Goal: Book appointment/travel/reservation

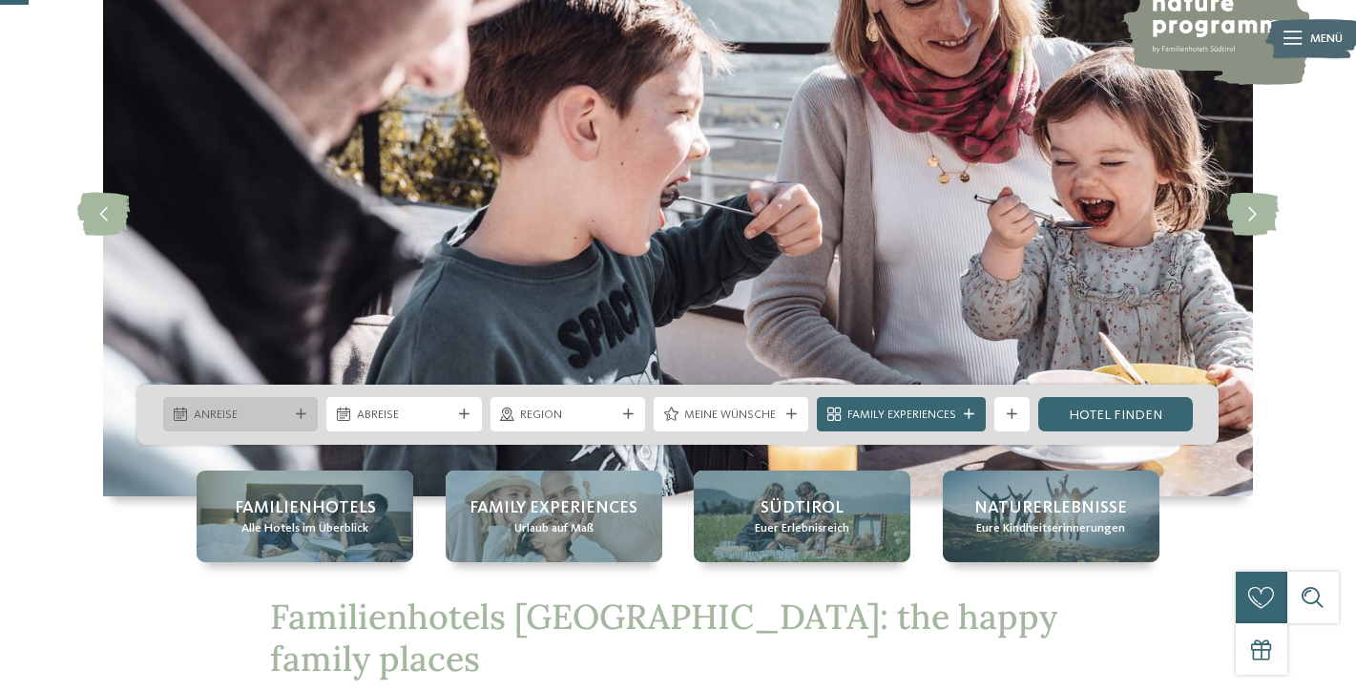
click at [249, 412] on span "Anreise" at bounding box center [241, 415] width 94 height 17
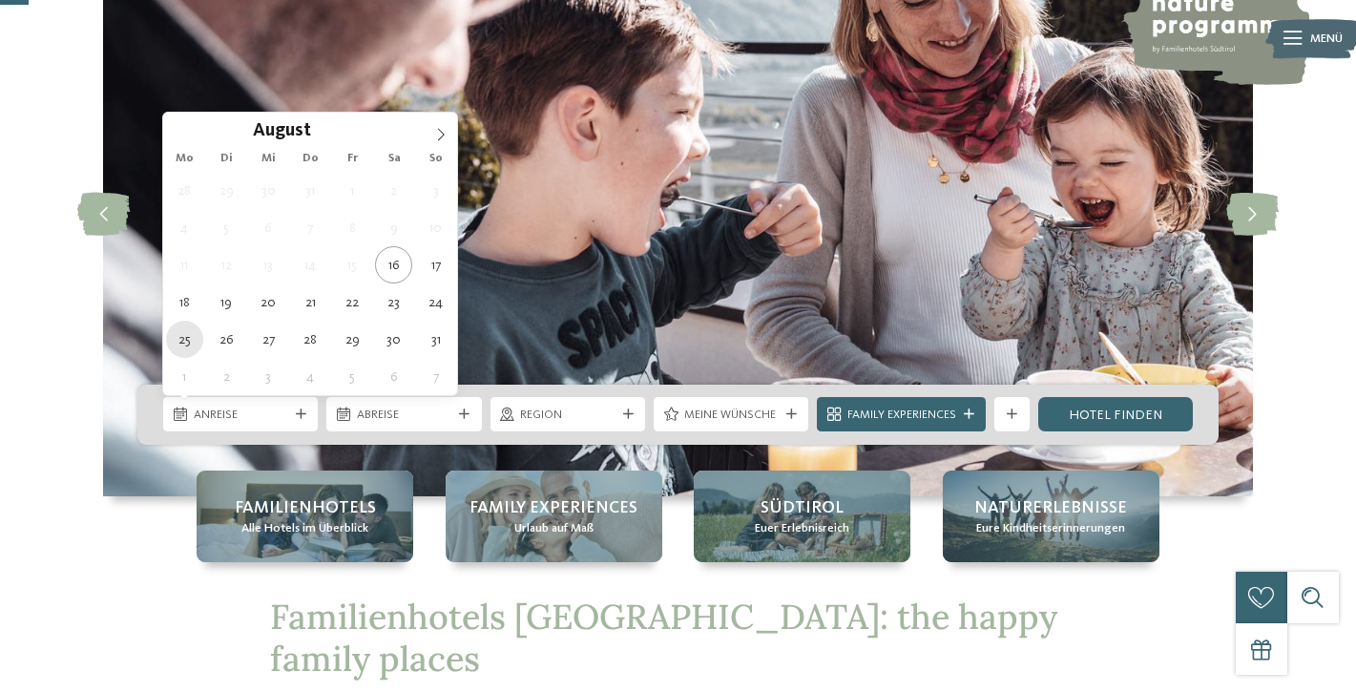
type div "[DATE]"
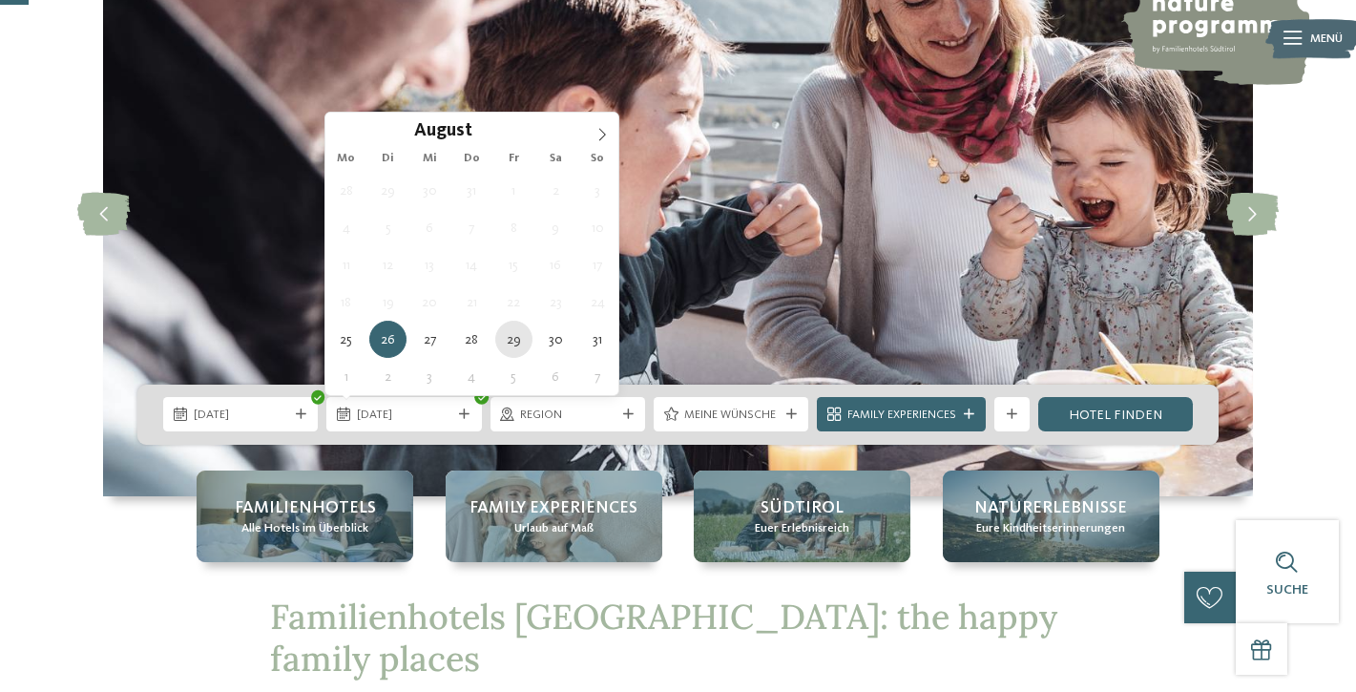
type div "[DATE]"
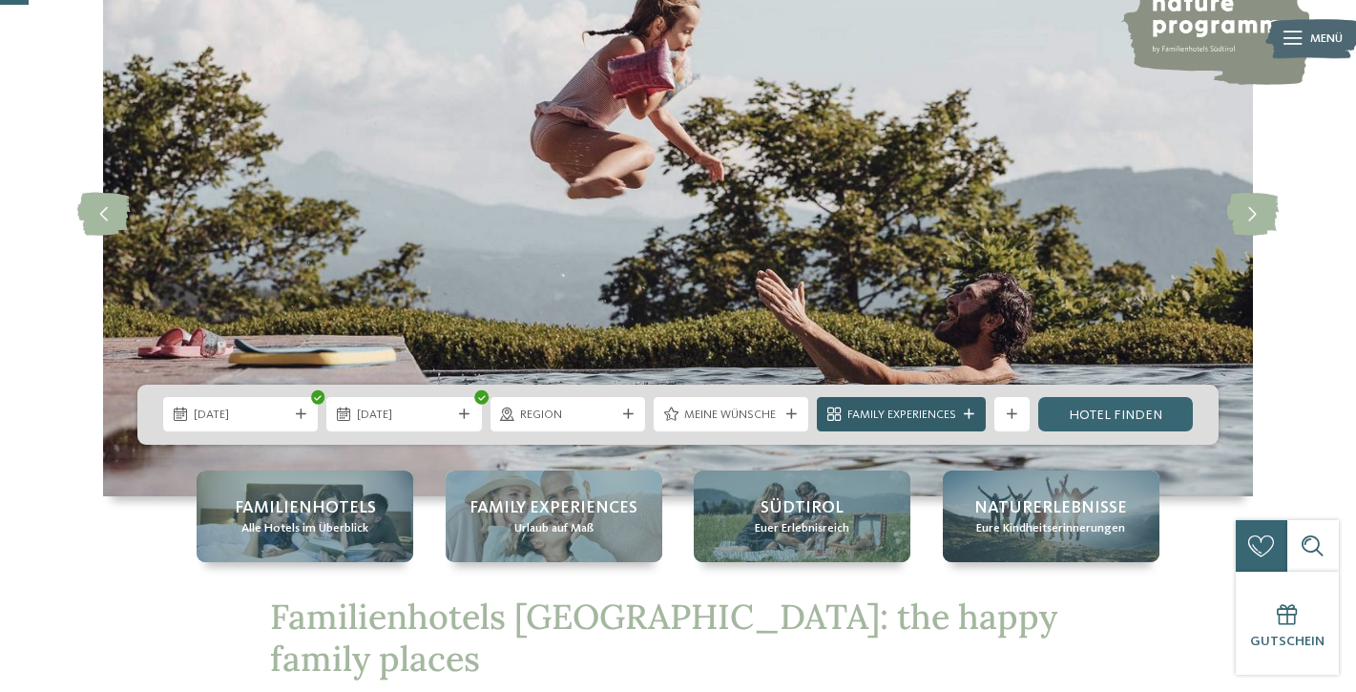
click at [972, 412] on icon at bounding box center [969, 414] width 10 height 10
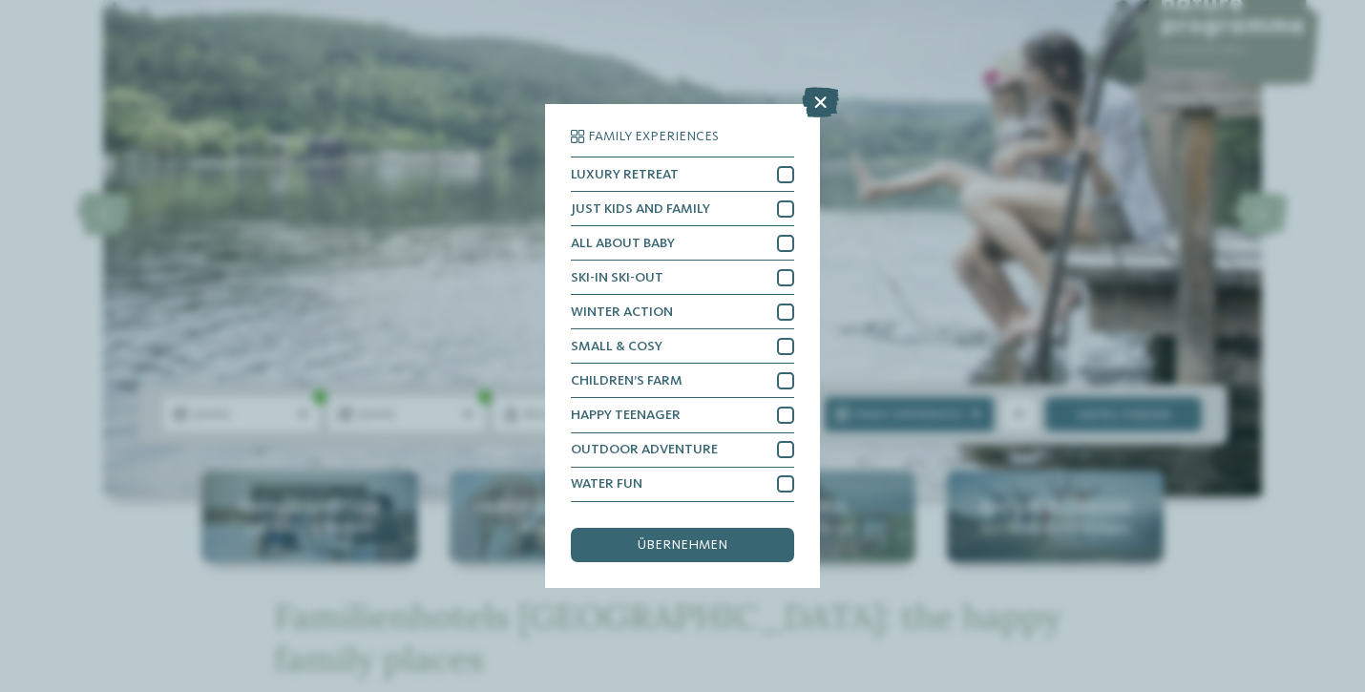
click at [823, 88] on icon at bounding box center [820, 103] width 37 height 31
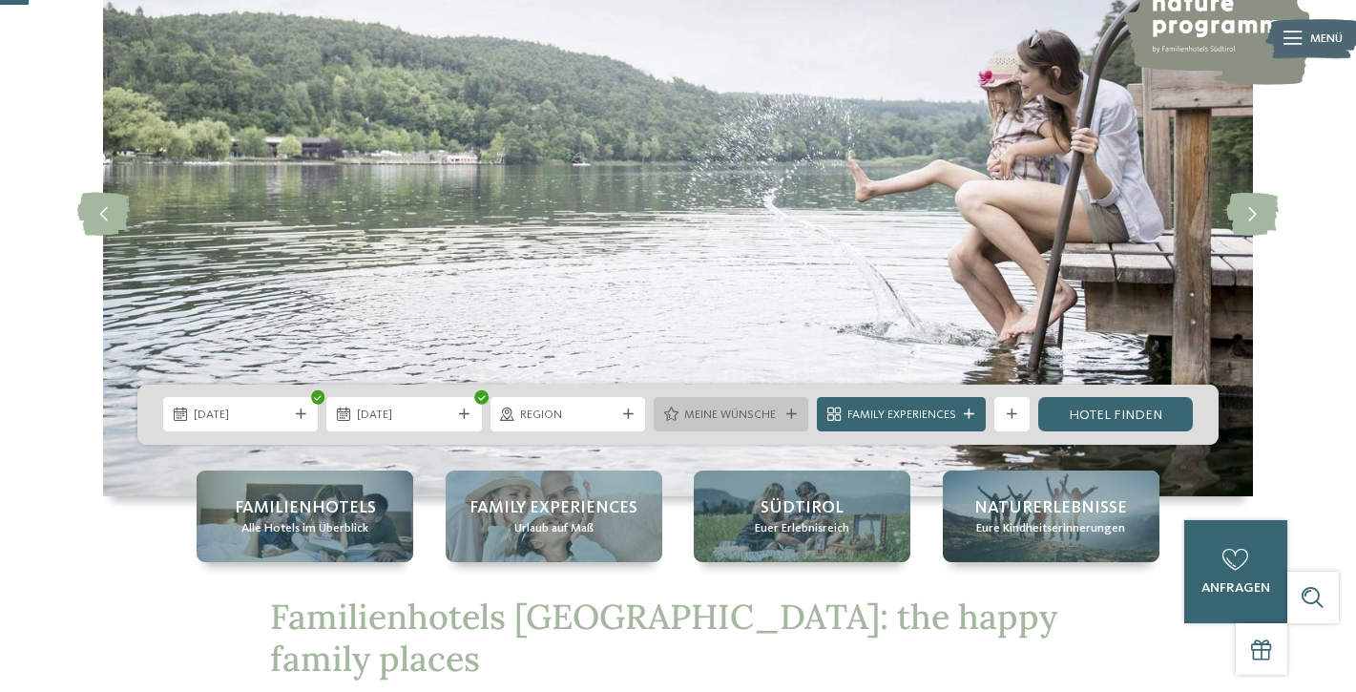
click at [787, 409] on icon at bounding box center [791, 414] width 10 height 10
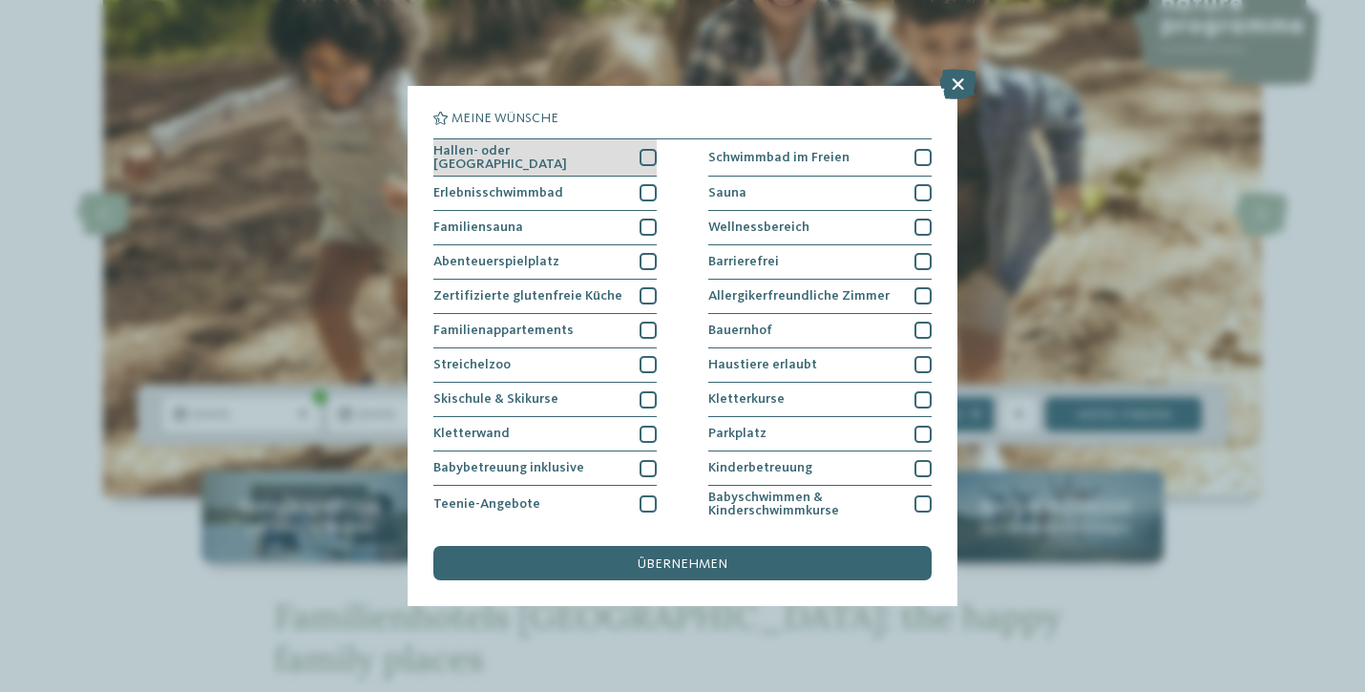
click at [647, 153] on div at bounding box center [647, 157] width 17 height 17
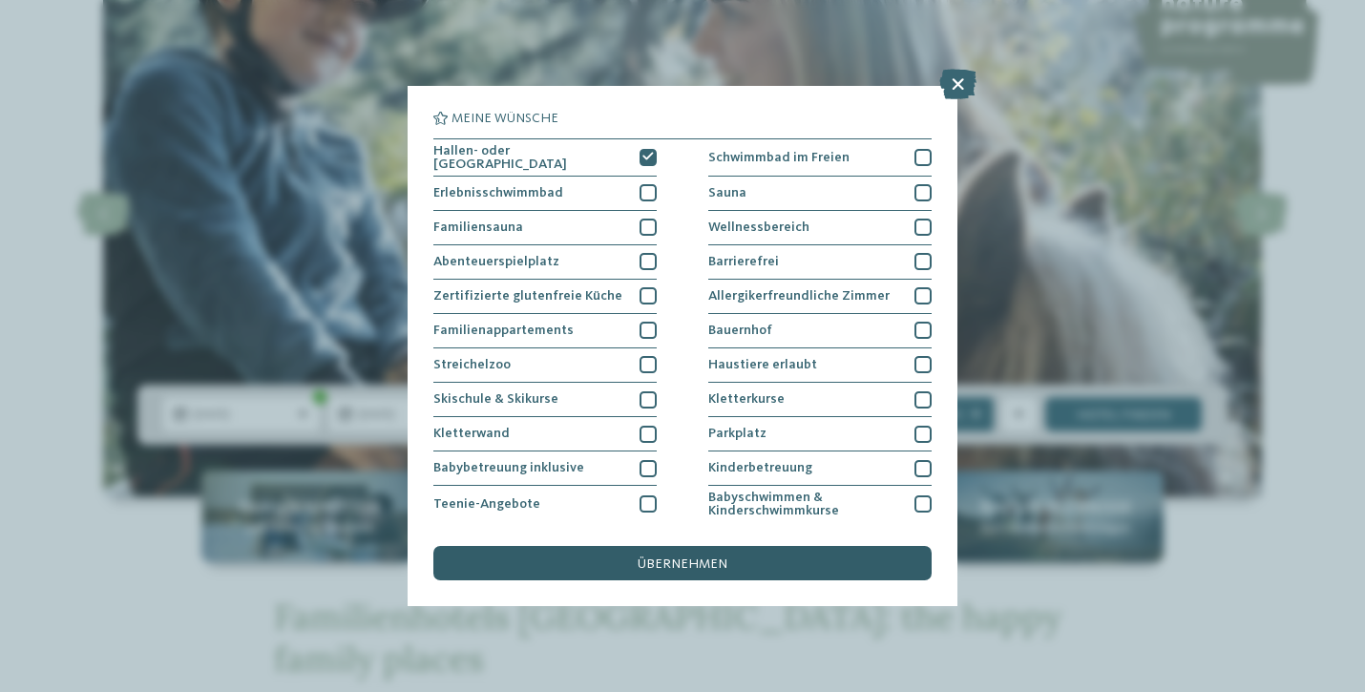
click at [690, 557] on span "übernehmen" at bounding box center [683, 563] width 90 height 13
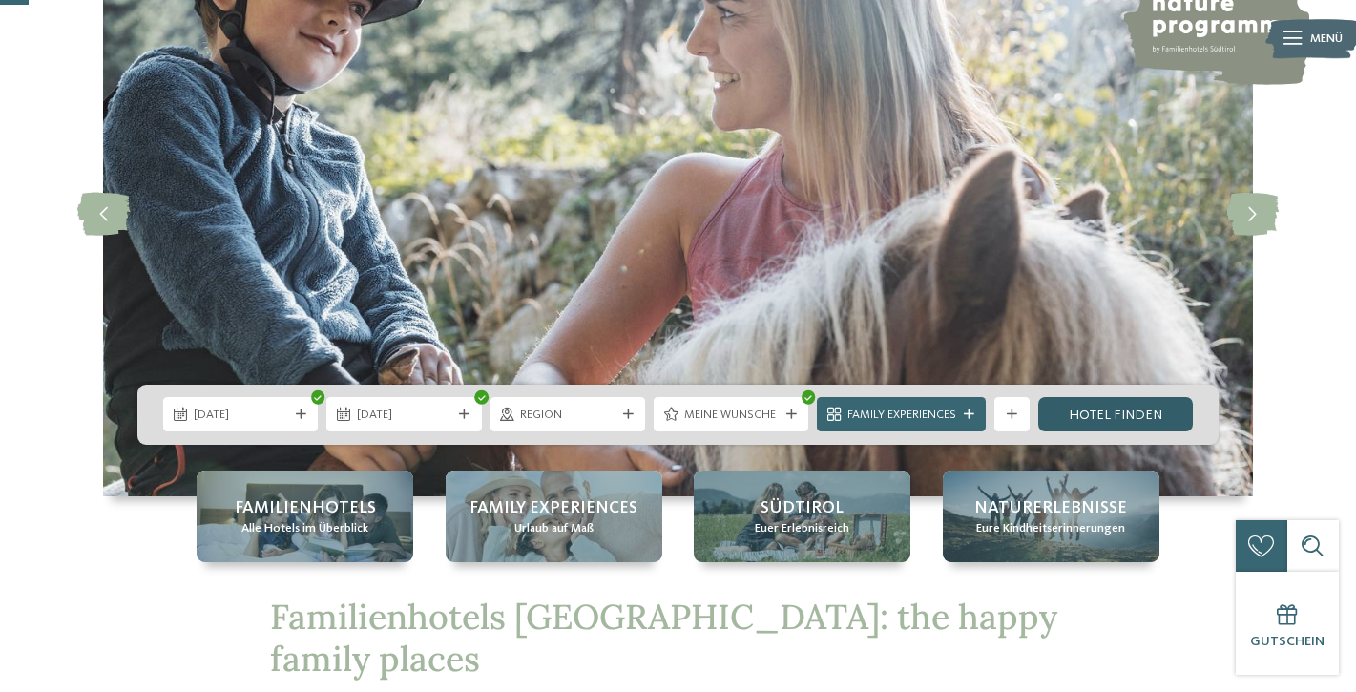
click at [1114, 408] on link "Hotel finden" at bounding box center [1115, 414] width 155 height 34
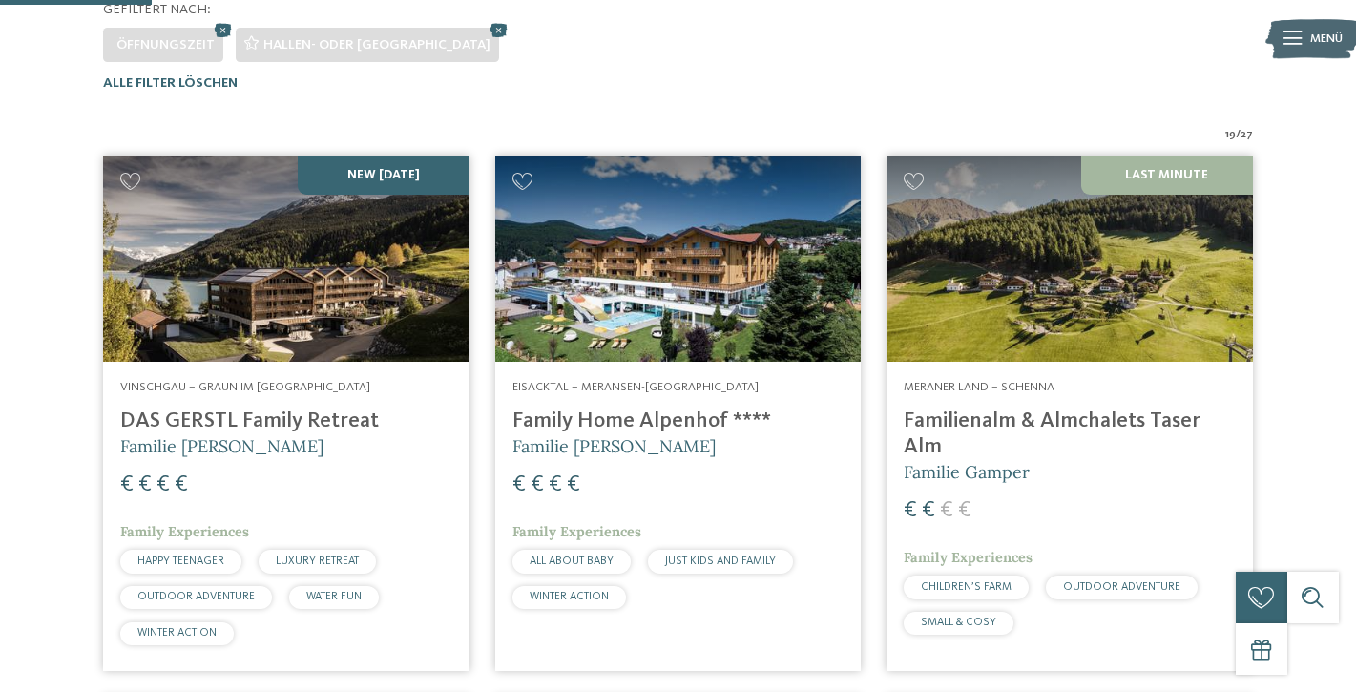
scroll to position [536, 0]
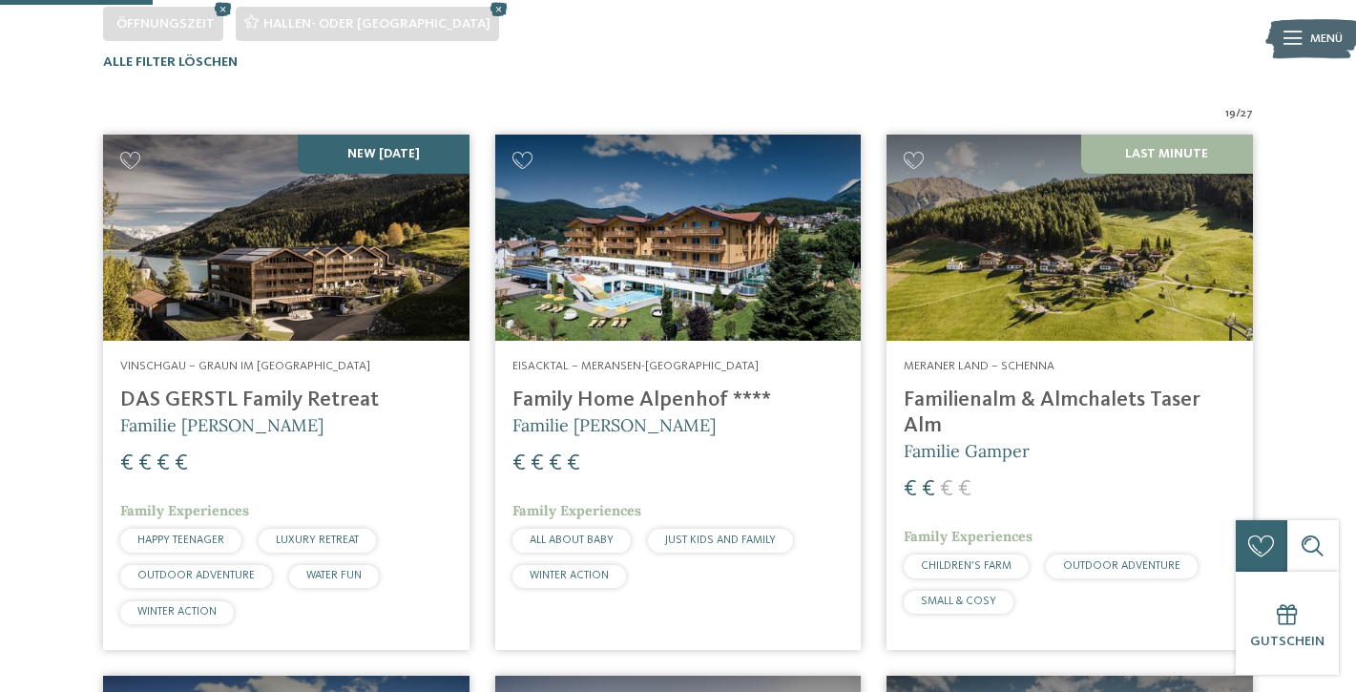
click at [1086, 287] on img at bounding box center [1070, 238] width 367 height 206
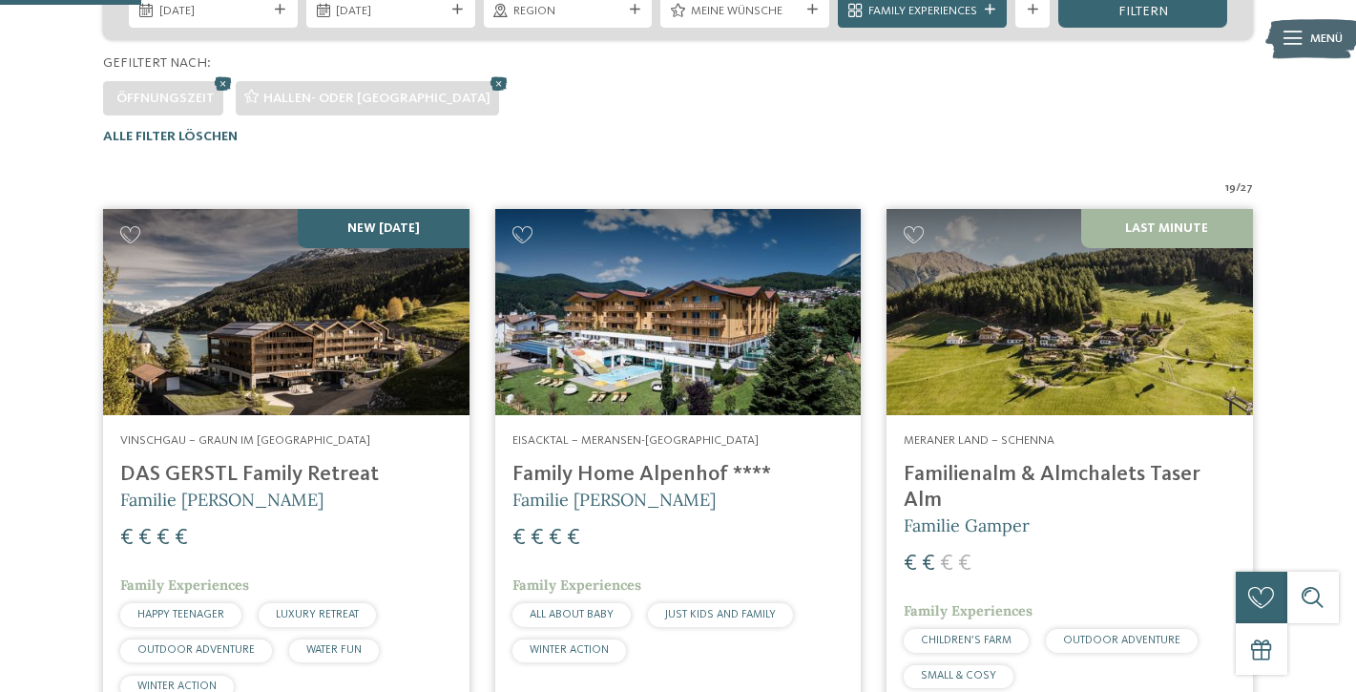
scroll to position [495, 0]
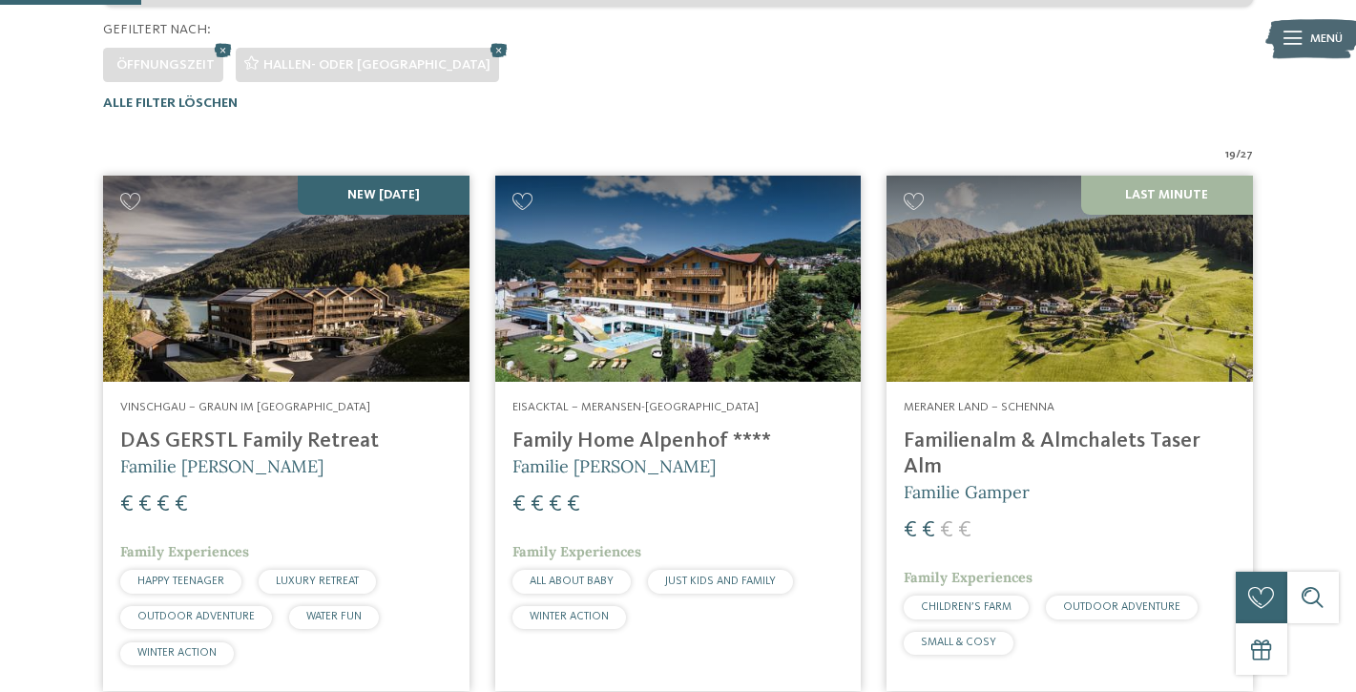
click at [237, 296] on img at bounding box center [286, 279] width 367 height 206
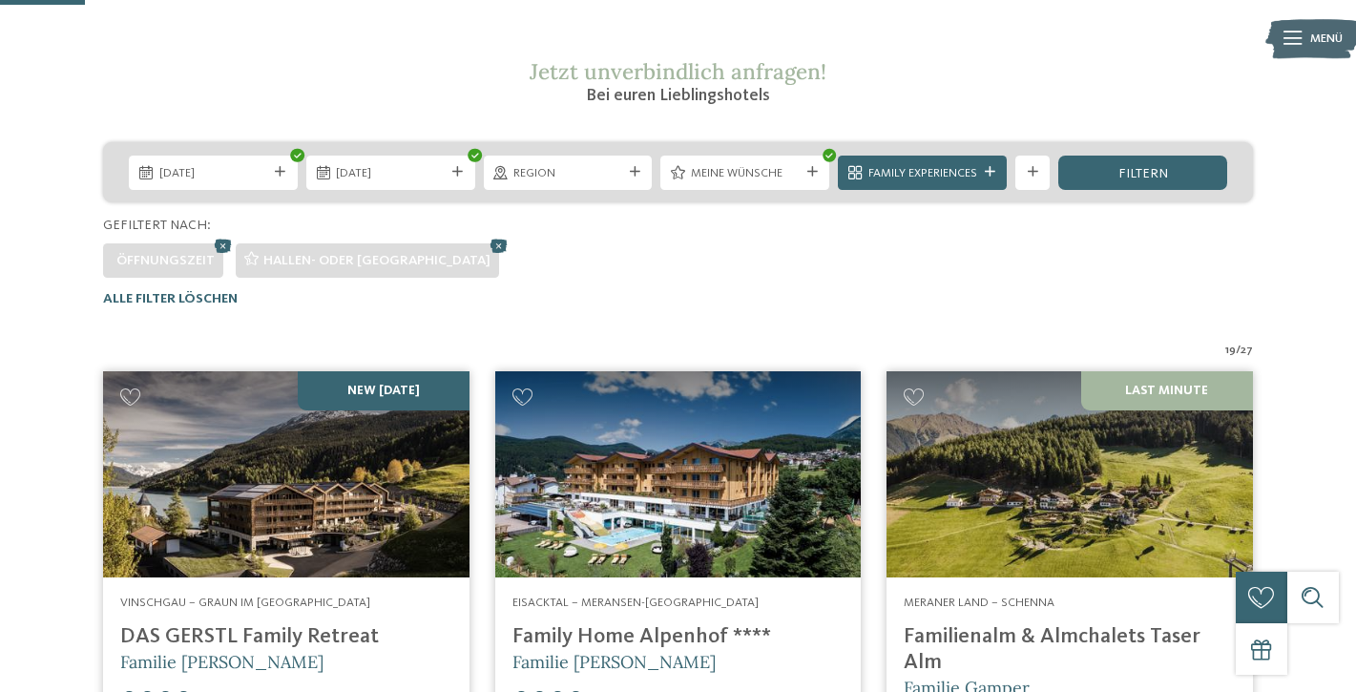
scroll to position [434, 0]
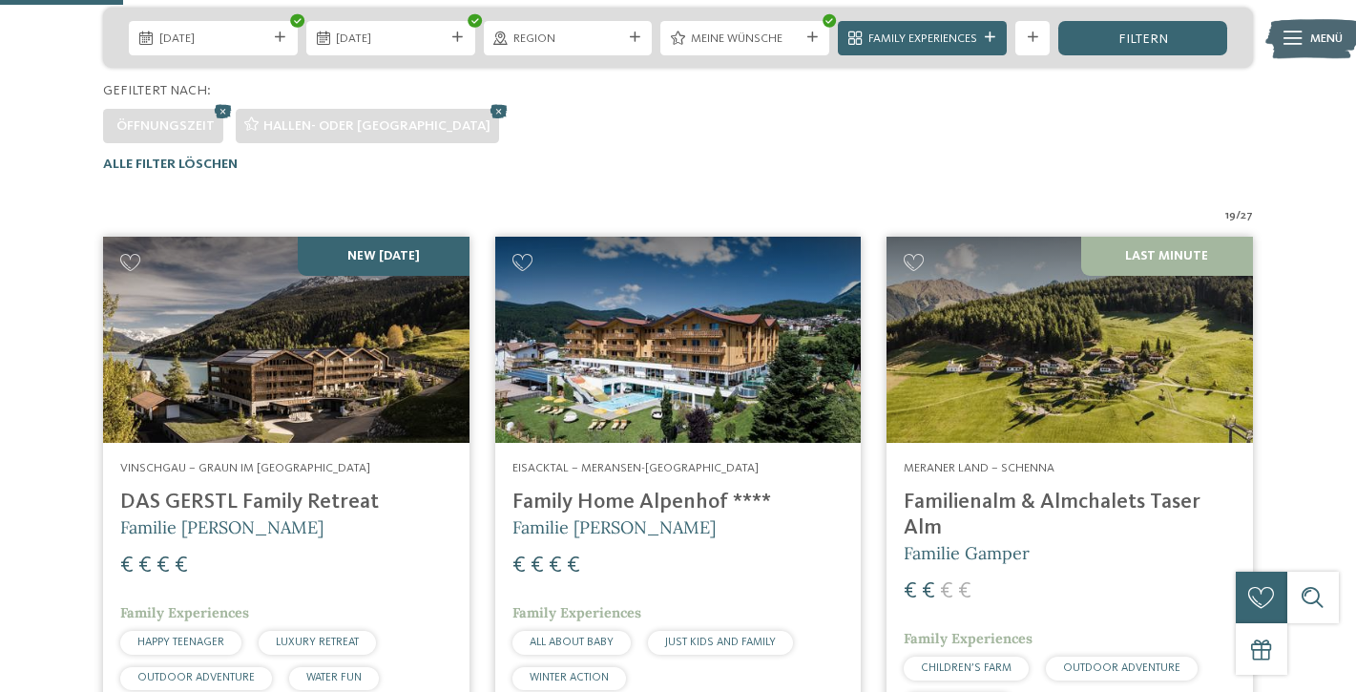
click at [671, 347] on img at bounding box center [678, 340] width 367 height 206
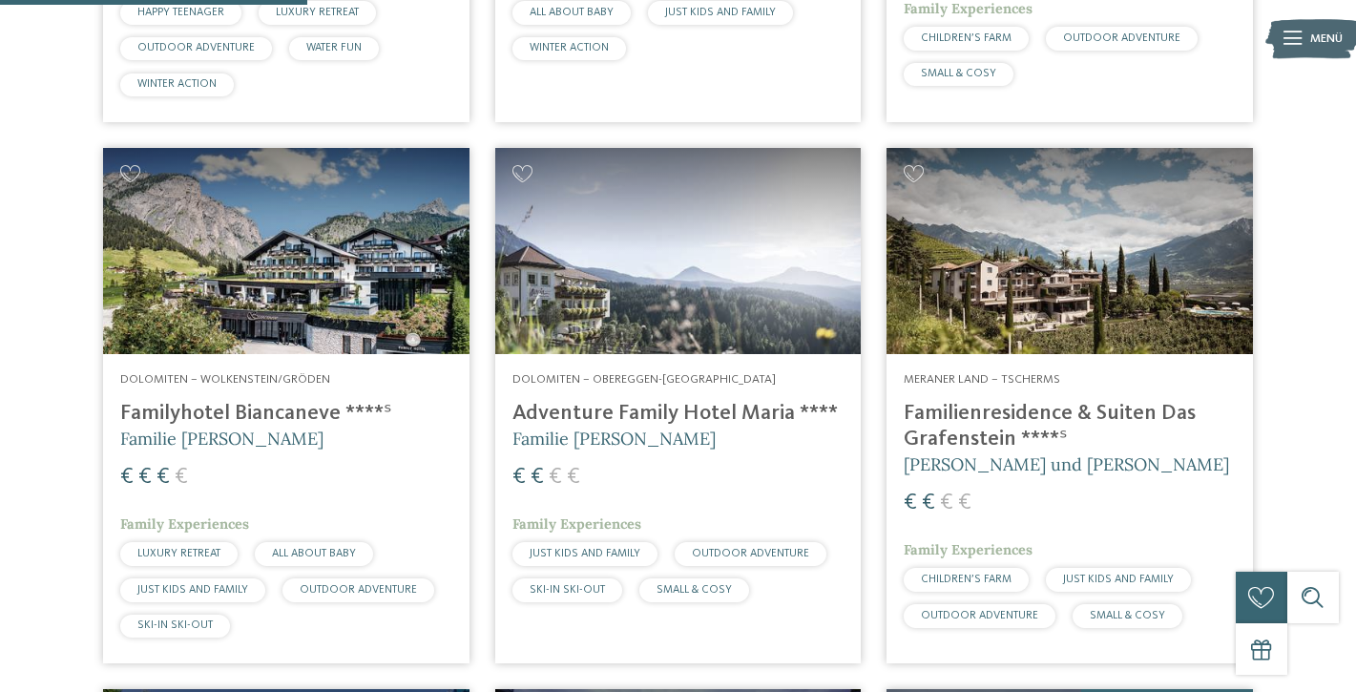
scroll to position [1082, 0]
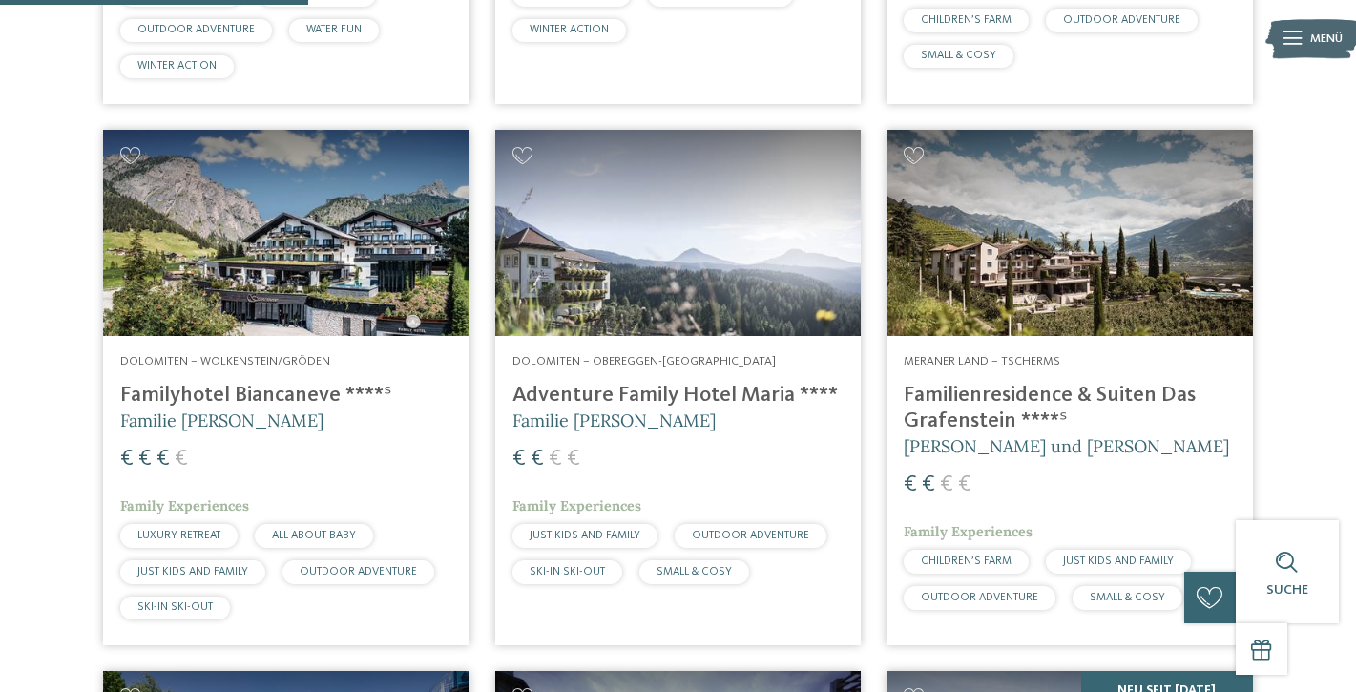
click at [299, 245] on img at bounding box center [286, 233] width 367 height 206
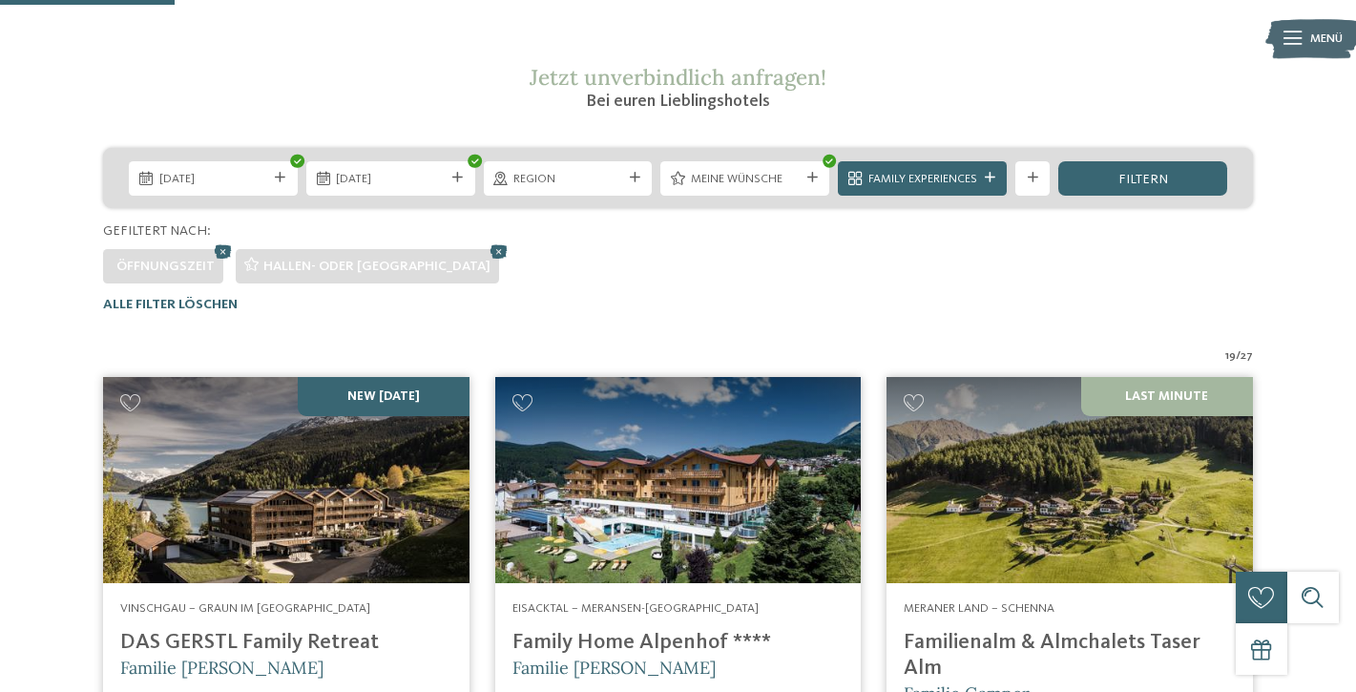
scroll to position [869, 0]
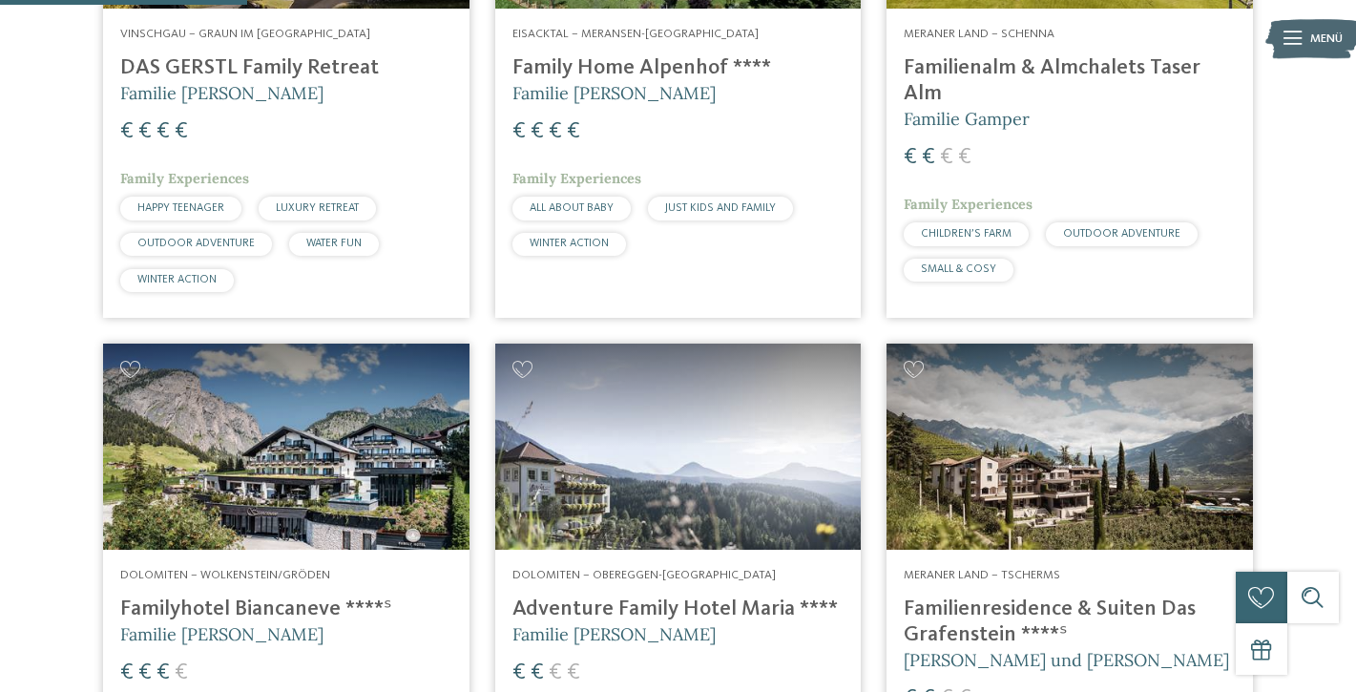
click at [742, 465] on img at bounding box center [678, 447] width 367 height 206
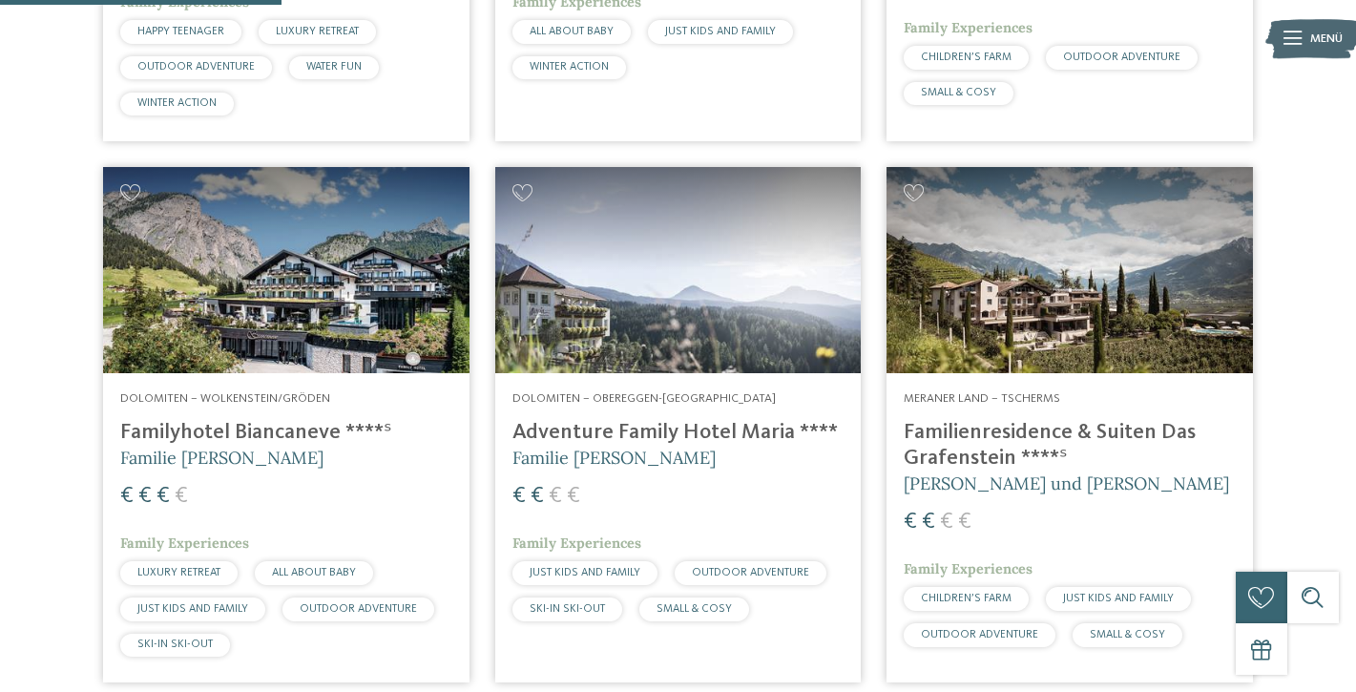
scroll to position [1046, 0]
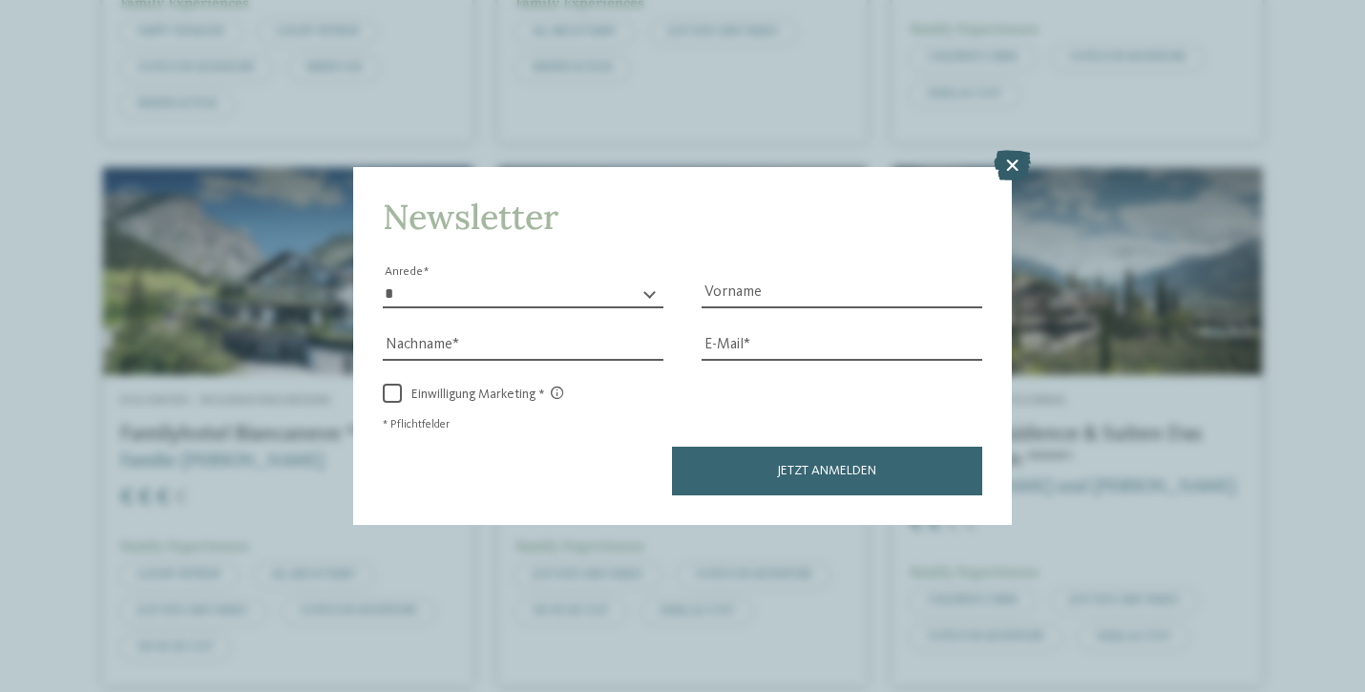
click at [1012, 150] on icon at bounding box center [1012, 165] width 37 height 31
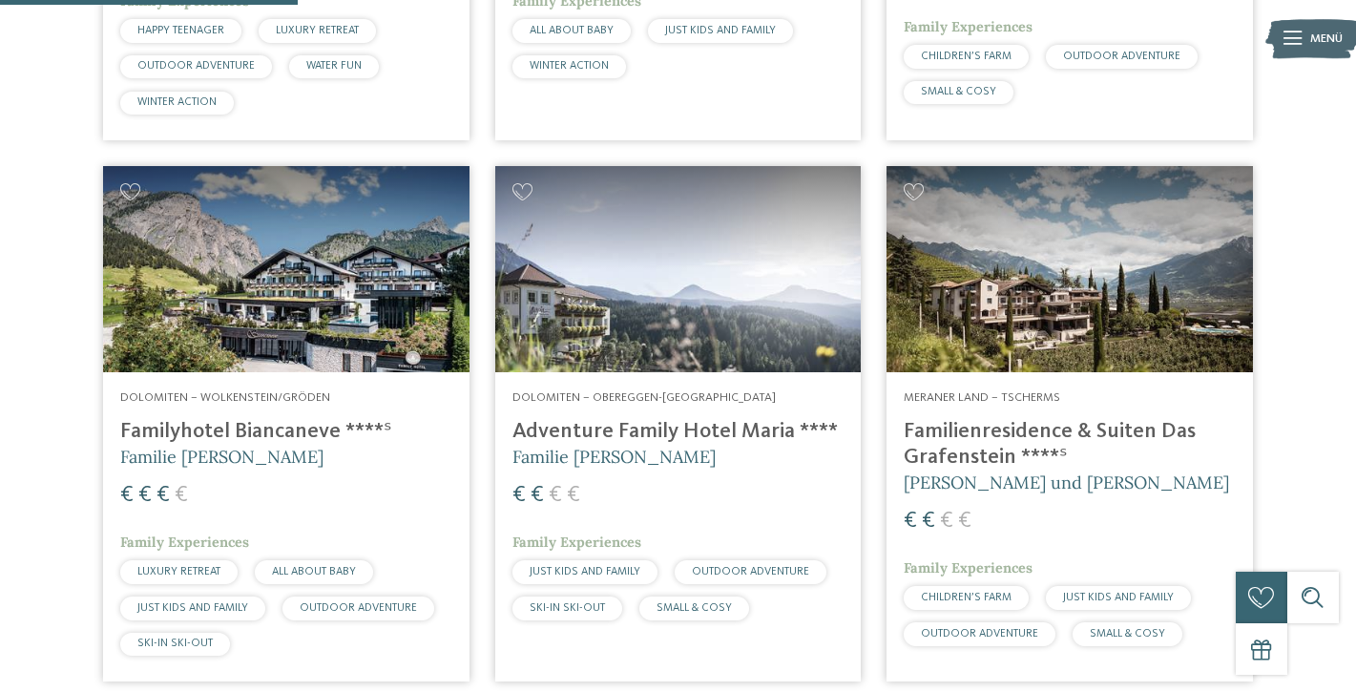
click at [1079, 304] on img at bounding box center [1070, 269] width 367 height 206
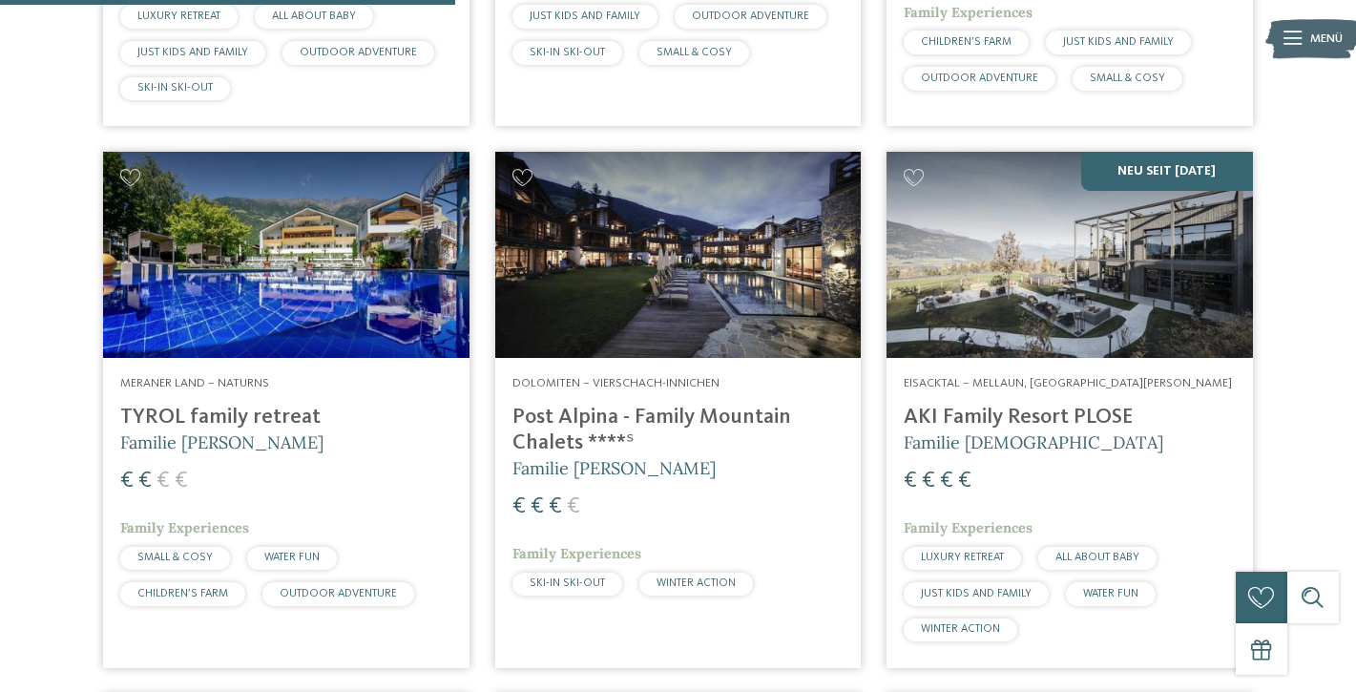
scroll to position [1601, 0]
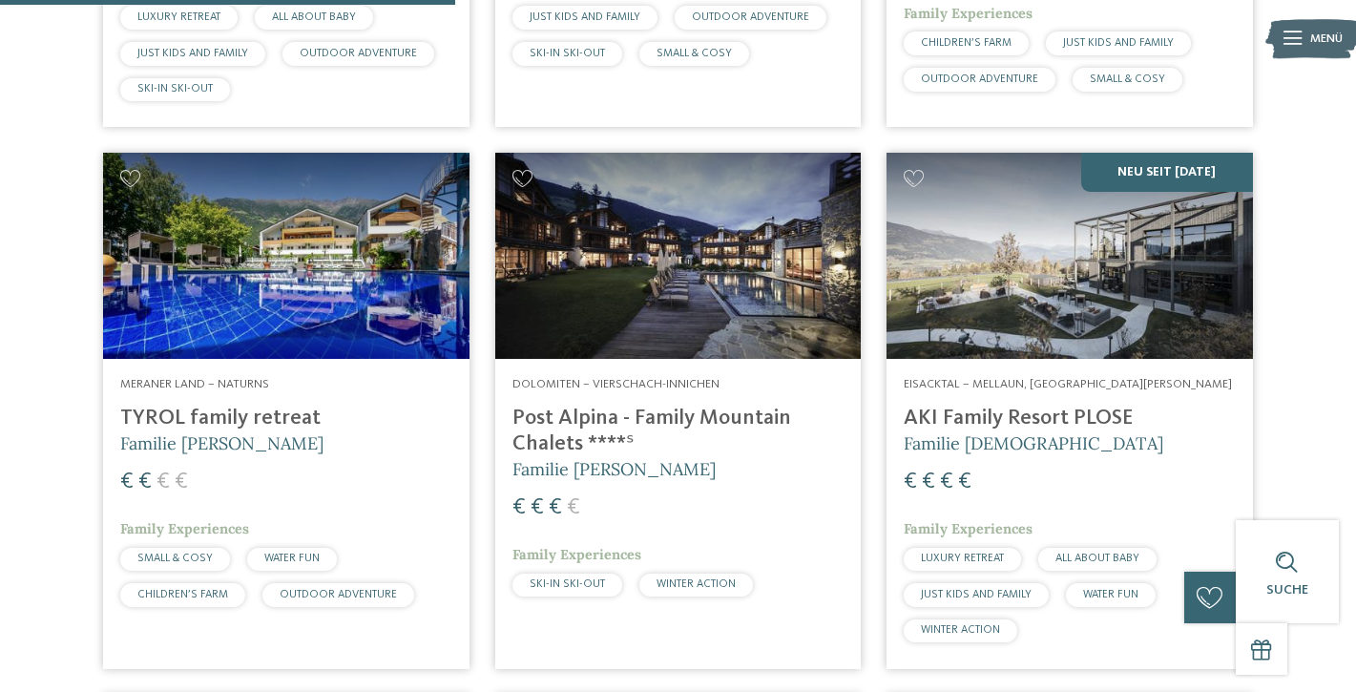
click at [692, 269] on img at bounding box center [678, 256] width 367 height 206
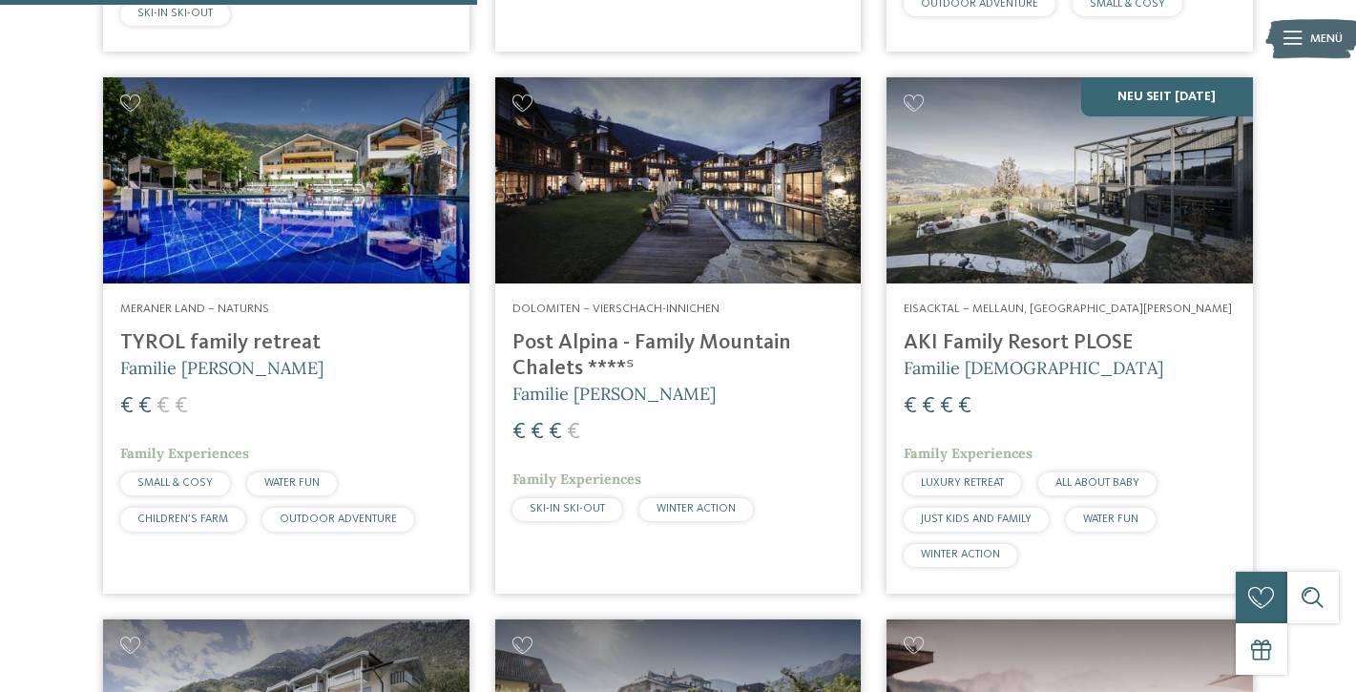
scroll to position [1678, 0]
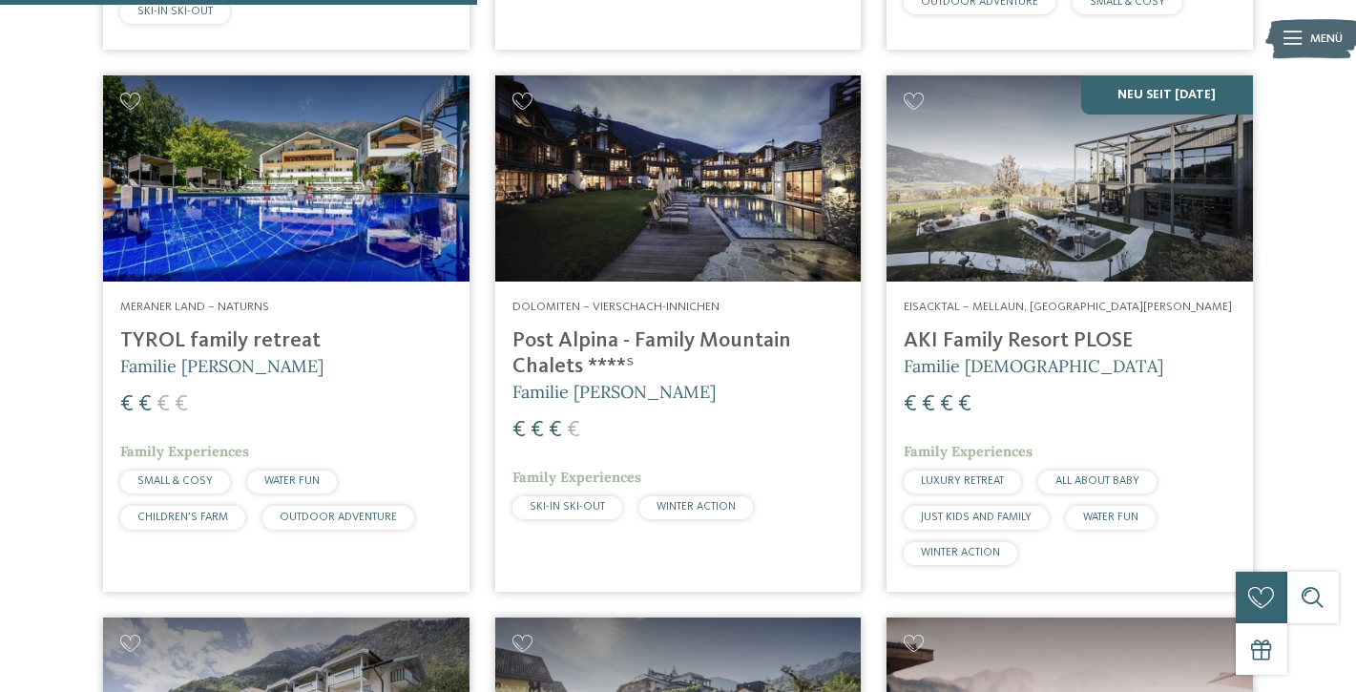
click at [989, 219] on img at bounding box center [1070, 178] width 367 height 206
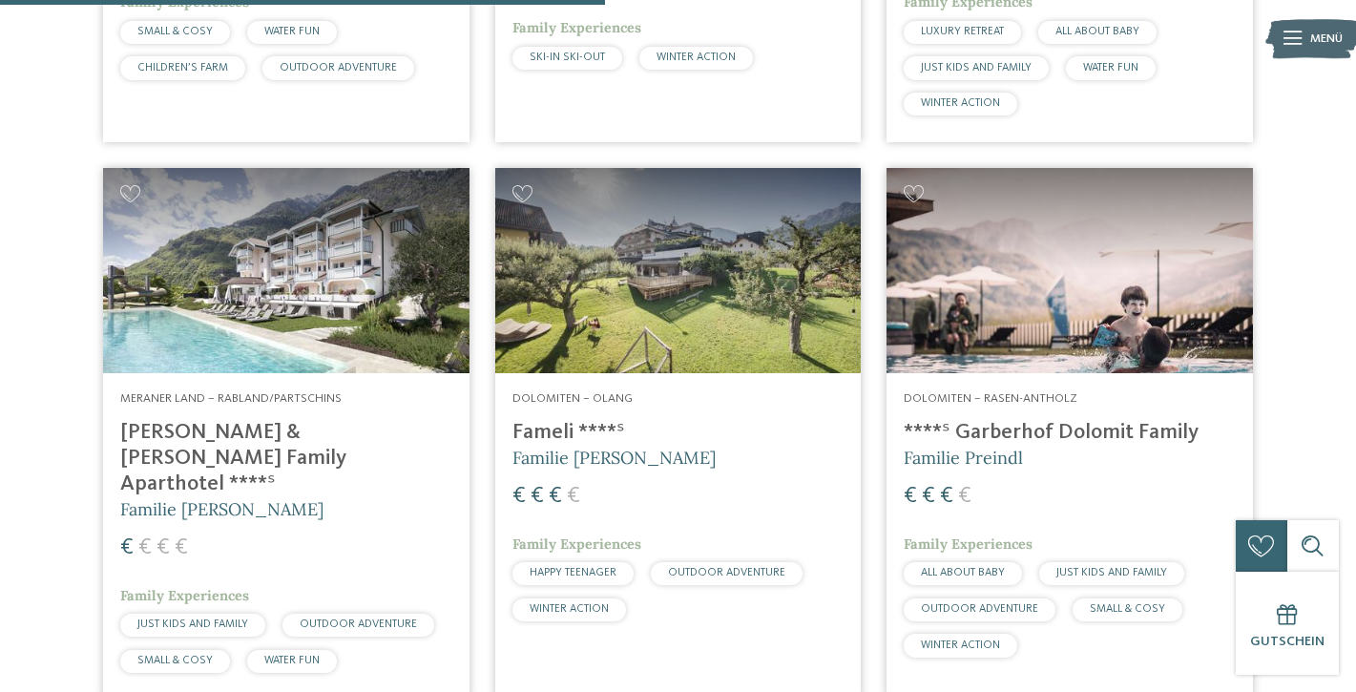
scroll to position [2129, 0]
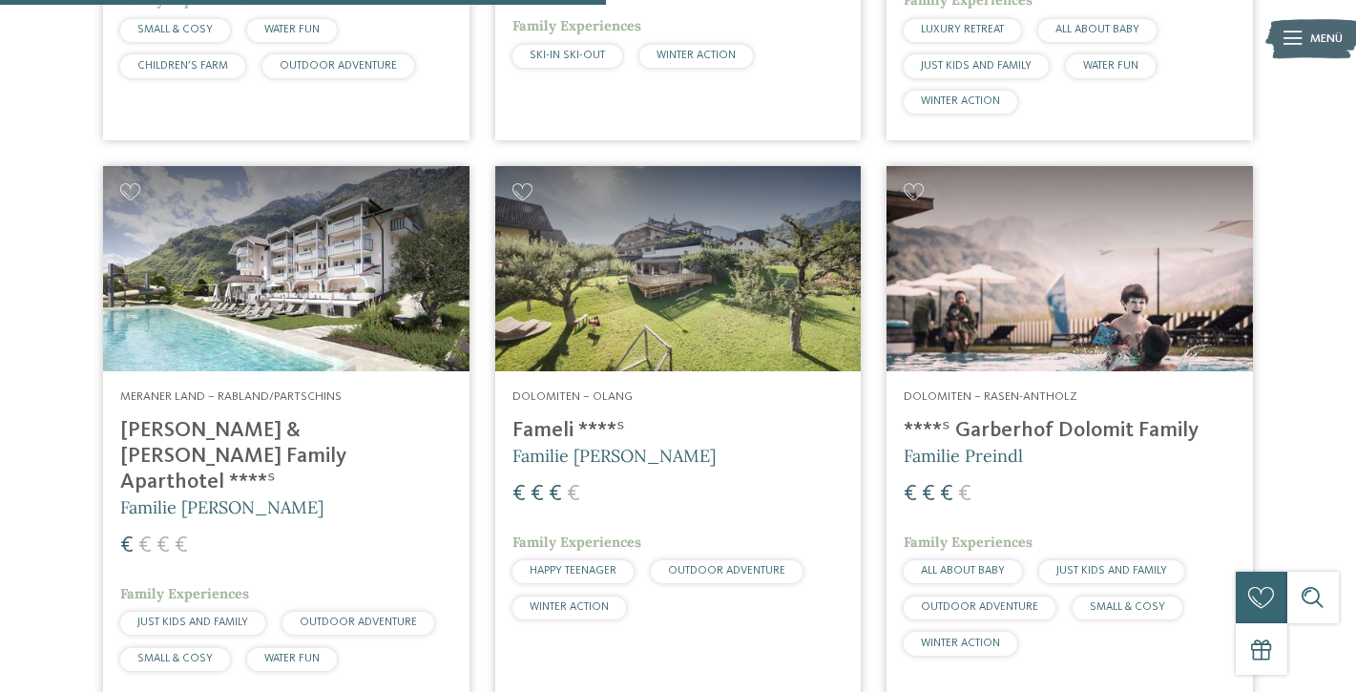
click at [1078, 306] on img at bounding box center [1070, 269] width 367 height 206
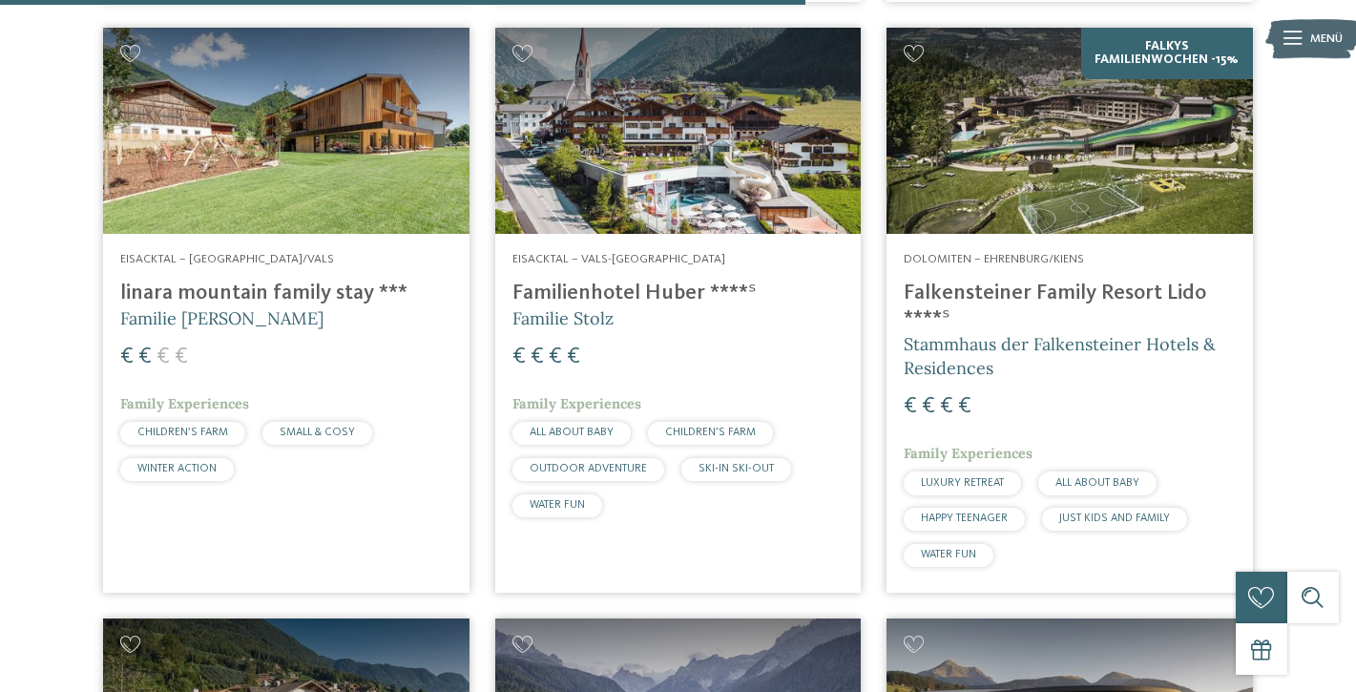
scroll to position [2721, 0]
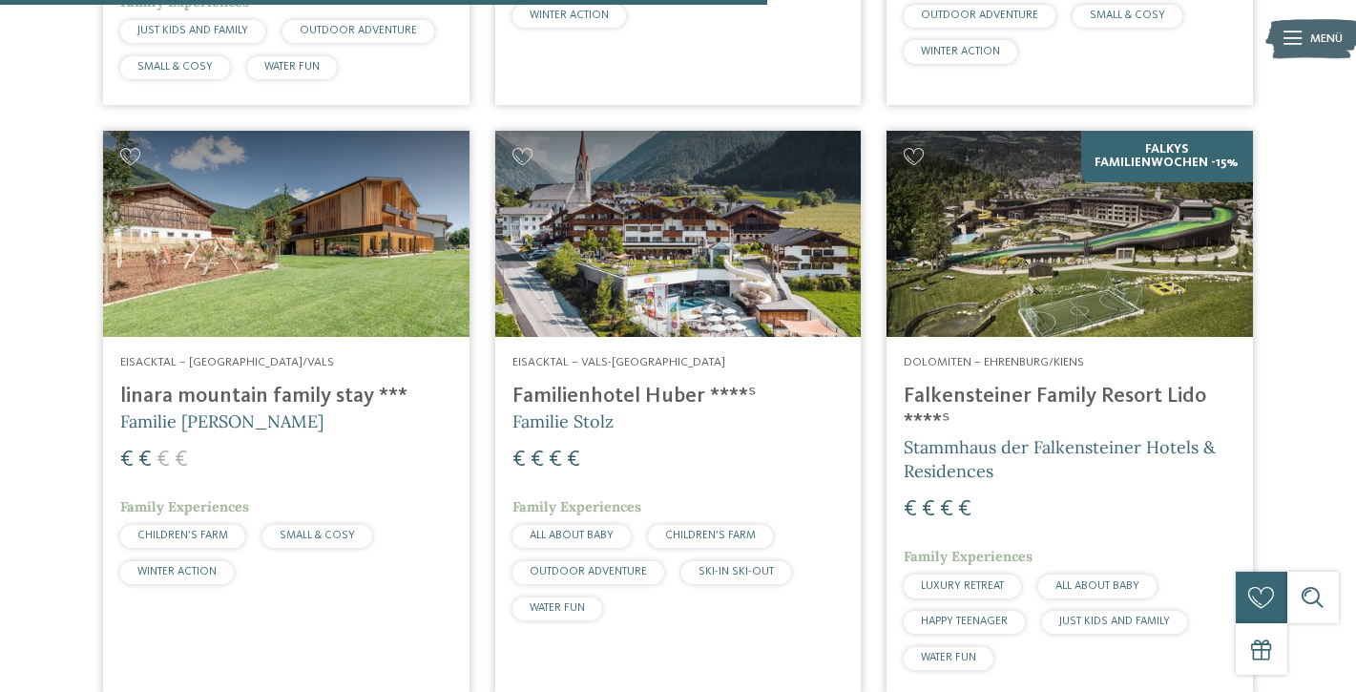
click at [173, 229] on img at bounding box center [286, 234] width 367 height 206
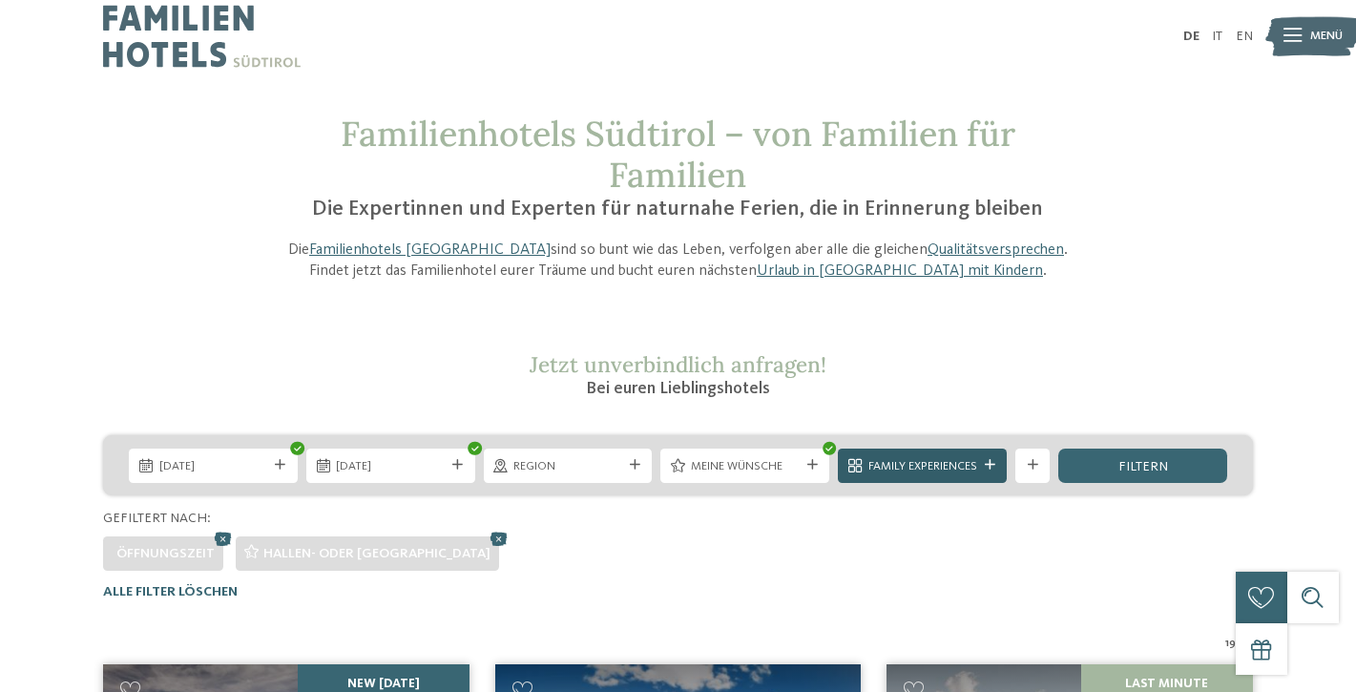
scroll to position [71, 0]
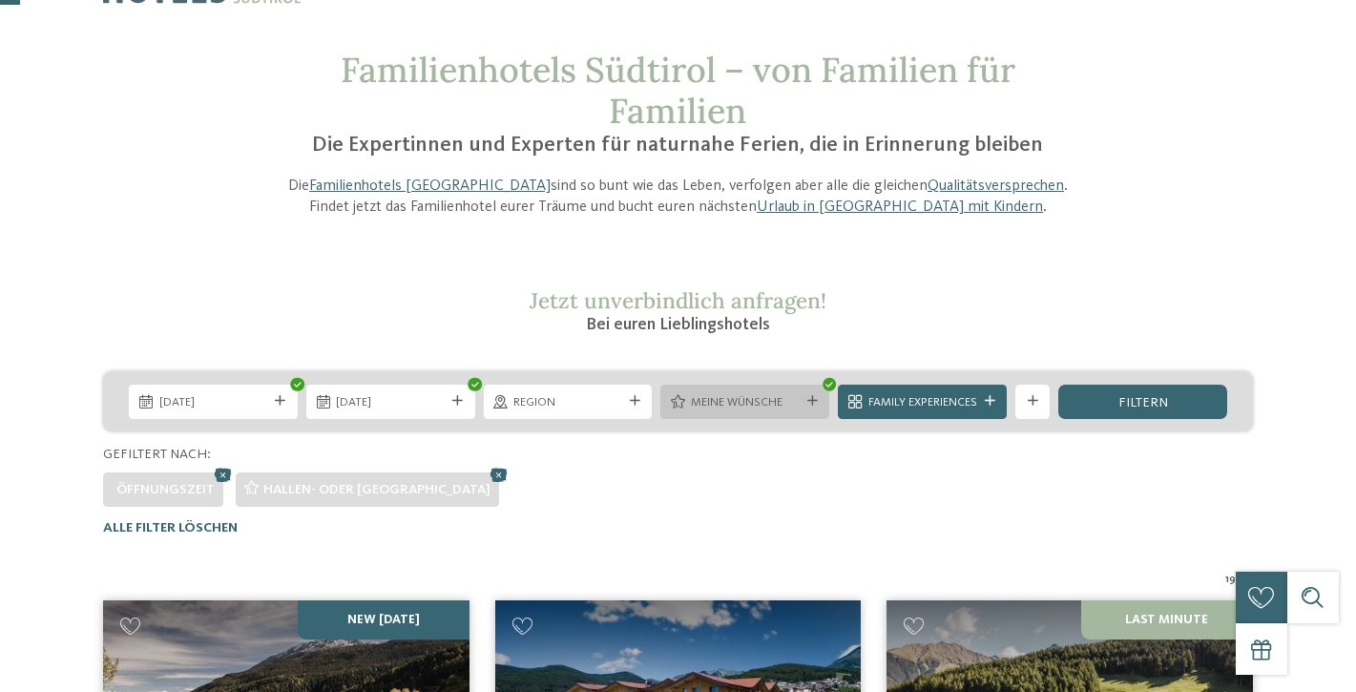
click at [746, 403] on span "Meine Wünsche" at bounding box center [745, 402] width 109 height 17
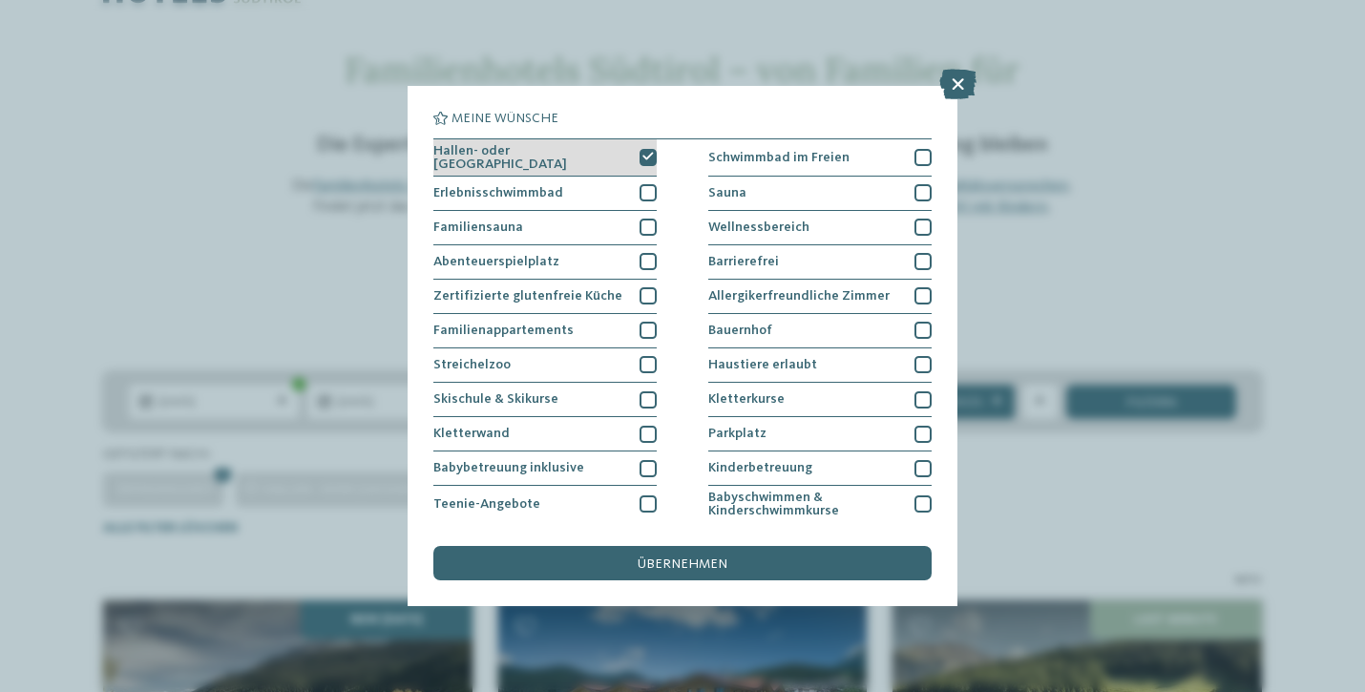
click at [647, 155] on icon at bounding box center [647, 157] width 11 height 10
click at [561, 195] on div "Erlebnisschwimmbad" at bounding box center [544, 194] width 223 height 34
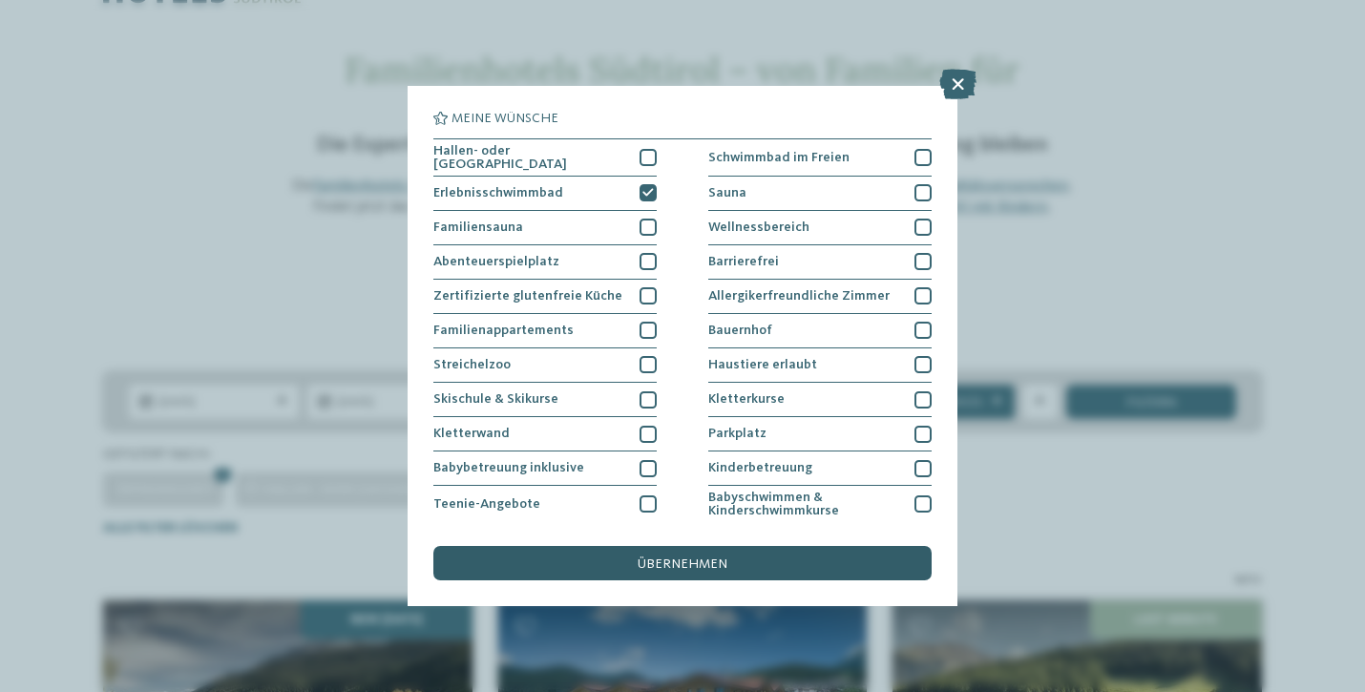
click at [694, 557] on span "übernehmen" at bounding box center [683, 563] width 90 height 13
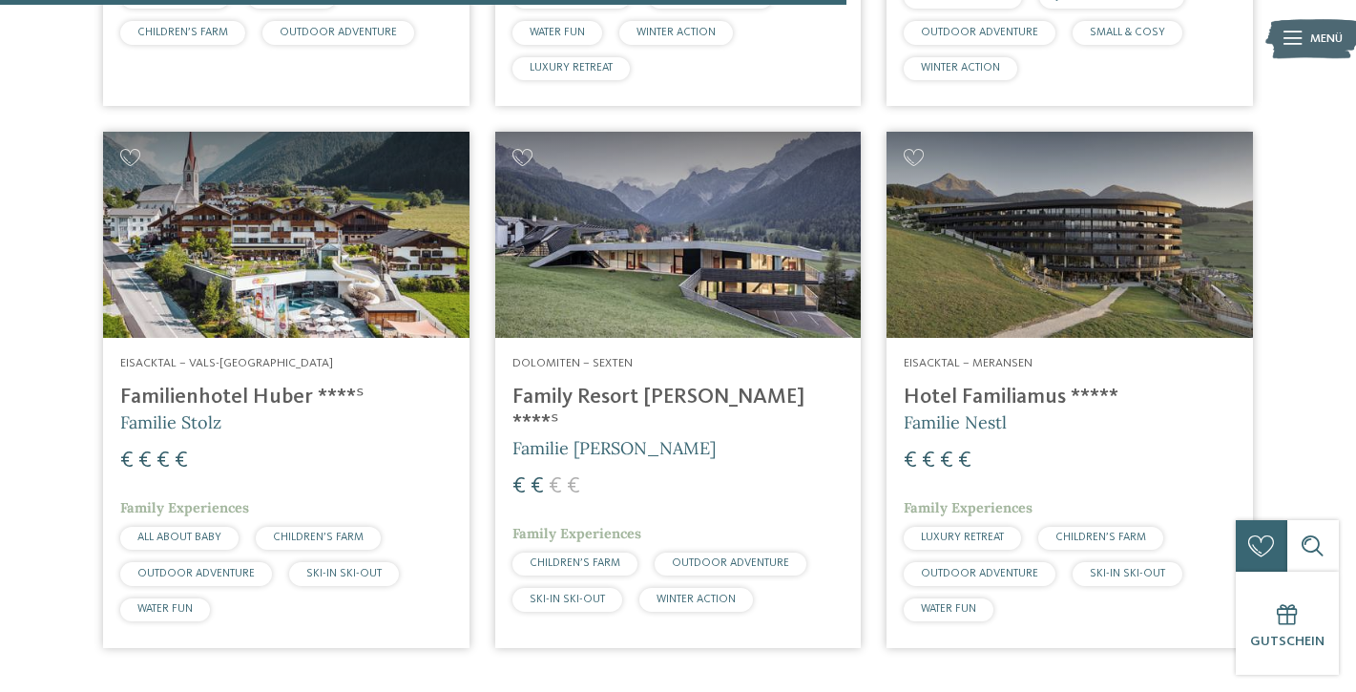
scroll to position [1623, 0]
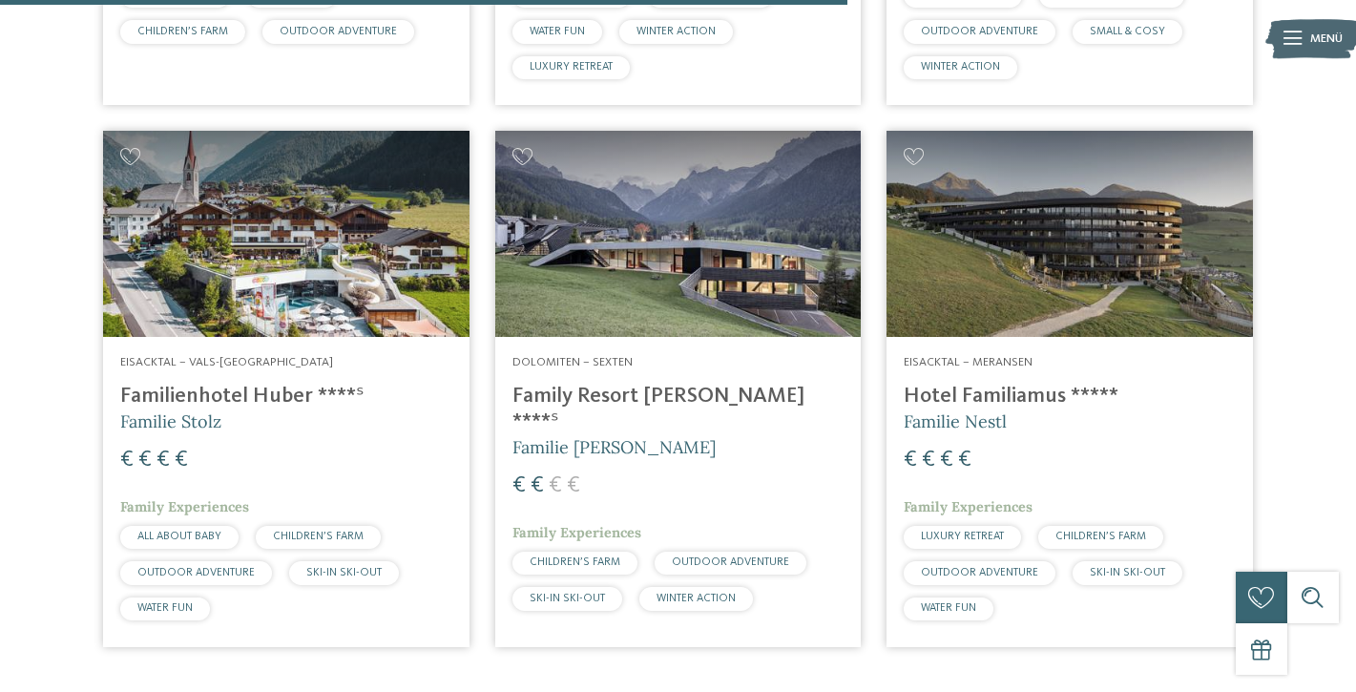
click at [1032, 222] on img at bounding box center [1070, 234] width 367 height 206
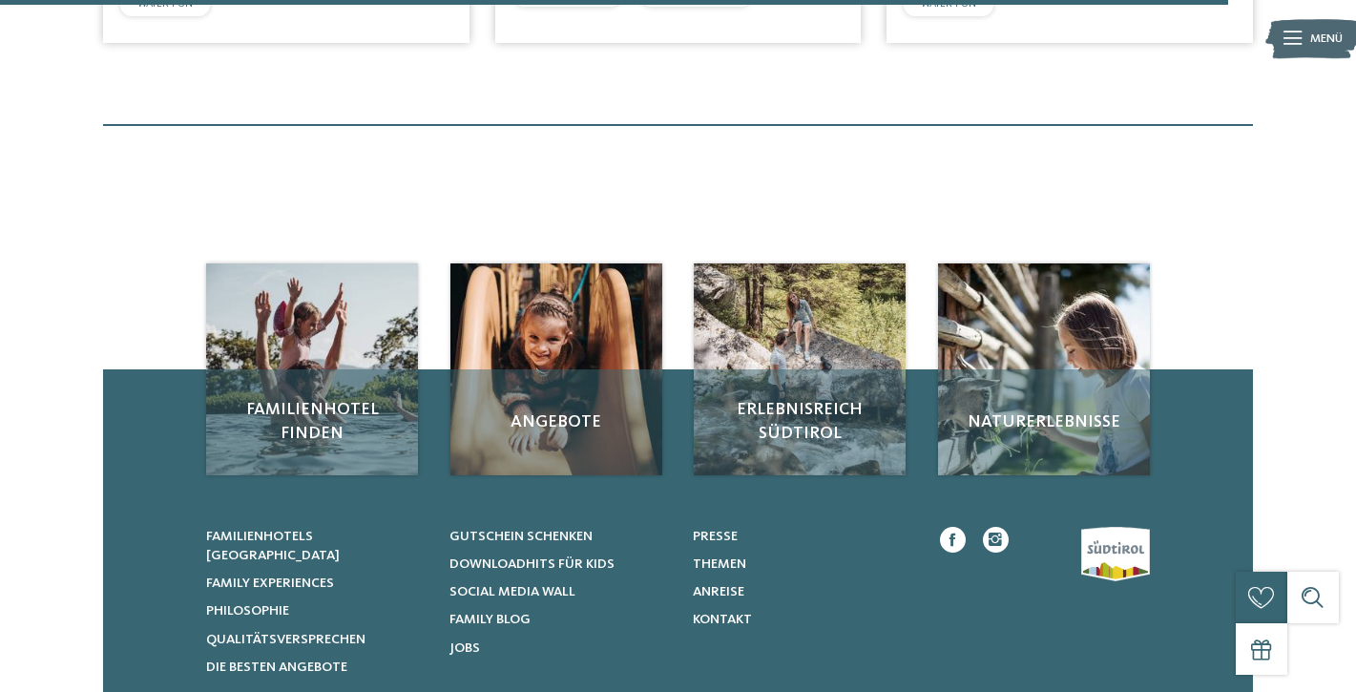
scroll to position [2452, 0]
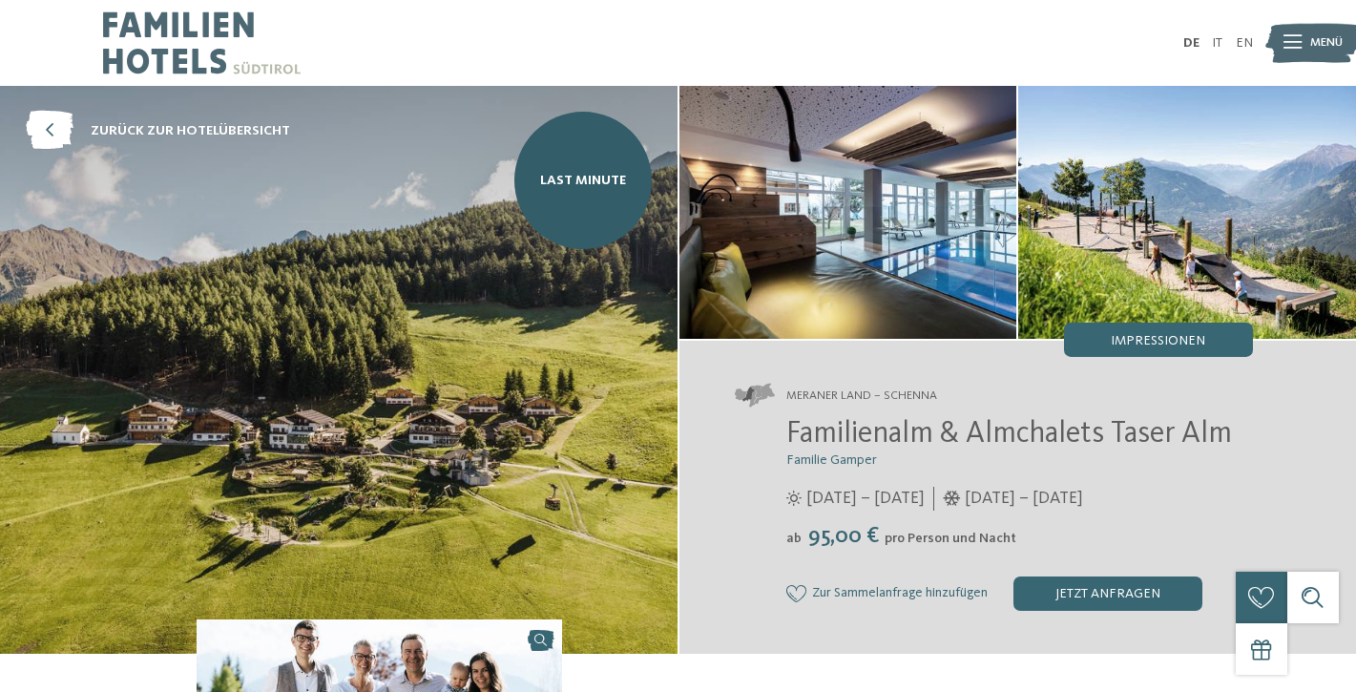
click at [1123, 343] on span "Impressionen" at bounding box center [1158, 340] width 94 height 13
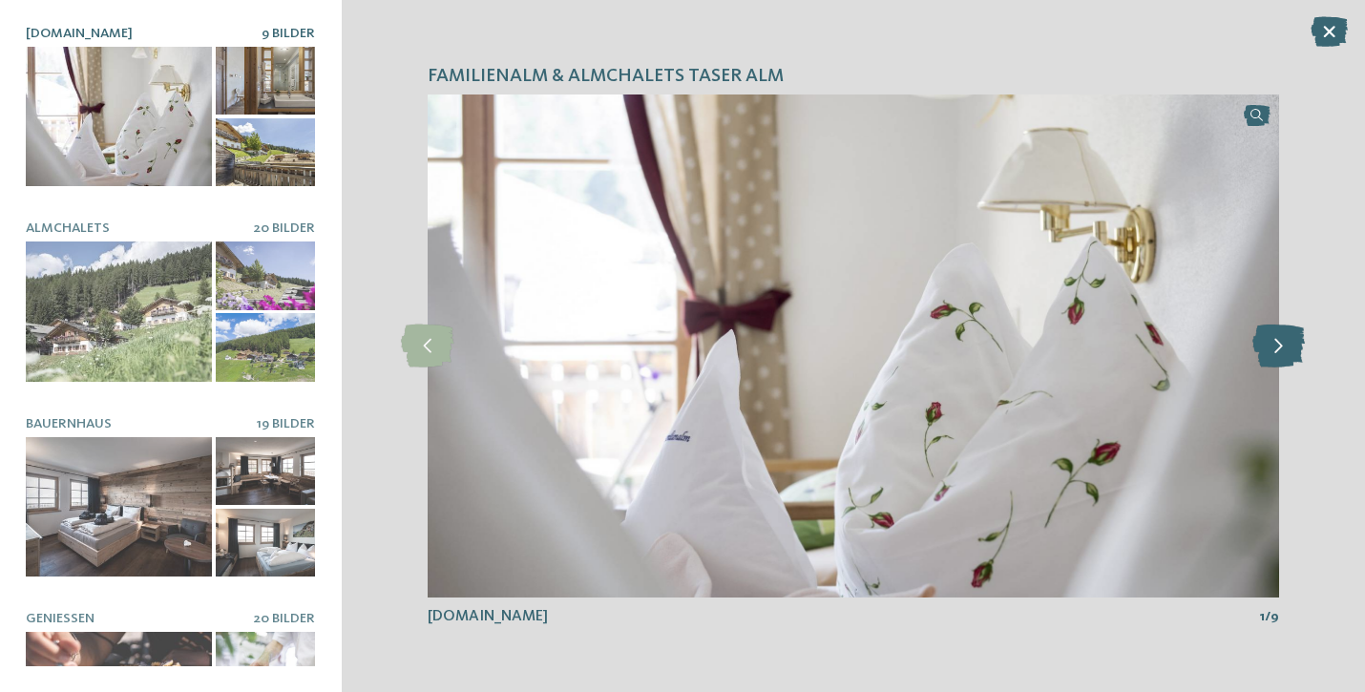
click at [1277, 350] on icon at bounding box center [1278, 346] width 52 height 43
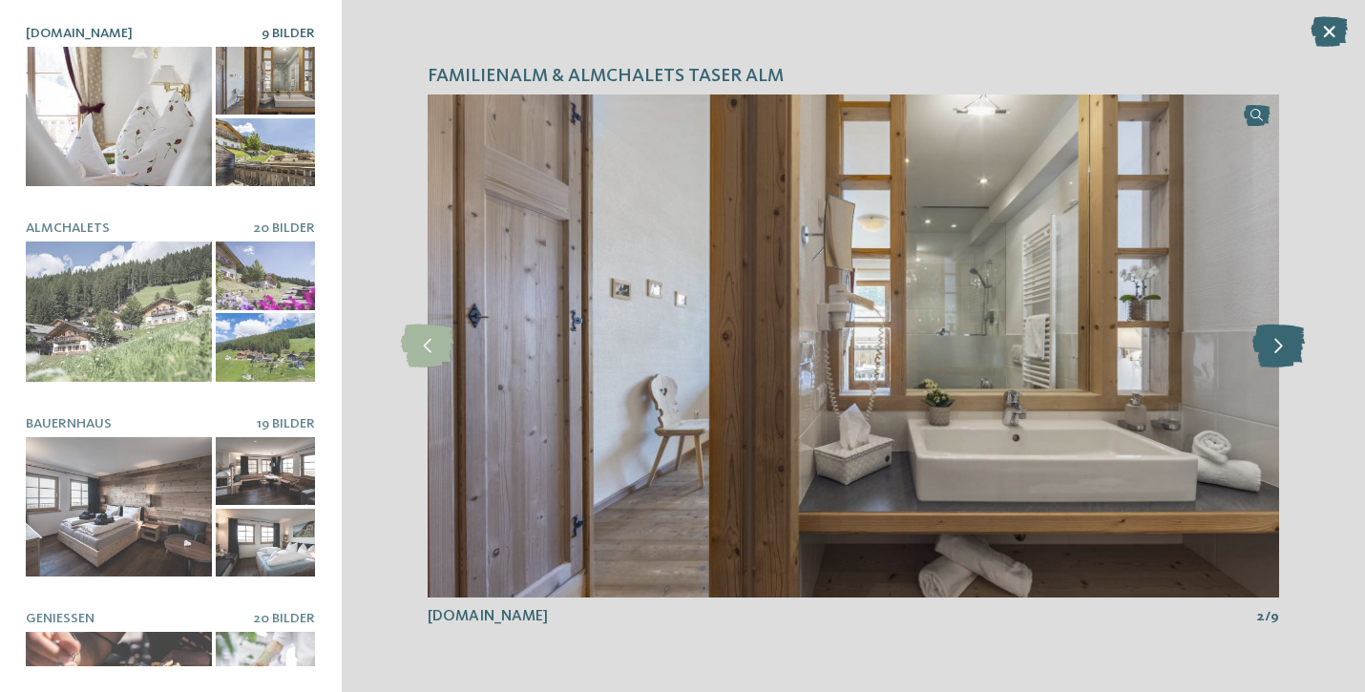
click at [1277, 350] on icon at bounding box center [1278, 346] width 52 height 43
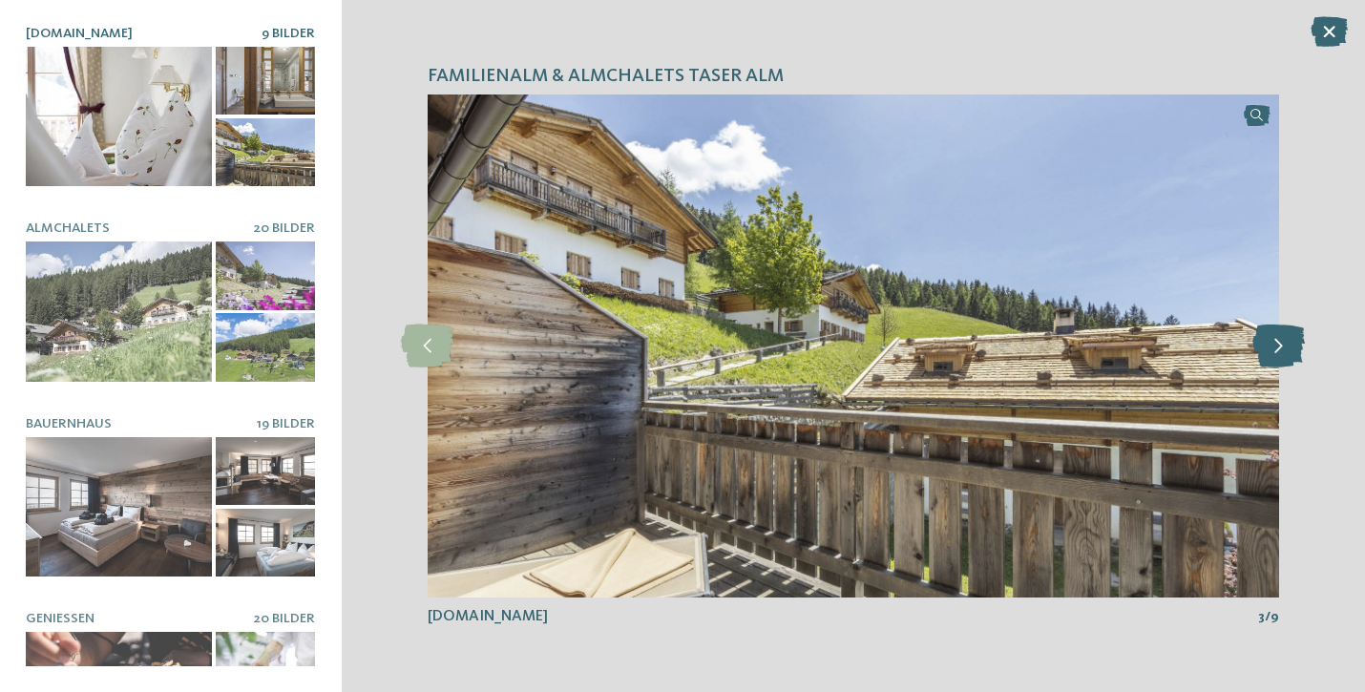
click at [1277, 350] on icon at bounding box center [1278, 346] width 52 height 43
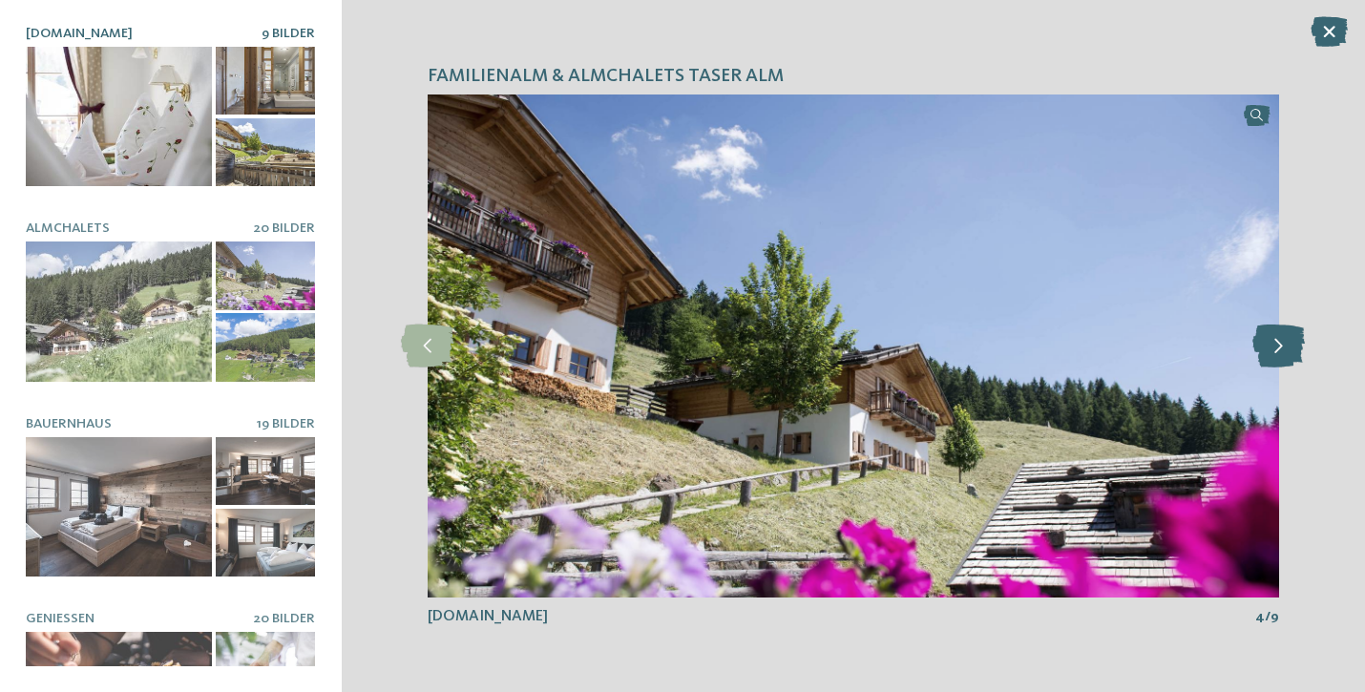
click at [1277, 350] on icon at bounding box center [1278, 346] width 52 height 43
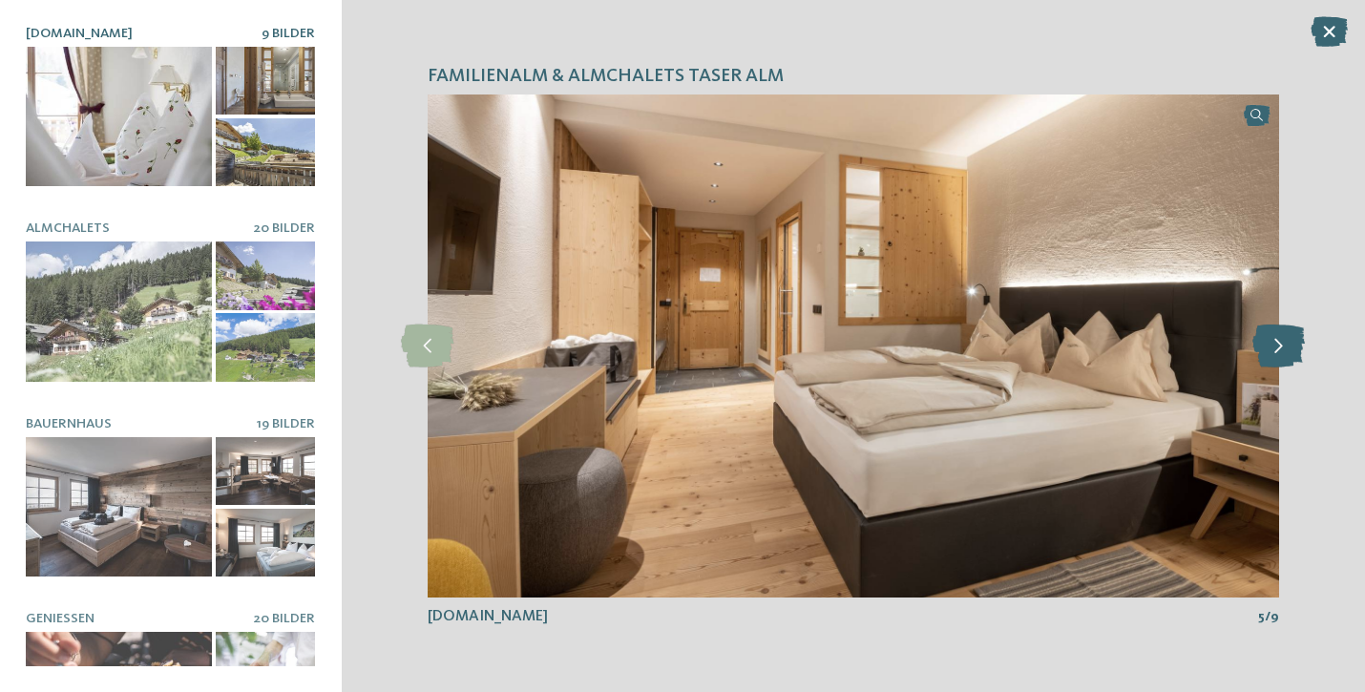
click at [1277, 350] on icon at bounding box center [1278, 346] width 52 height 43
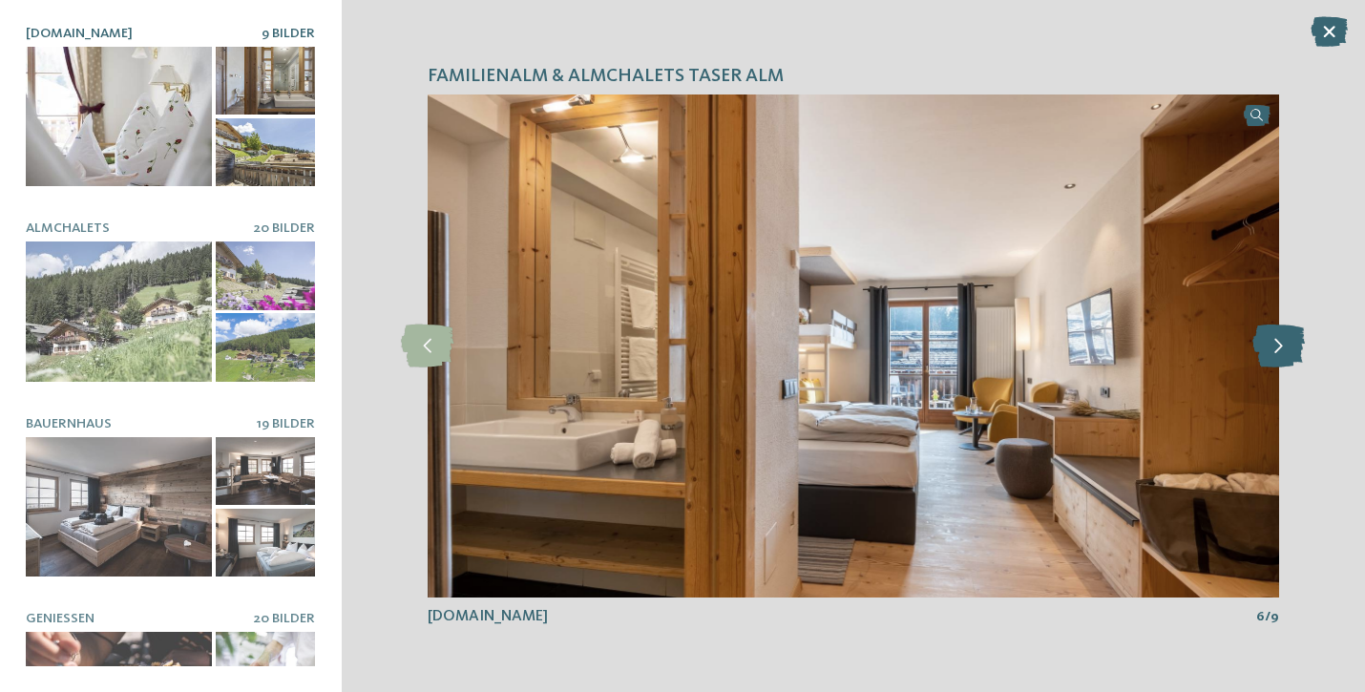
click at [1277, 350] on icon at bounding box center [1278, 346] width 52 height 43
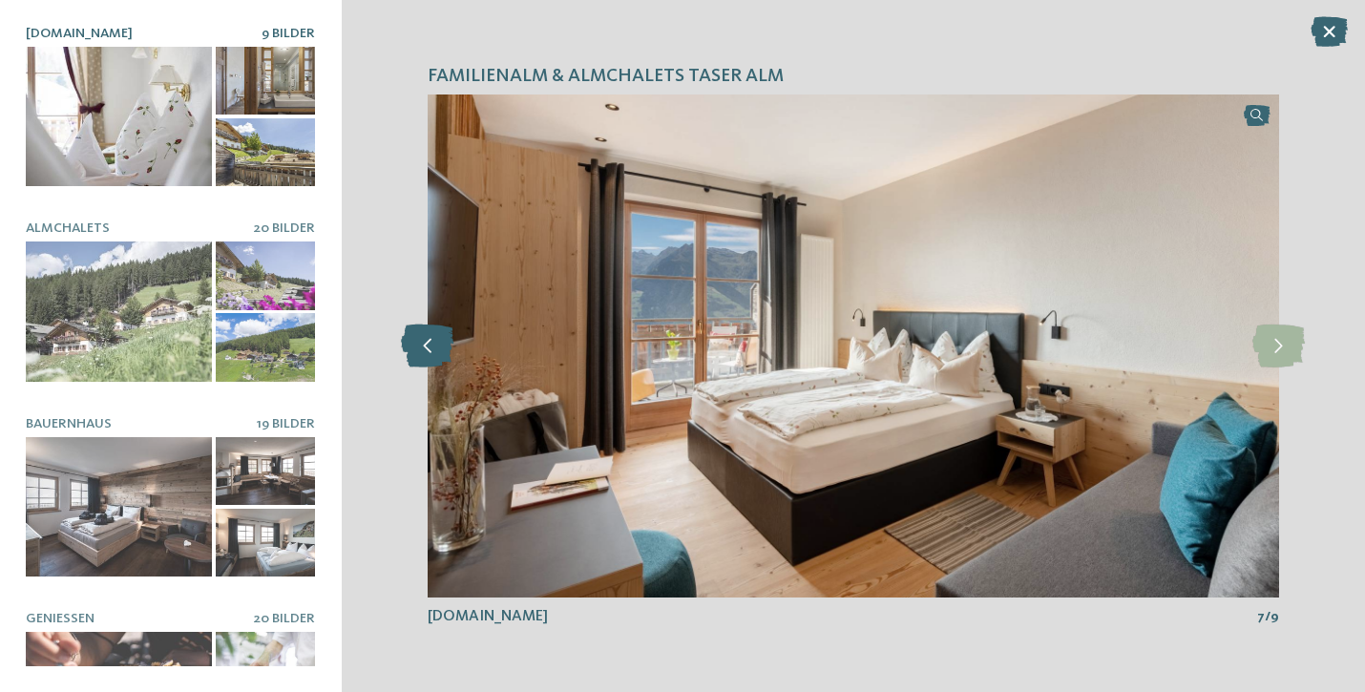
click at [434, 341] on icon at bounding box center [427, 346] width 52 height 43
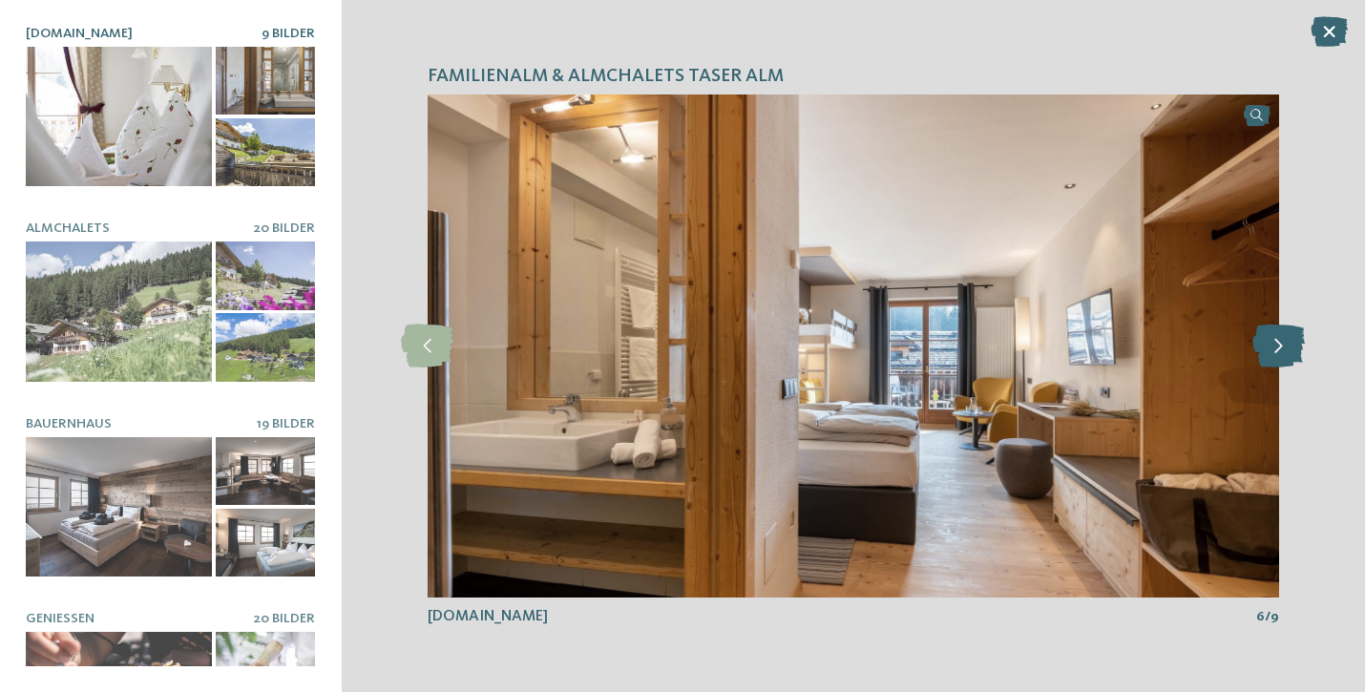
click at [1289, 346] on icon at bounding box center [1278, 346] width 52 height 43
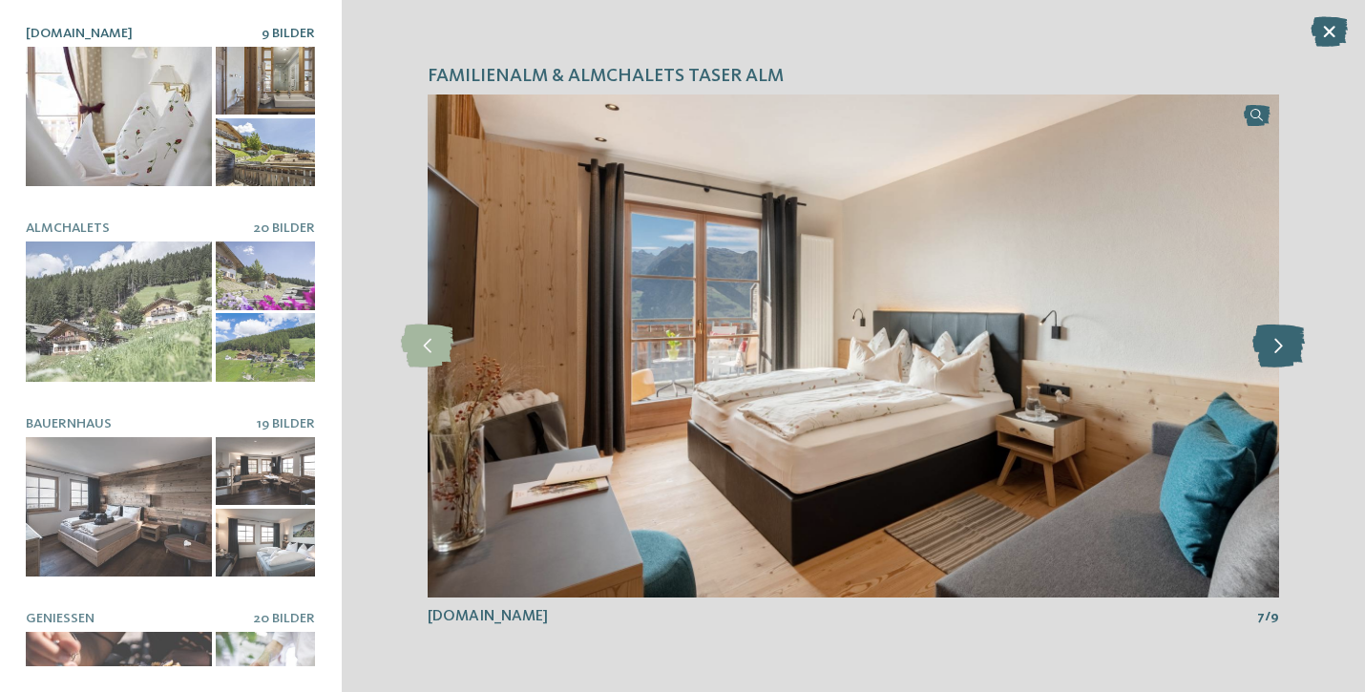
click at [1289, 346] on icon at bounding box center [1278, 346] width 52 height 43
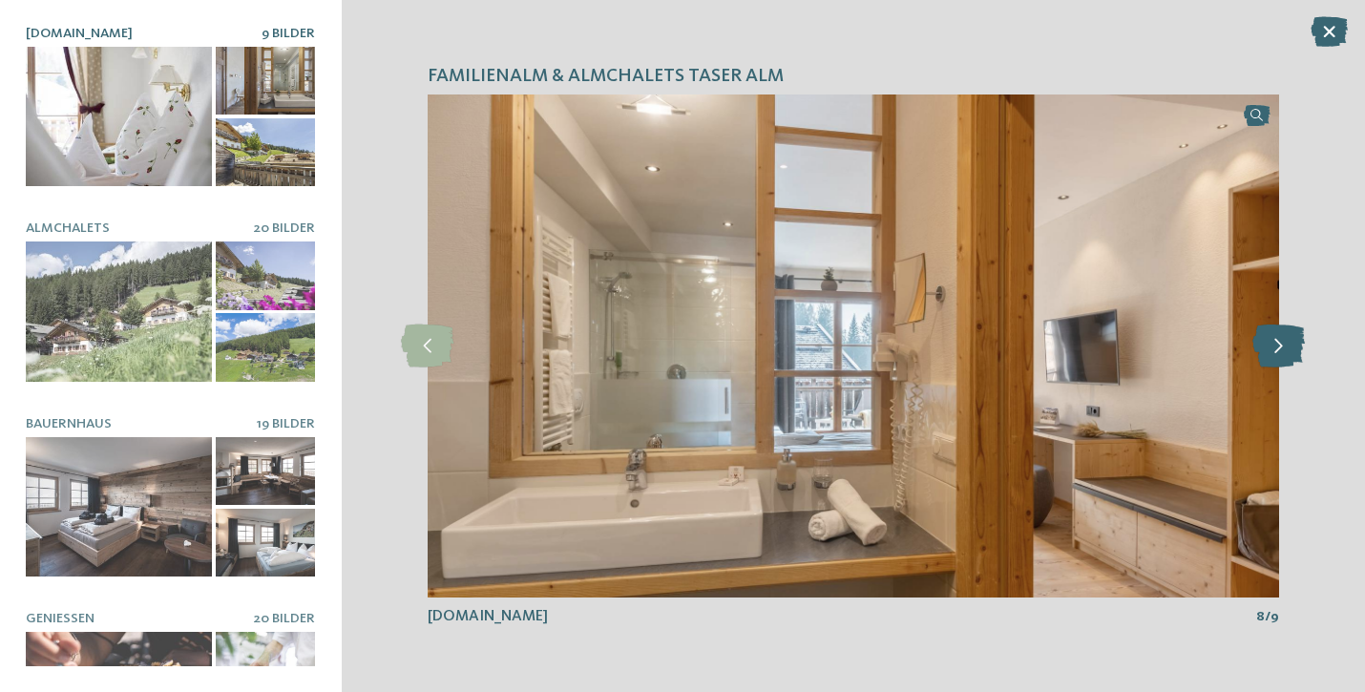
click at [1289, 346] on icon at bounding box center [1278, 346] width 52 height 43
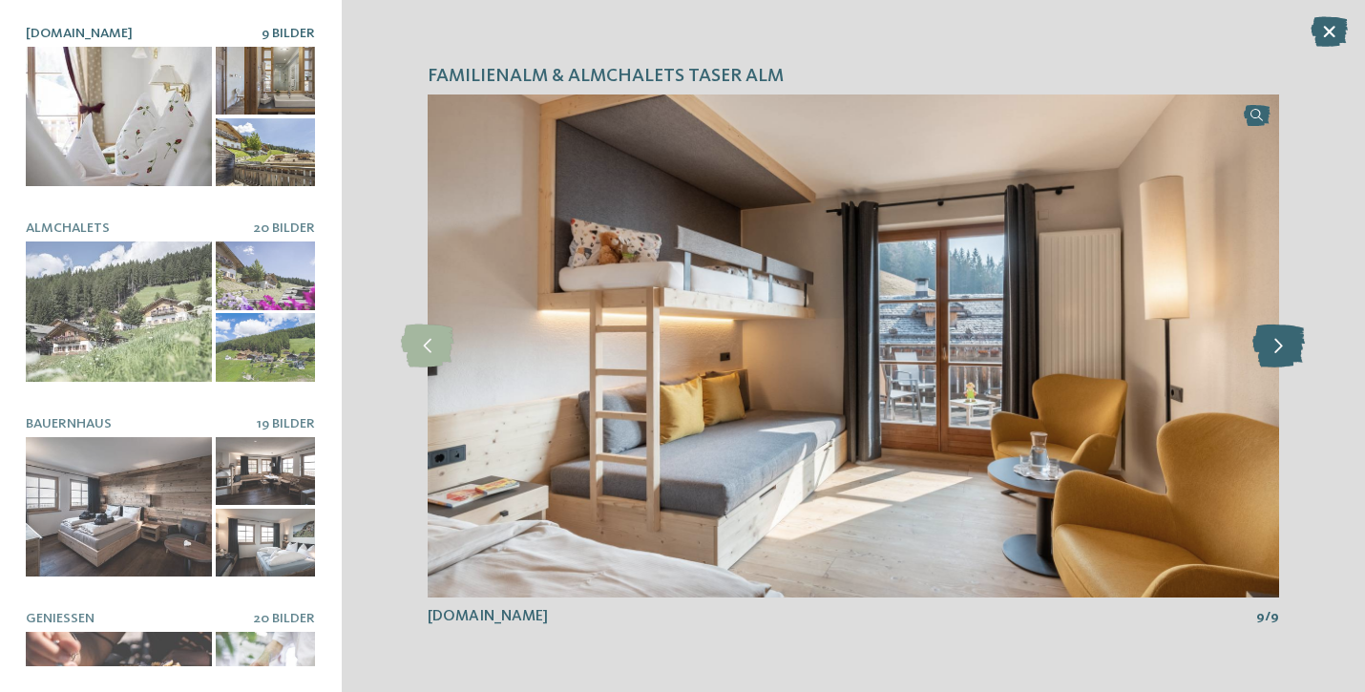
click at [1289, 346] on icon at bounding box center [1278, 346] width 52 height 43
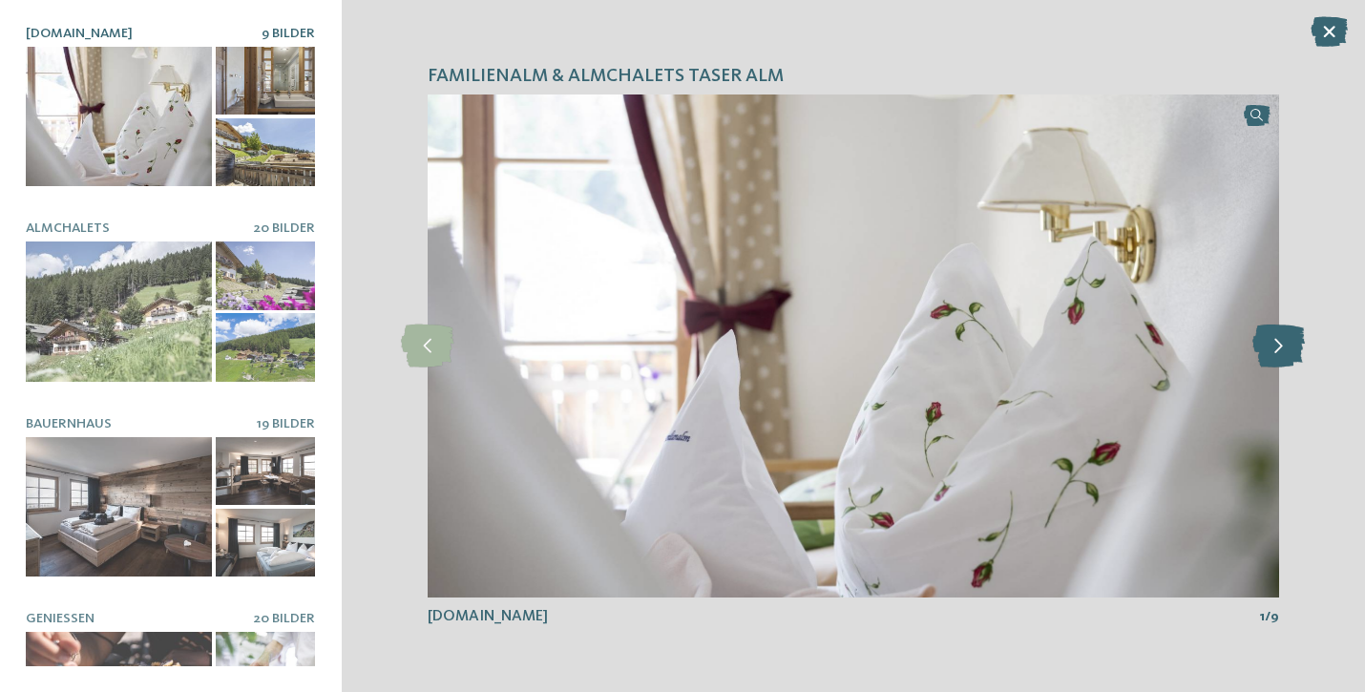
click at [1289, 346] on icon at bounding box center [1278, 346] width 52 height 43
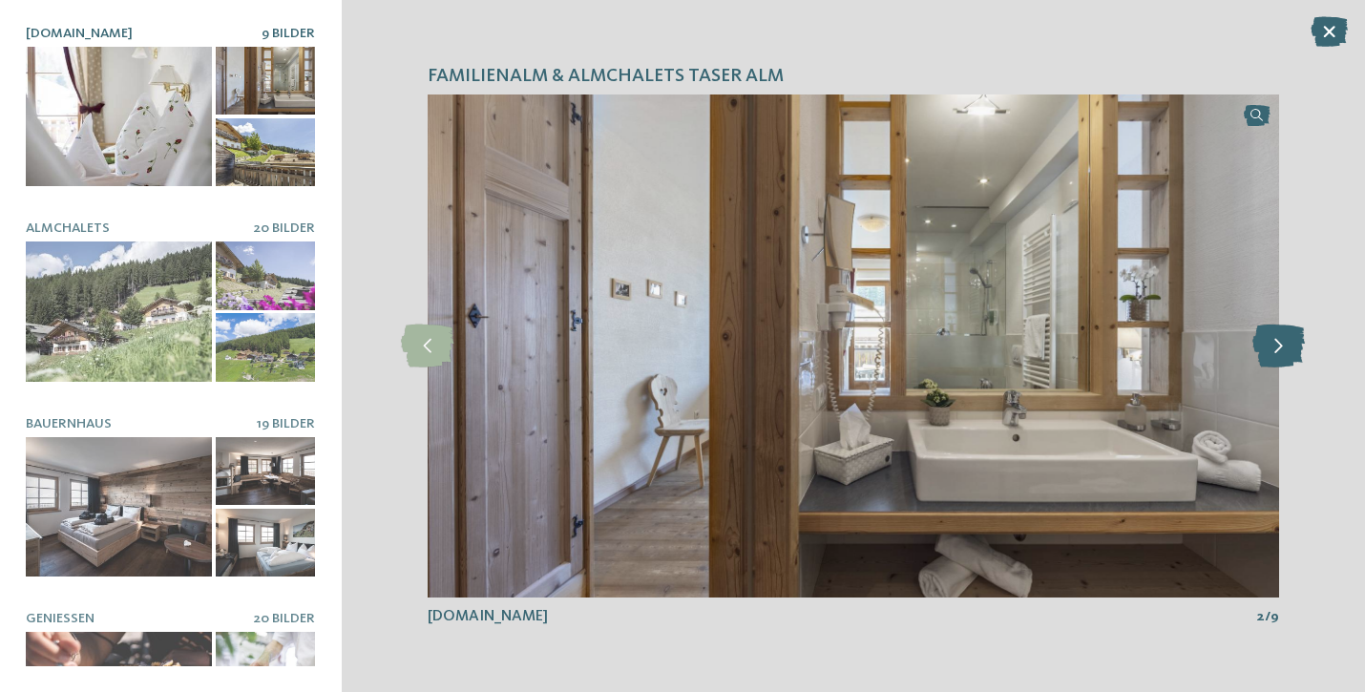
click at [1289, 346] on icon at bounding box center [1278, 346] width 52 height 43
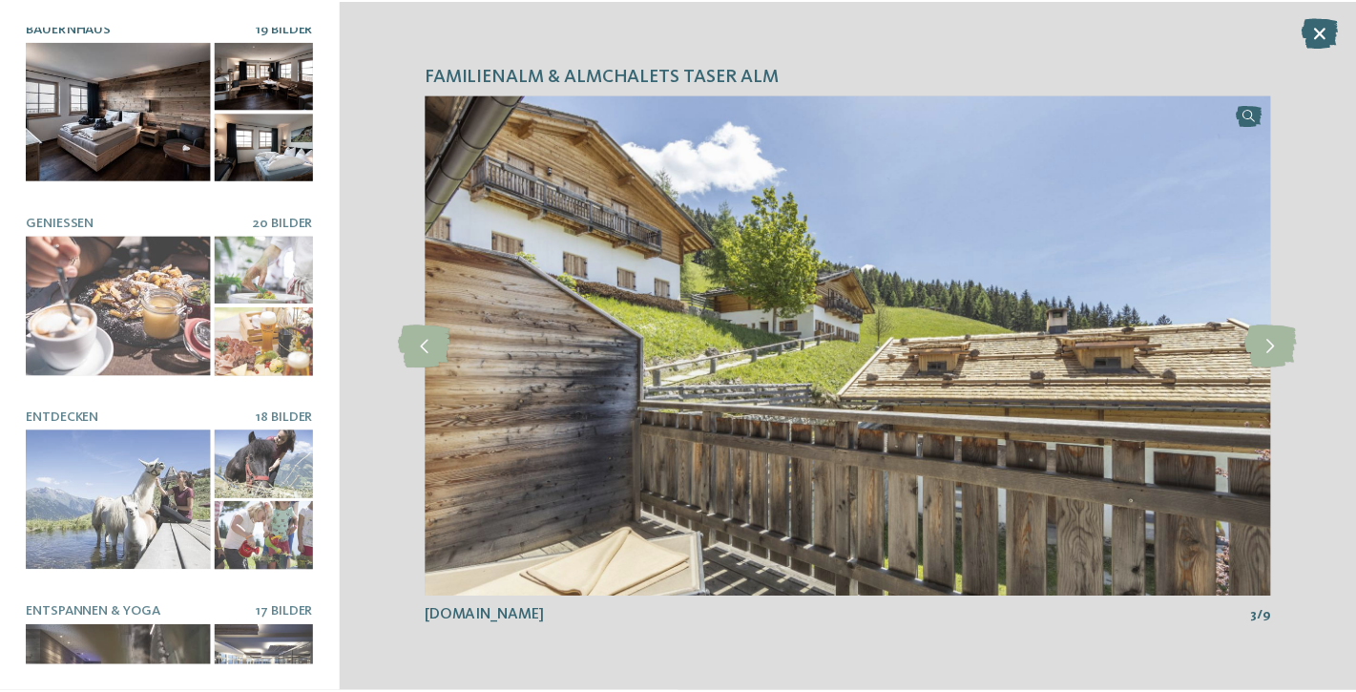
scroll to position [479, 0]
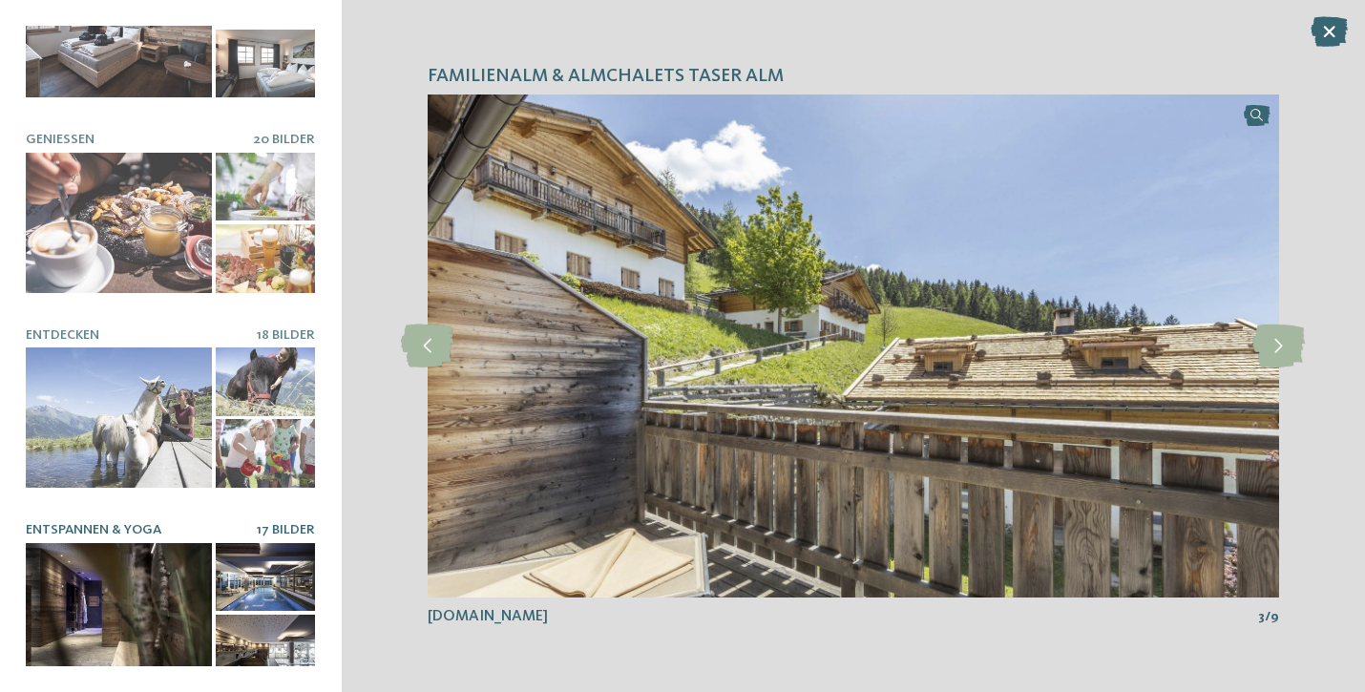
click at [101, 553] on div at bounding box center [119, 613] width 186 height 140
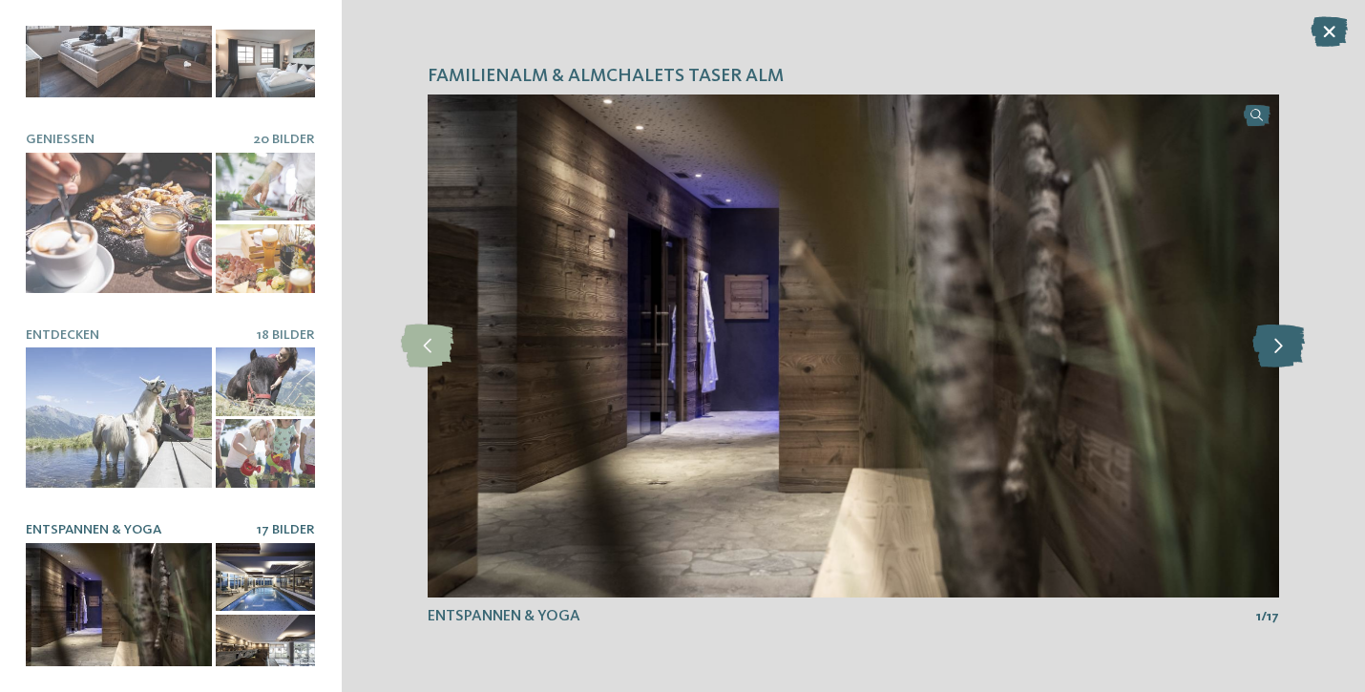
click at [1290, 346] on icon at bounding box center [1278, 346] width 52 height 43
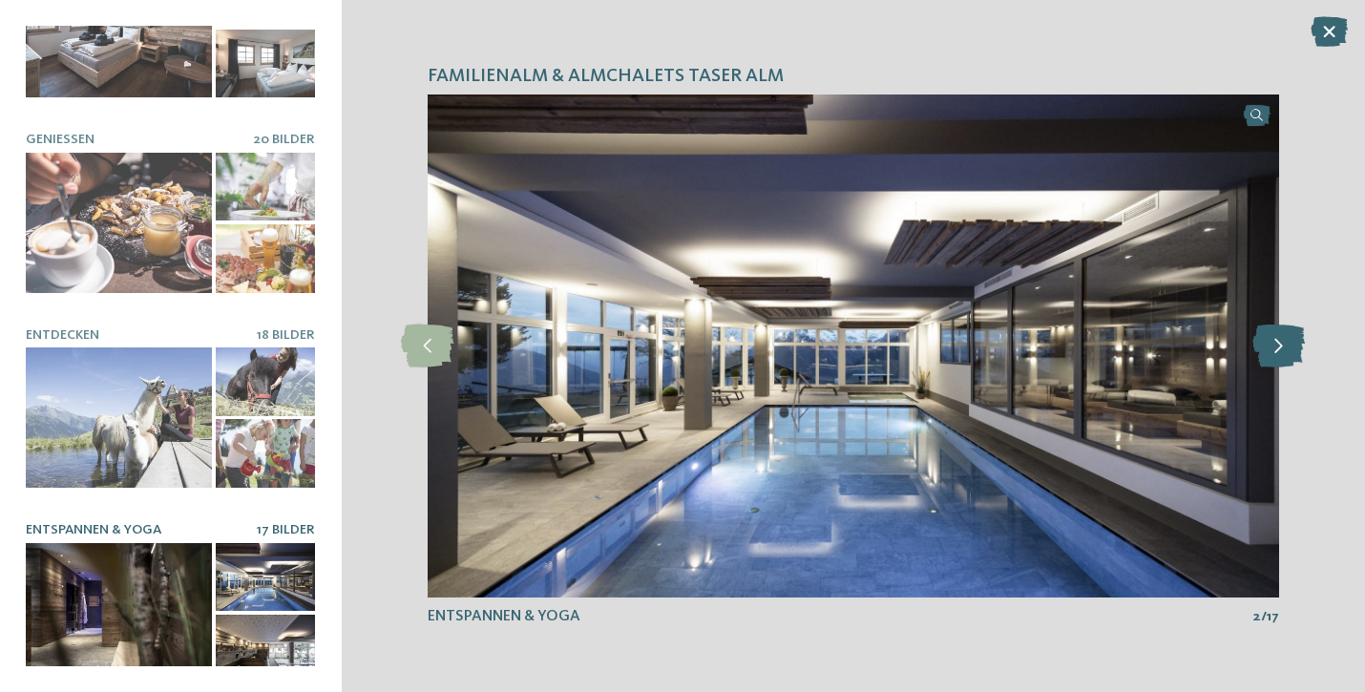
click at [1290, 346] on icon at bounding box center [1278, 346] width 52 height 43
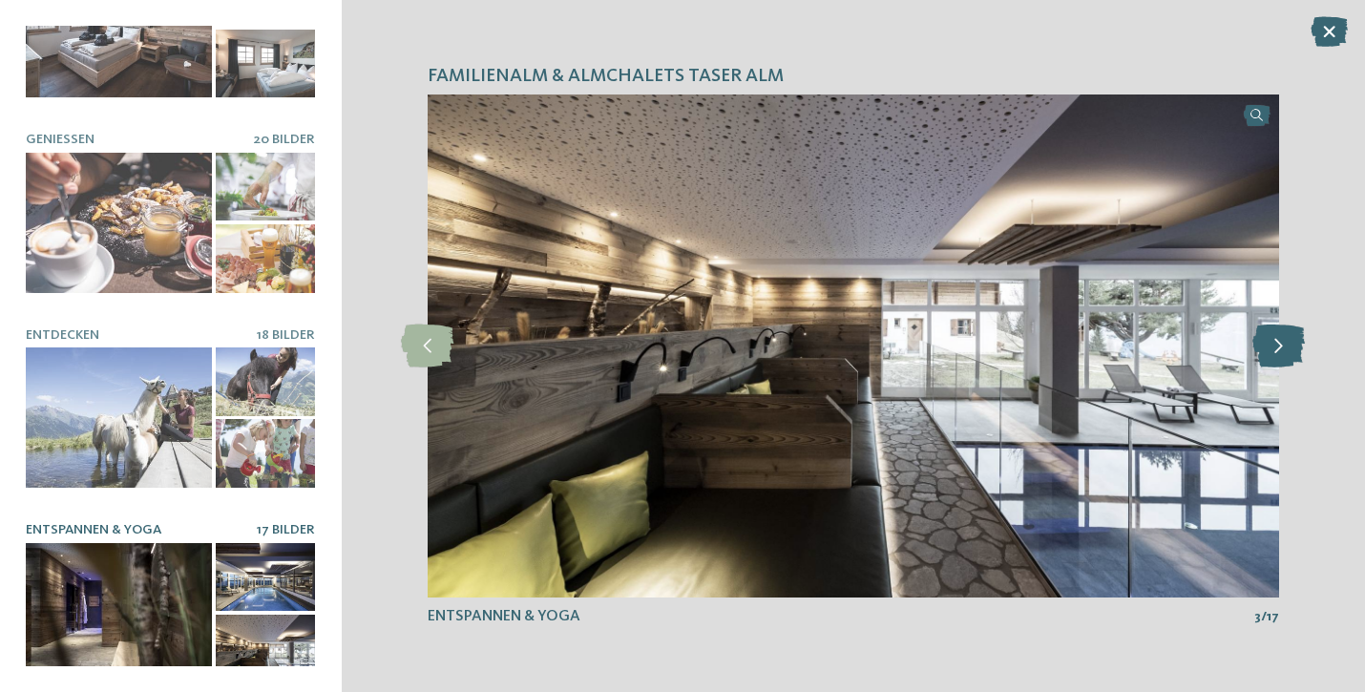
click at [1290, 346] on icon at bounding box center [1278, 346] width 52 height 43
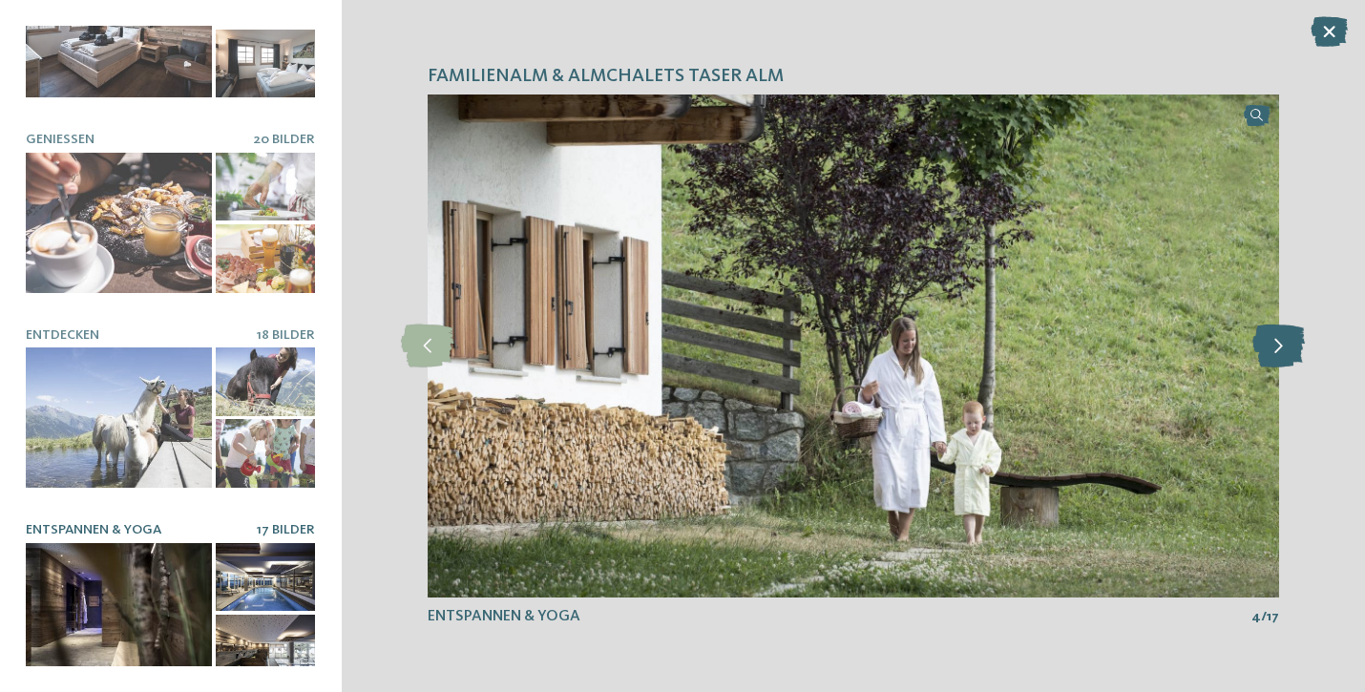
click at [1290, 346] on icon at bounding box center [1278, 346] width 52 height 43
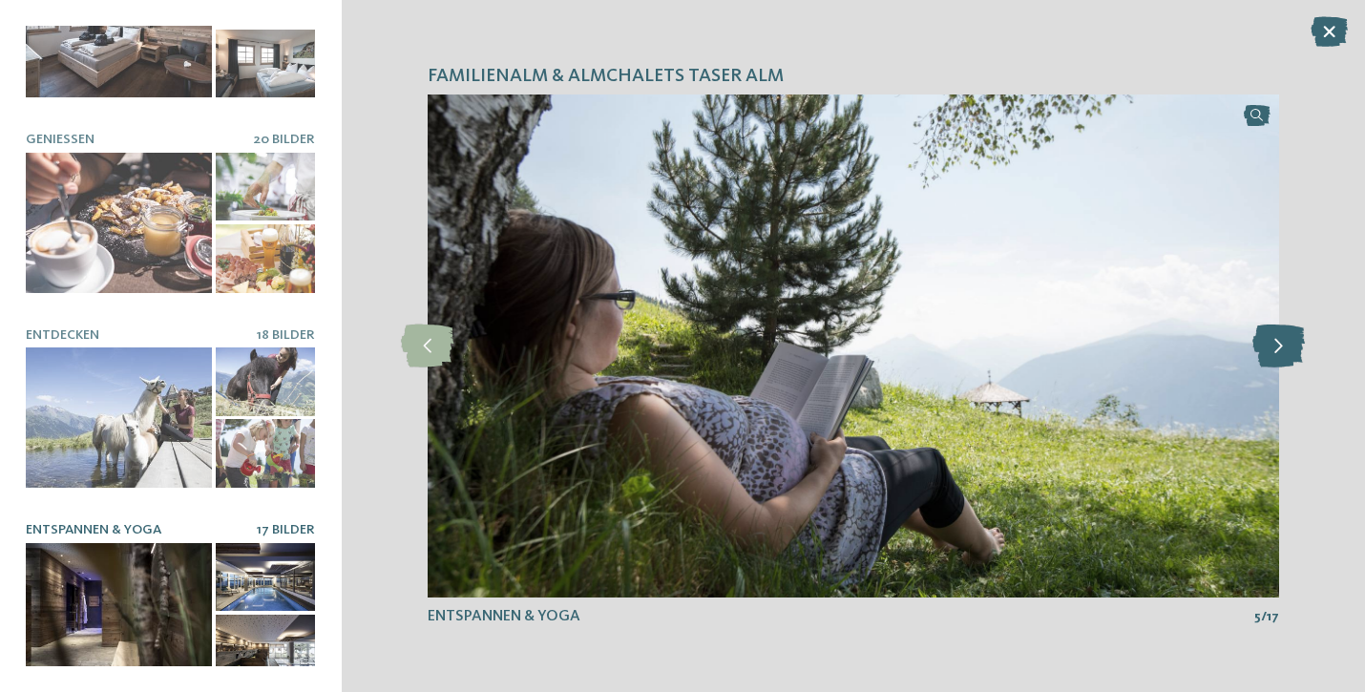
click at [1290, 346] on icon at bounding box center [1278, 346] width 52 height 43
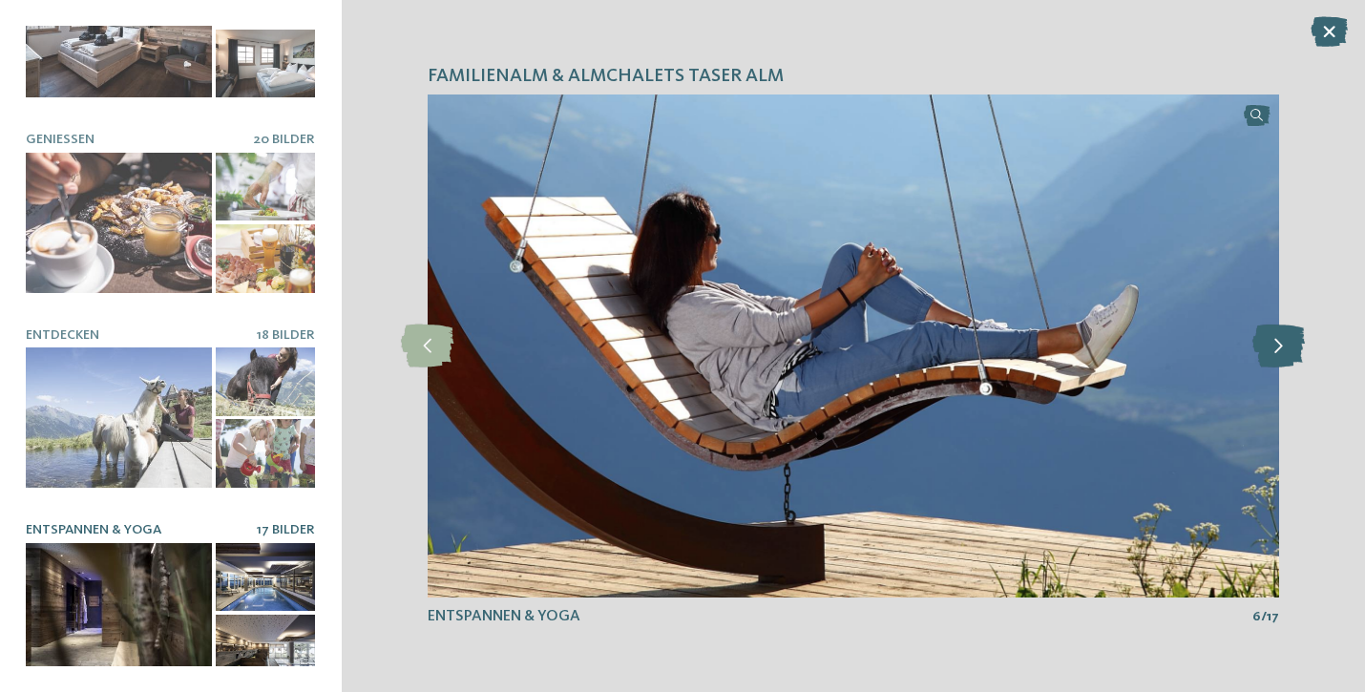
click at [1290, 346] on icon at bounding box center [1278, 346] width 52 height 43
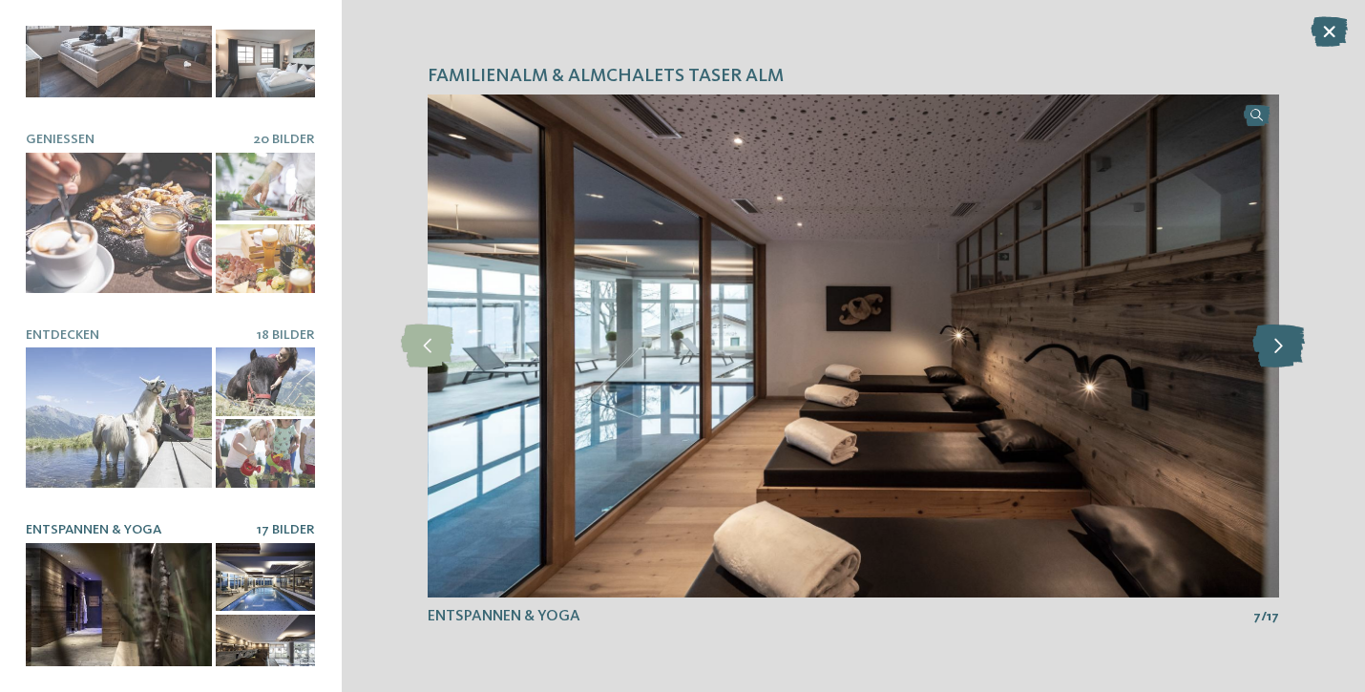
click at [1290, 346] on icon at bounding box center [1278, 346] width 52 height 43
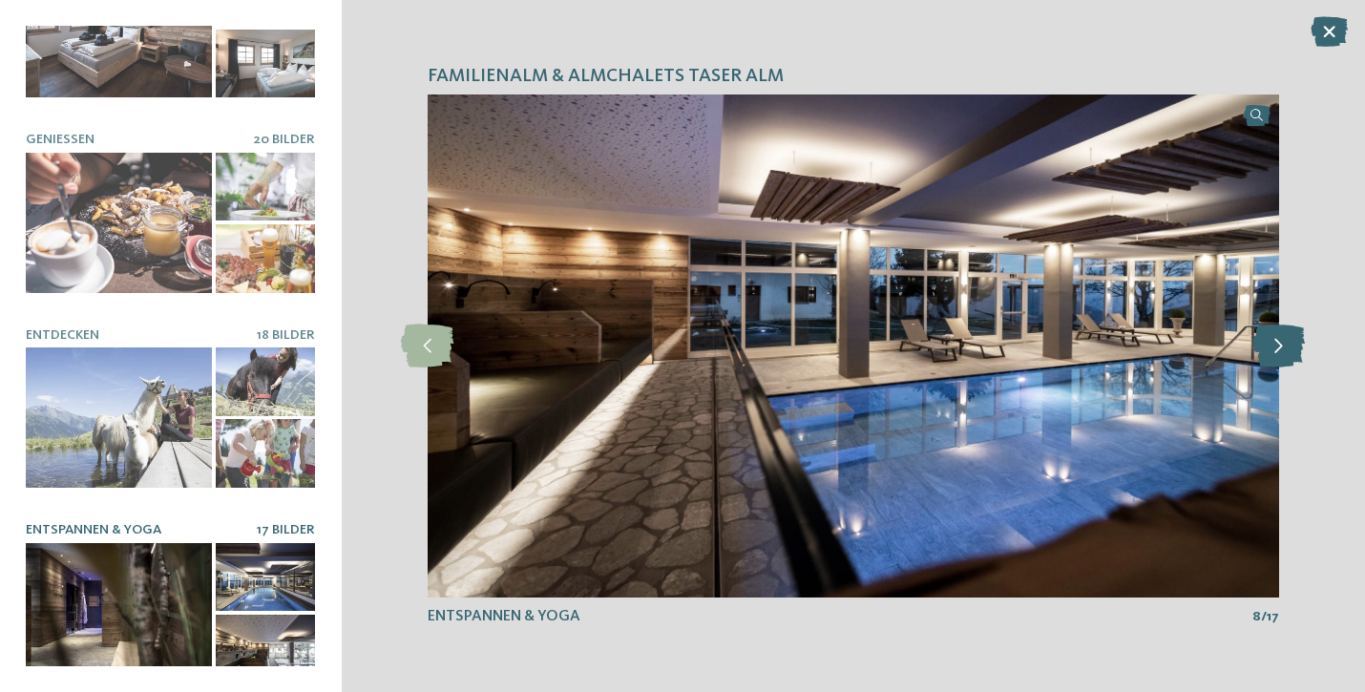
click at [1290, 346] on icon at bounding box center [1278, 346] width 52 height 43
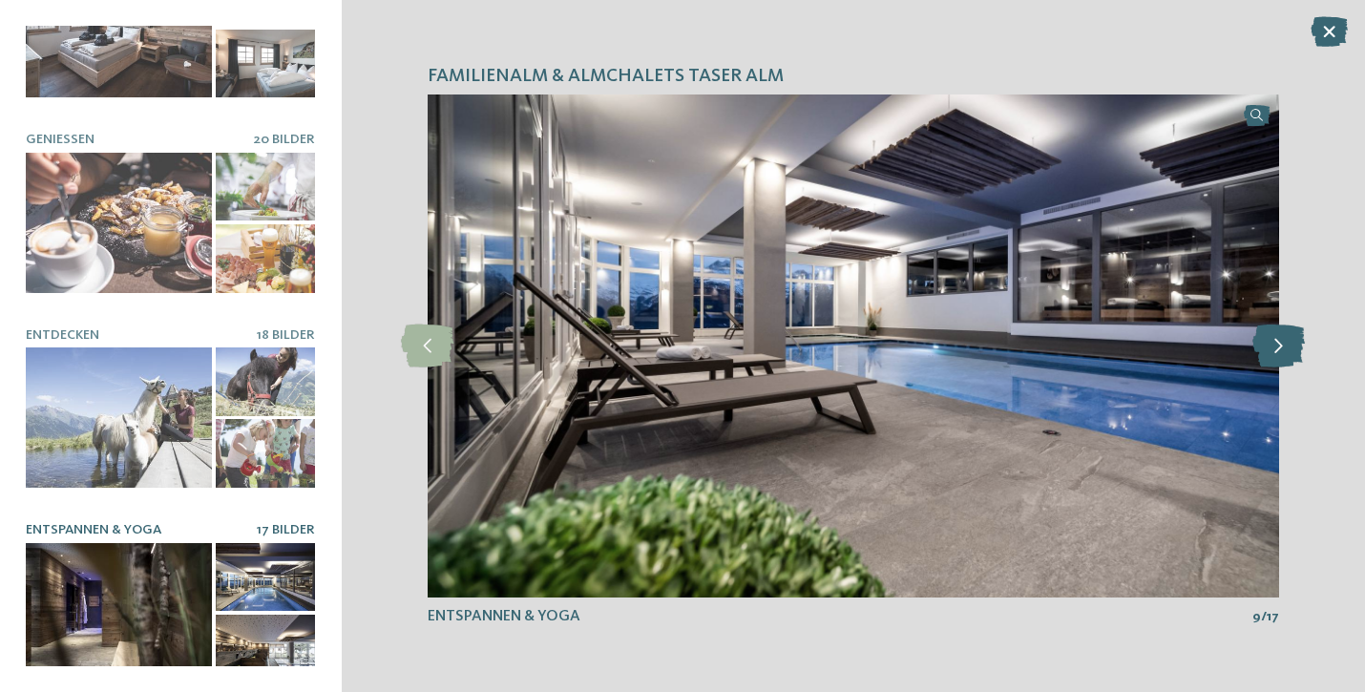
click at [1290, 346] on icon at bounding box center [1278, 346] width 52 height 43
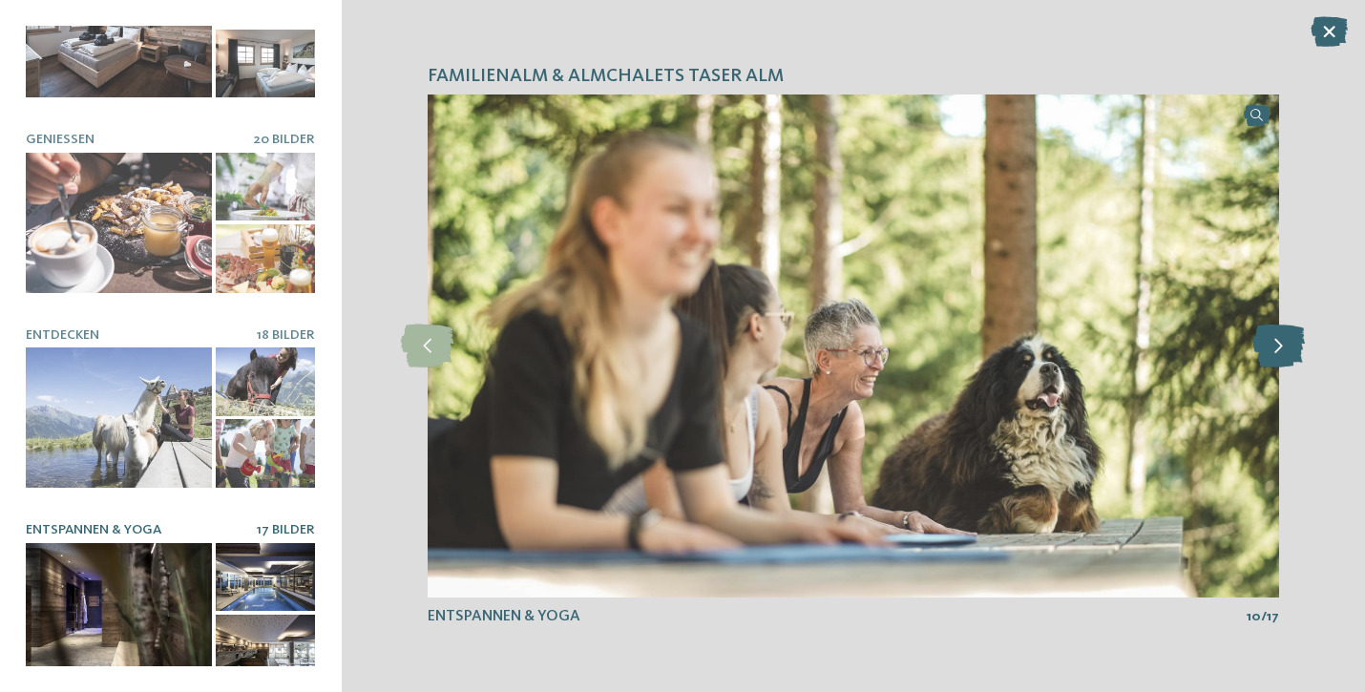
click at [1290, 346] on icon at bounding box center [1278, 346] width 52 height 43
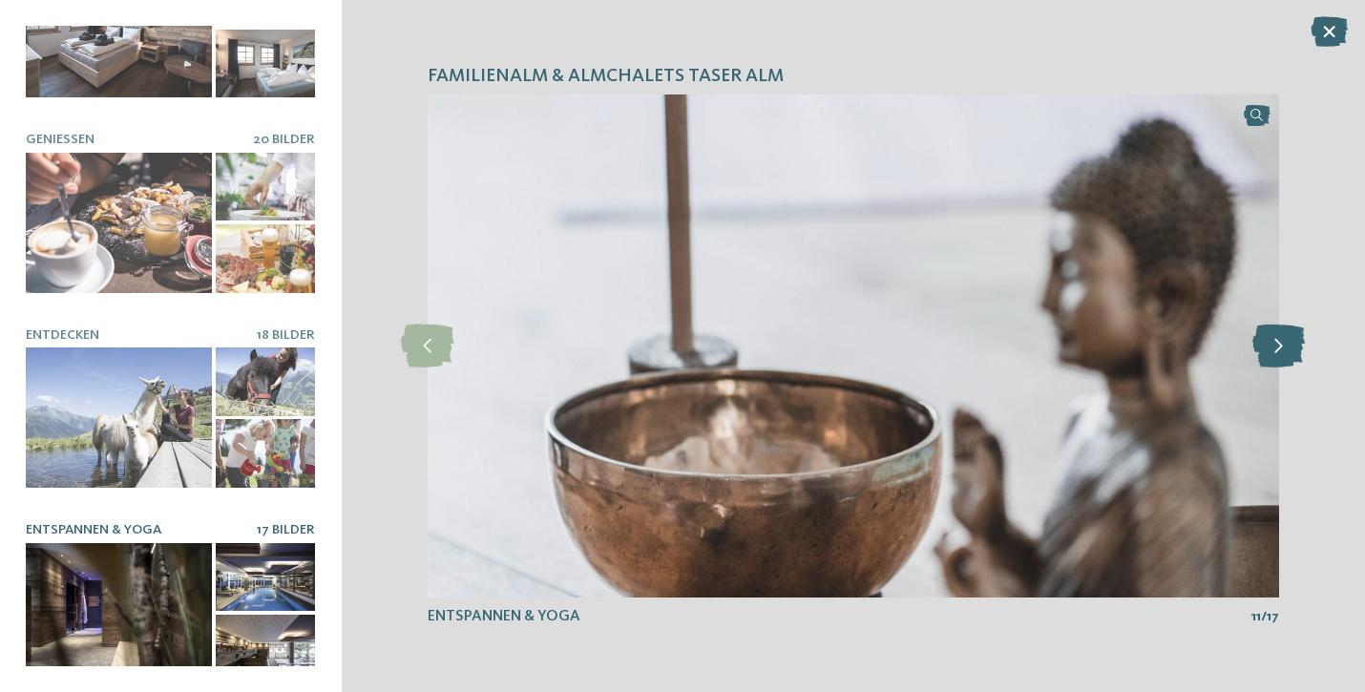
click at [1290, 346] on icon at bounding box center [1278, 346] width 52 height 43
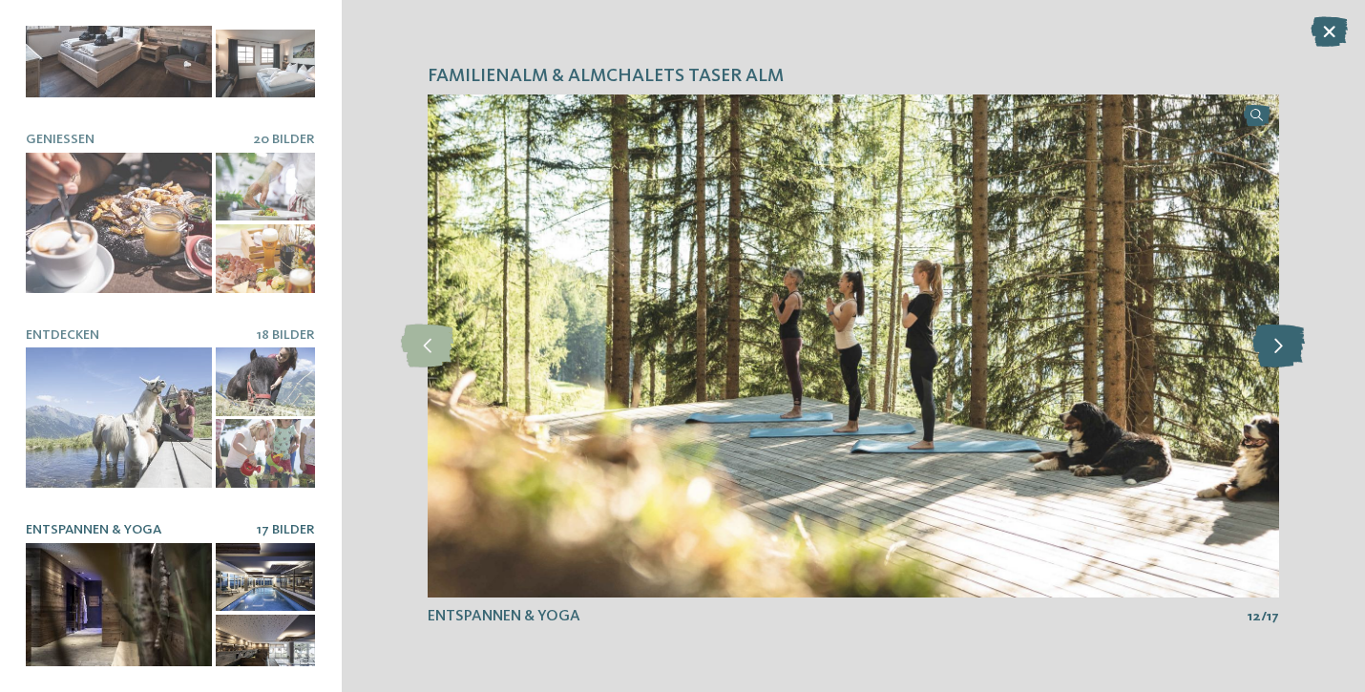
click at [1290, 346] on icon at bounding box center [1278, 346] width 52 height 43
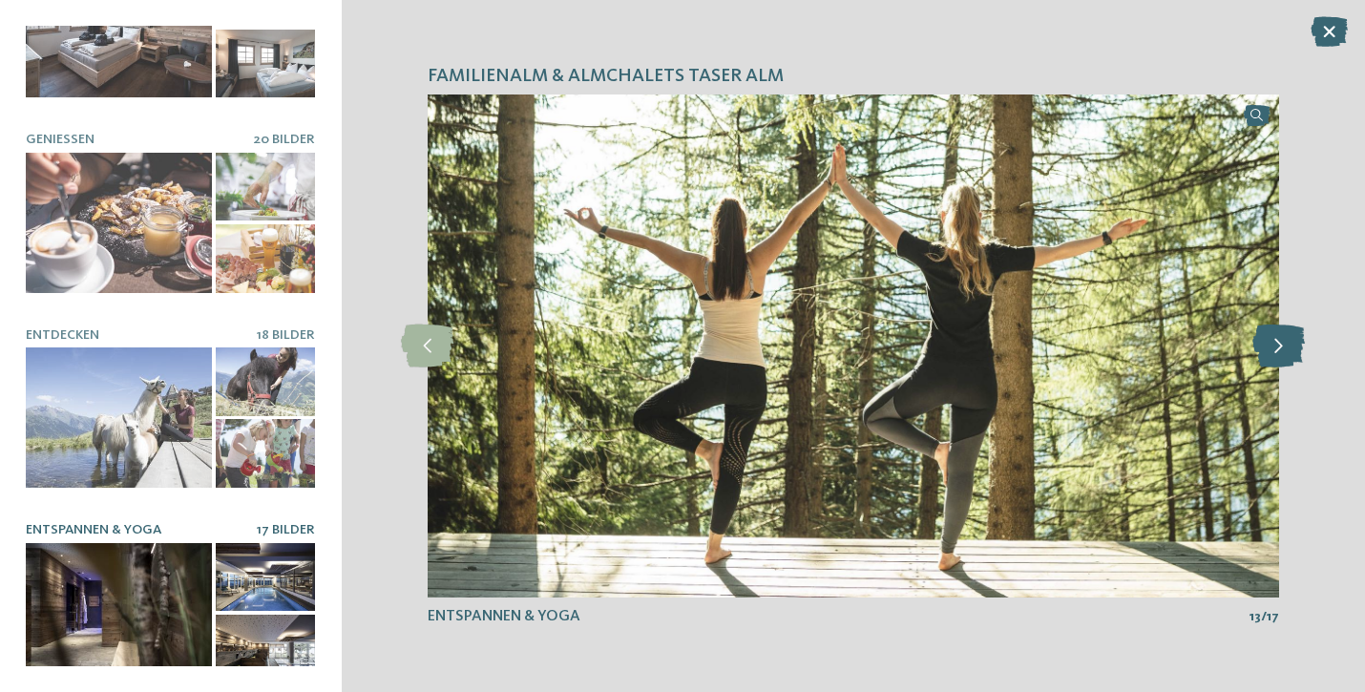
click at [1290, 346] on icon at bounding box center [1278, 346] width 52 height 43
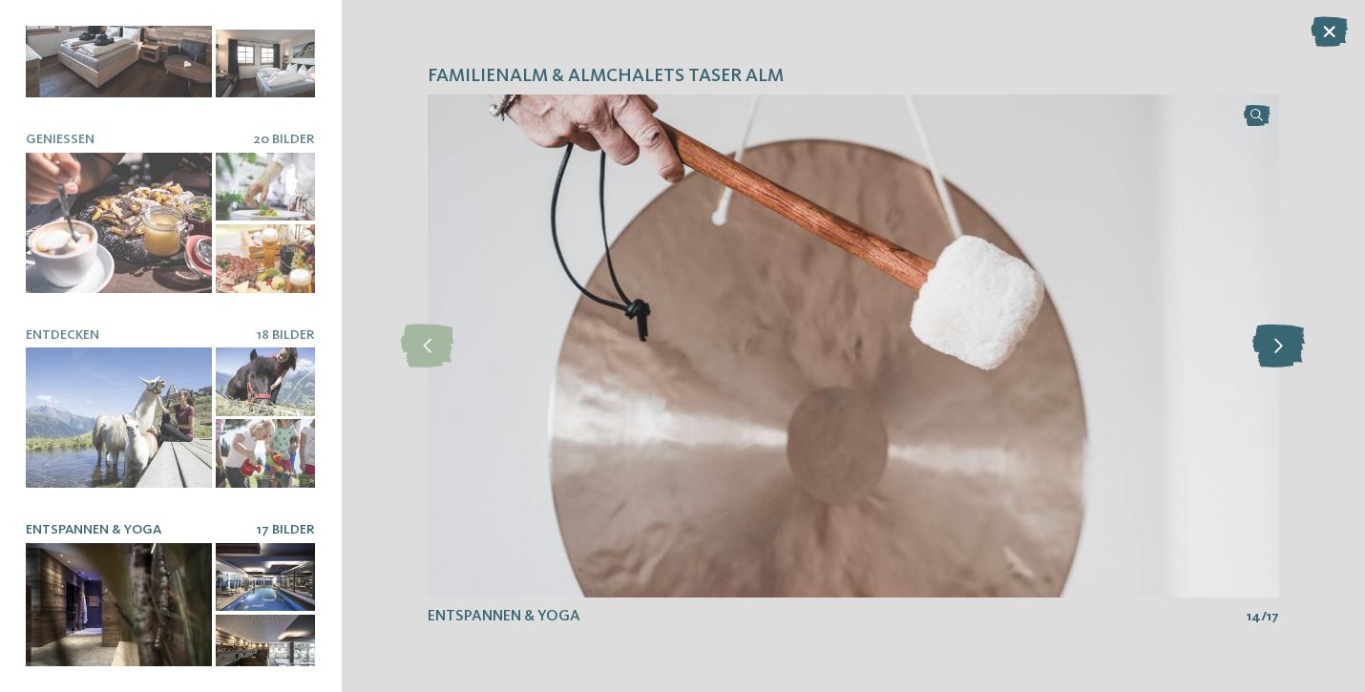
click at [1290, 346] on icon at bounding box center [1278, 346] width 52 height 43
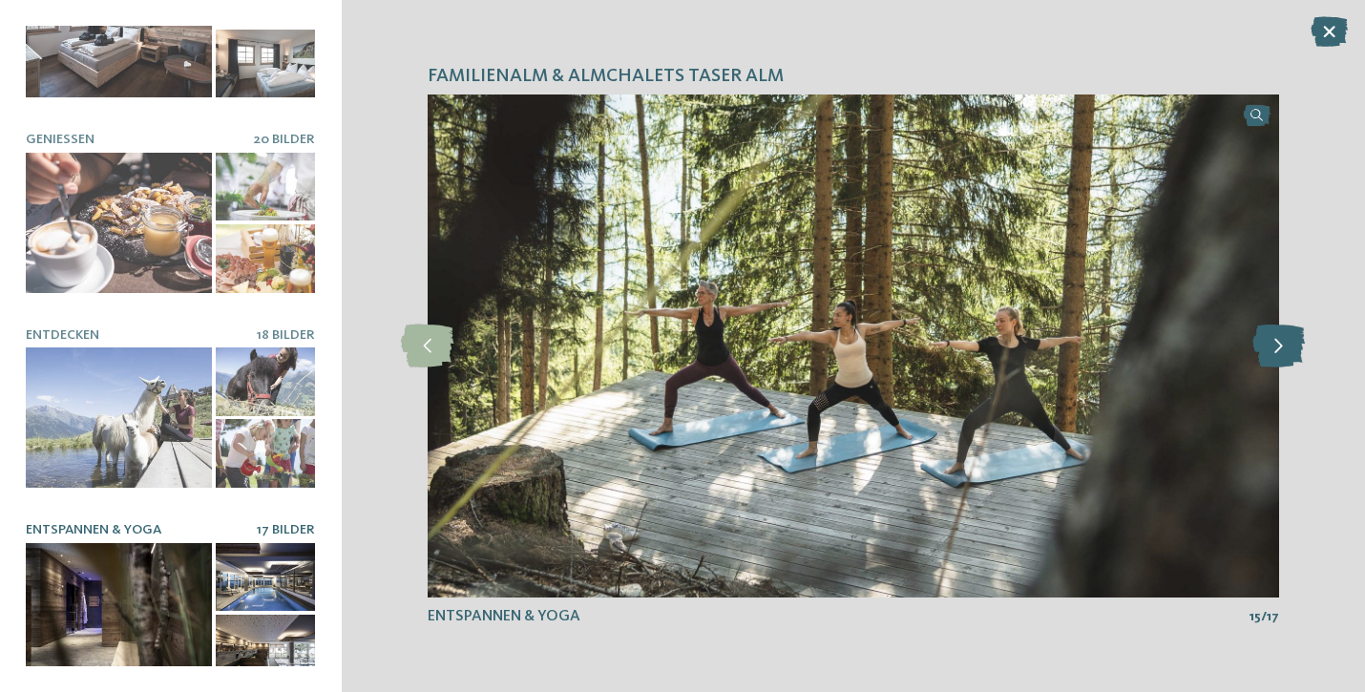
click at [1290, 346] on icon at bounding box center [1278, 346] width 52 height 43
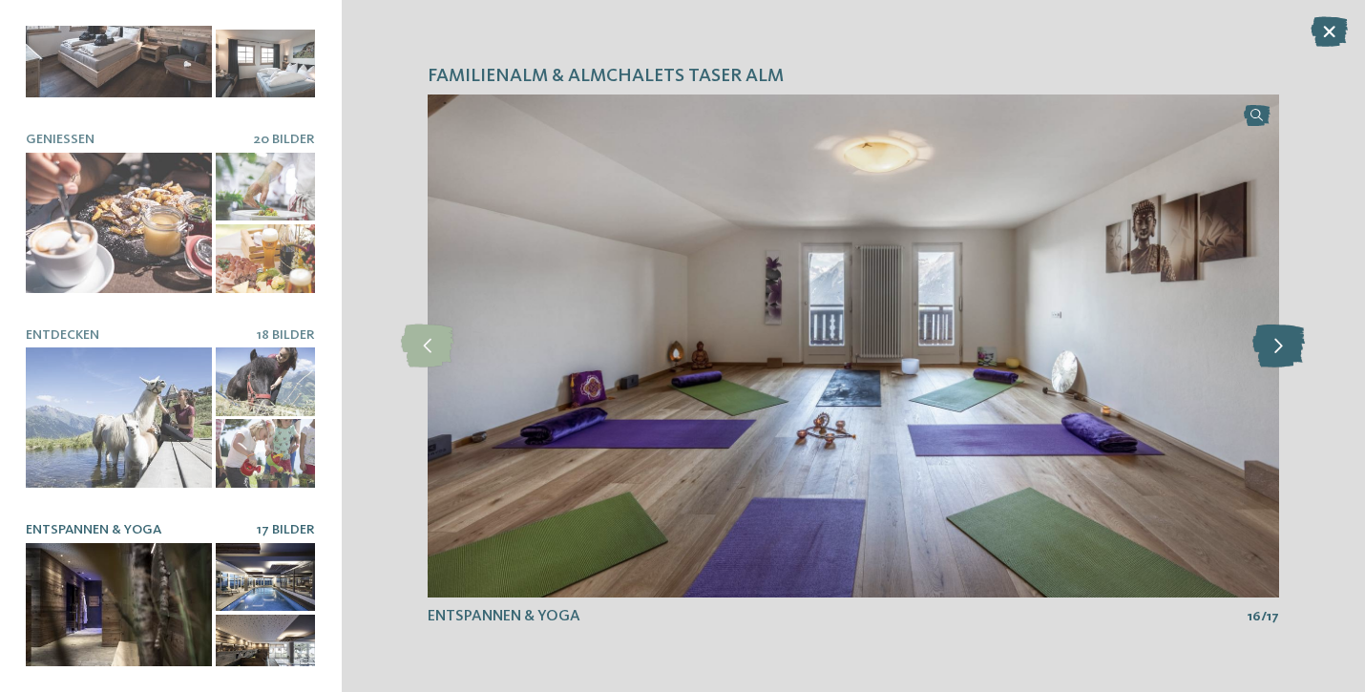
click at [1290, 346] on icon at bounding box center [1278, 346] width 52 height 43
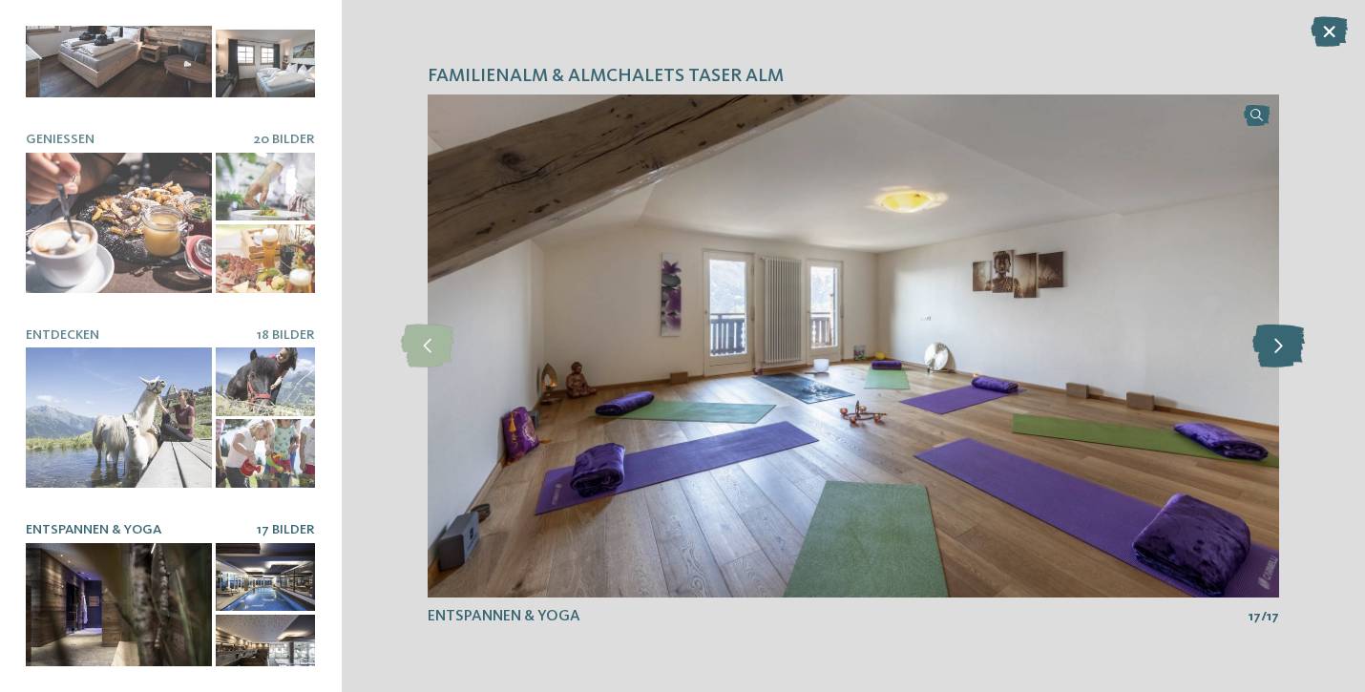
click at [1290, 346] on icon at bounding box center [1278, 346] width 52 height 43
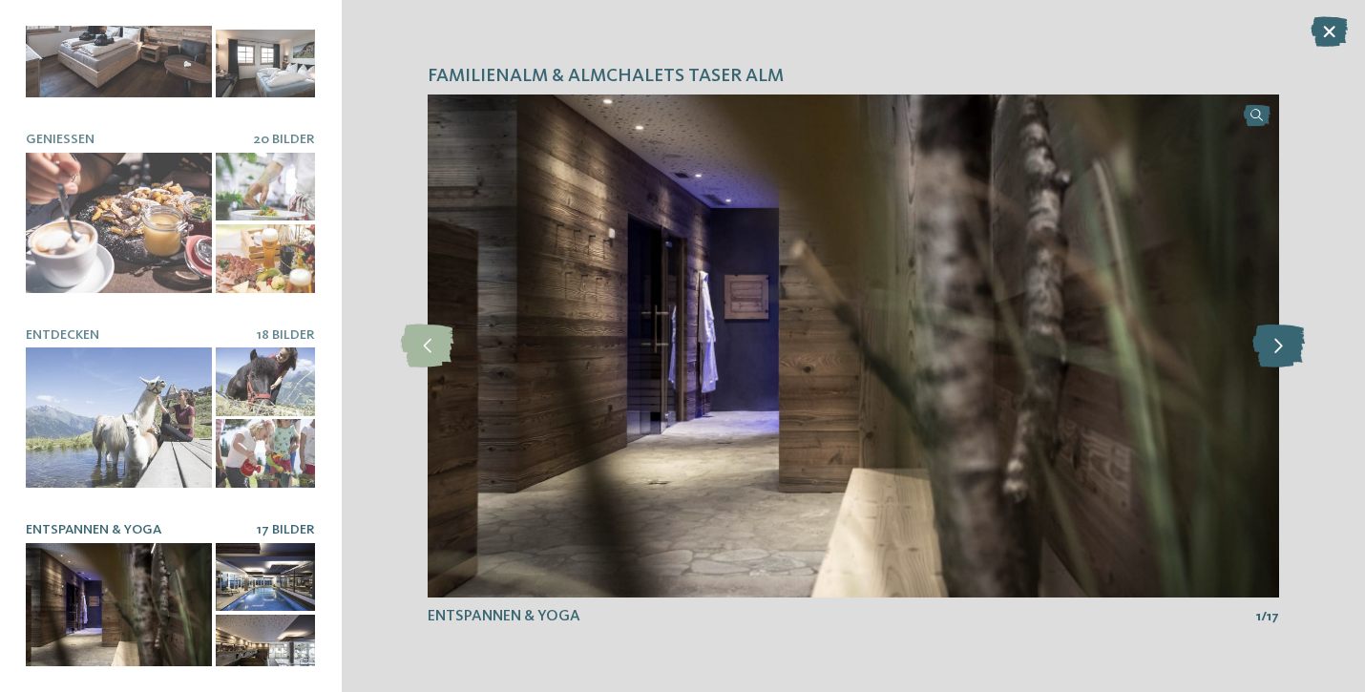
click at [1290, 346] on icon at bounding box center [1278, 346] width 52 height 43
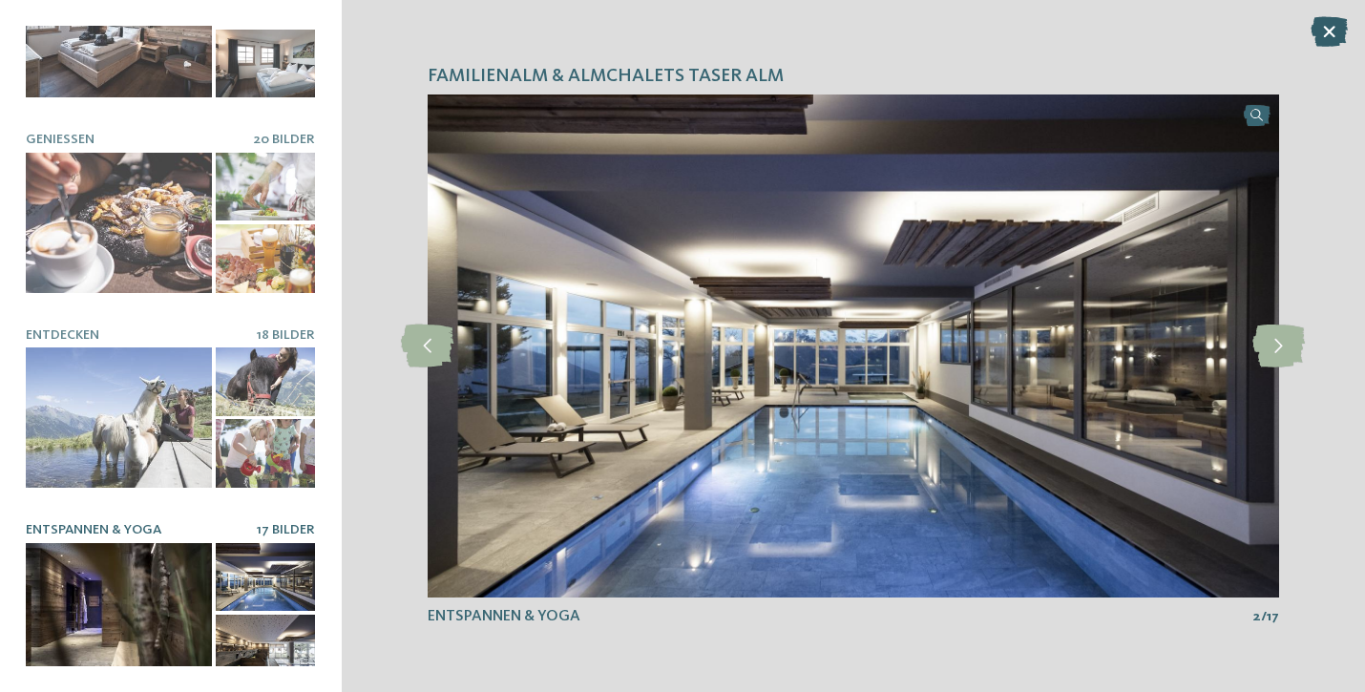
click at [1330, 37] on icon at bounding box center [1328, 31] width 37 height 31
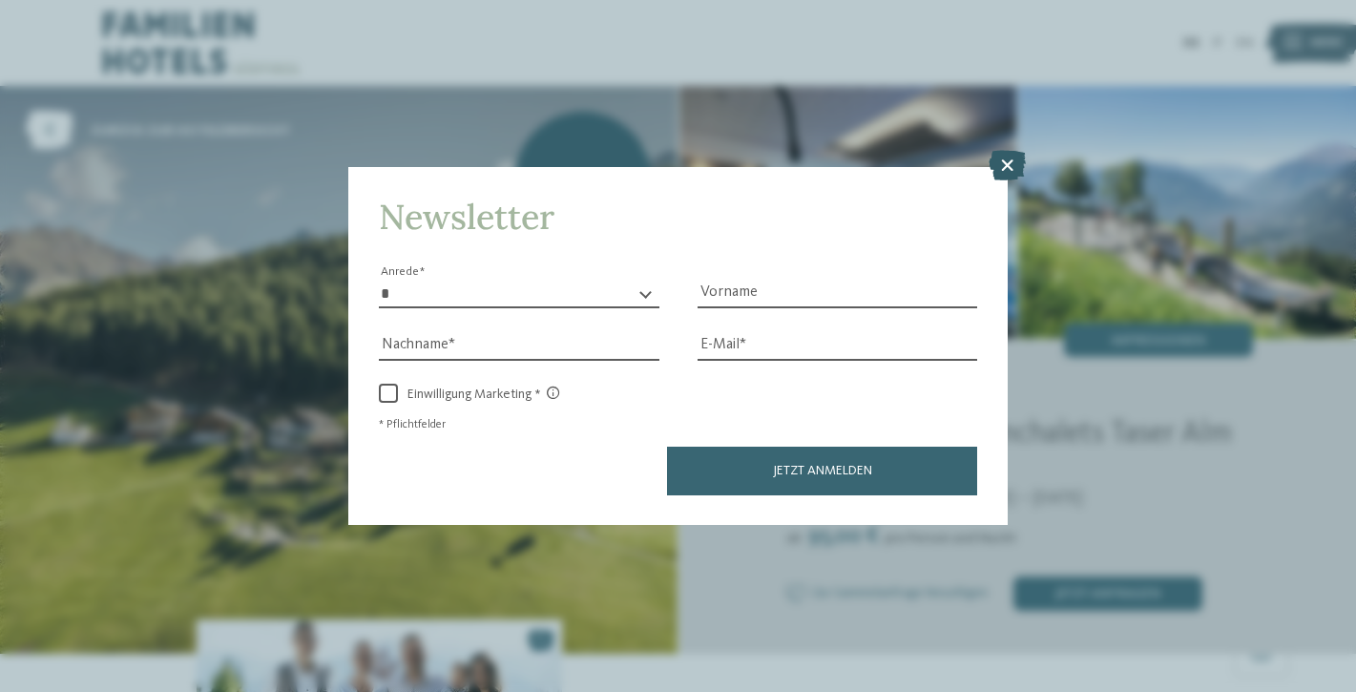
click at [1011, 150] on icon at bounding box center [1007, 165] width 37 height 31
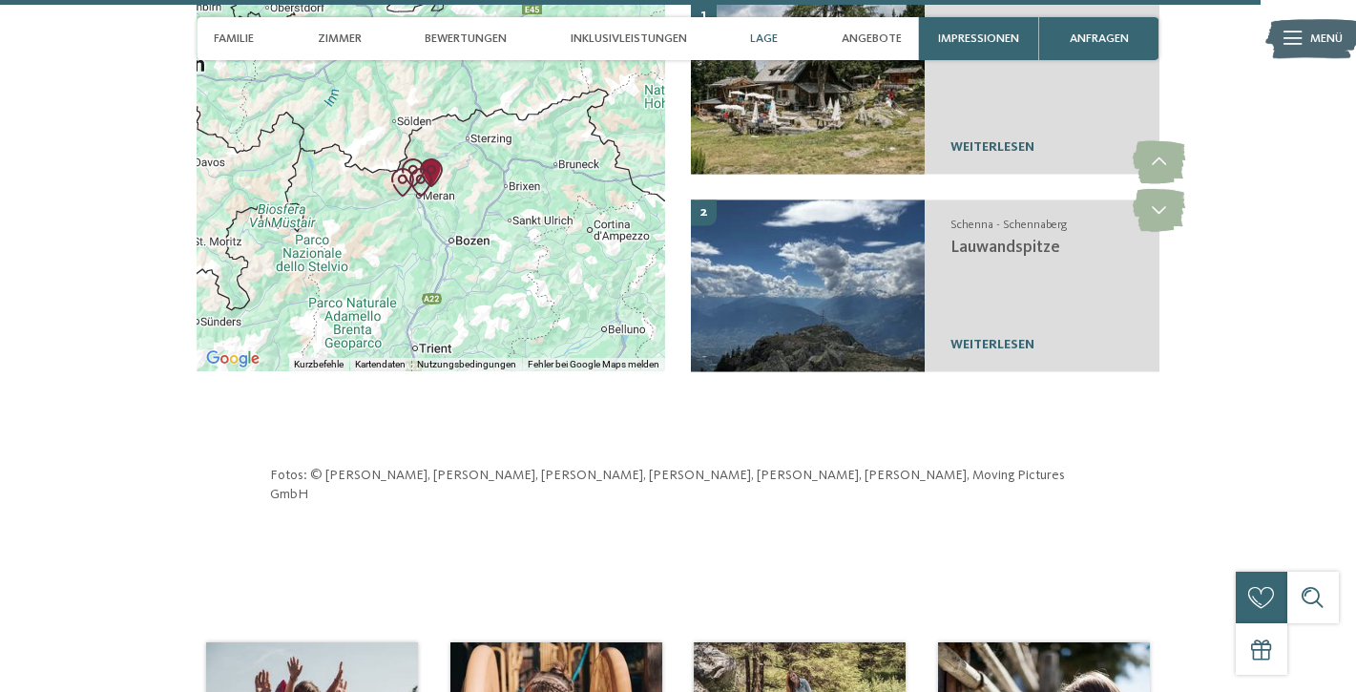
scroll to position [6093, 0]
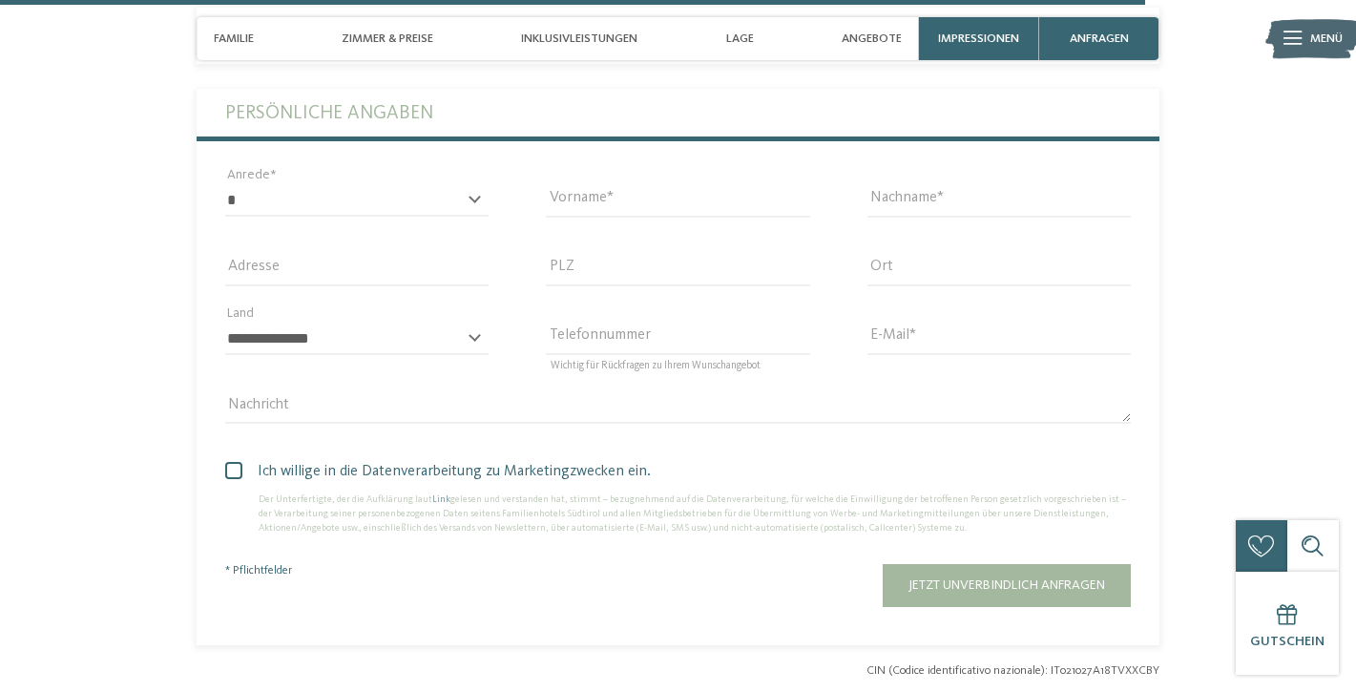
scroll to position [4897, 0]
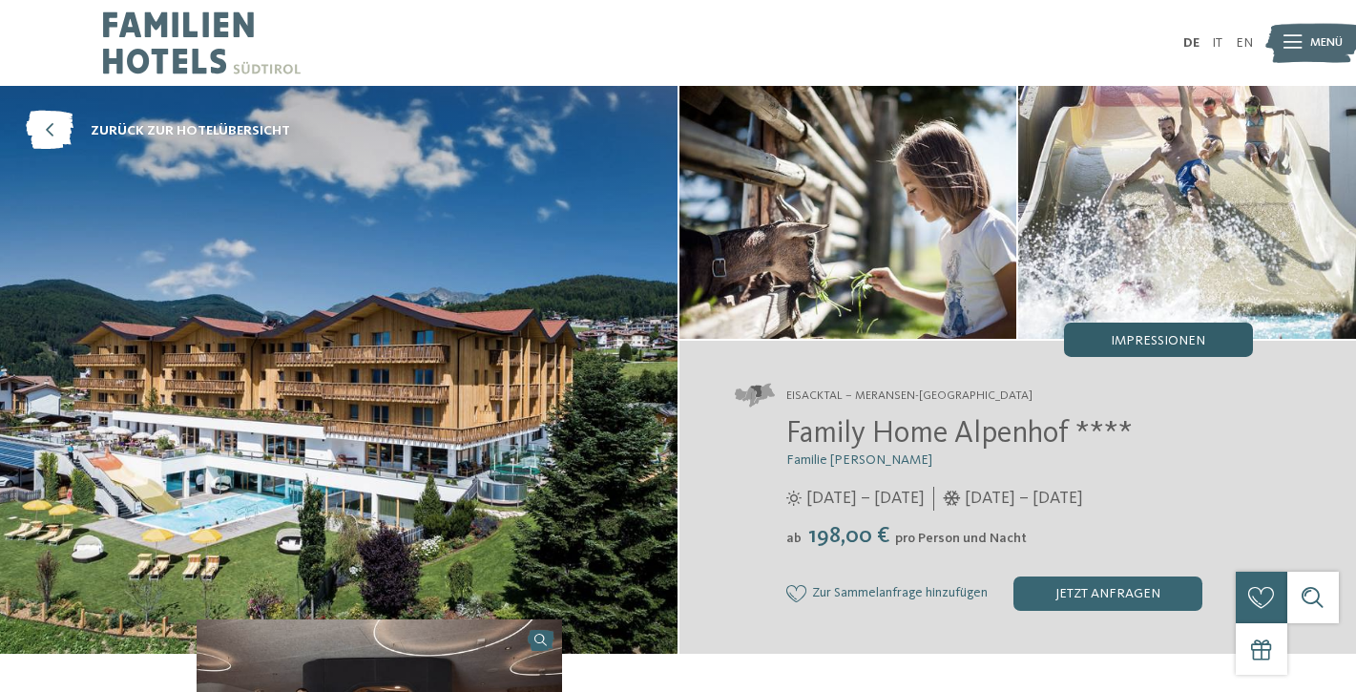
click at [1142, 337] on span "Impressionen" at bounding box center [1158, 340] width 94 height 13
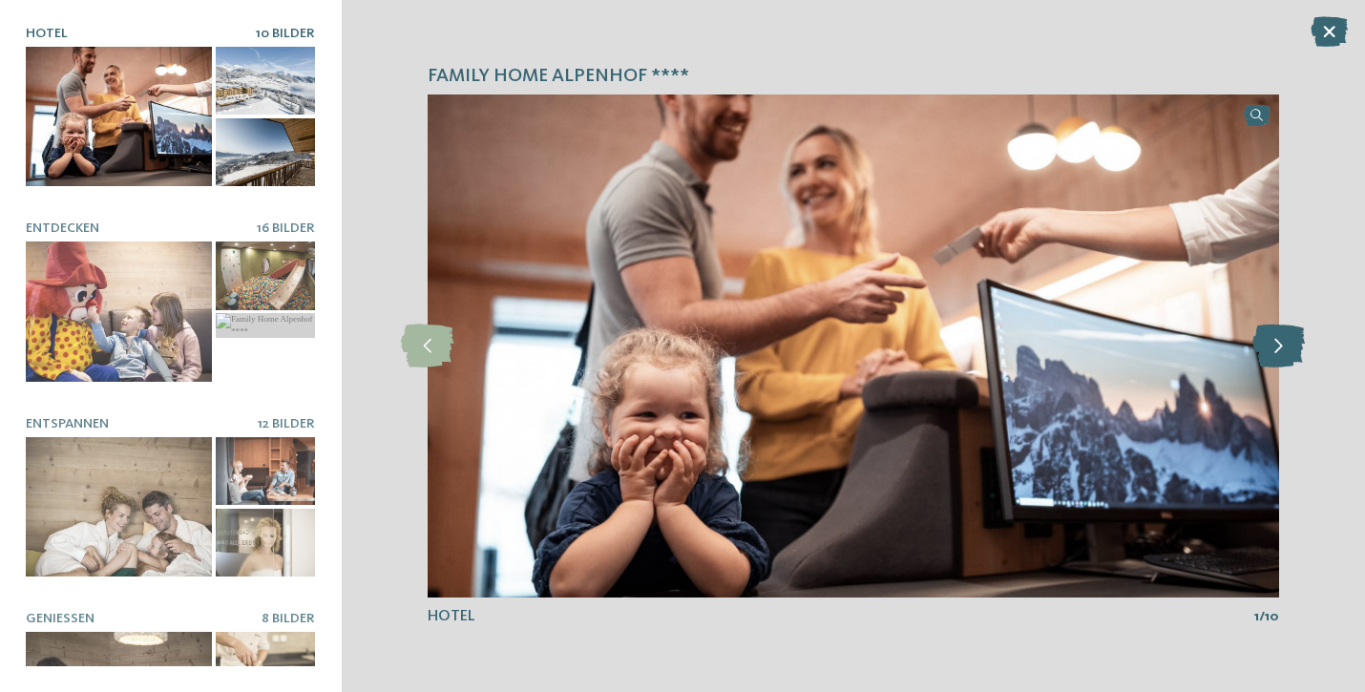
click at [1280, 347] on icon at bounding box center [1278, 346] width 52 height 43
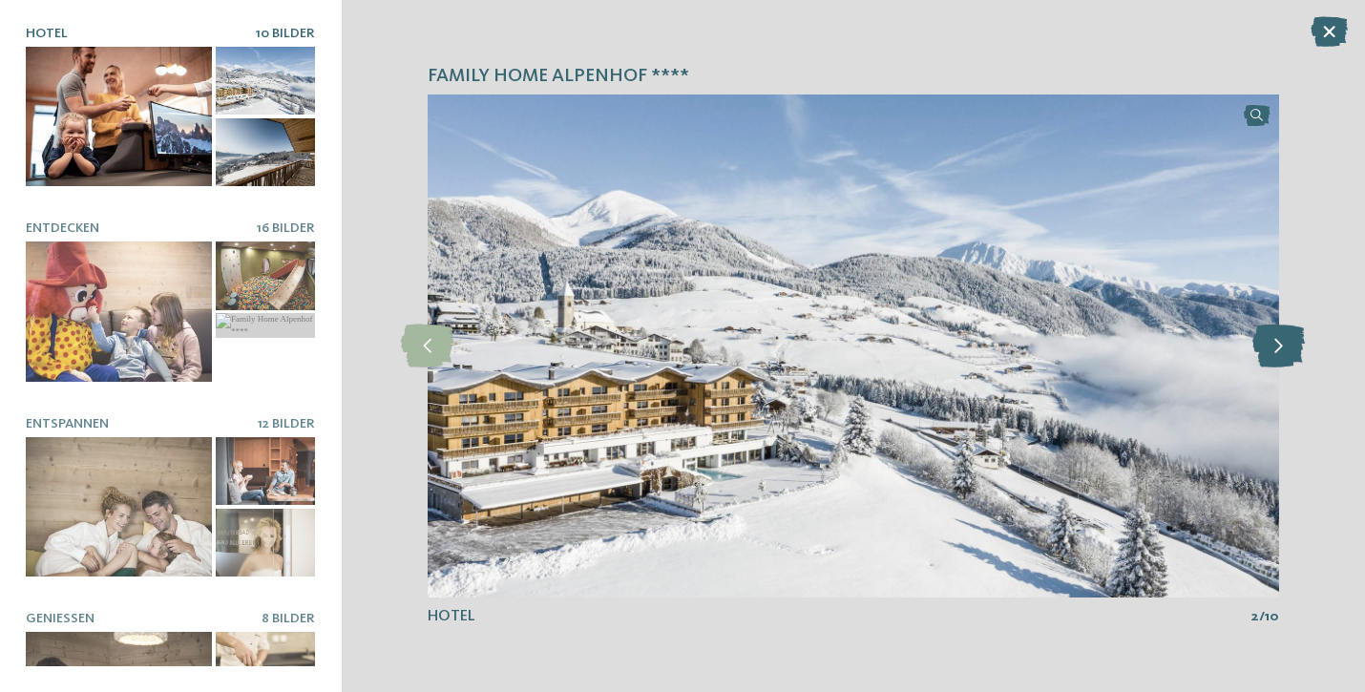
click at [1280, 347] on icon at bounding box center [1278, 346] width 52 height 43
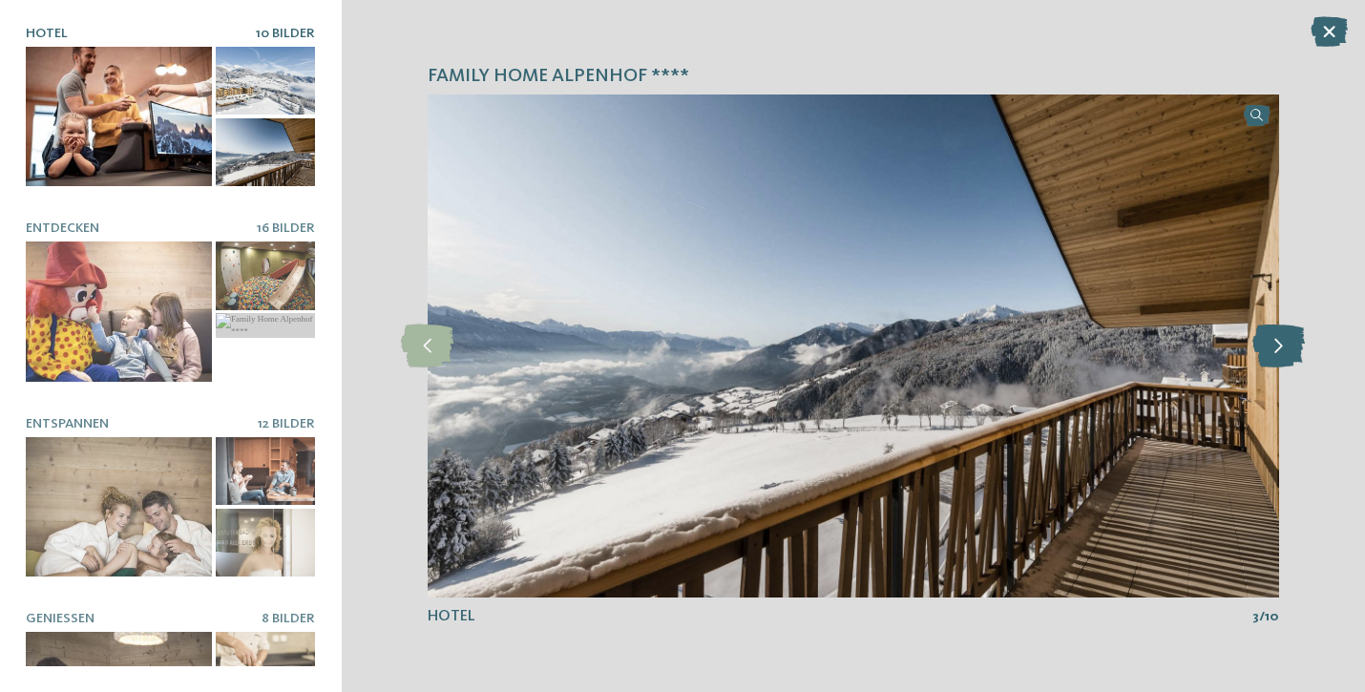
click at [1280, 347] on icon at bounding box center [1278, 346] width 52 height 43
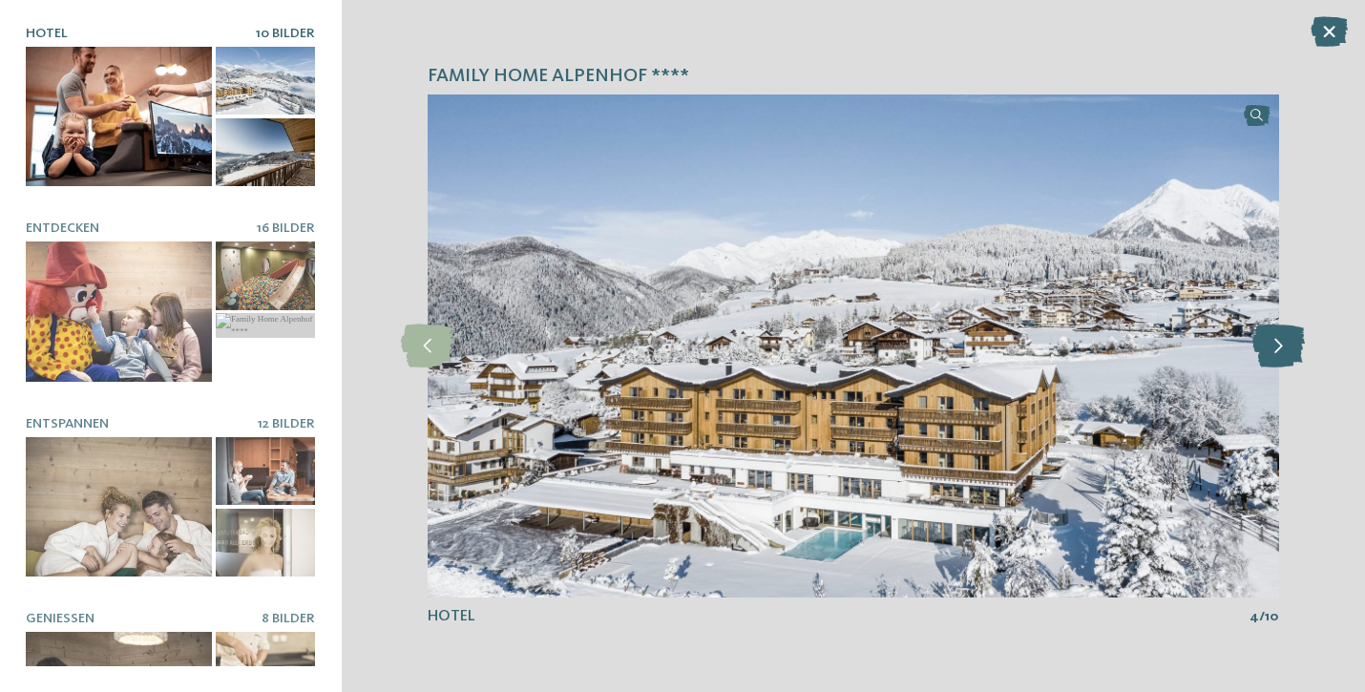
click at [1280, 347] on icon at bounding box center [1278, 346] width 52 height 43
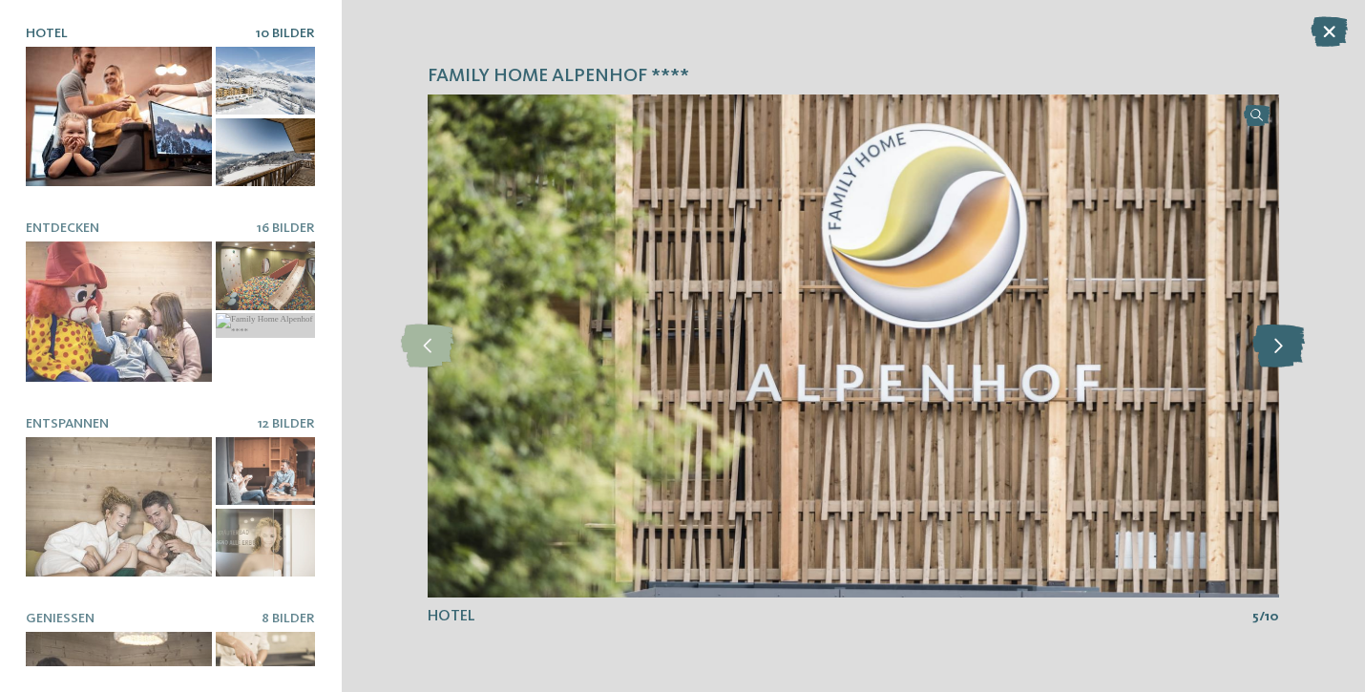
click at [1280, 347] on icon at bounding box center [1278, 346] width 52 height 43
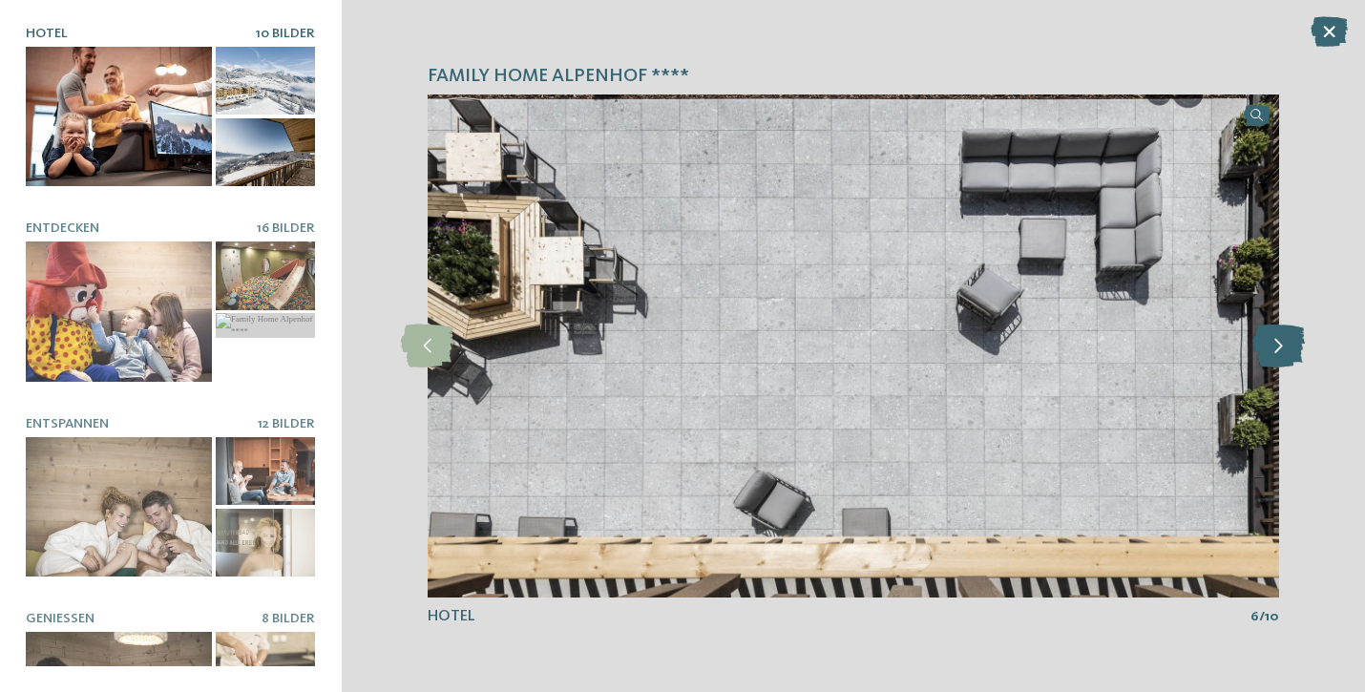
click at [1280, 347] on icon at bounding box center [1278, 346] width 52 height 43
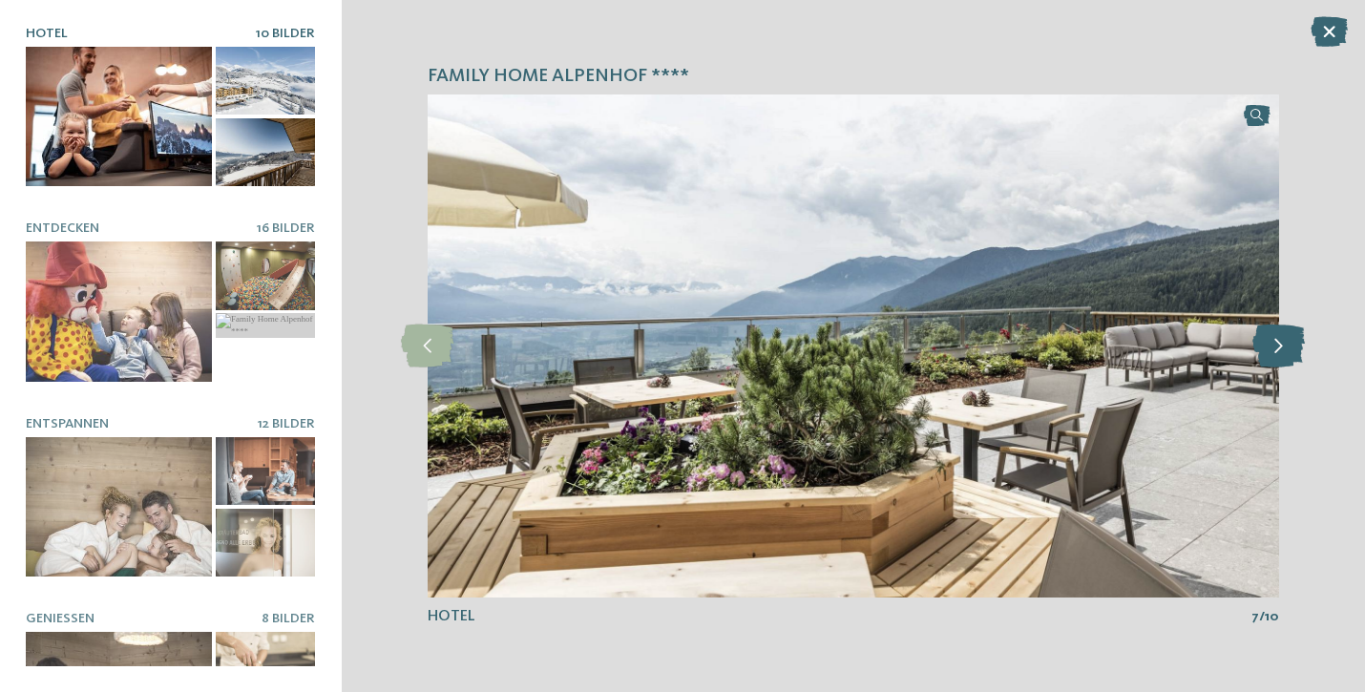
click at [1280, 347] on icon at bounding box center [1278, 346] width 52 height 43
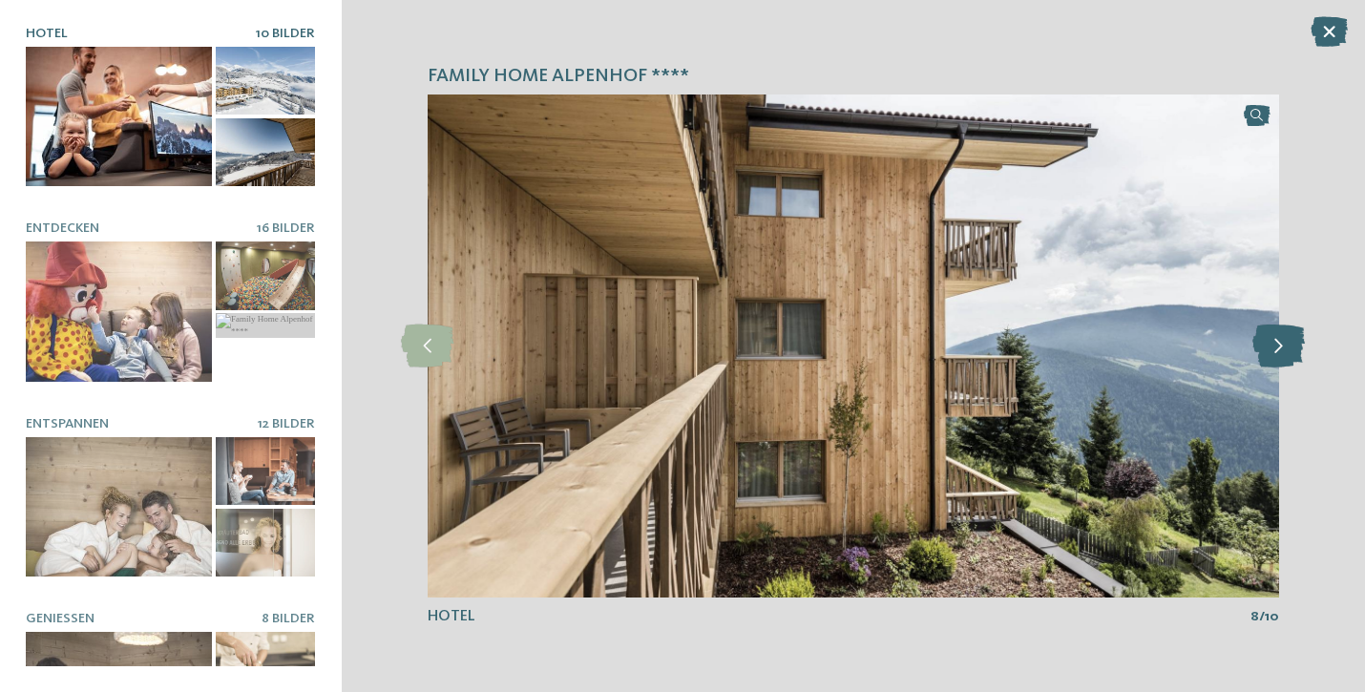
click at [1280, 347] on icon at bounding box center [1278, 346] width 52 height 43
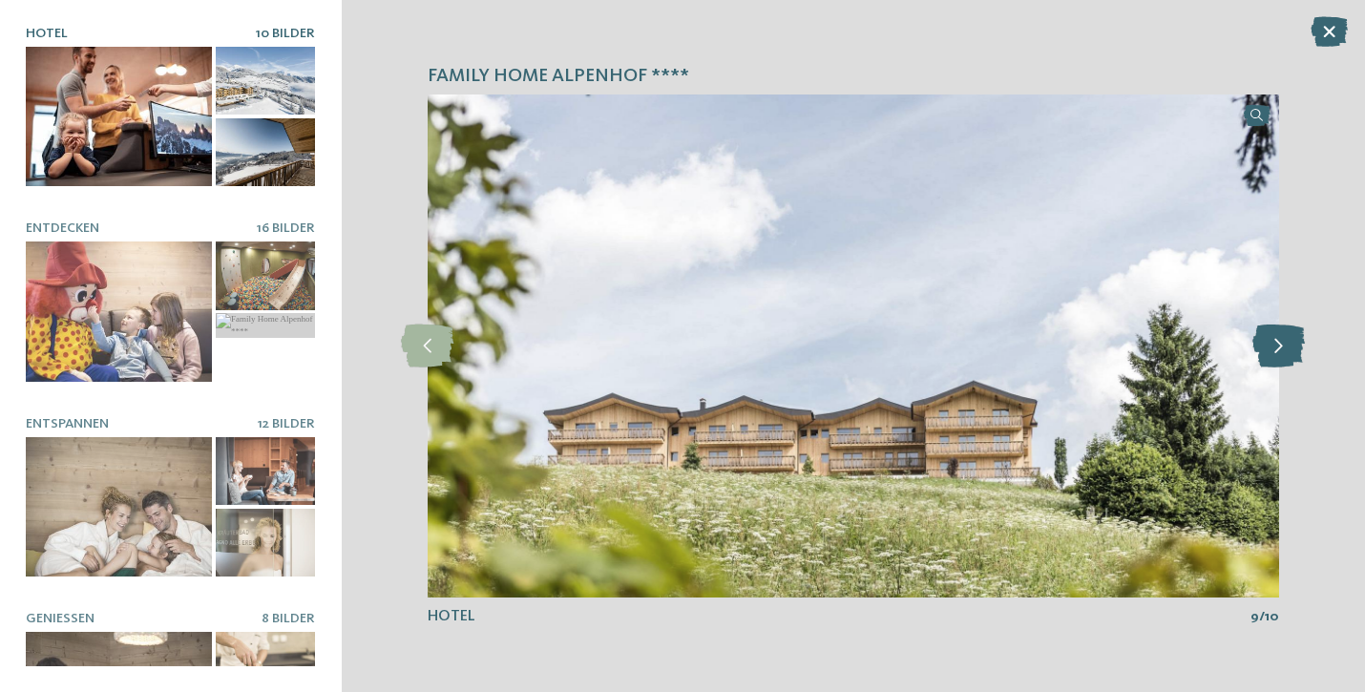
click at [1280, 347] on icon at bounding box center [1278, 346] width 52 height 43
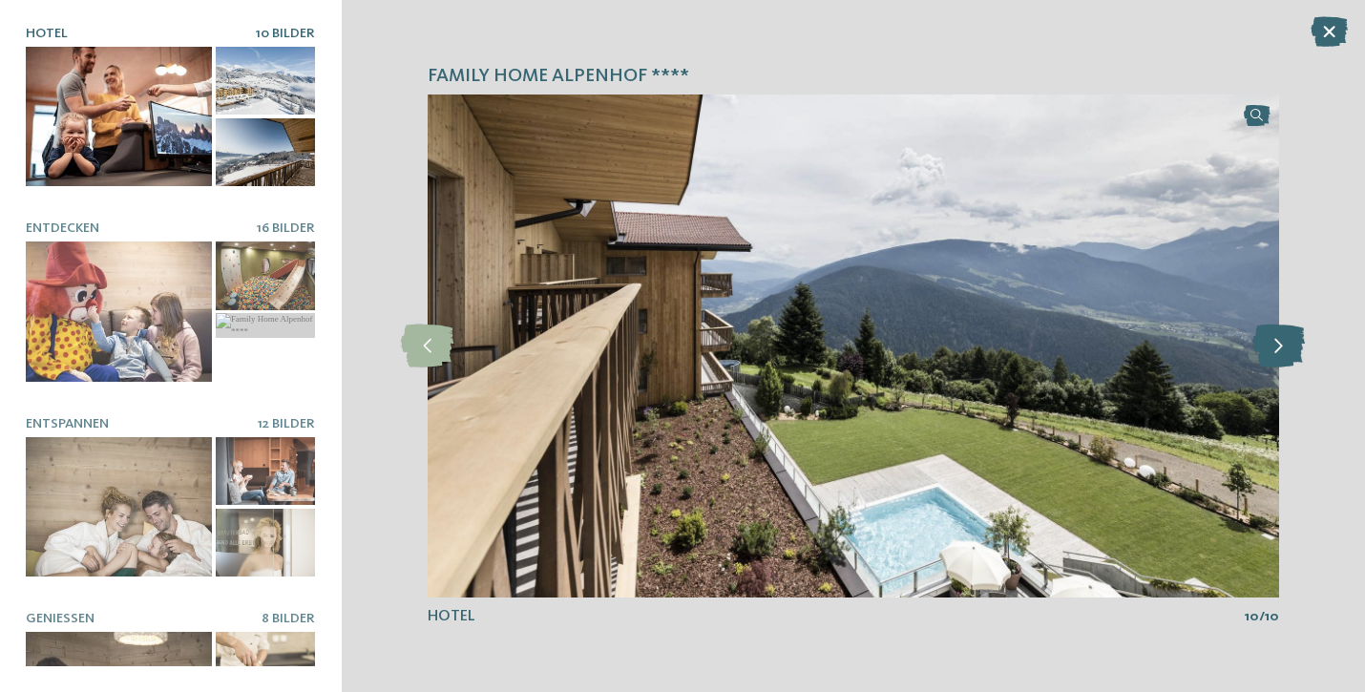
click at [1280, 347] on icon at bounding box center [1278, 346] width 52 height 43
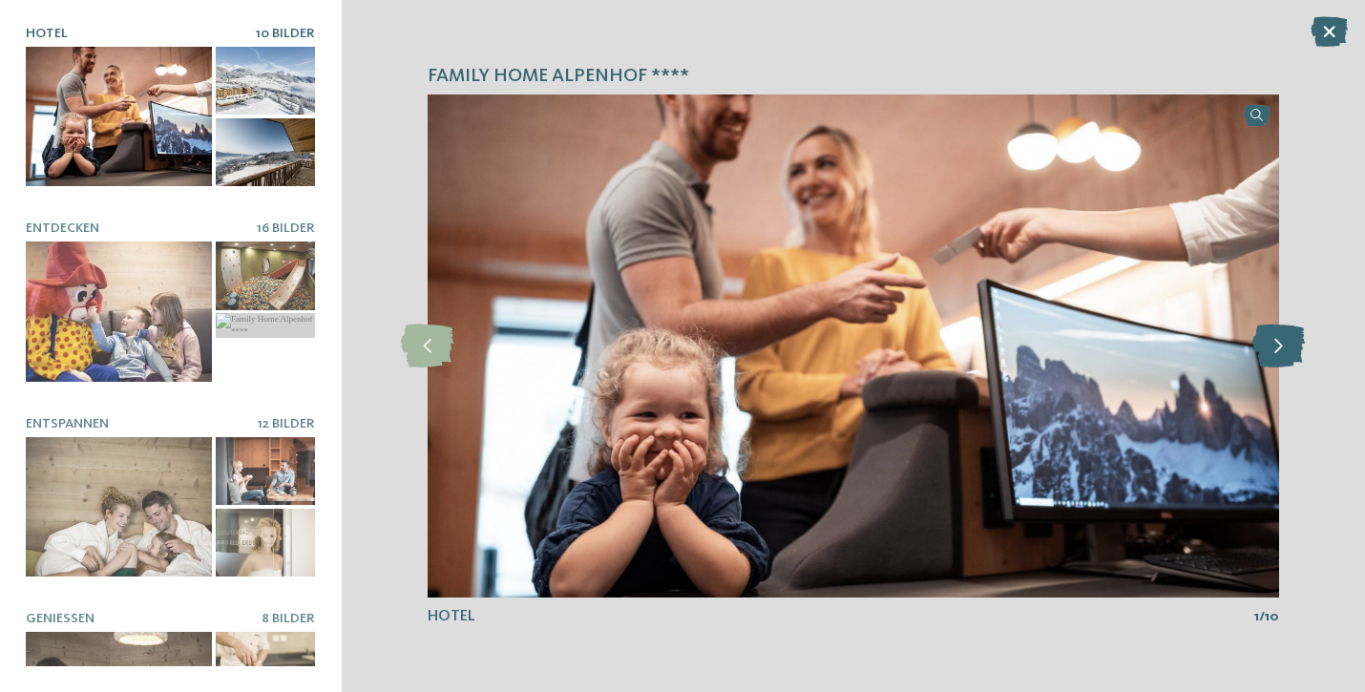
click at [1280, 347] on icon at bounding box center [1278, 346] width 52 height 43
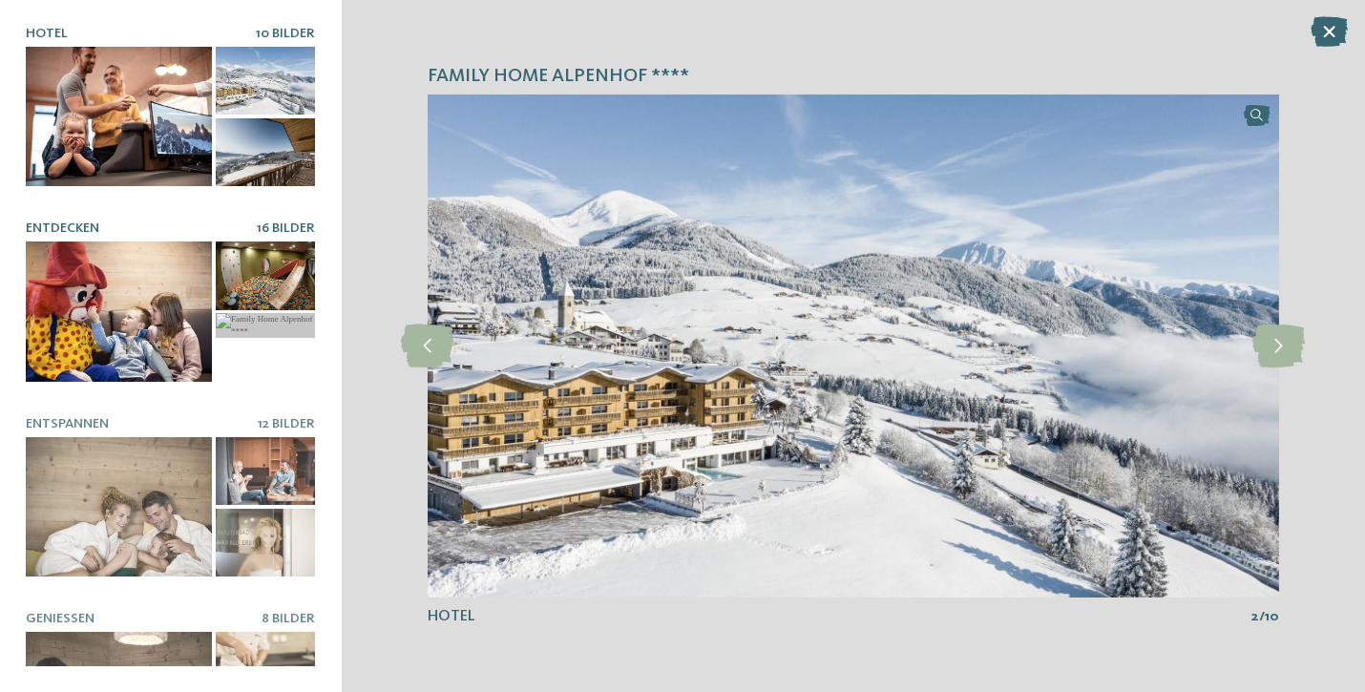
click at [96, 307] on div at bounding box center [119, 311] width 186 height 140
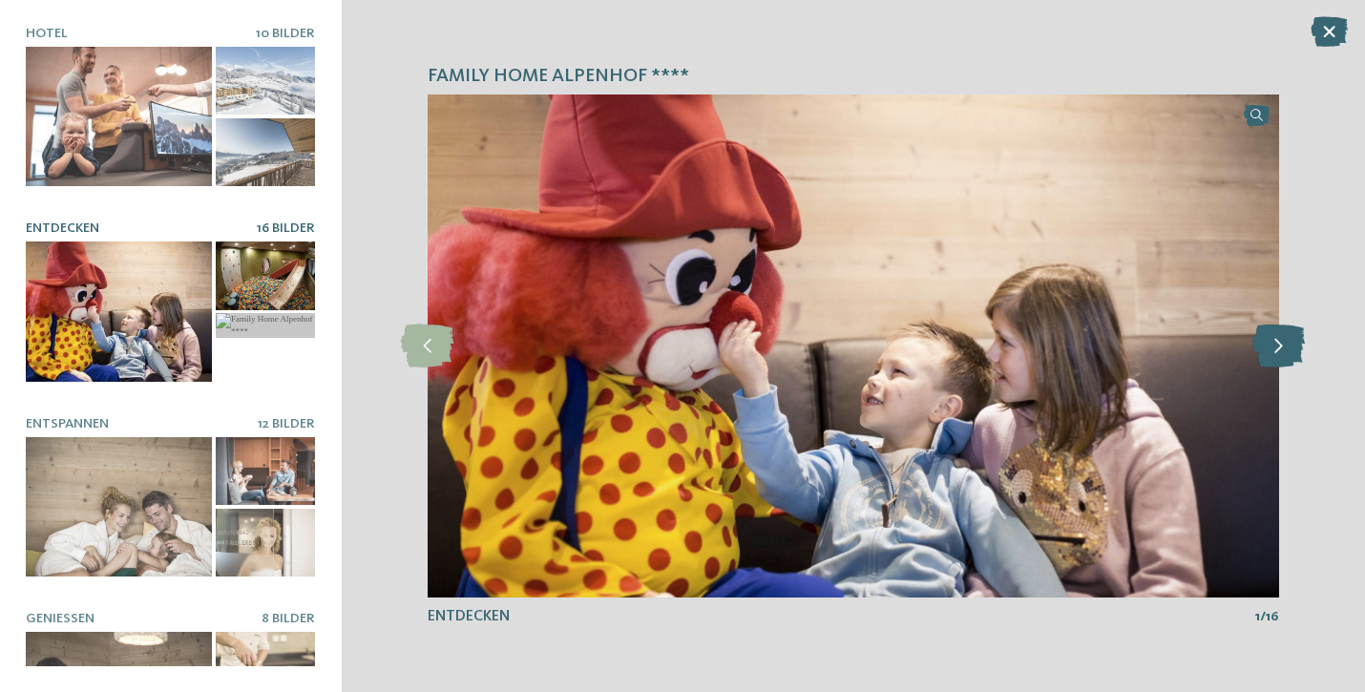
click at [1294, 336] on icon at bounding box center [1278, 346] width 52 height 43
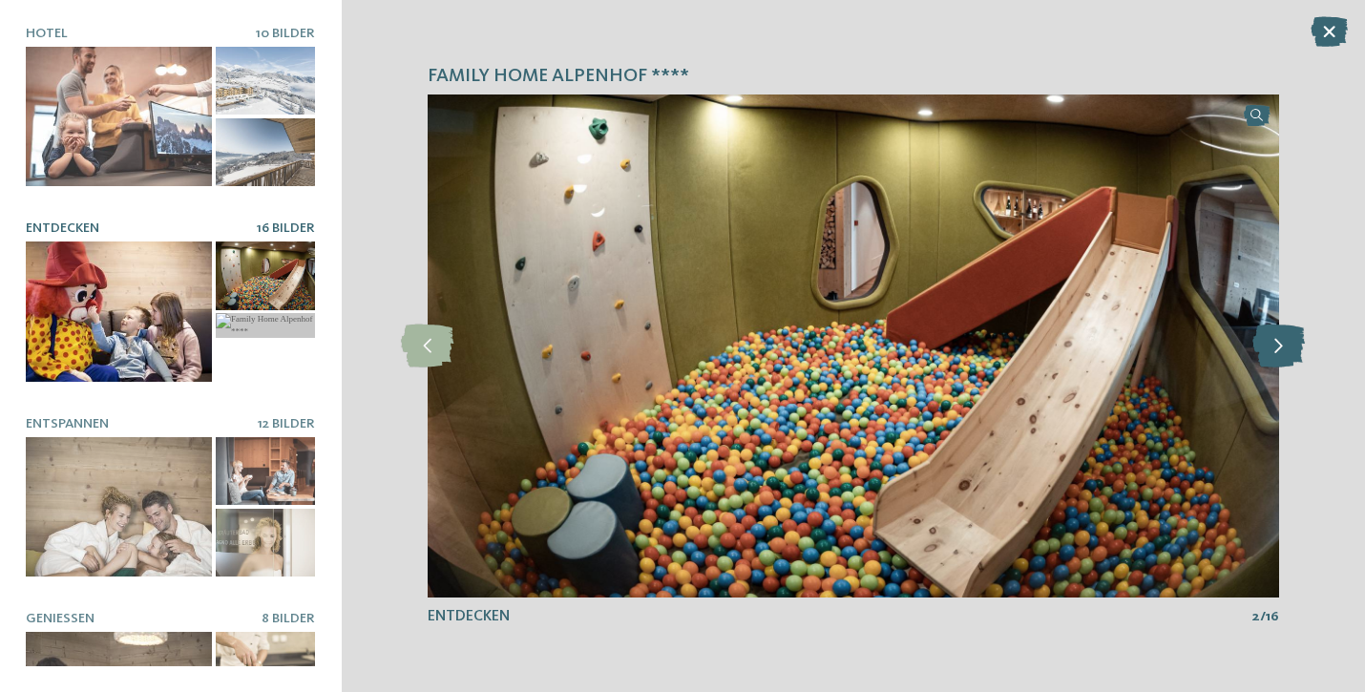
click at [1294, 336] on icon at bounding box center [1278, 346] width 52 height 43
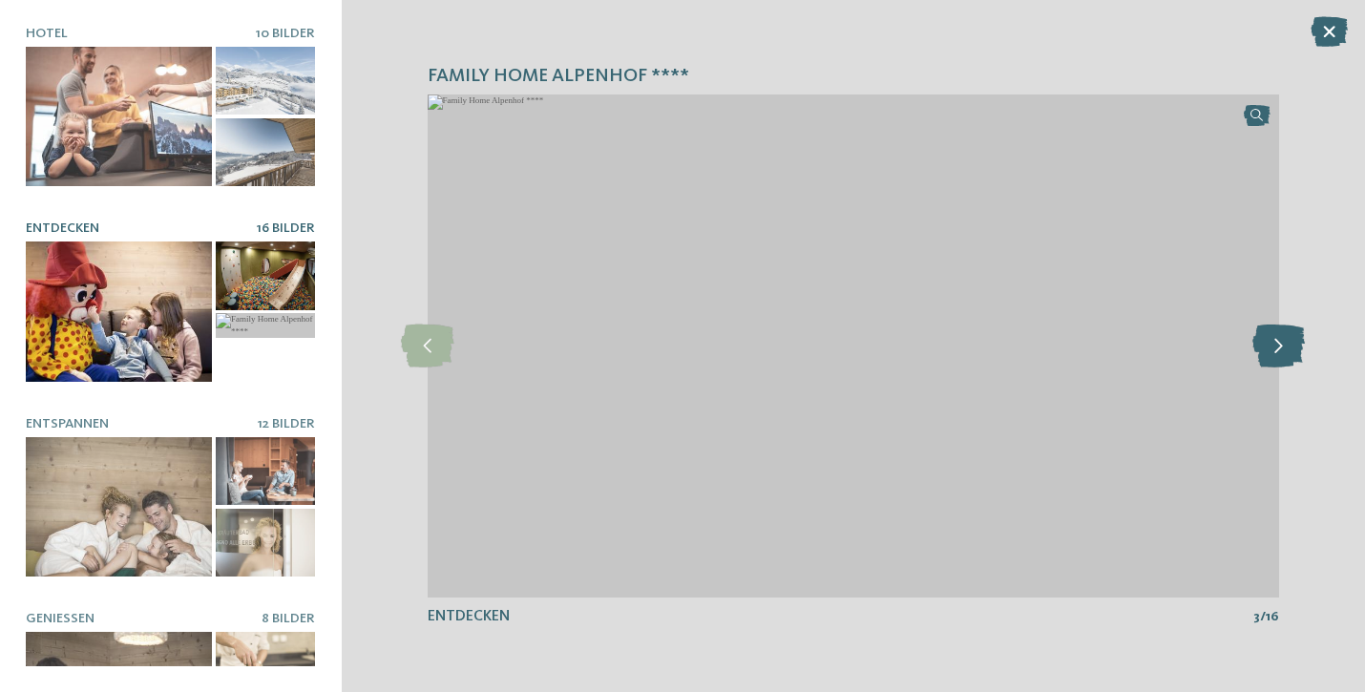
click at [1294, 336] on icon at bounding box center [1278, 346] width 52 height 43
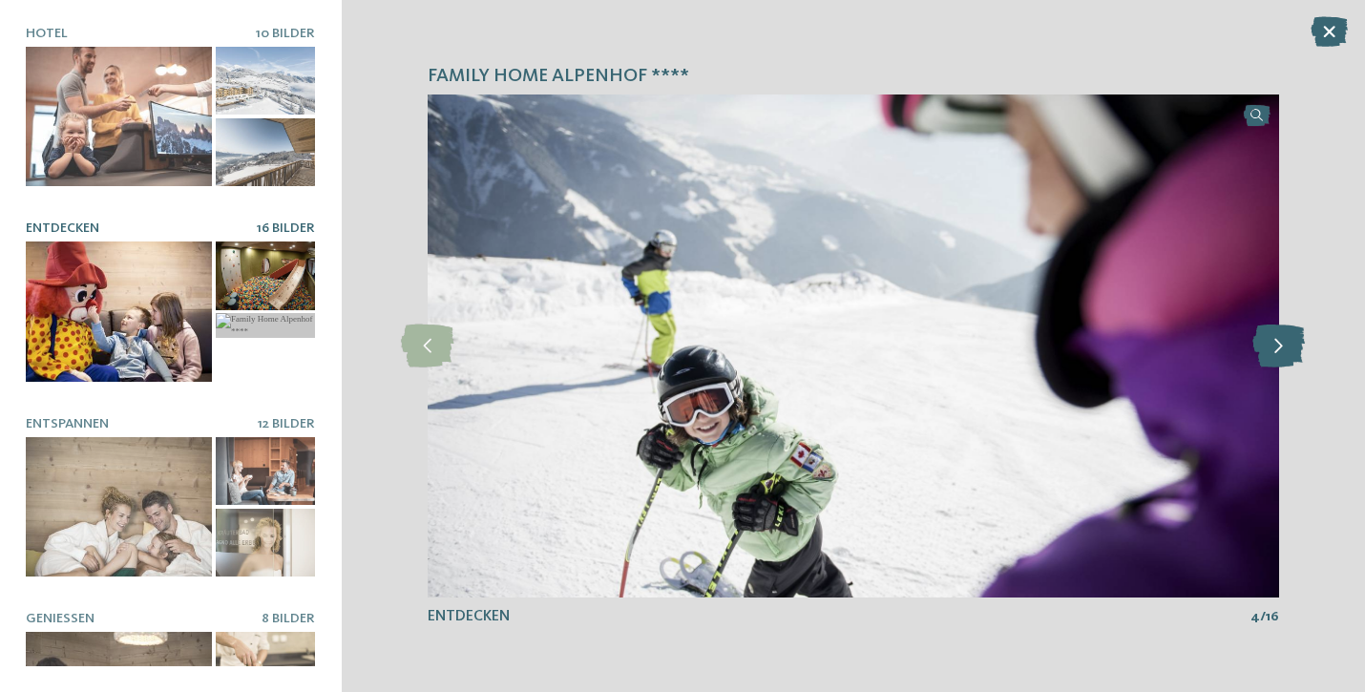
click at [1294, 336] on icon at bounding box center [1278, 346] width 52 height 43
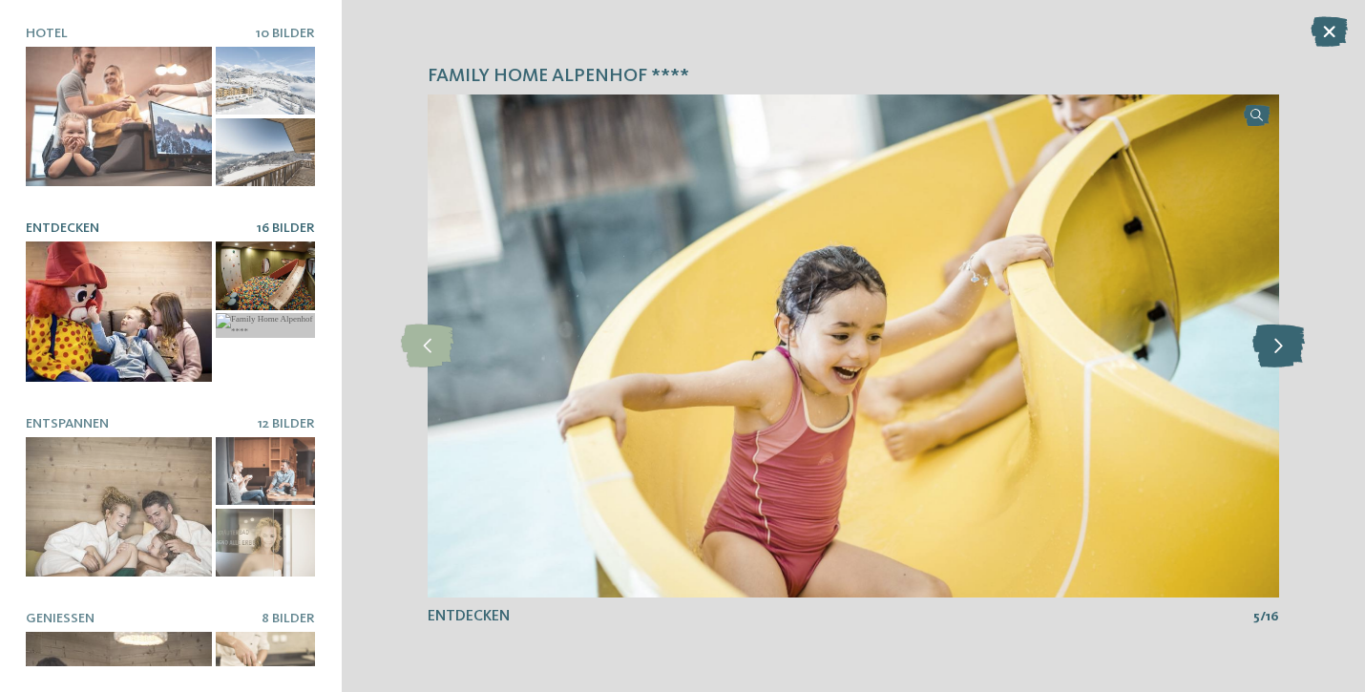
click at [1294, 336] on icon at bounding box center [1278, 346] width 52 height 43
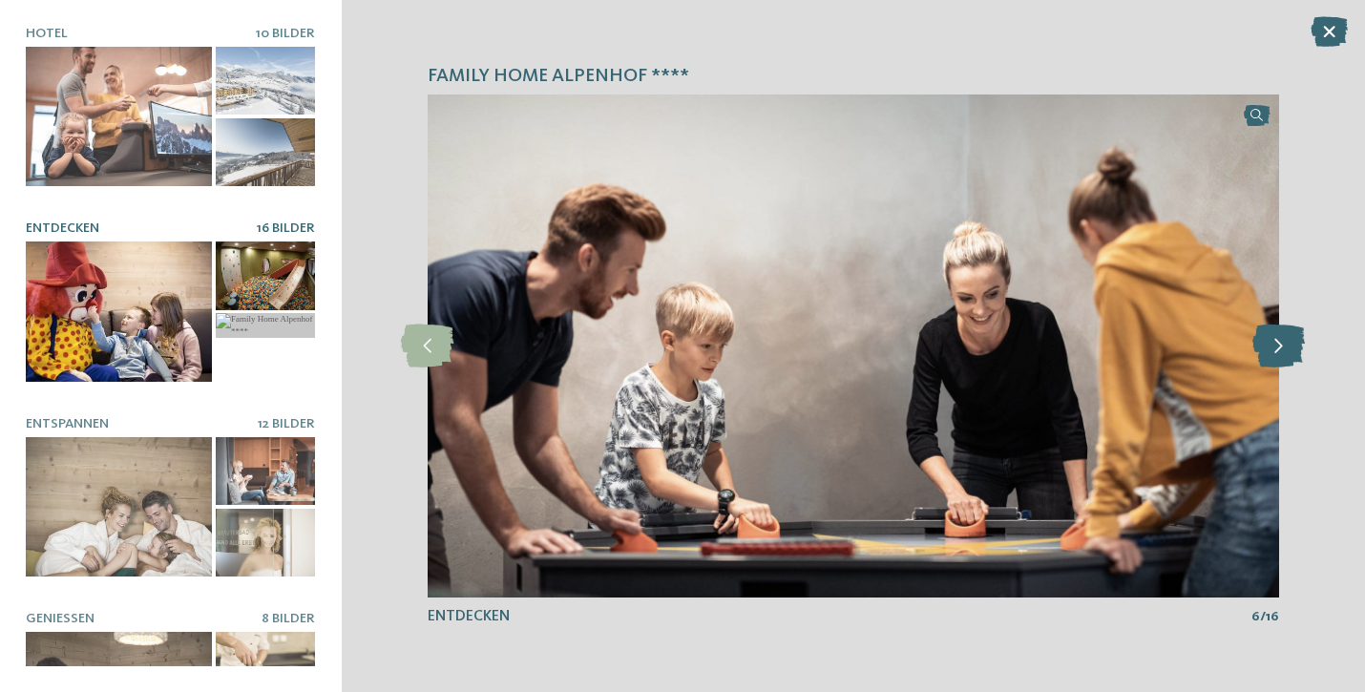
click at [1294, 336] on icon at bounding box center [1278, 346] width 52 height 43
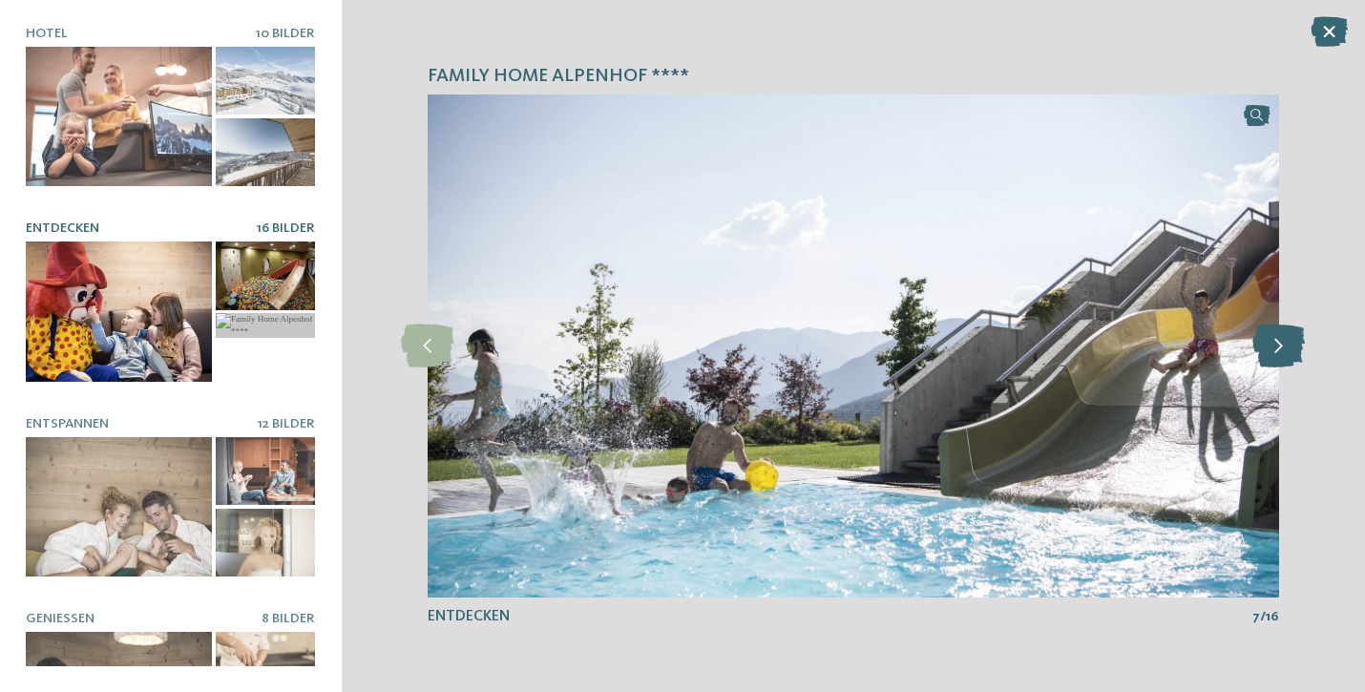
click at [1294, 336] on icon at bounding box center [1278, 346] width 52 height 43
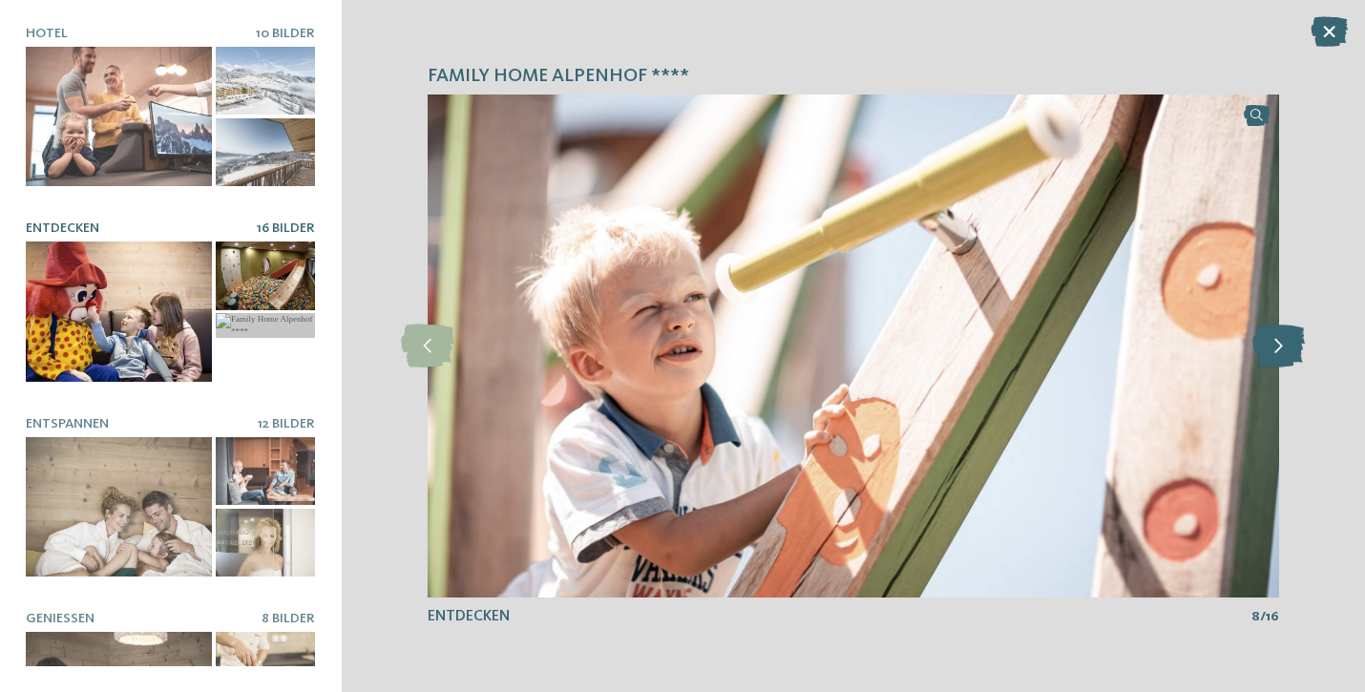
click at [1294, 336] on icon at bounding box center [1278, 346] width 52 height 43
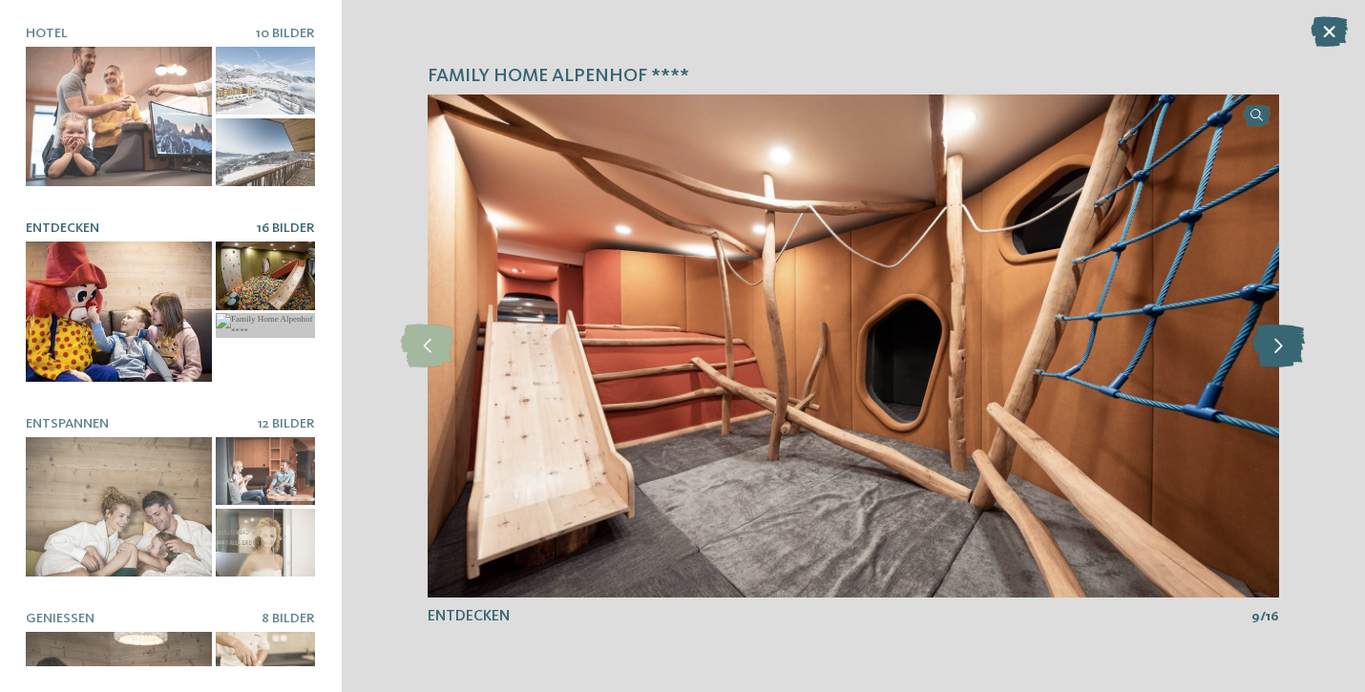
click at [1294, 336] on icon at bounding box center [1278, 346] width 52 height 43
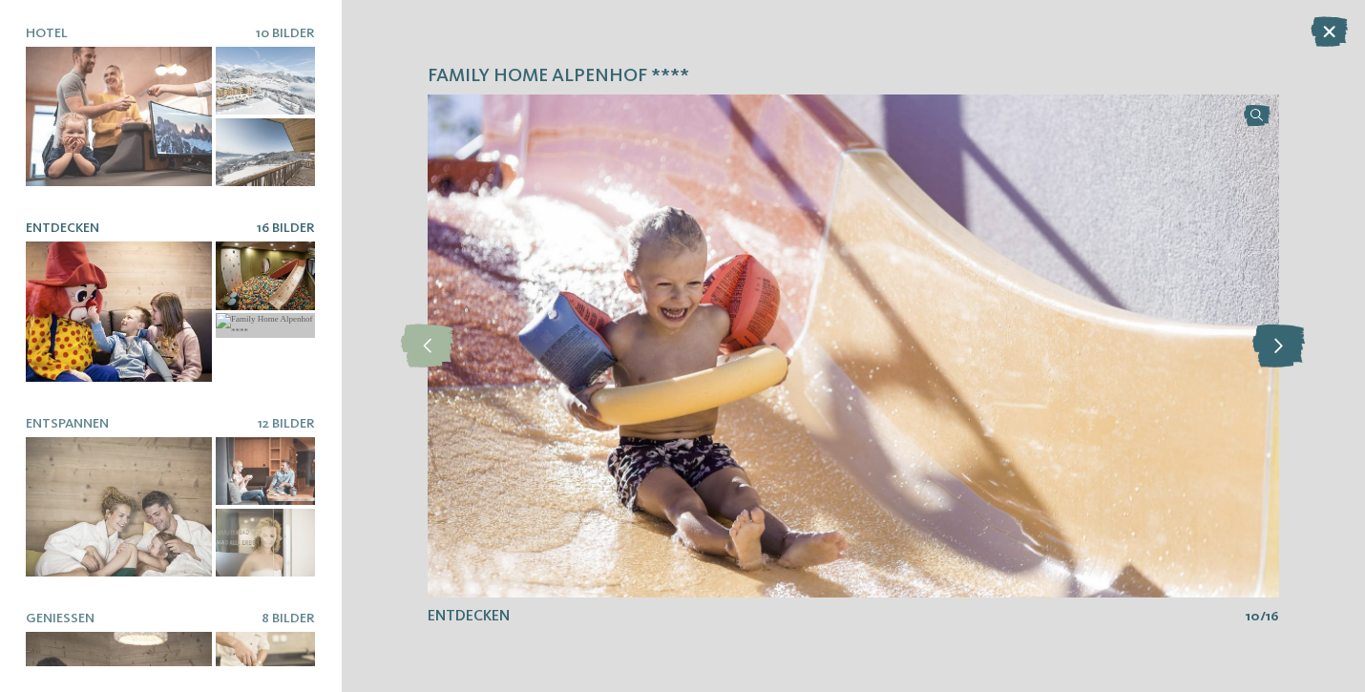
click at [1294, 336] on icon at bounding box center [1278, 346] width 52 height 43
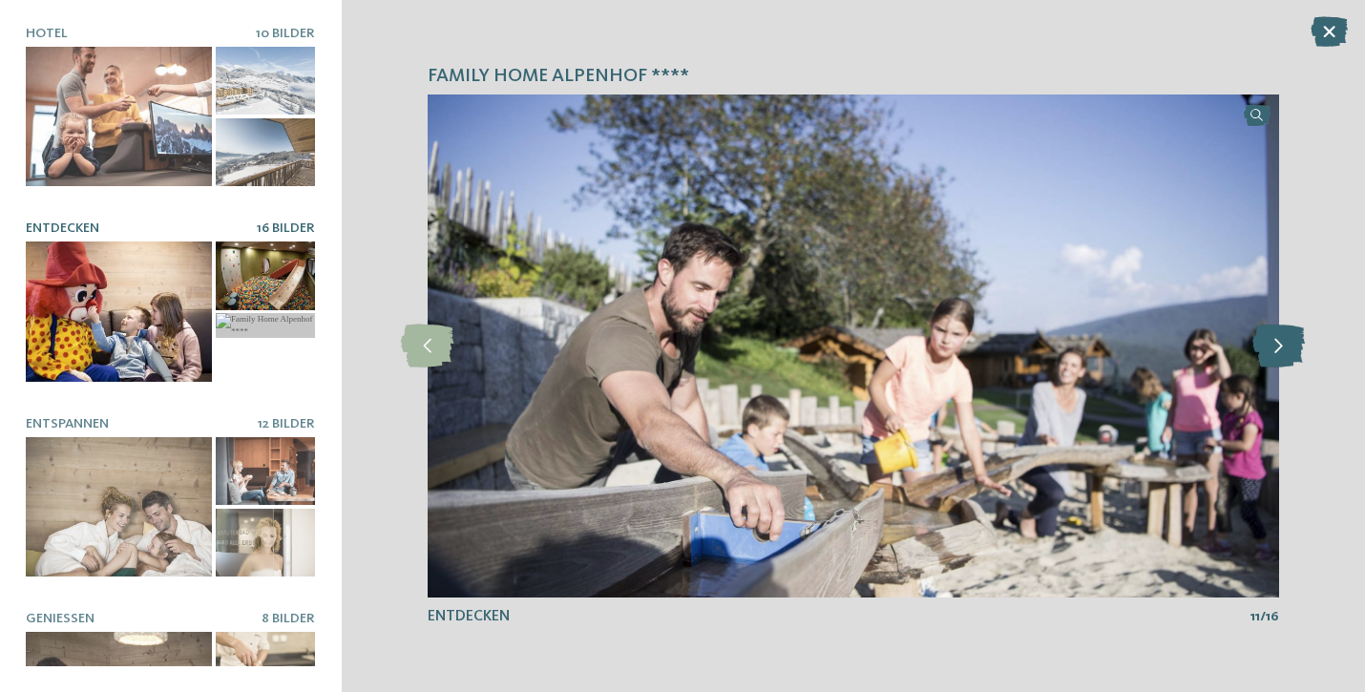
click at [1294, 336] on icon at bounding box center [1278, 346] width 52 height 43
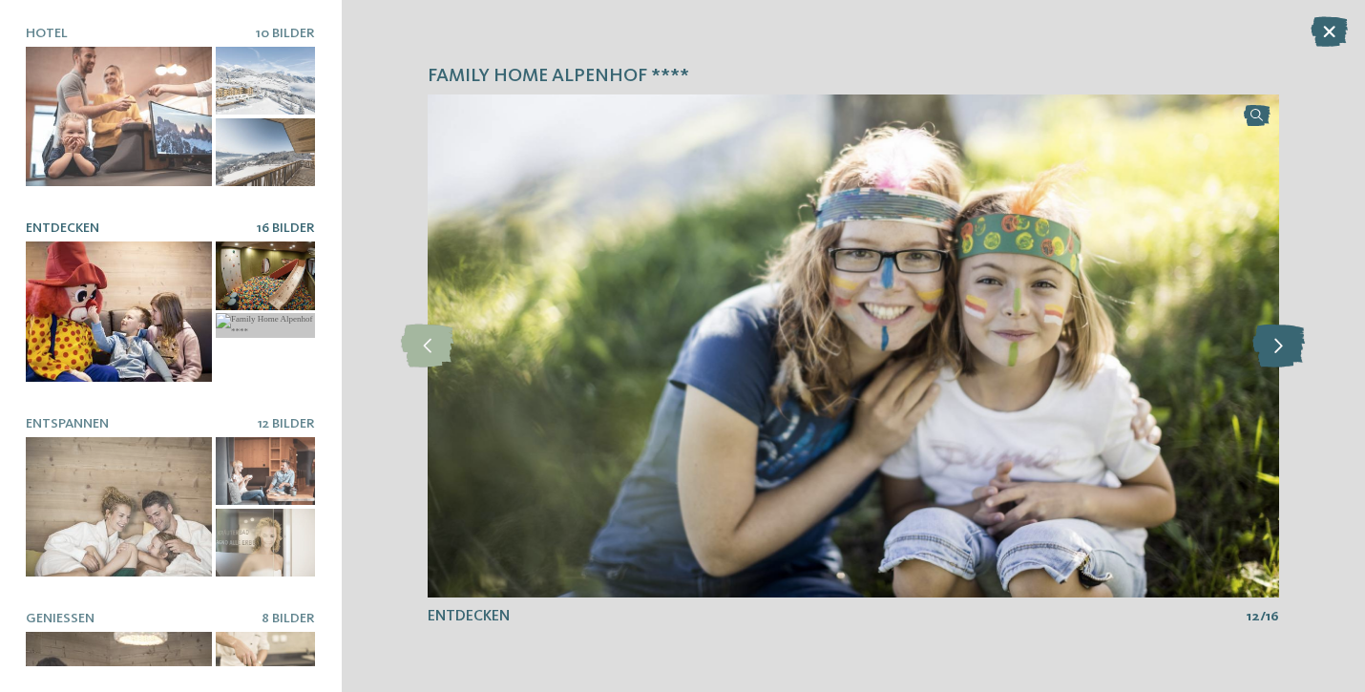
click at [1294, 336] on icon at bounding box center [1278, 346] width 52 height 43
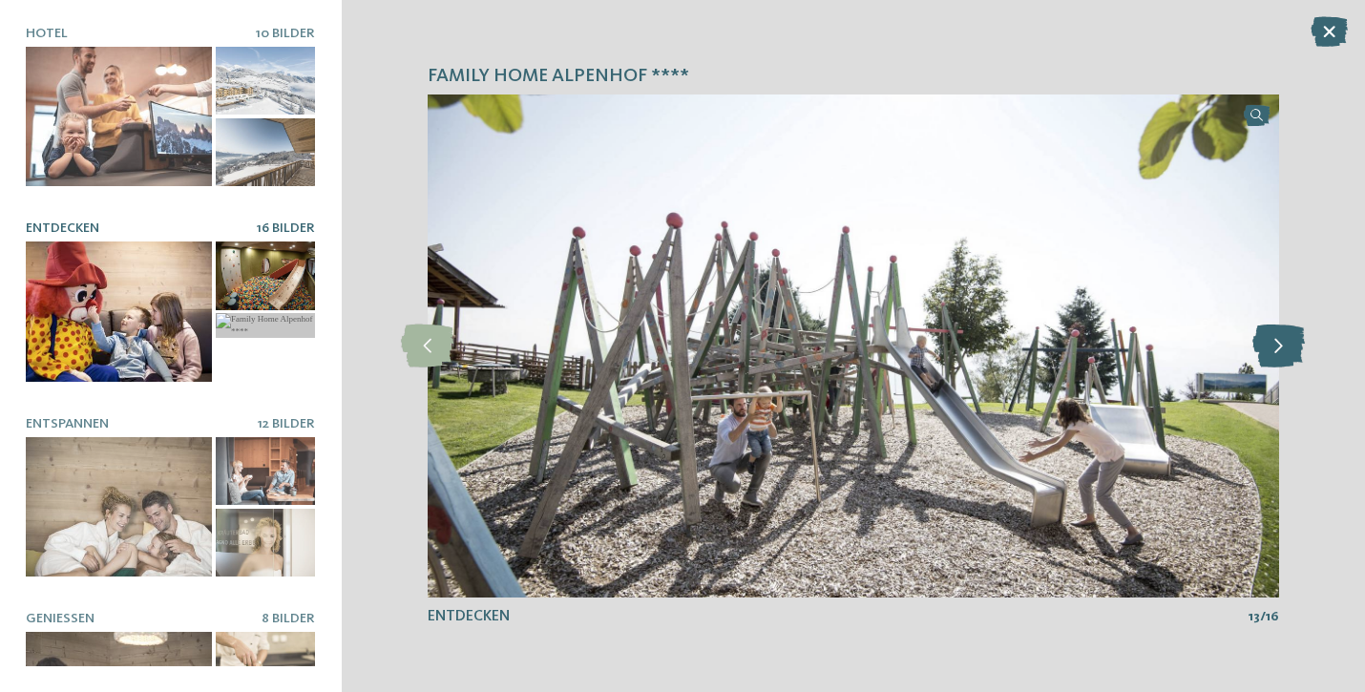
click at [1294, 336] on icon at bounding box center [1278, 346] width 52 height 43
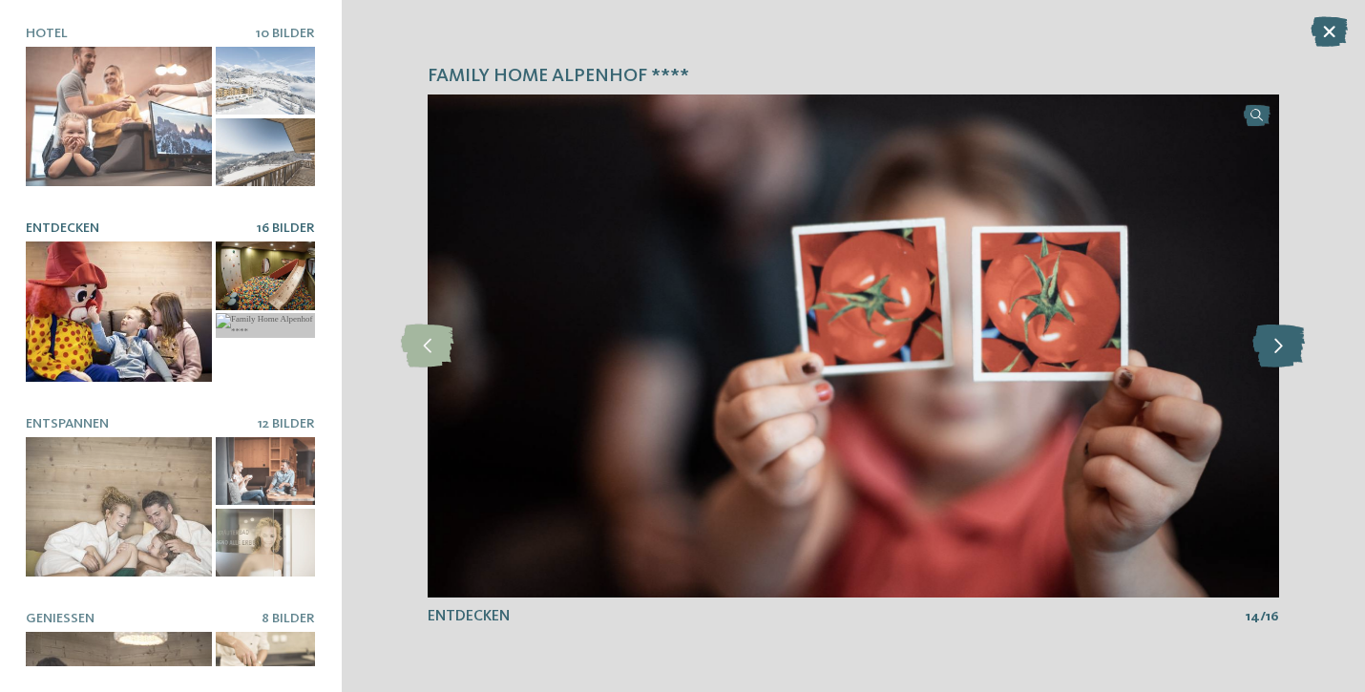
click at [1294, 336] on icon at bounding box center [1278, 346] width 52 height 43
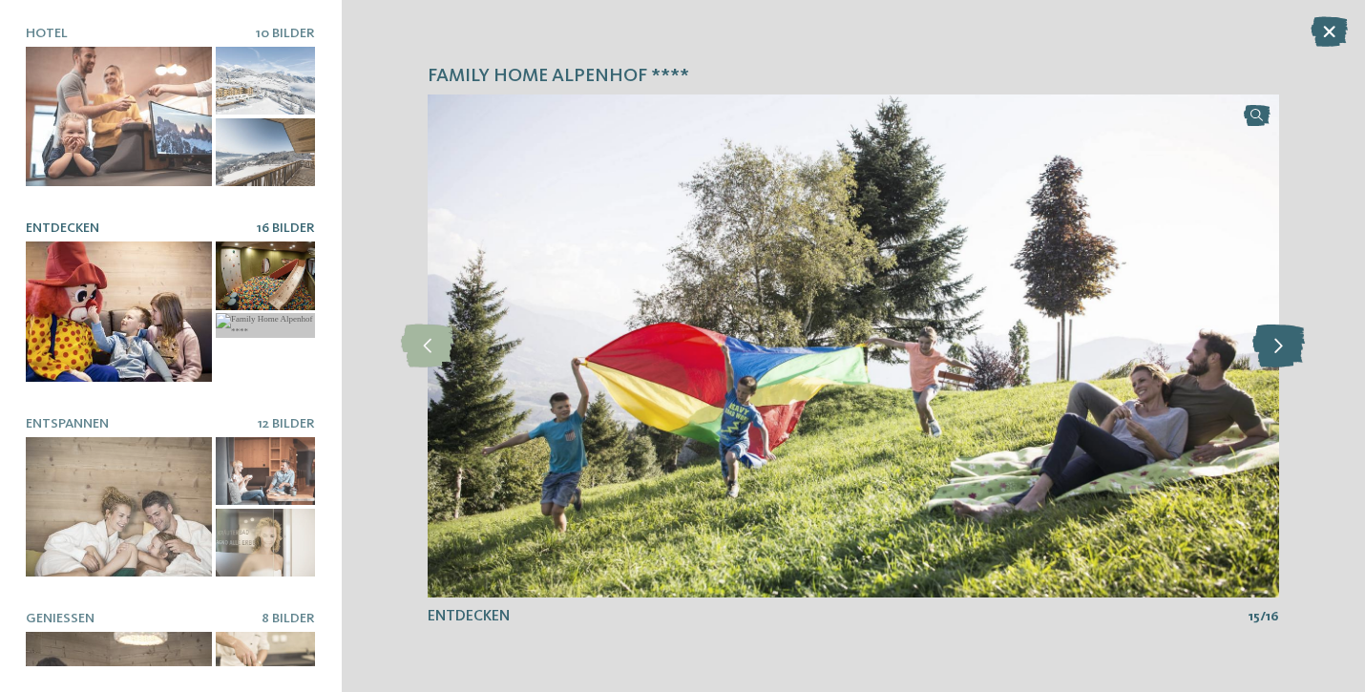
click at [1294, 336] on icon at bounding box center [1278, 346] width 52 height 43
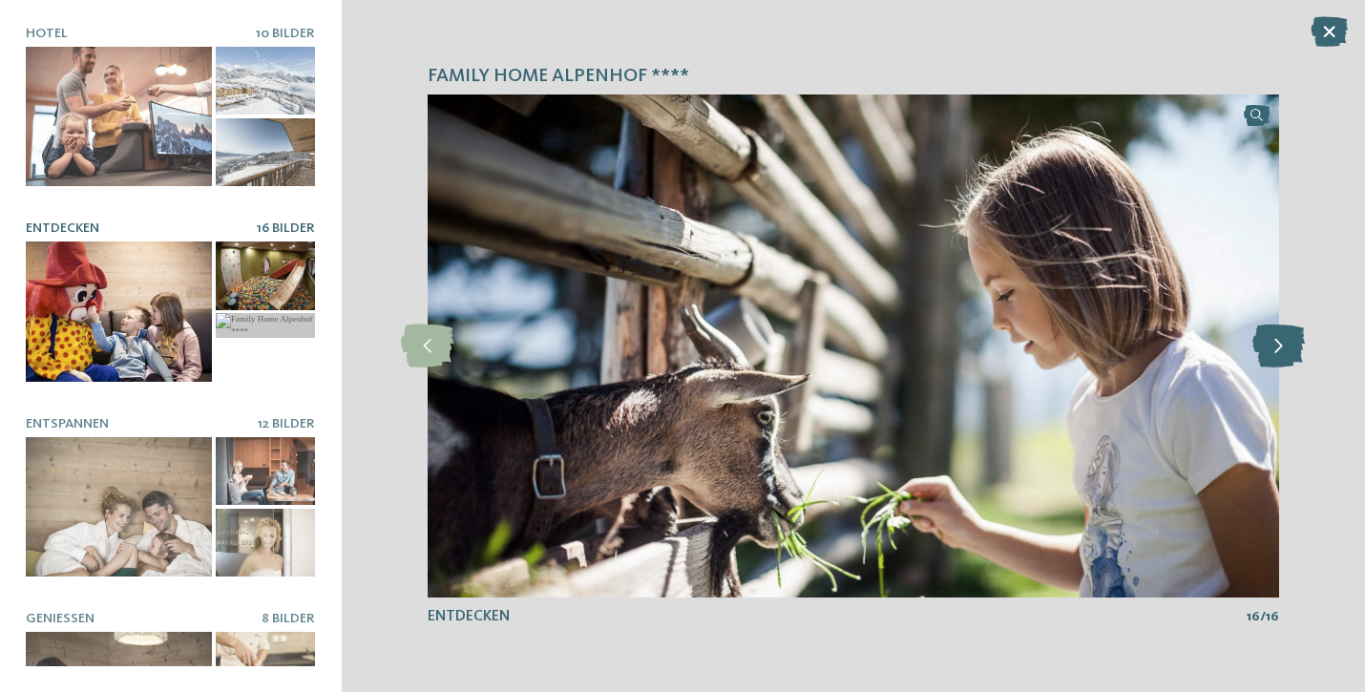
click at [1294, 336] on icon at bounding box center [1278, 346] width 52 height 43
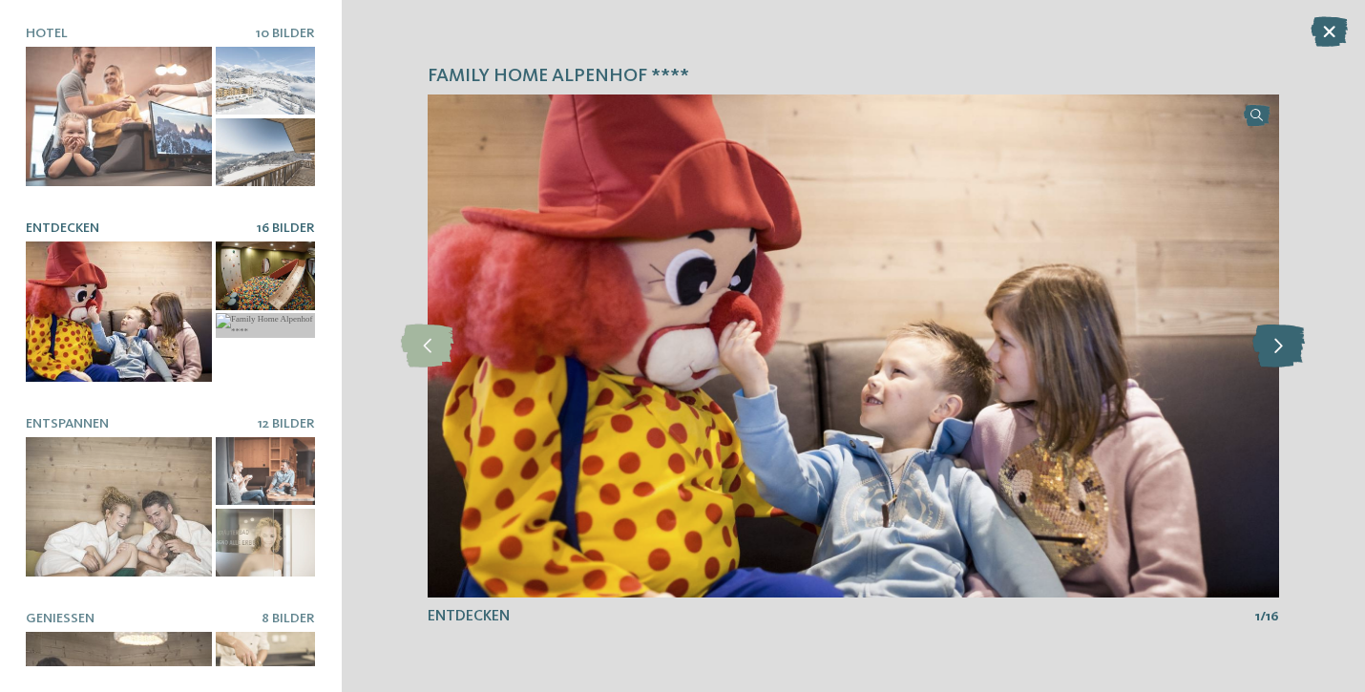
click at [1294, 336] on icon at bounding box center [1278, 346] width 52 height 43
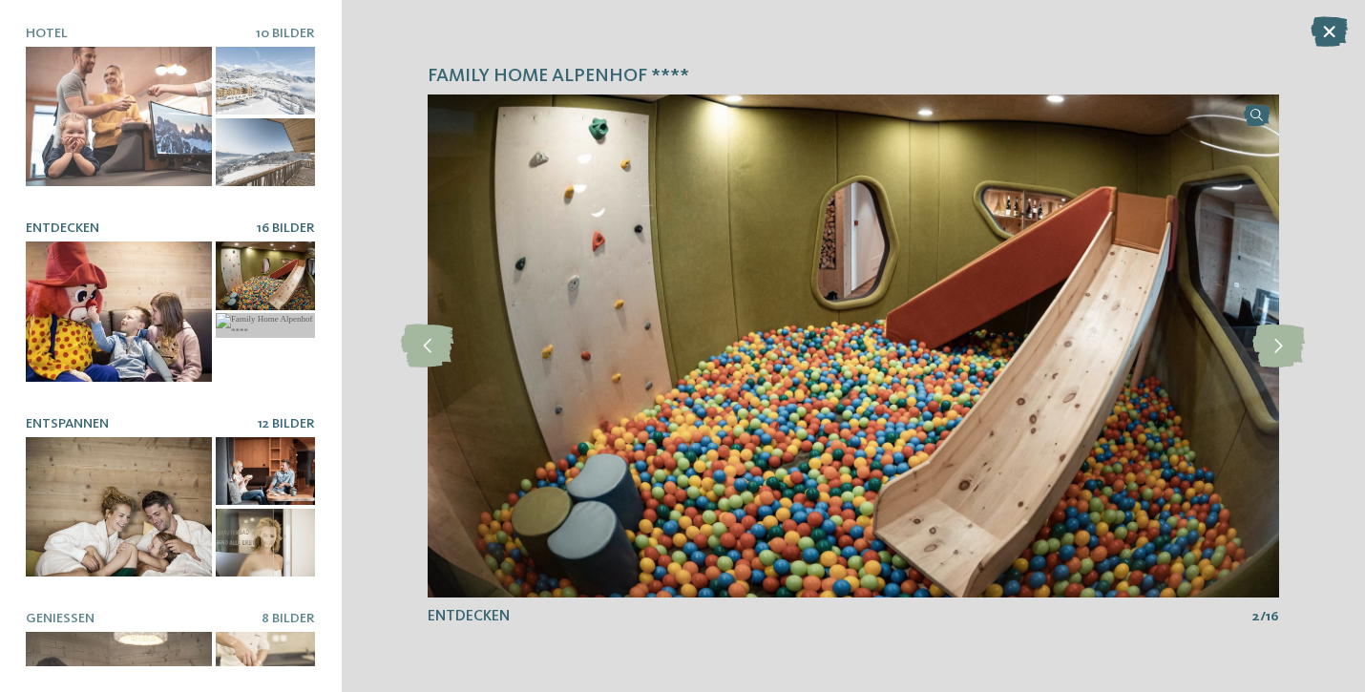
click at [115, 540] on div at bounding box center [119, 507] width 186 height 140
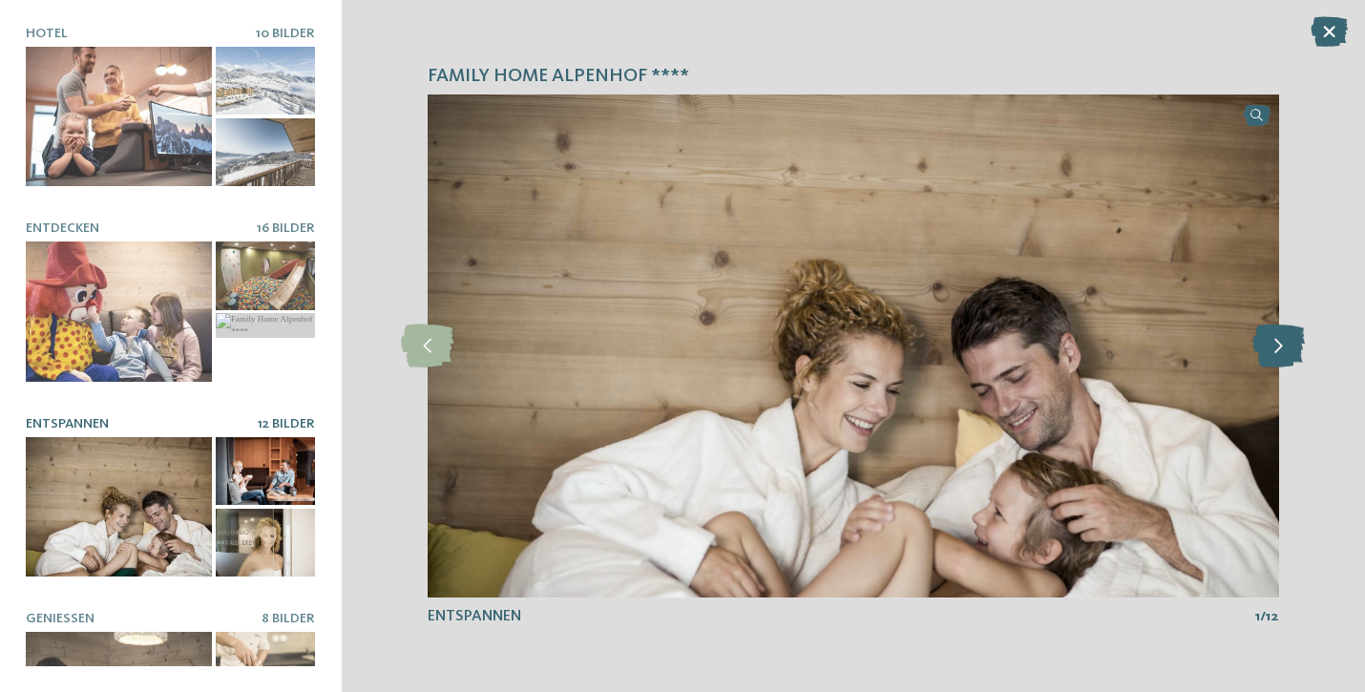
click at [1276, 354] on icon at bounding box center [1278, 346] width 52 height 43
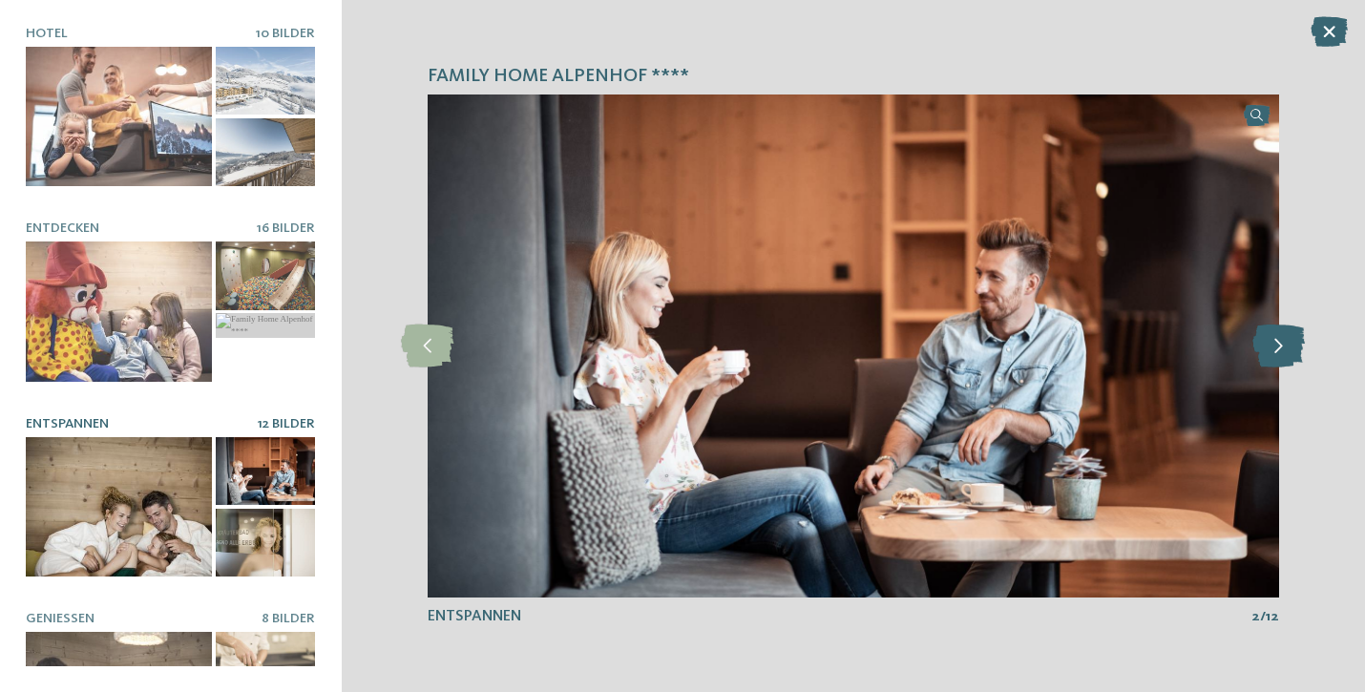
click at [1276, 354] on icon at bounding box center [1278, 346] width 52 height 43
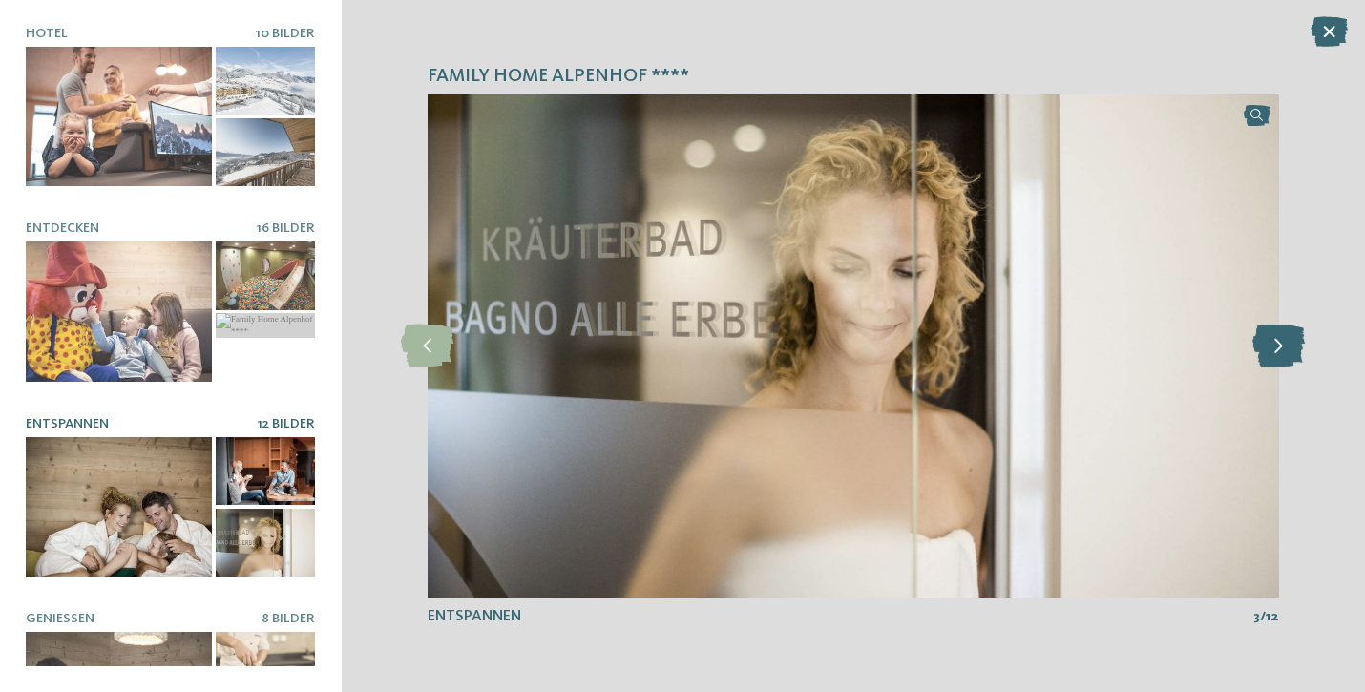
click at [1276, 354] on icon at bounding box center [1278, 346] width 52 height 43
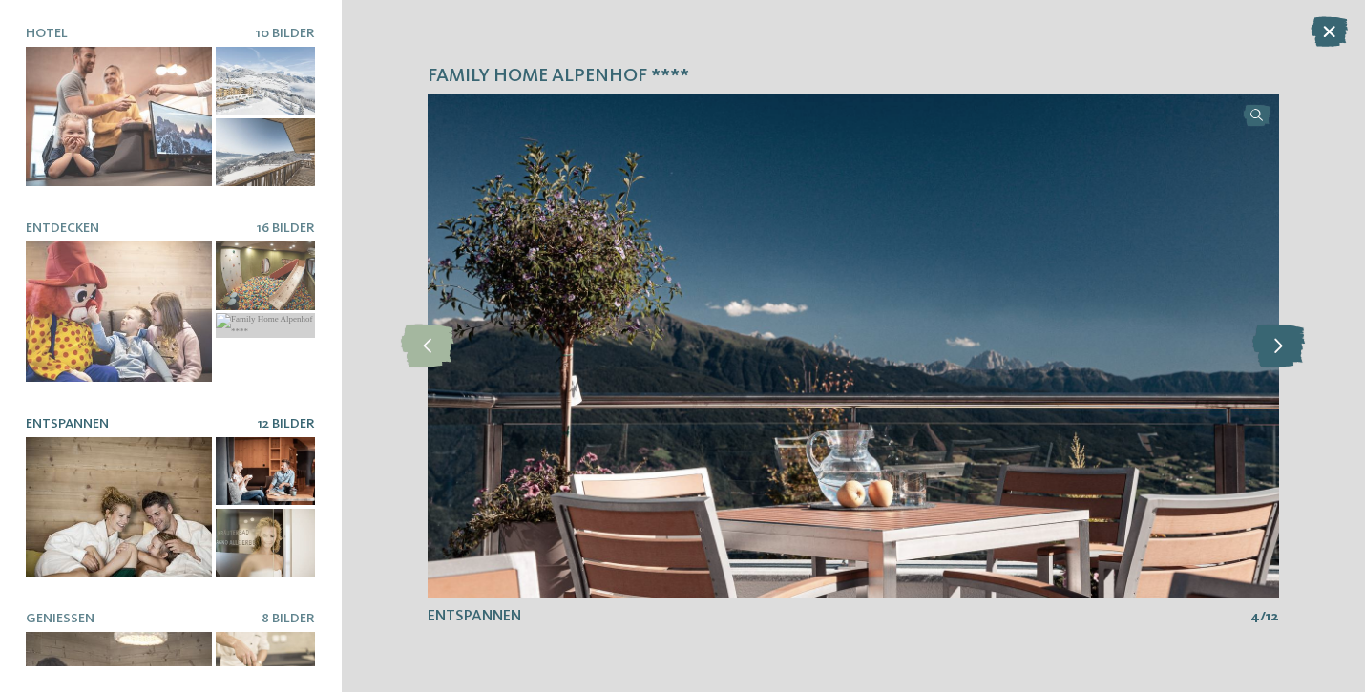
click at [1276, 354] on icon at bounding box center [1278, 346] width 52 height 43
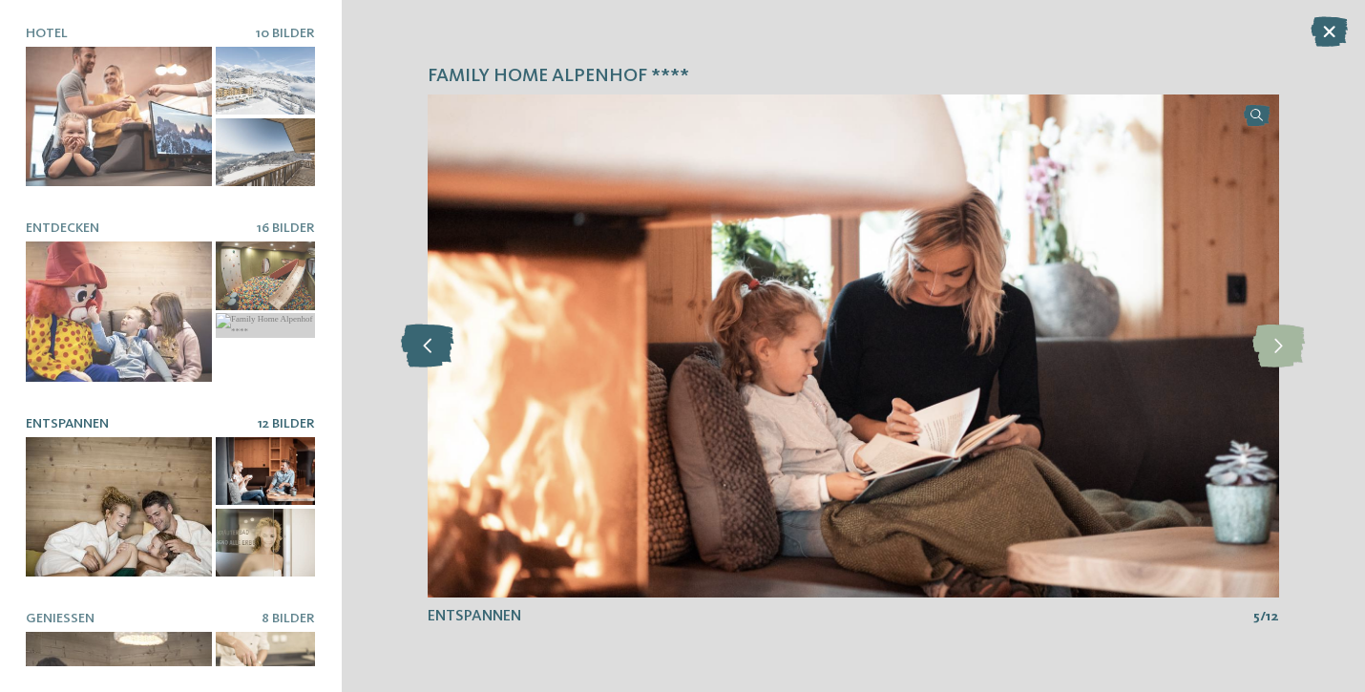
click at [412, 342] on icon at bounding box center [427, 346] width 52 height 43
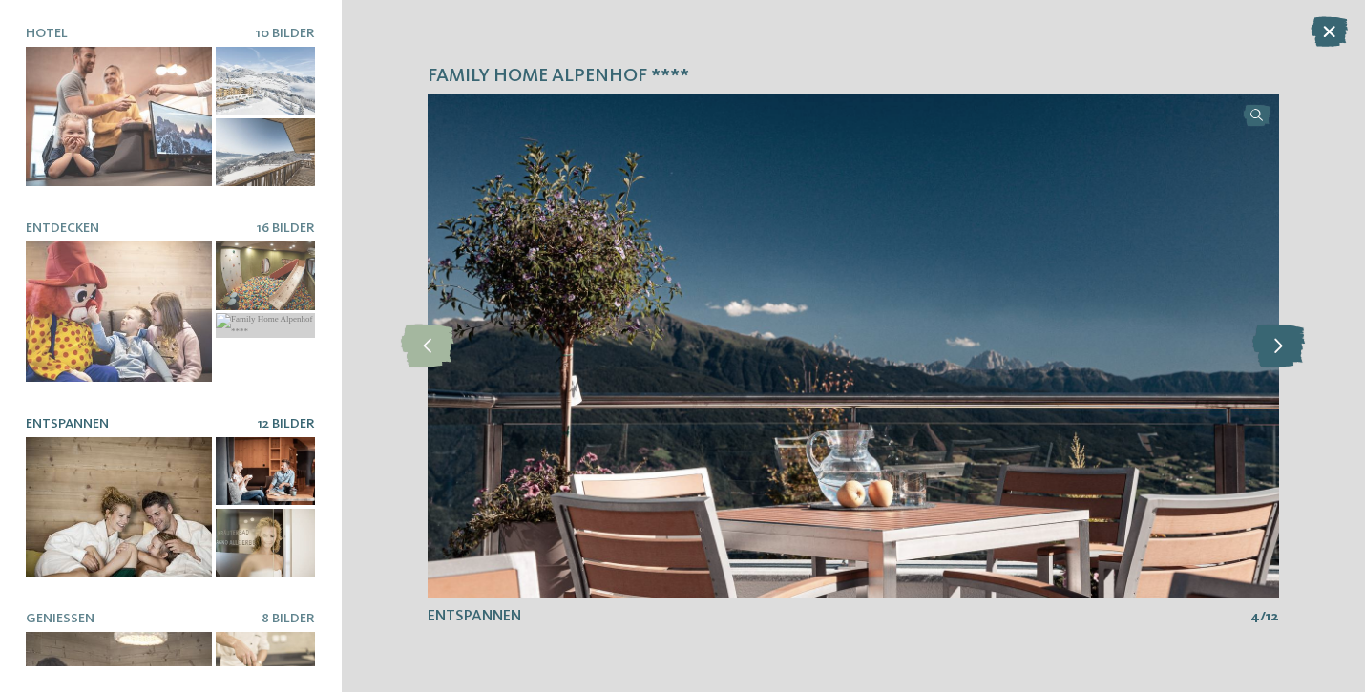
click at [1275, 340] on icon at bounding box center [1278, 346] width 52 height 43
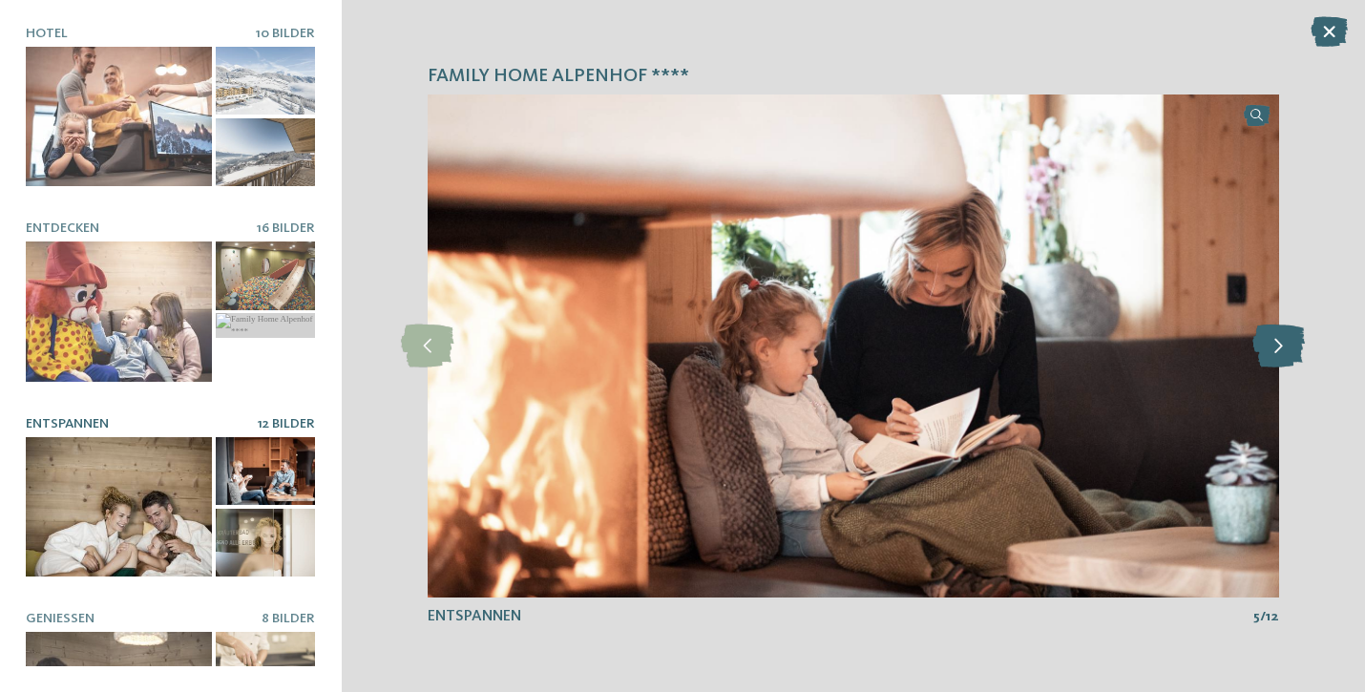
click at [1275, 340] on icon at bounding box center [1278, 346] width 52 height 43
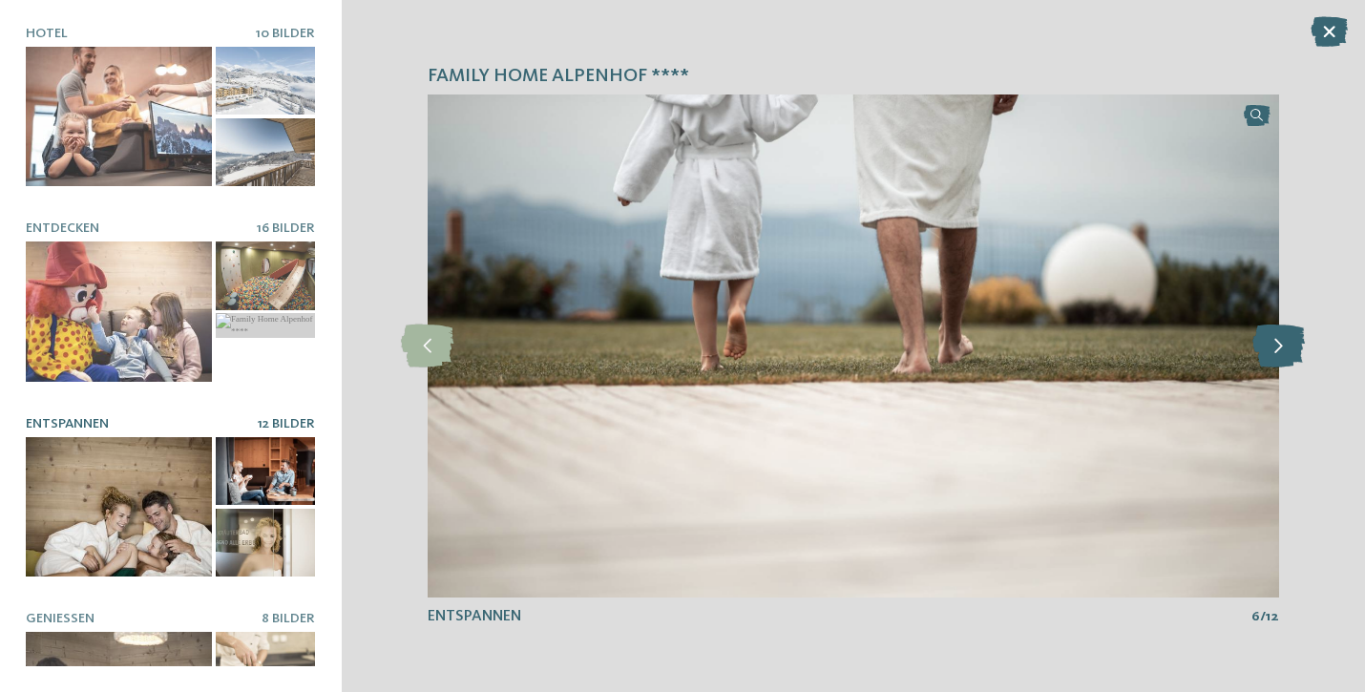
click at [1275, 340] on icon at bounding box center [1278, 346] width 52 height 43
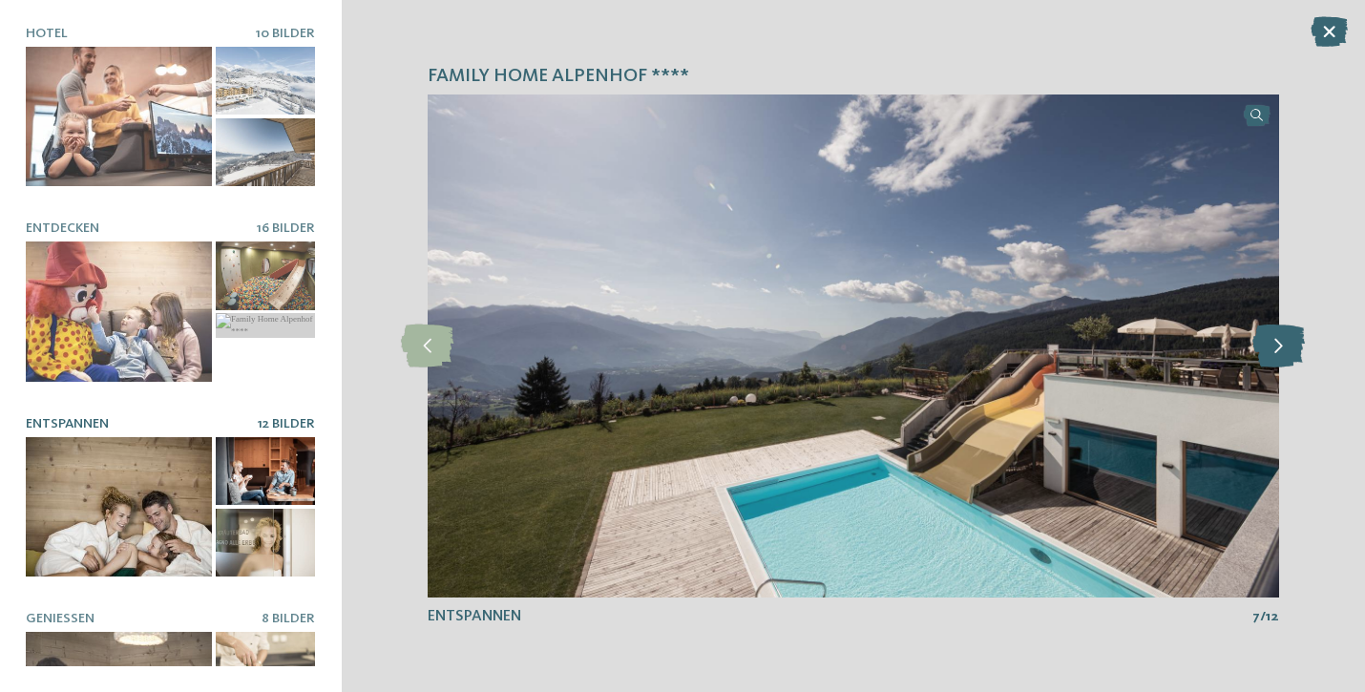
click at [1275, 340] on icon at bounding box center [1278, 346] width 52 height 43
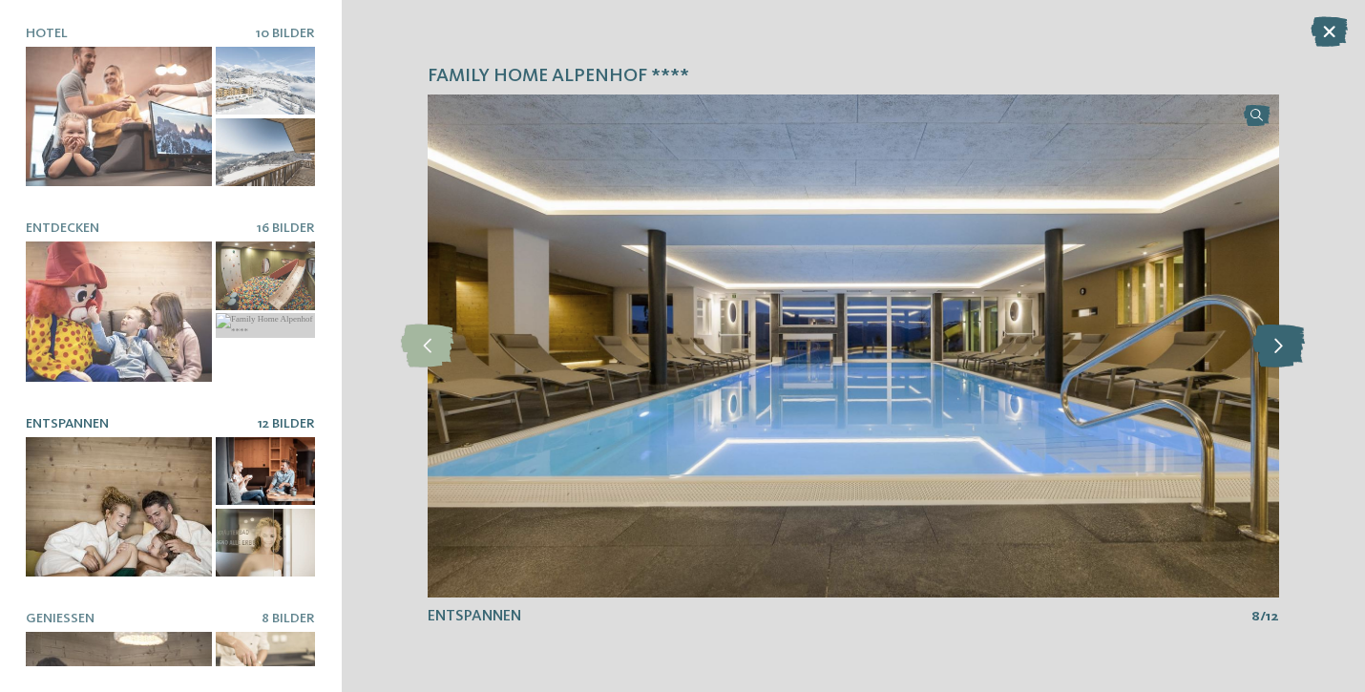
click at [1275, 340] on icon at bounding box center [1278, 346] width 52 height 43
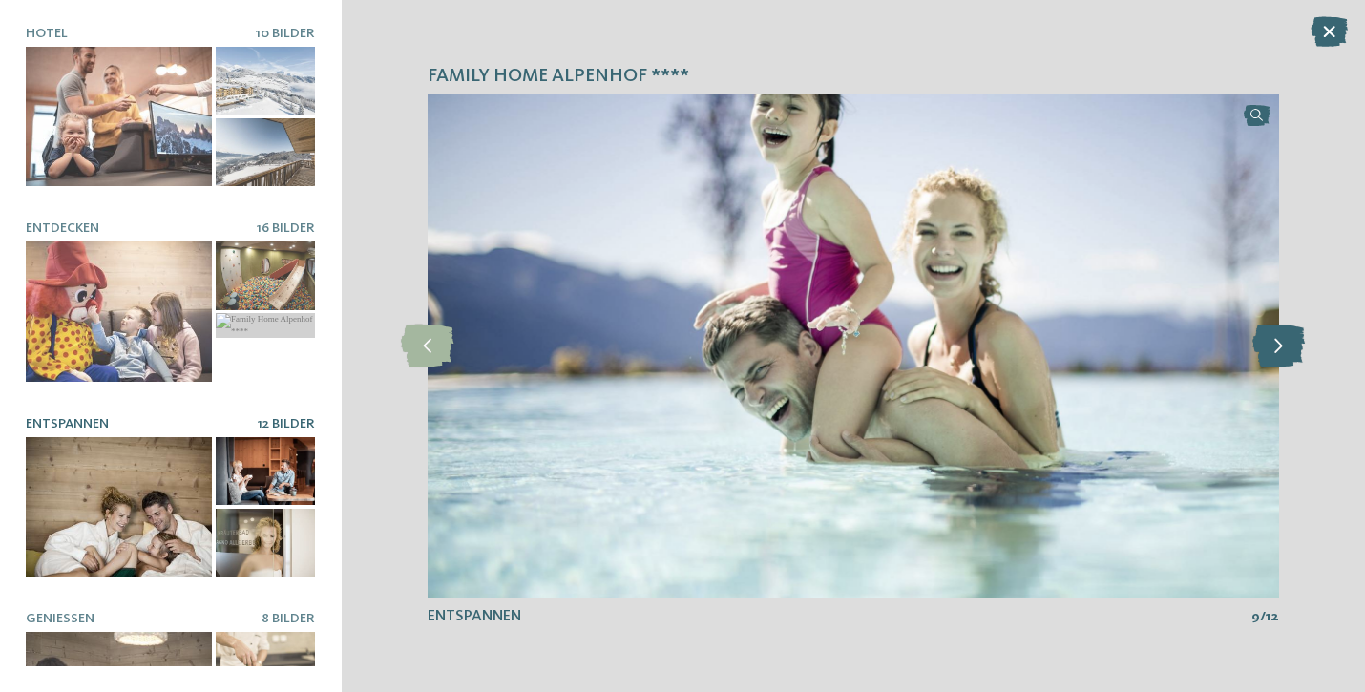
click at [1275, 340] on icon at bounding box center [1278, 346] width 52 height 43
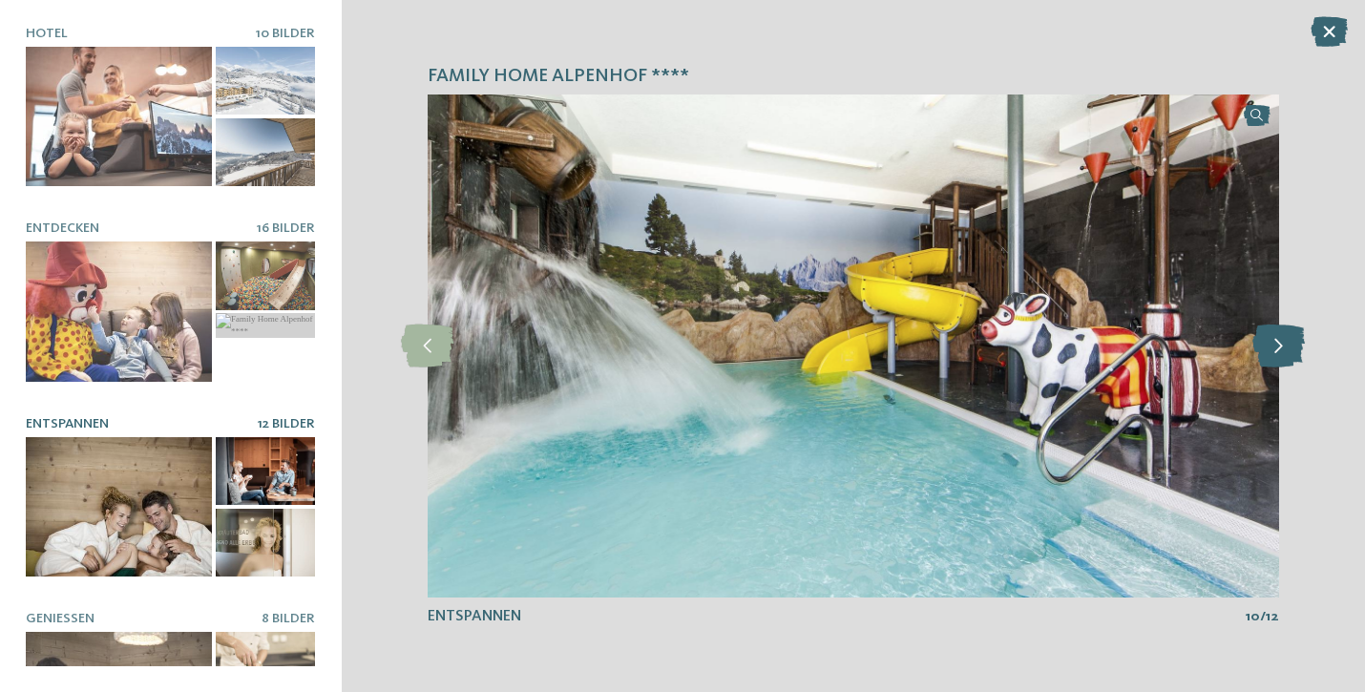
click at [1275, 340] on icon at bounding box center [1278, 346] width 52 height 43
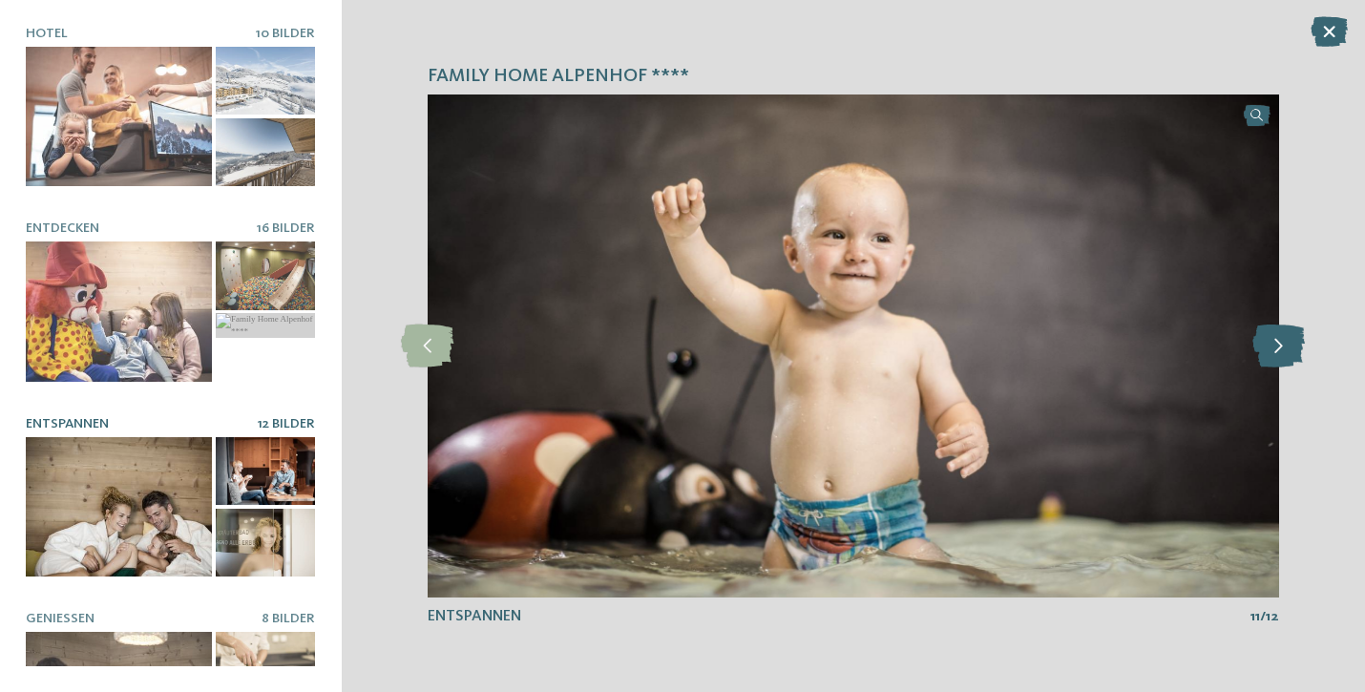
click at [1275, 340] on icon at bounding box center [1278, 346] width 52 height 43
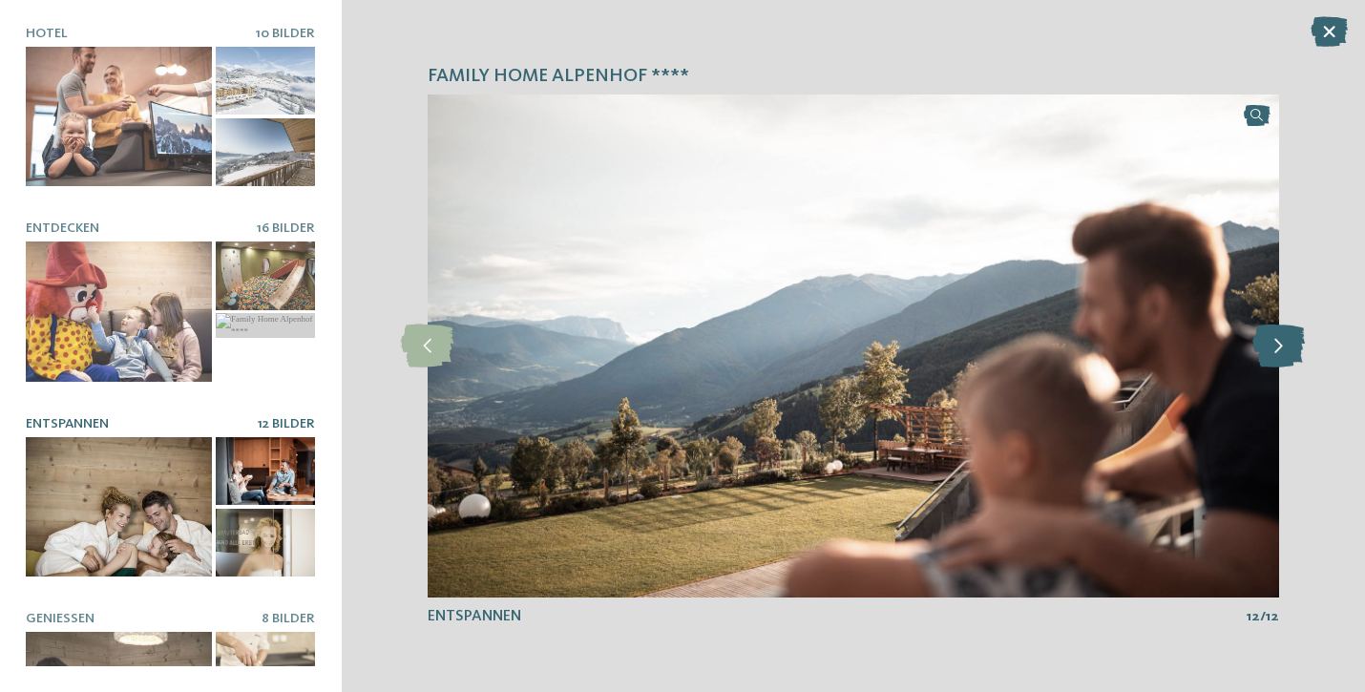
click at [1275, 340] on icon at bounding box center [1278, 346] width 52 height 43
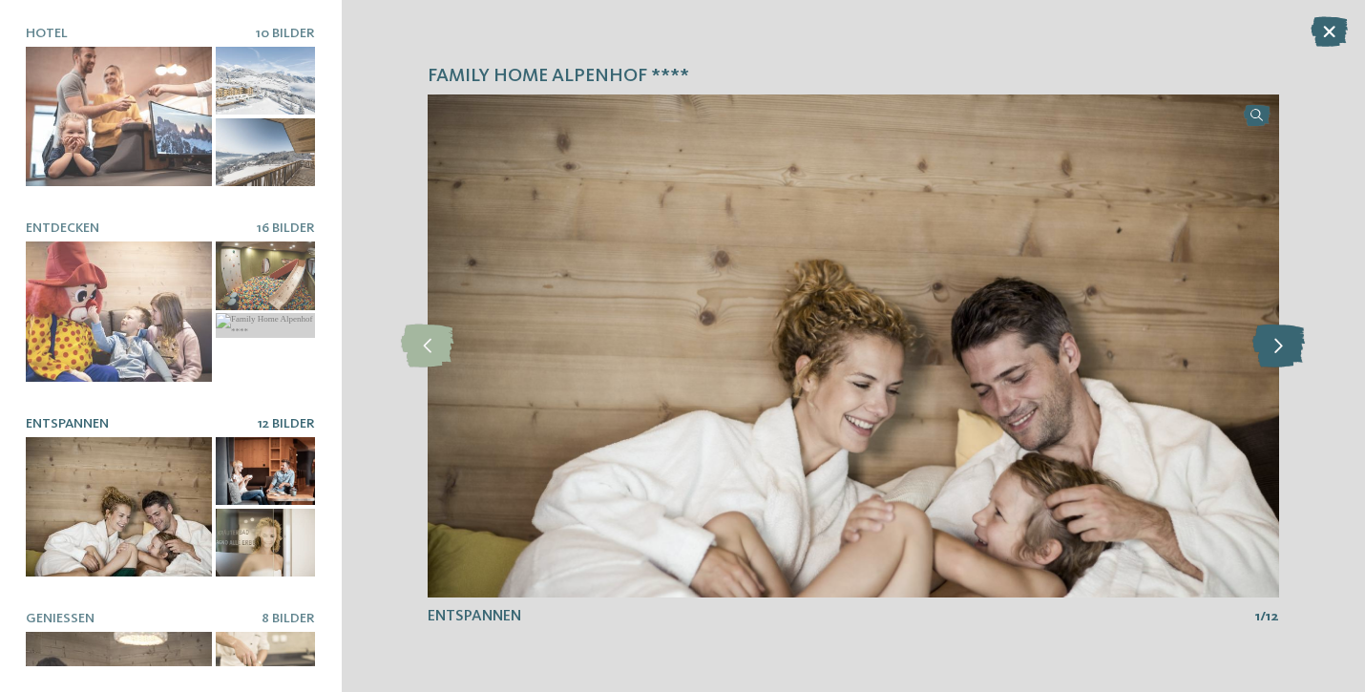
click at [1275, 340] on icon at bounding box center [1278, 346] width 52 height 43
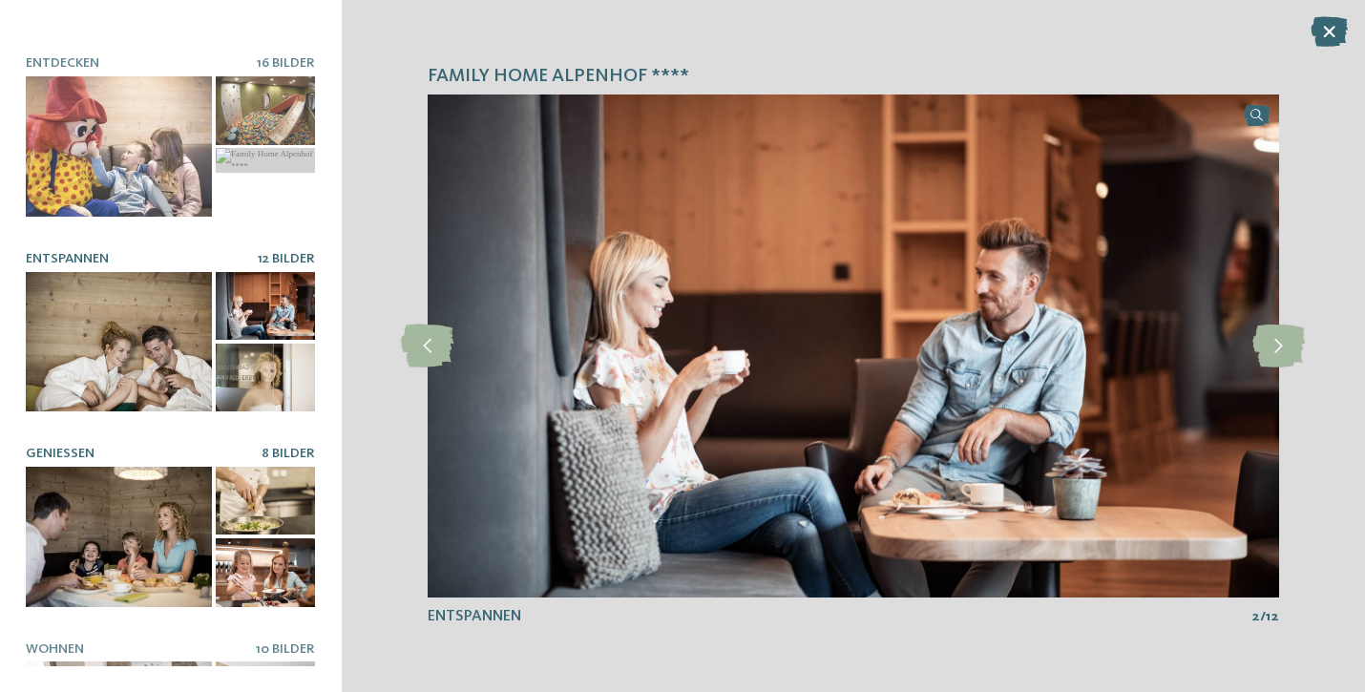
scroll to position [170, 0]
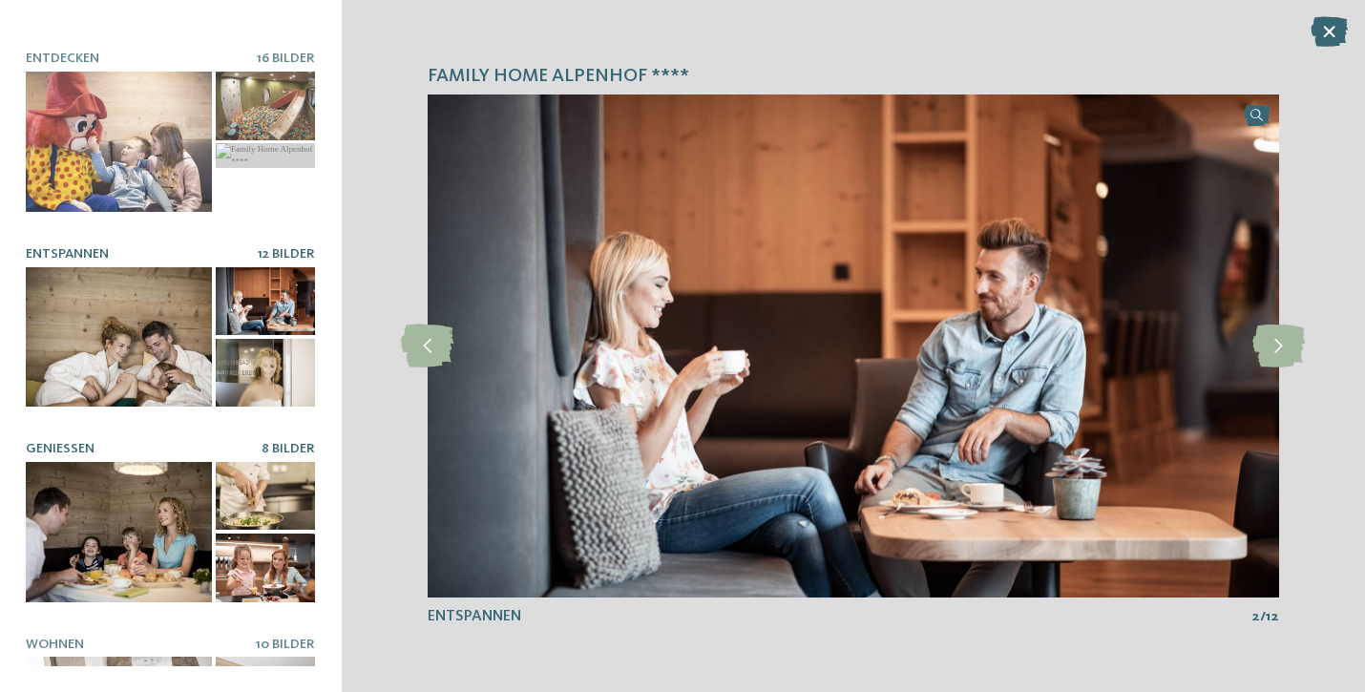
click at [138, 474] on div at bounding box center [119, 532] width 186 height 140
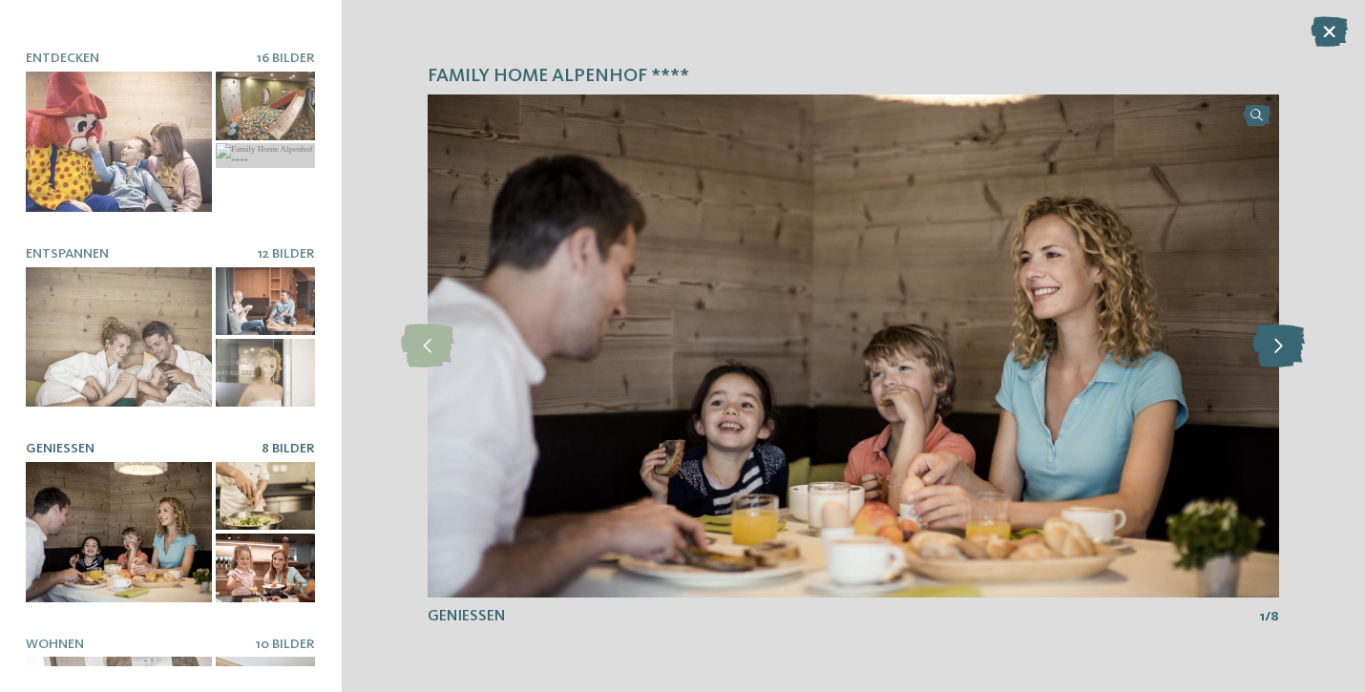
click at [1278, 337] on icon at bounding box center [1278, 346] width 52 height 43
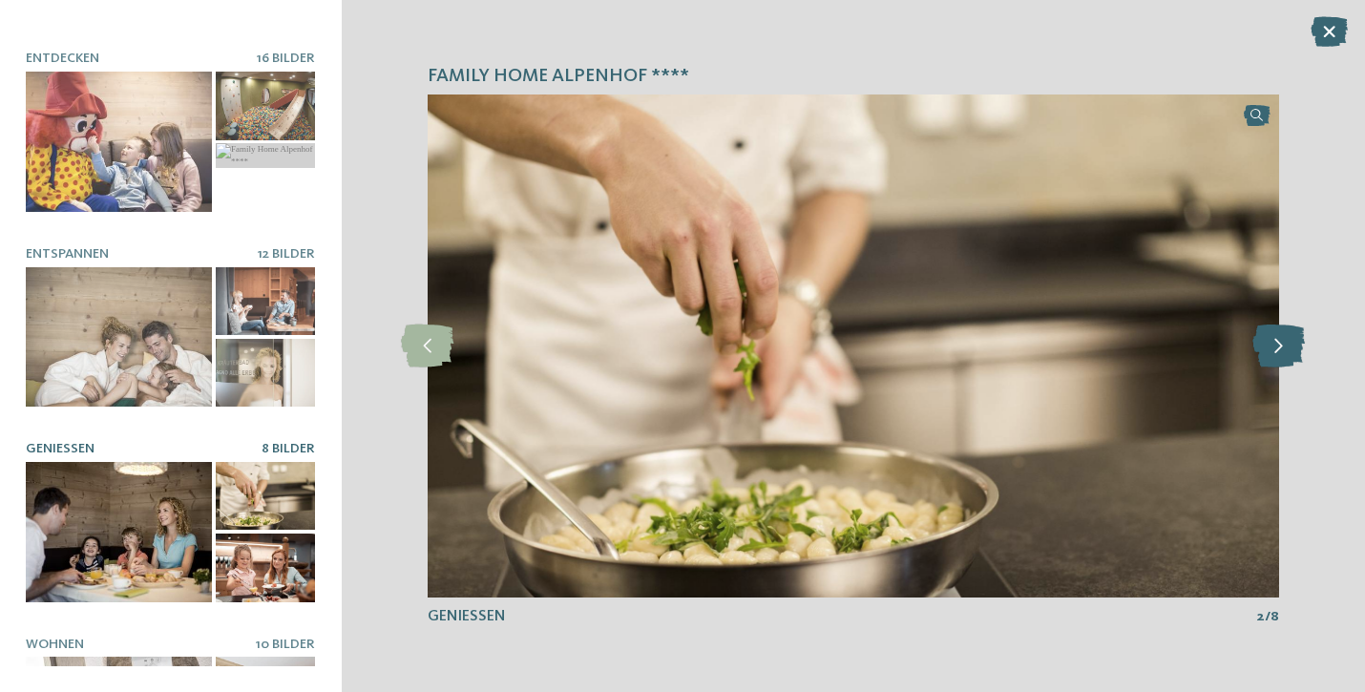
click at [1278, 337] on icon at bounding box center [1278, 346] width 52 height 43
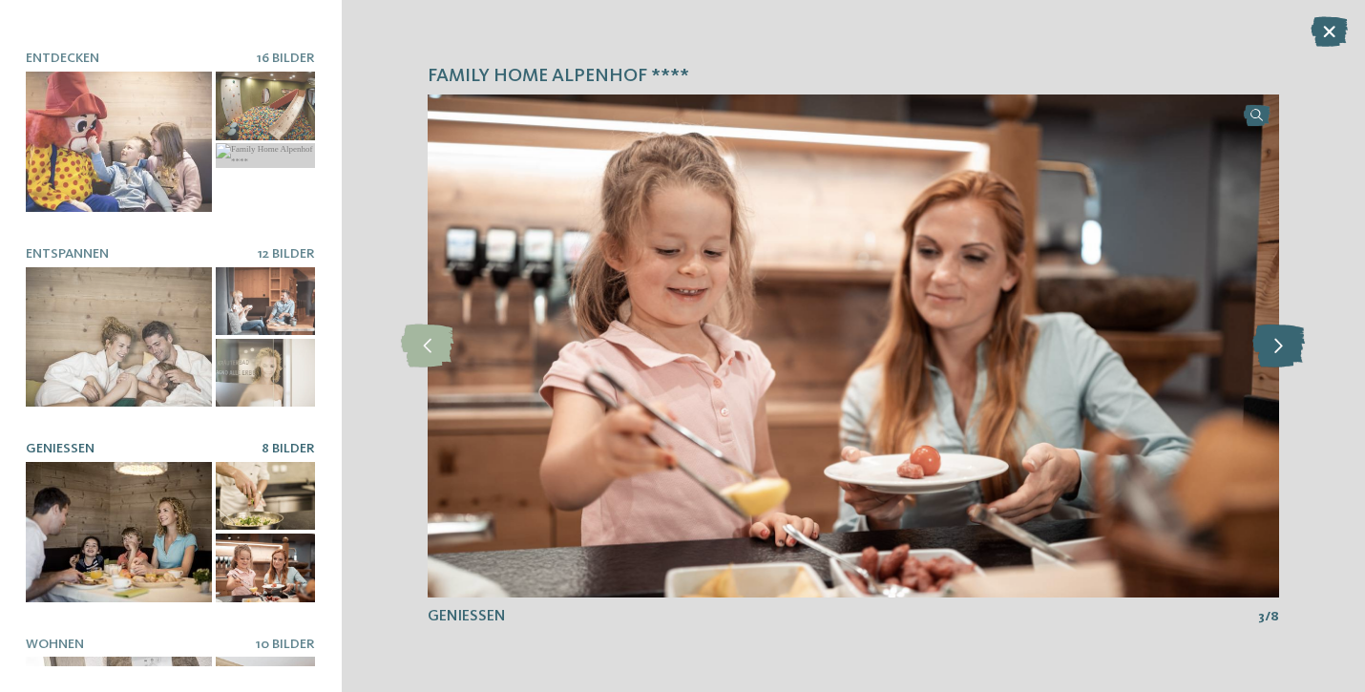
click at [1278, 337] on icon at bounding box center [1278, 346] width 52 height 43
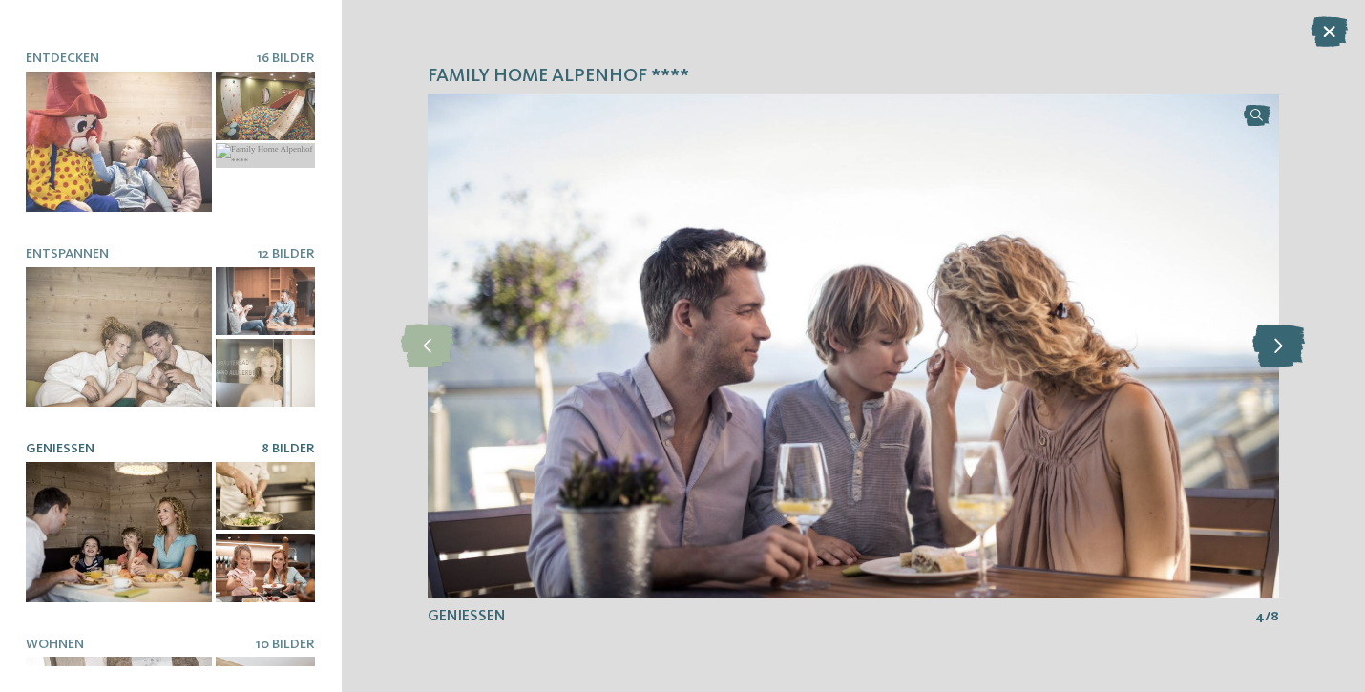
click at [1278, 337] on icon at bounding box center [1278, 346] width 52 height 43
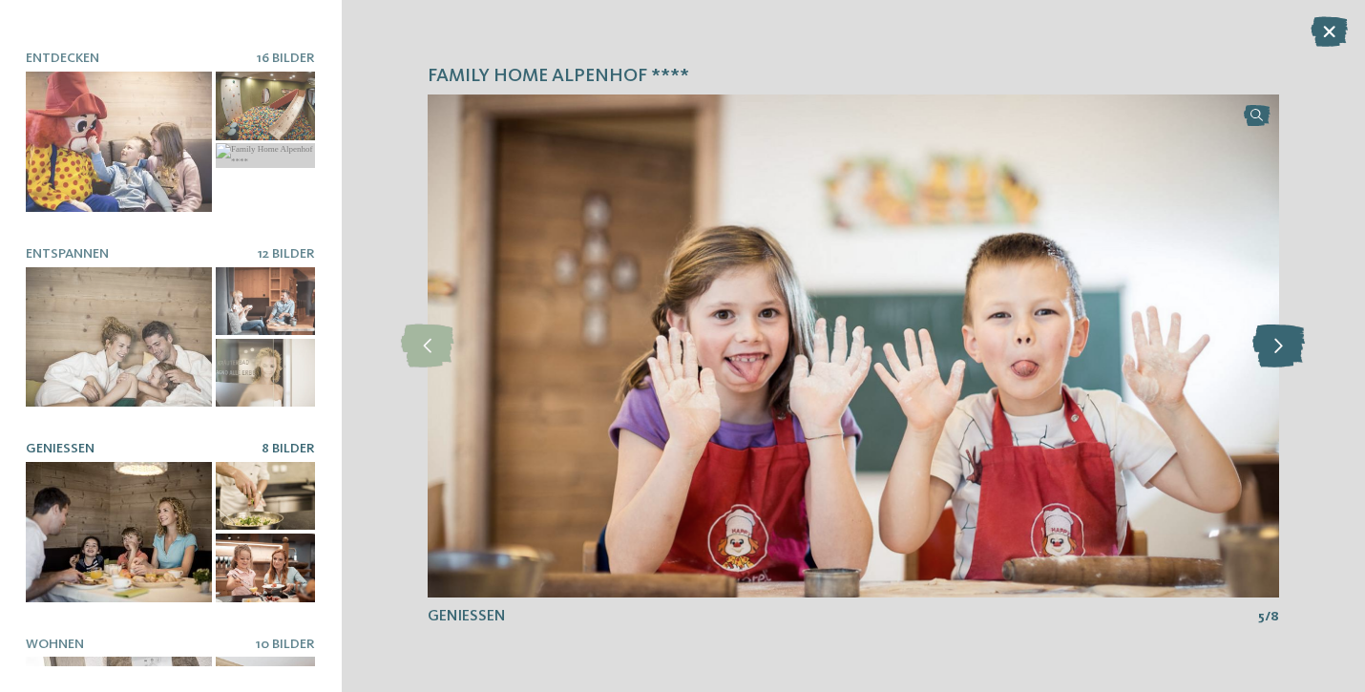
click at [1278, 337] on icon at bounding box center [1278, 346] width 52 height 43
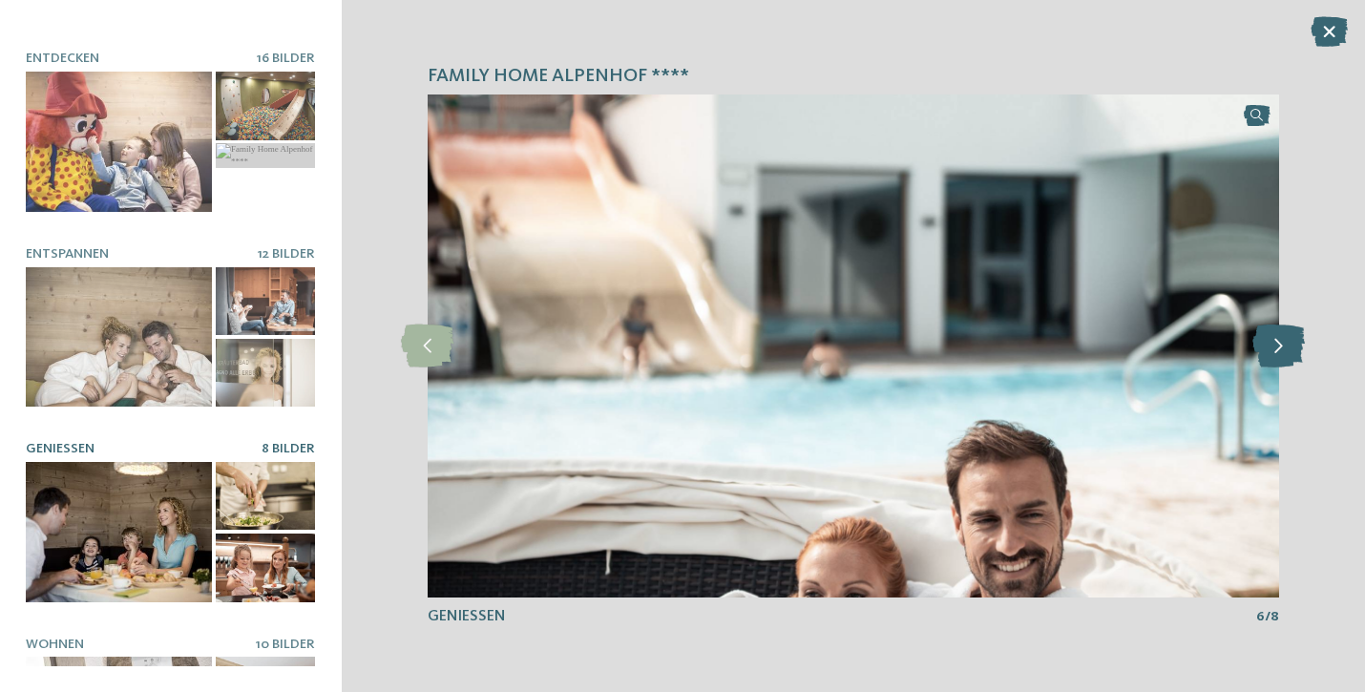
click at [1278, 337] on icon at bounding box center [1278, 346] width 52 height 43
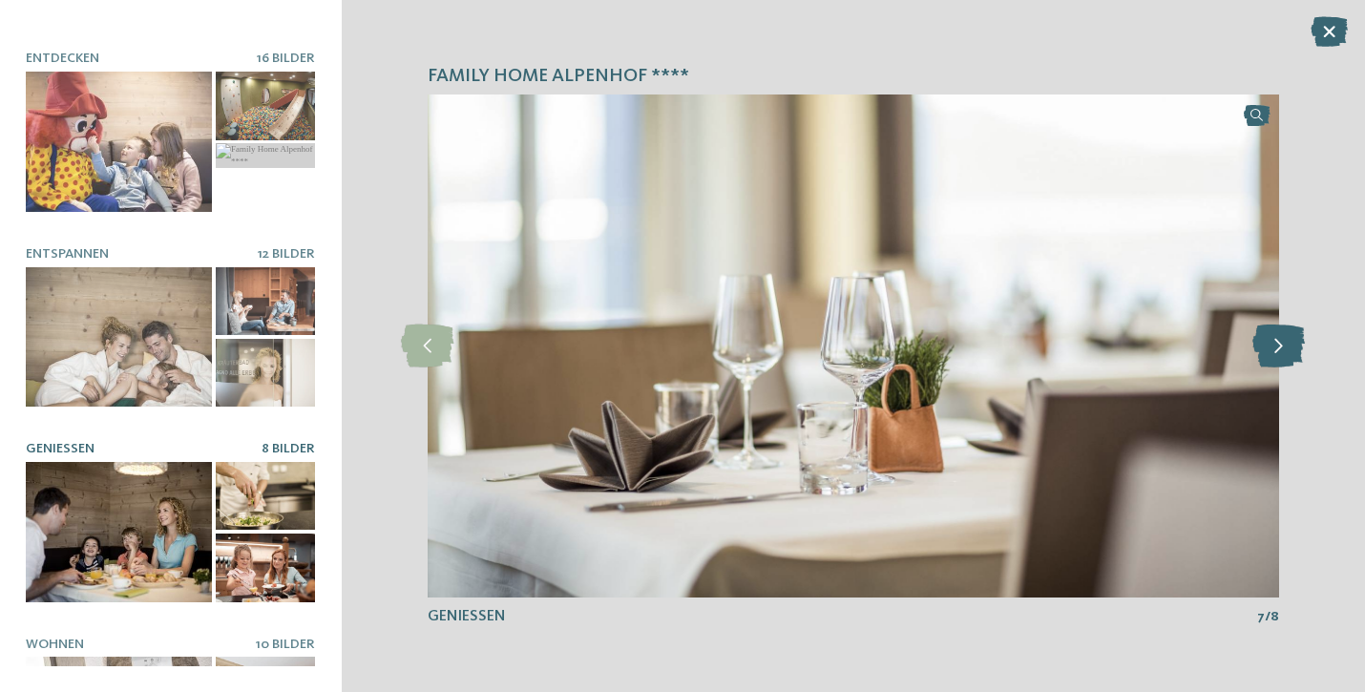
click at [1278, 337] on icon at bounding box center [1278, 346] width 52 height 43
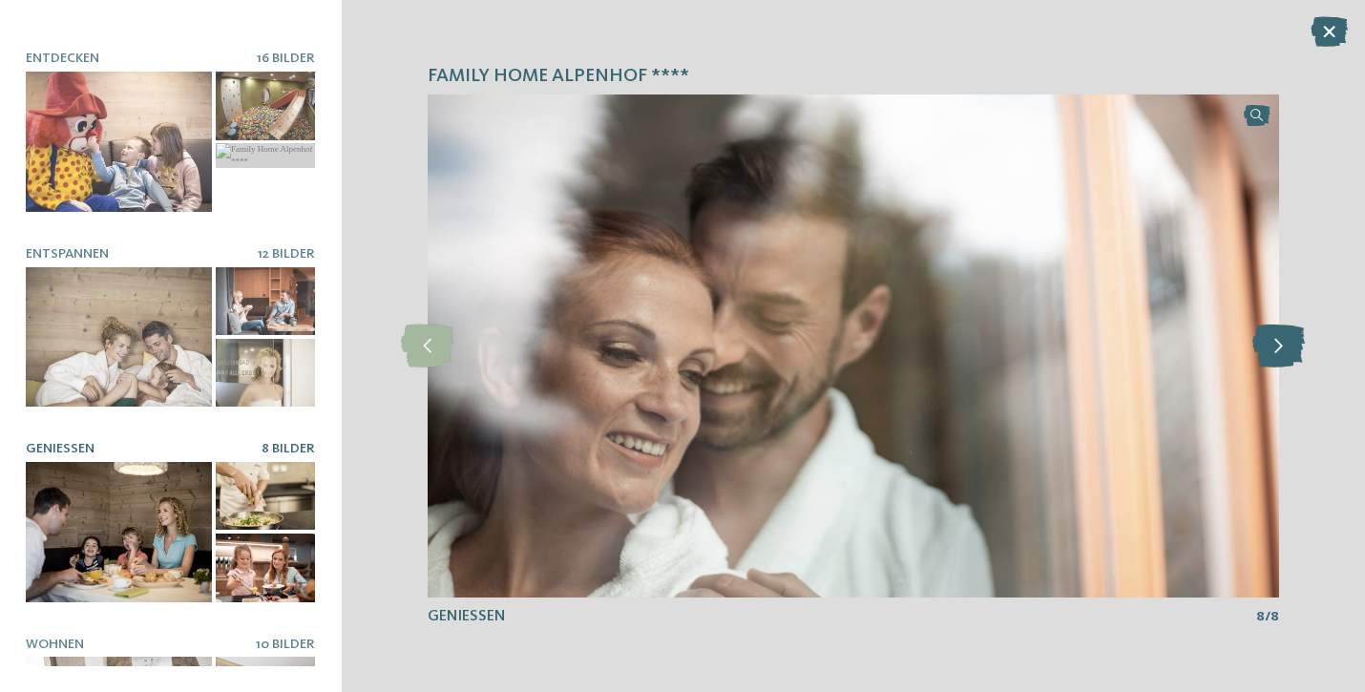
click at [1278, 337] on icon at bounding box center [1278, 346] width 52 height 43
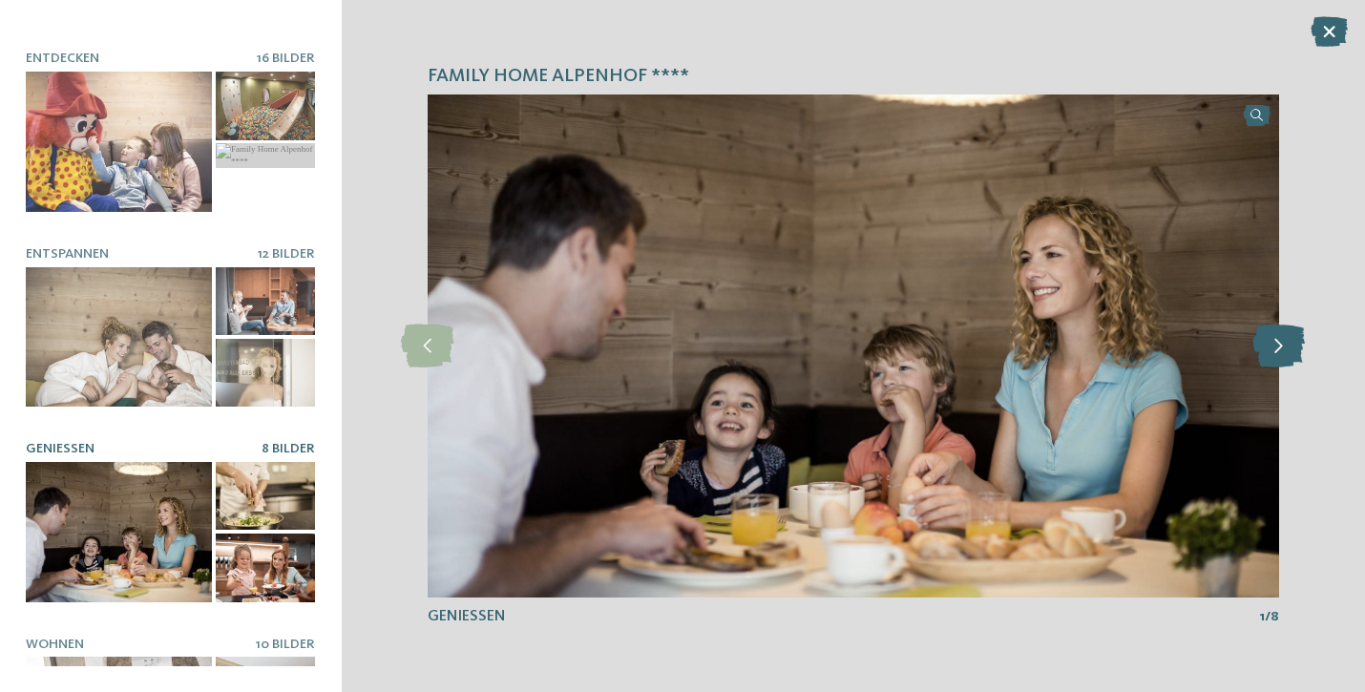
click at [1278, 337] on icon at bounding box center [1278, 346] width 52 height 43
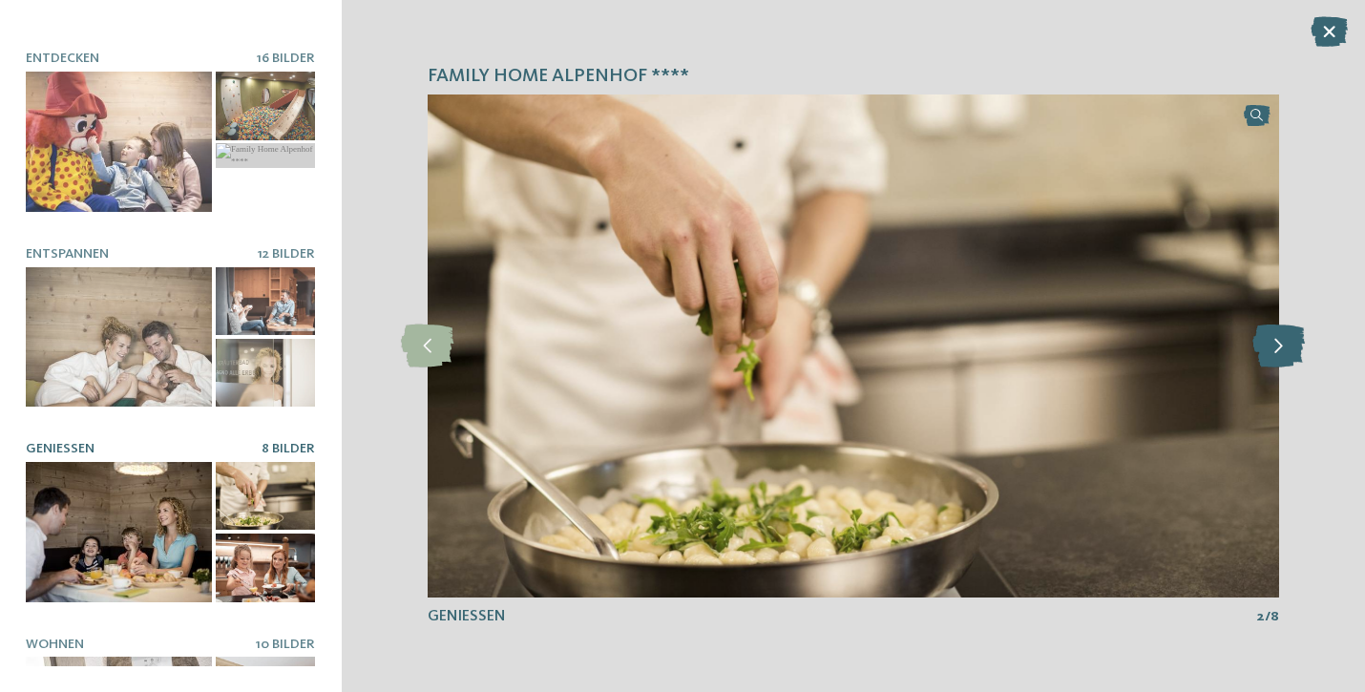
click at [1278, 337] on icon at bounding box center [1278, 346] width 52 height 43
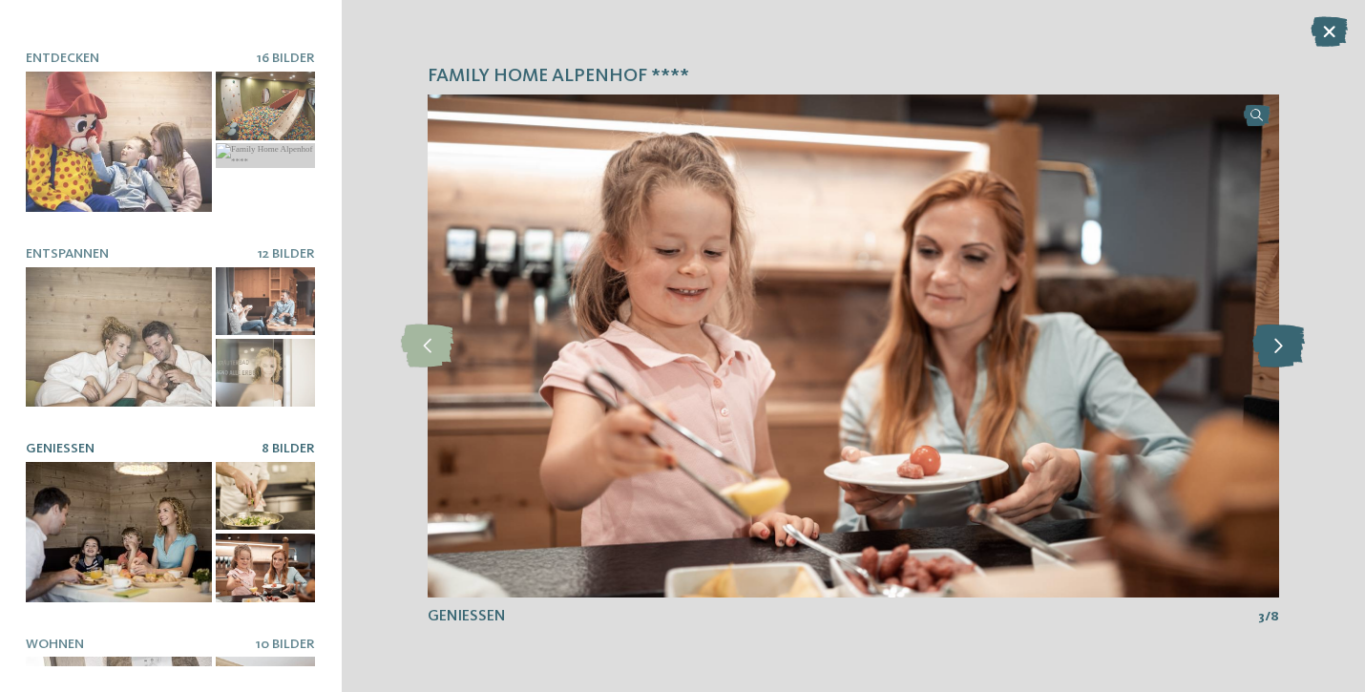
click at [1278, 337] on icon at bounding box center [1278, 346] width 52 height 43
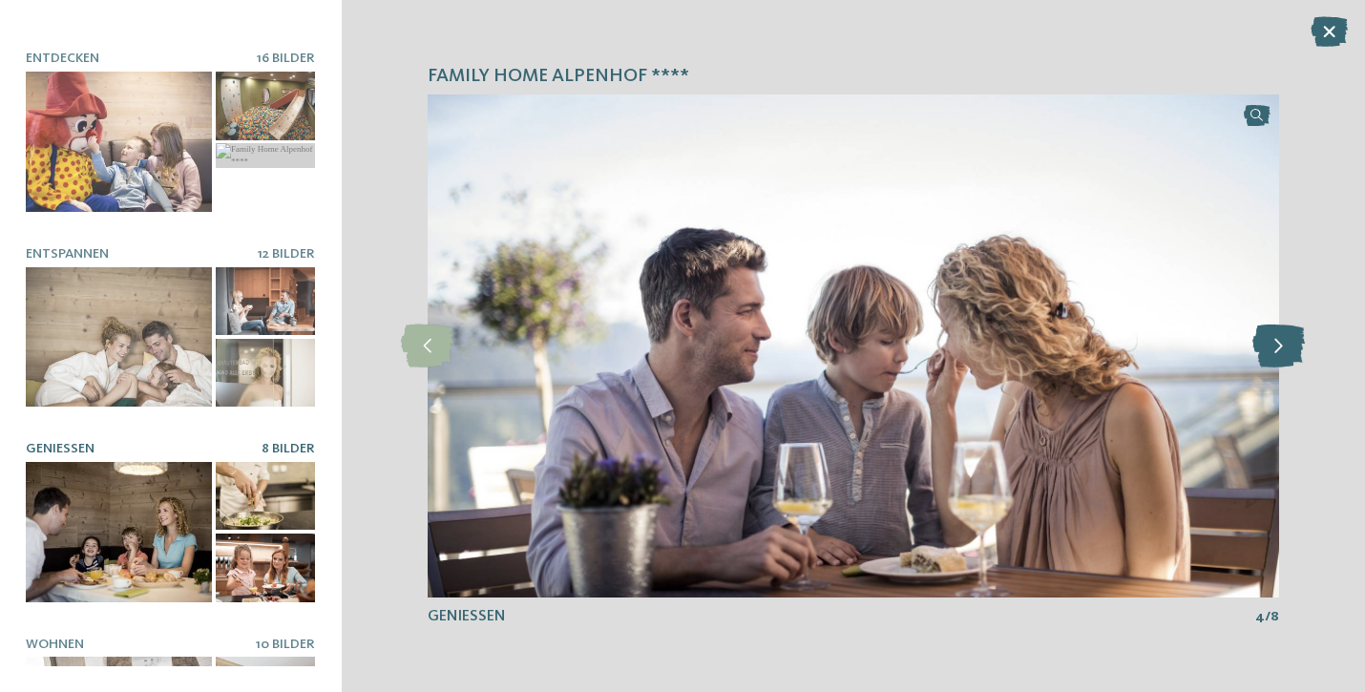
click at [1278, 337] on icon at bounding box center [1278, 346] width 52 height 43
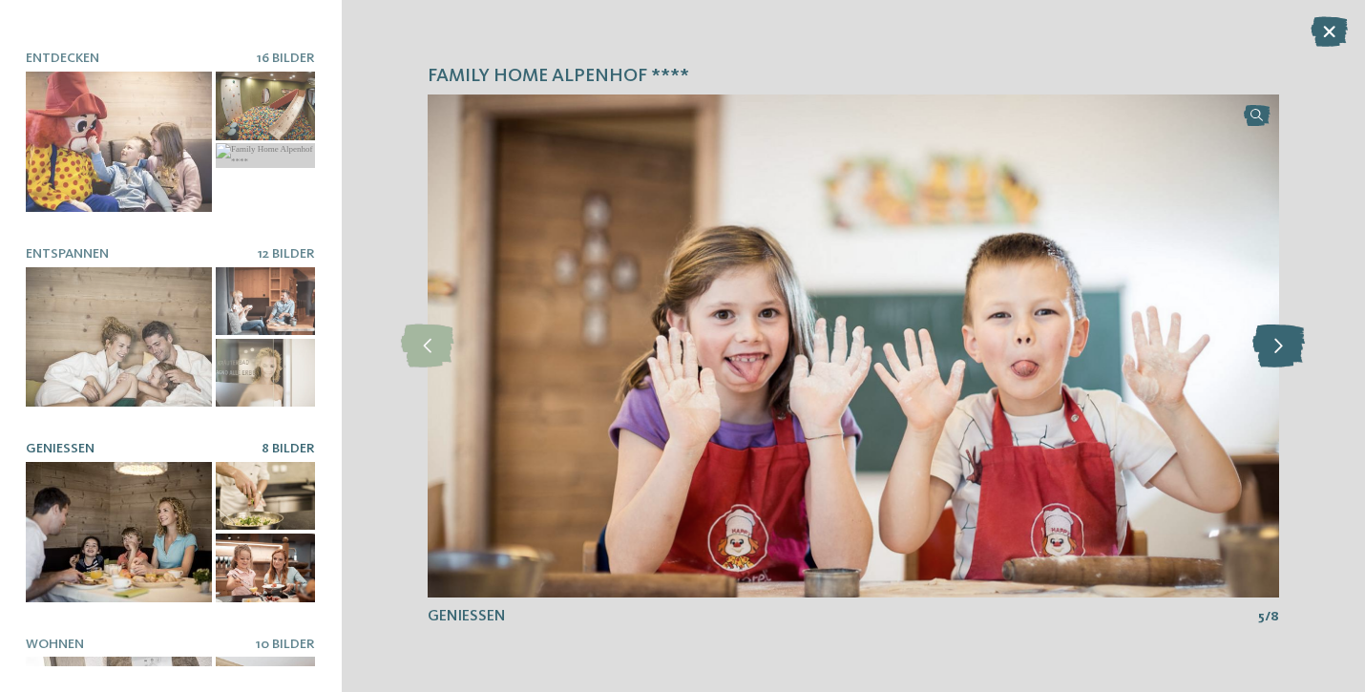
click at [1278, 337] on icon at bounding box center [1278, 346] width 52 height 43
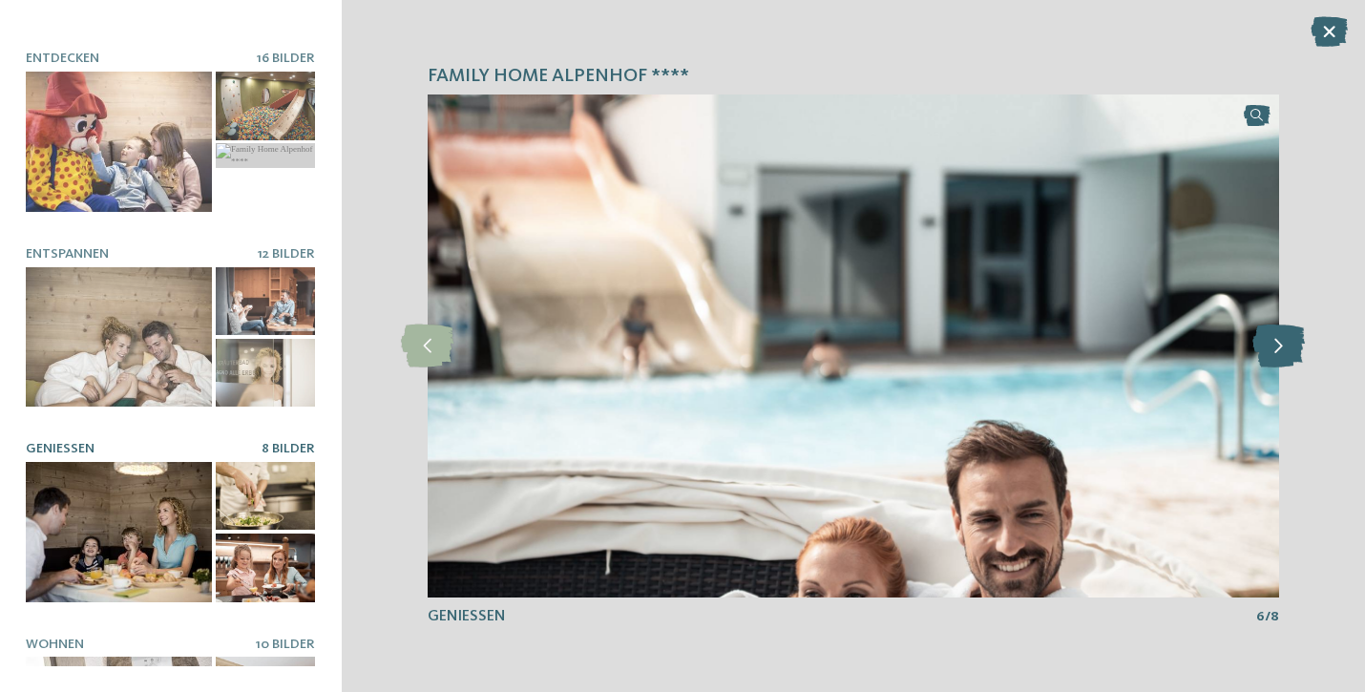
click at [1278, 337] on icon at bounding box center [1278, 346] width 52 height 43
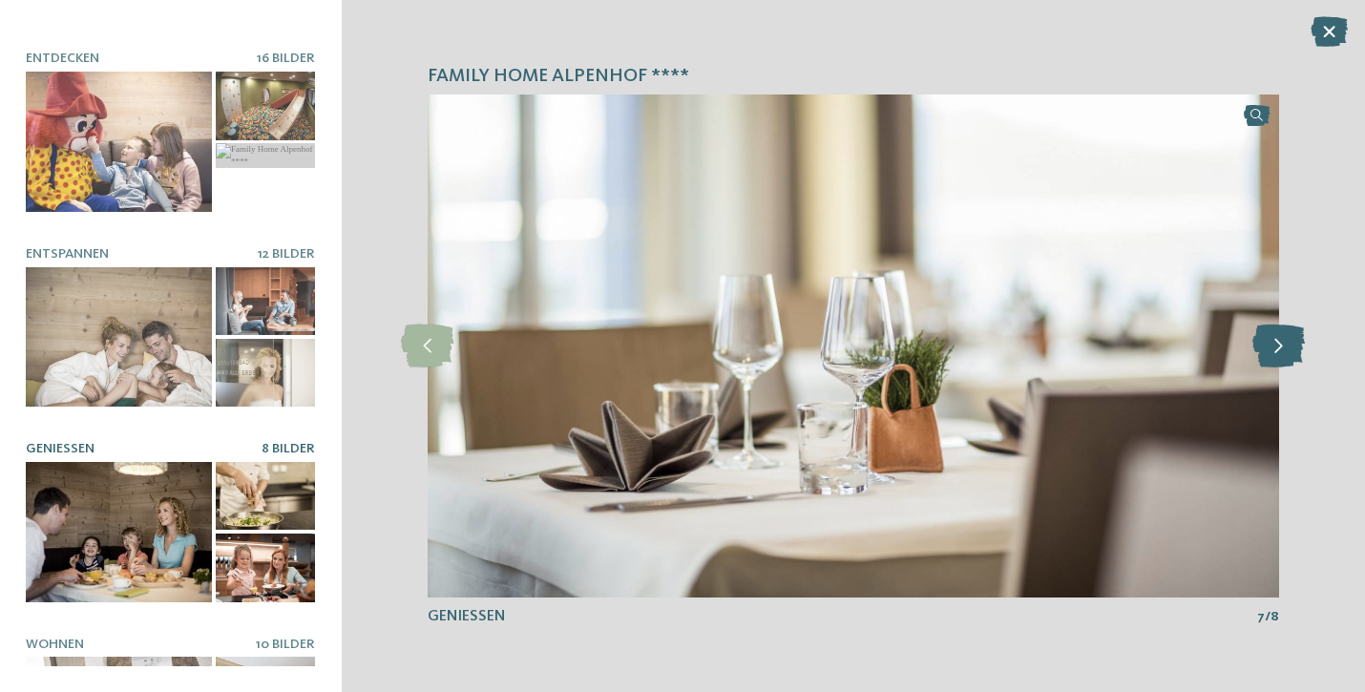
click at [1278, 337] on icon at bounding box center [1278, 346] width 52 height 43
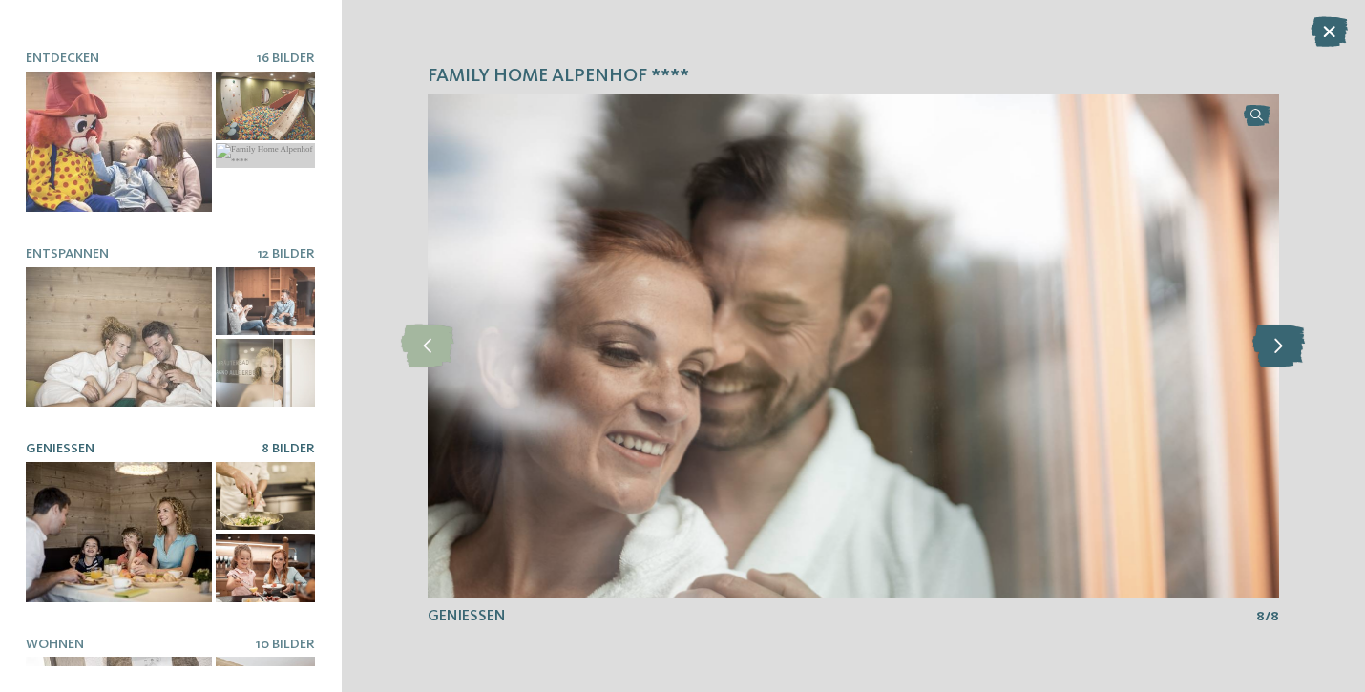
click at [1278, 337] on icon at bounding box center [1278, 346] width 52 height 43
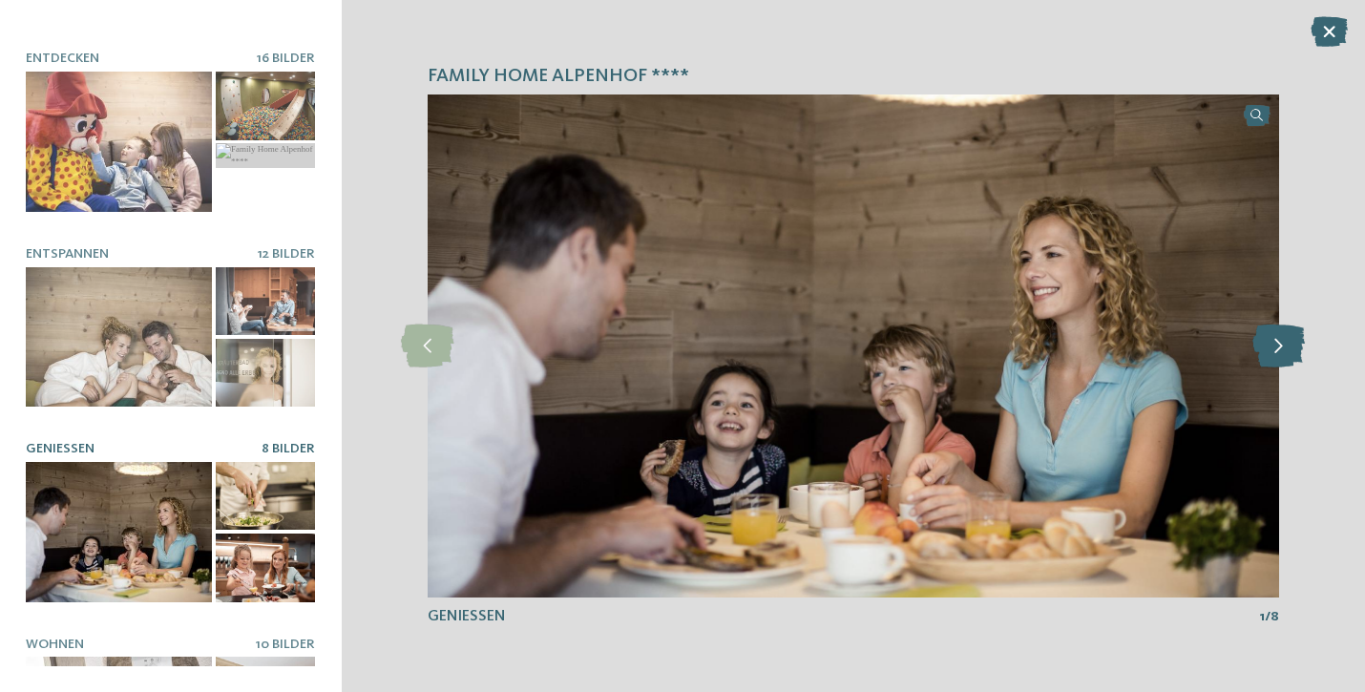
click at [1278, 337] on icon at bounding box center [1278, 346] width 52 height 43
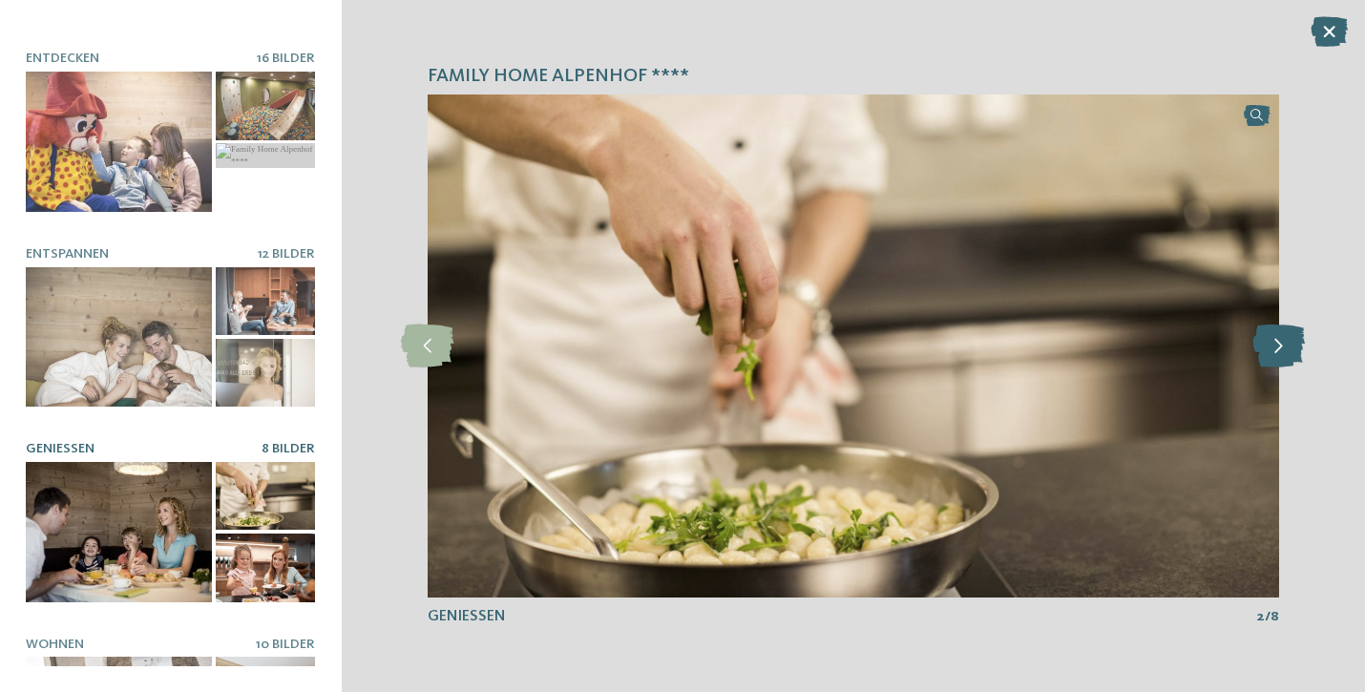
click at [1278, 337] on icon at bounding box center [1278, 346] width 52 height 43
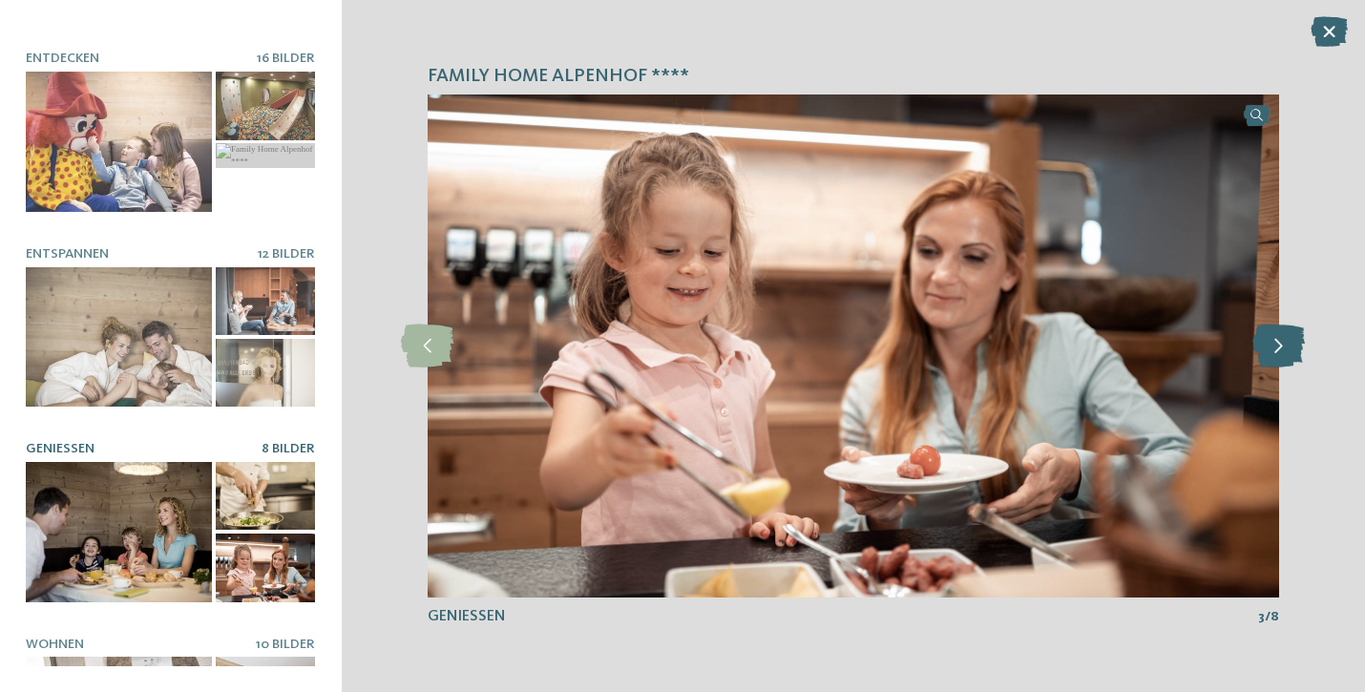
click at [1278, 337] on icon at bounding box center [1278, 346] width 52 height 43
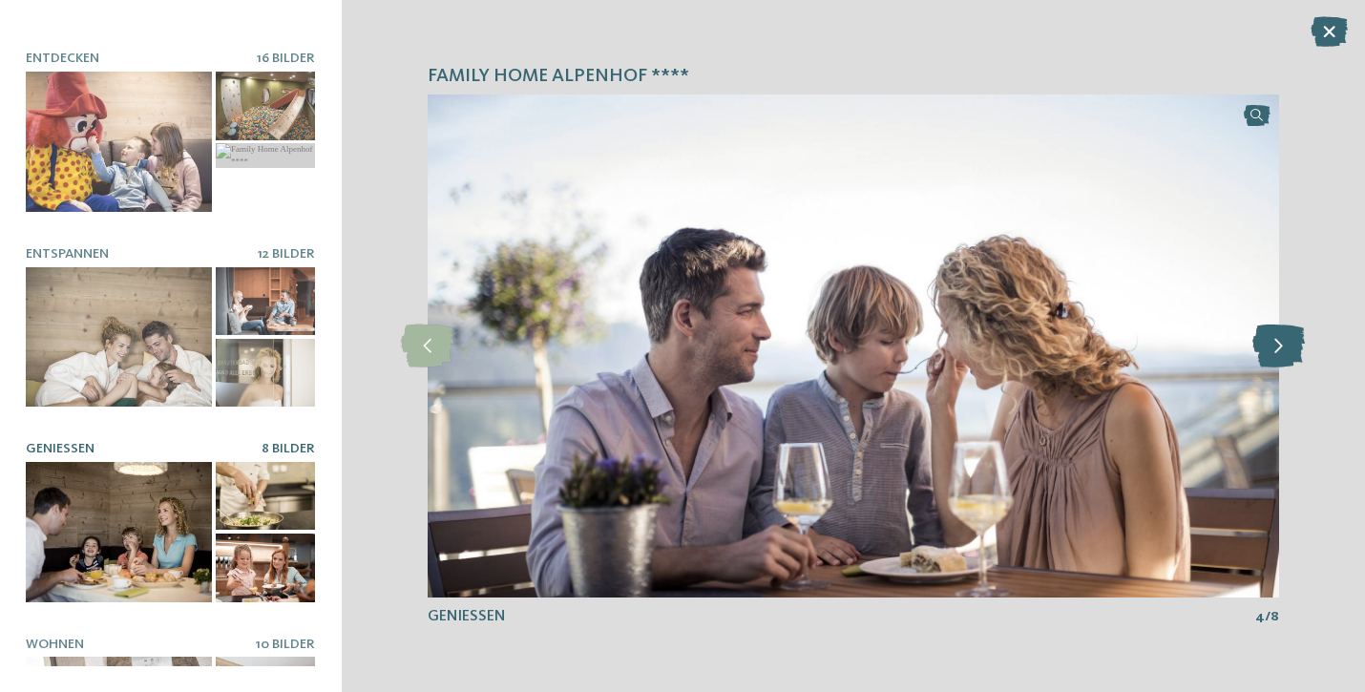
click at [1278, 337] on icon at bounding box center [1278, 346] width 52 height 43
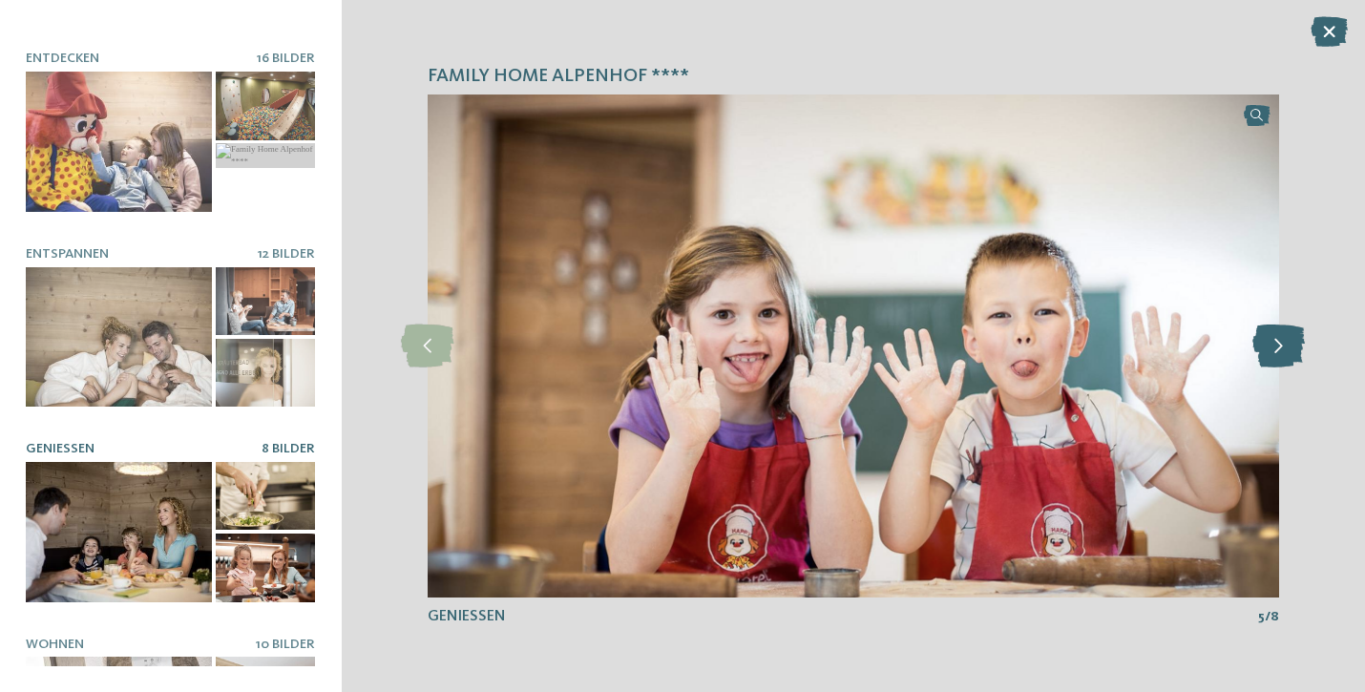
click at [1278, 337] on icon at bounding box center [1278, 346] width 52 height 43
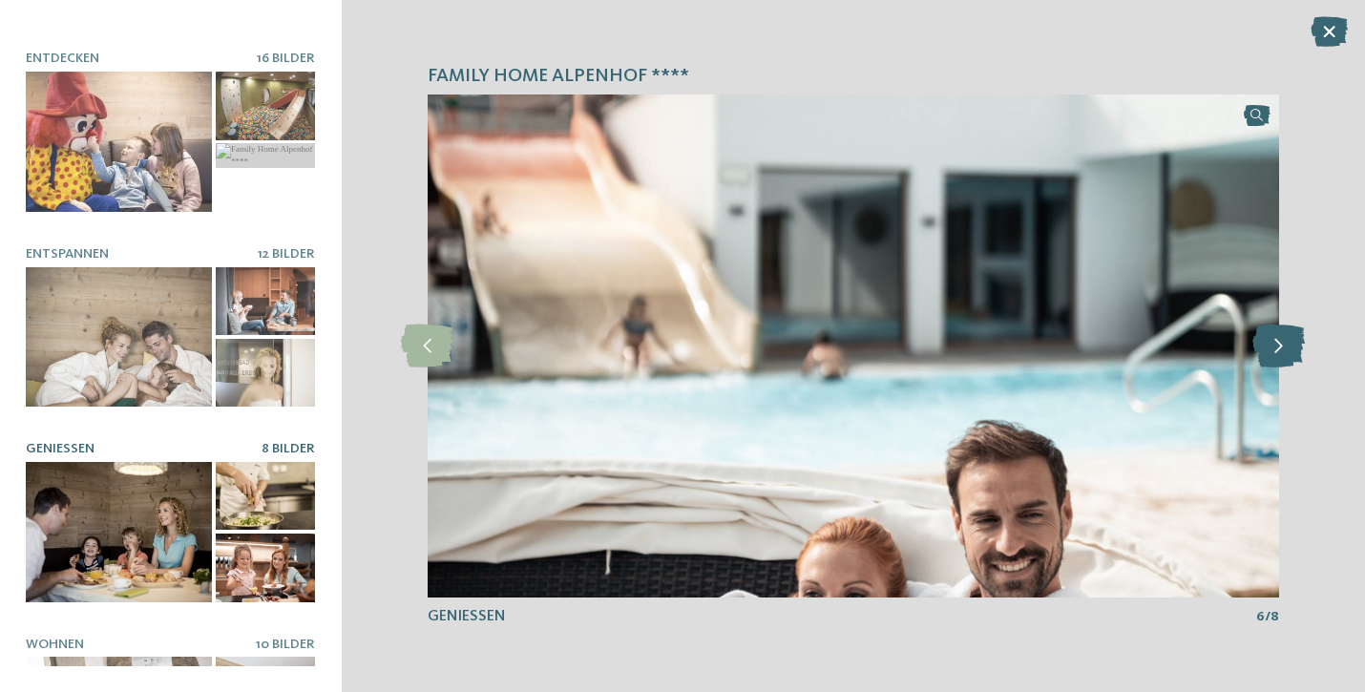
click at [1278, 337] on icon at bounding box center [1278, 346] width 52 height 43
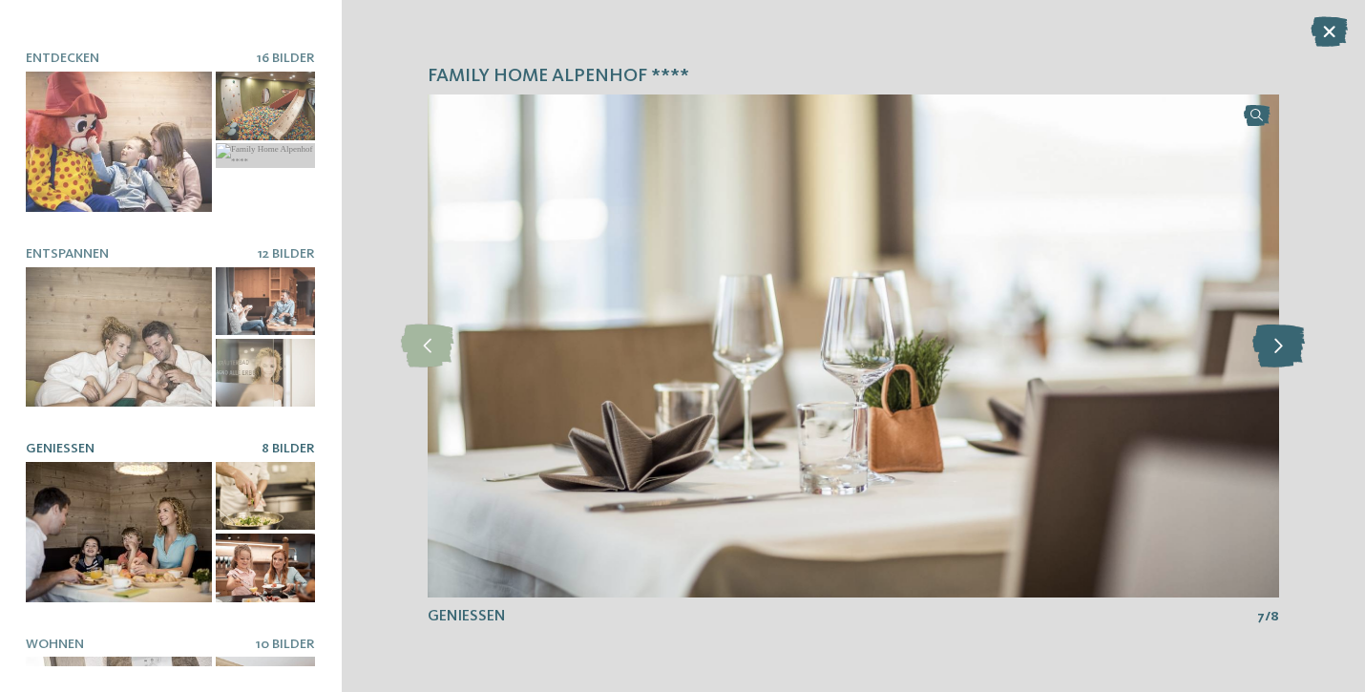
click at [1278, 337] on icon at bounding box center [1278, 346] width 52 height 43
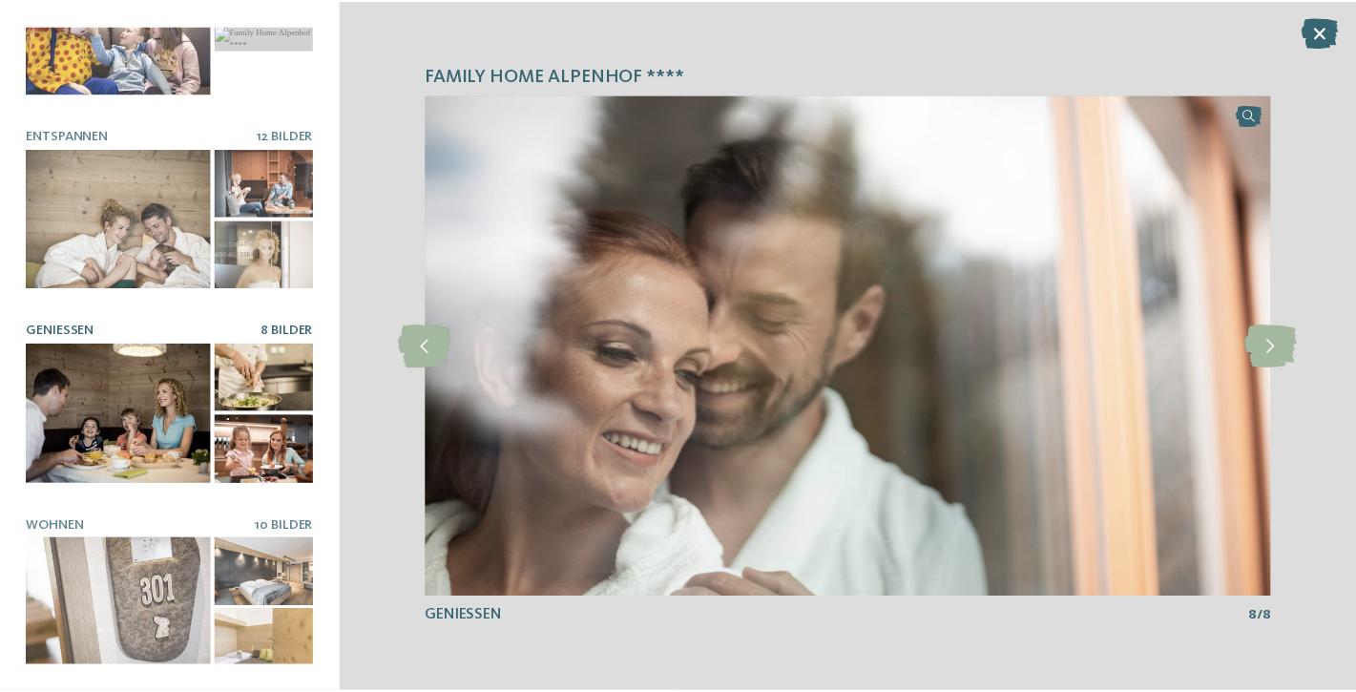
scroll to position [287, 0]
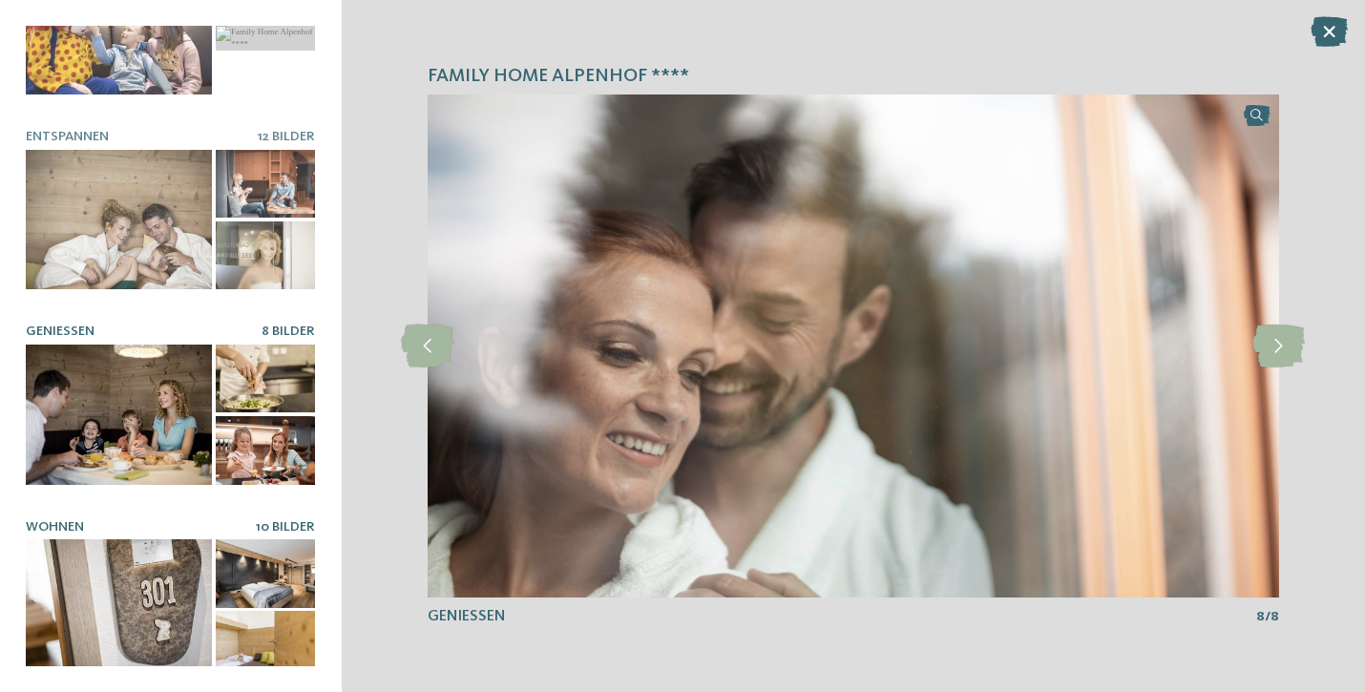
click at [141, 589] on div at bounding box center [119, 609] width 186 height 140
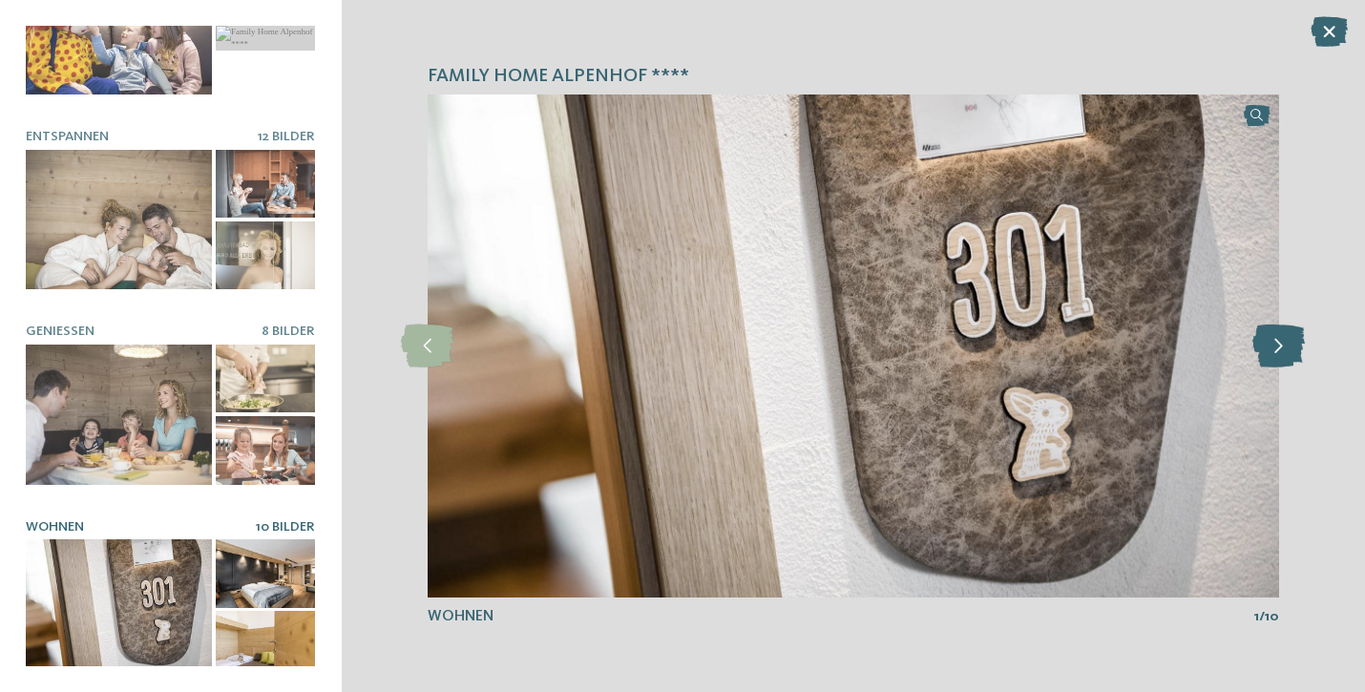
click at [1271, 354] on icon at bounding box center [1278, 346] width 52 height 43
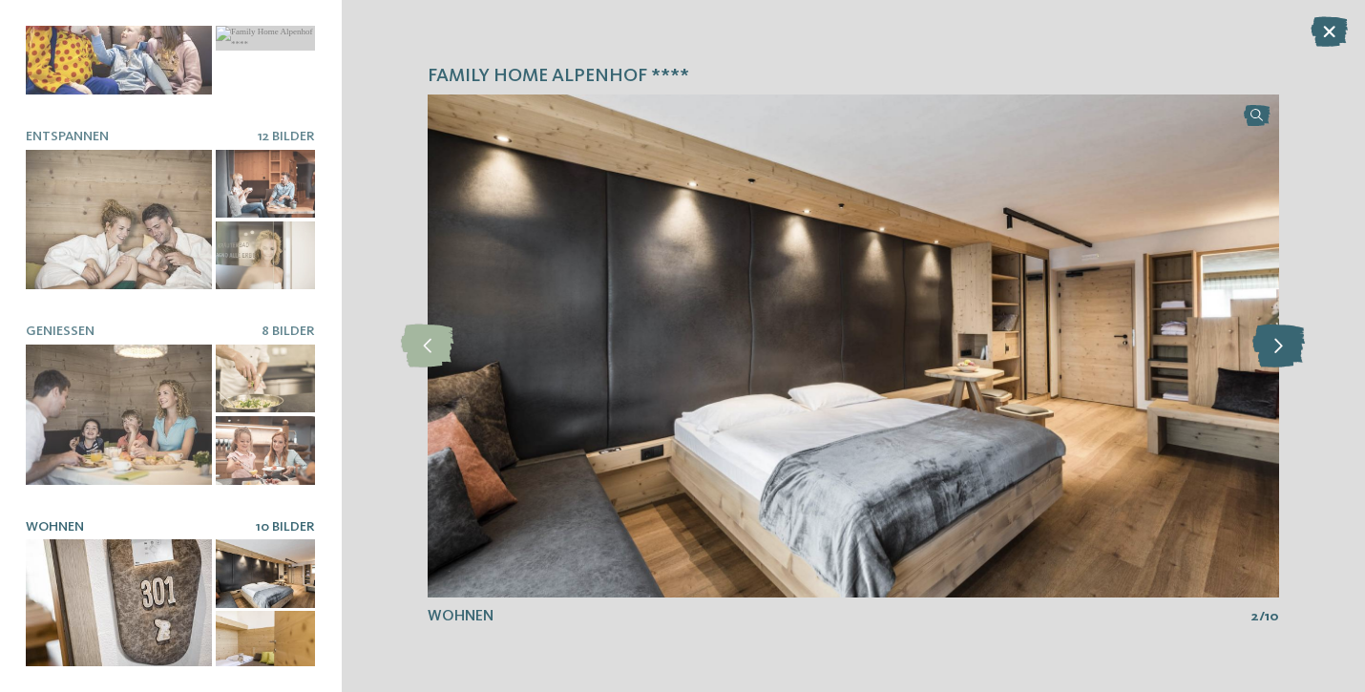
click at [1271, 354] on icon at bounding box center [1278, 346] width 52 height 43
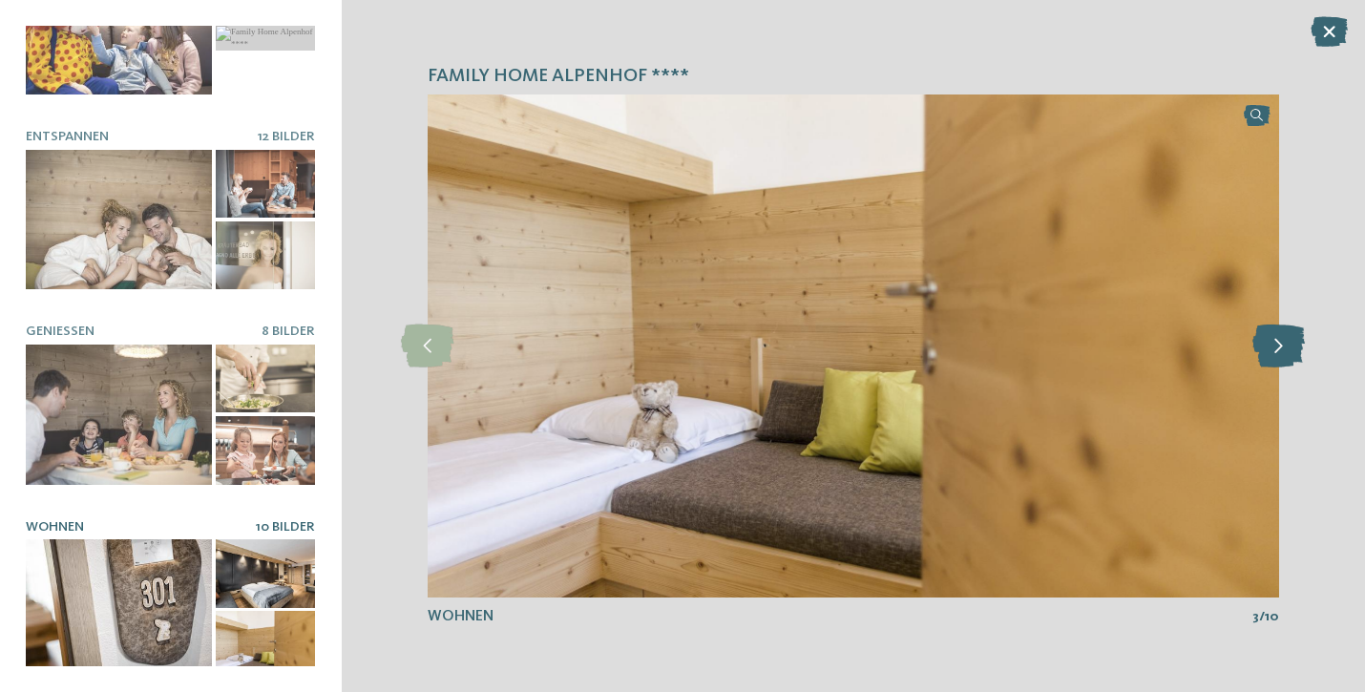
click at [1271, 354] on icon at bounding box center [1278, 346] width 52 height 43
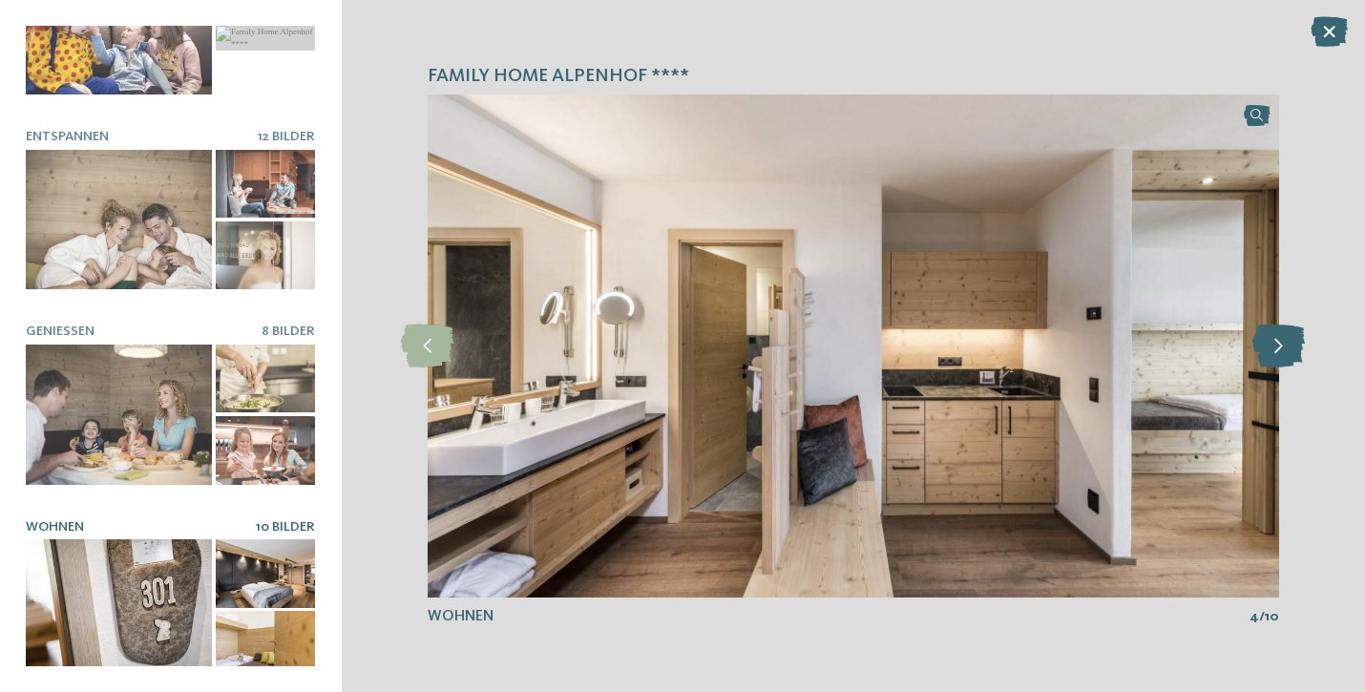
click at [1271, 354] on icon at bounding box center [1278, 346] width 52 height 43
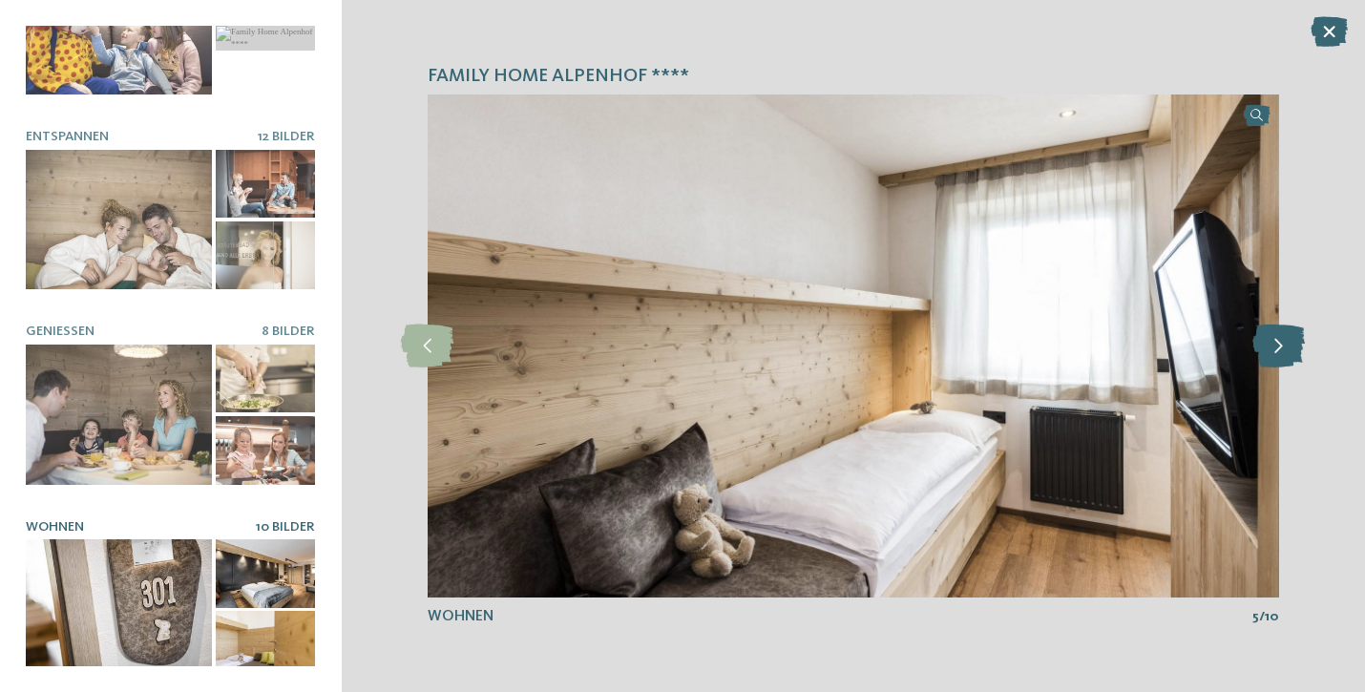
click at [1271, 354] on icon at bounding box center [1278, 346] width 52 height 43
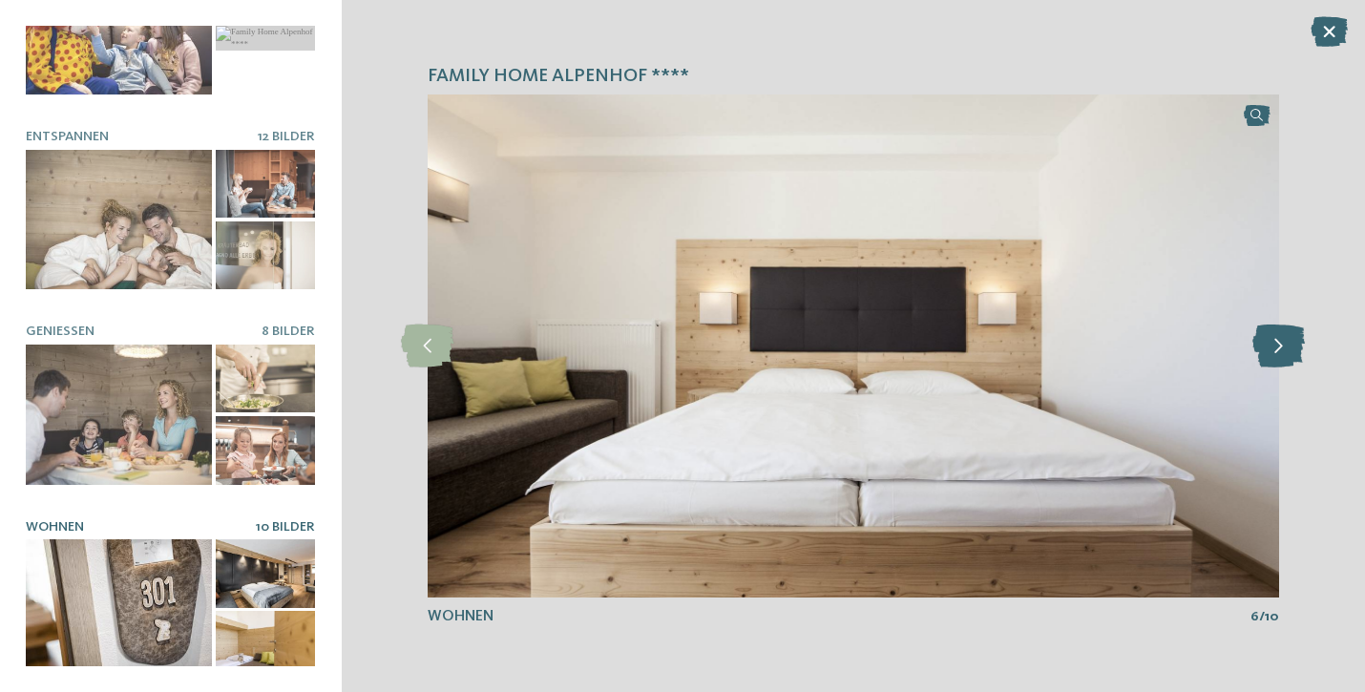
click at [1271, 354] on icon at bounding box center [1278, 346] width 52 height 43
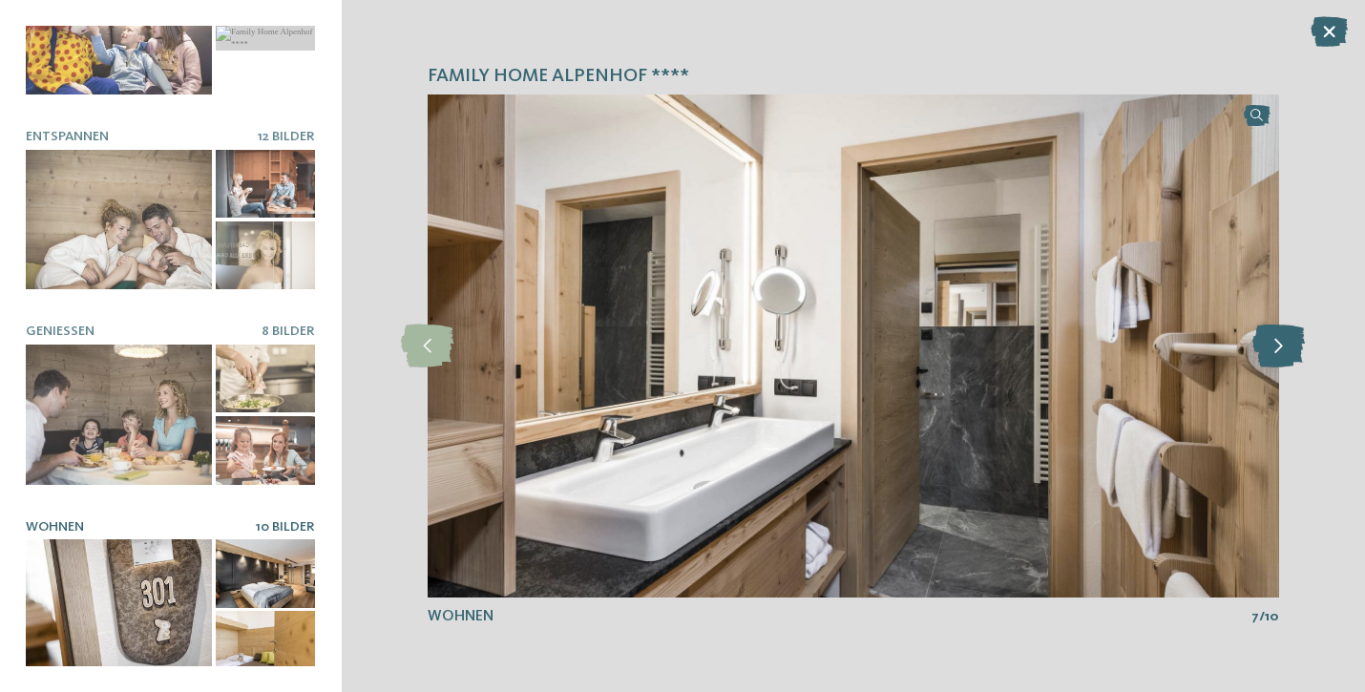
click at [1271, 354] on icon at bounding box center [1278, 346] width 52 height 43
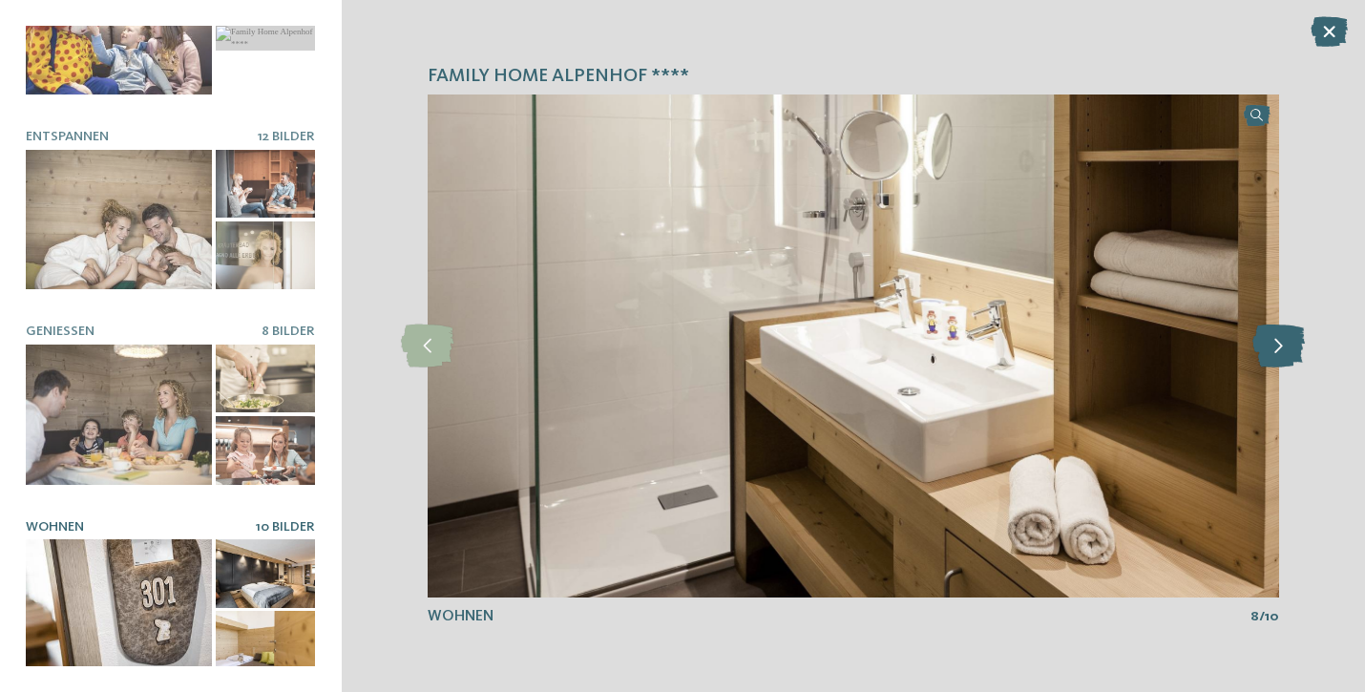
click at [1271, 354] on icon at bounding box center [1278, 346] width 52 height 43
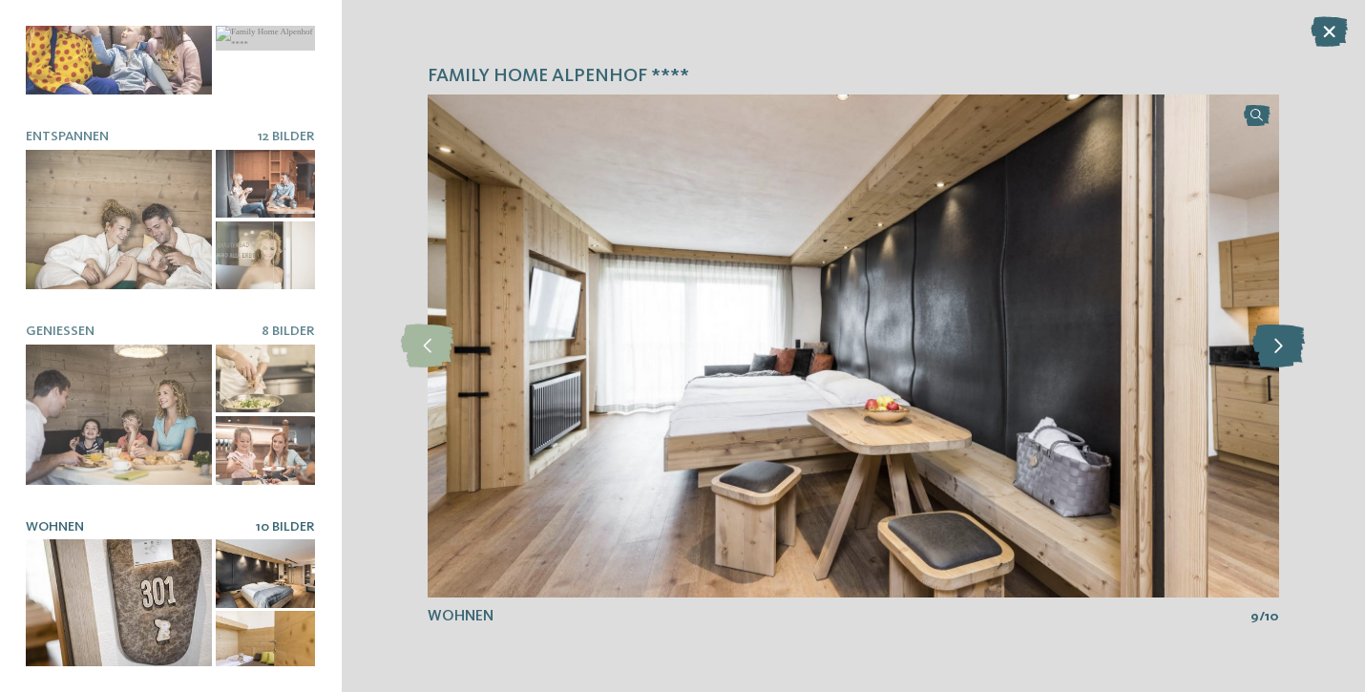
click at [1271, 354] on icon at bounding box center [1278, 346] width 52 height 43
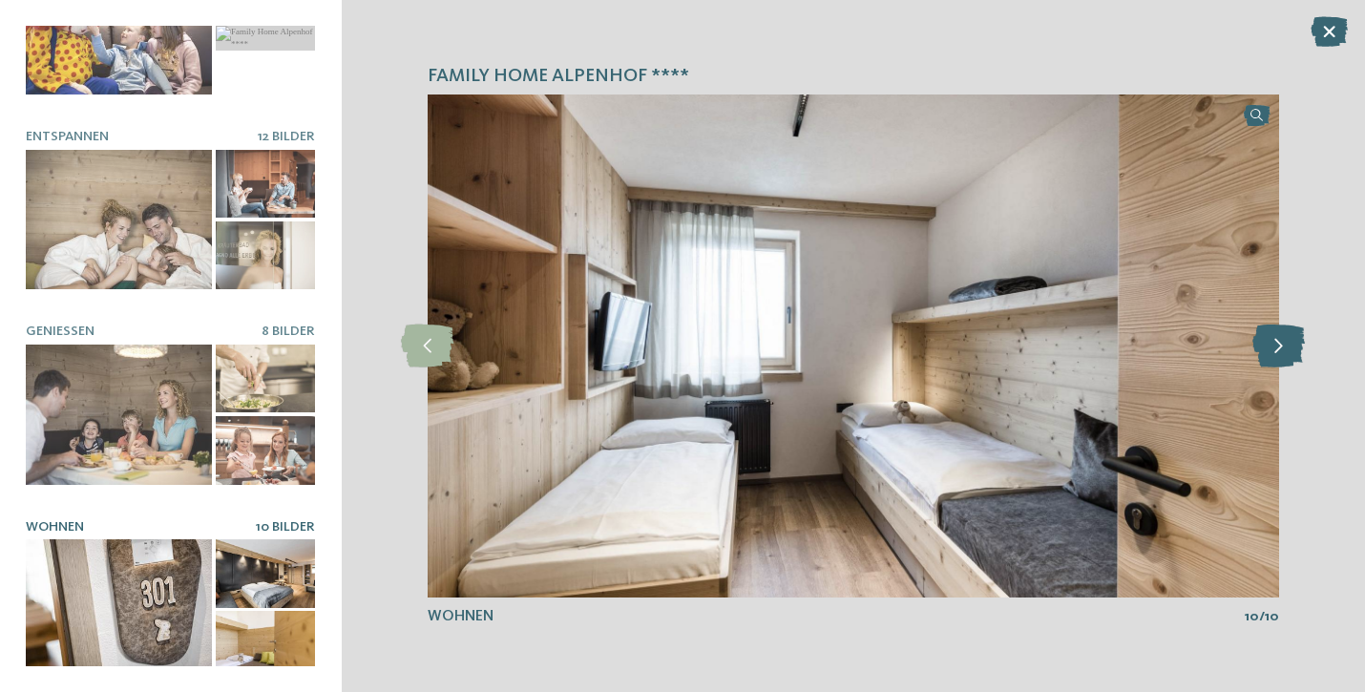
click at [1271, 354] on icon at bounding box center [1278, 346] width 52 height 43
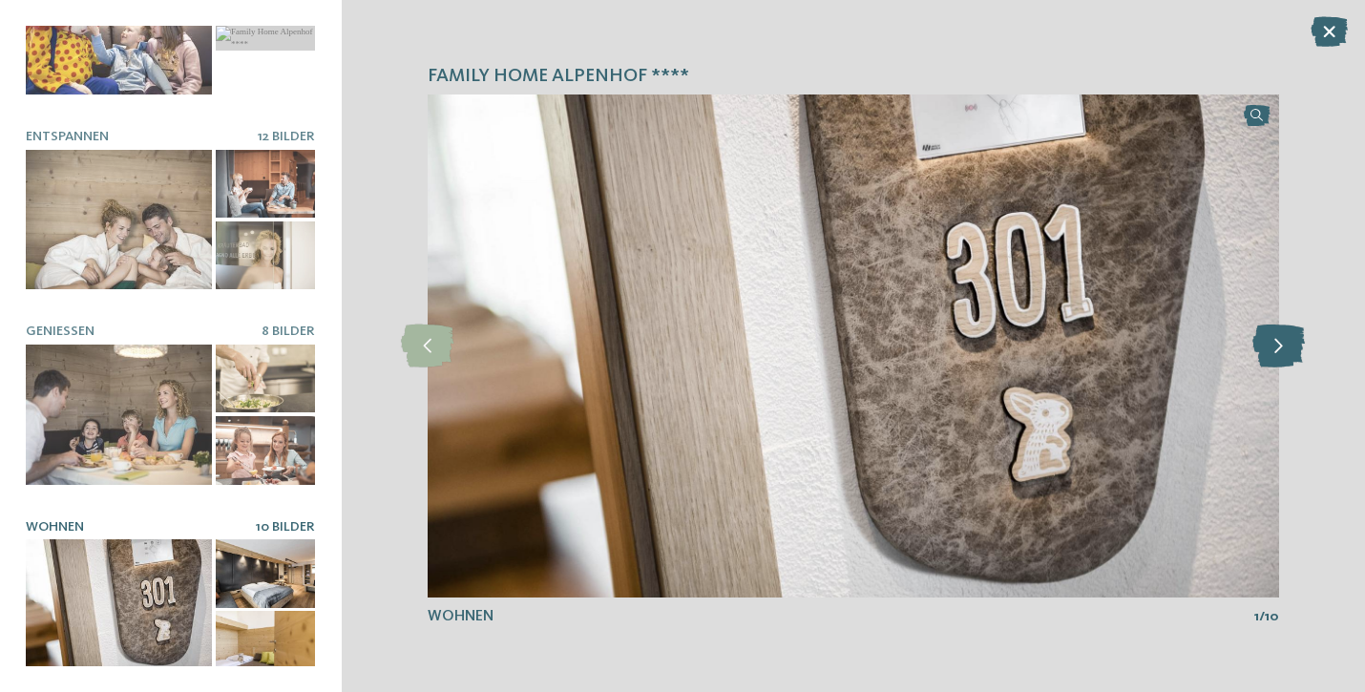
click at [1271, 354] on icon at bounding box center [1278, 346] width 52 height 43
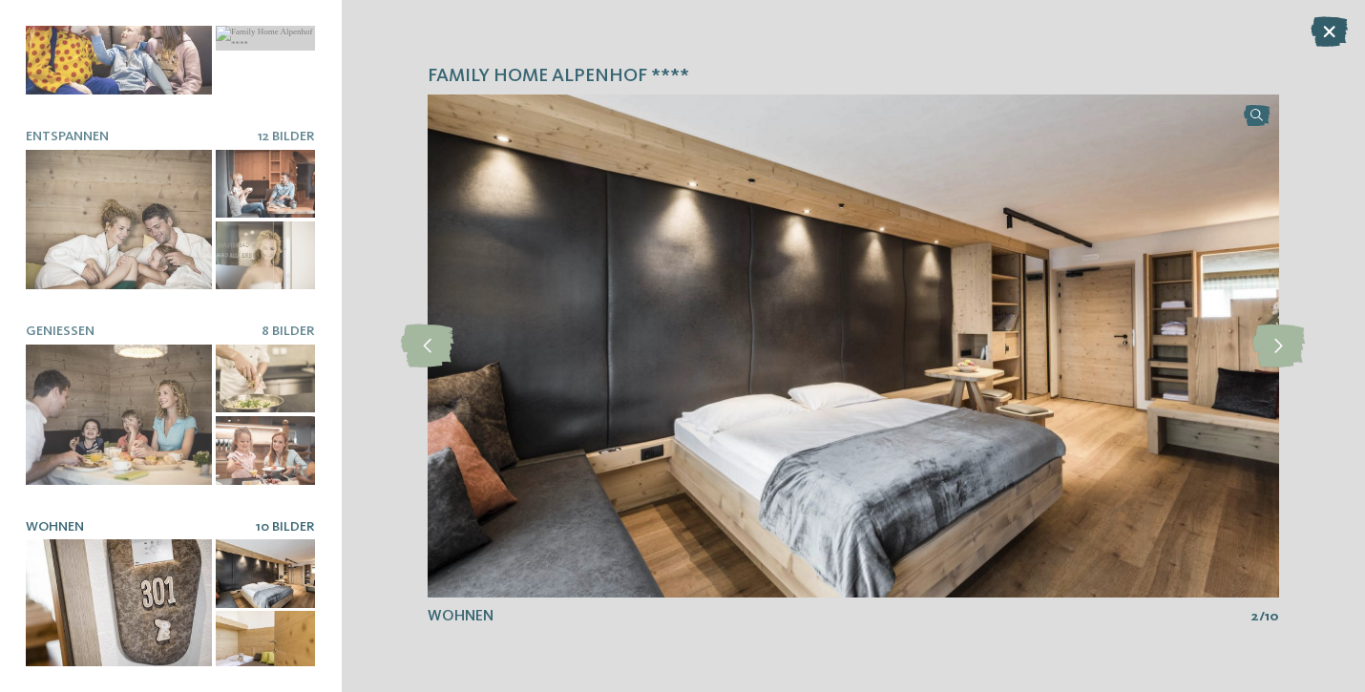
click at [1319, 29] on icon at bounding box center [1328, 31] width 37 height 31
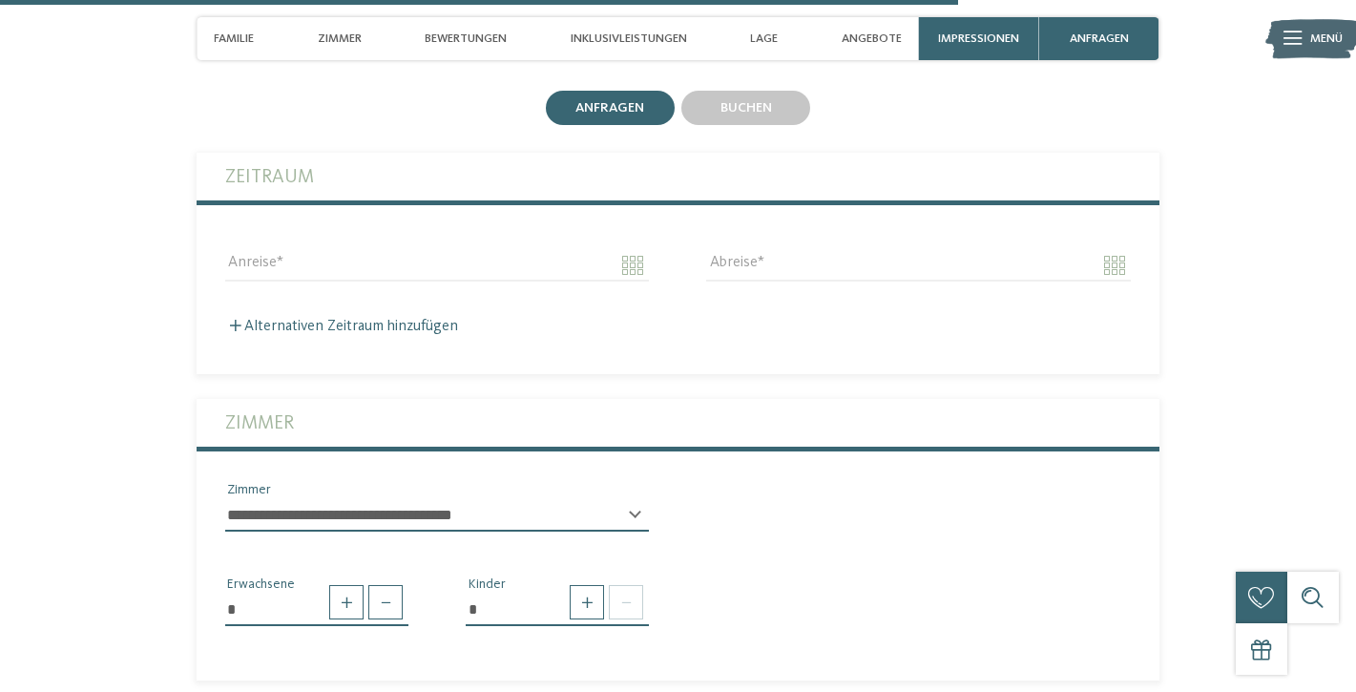
scroll to position [4060, 0]
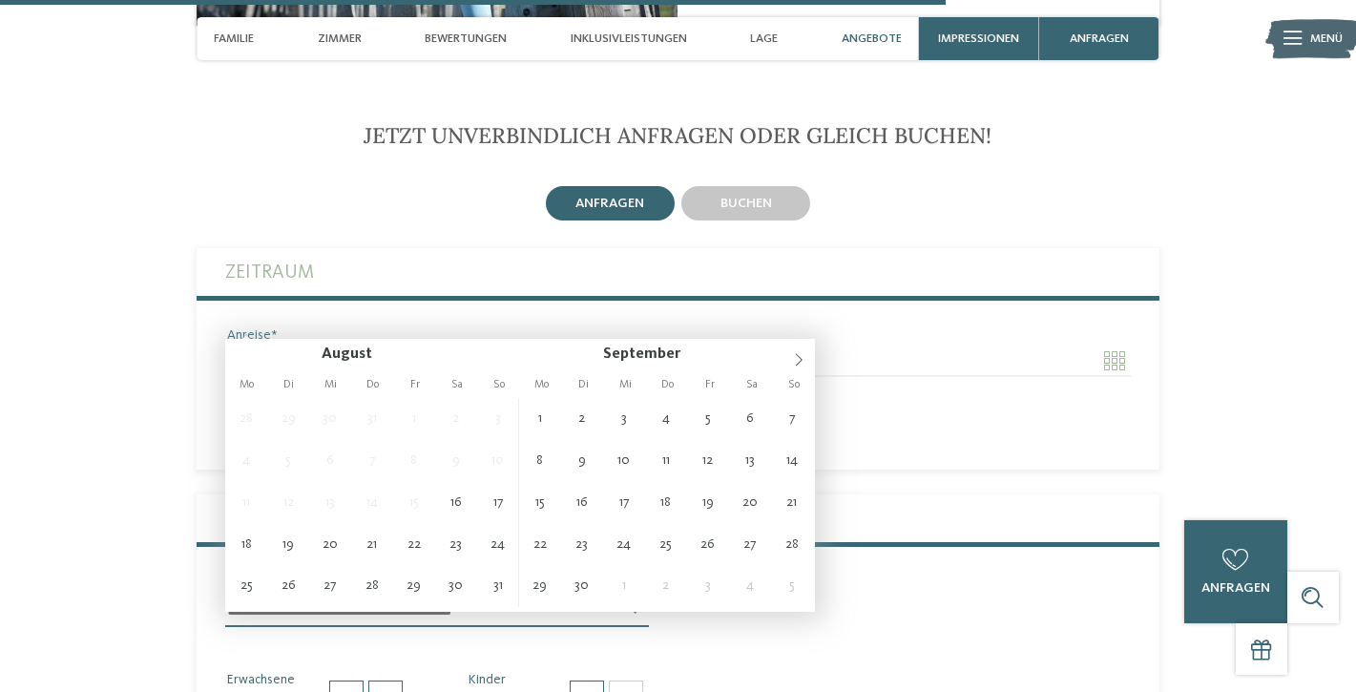
click at [402, 345] on input "Anreise" at bounding box center [437, 361] width 424 height 32
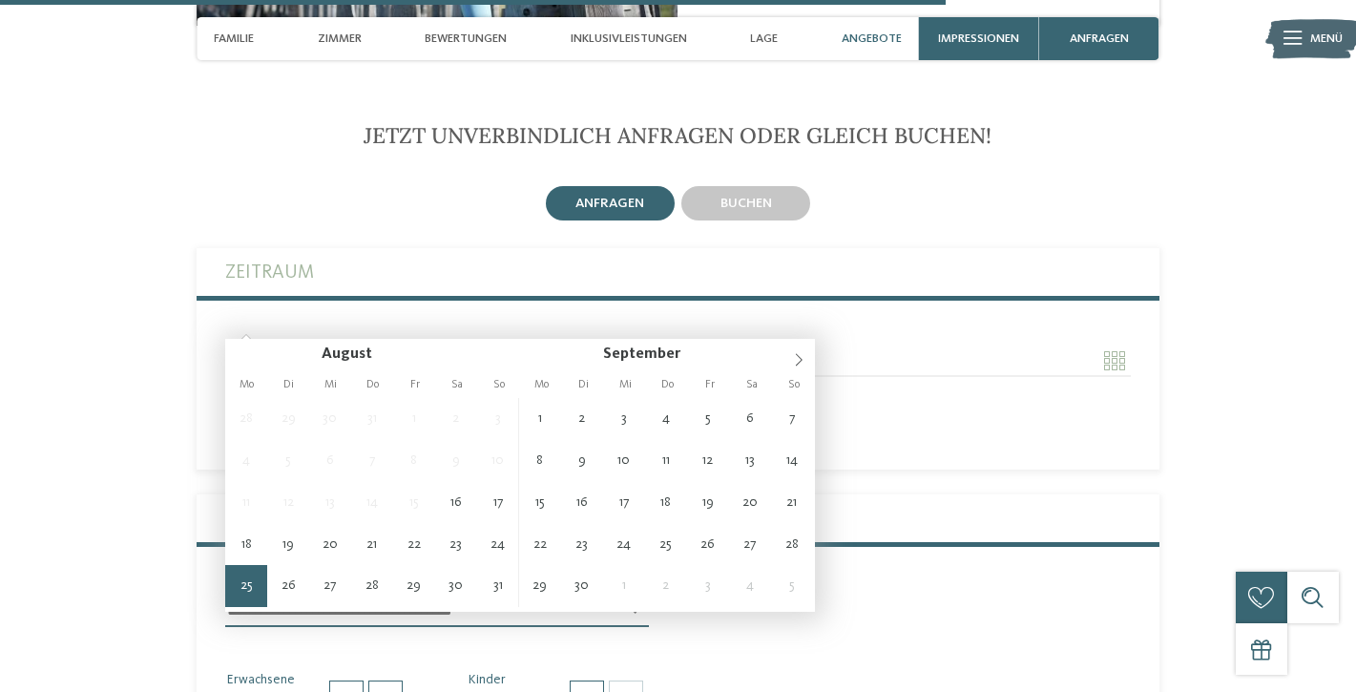
type input "**********"
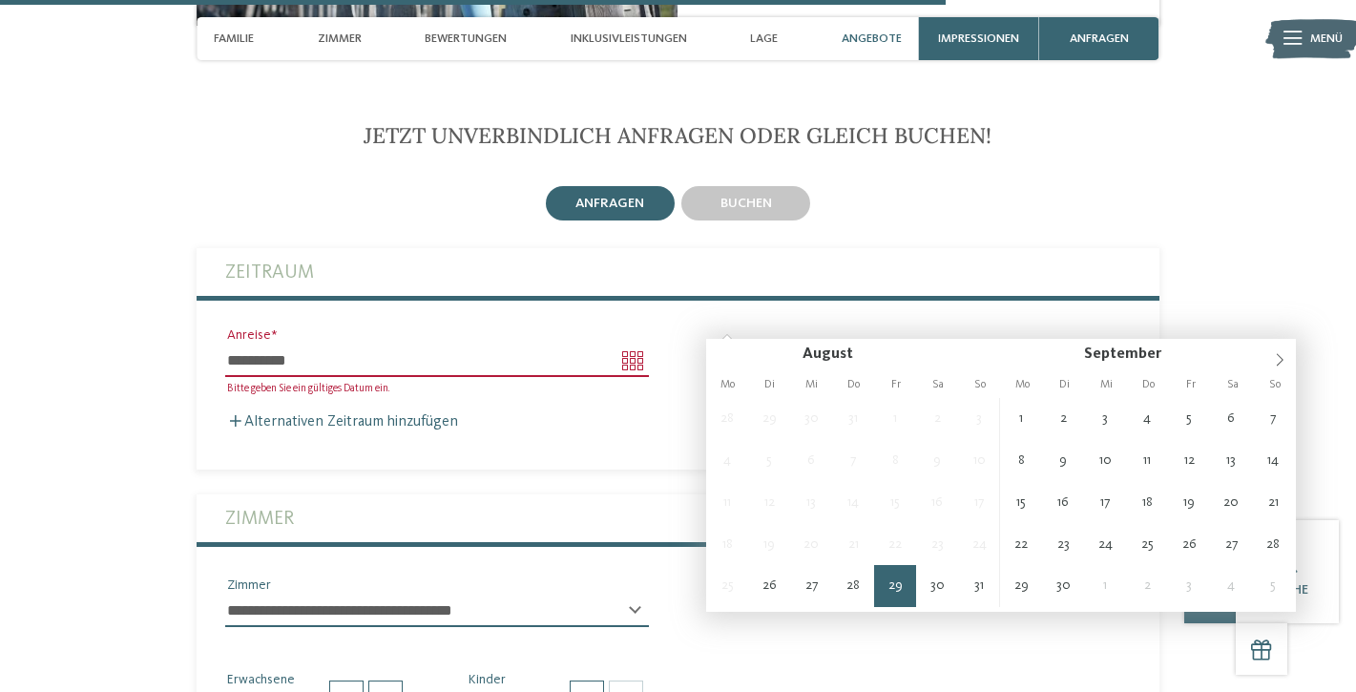
type input "**********"
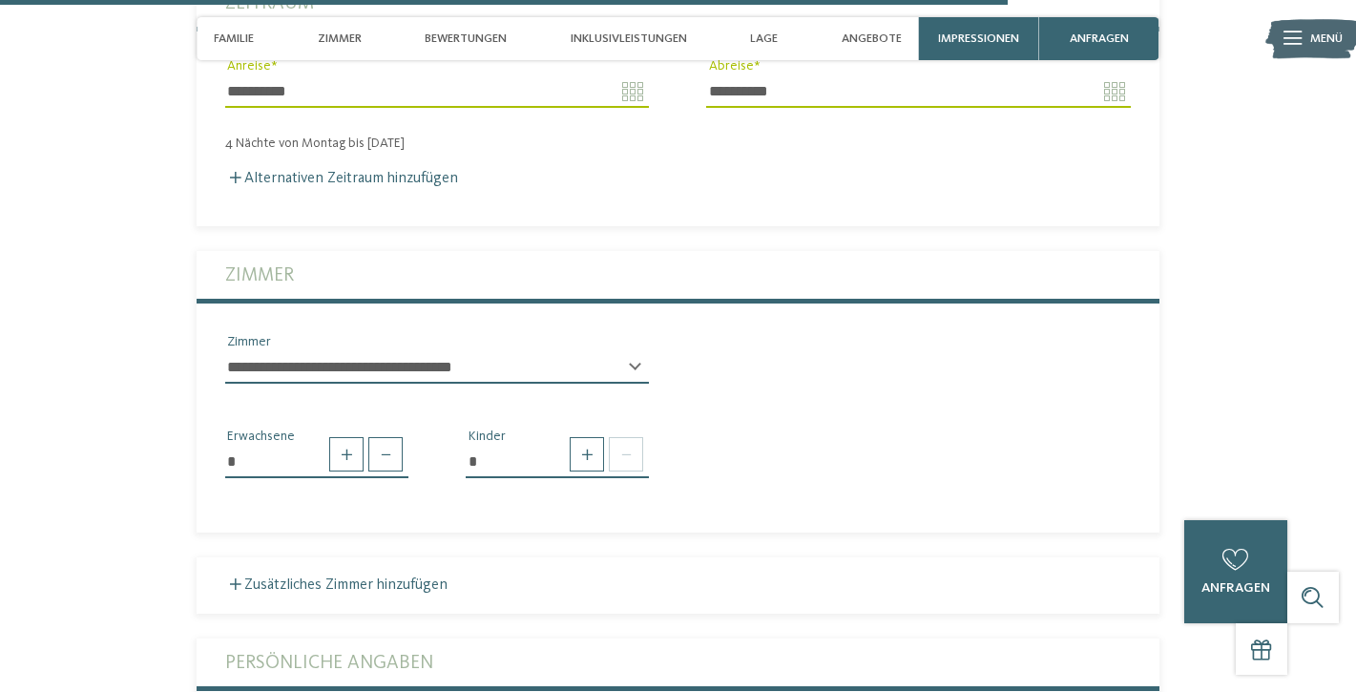
scroll to position [4411, 0]
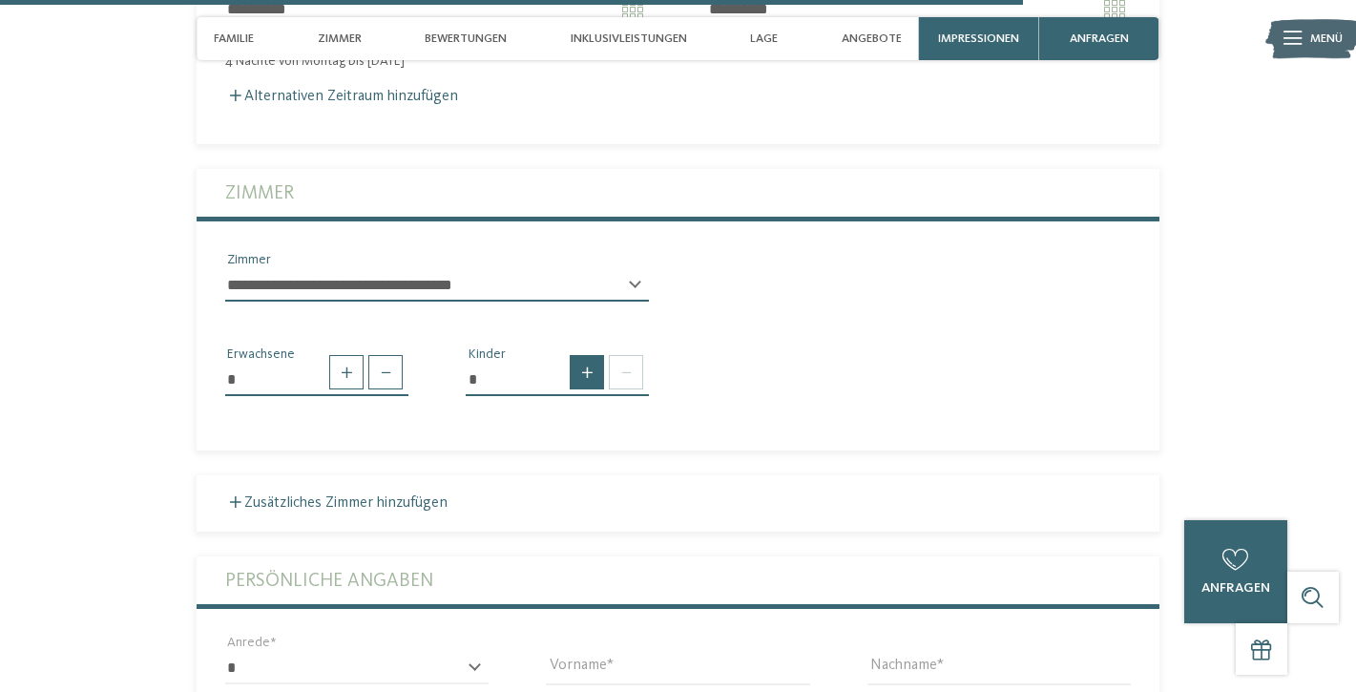
click at [591, 355] on span at bounding box center [587, 372] width 34 height 34
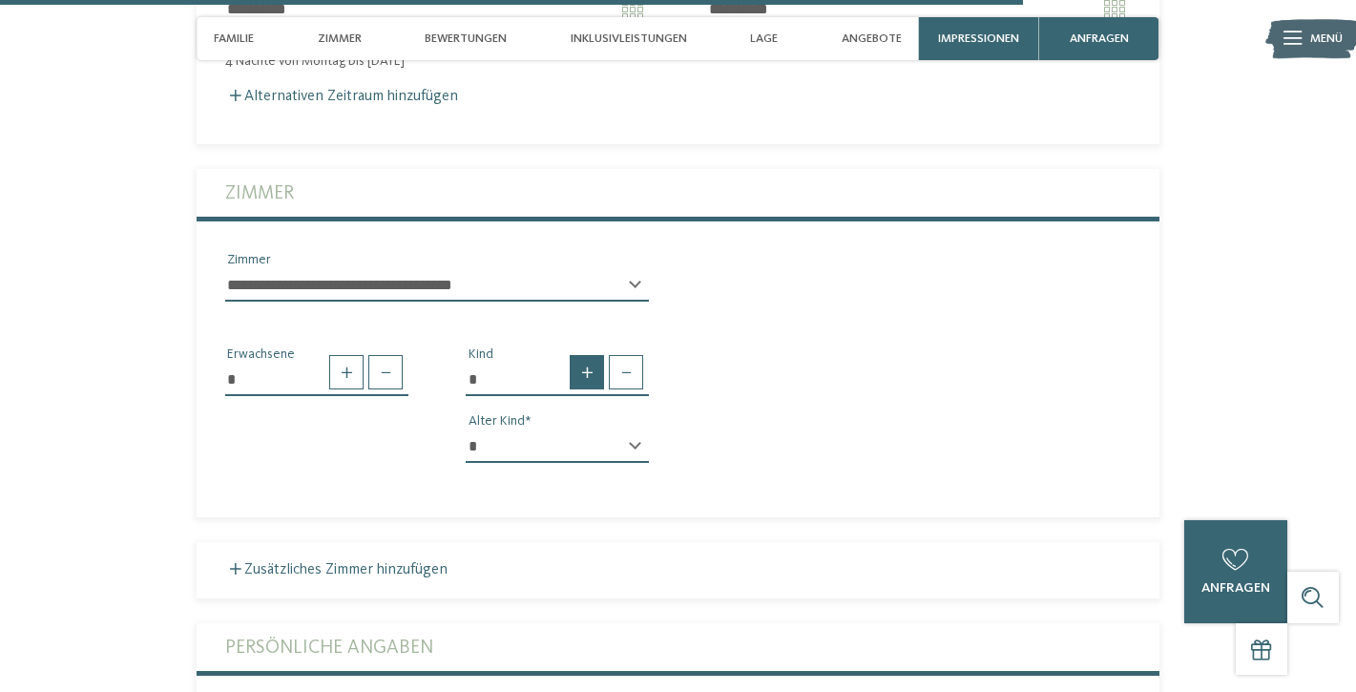
click at [591, 355] on span at bounding box center [587, 372] width 34 height 34
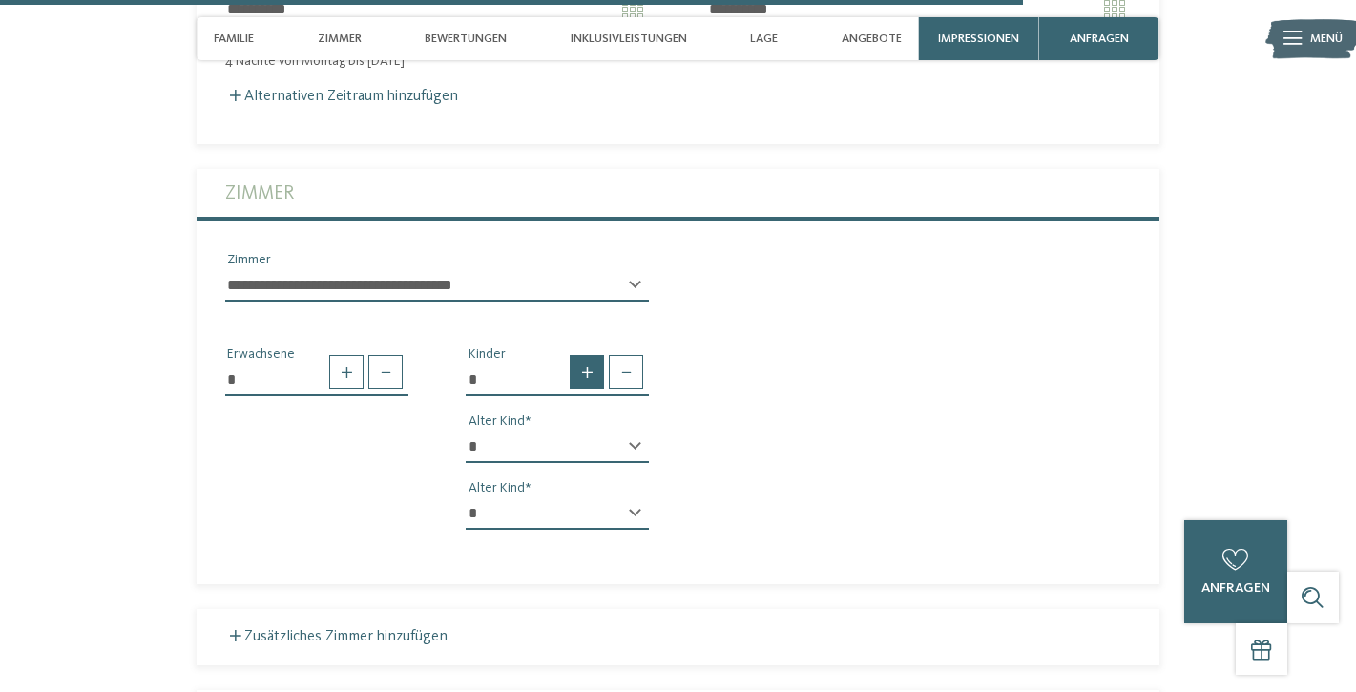
click at [591, 355] on span at bounding box center [587, 372] width 34 height 34
type input "*"
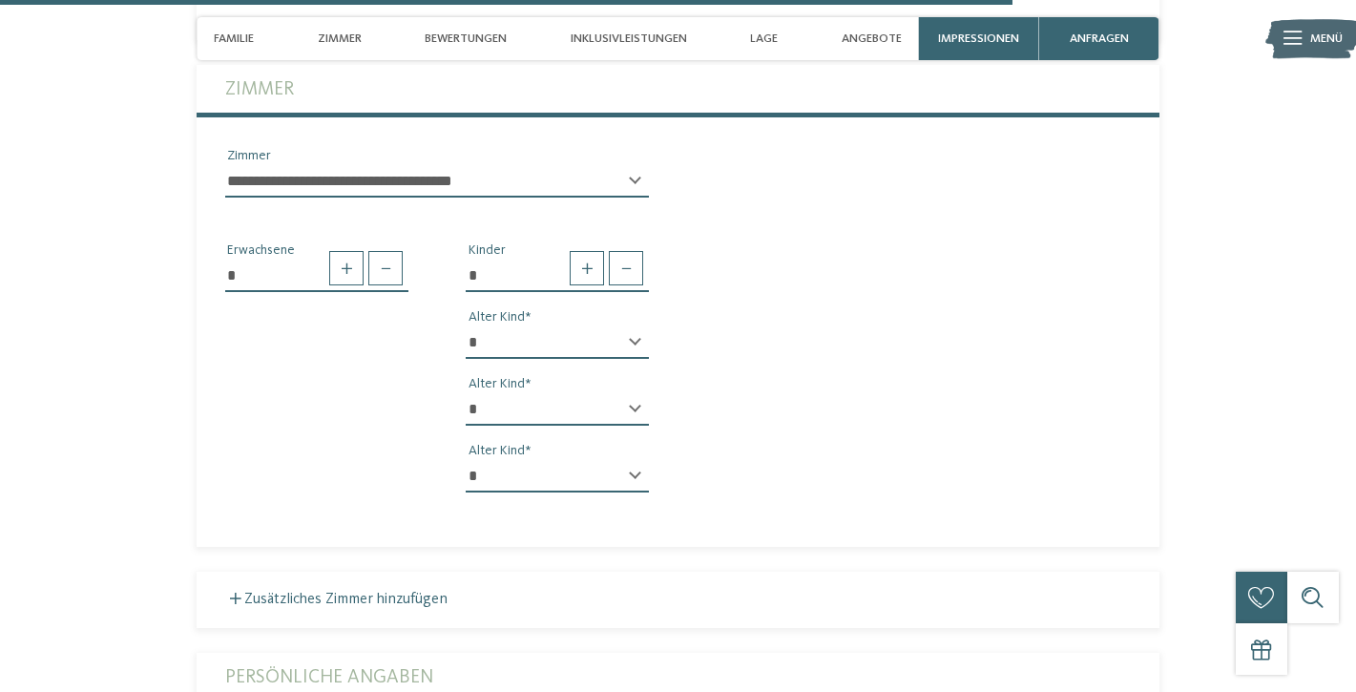
scroll to position [4518, 0]
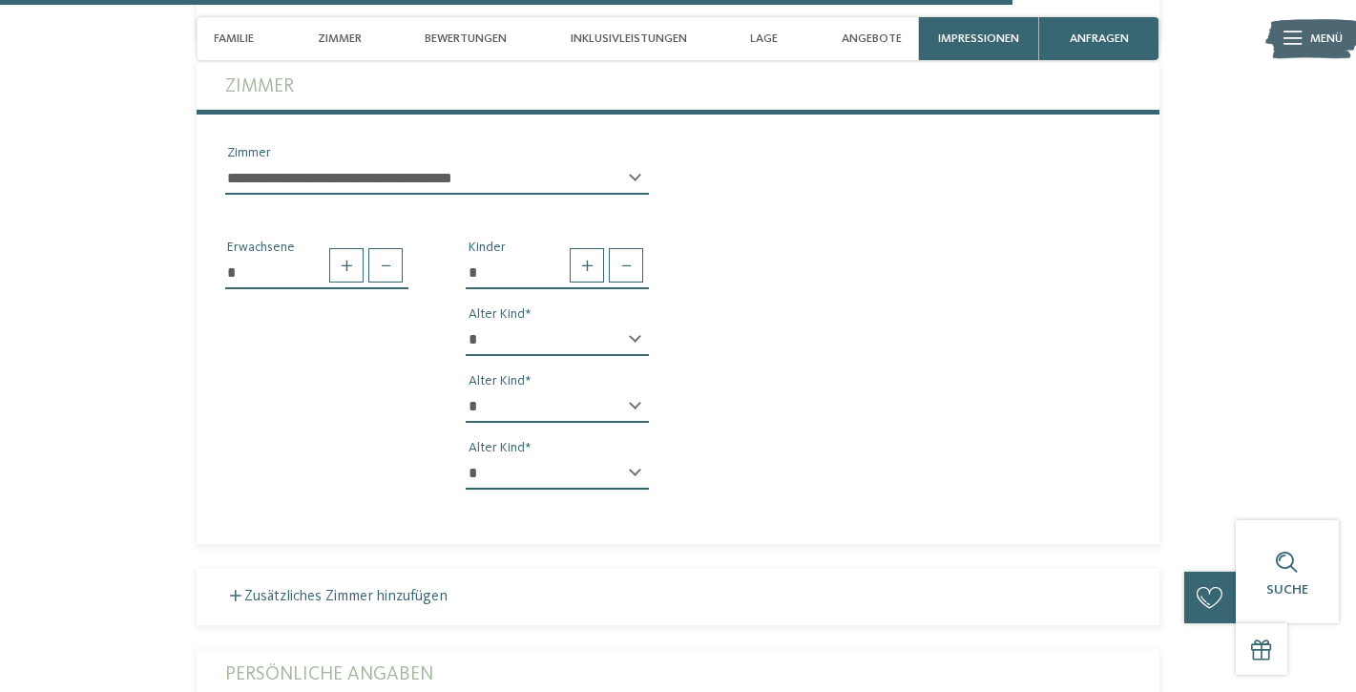
select select "**"
select select "*"
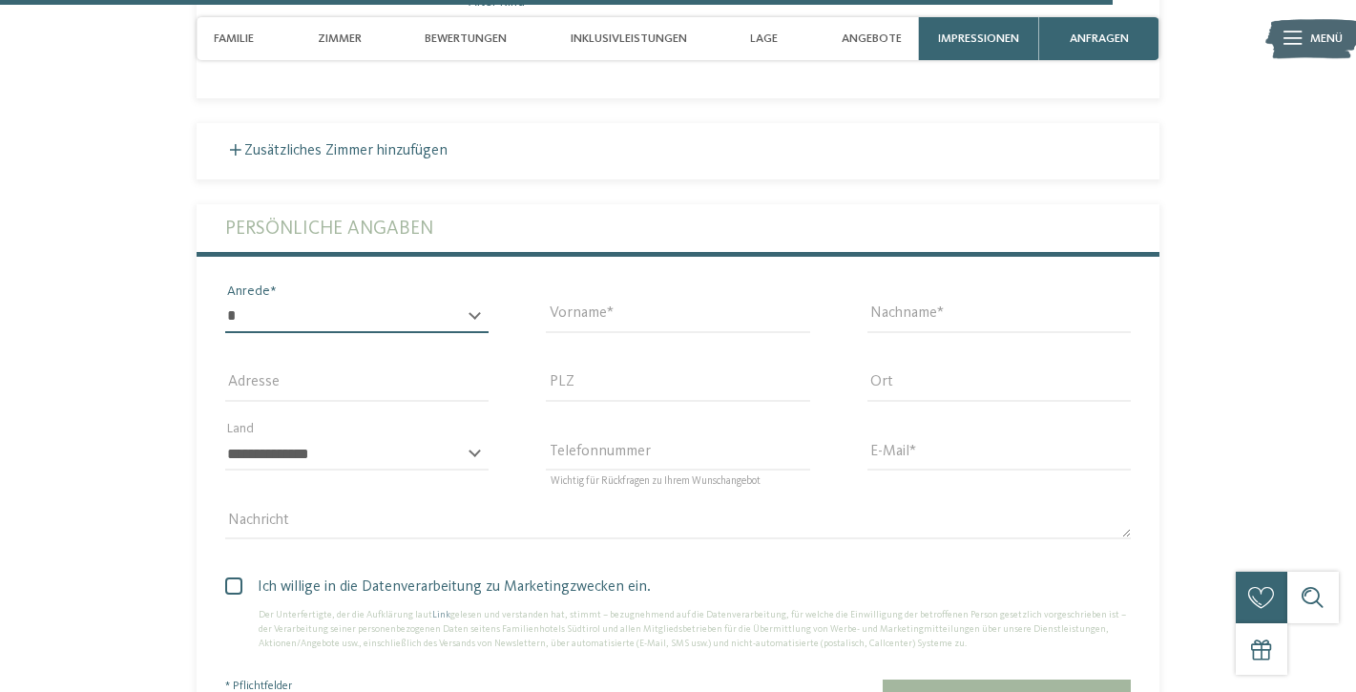
scroll to position [4964, 1]
select select "*"
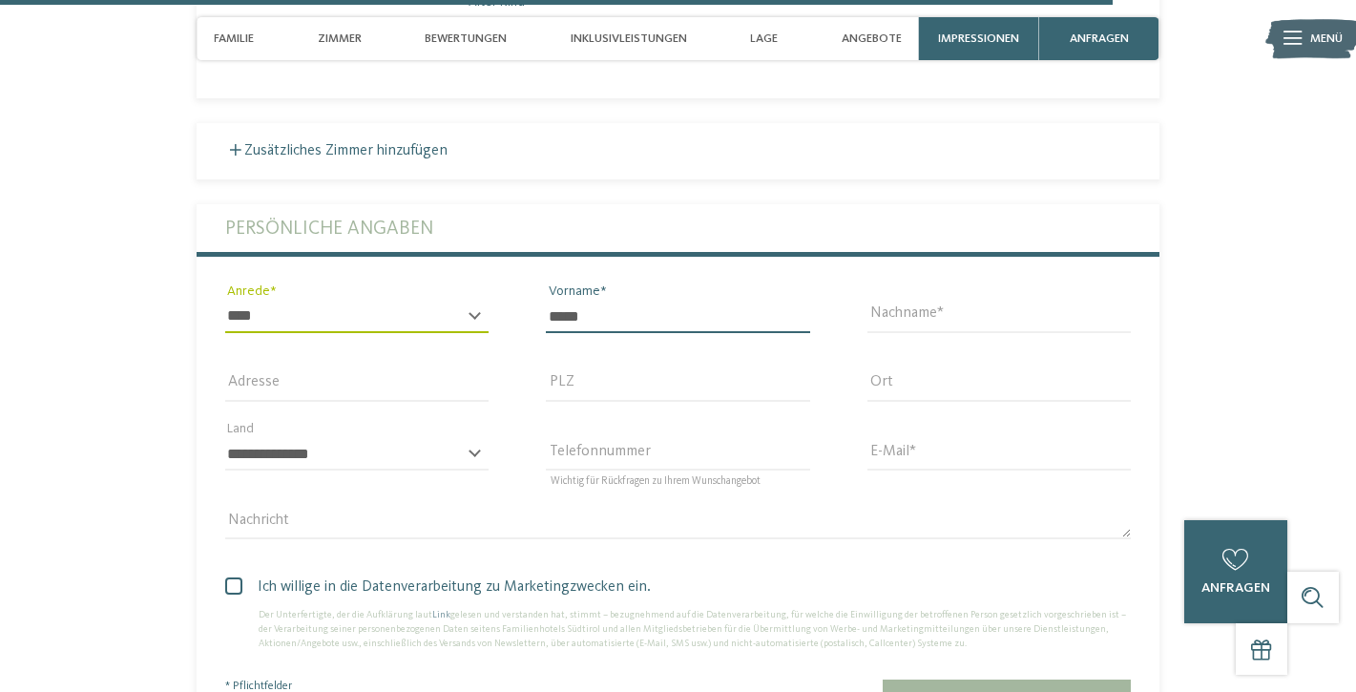
type input "*****"
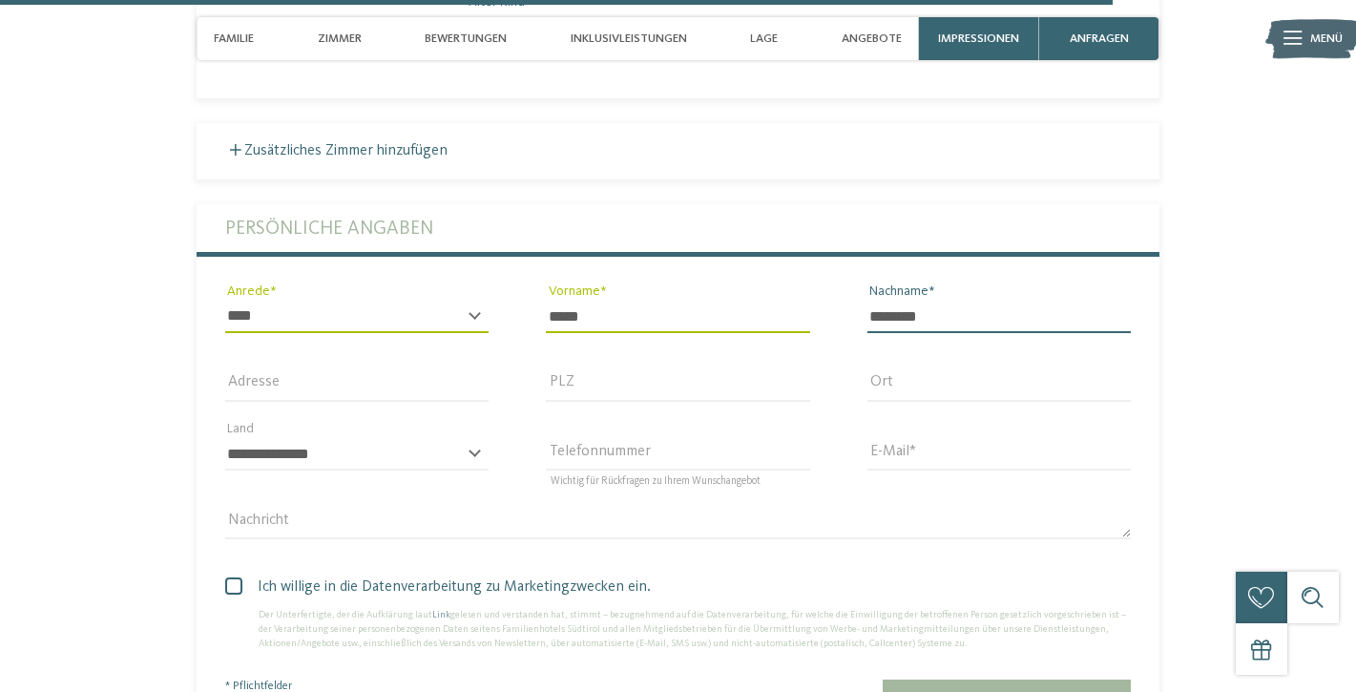
type input "********"
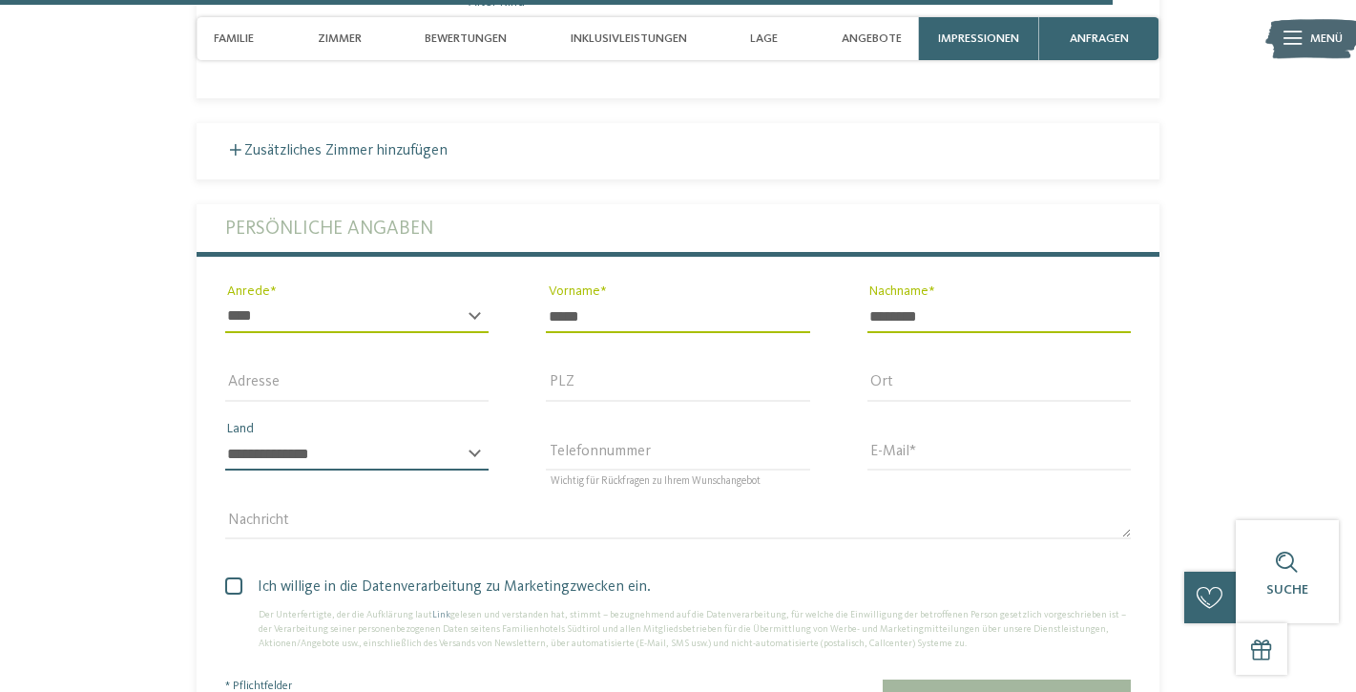
scroll to position [4964, 0]
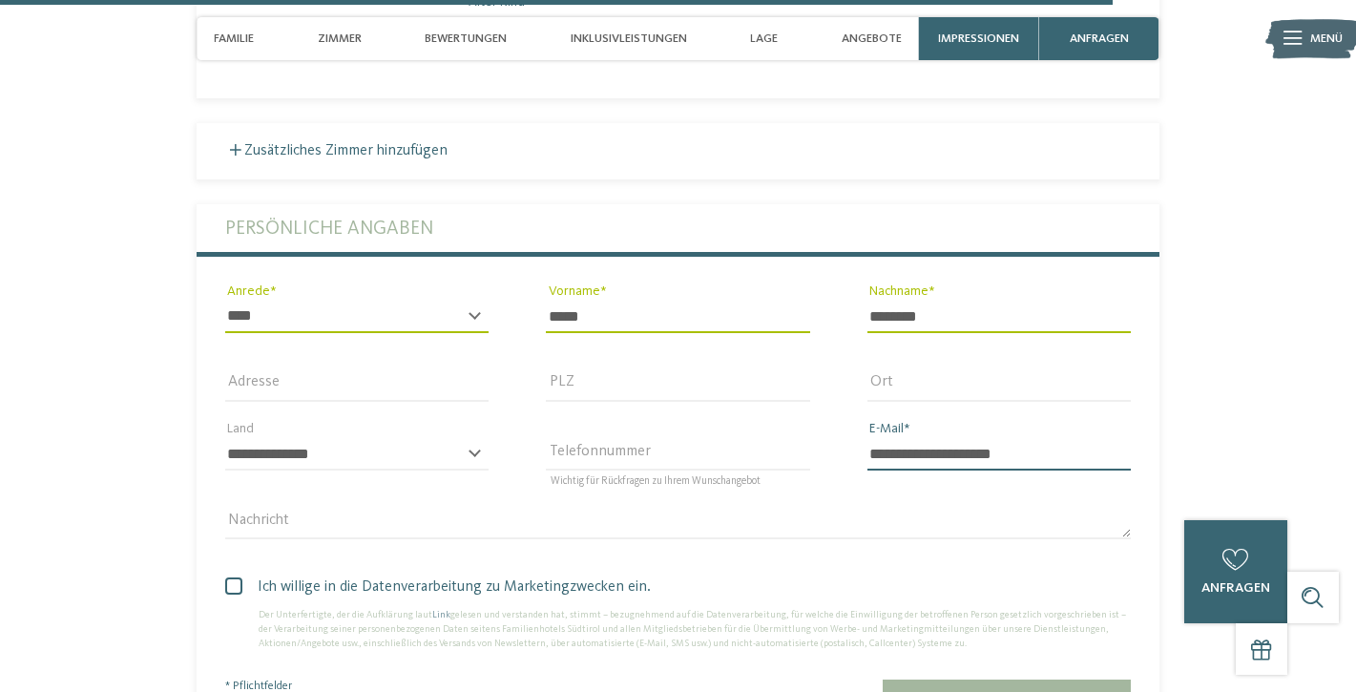
type input "**********"
select select "**"
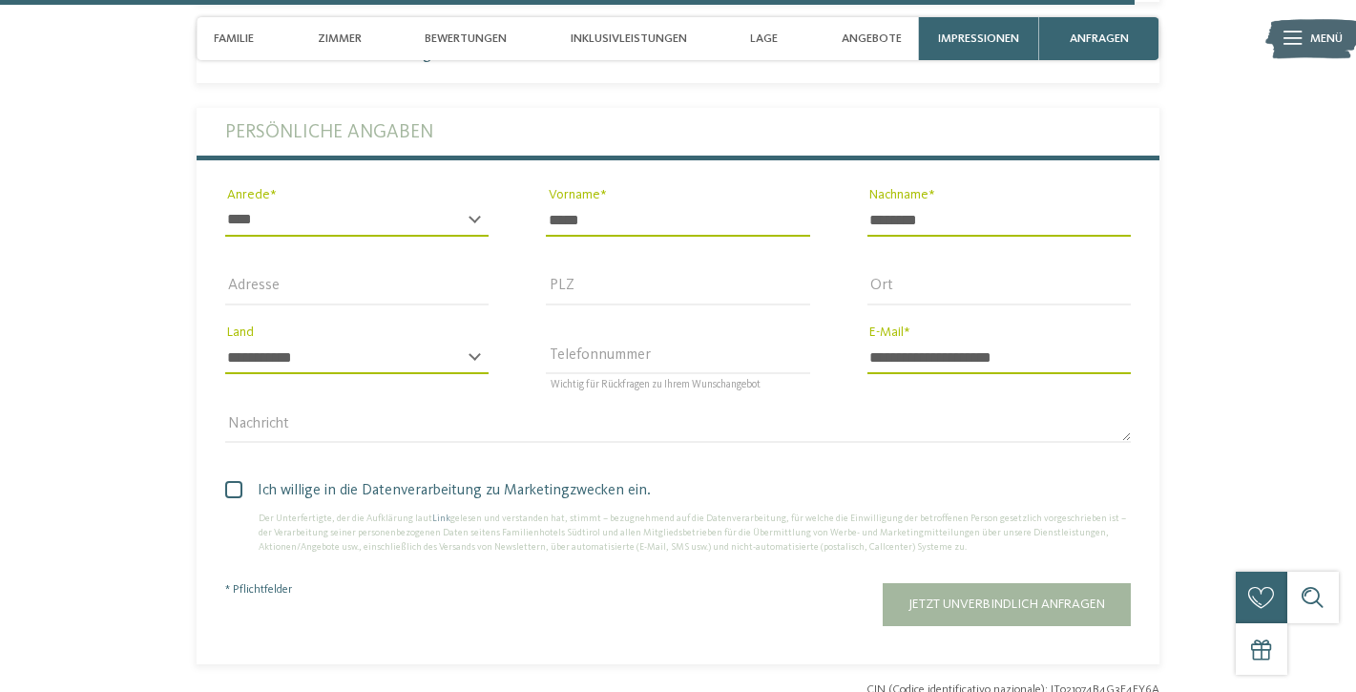
scroll to position [5063, 0]
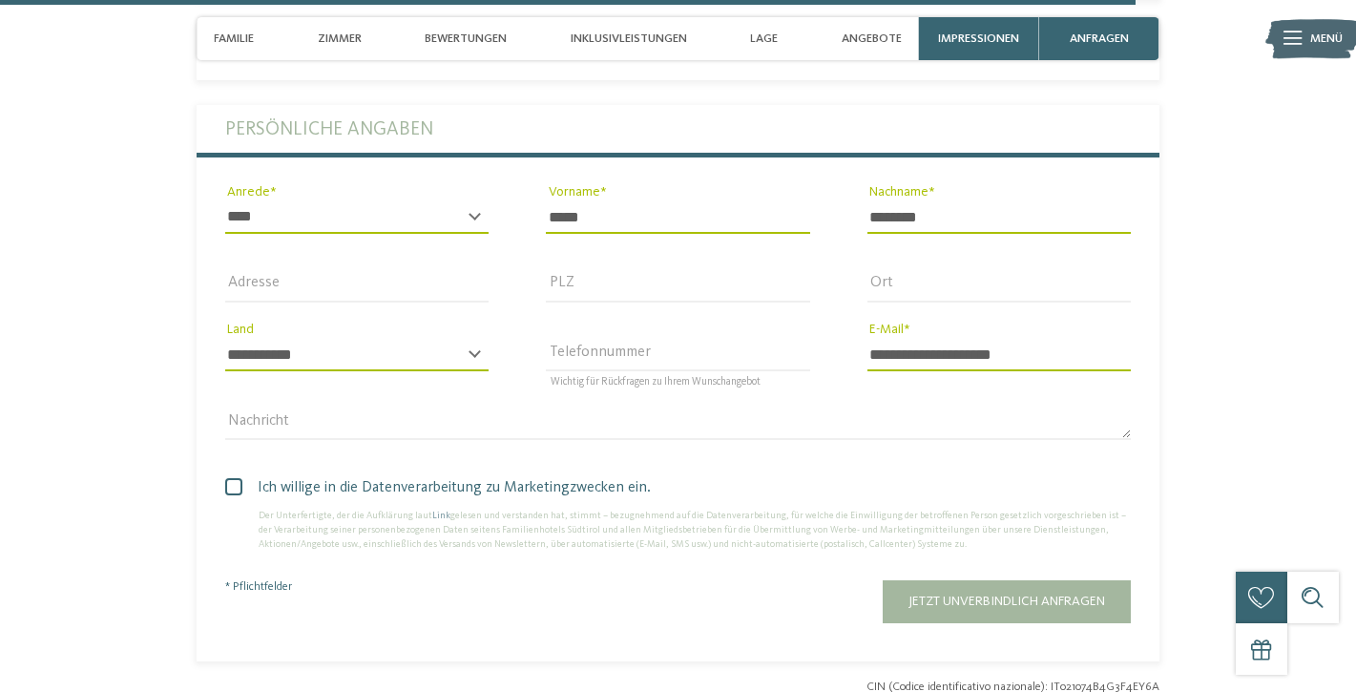
click at [234, 478] on span at bounding box center [233, 486] width 17 height 17
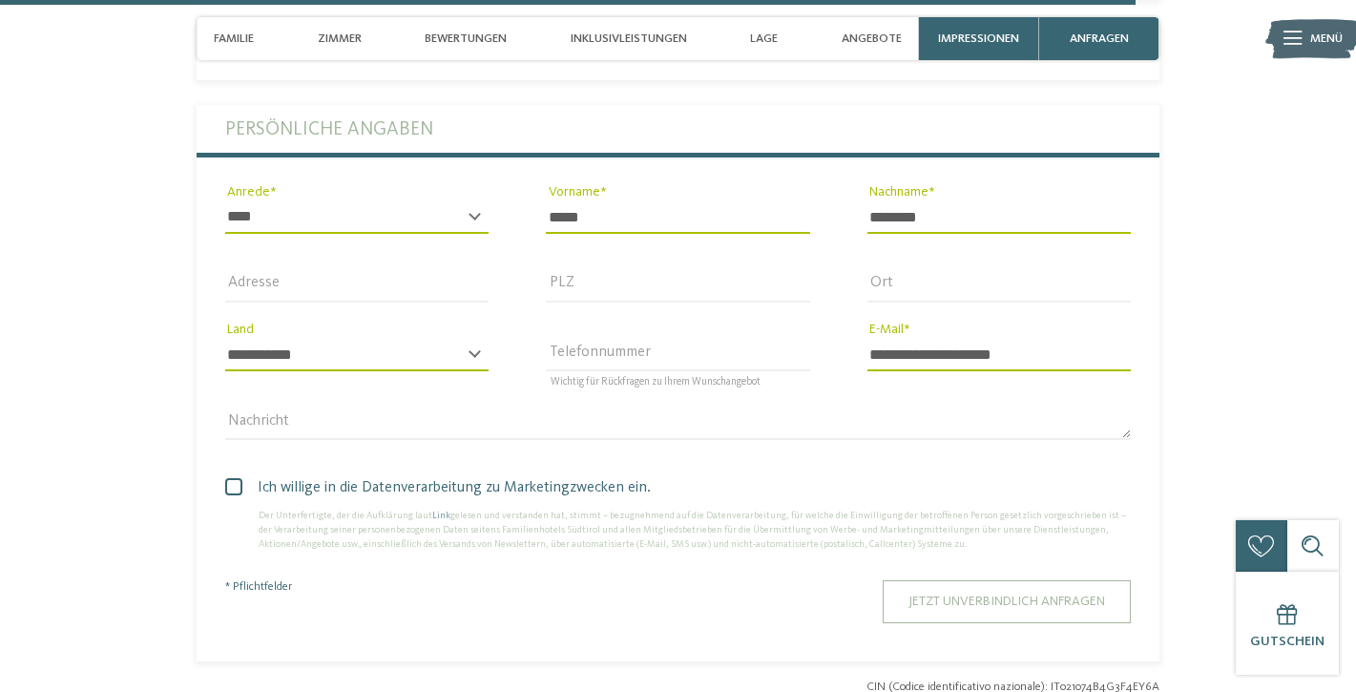
click at [1008, 595] on span "Jetzt unverbindlich anfragen" at bounding box center [1007, 601] width 197 height 13
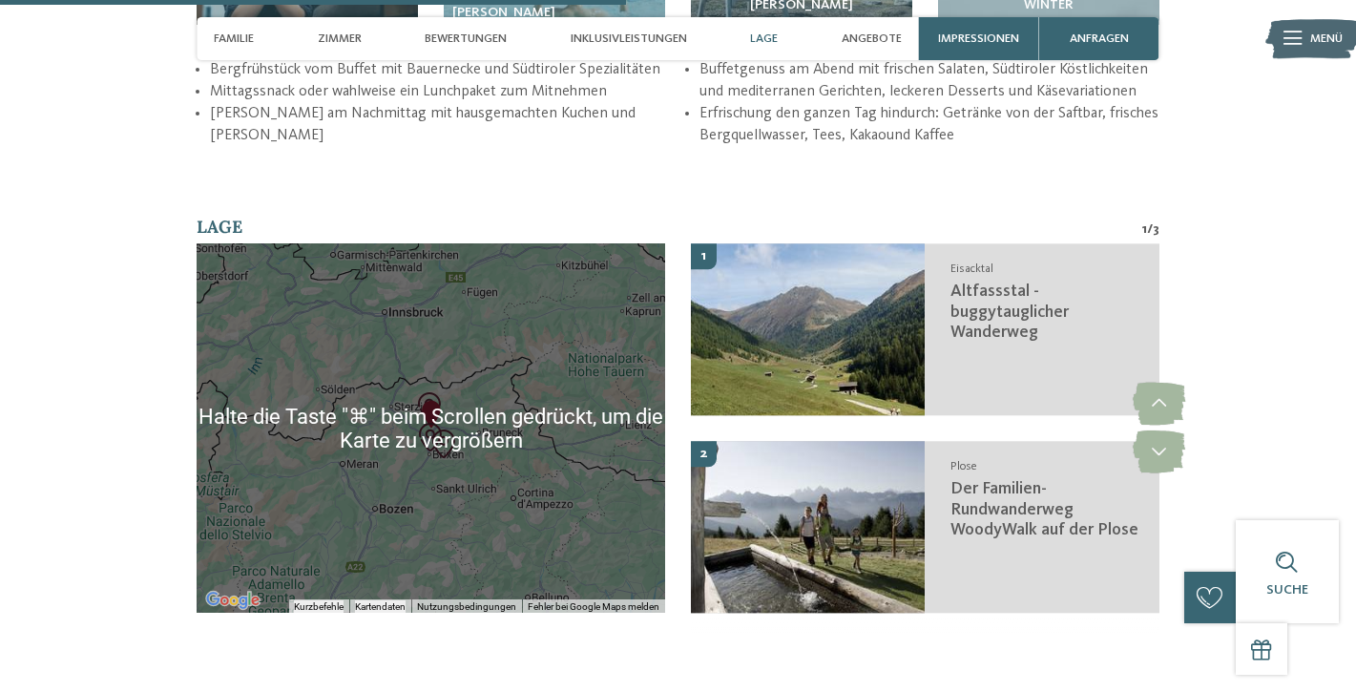
scroll to position [2794, 0]
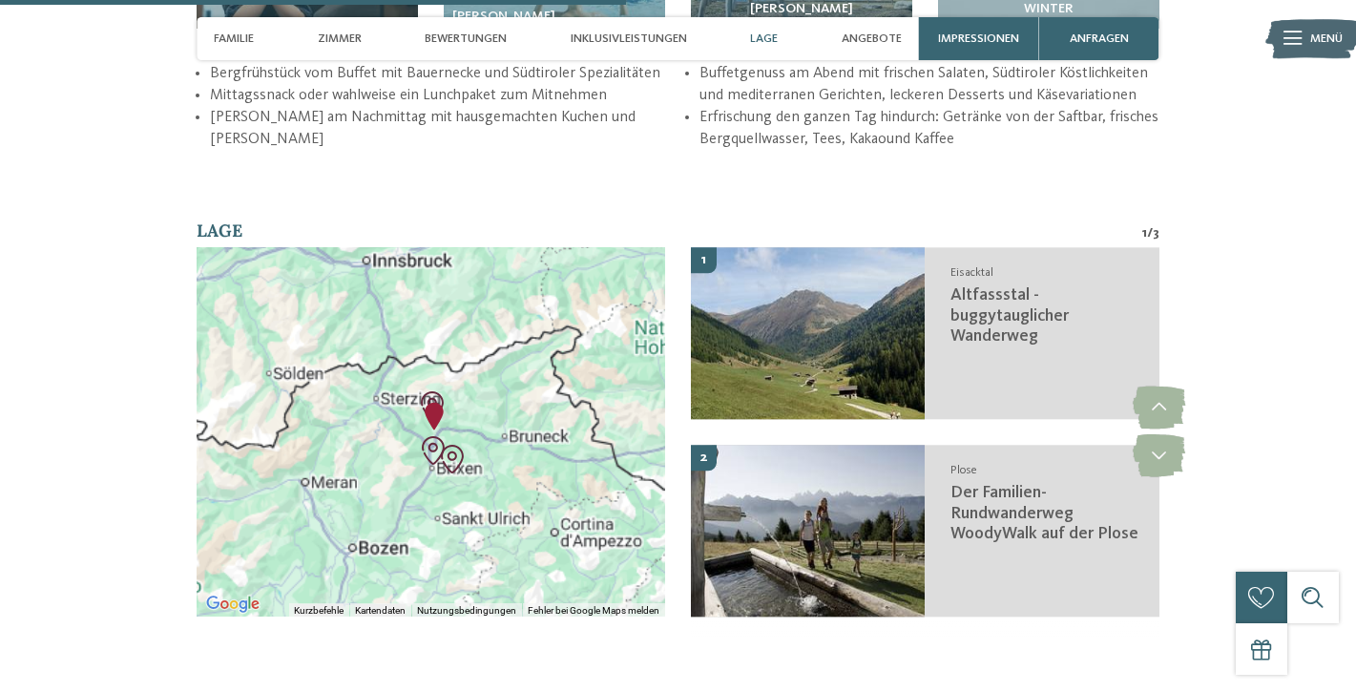
click at [424, 396] on div "Um von einem Element zum anderen zu gelangen, drückst du die Pfeiltasten entspr…" at bounding box center [431, 431] width 469 height 369
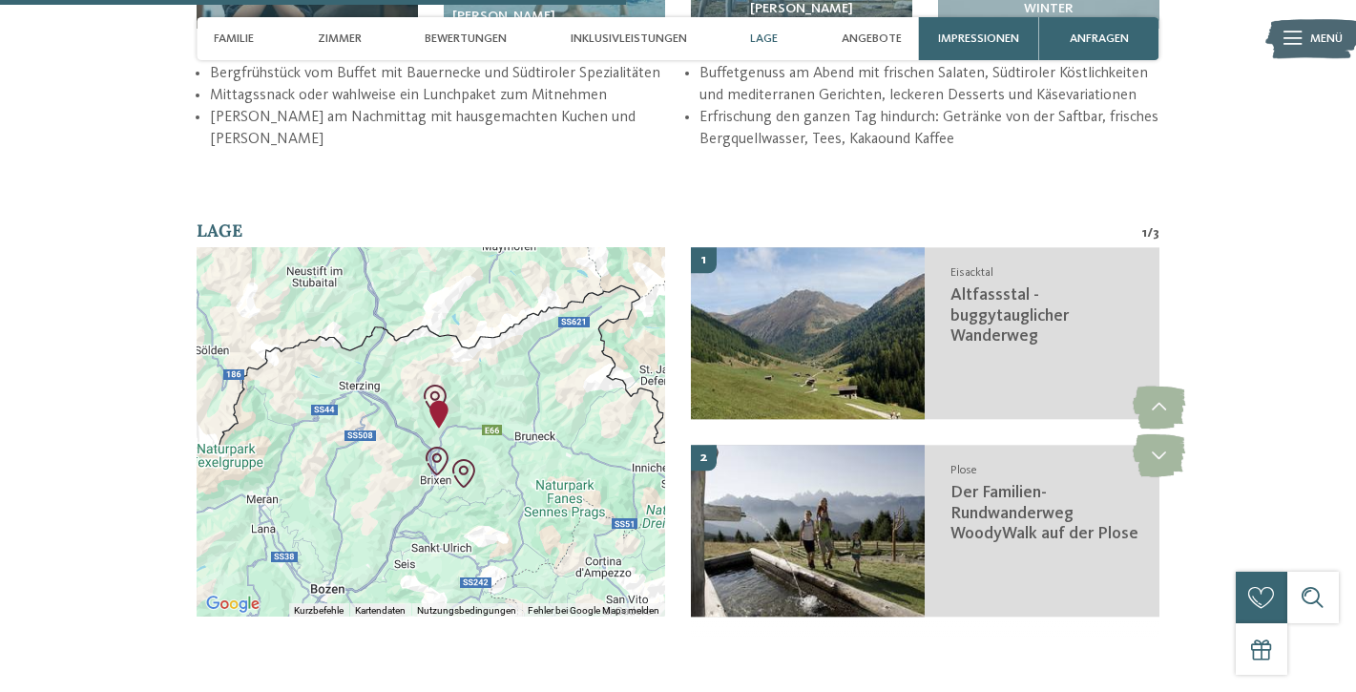
click at [424, 395] on div at bounding box center [431, 431] width 469 height 369
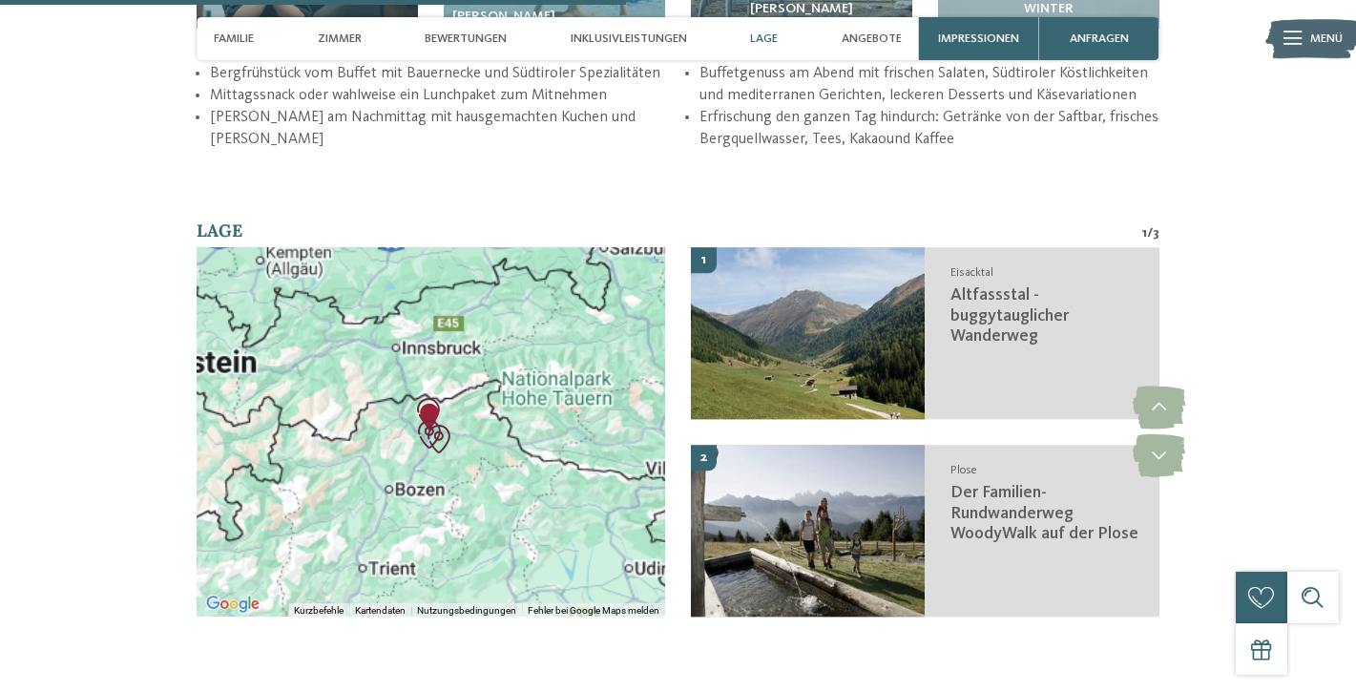
click at [424, 395] on div at bounding box center [431, 431] width 469 height 369
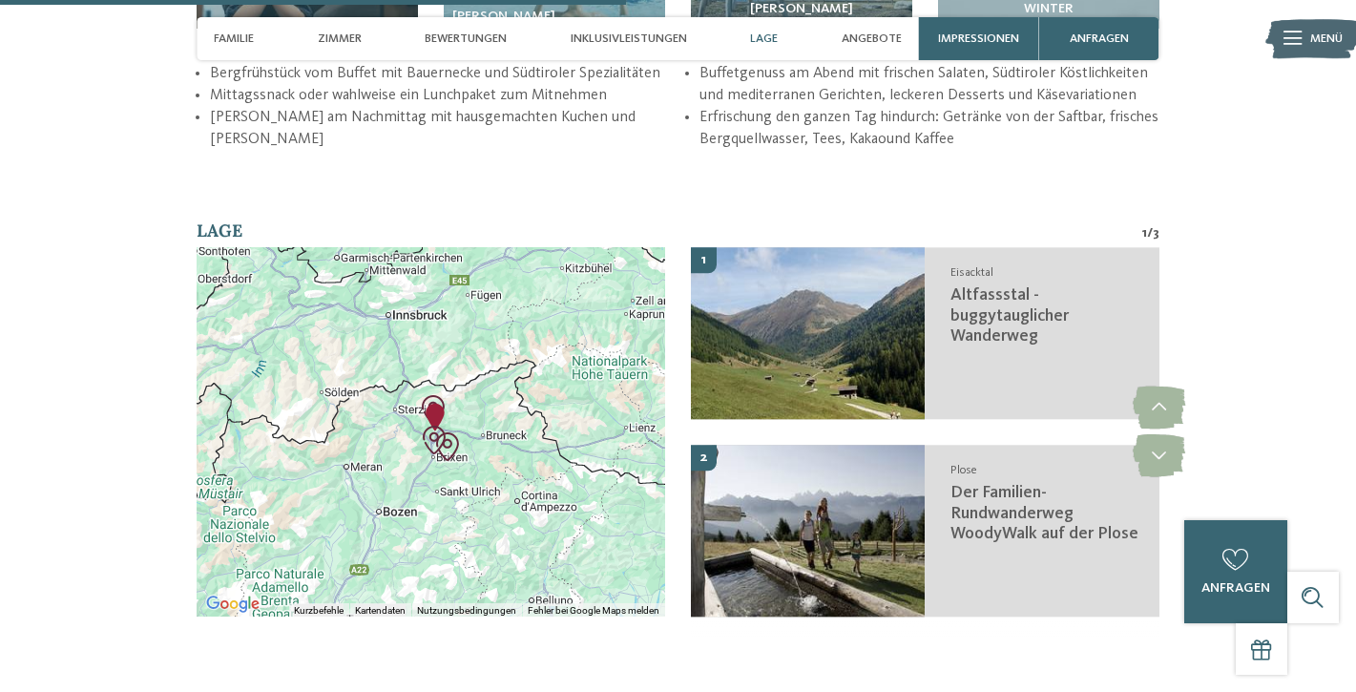
click at [431, 432] on div "Um von einem Element zum anderen zu gelangen, drückst du die Pfeiltasten entspr…" at bounding box center [665, 432] width 469 height 0
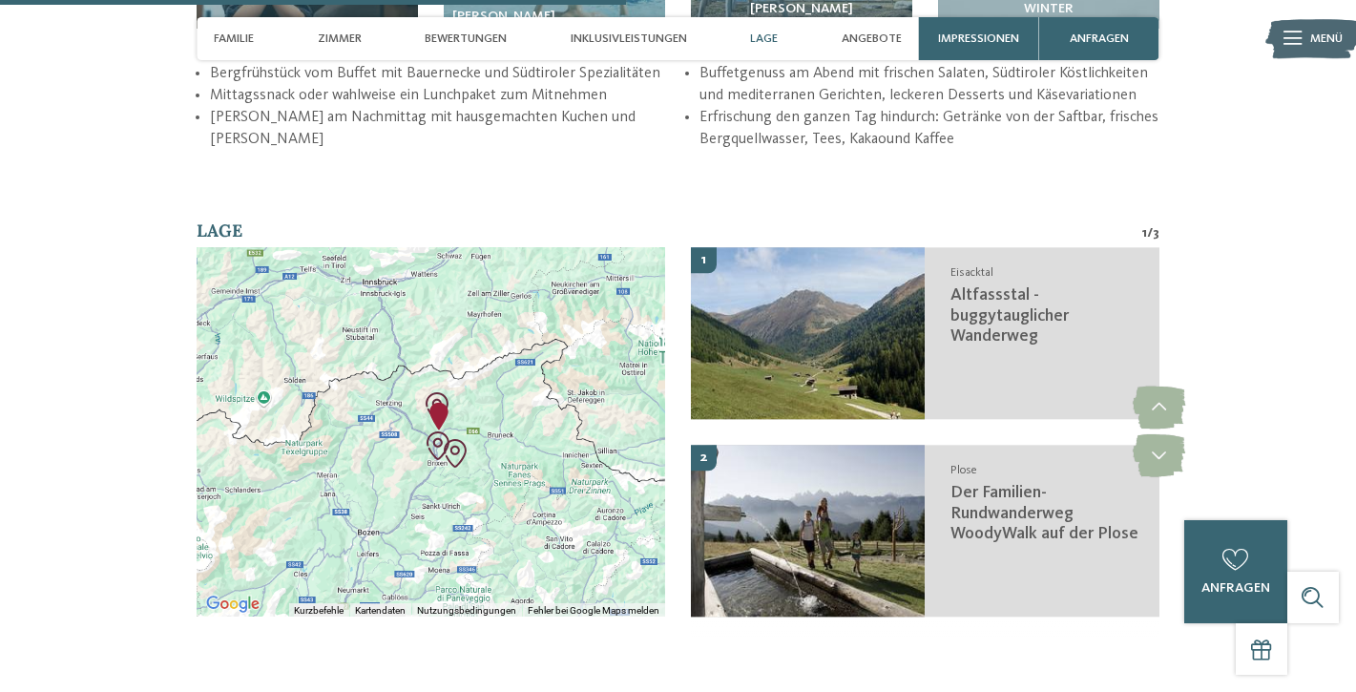
click at [420, 395] on div "Um von einem Element zum anderen zu gelangen, drückst du die Pfeiltasten entspr…" at bounding box center [431, 431] width 469 height 369
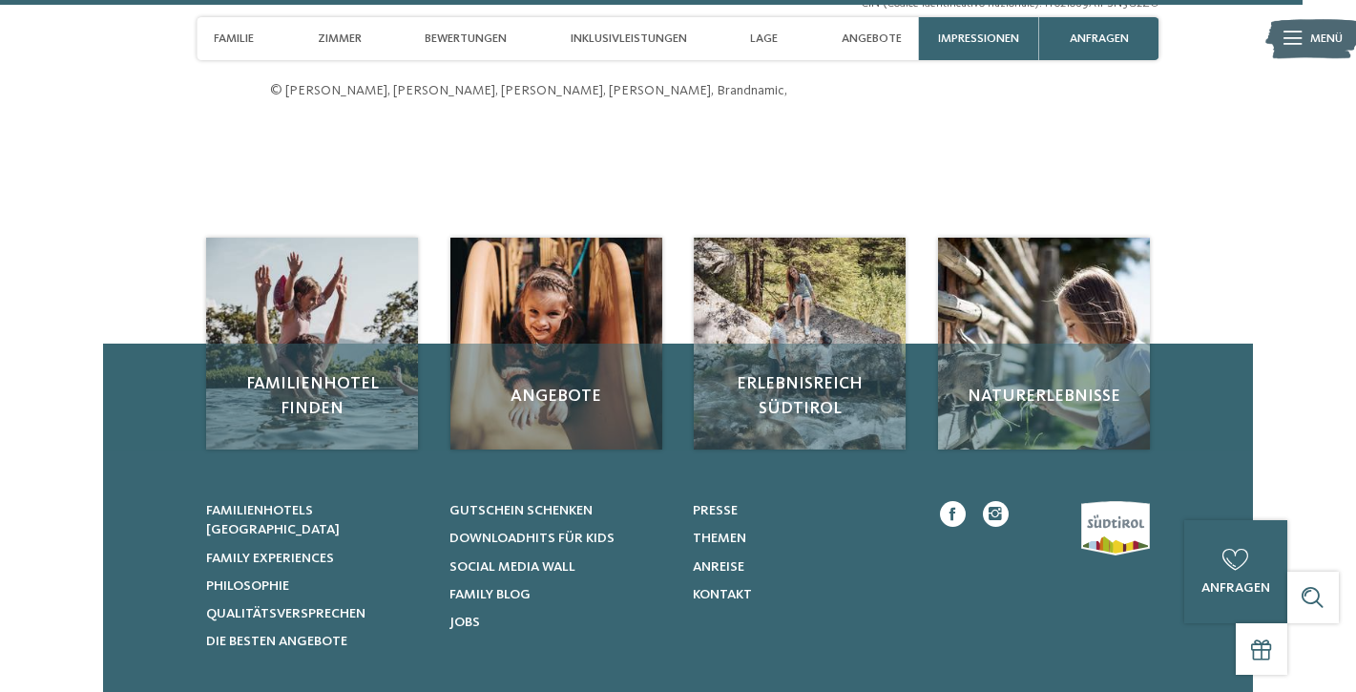
scroll to position [5181, 0]
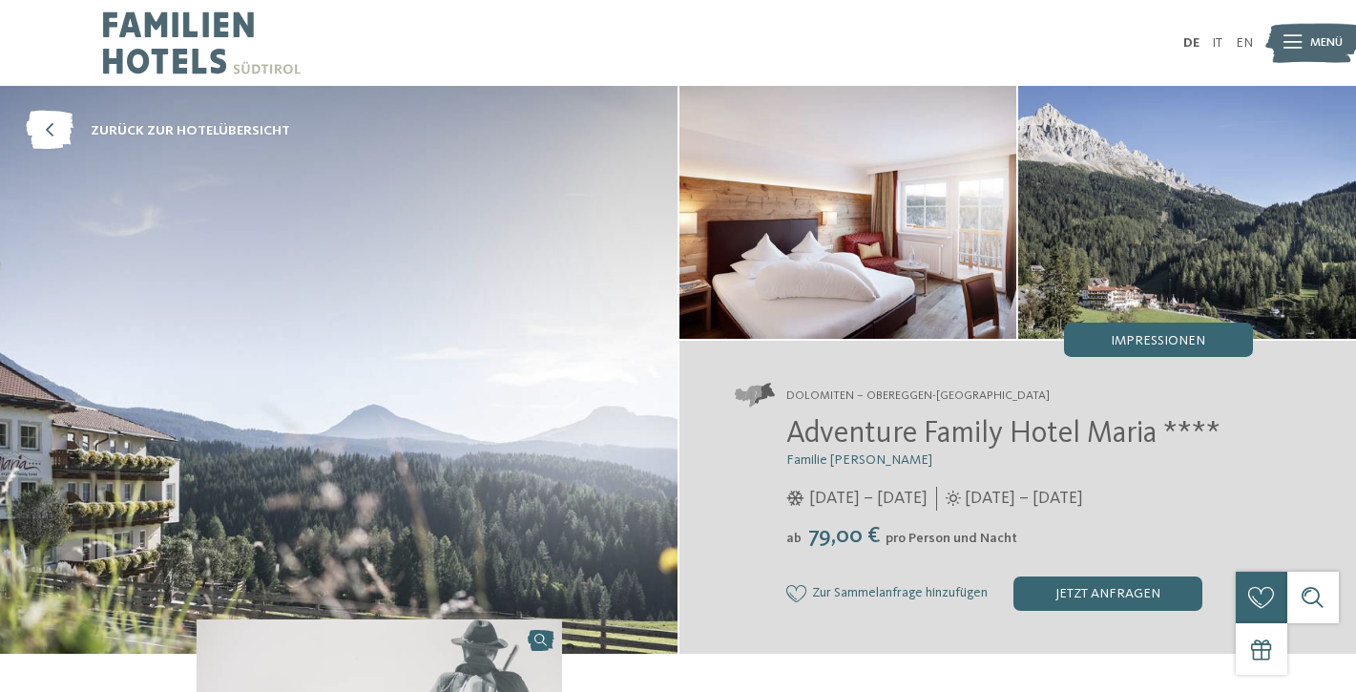
click at [1133, 345] on span "Impressionen" at bounding box center [1158, 340] width 94 height 13
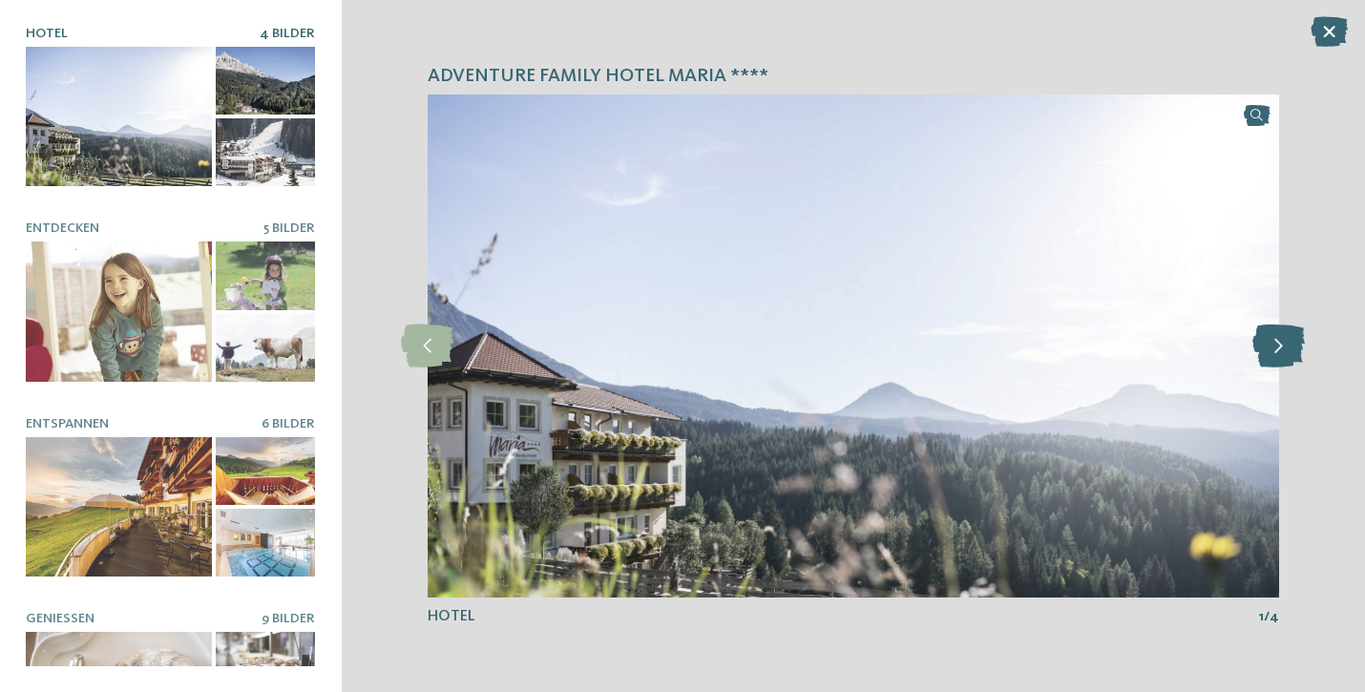
click at [1283, 350] on icon at bounding box center [1278, 346] width 52 height 43
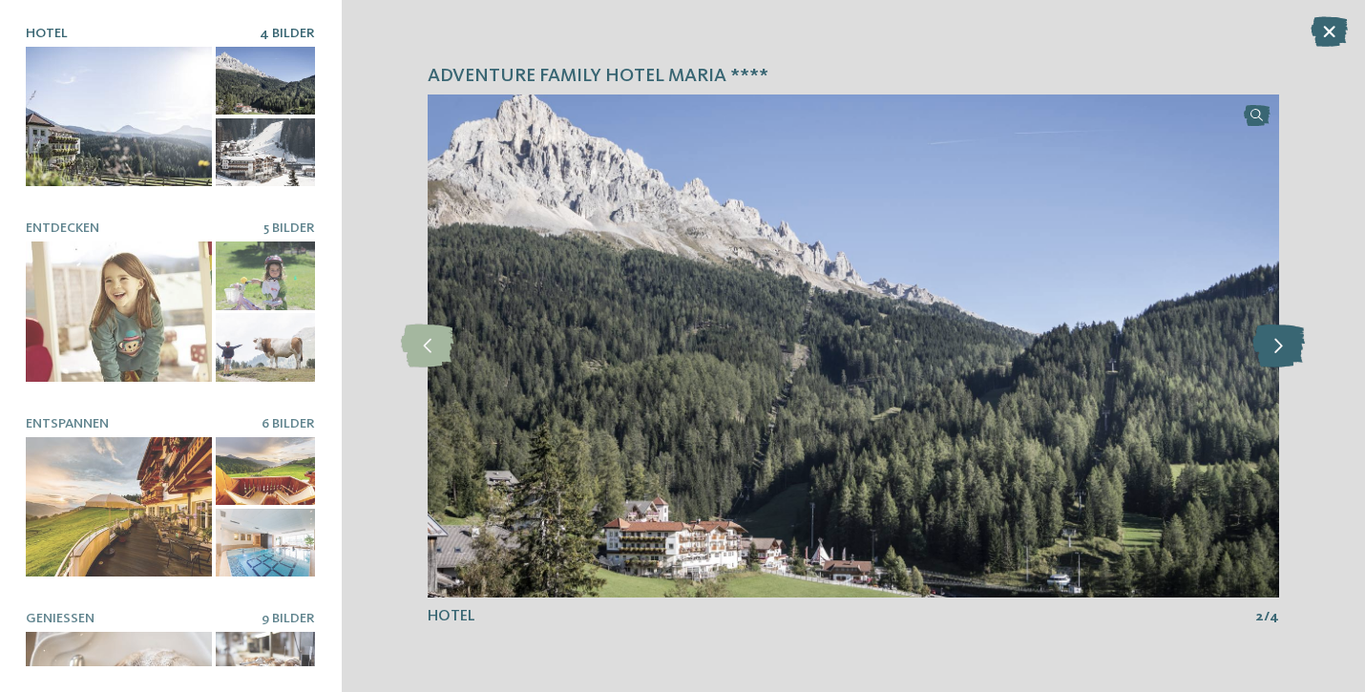
click at [1283, 350] on icon at bounding box center [1278, 346] width 52 height 43
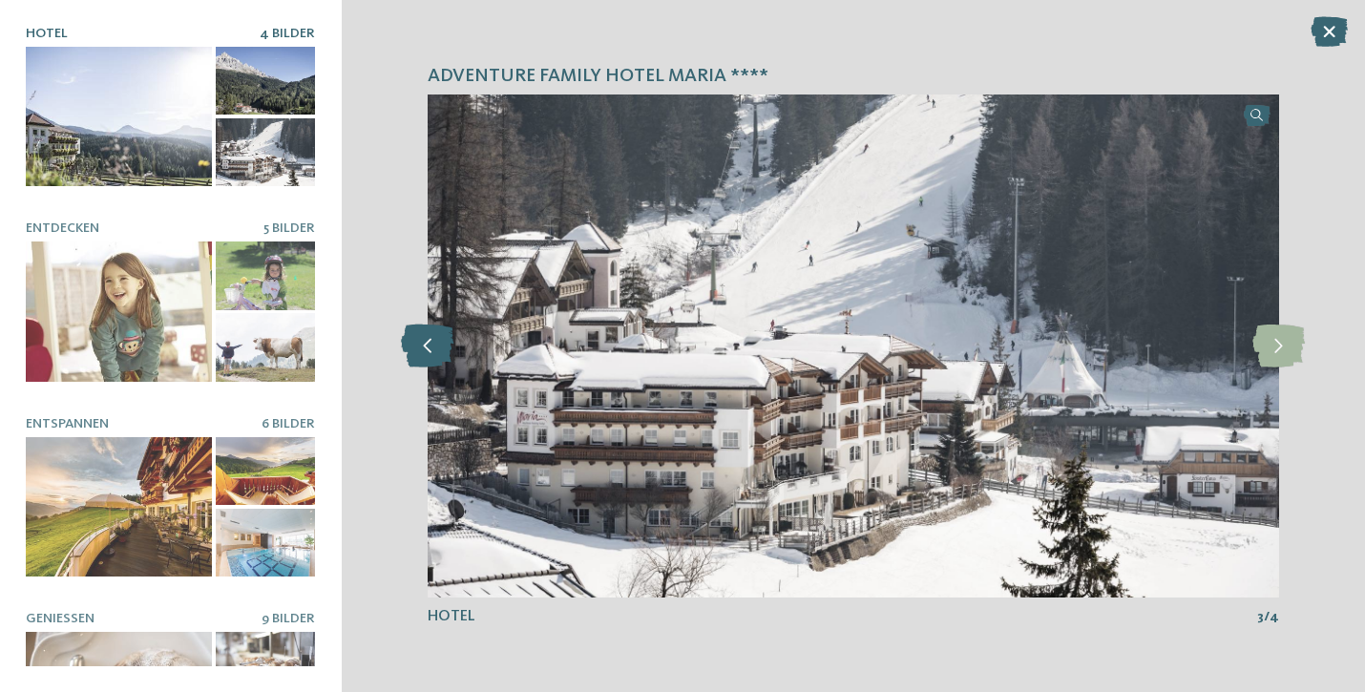
click at [421, 346] on icon at bounding box center [427, 346] width 52 height 43
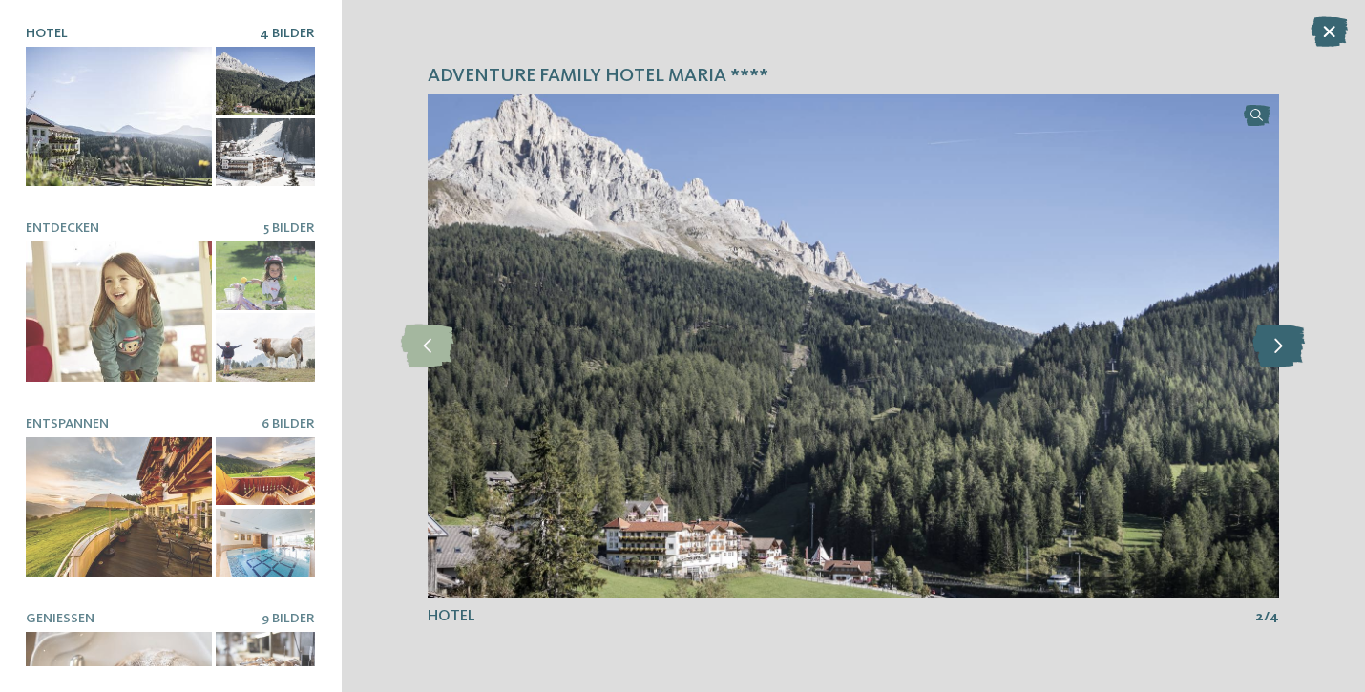
click at [1283, 351] on icon at bounding box center [1278, 346] width 52 height 43
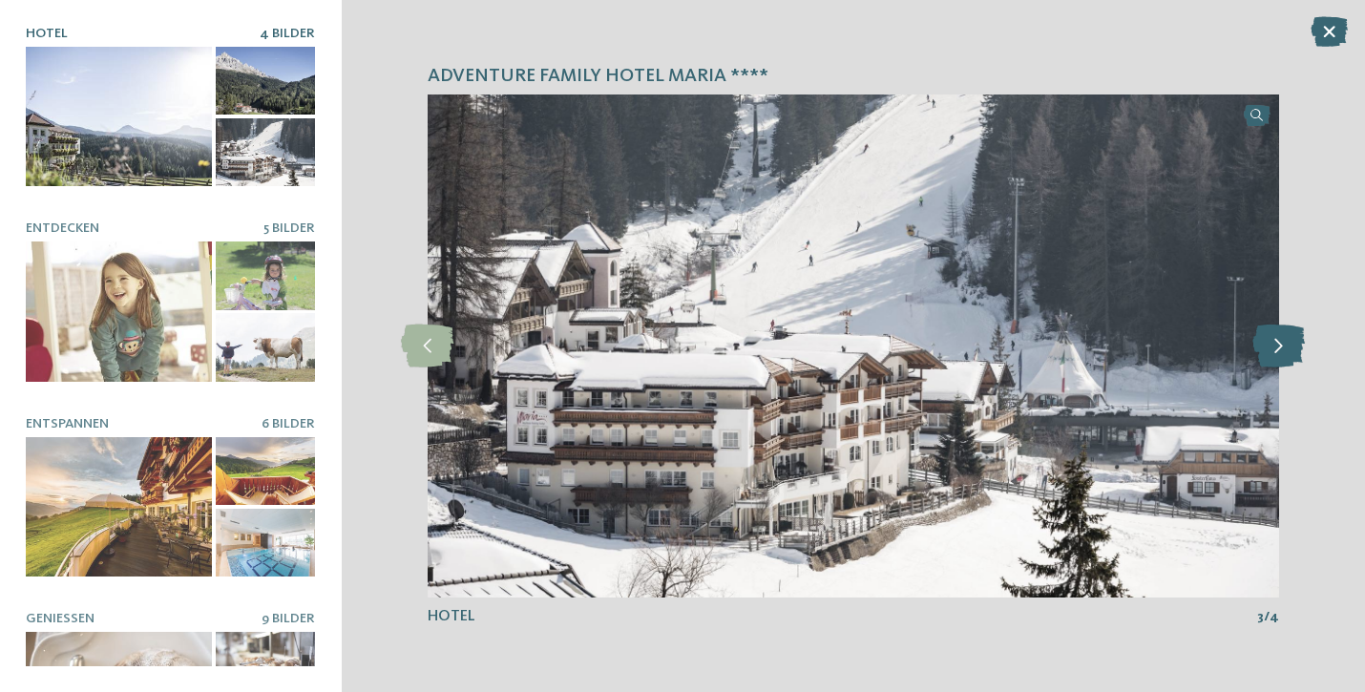
click at [1283, 351] on icon at bounding box center [1278, 346] width 52 height 43
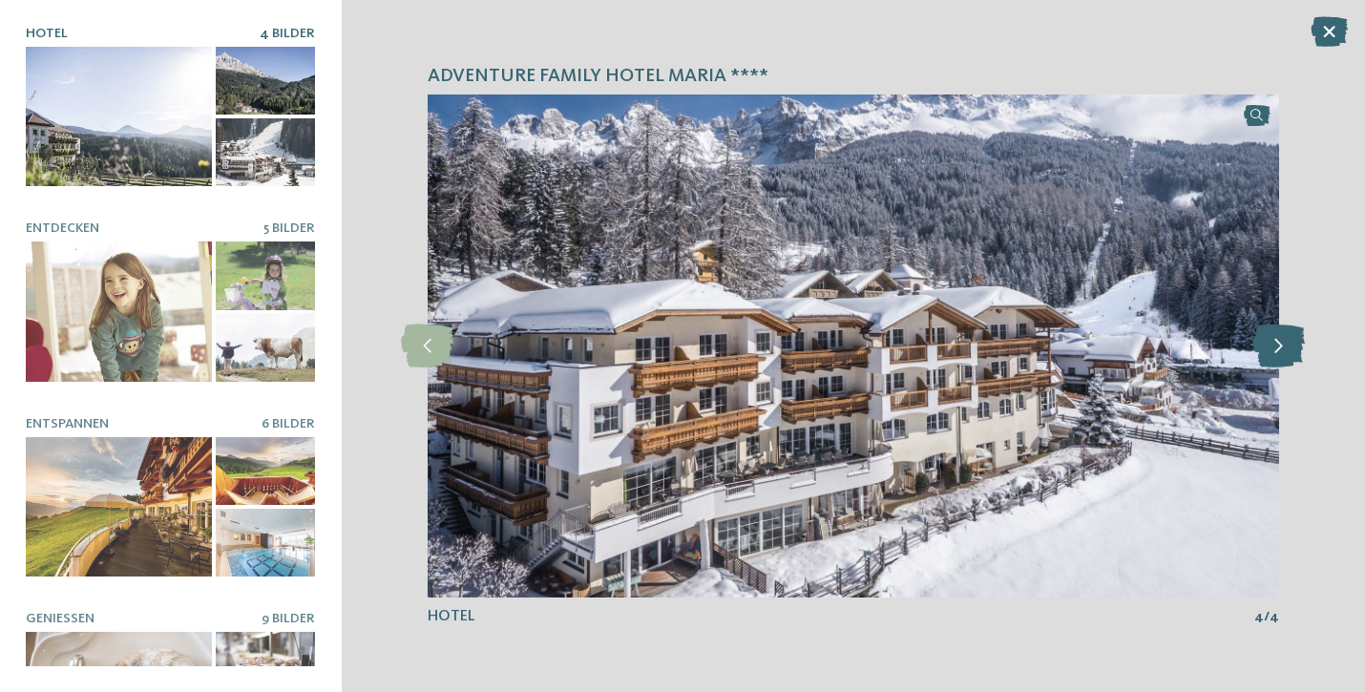
click at [1283, 351] on icon at bounding box center [1278, 346] width 52 height 43
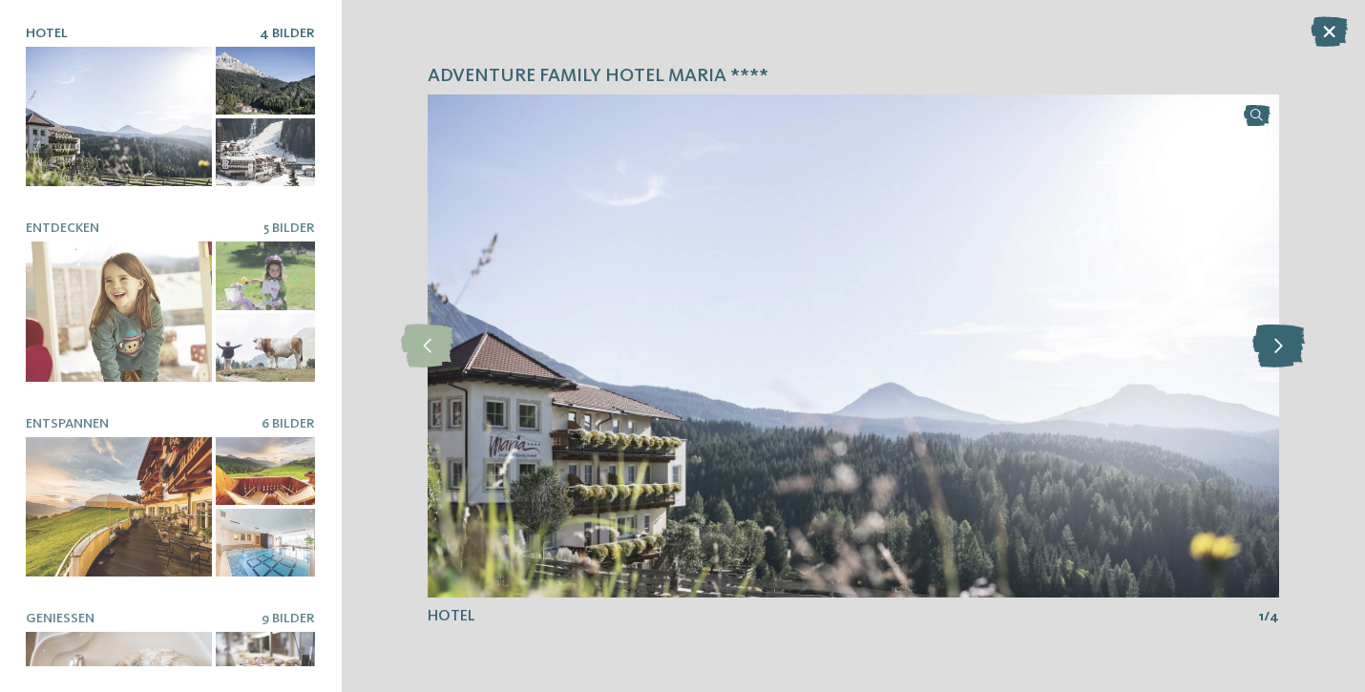
click at [1283, 351] on icon at bounding box center [1278, 346] width 52 height 43
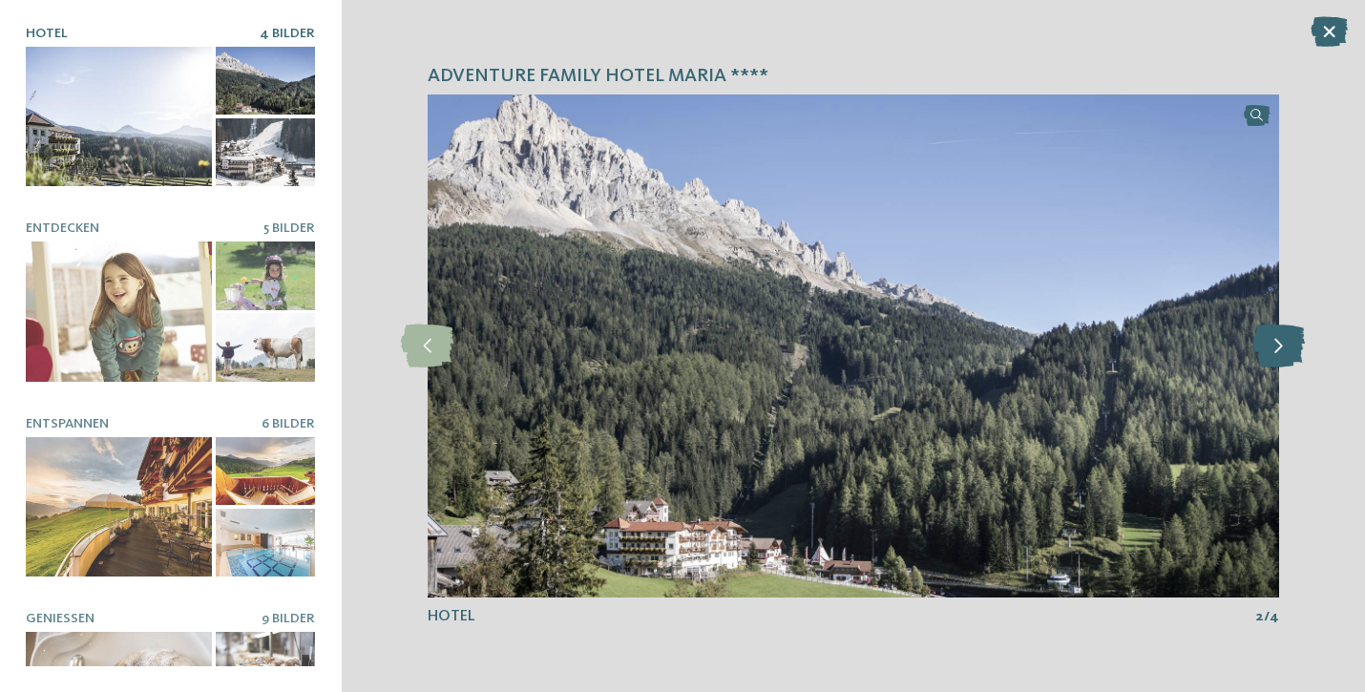
click at [1283, 351] on icon at bounding box center [1278, 346] width 52 height 43
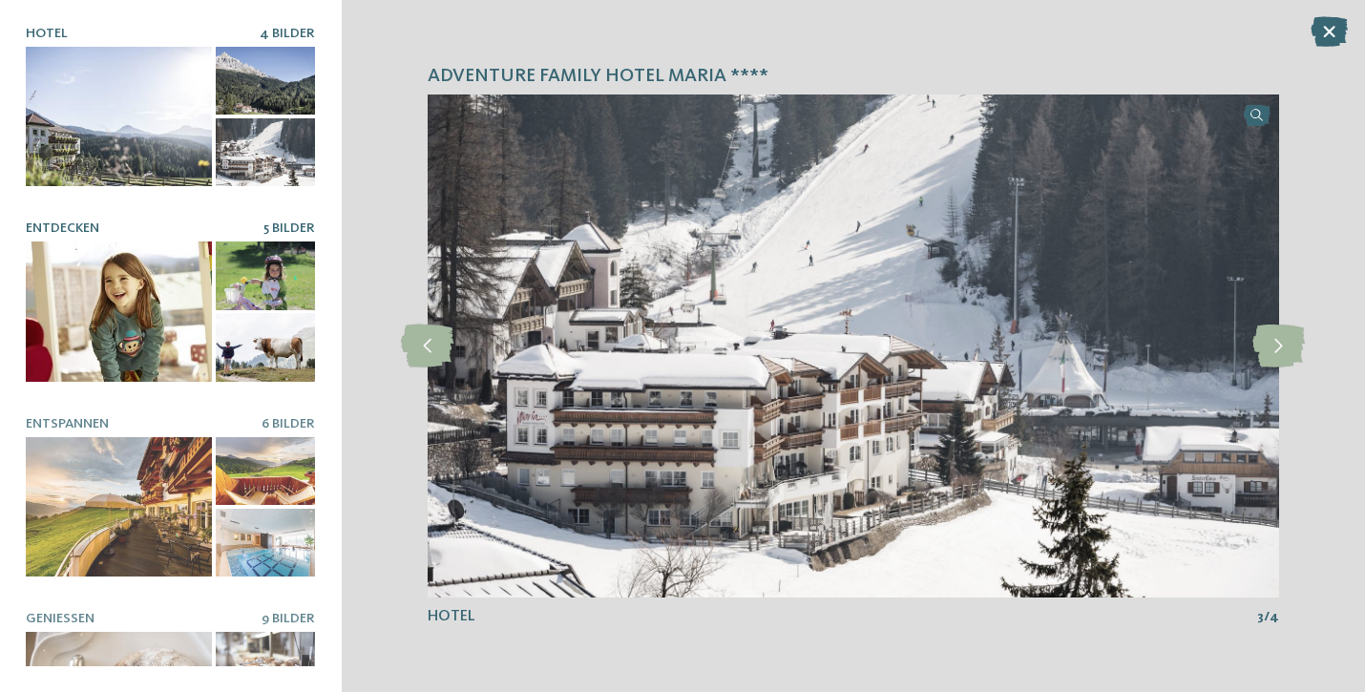
click at [151, 294] on div at bounding box center [119, 311] width 186 height 140
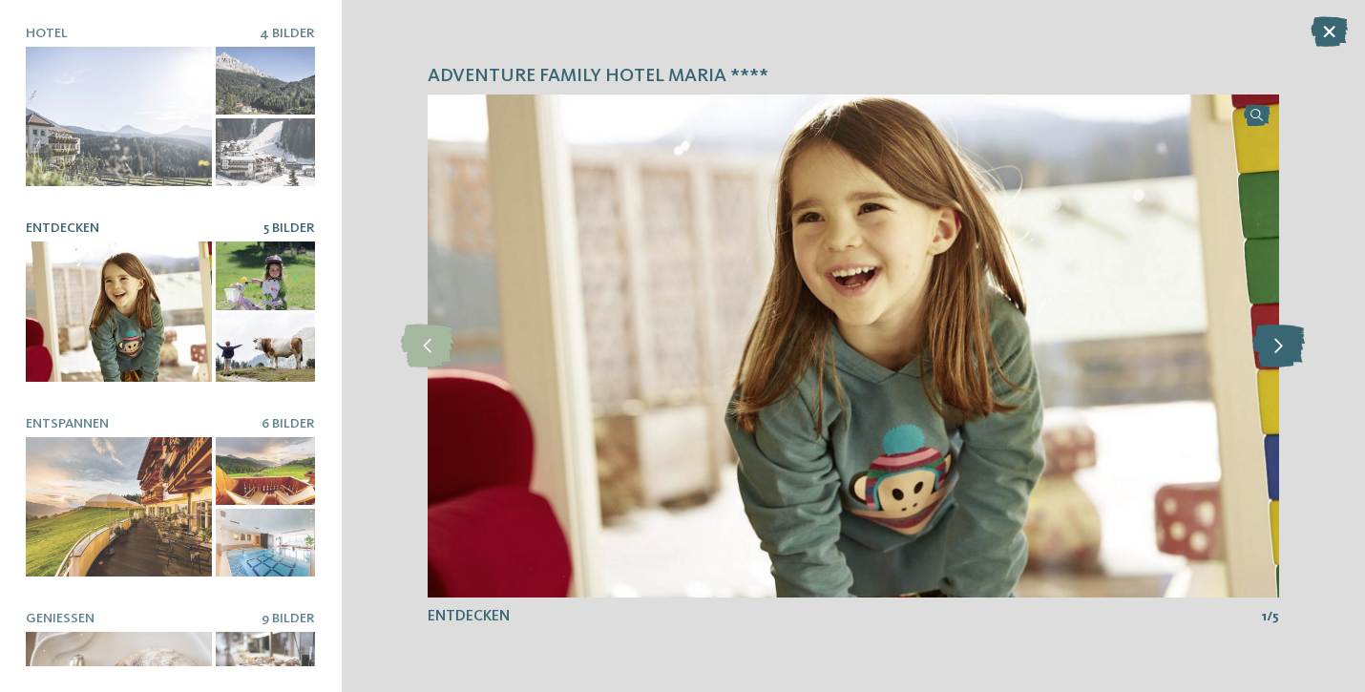
click at [1283, 344] on icon at bounding box center [1278, 346] width 52 height 43
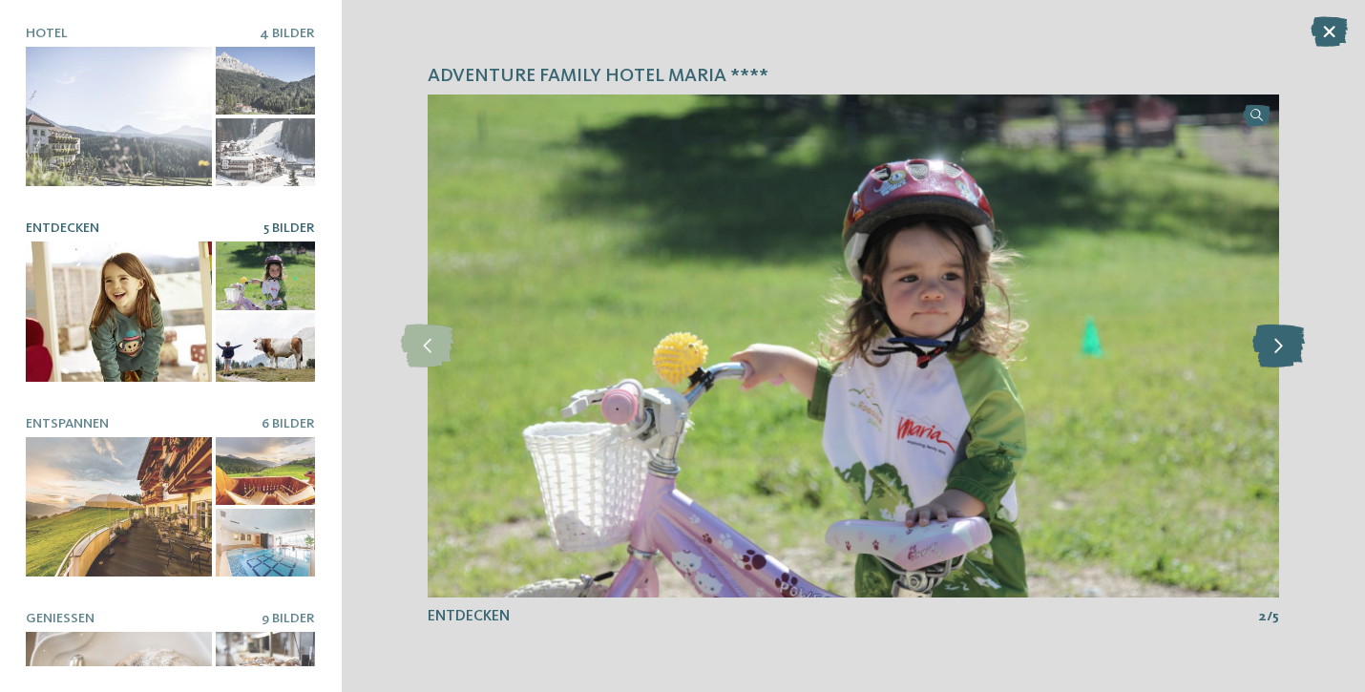
click at [1284, 344] on icon at bounding box center [1278, 346] width 52 height 43
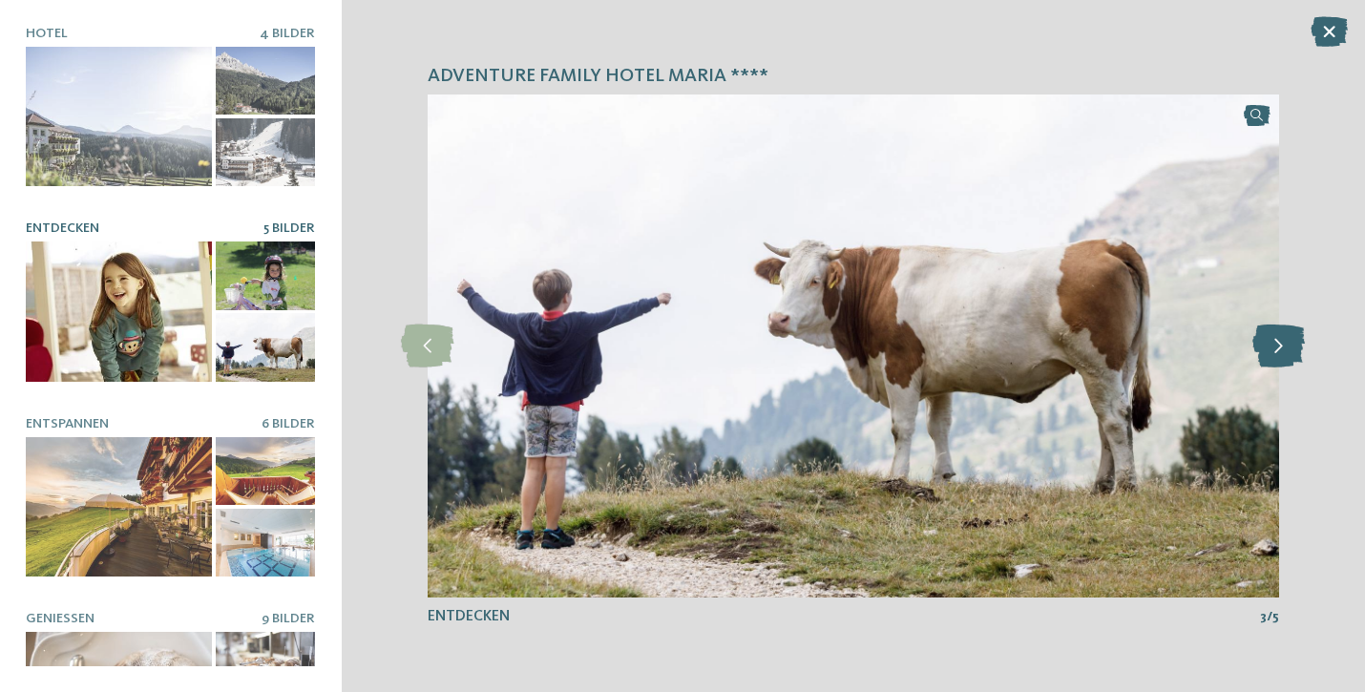
click at [1284, 345] on icon at bounding box center [1278, 346] width 52 height 43
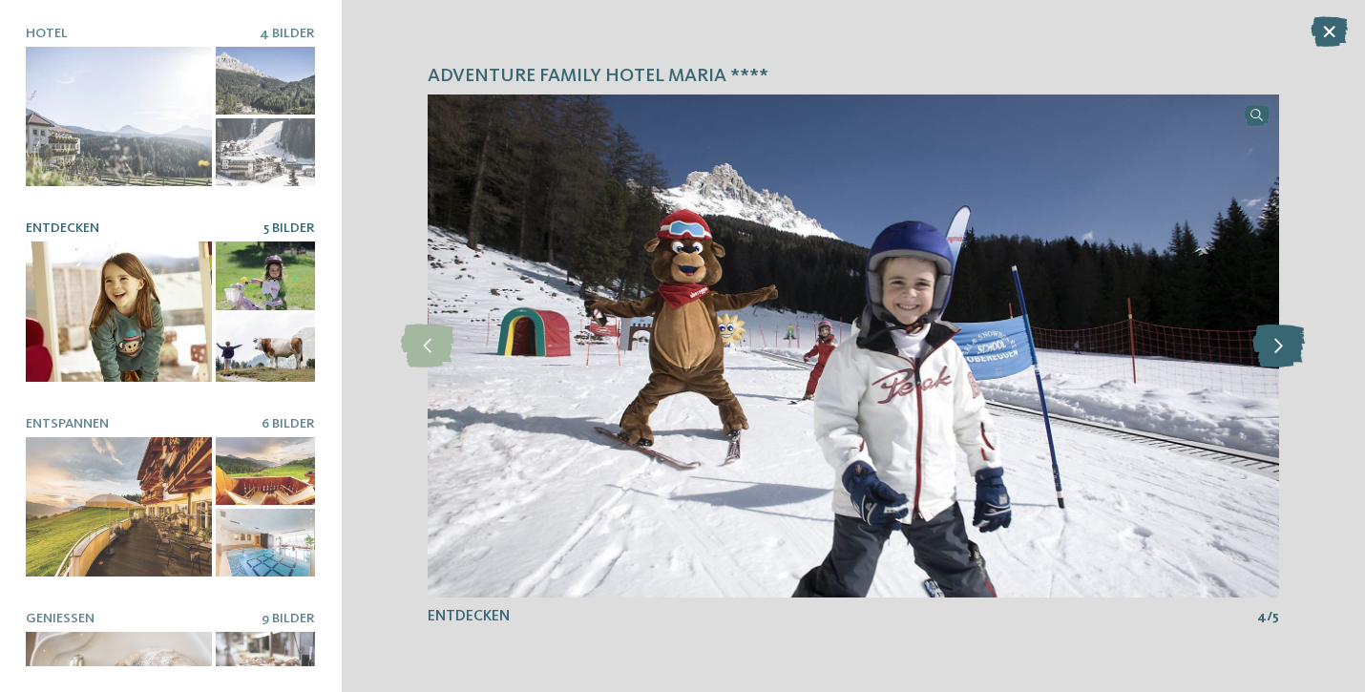
click at [1284, 345] on icon at bounding box center [1278, 346] width 52 height 43
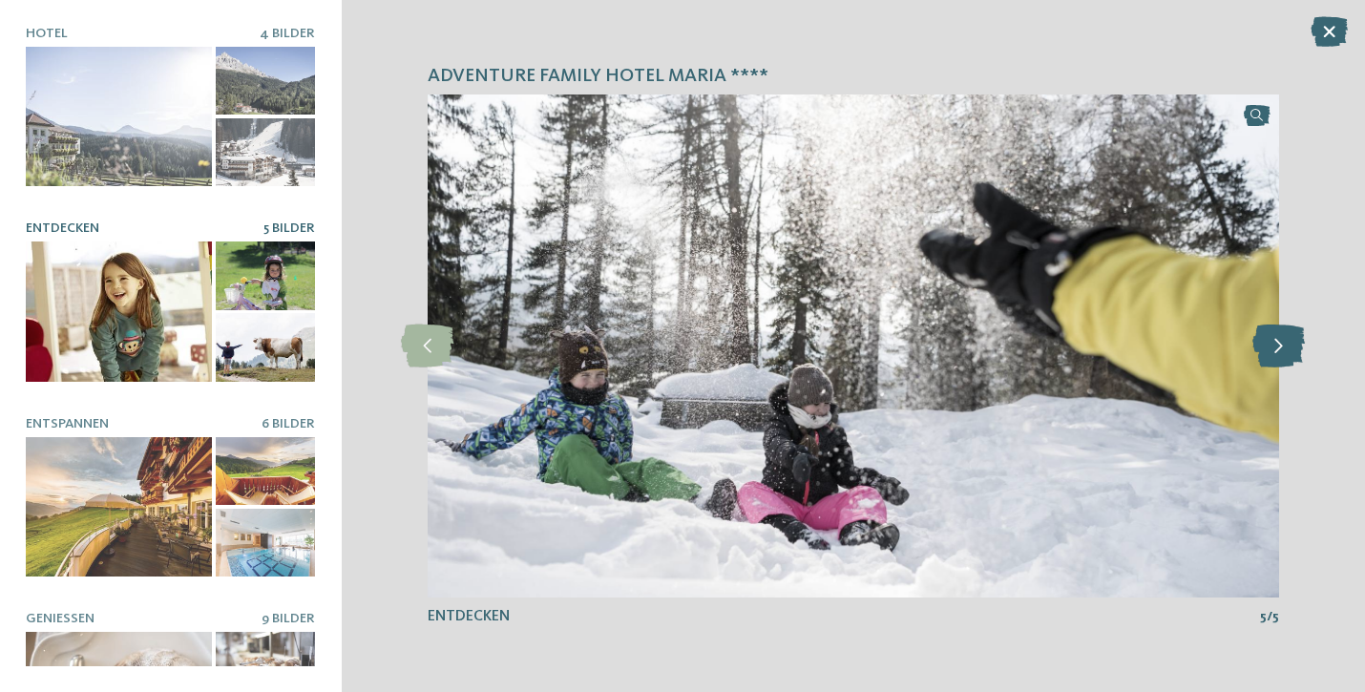
click at [1284, 345] on icon at bounding box center [1278, 346] width 52 height 43
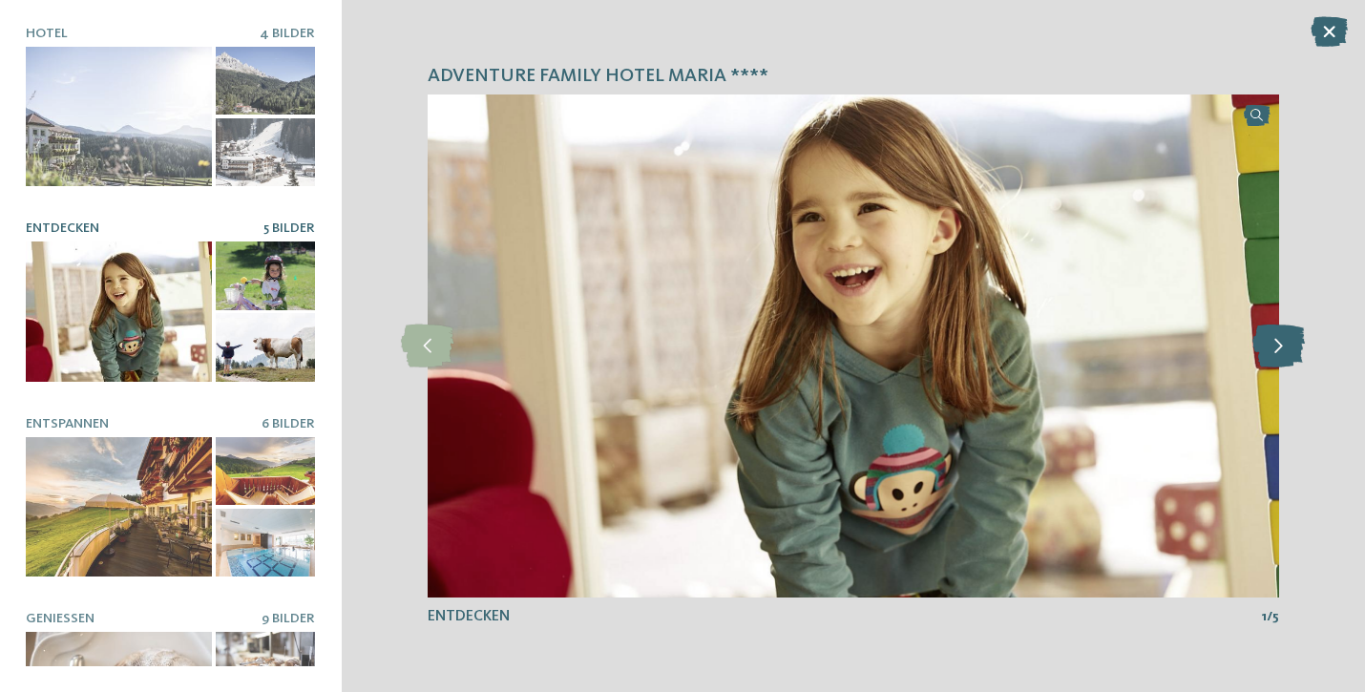
click at [1284, 345] on icon at bounding box center [1278, 346] width 52 height 43
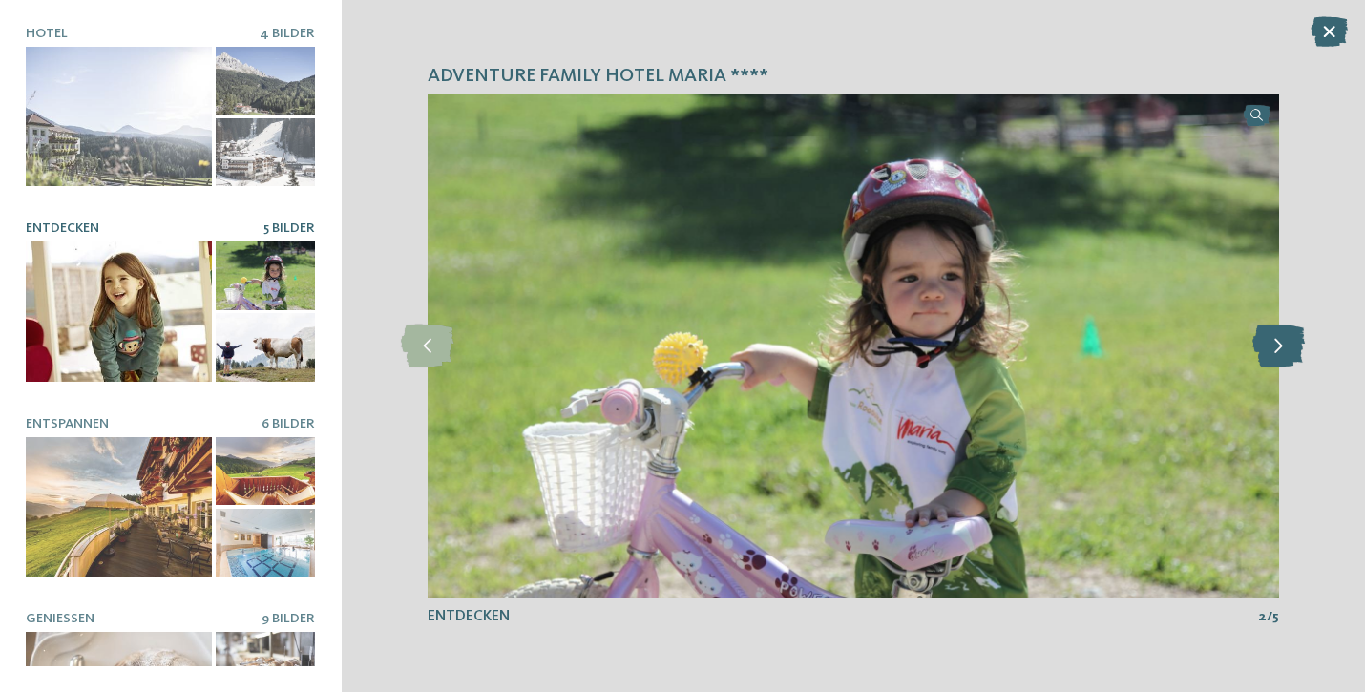
click at [1290, 349] on icon at bounding box center [1278, 346] width 52 height 43
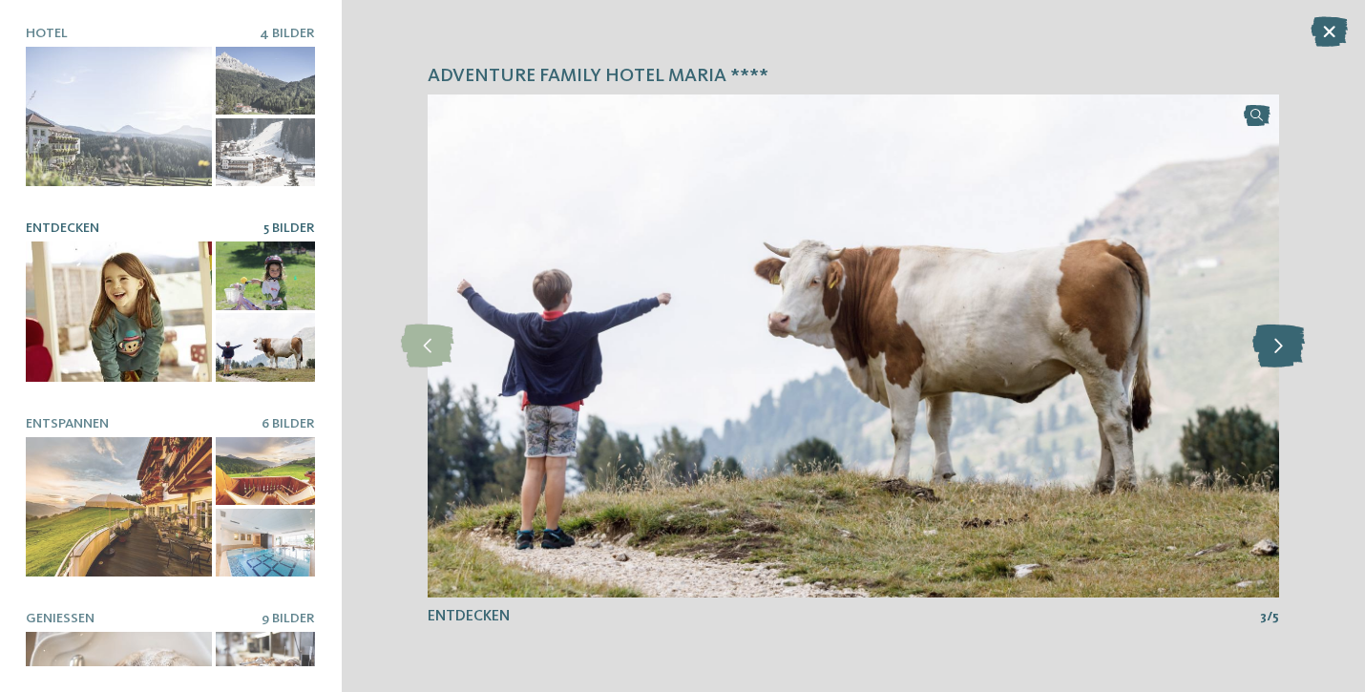
click at [1290, 349] on icon at bounding box center [1278, 346] width 52 height 43
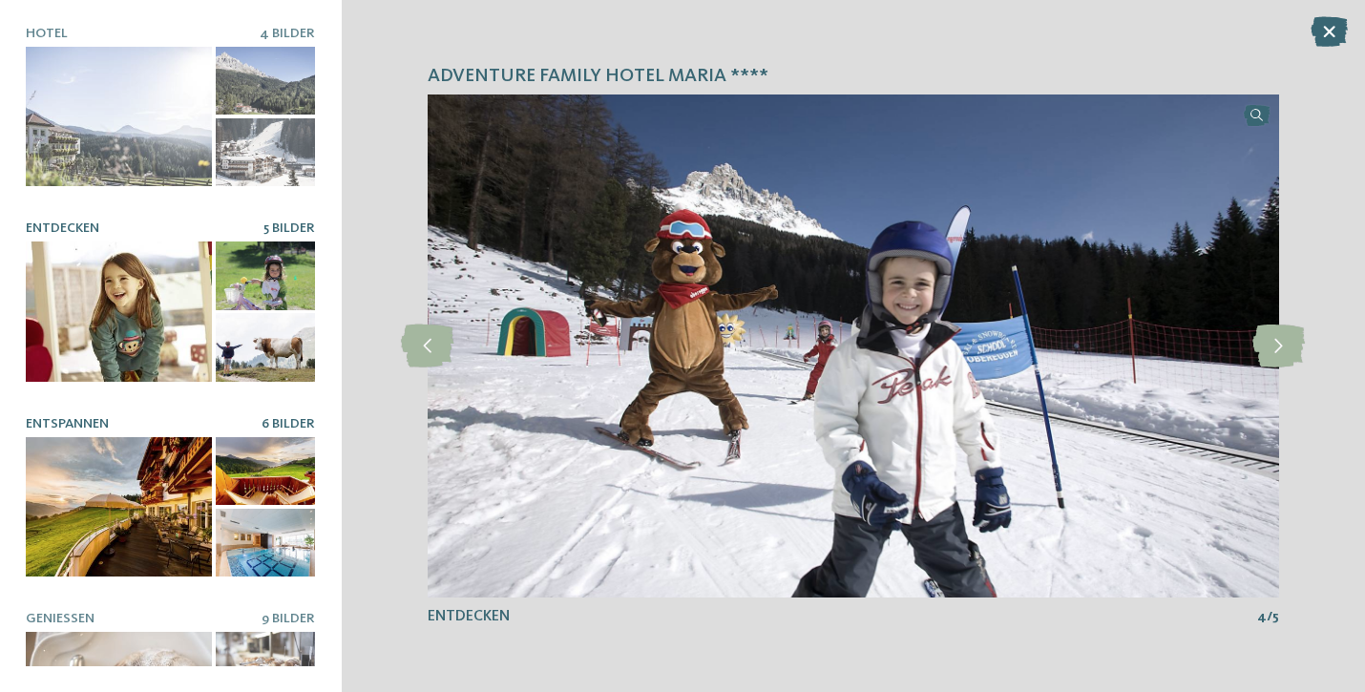
click at [159, 464] on div at bounding box center [119, 507] width 186 height 140
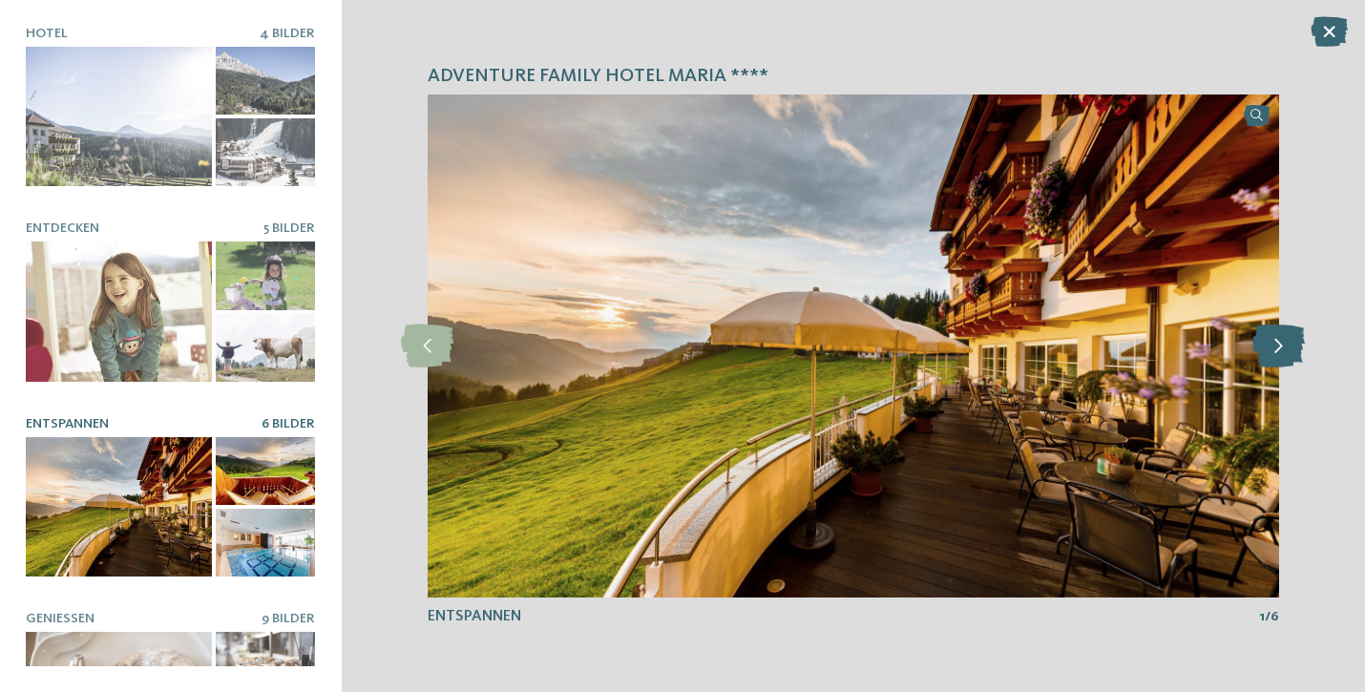
click at [1279, 358] on icon at bounding box center [1278, 346] width 52 height 43
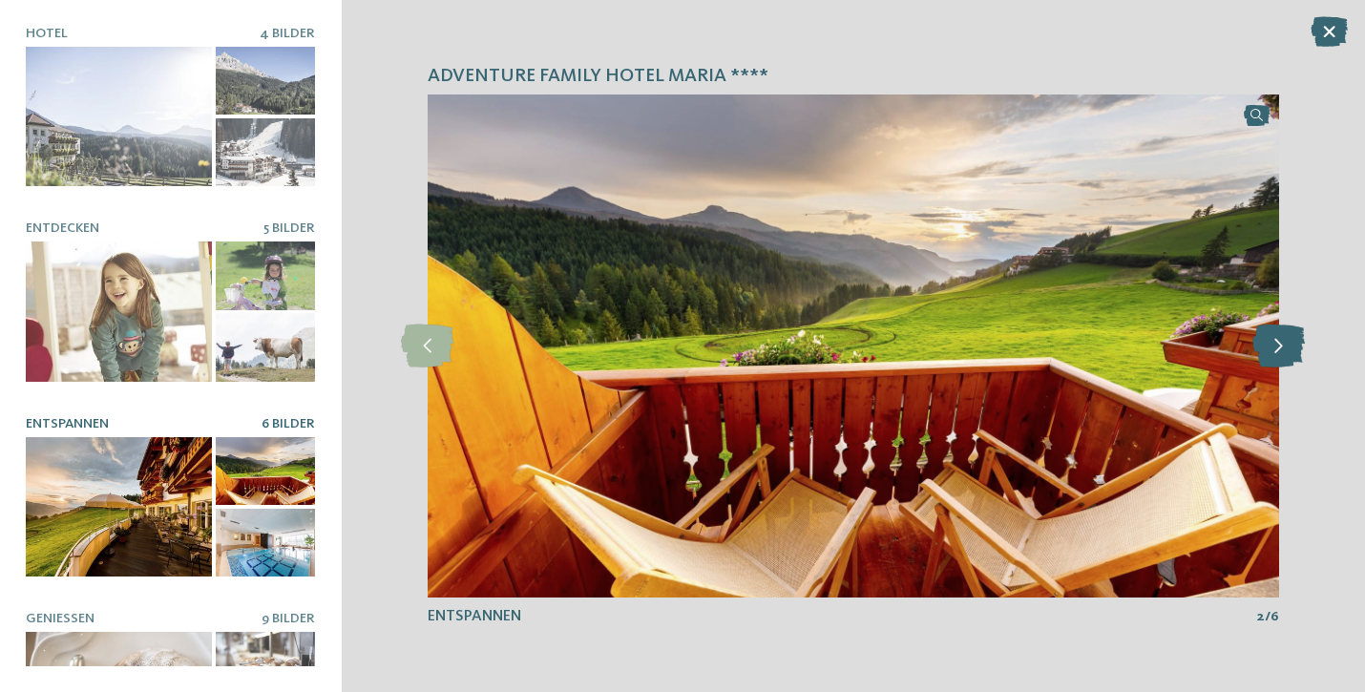
click at [1280, 358] on icon at bounding box center [1278, 346] width 52 height 43
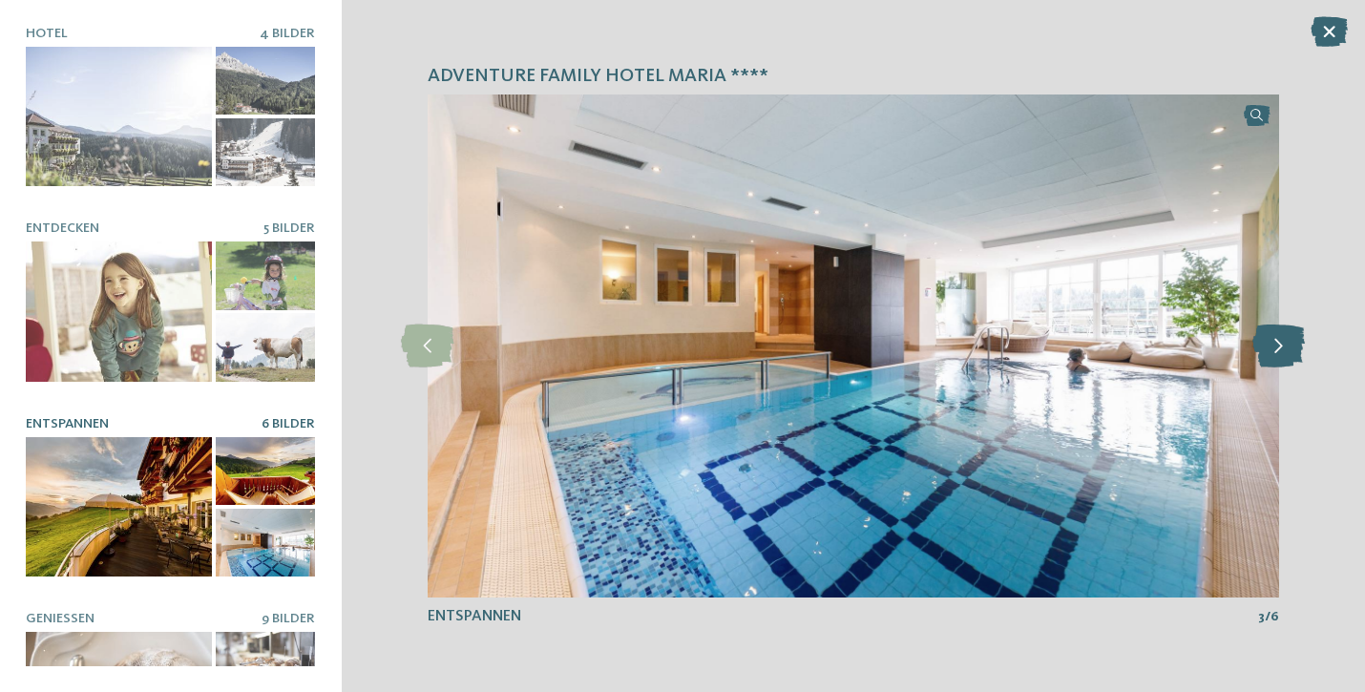
click at [1280, 358] on icon at bounding box center [1278, 346] width 52 height 43
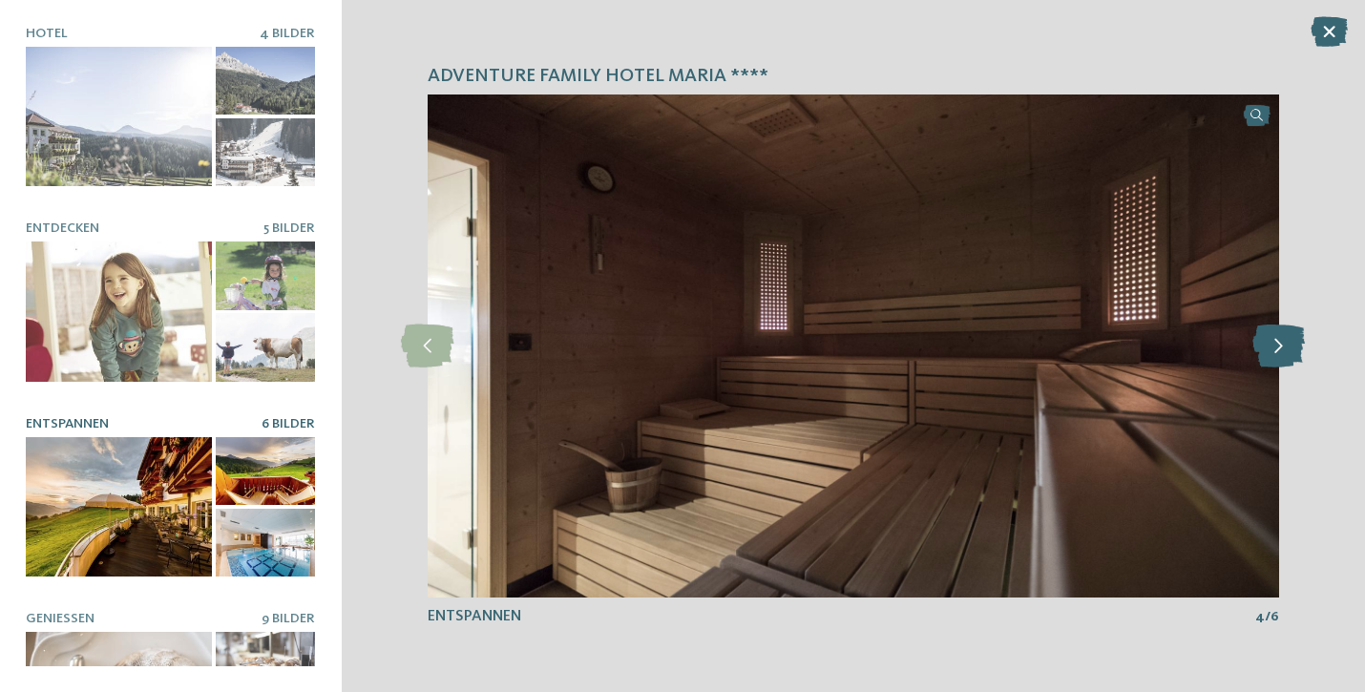
click at [1280, 358] on icon at bounding box center [1278, 346] width 52 height 43
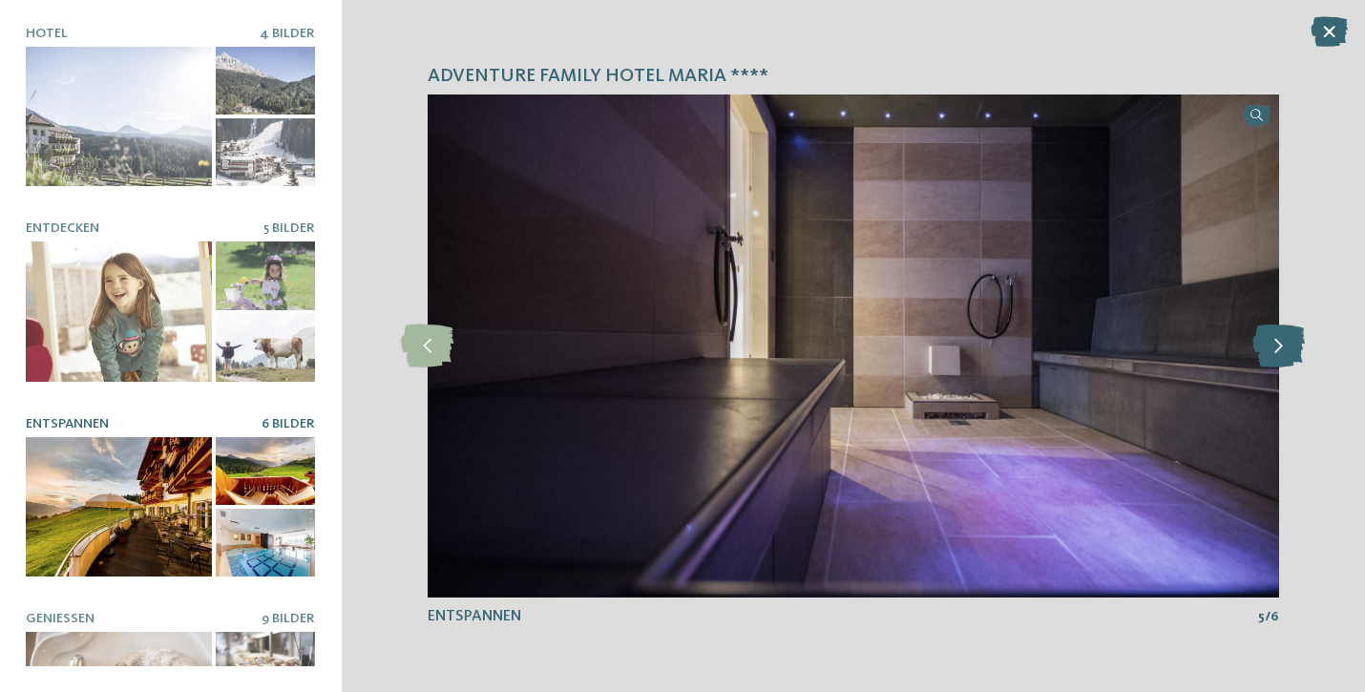
click at [1280, 358] on icon at bounding box center [1278, 346] width 52 height 43
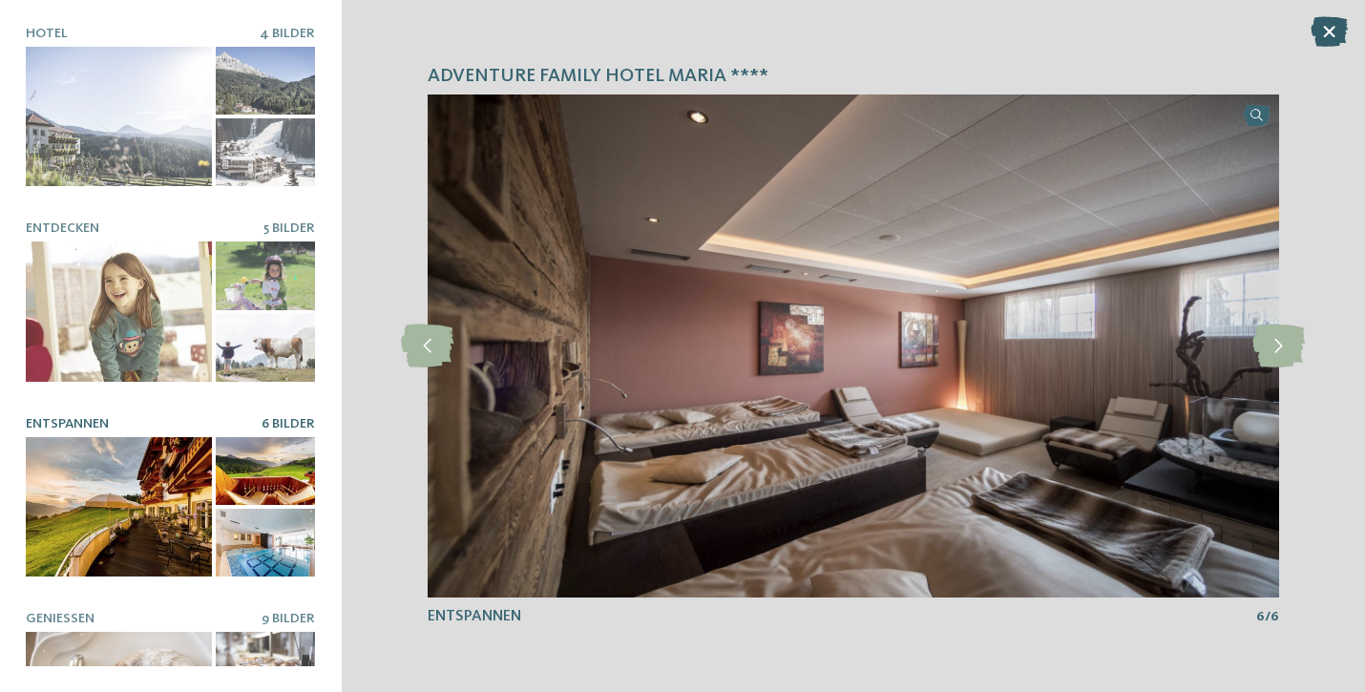
click at [1338, 36] on icon at bounding box center [1328, 31] width 37 height 31
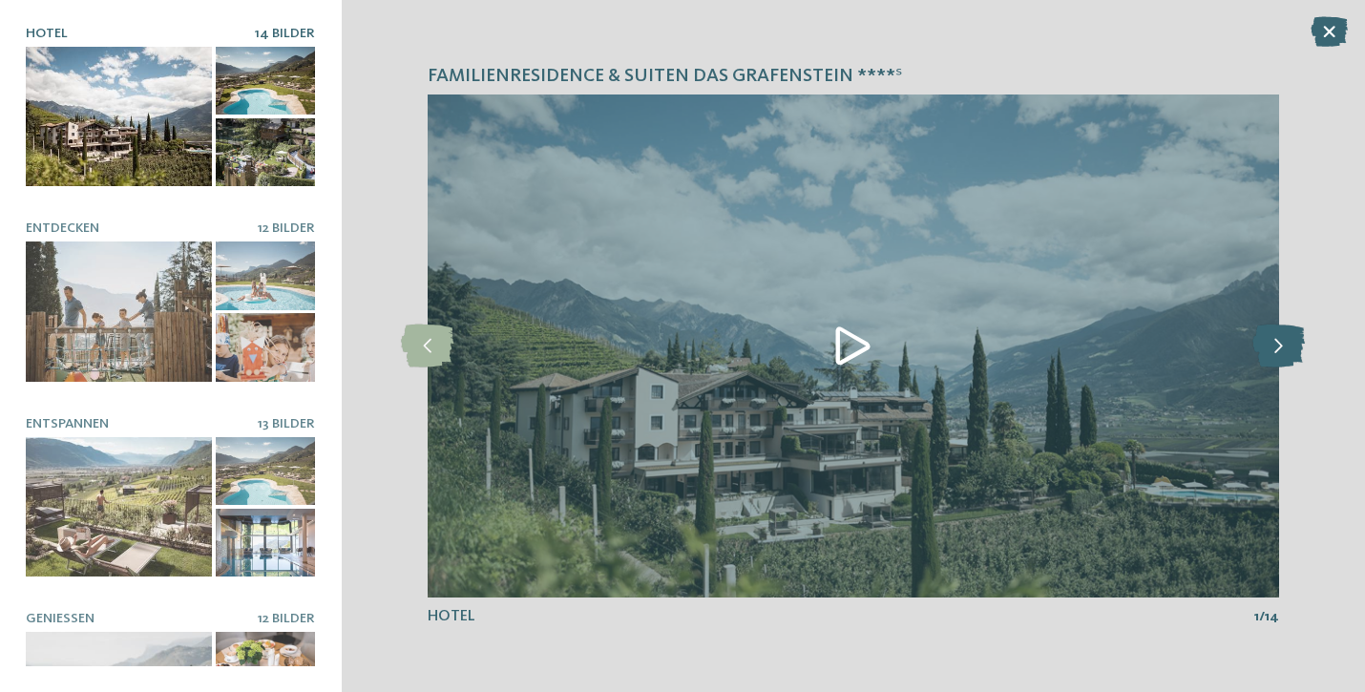
click at [1272, 351] on icon at bounding box center [1278, 346] width 52 height 43
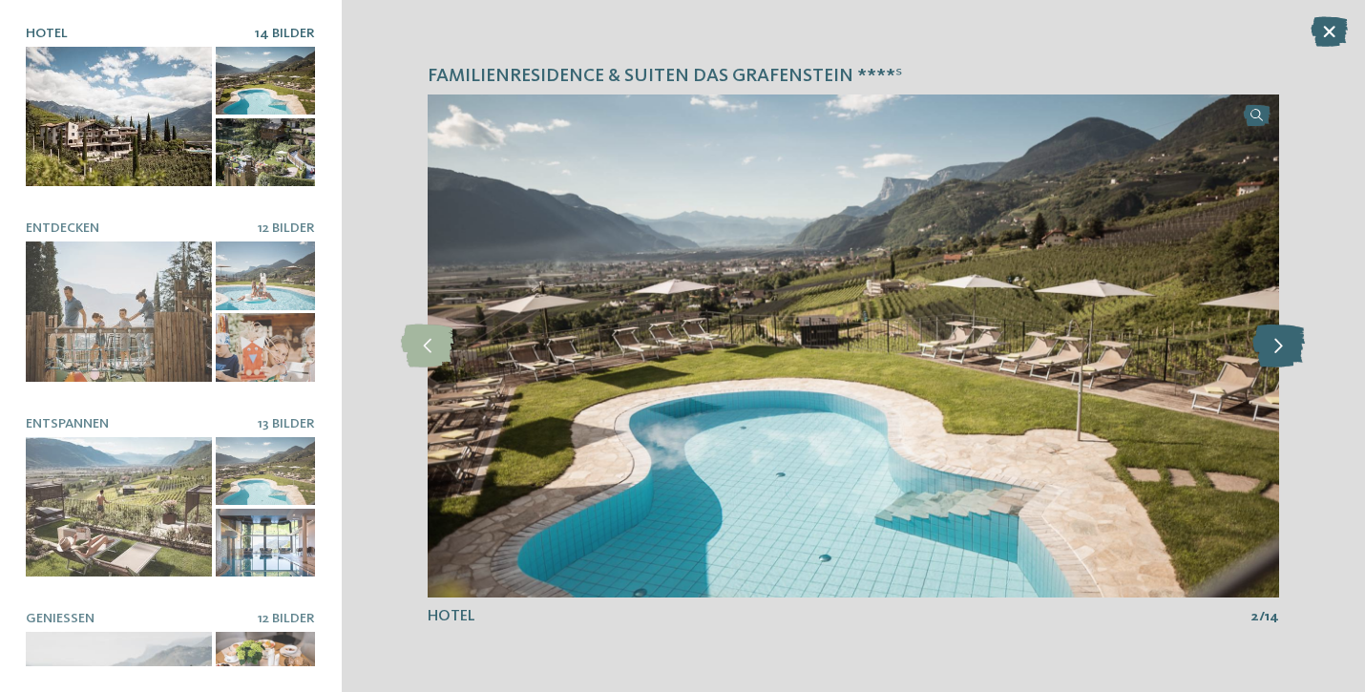
click at [1272, 351] on icon at bounding box center [1278, 346] width 52 height 43
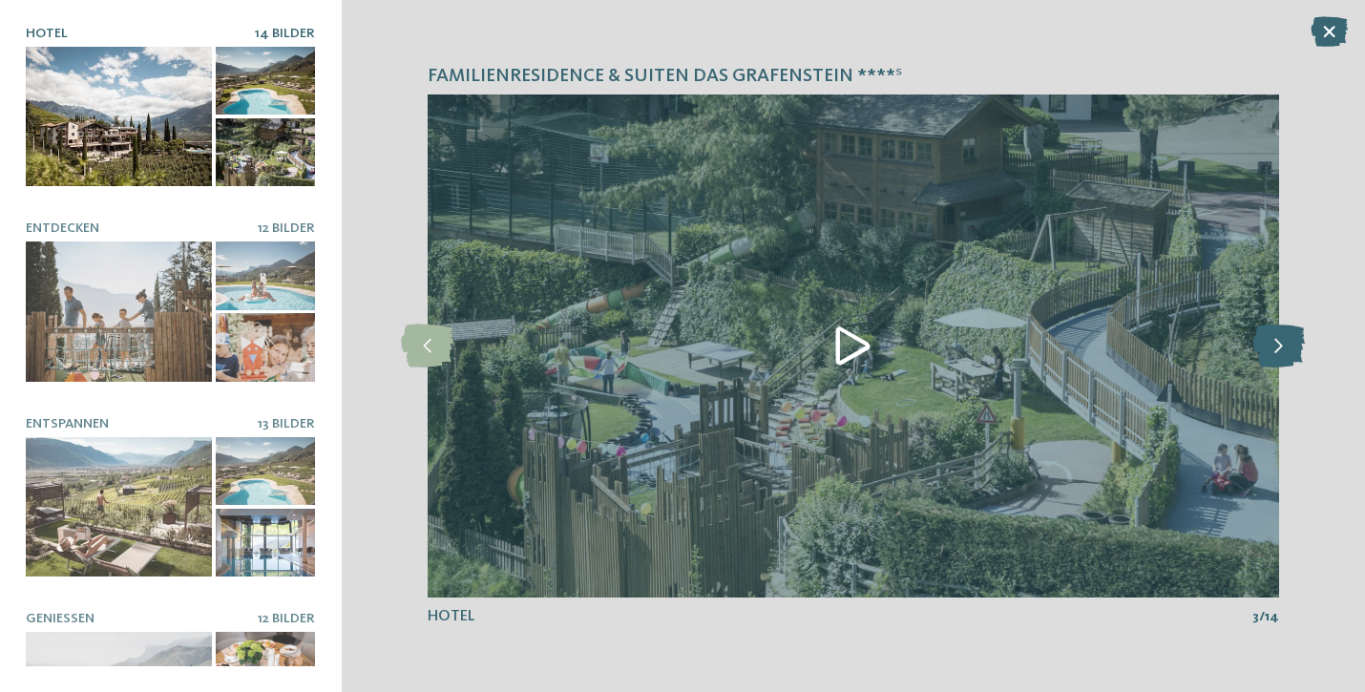
click at [1272, 351] on icon at bounding box center [1278, 346] width 52 height 43
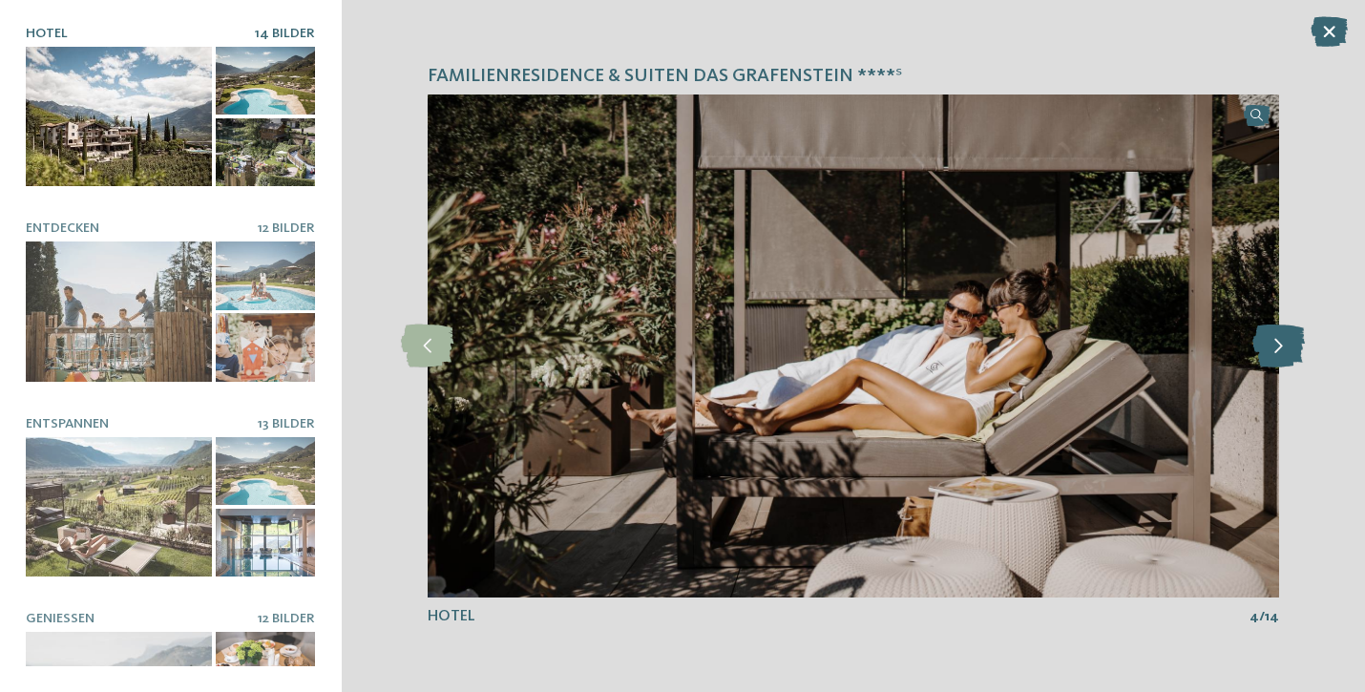
click at [1272, 351] on icon at bounding box center [1278, 346] width 52 height 43
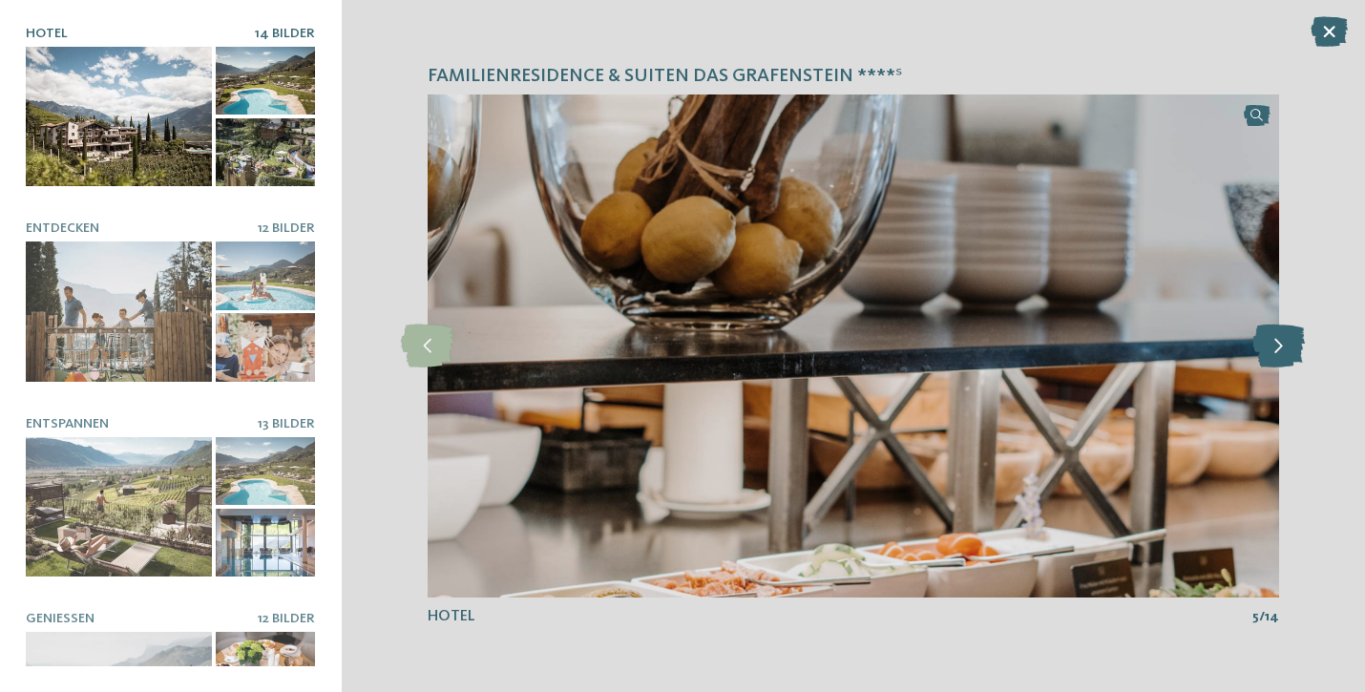
click at [1272, 351] on icon at bounding box center [1278, 346] width 52 height 43
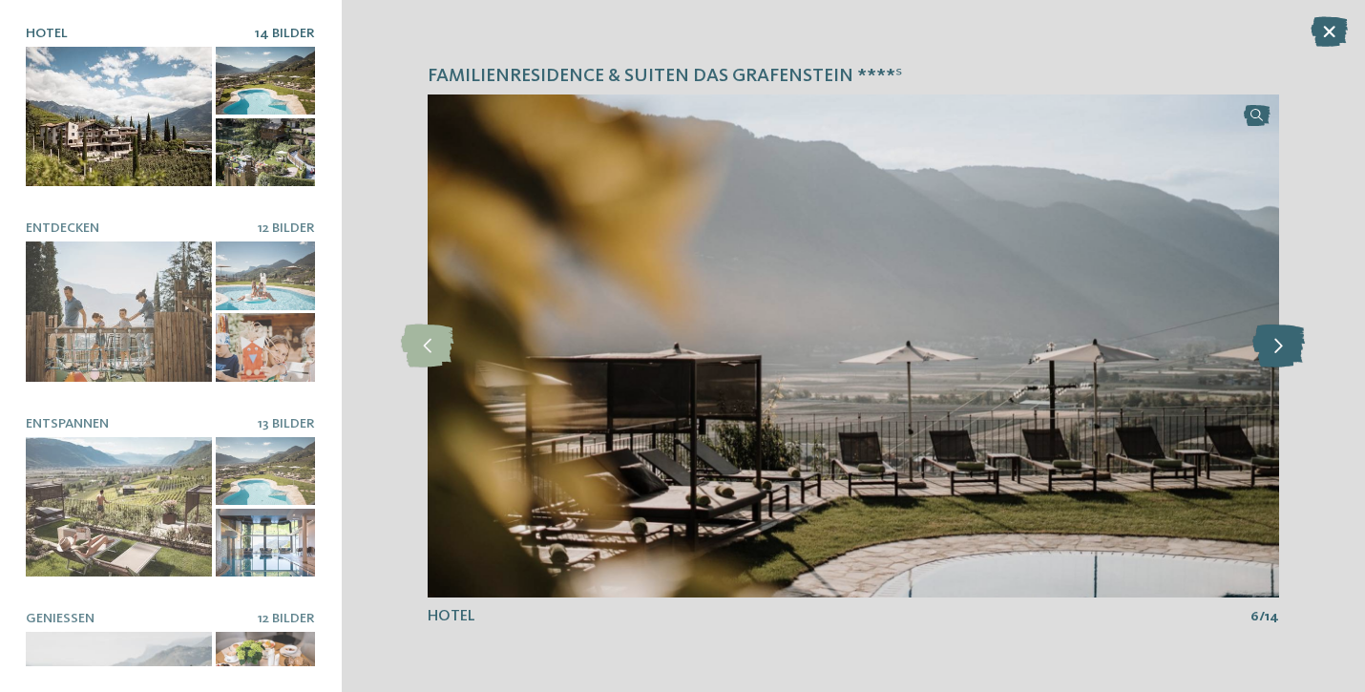
click at [1272, 351] on icon at bounding box center [1278, 346] width 52 height 43
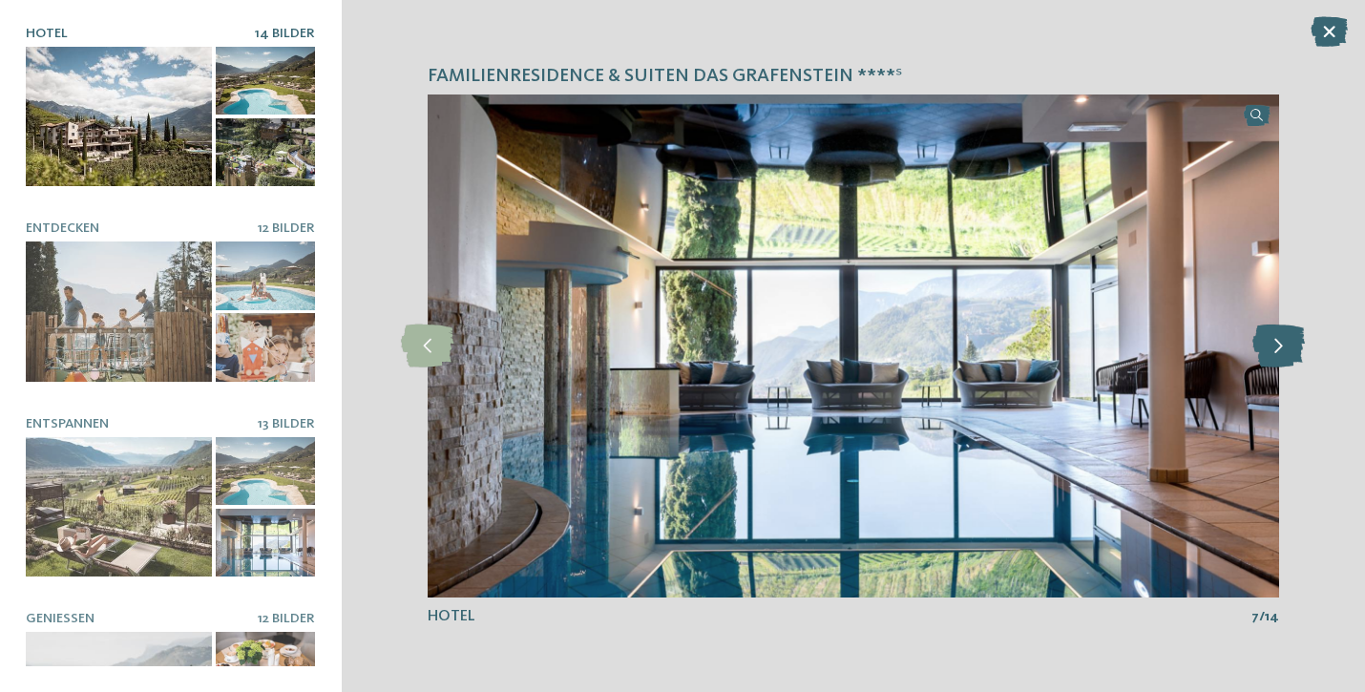
click at [1272, 351] on icon at bounding box center [1278, 346] width 52 height 43
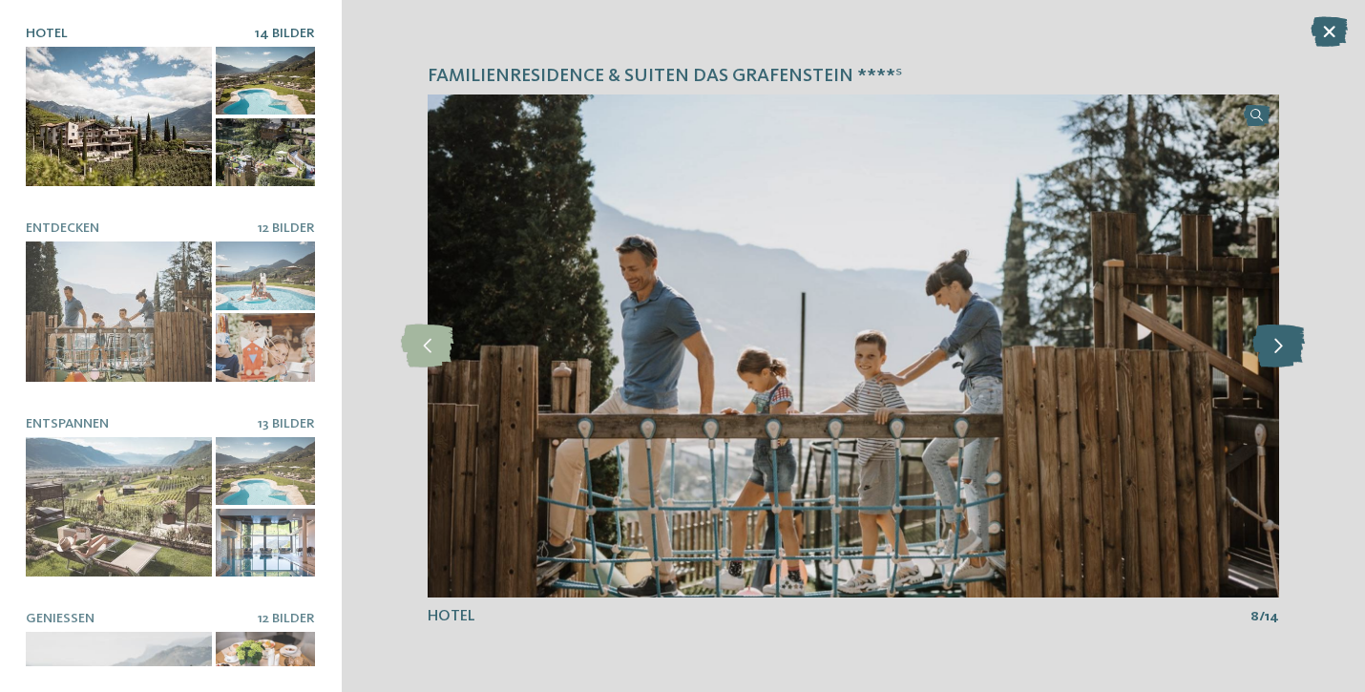
click at [1272, 351] on icon at bounding box center [1278, 346] width 52 height 43
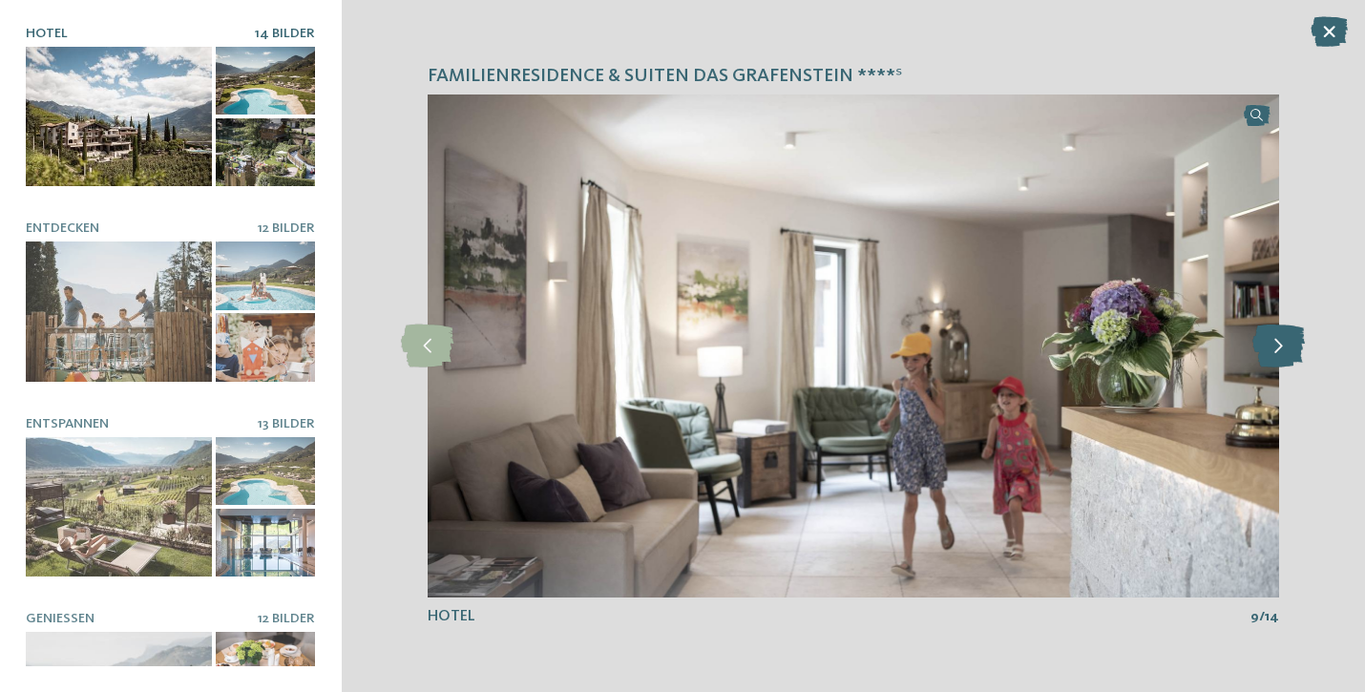
click at [1272, 351] on icon at bounding box center [1278, 346] width 52 height 43
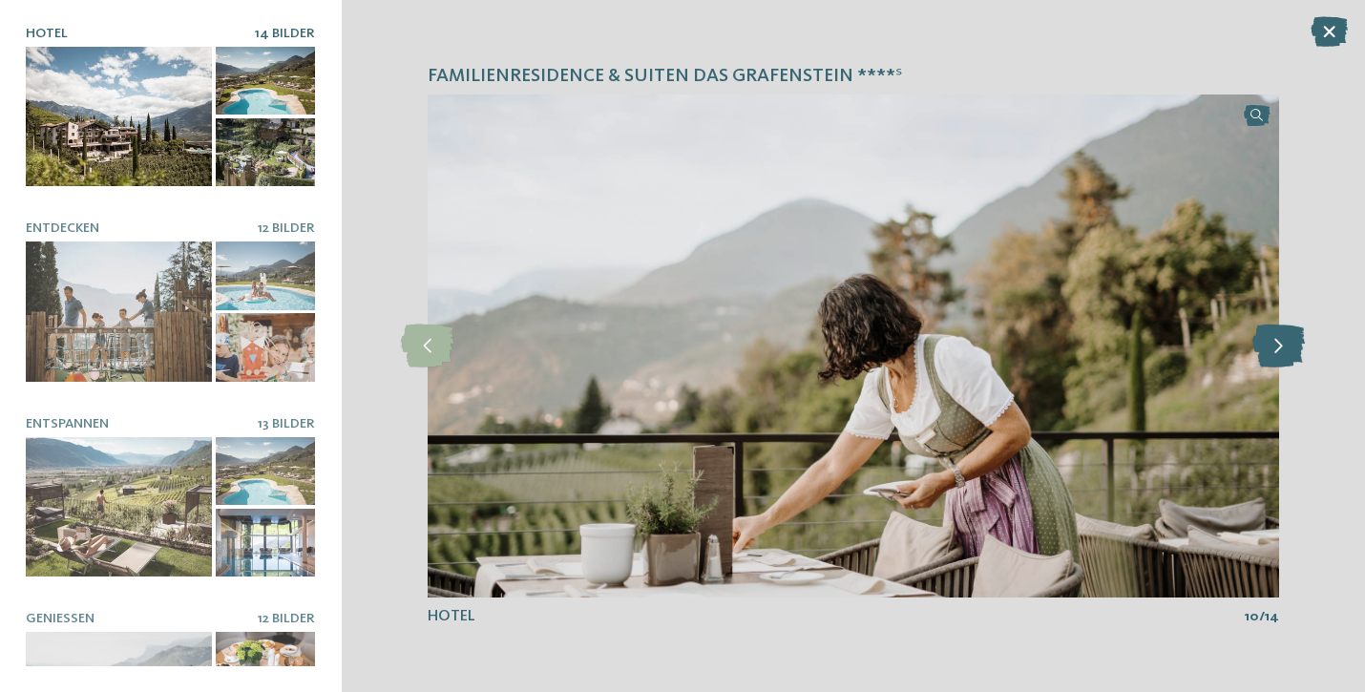
click at [1272, 351] on icon at bounding box center [1278, 346] width 52 height 43
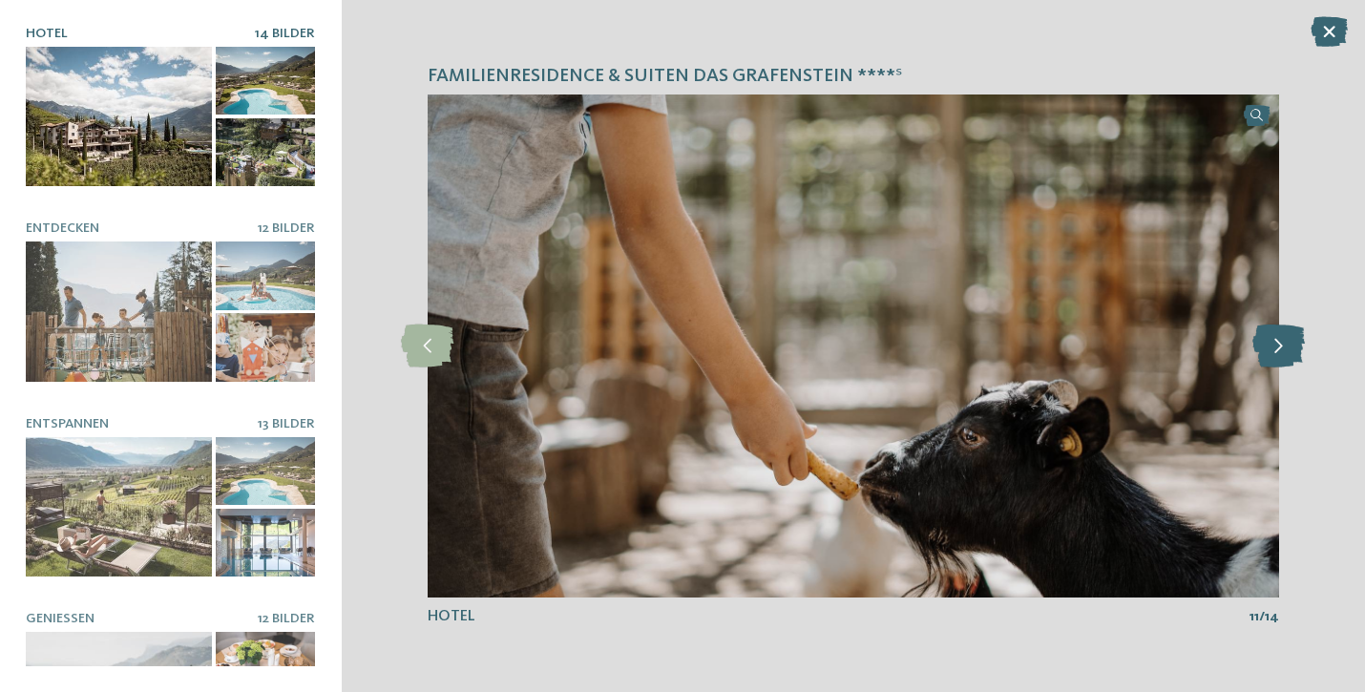
click at [1272, 351] on icon at bounding box center [1278, 346] width 52 height 43
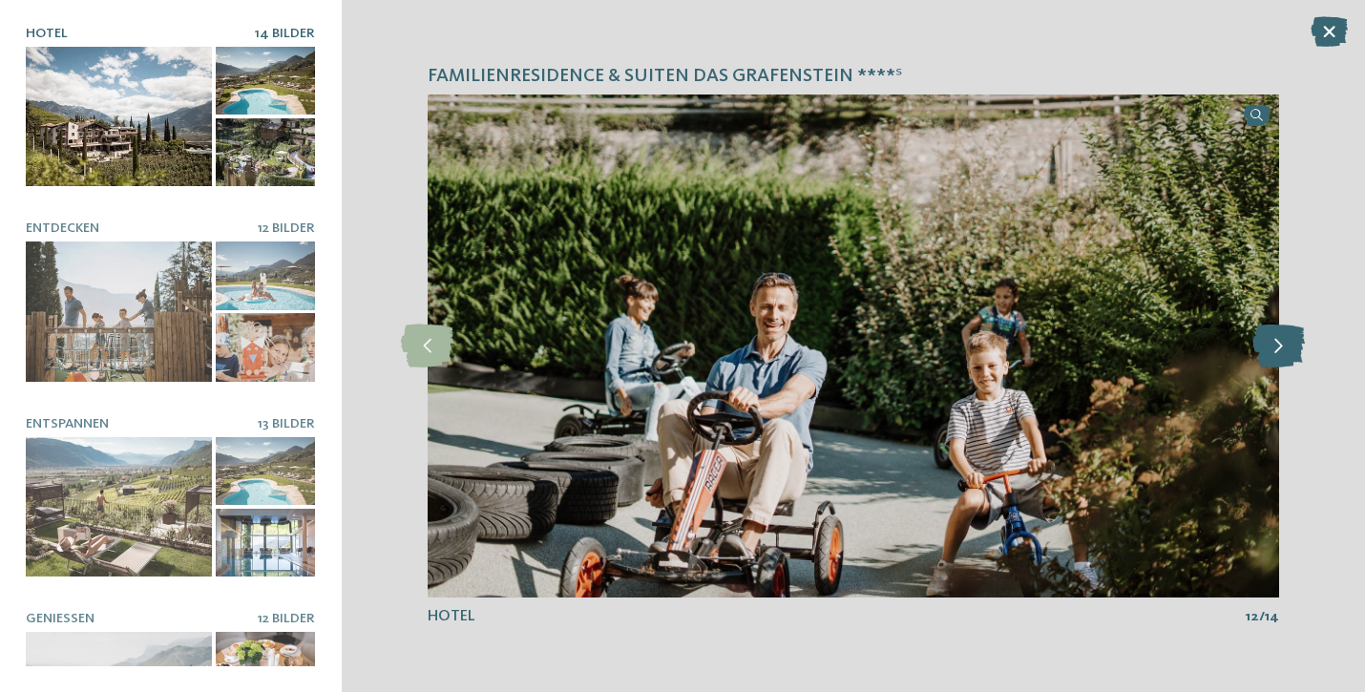
click at [1272, 351] on icon at bounding box center [1278, 346] width 52 height 43
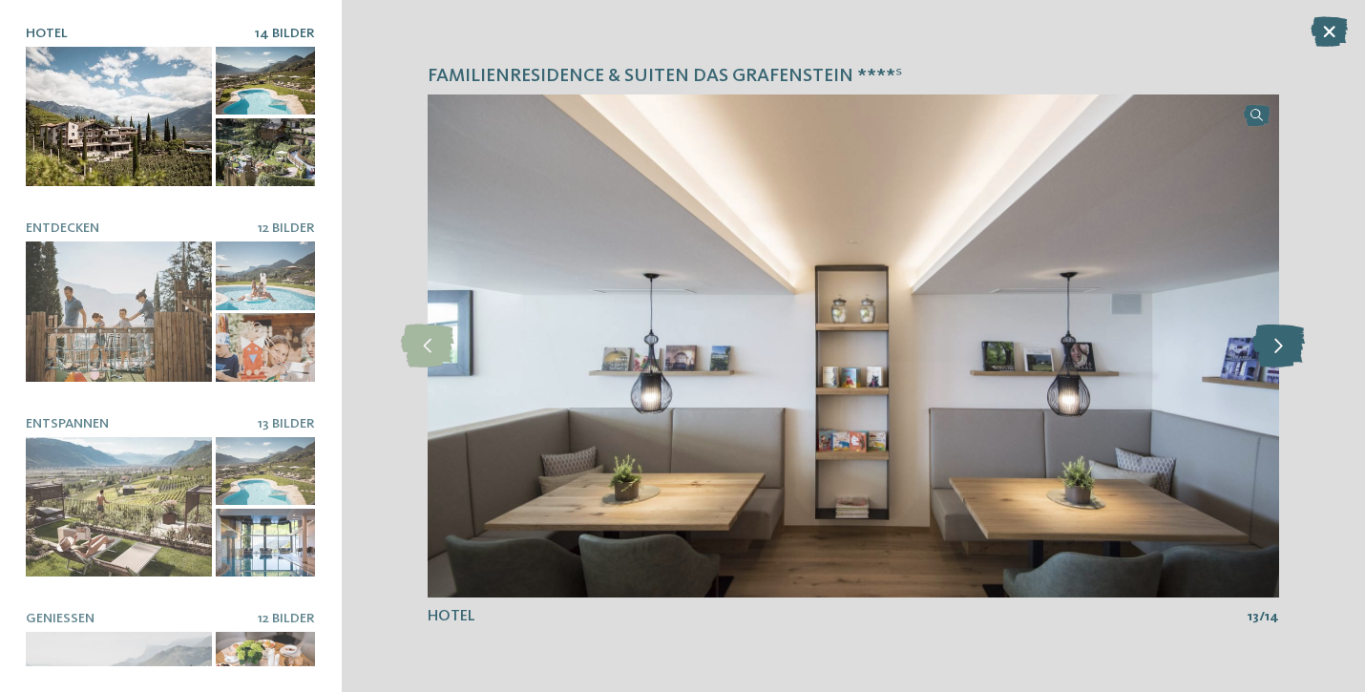
click at [1272, 351] on icon at bounding box center [1278, 346] width 52 height 43
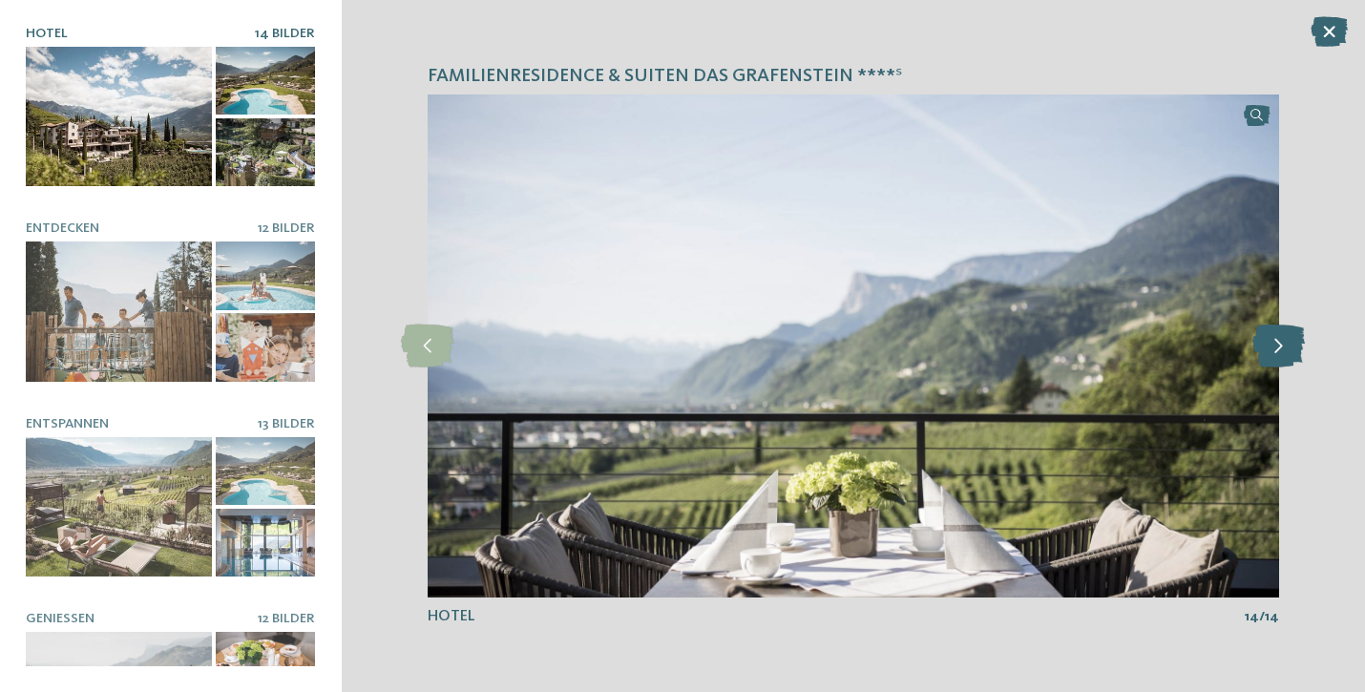
click at [1272, 351] on icon at bounding box center [1278, 346] width 52 height 43
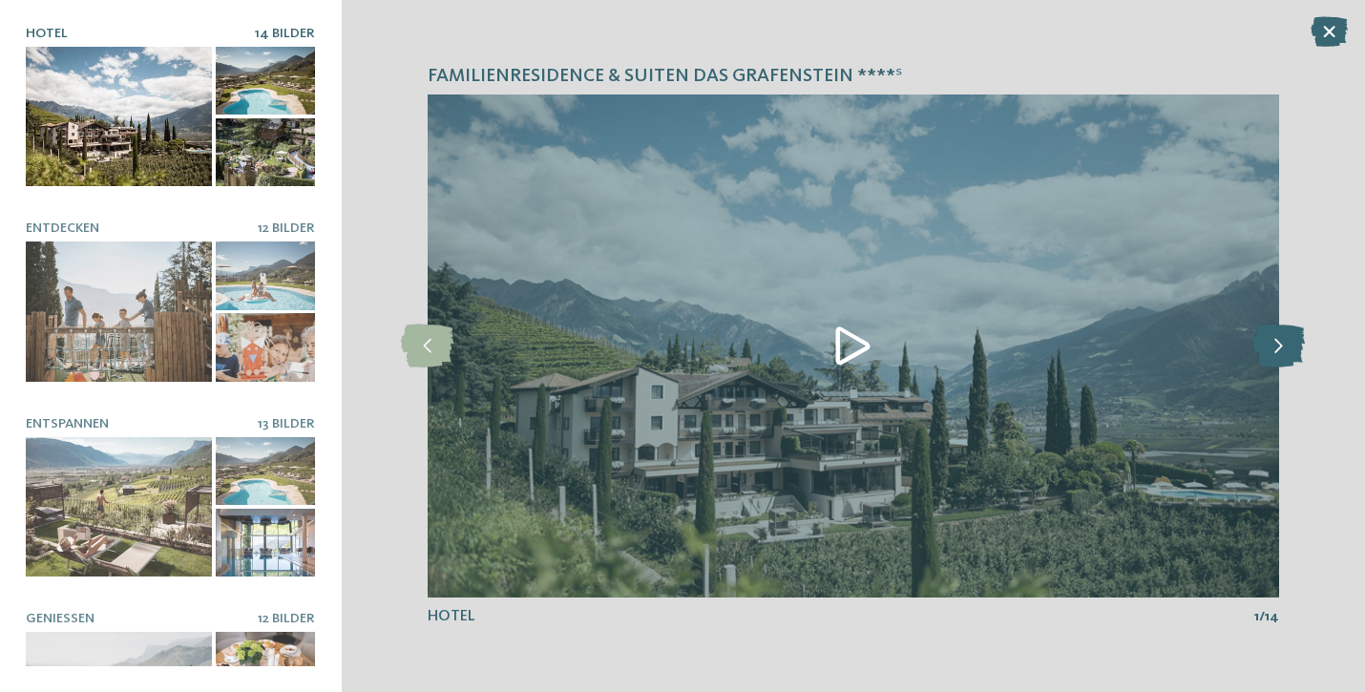
click at [1272, 351] on icon at bounding box center [1278, 346] width 52 height 43
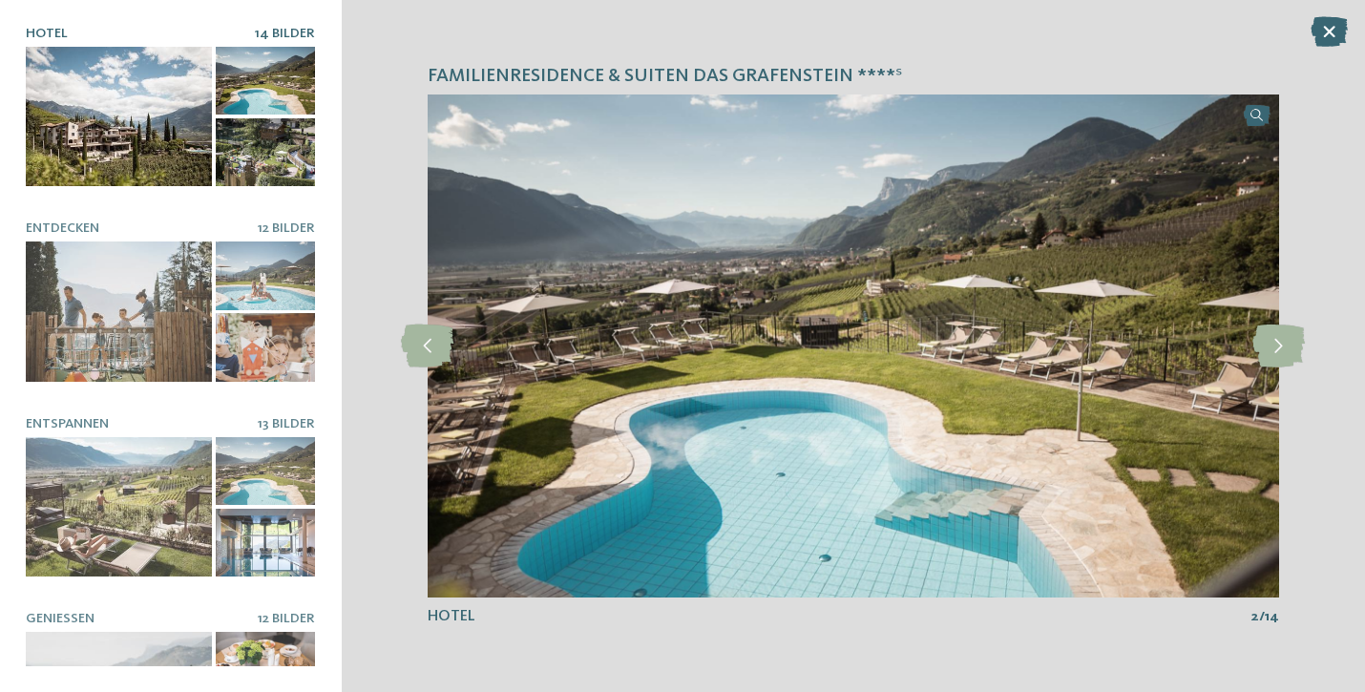
drag, startPoint x: 1338, startPoint y: 33, endPoint x: 1323, endPoint y: 53, distance: 25.2
click at [1338, 33] on icon at bounding box center [1328, 31] width 37 height 31
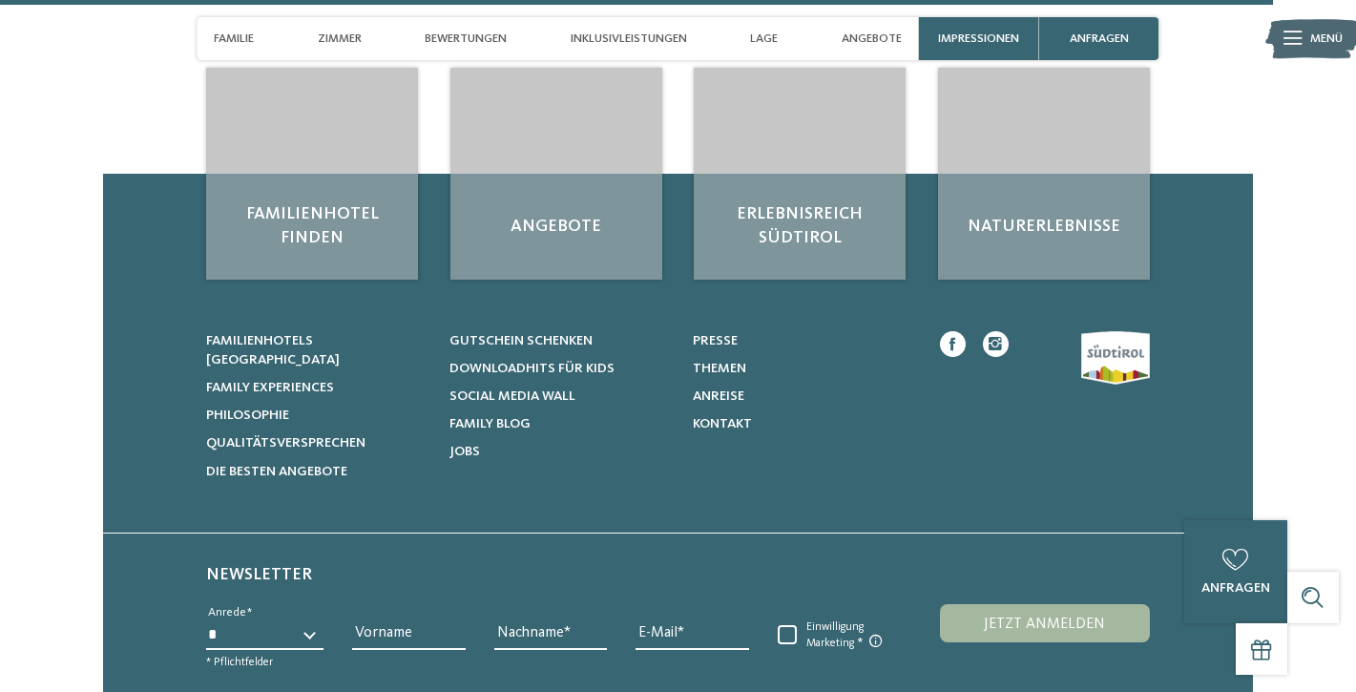
scroll to position [5640, 0]
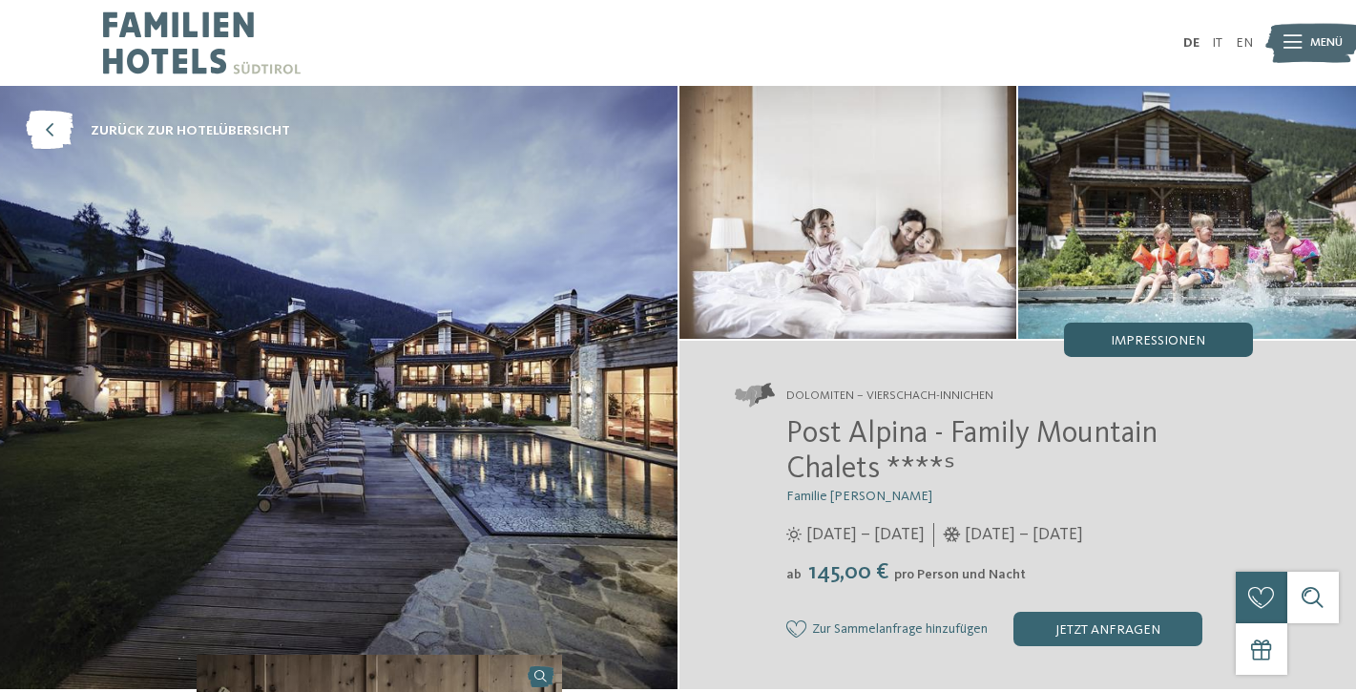
click at [1130, 341] on span "Impressionen" at bounding box center [1158, 340] width 94 height 13
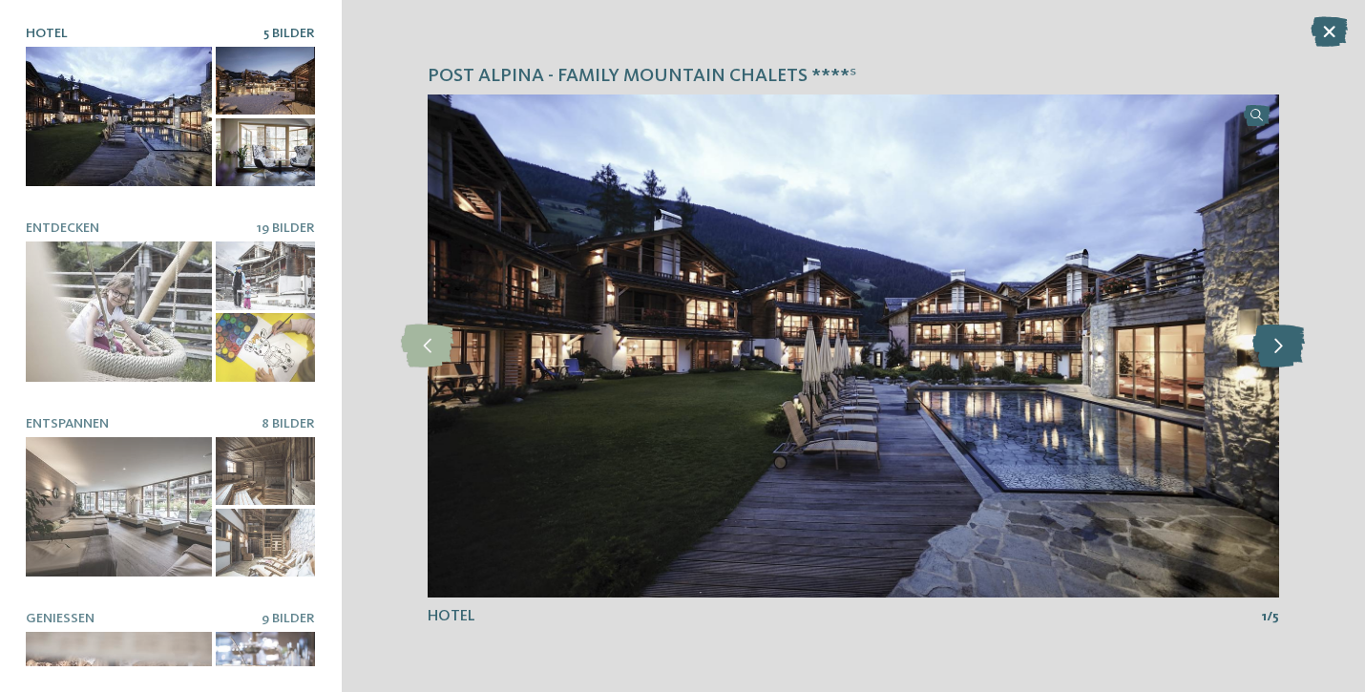
click at [1270, 349] on icon at bounding box center [1278, 346] width 52 height 43
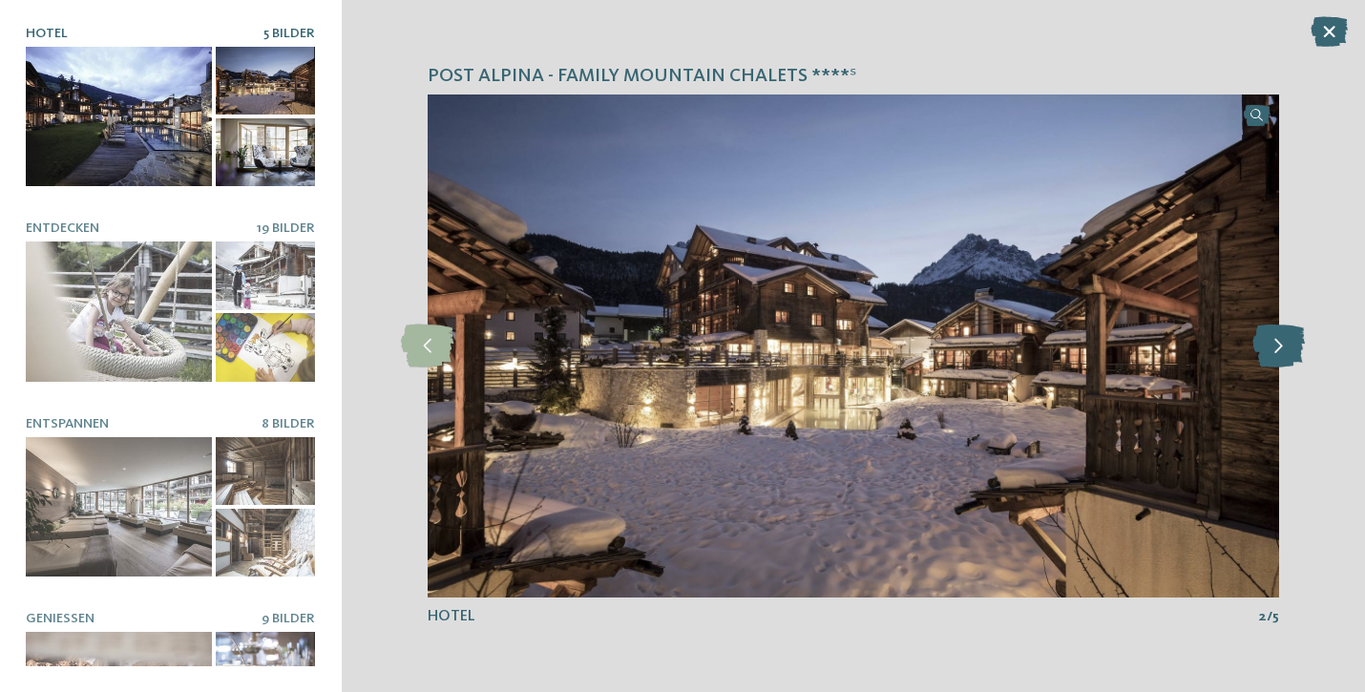
click at [1270, 349] on icon at bounding box center [1278, 346] width 52 height 43
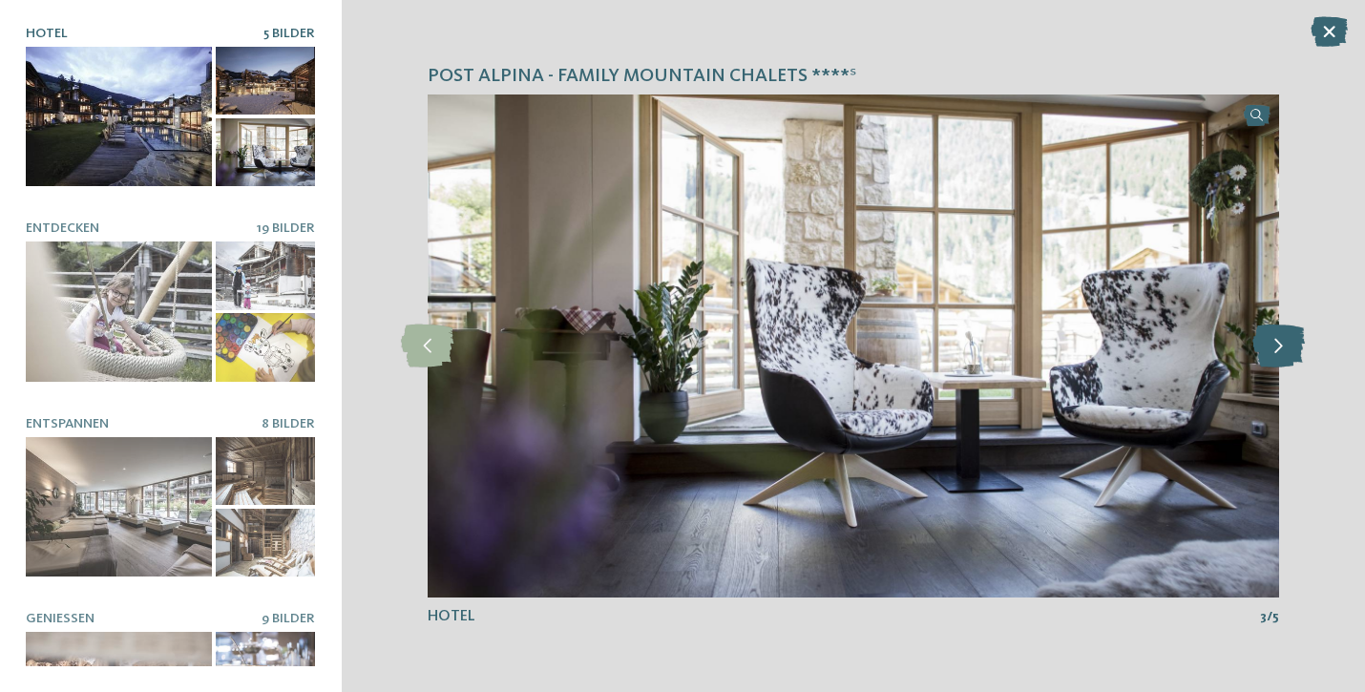
click at [1270, 349] on icon at bounding box center [1278, 346] width 52 height 43
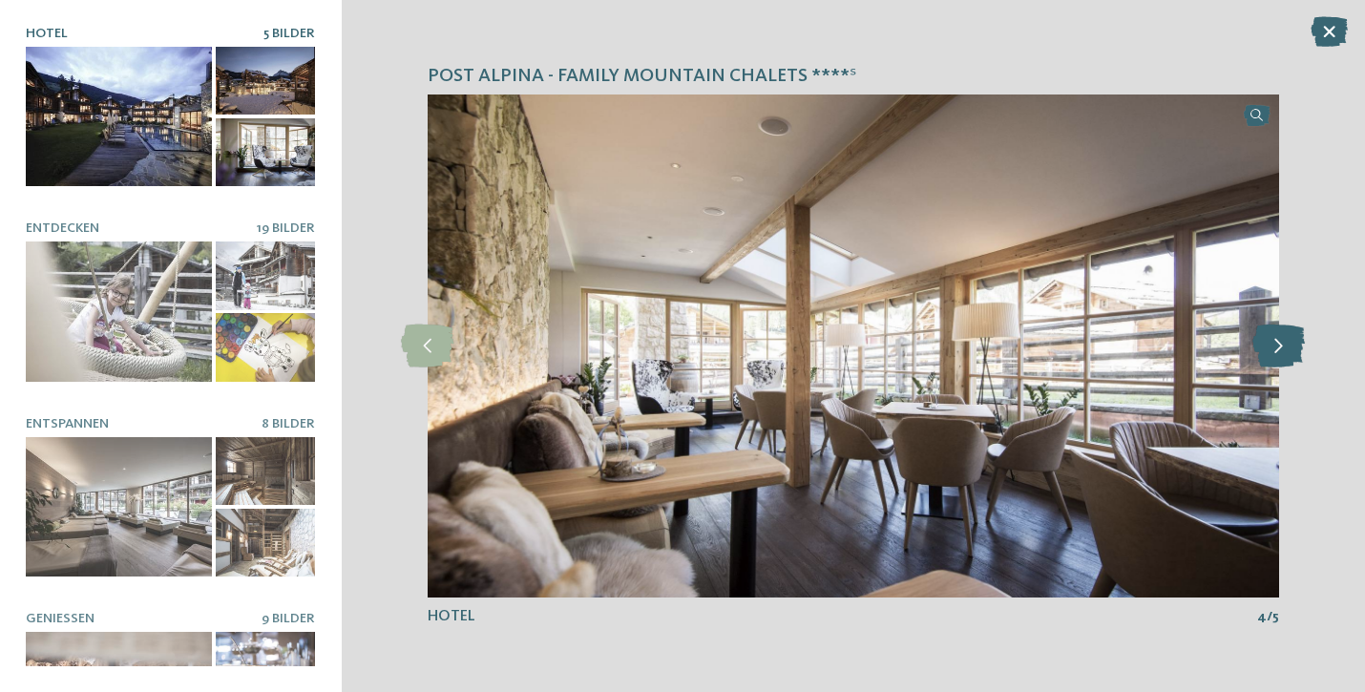
click at [1270, 349] on icon at bounding box center [1278, 346] width 52 height 43
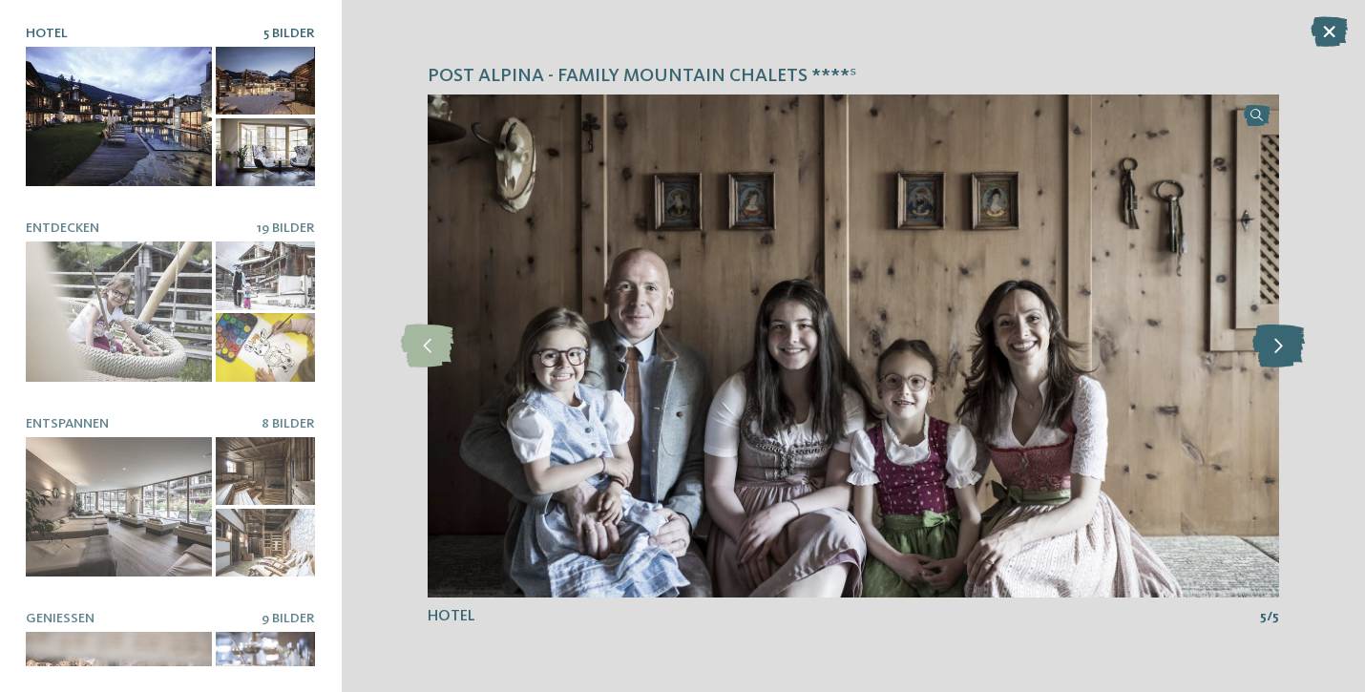
click at [1270, 349] on icon at bounding box center [1278, 346] width 52 height 43
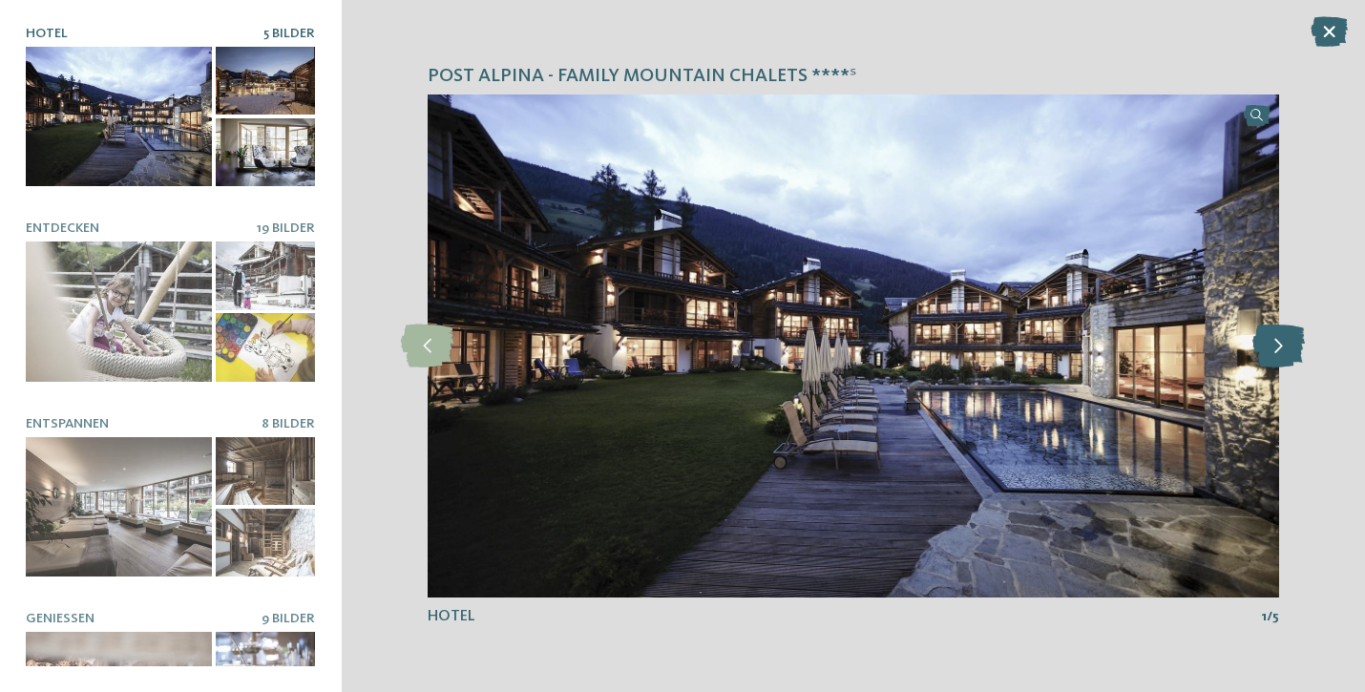
click at [1270, 349] on icon at bounding box center [1278, 346] width 52 height 43
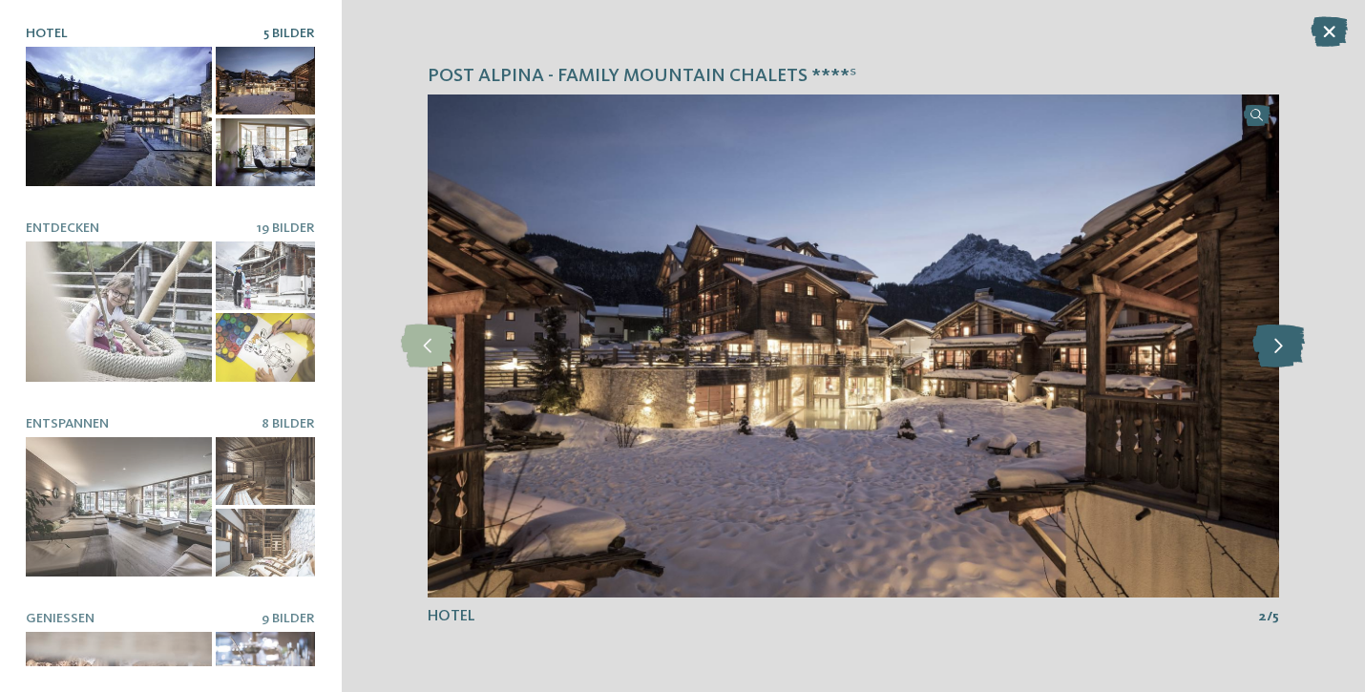
click at [1270, 349] on icon at bounding box center [1278, 346] width 52 height 43
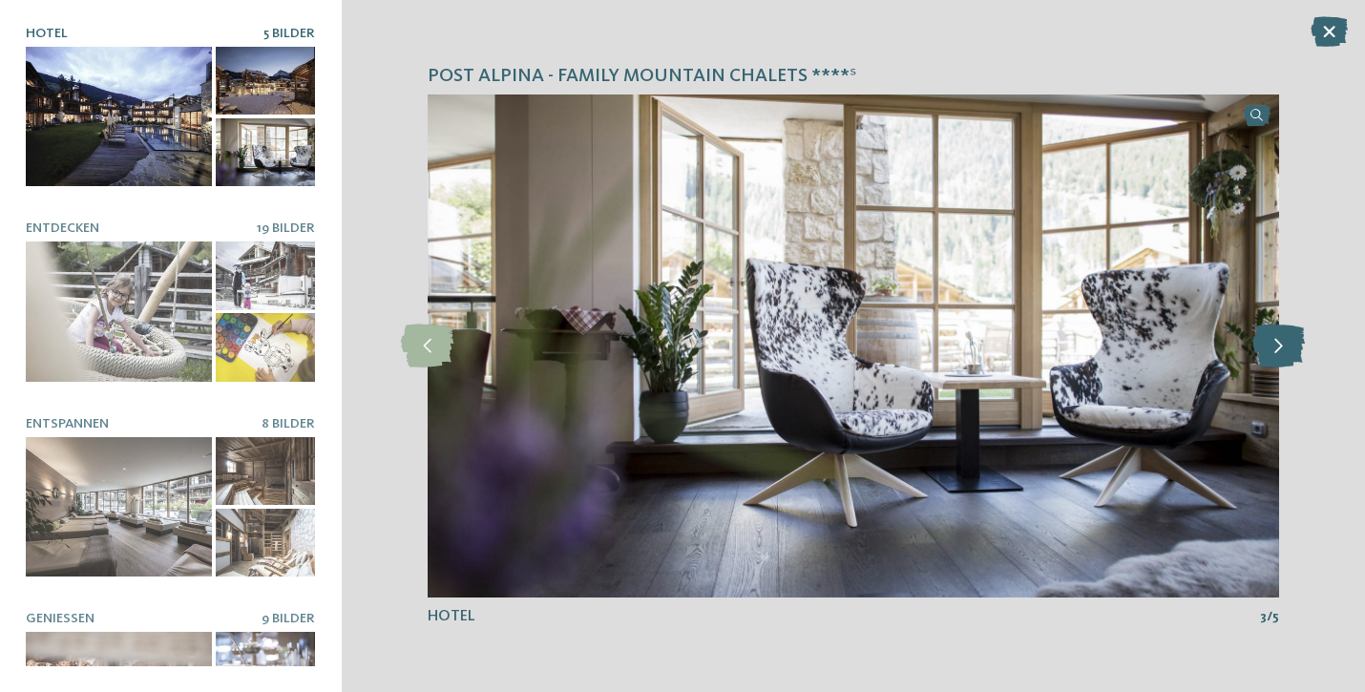
click at [1270, 349] on icon at bounding box center [1278, 346] width 52 height 43
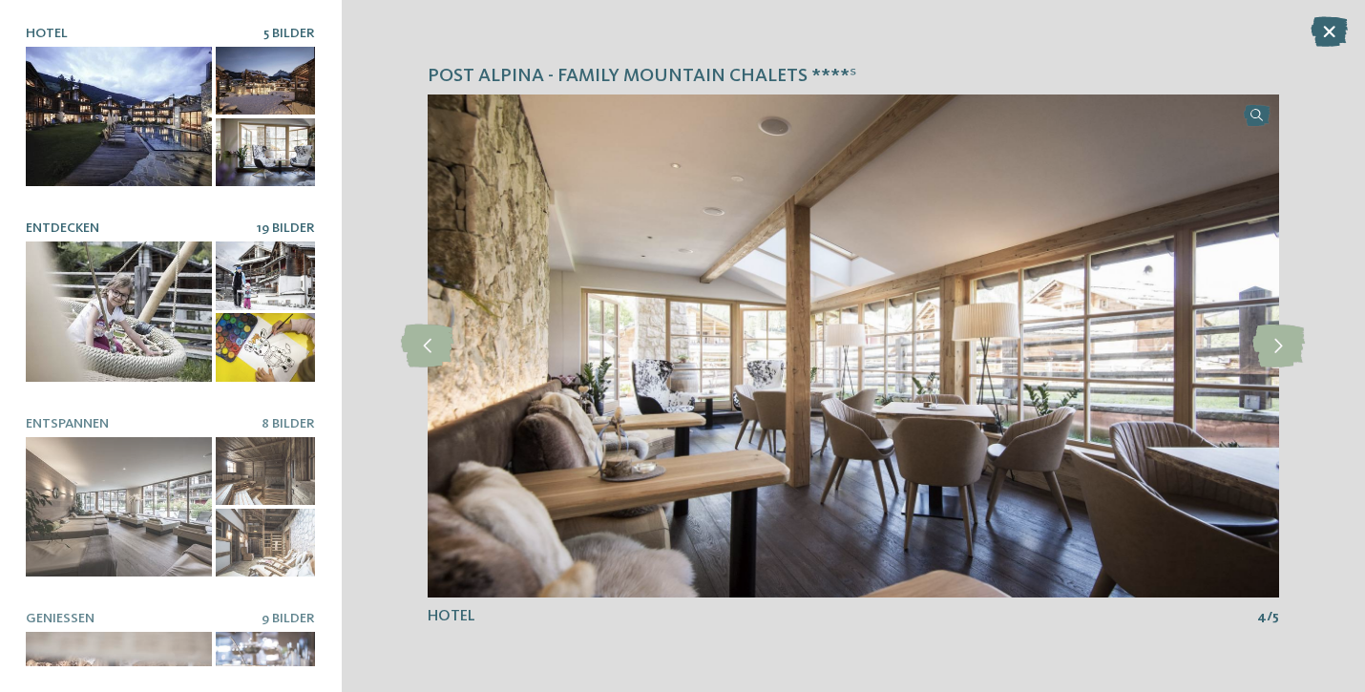
click at [127, 306] on div at bounding box center [119, 311] width 186 height 140
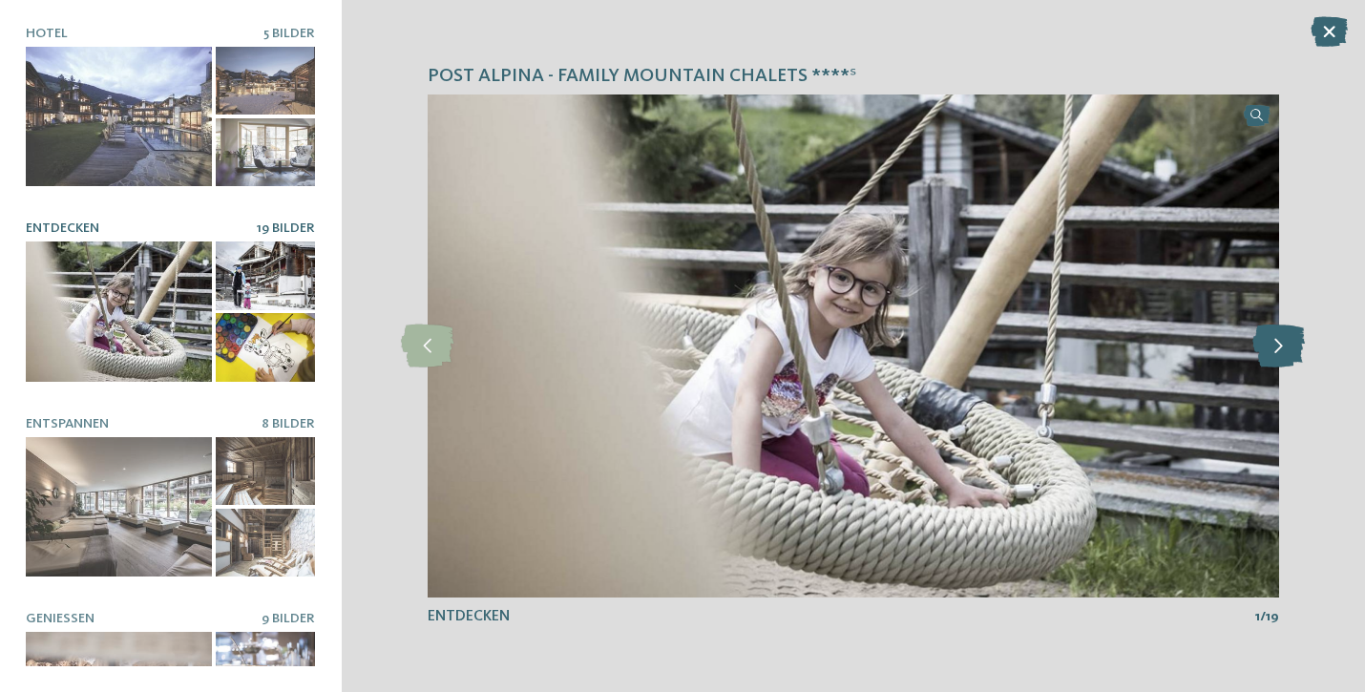
click at [1284, 354] on icon at bounding box center [1278, 346] width 52 height 43
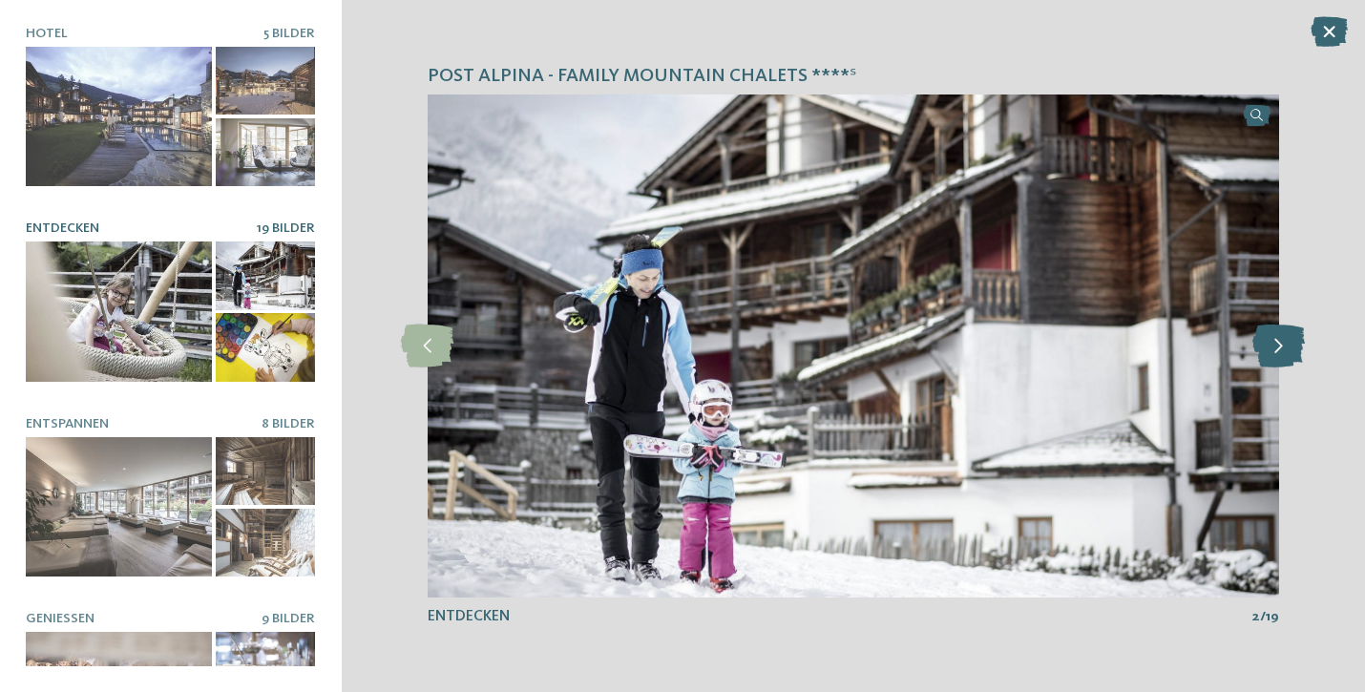
click at [1284, 354] on icon at bounding box center [1278, 346] width 52 height 43
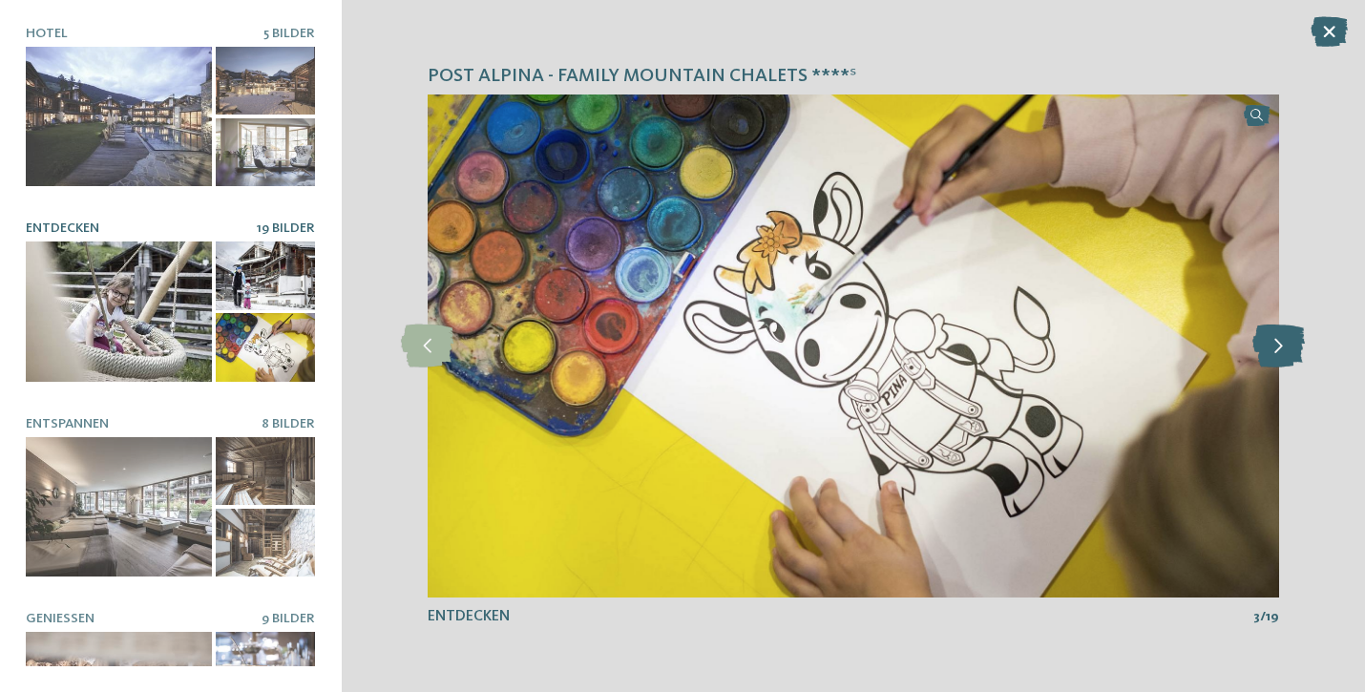
click at [1284, 354] on icon at bounding box center [1278, 346] width 52 height 43
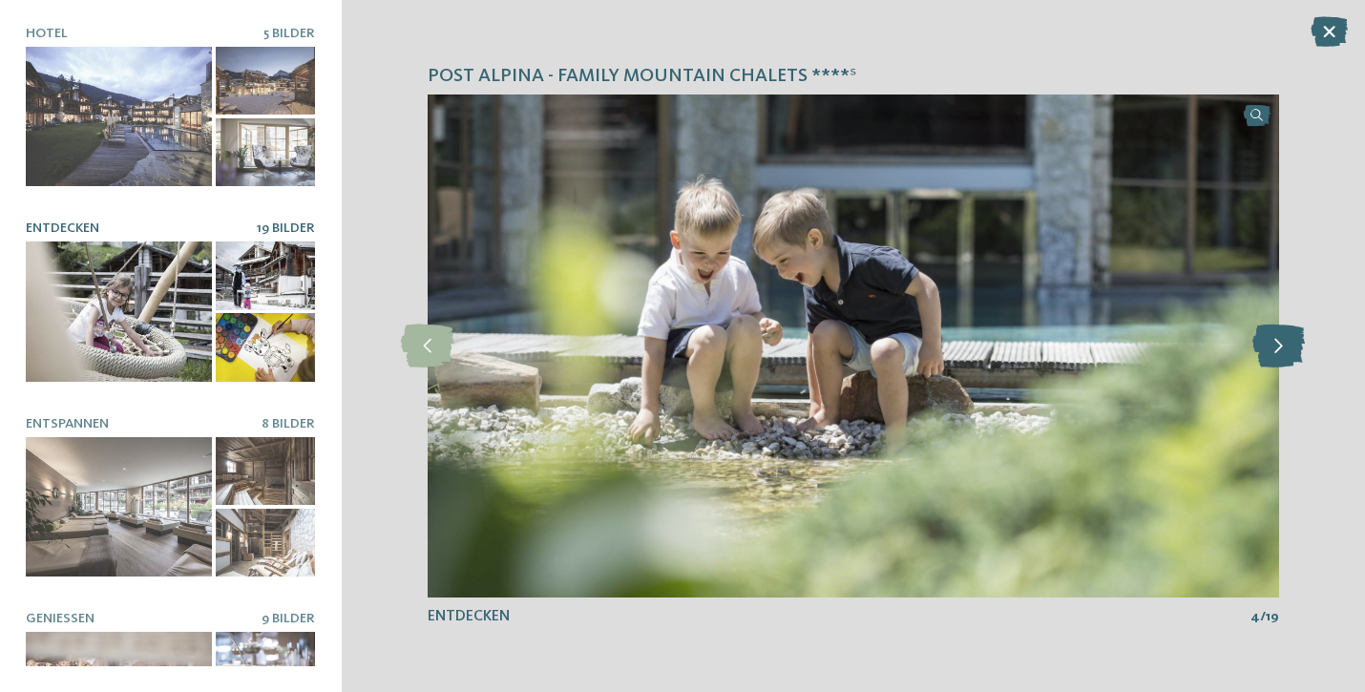
click at [1284, 354] on icon at bounding box center [1278, 346] width 52 height 43
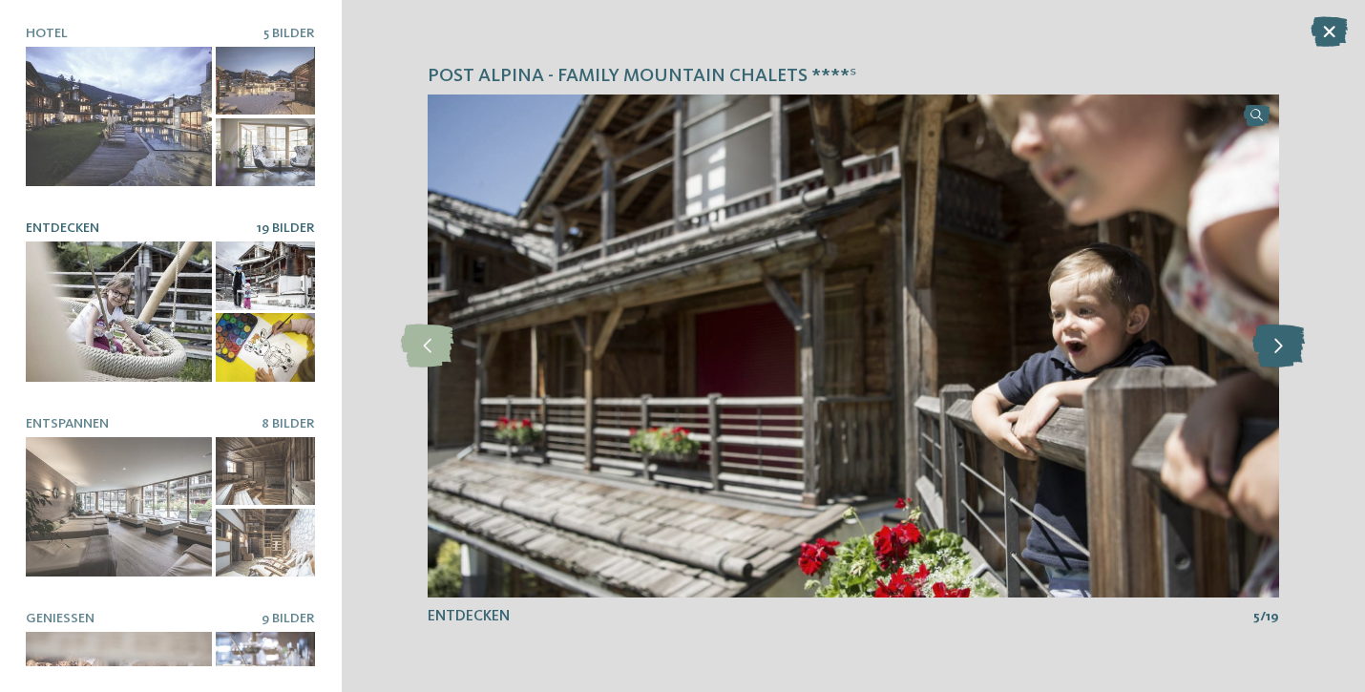
click at [1284, 354] on icon at bounding box center [1278, 346] width 52 height 43
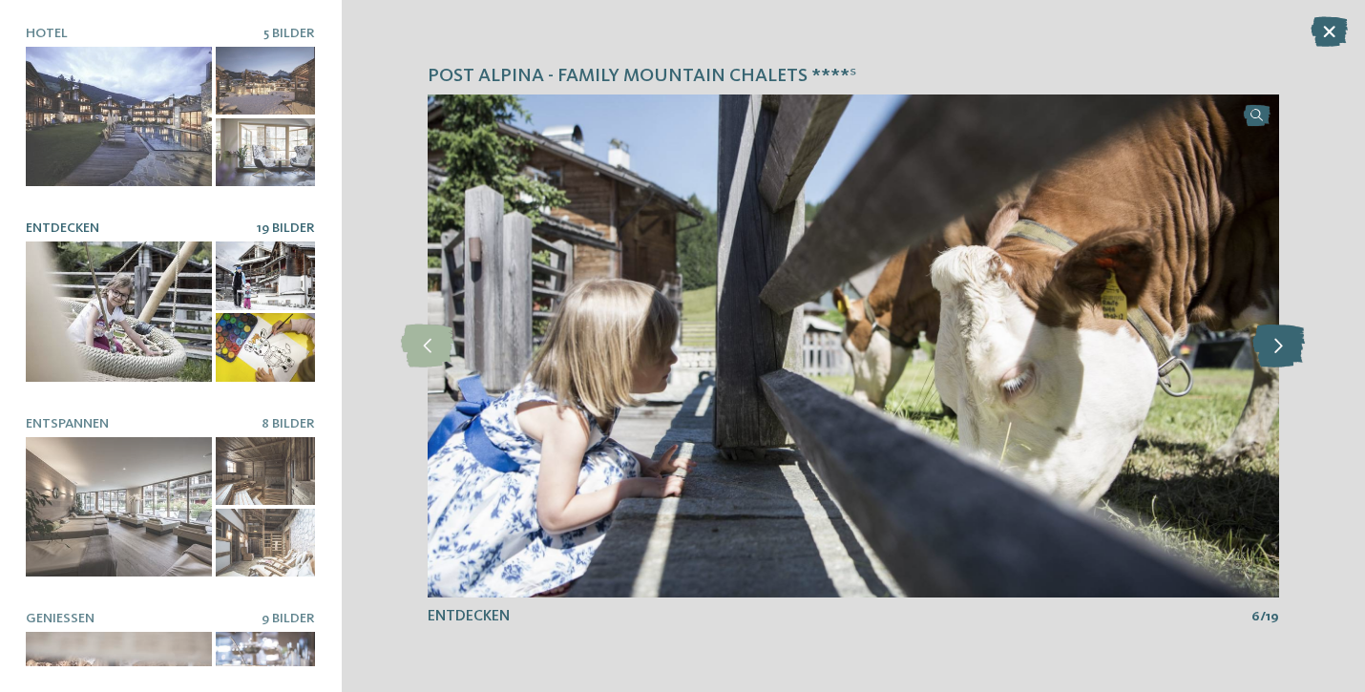
click at [1284, 354] on icon at bounding box center [1278, 346] width 52 height 43
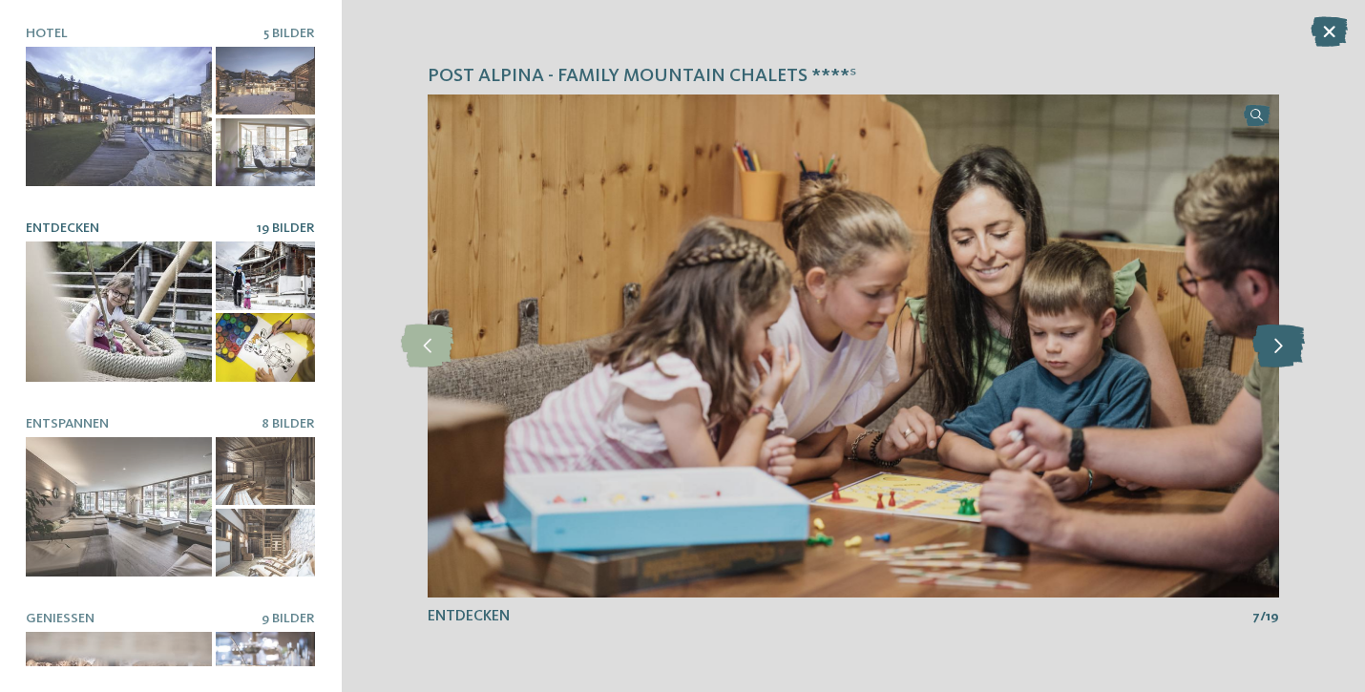
click at [1284, 354] on icon at bounding box center [1278, 346] width 52 height 43
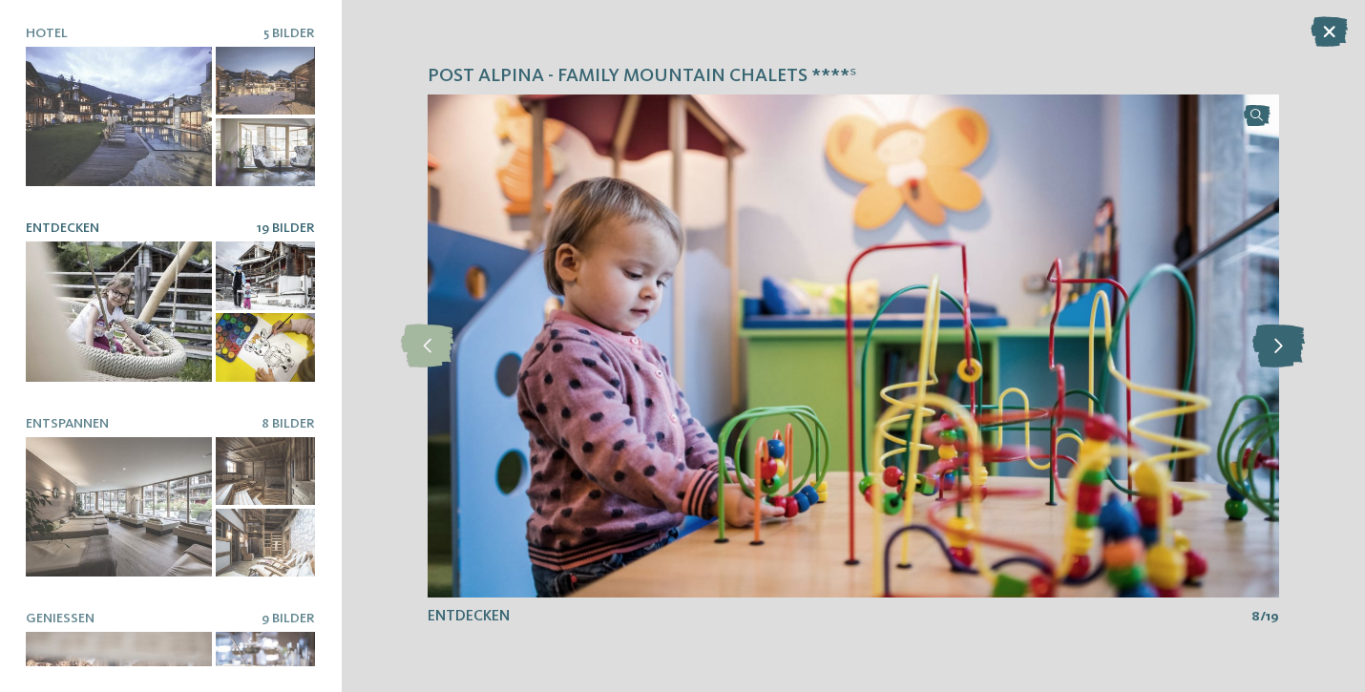
click at [1284, 354] on icon at bounding box center [1278, 346] width 52 height 43
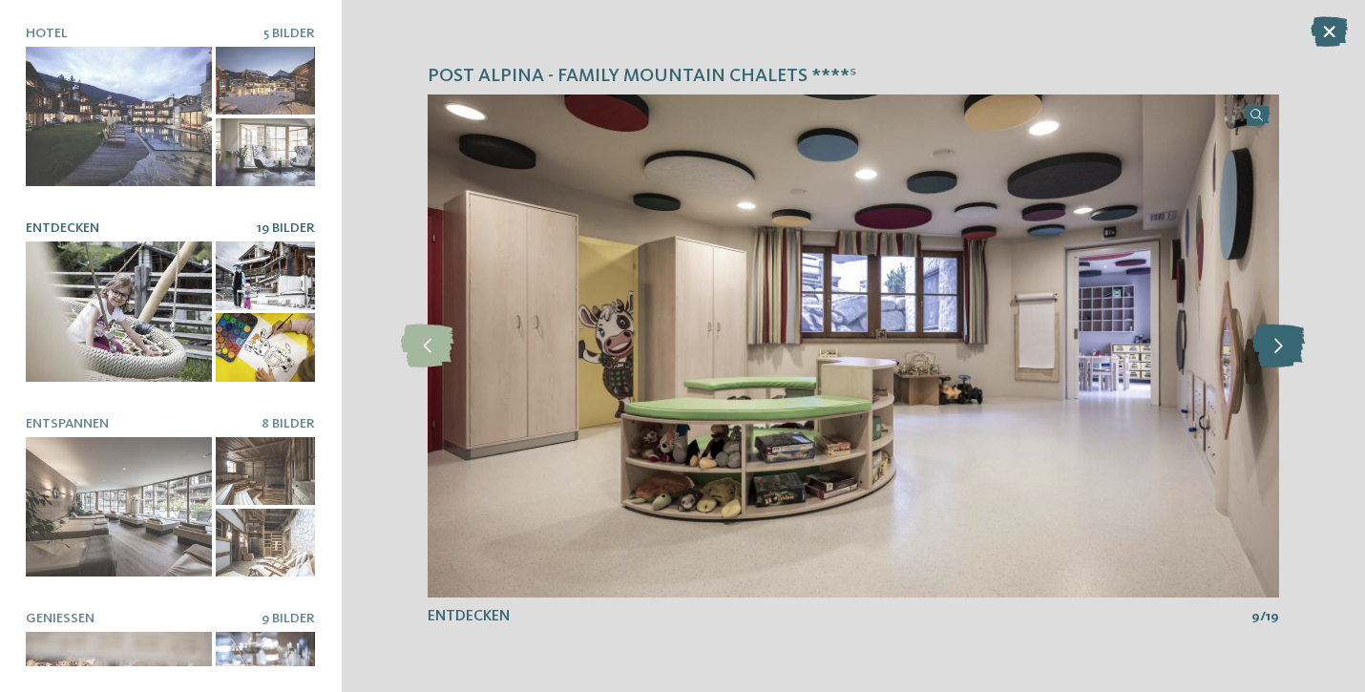
click at [1284, 354] on icon at bounding box center [1278, 346] width 52 height 43
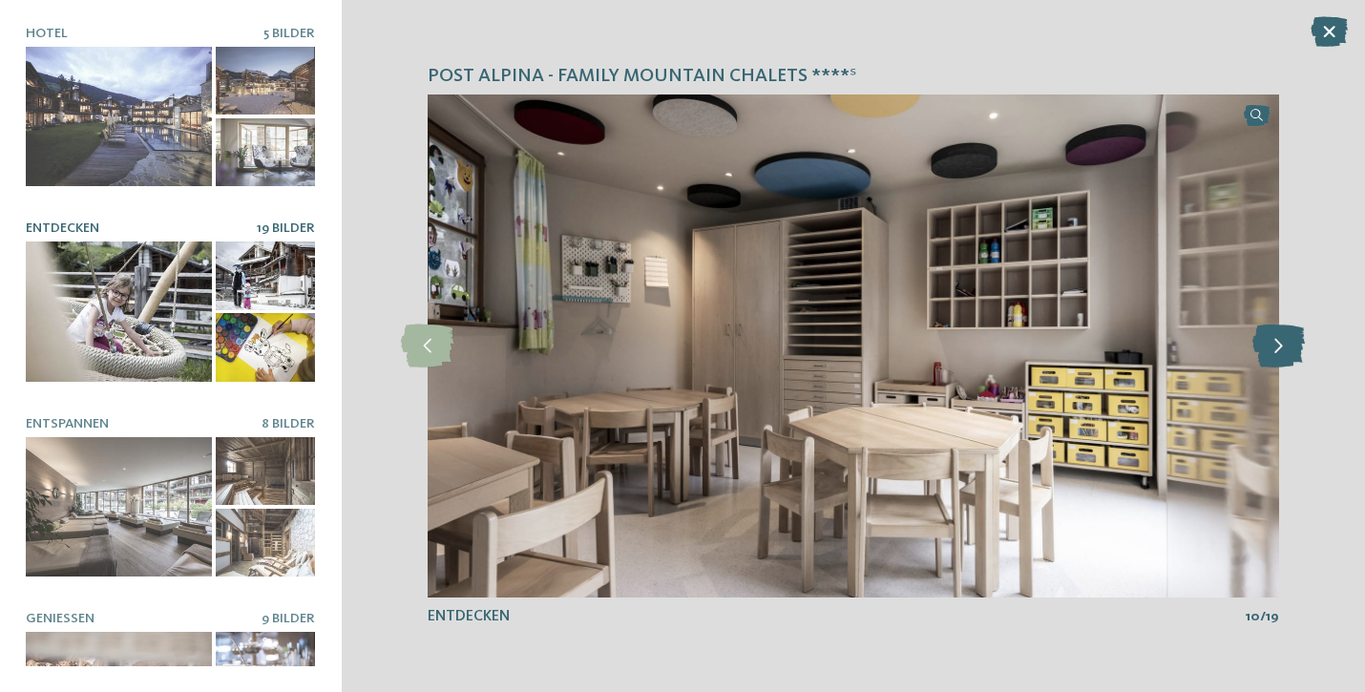
click at [1284, 354] on icon at bounding box center [1278, 346] width 52 height 43
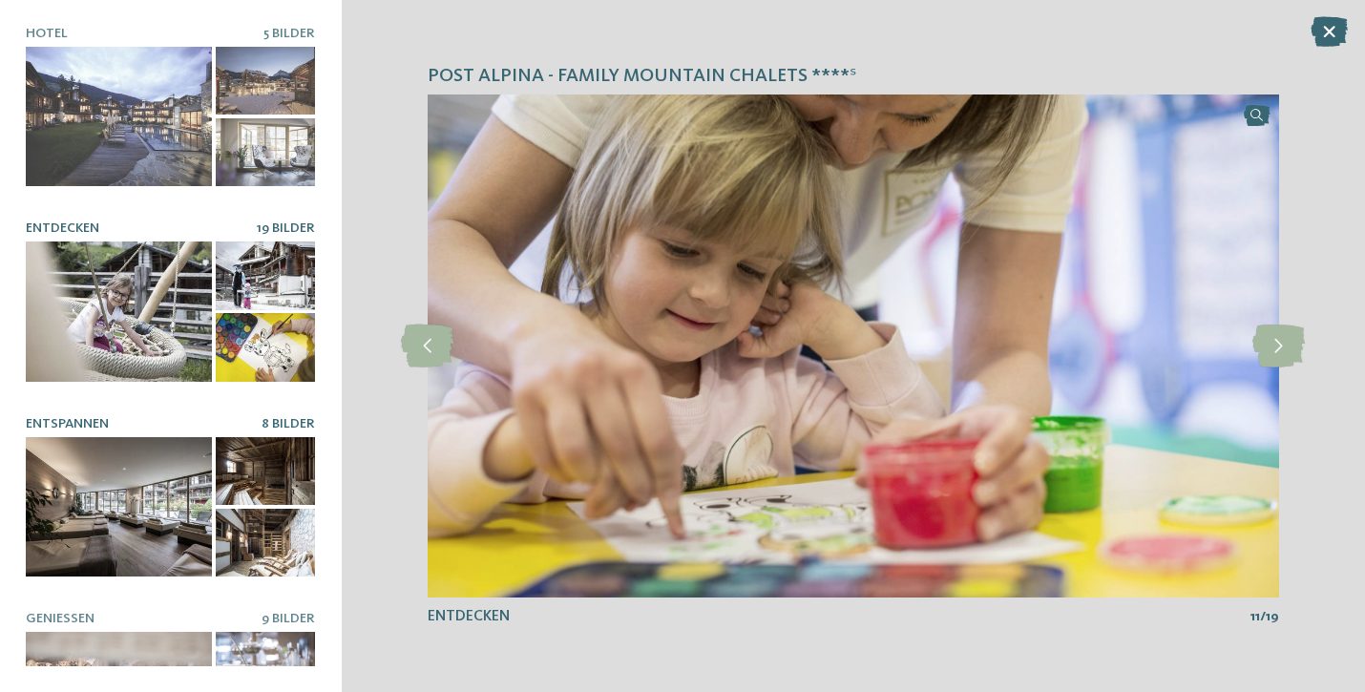
click at [73, 473] on div at bounding box center [119, 507] width 186 height 140
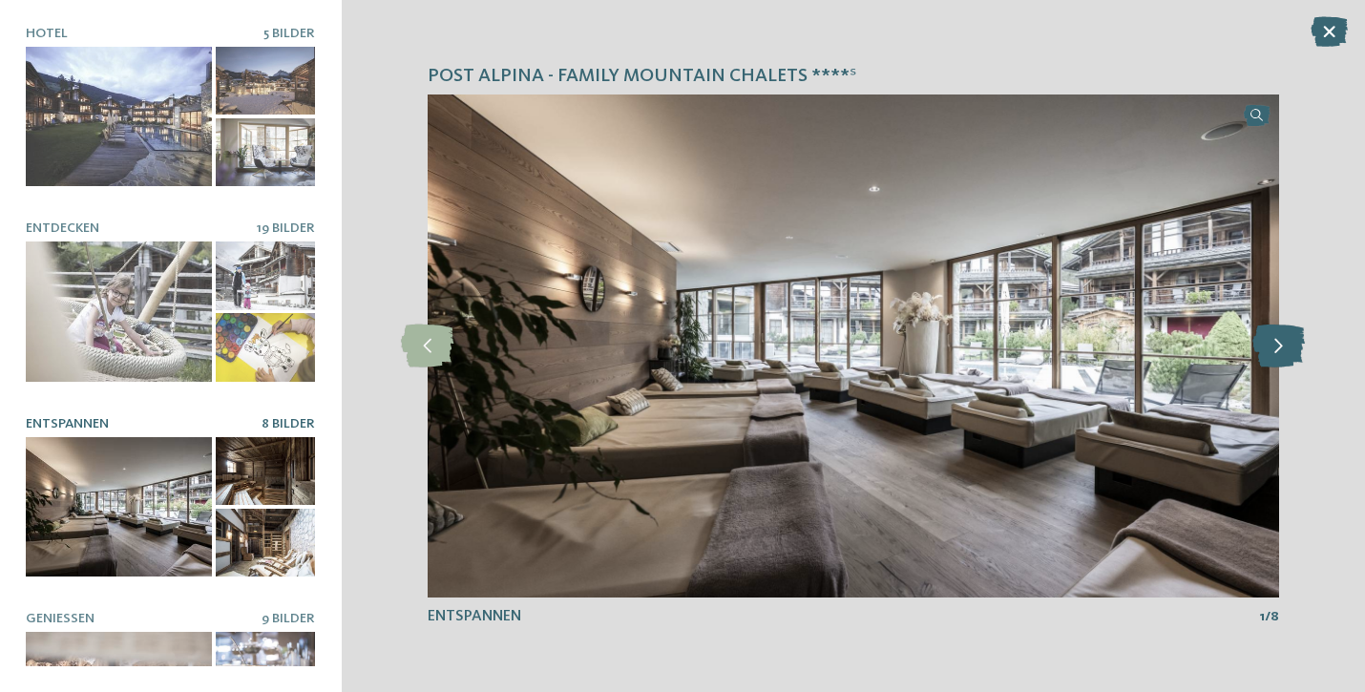
click at [1268, 345] on icon at bounding box center [1278, 346] width 52 height 43
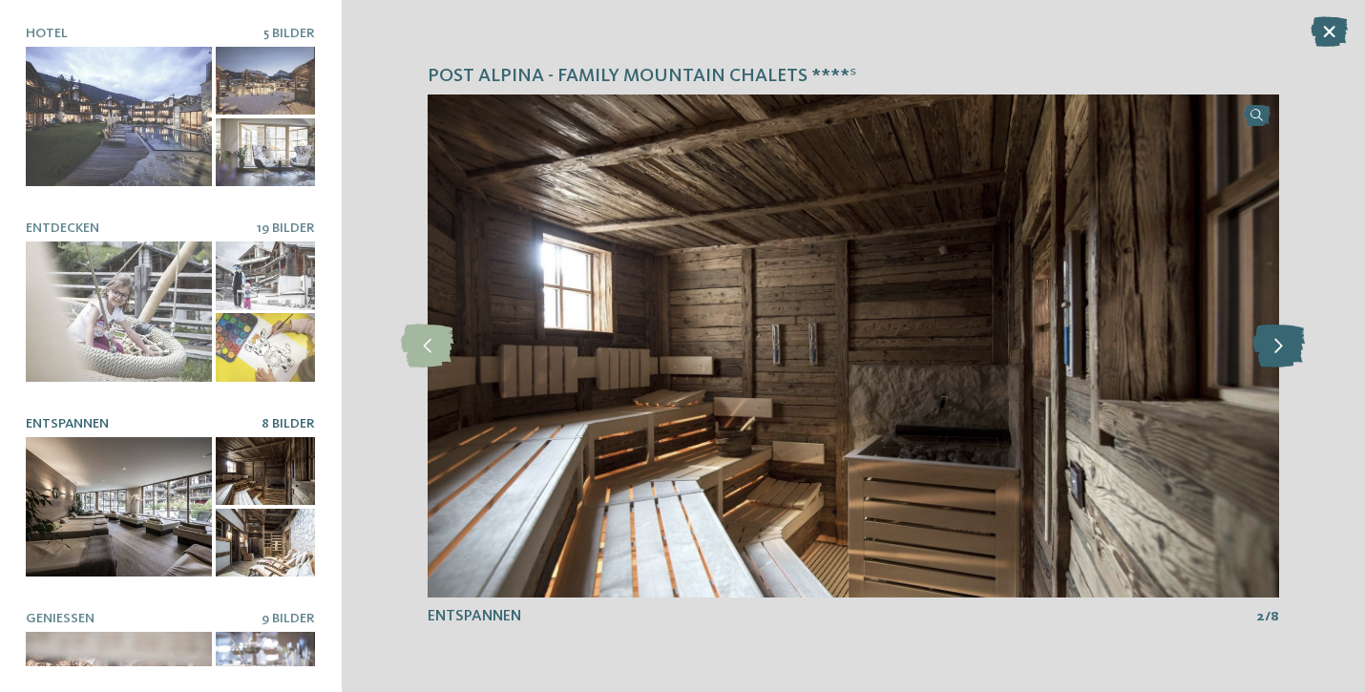
click at [1273, 345] on icon at bounding box center [1278, 346] width 52 height 43
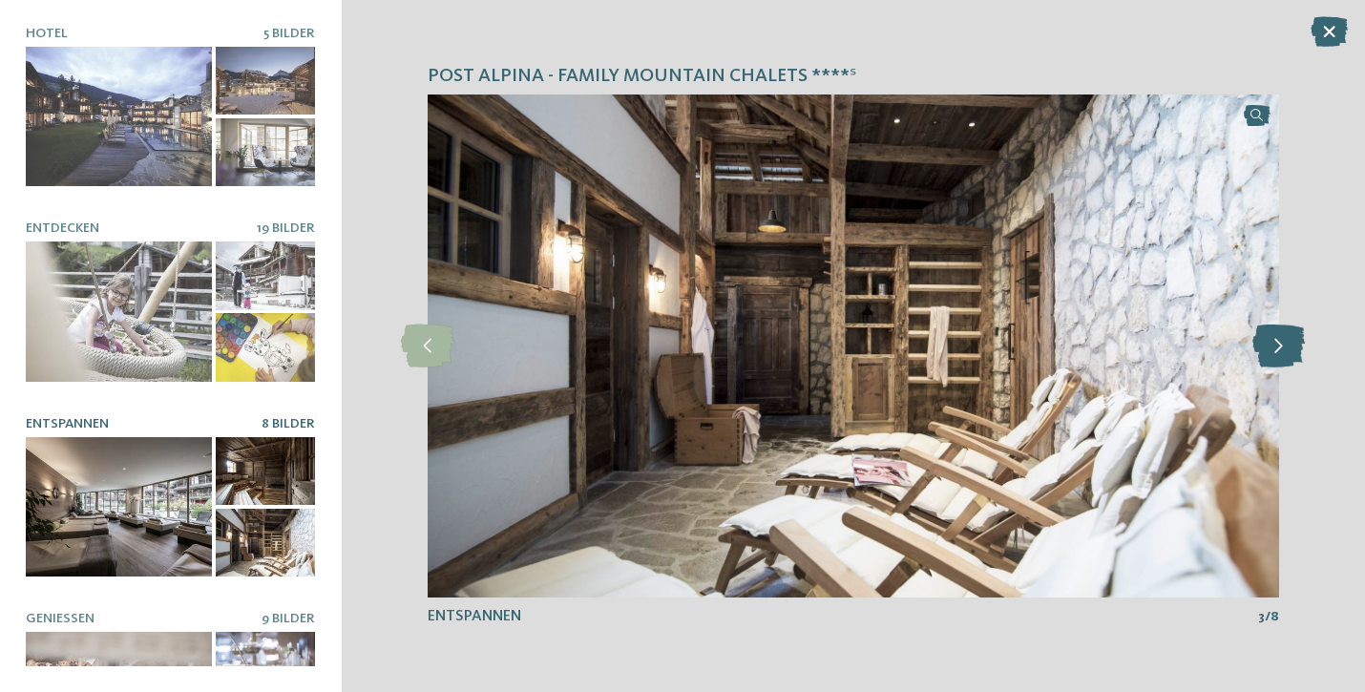
click at [1273, 345] on icon at bounding box center [1278, 346] width 52 height 43
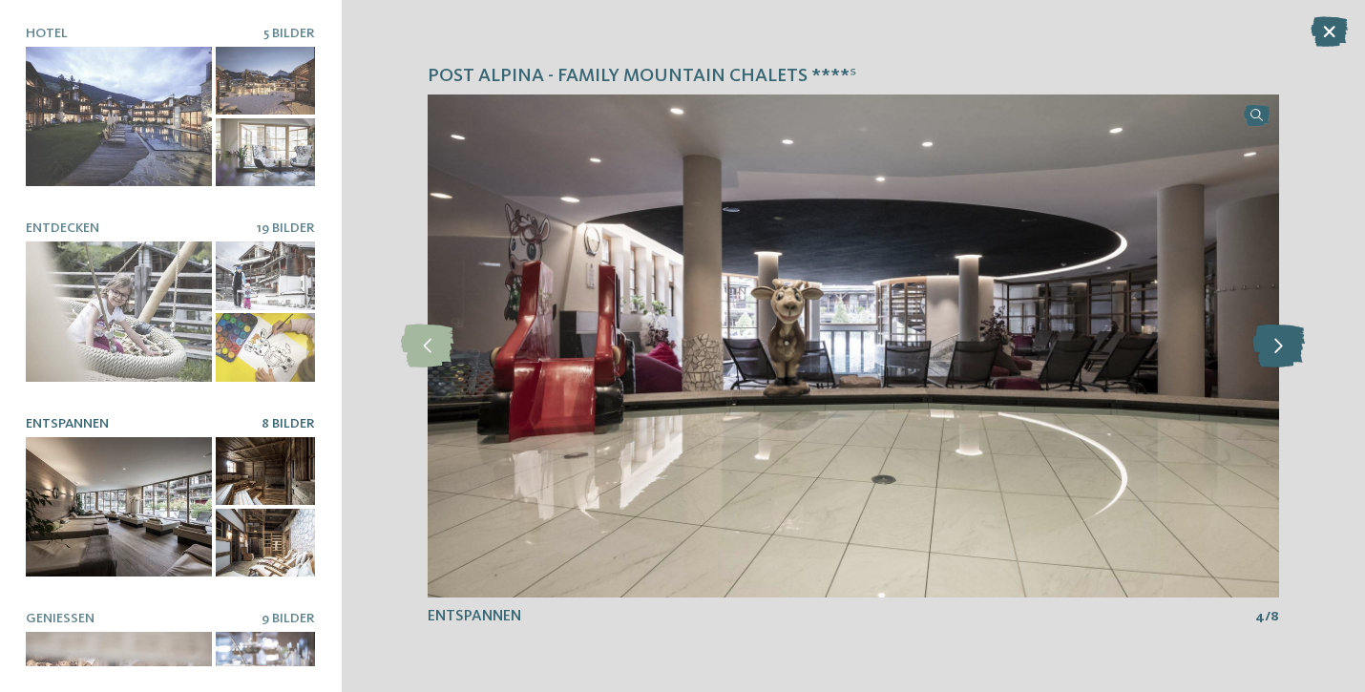
click at [1273, 345] on icon at bounding box center [1278, 346] width 52 height 43
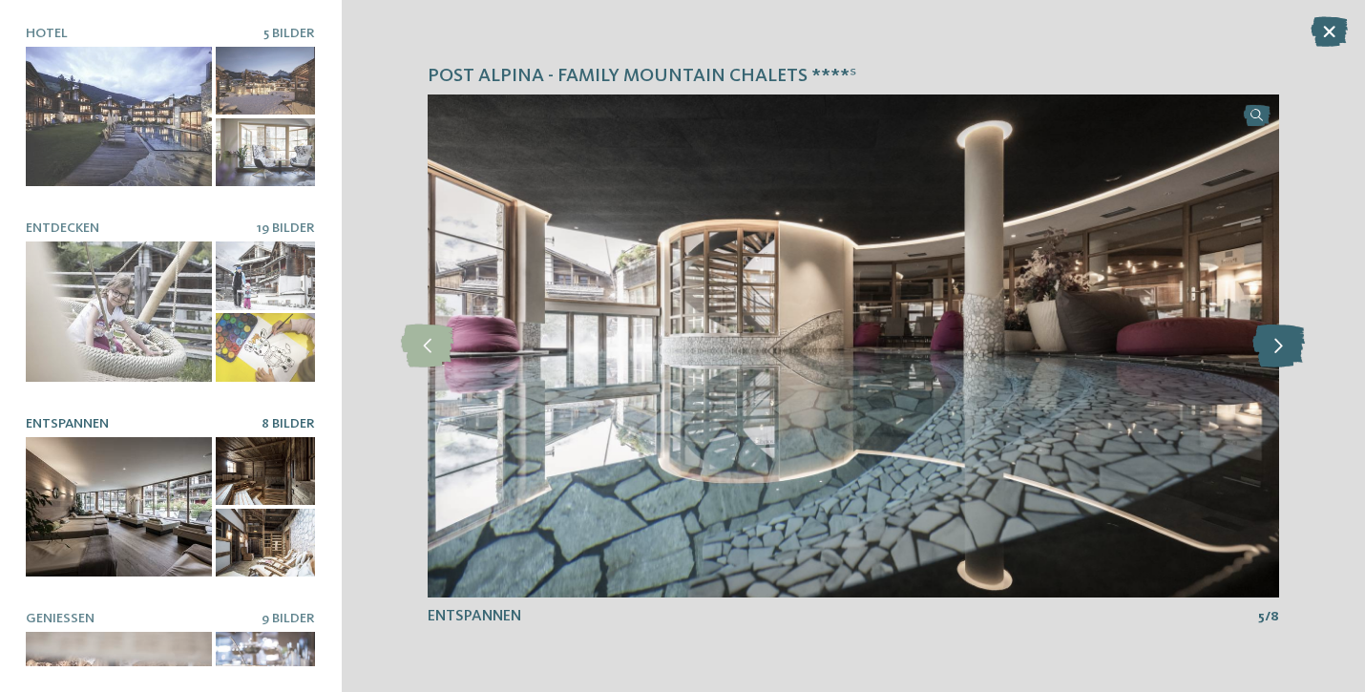
click at [1273, 345] on icon at bounding box center [1278, 346] width 52 height 43
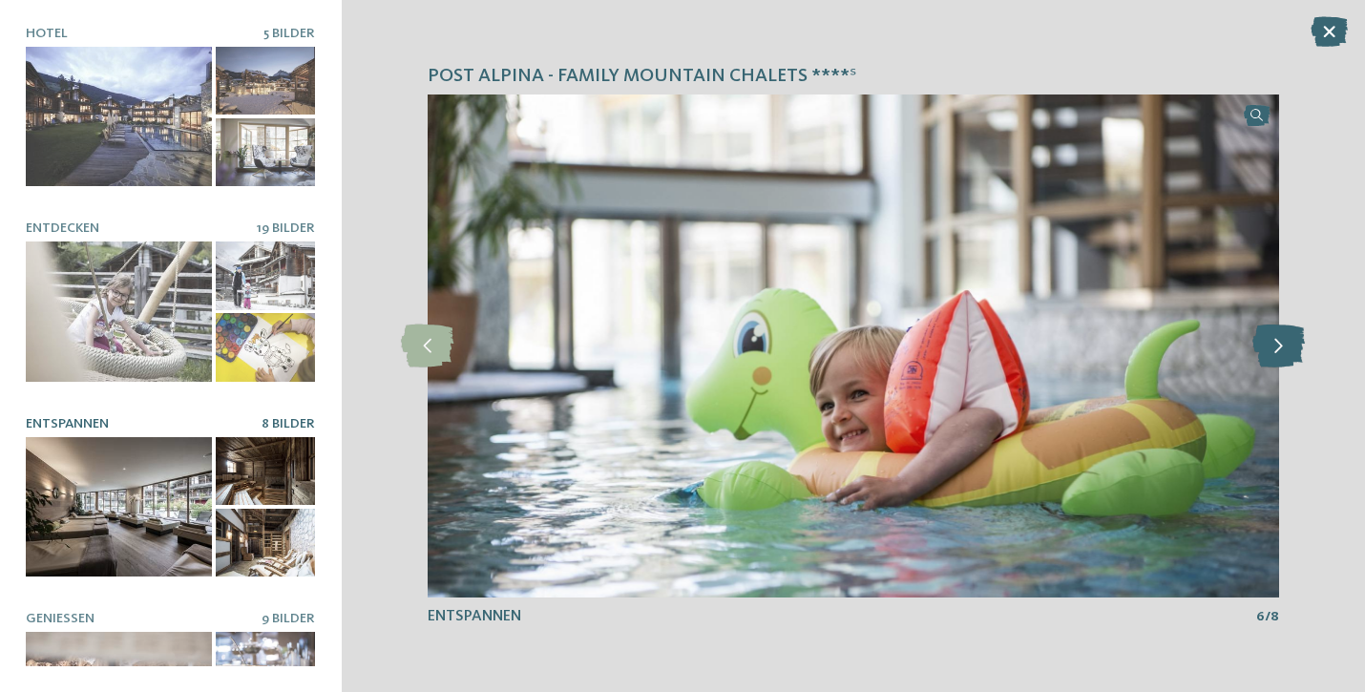
click at [1273, 345] on icon at bounding box center [1278, 346] width 52 height 43
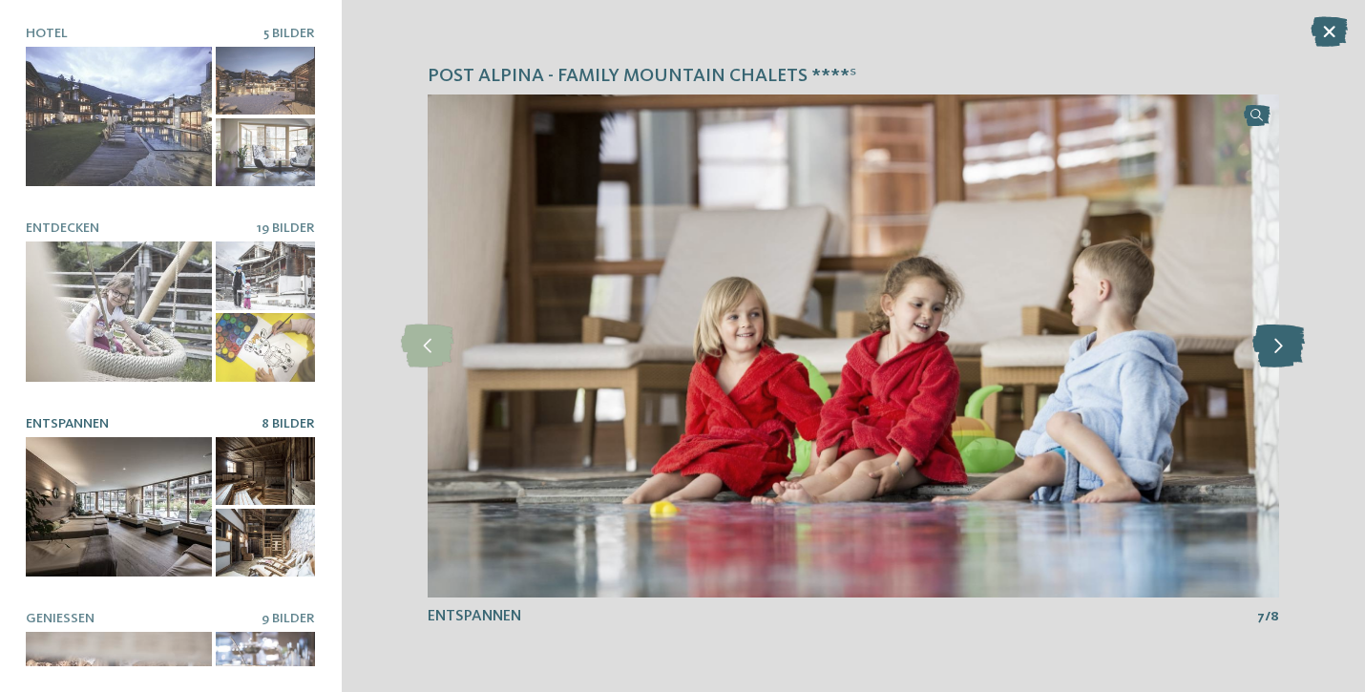
click at [1273, 345] on icon at bounding box center [1278, 346] width 52 height 43
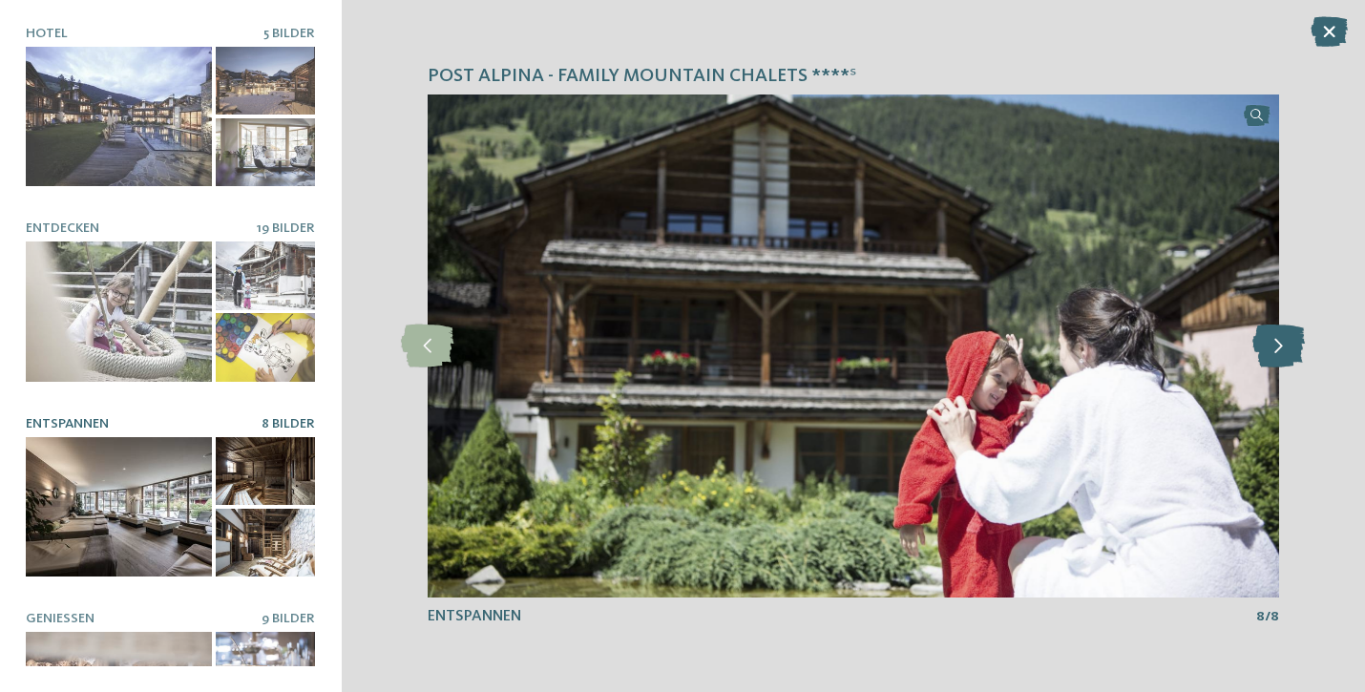
click at [1273, 345] on icon at bounding box center [1278, 346] width 52 height 43
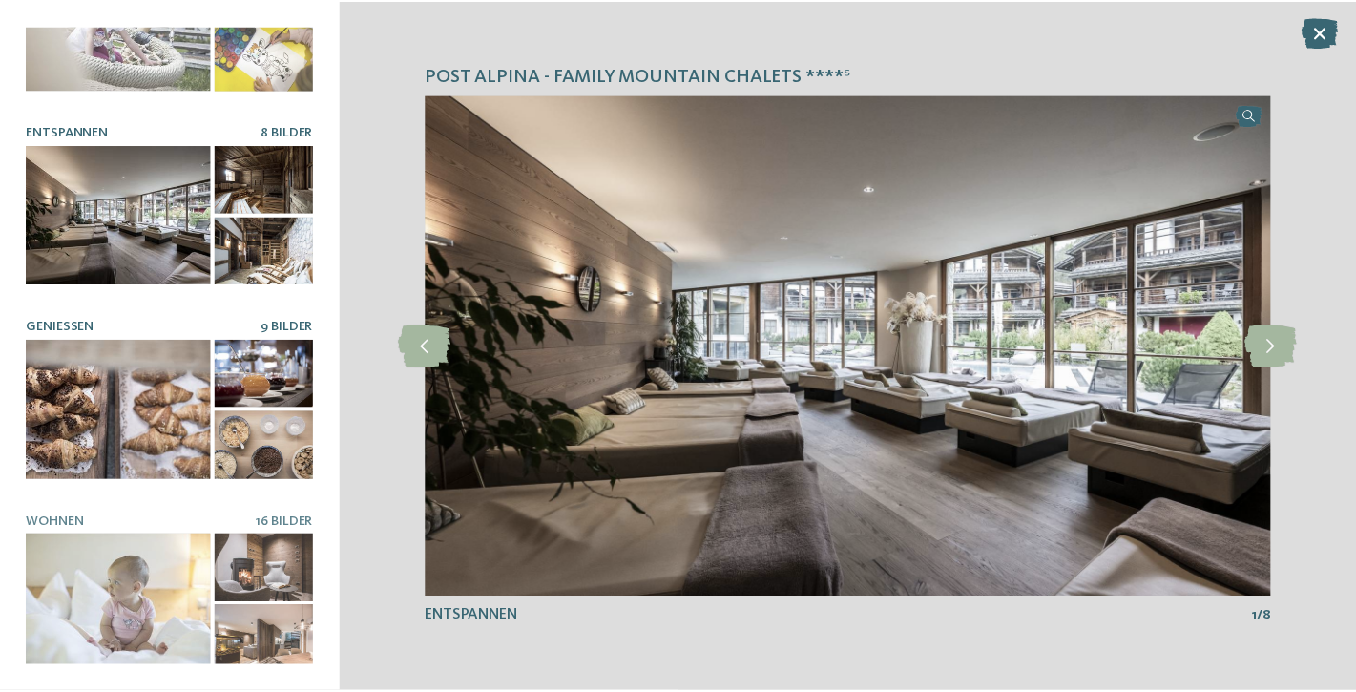
scroll to position [287, 0]
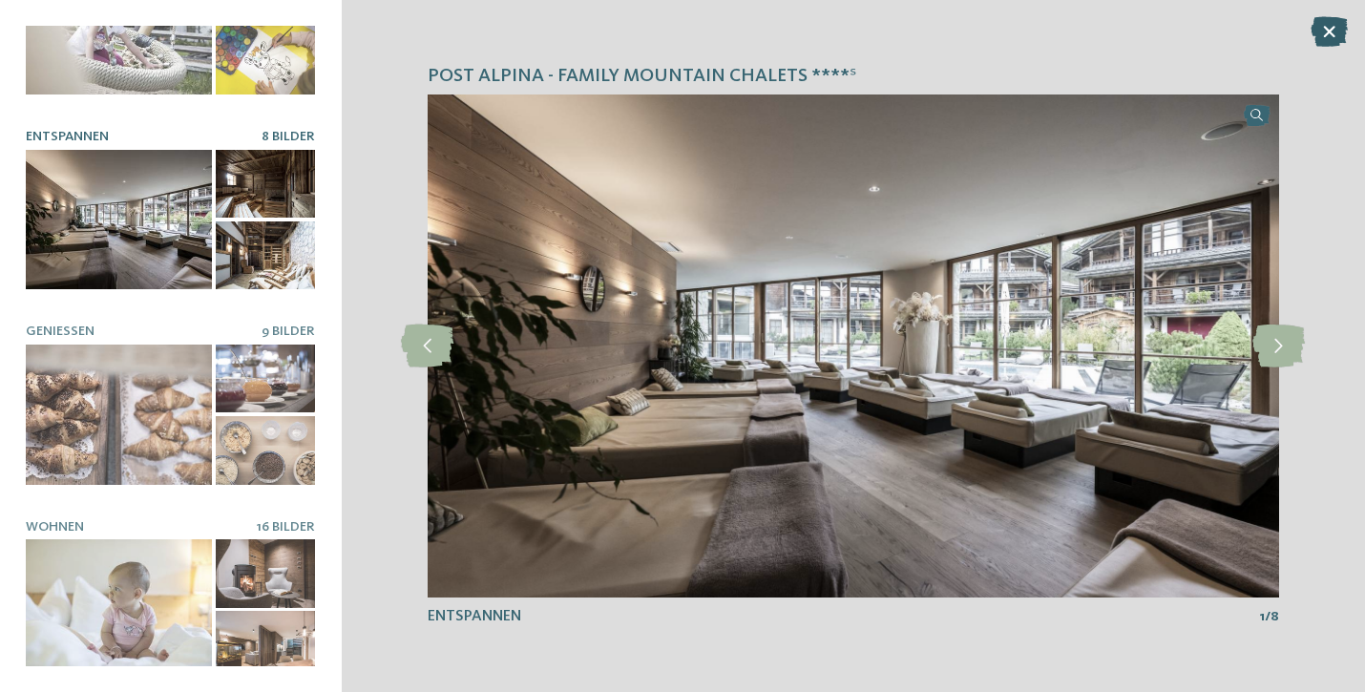
click at [1336, 31] on icon at bounding box center [1328, 31] width 37 height 31
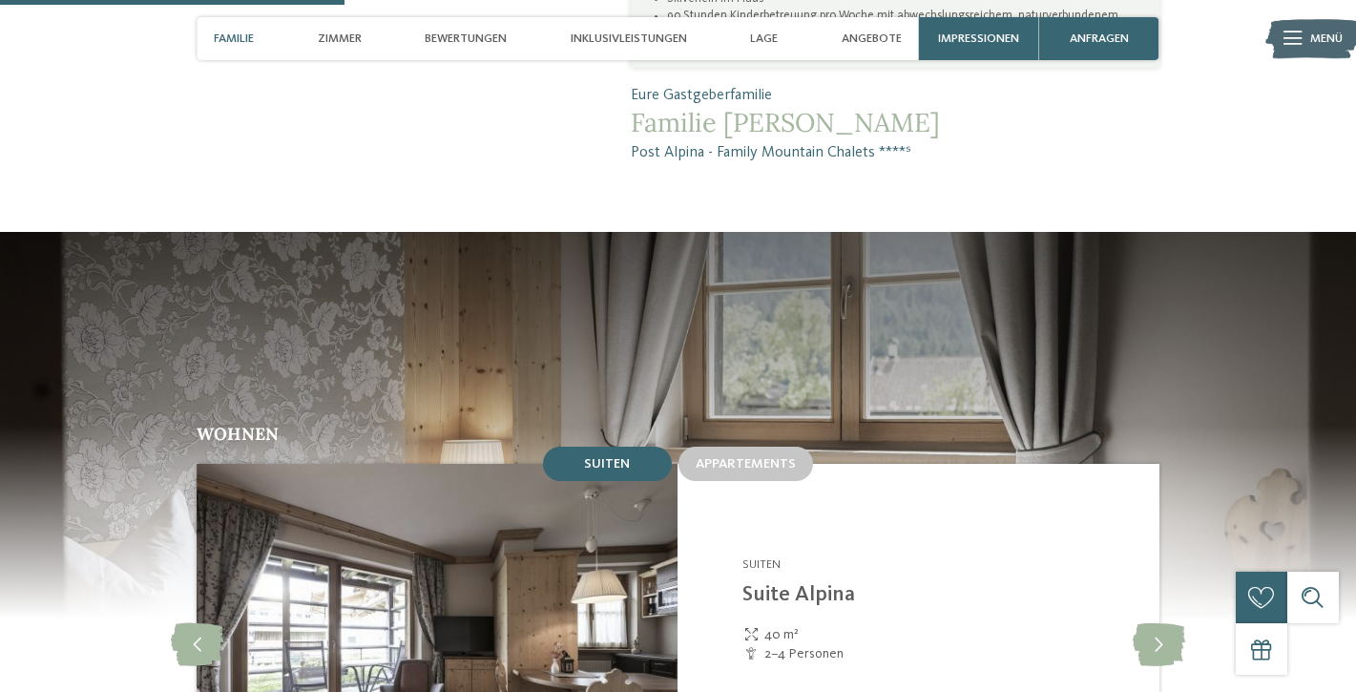
scroll to position [1563, 0]
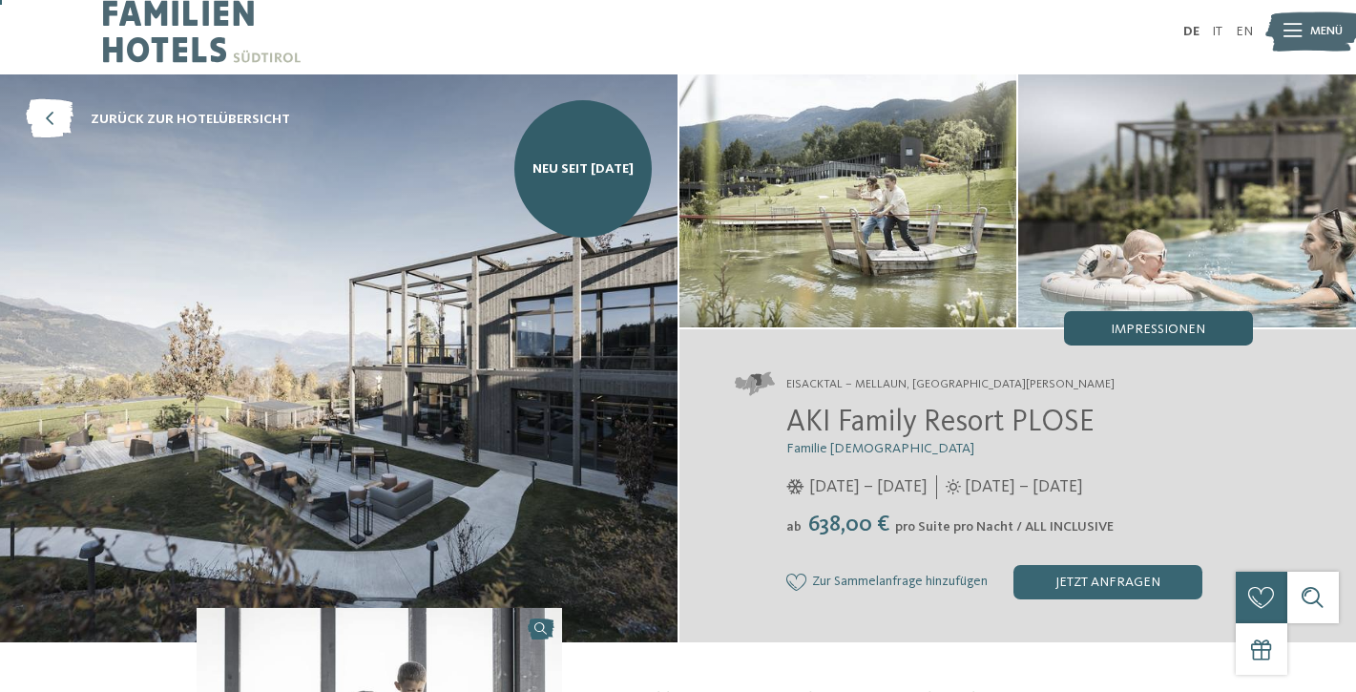
click at [1162, 335] on span "Impressionen" at bounding box center [1158, 329] width 94 height 13
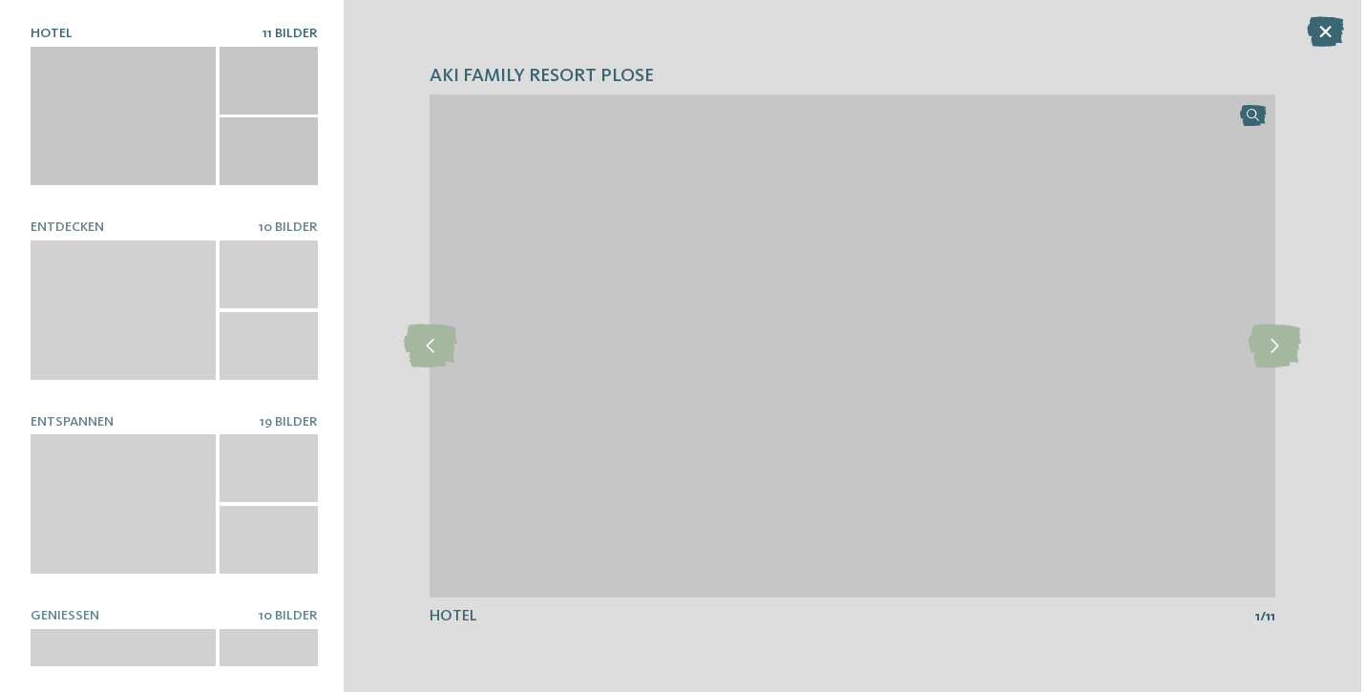
scroll to position [12, 0]
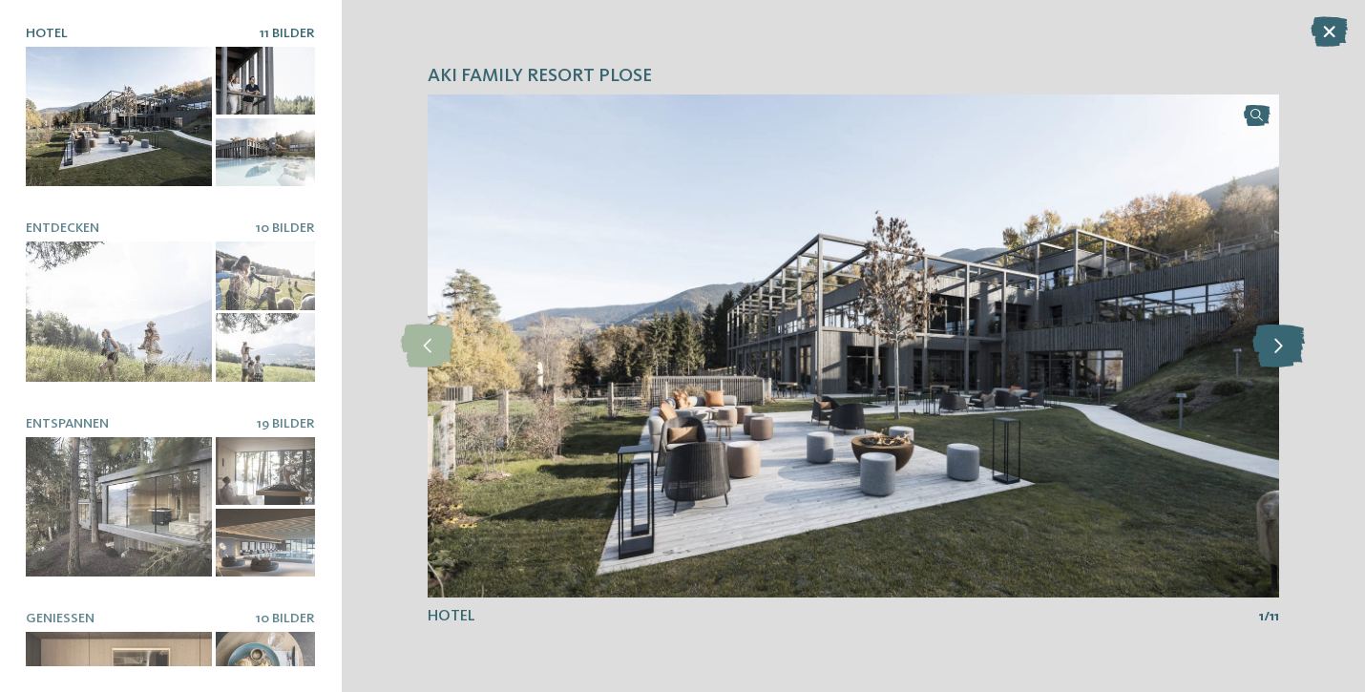
click at [1290, 350] on icon at bounding box center [1278, 346] width 52 height 43
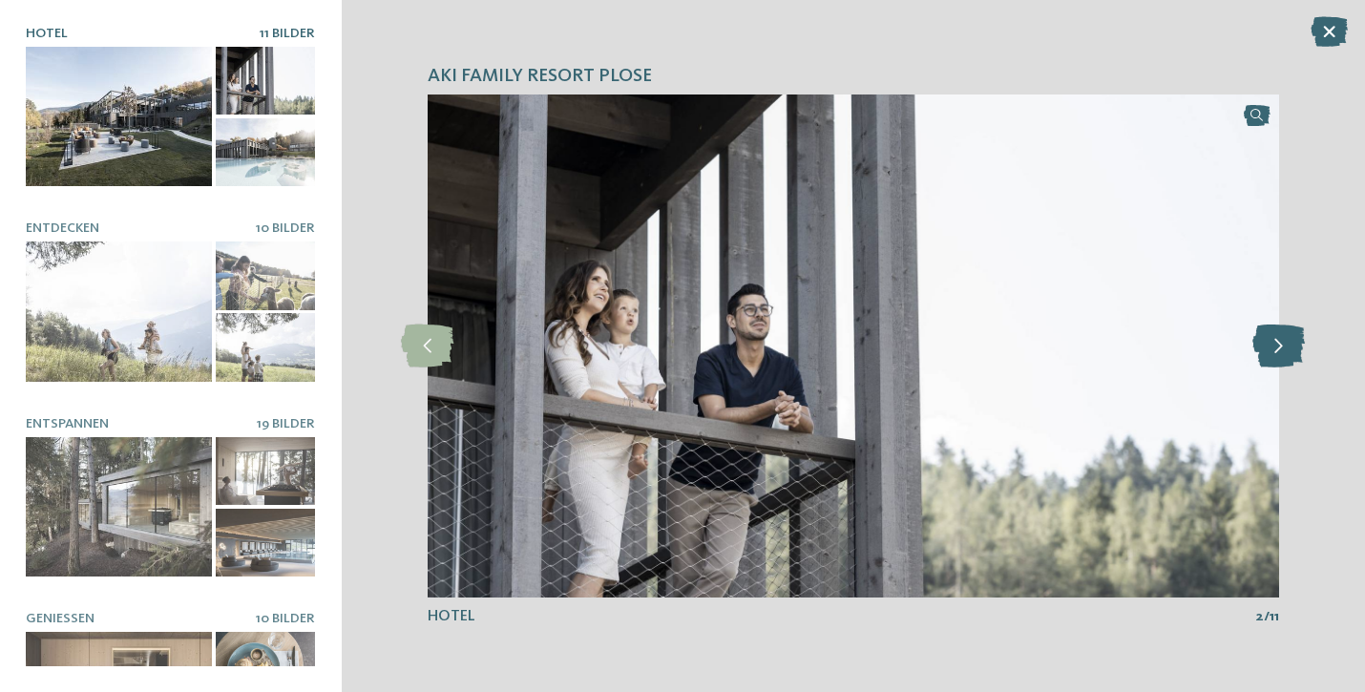
click at [1290, 350] on icon at bounding box center [1278, 346] width 52 height 43
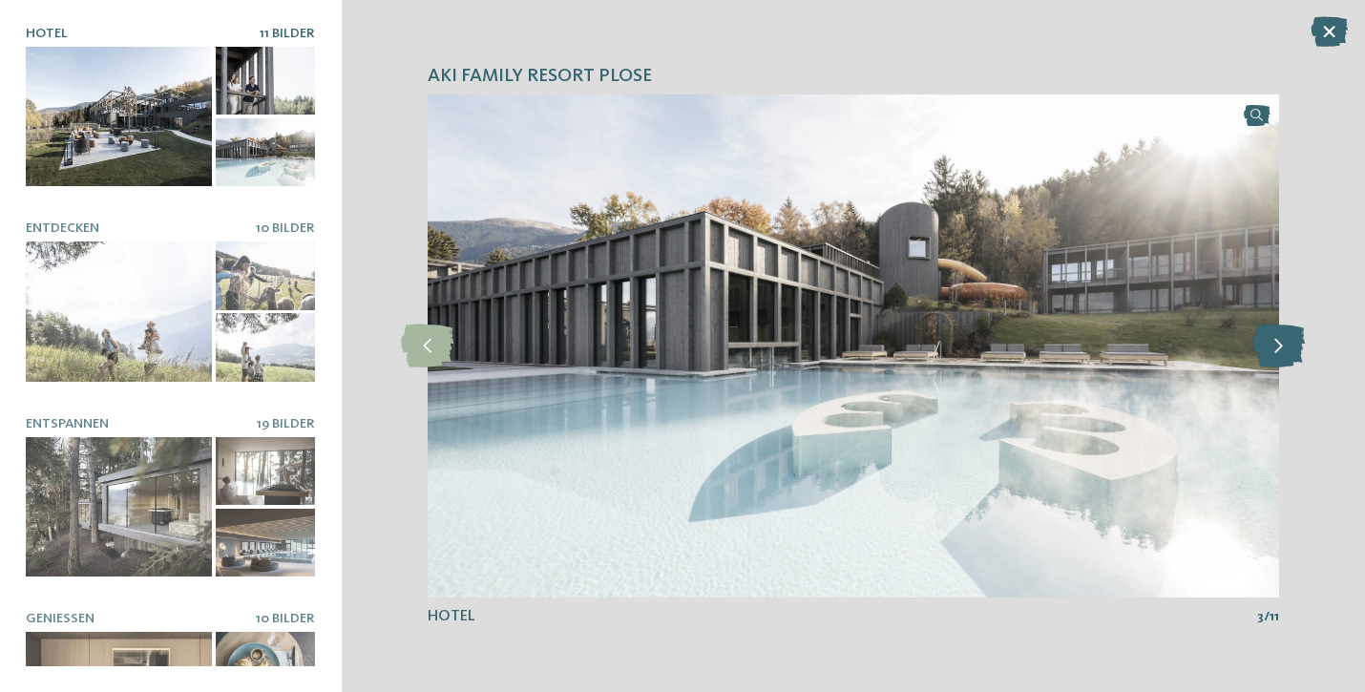
click at [1291, 350] on icon at bounding box center [1278, 346] width 52 height 43
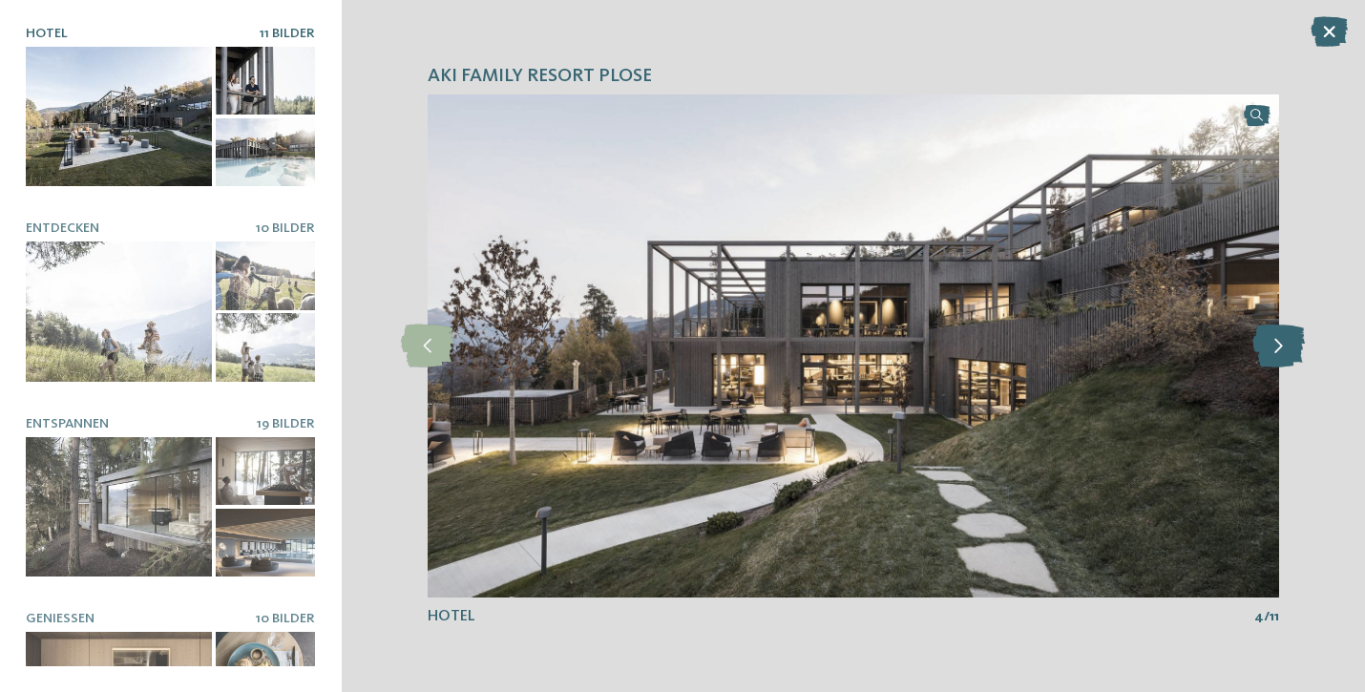
click at [1291, 350] on icon at bounding box center [1278, 346] width 52 height 43
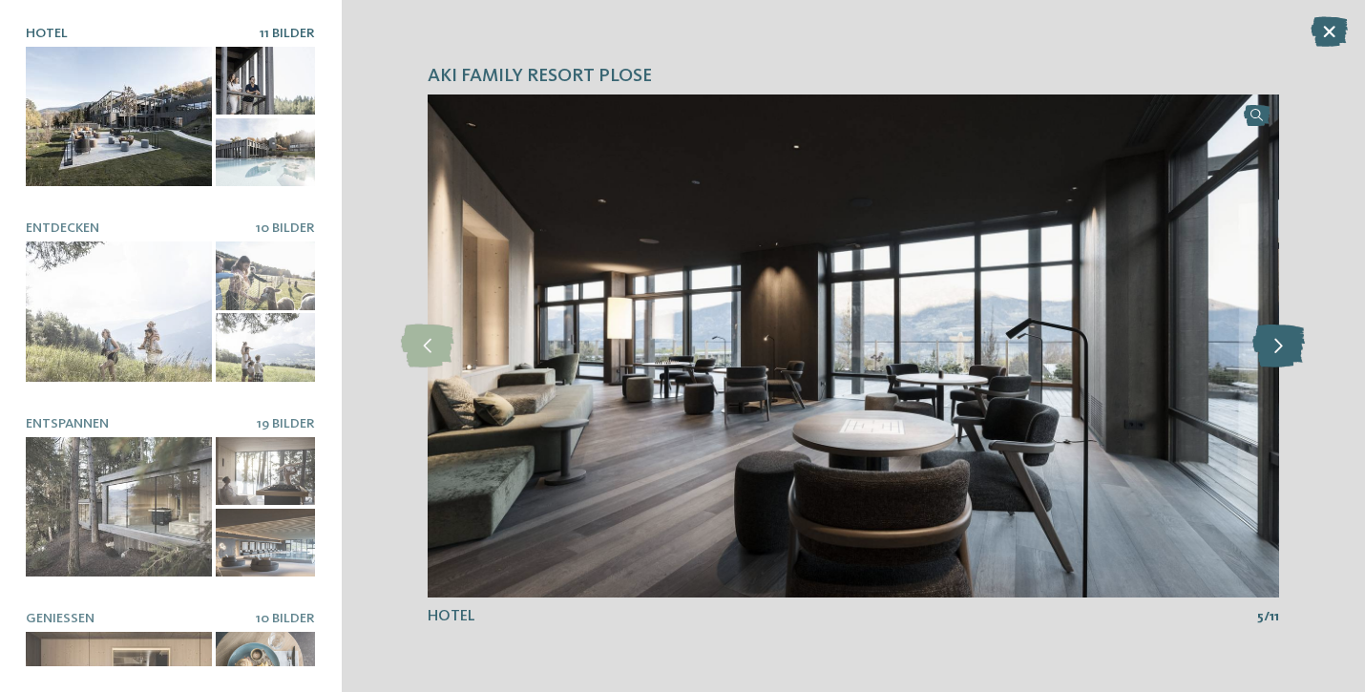
click at [1291, 350] on icon at bounding box center [1278, 346] width 52 height 43
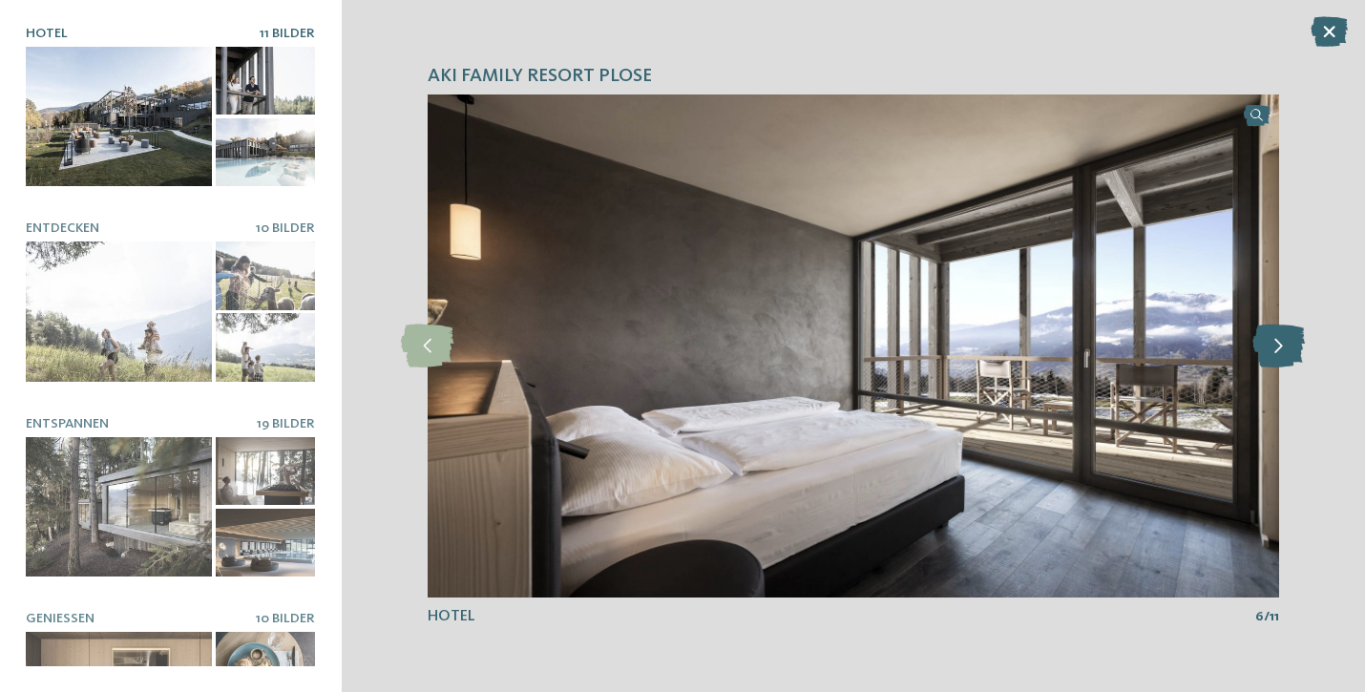
click at [1291, 350] on icon at bounding box center [1278, 346] width 52 height 43
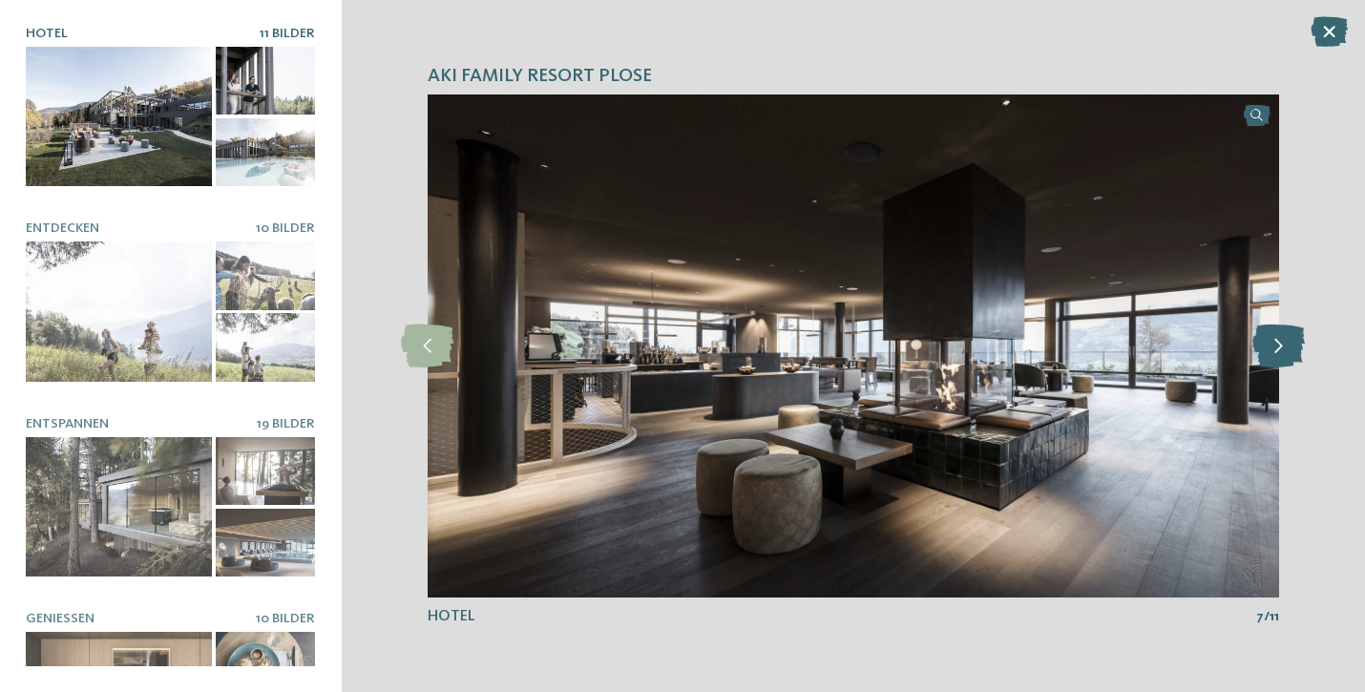
click at [1291, 350] on icon at bounding box center [1278, 346] width 52 height 43
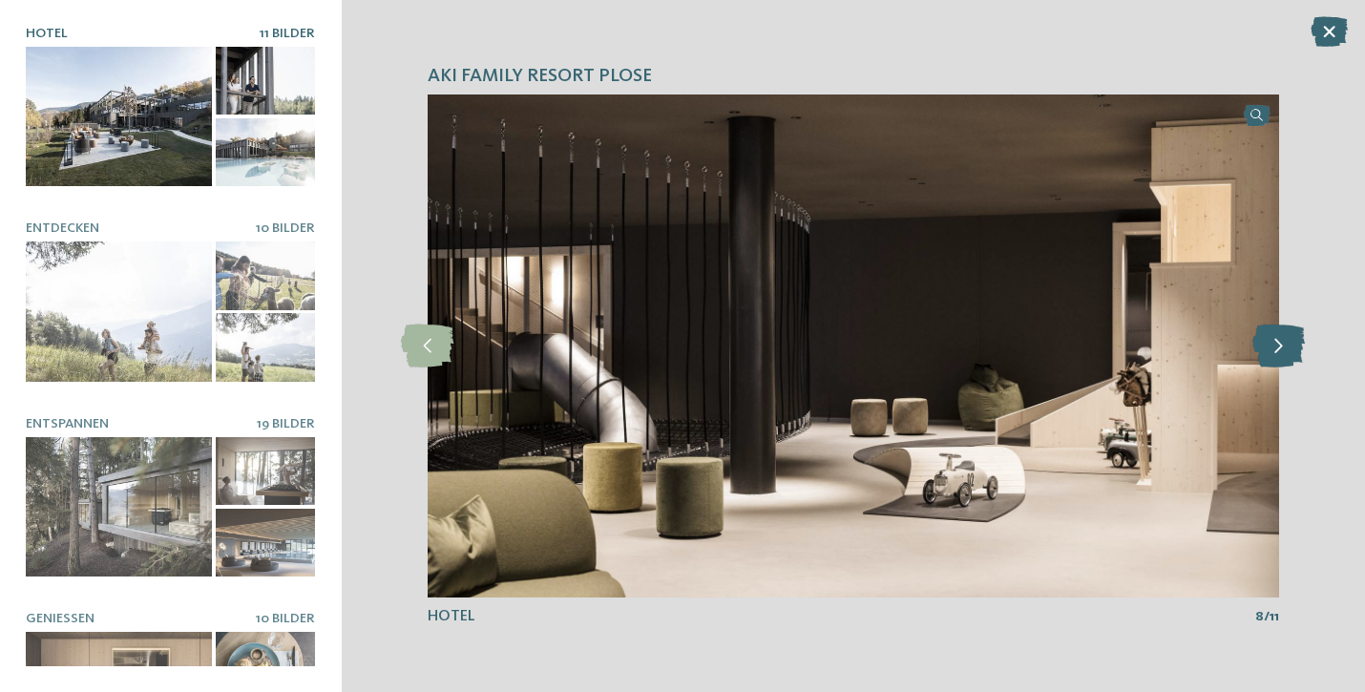
click at [1291, 350] on icon at bounding box center [1278, 346] width 52 height 43
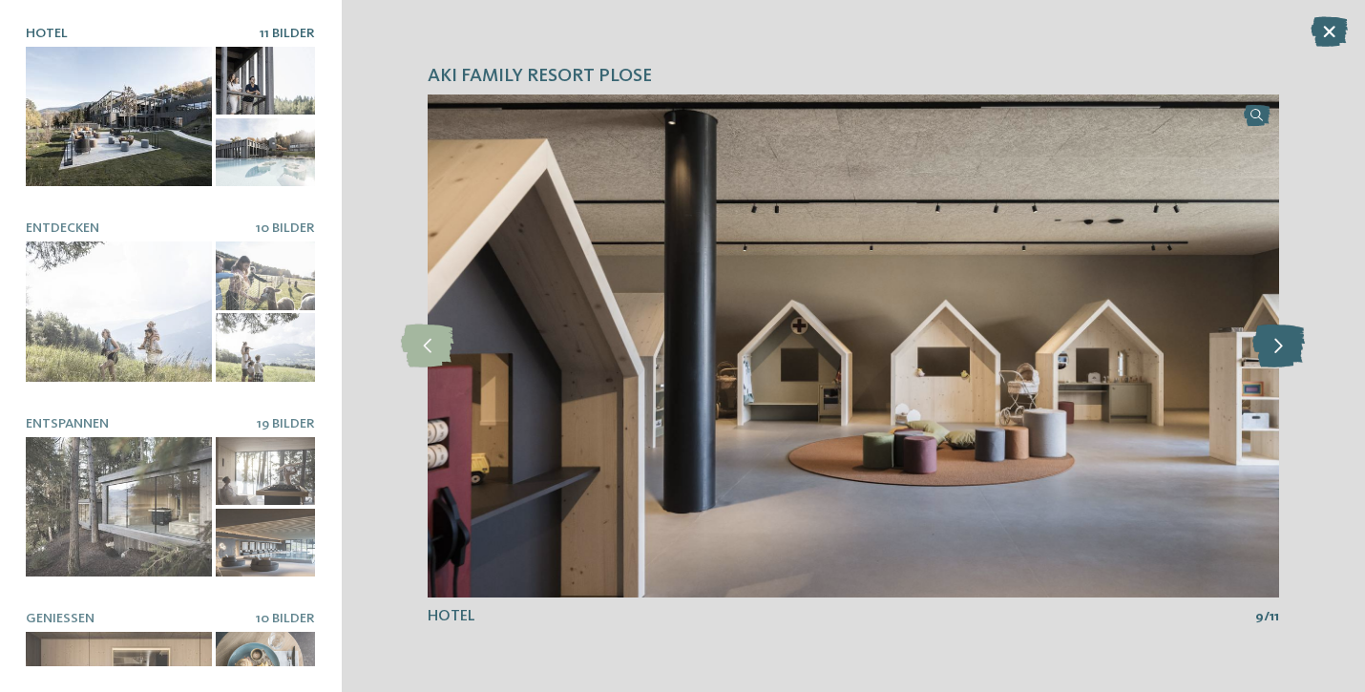
click at [1291, 350] on icon at bounding box center [1278, 346] width 52 height 43
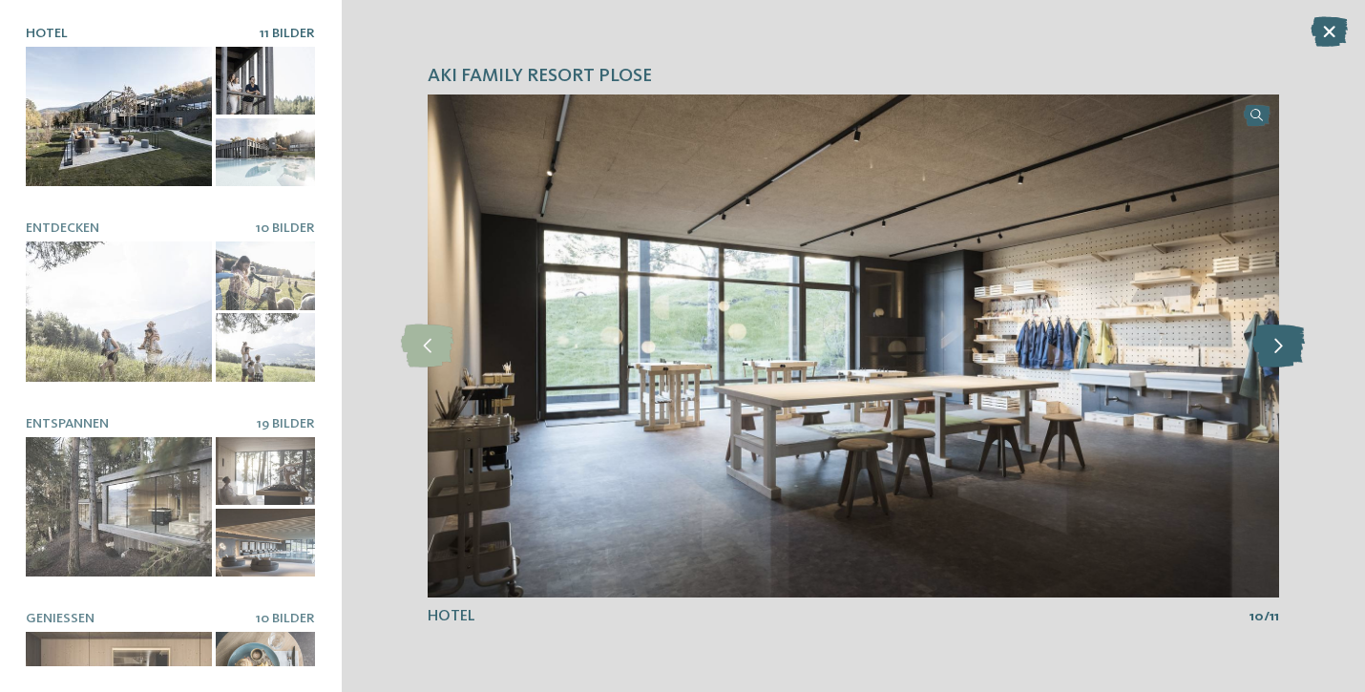
click at [1291, 350] on icon at bounding box center [1278, 346] width 52 height 43
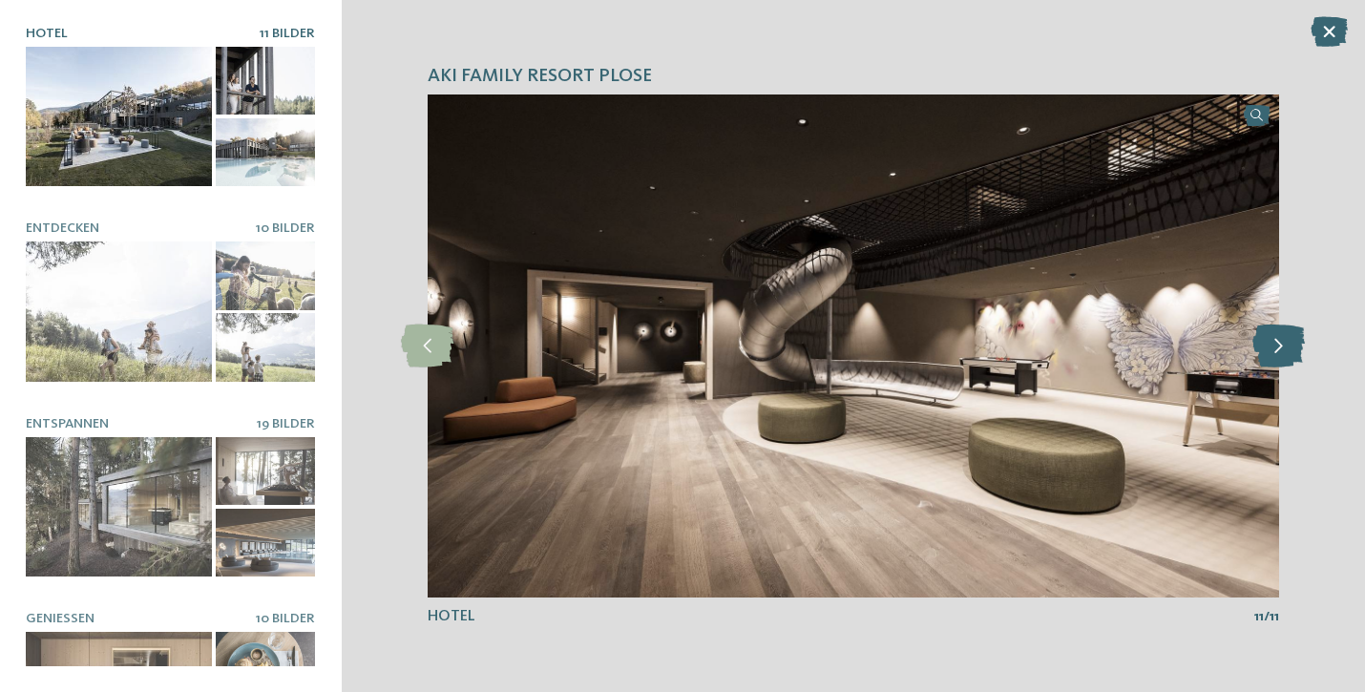
click at [1291, 350] on icon at bounding box center [1278, 346] width 52 height 43
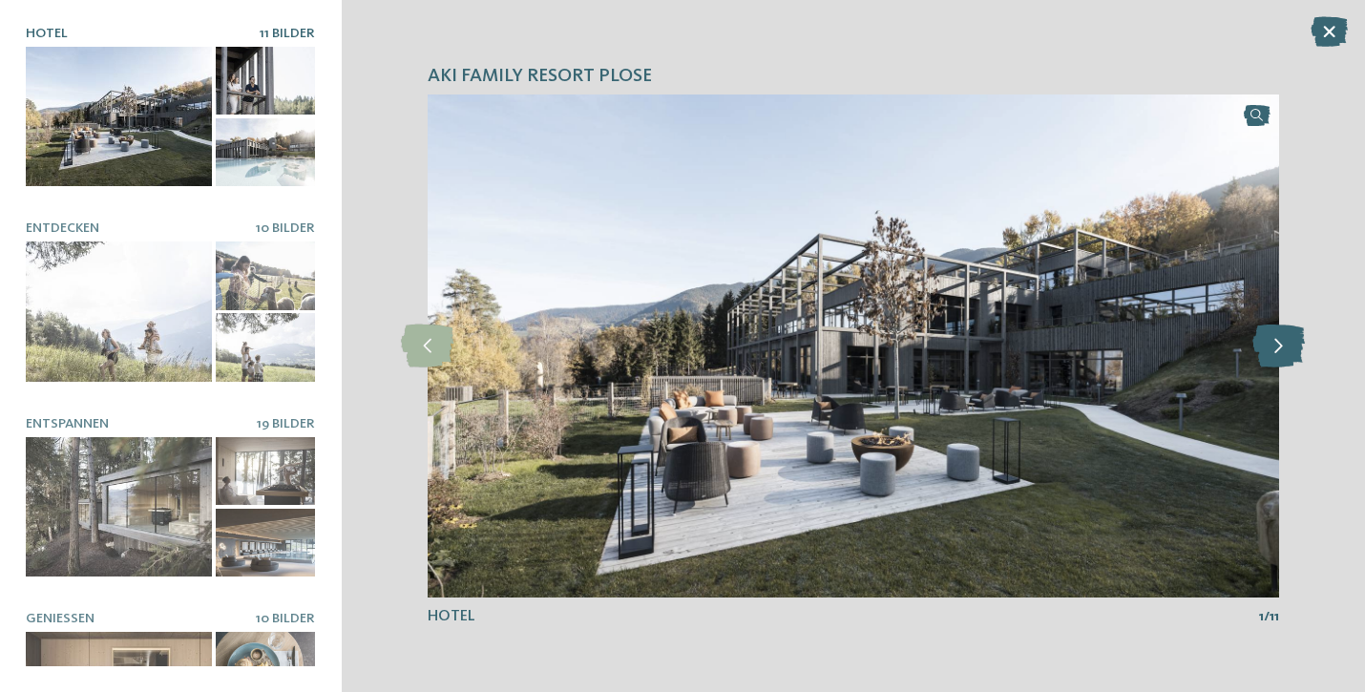
click at [1291, 350] on icon at bounding box center [1278, 346] width 52 height 43
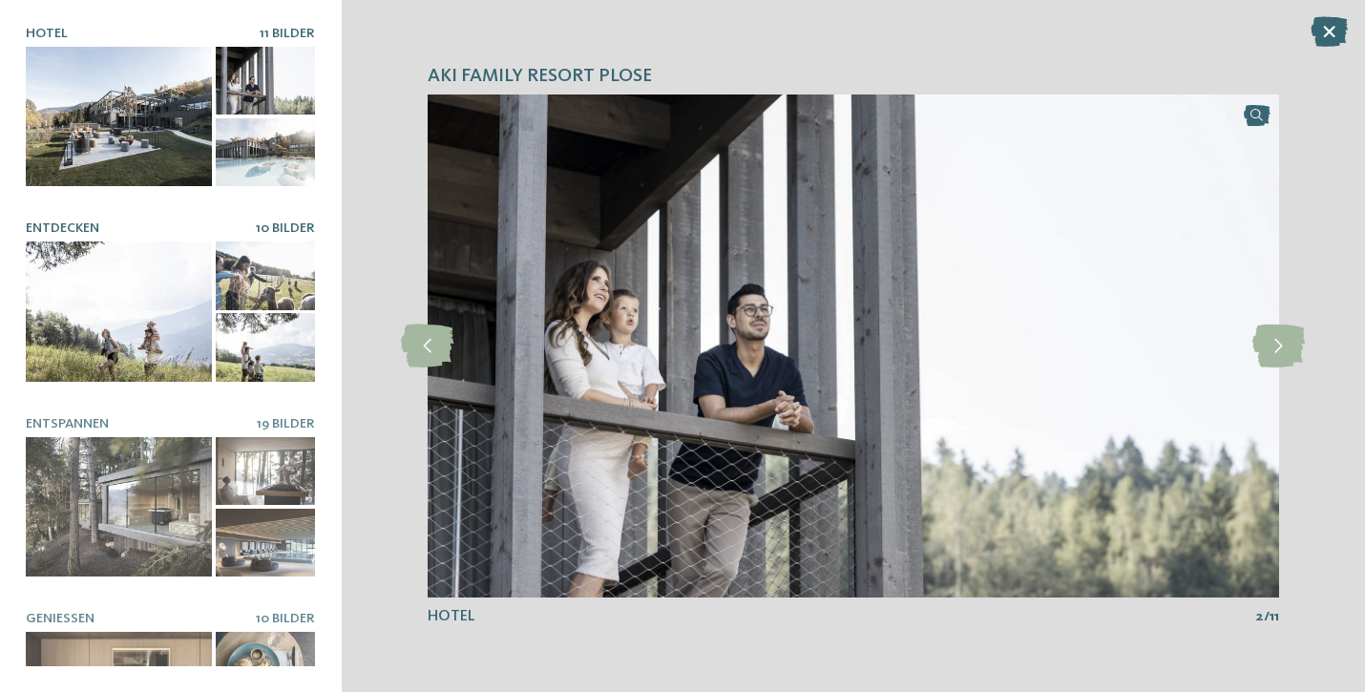
click at [101, 260] on div at bounding box center [119, 311] width 186 height 140
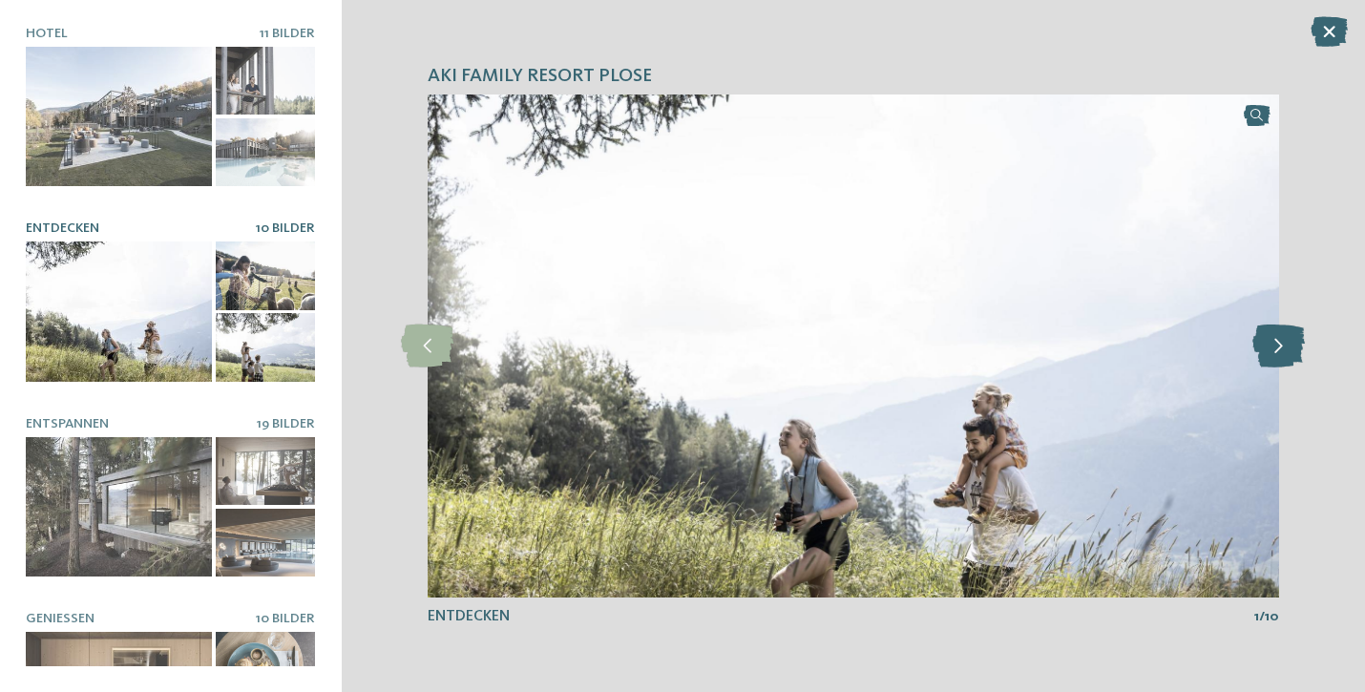
click at [1268, 353] on icon at bounding box center [1278, 346] width 52 height 43
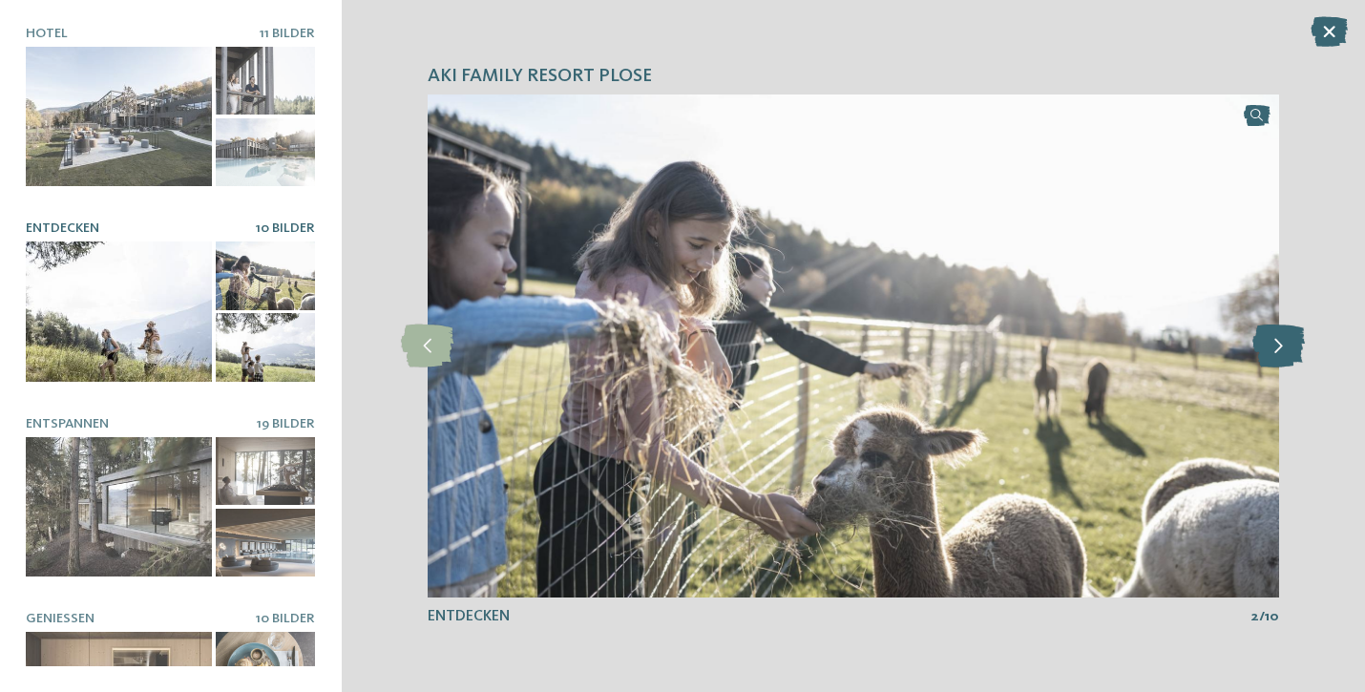
click at [1273, 352] on icon at bounding box center [1278, 346] width 52 height 43
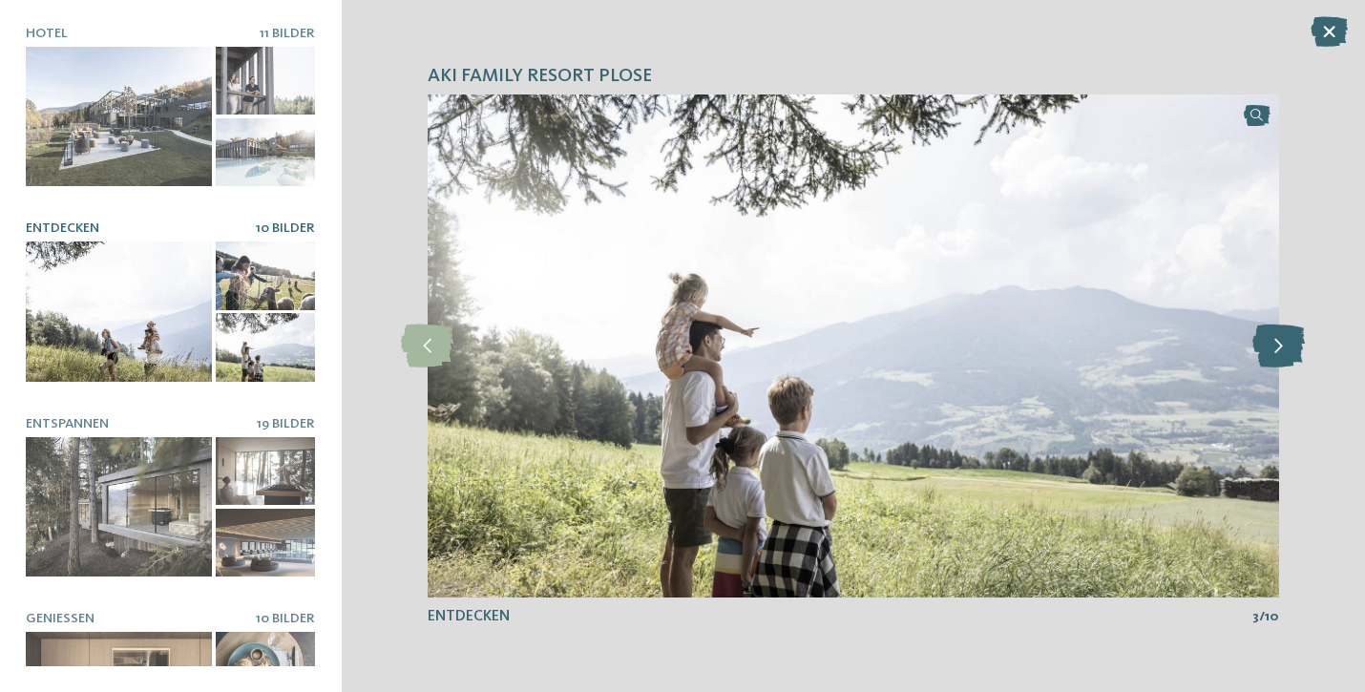
click at [1273, 352] on icon at bounding box center [1278, 346] width 52 height 43
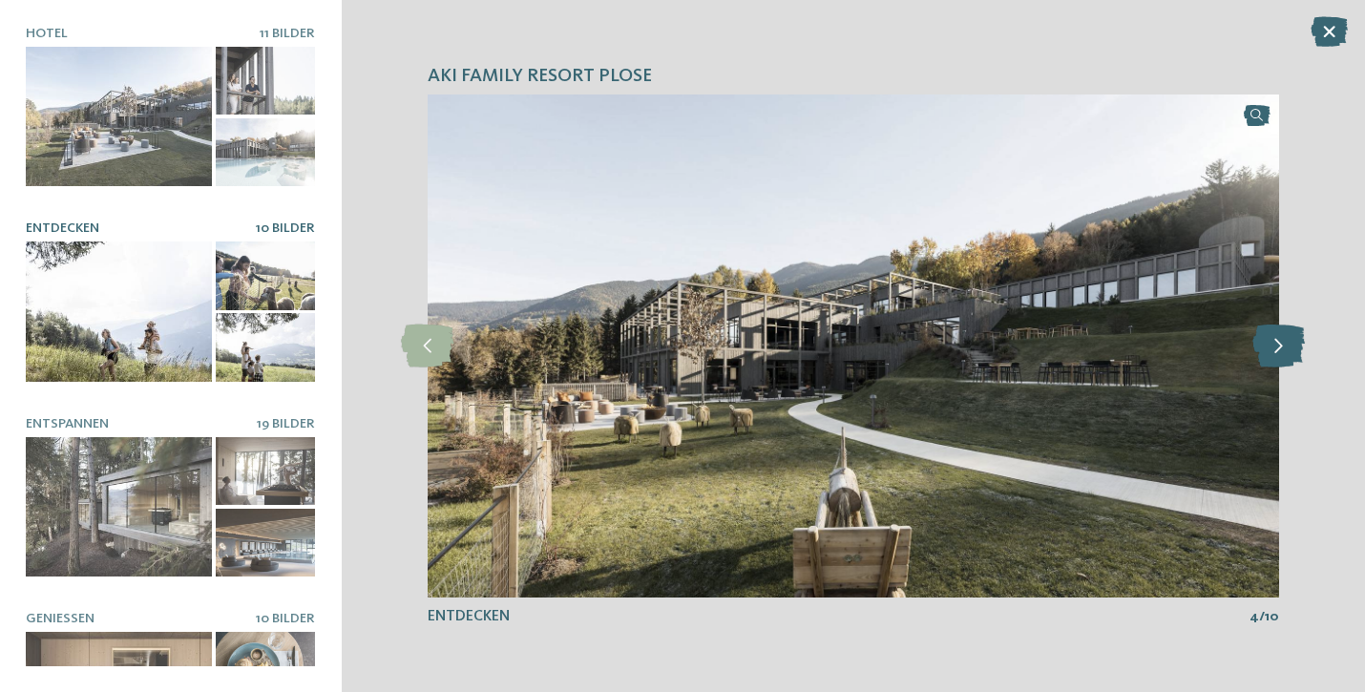
click at [1273, 352] on icon at bounding box center [1278, 346] width 52 height 43
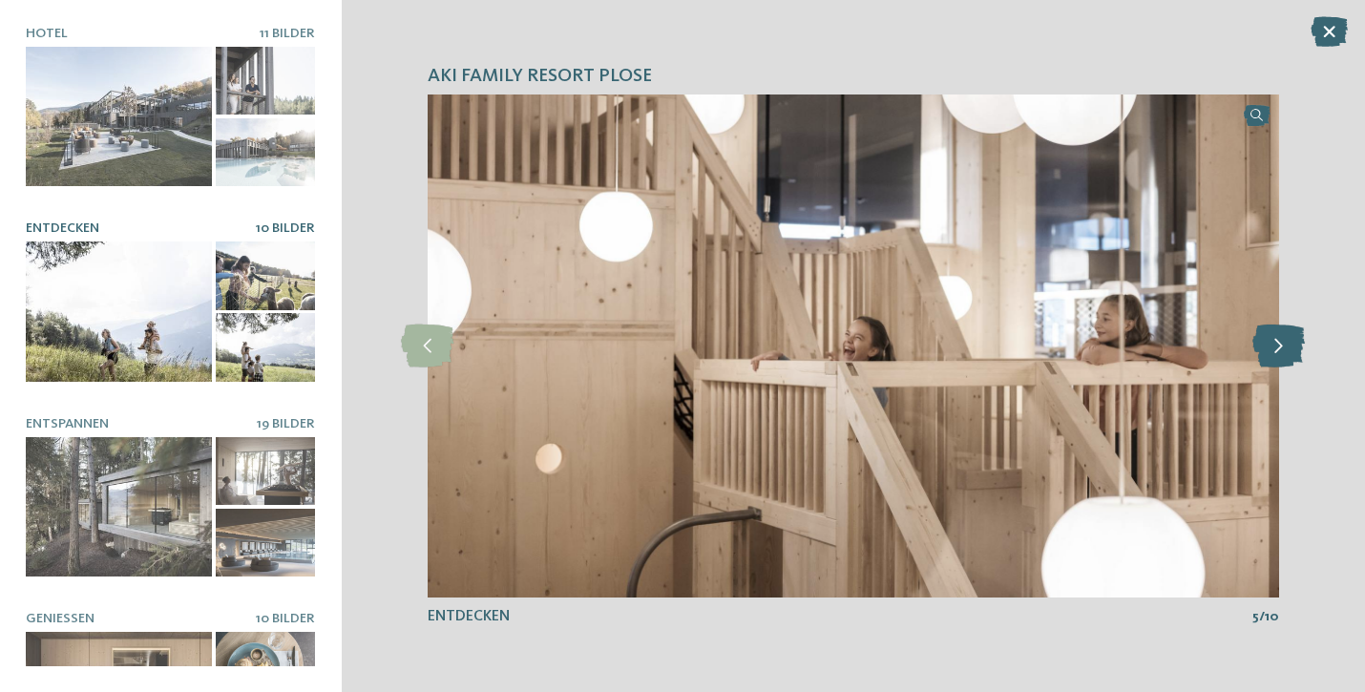
click at [1273, 352] on icon at bounding box center [1278, 346] width 52 height 43
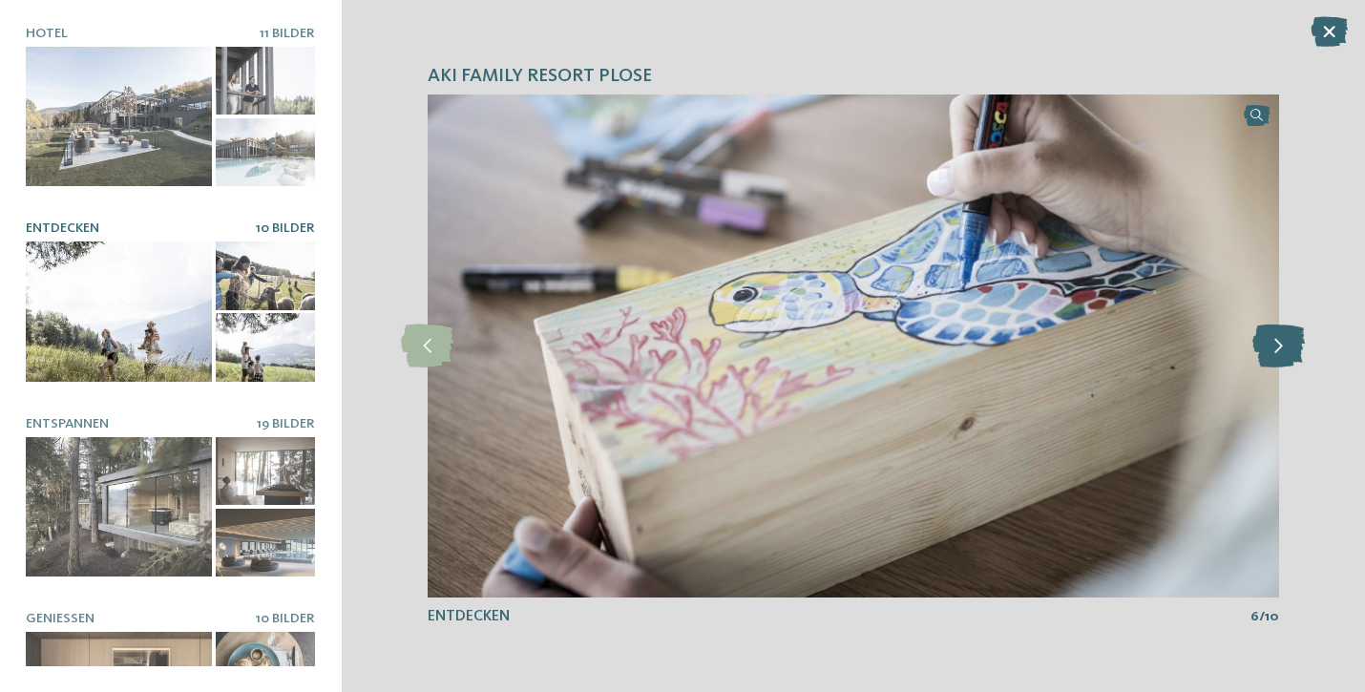
click at [1273, 352] on icon at bounding box center [1278, 346] width 52 height 43
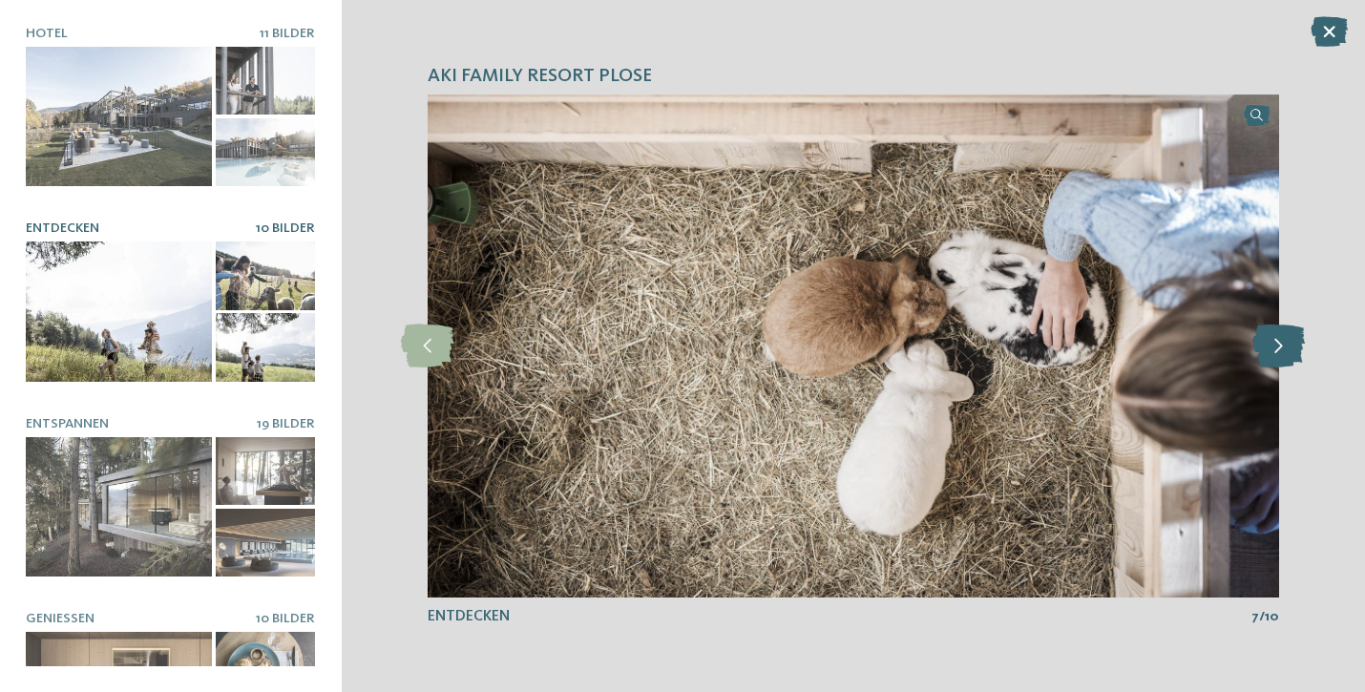
click at [1273, 352] on icon at bounding box center [1278, 346] width 52 height 43
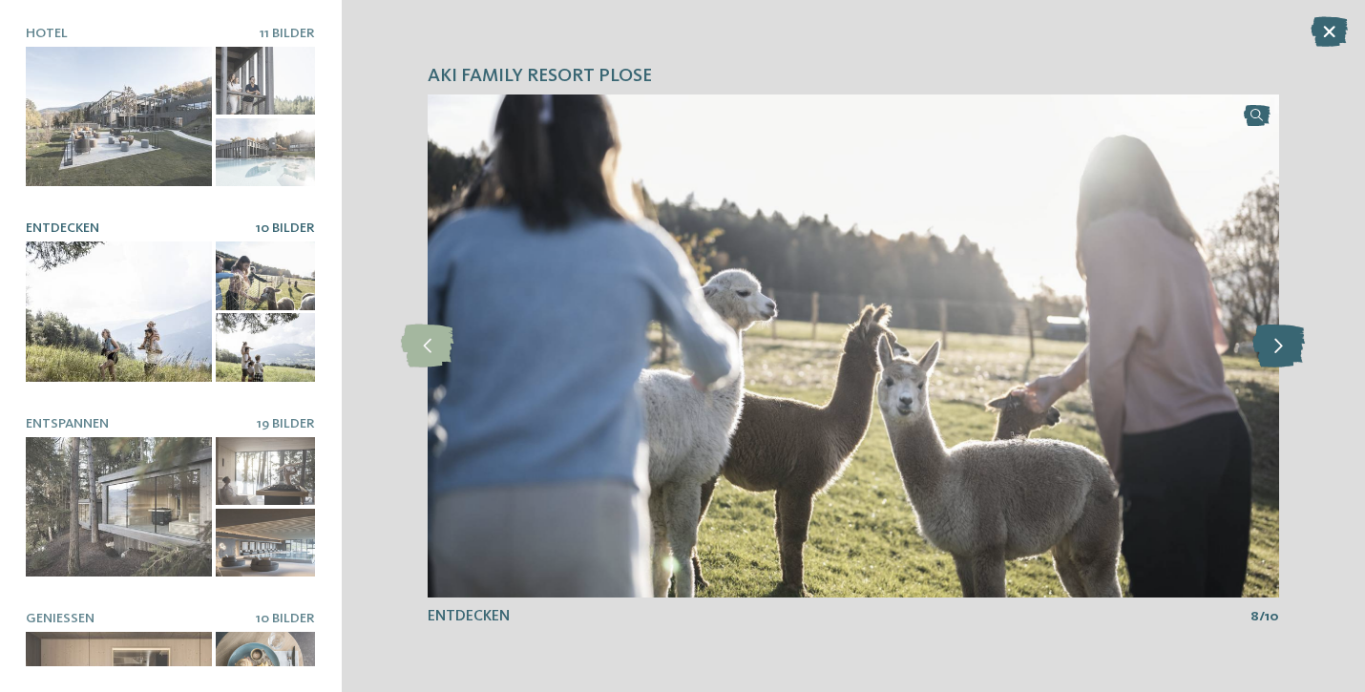
click at [1273, 352] on icon at bounding box center [1278, 346] width 52 height 43
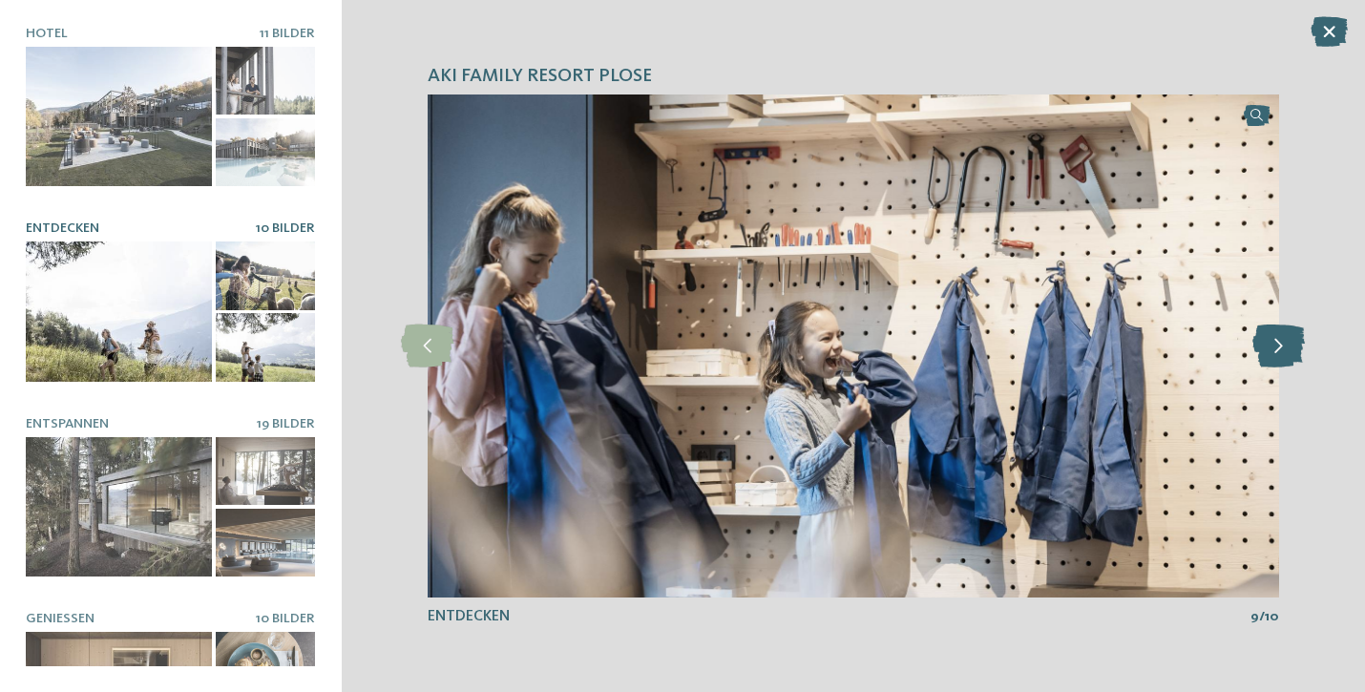
click at [1273, 352] on icon at bounding box center [1278, 346] width 52 height 43
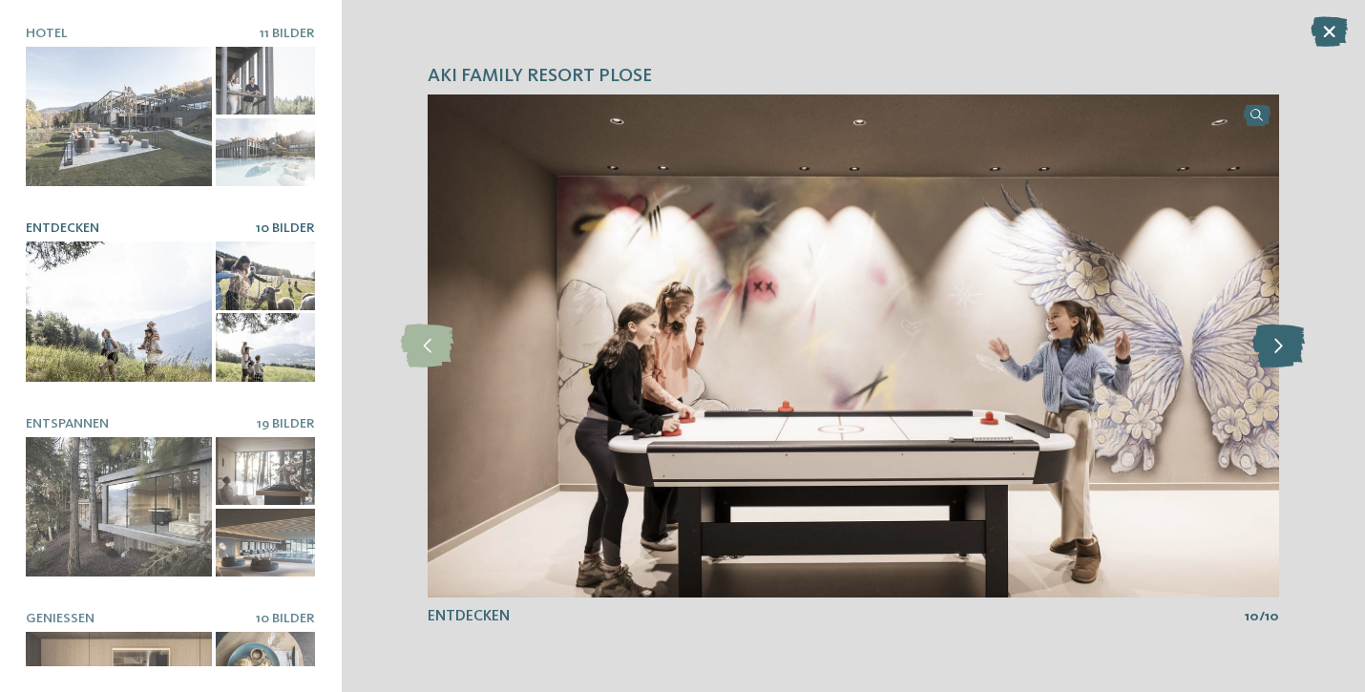
click at [1273, 352] on icon at bounding box center [1278, 346] width 52 height 43
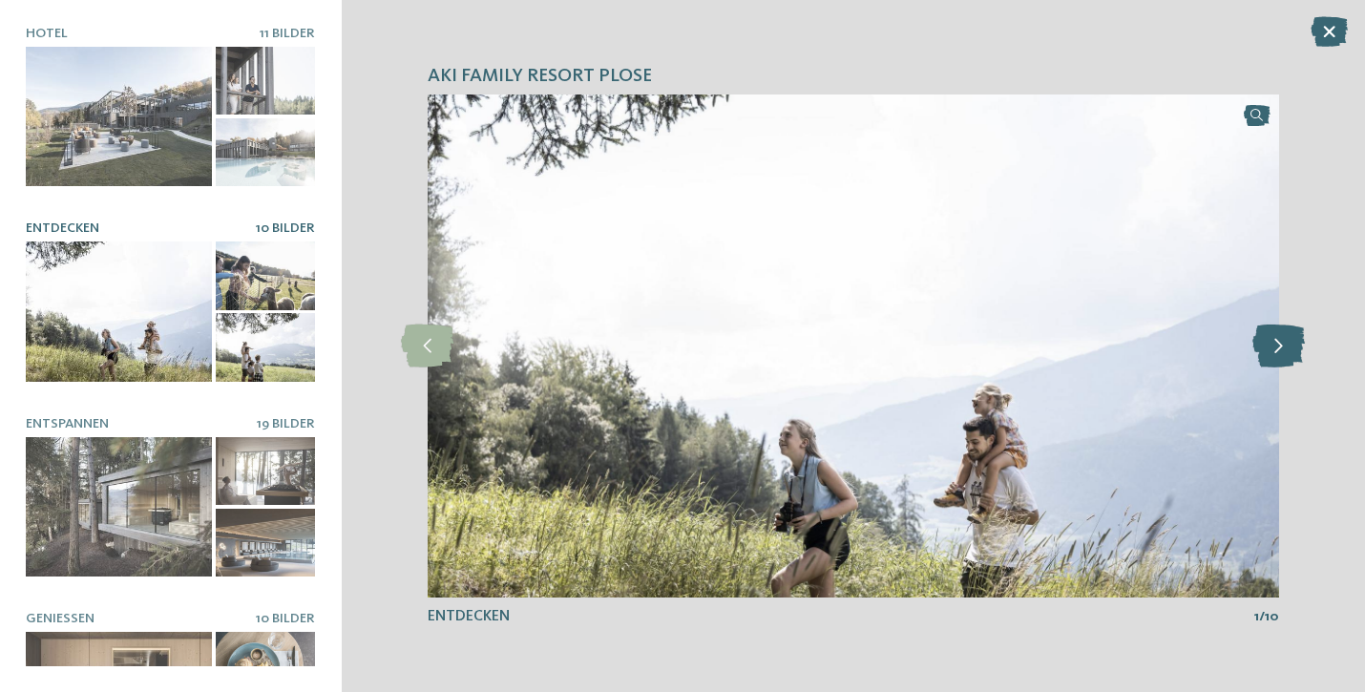
click at [1273, 352] on icon at bounding box center [1278, 346] width 52 height 43
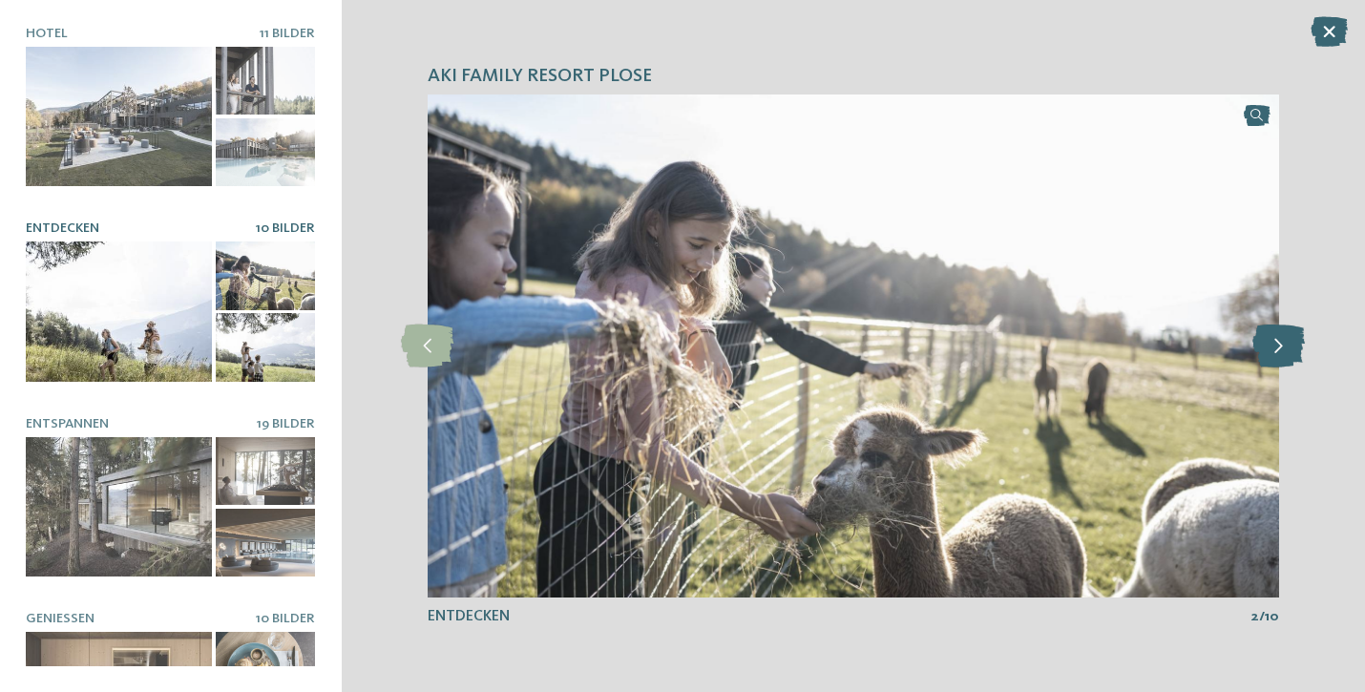
click at [1273, 352] on icon at bounding box center [1278, 346] width 52 height 43
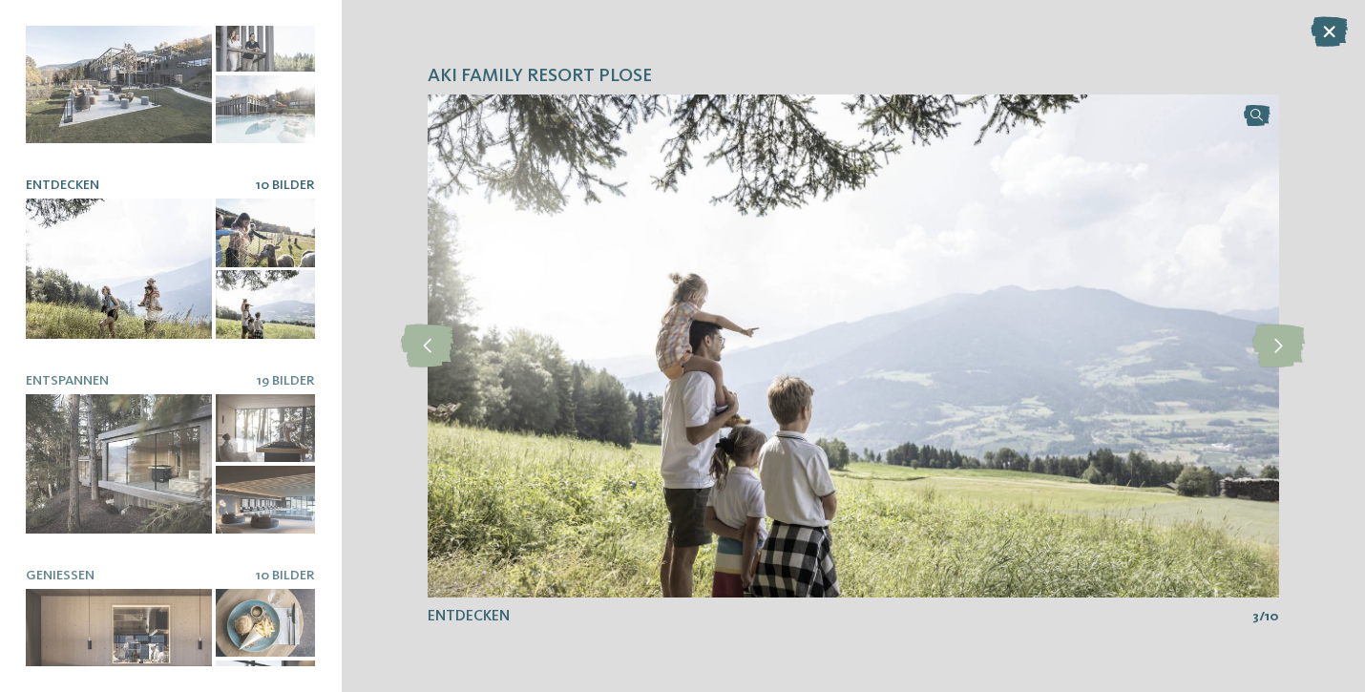
scroll to position [55, 0]
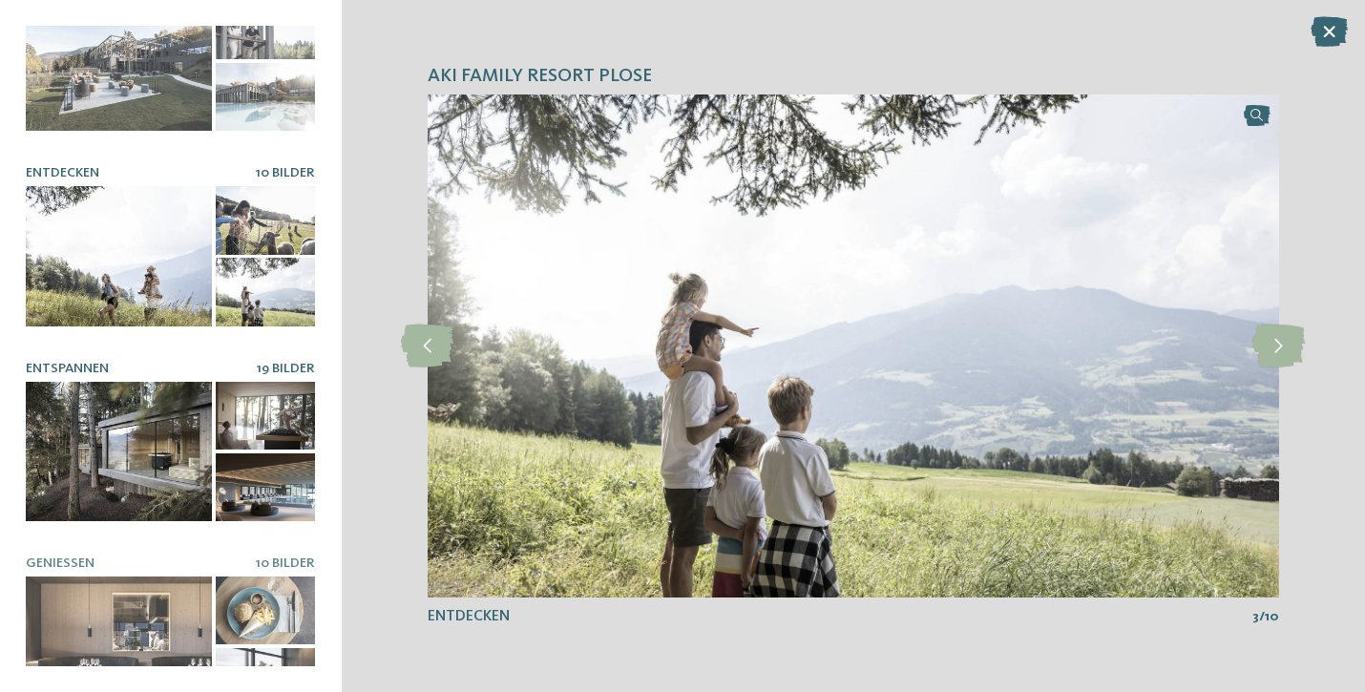
click at [106, 423] on div at bounding box center [119, 452] width 186 height 140
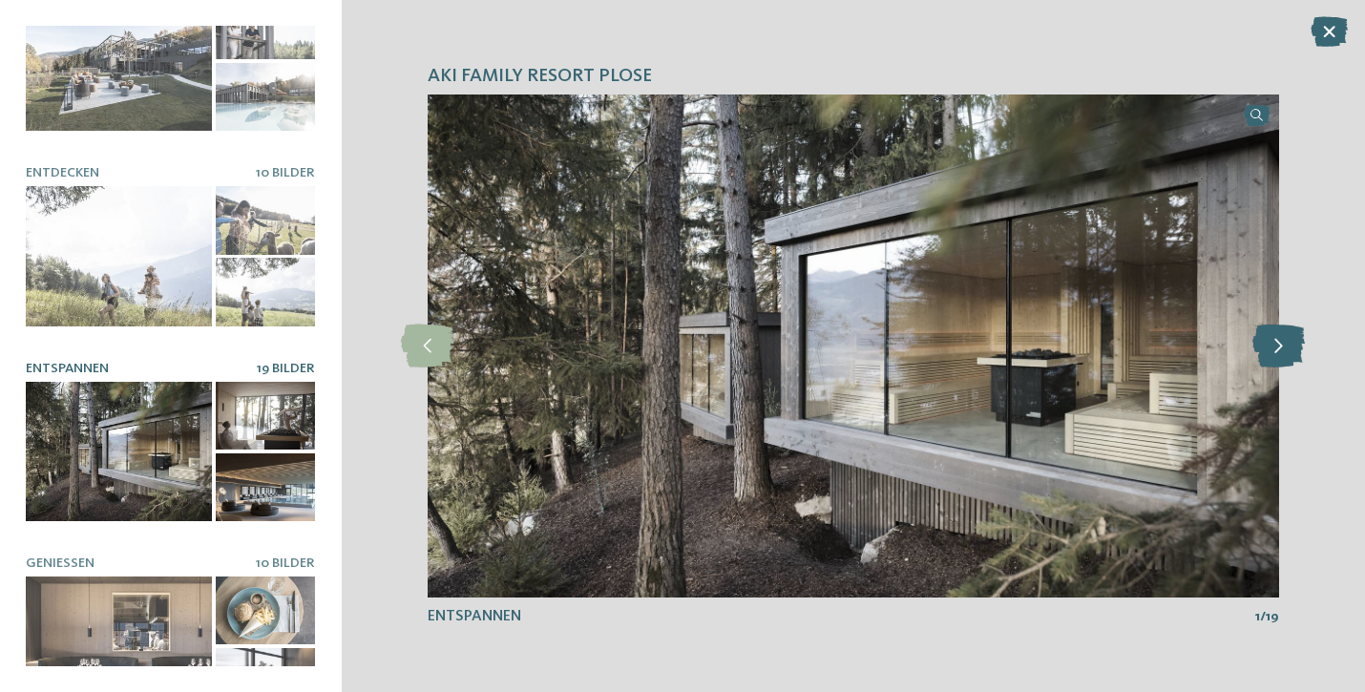
click at [1285, 348] on icon at bounding box center [1278, 346] width 52 height 43
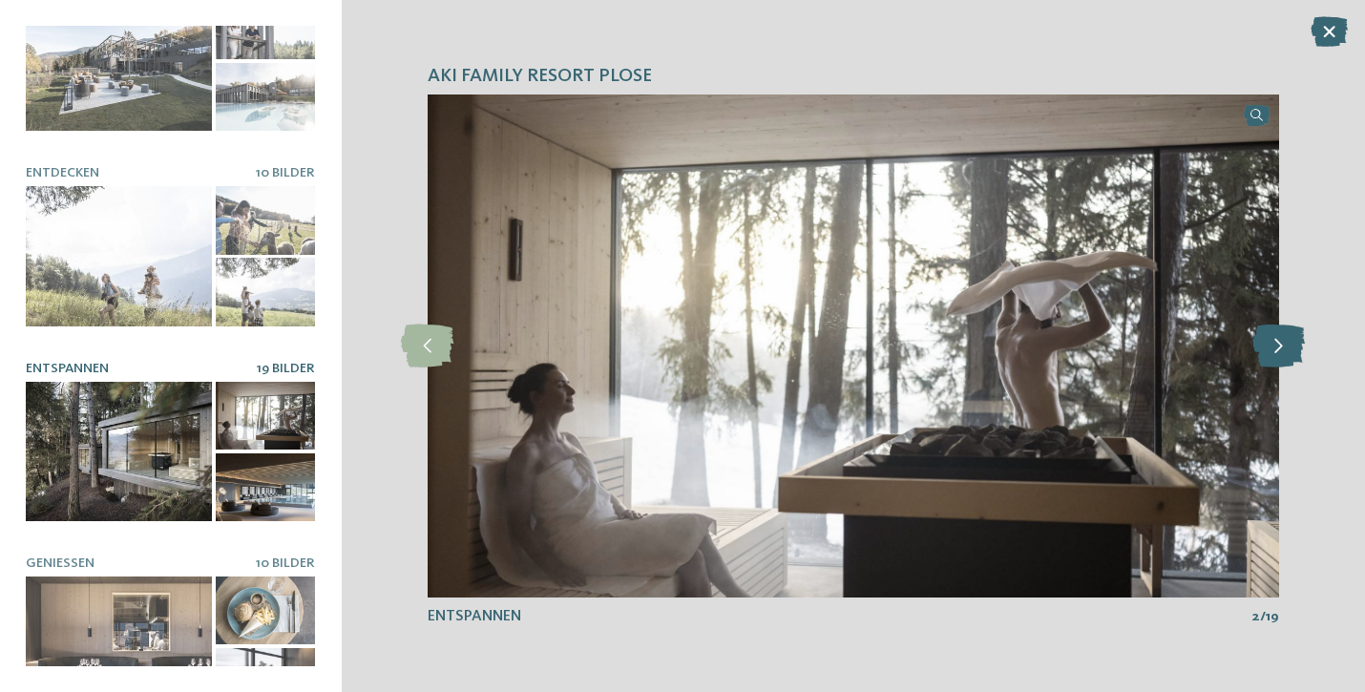
click at [1285, 348] on icon at bounding box center [1278, 346] width 52 height 43
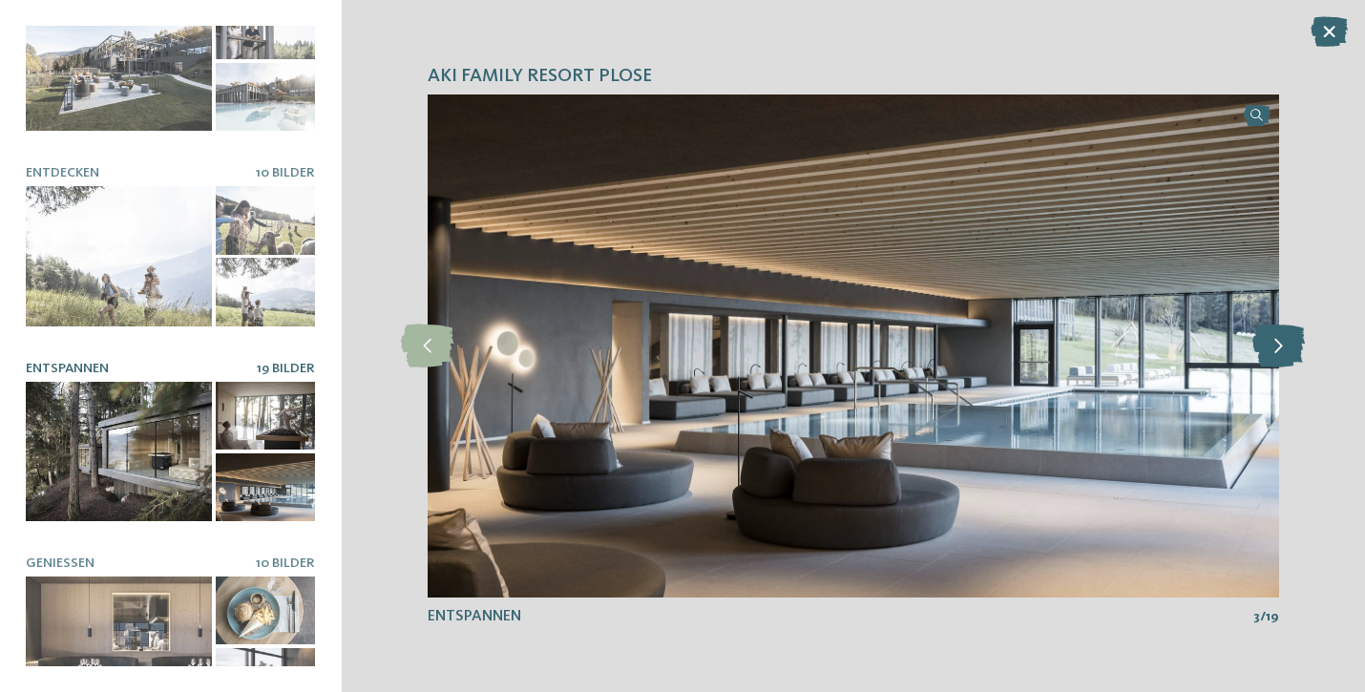
click at [1285, 348] on icon at bounding box center [1278, 346] width 52 height 43
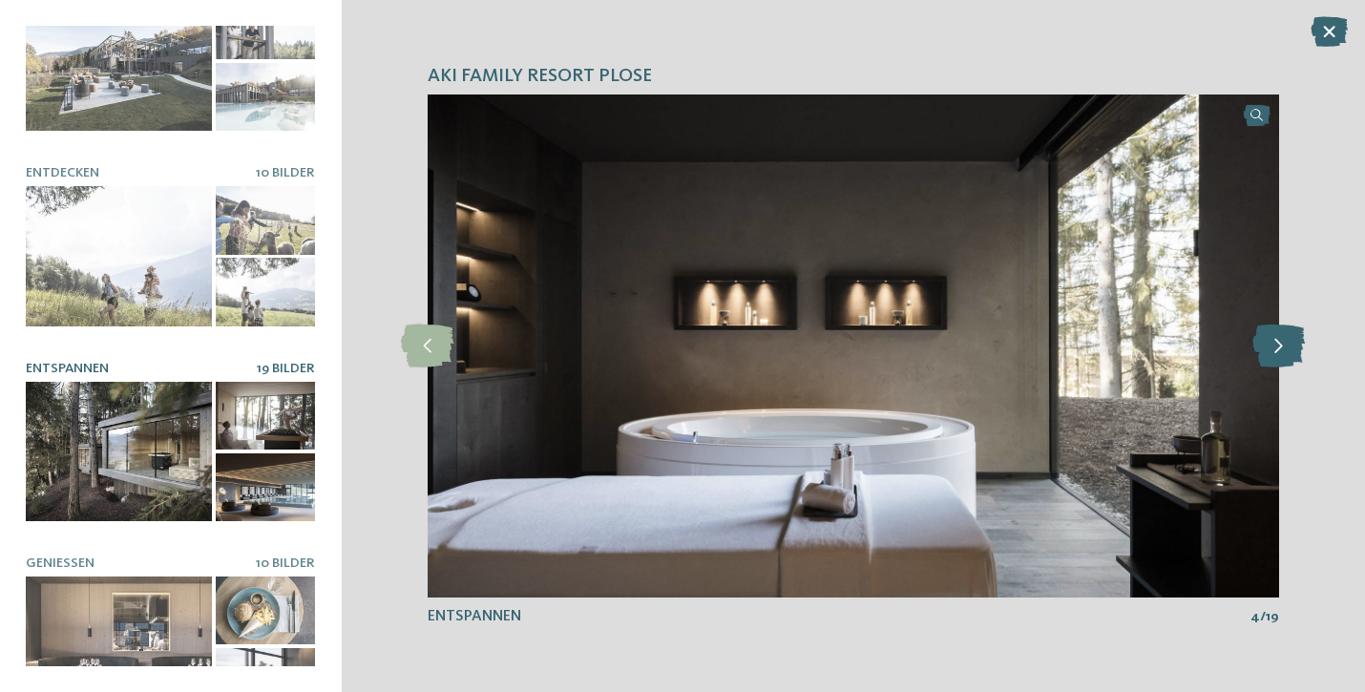
click at [1285, 348] on icon at bounding box center [1278, 346] width 52 height 43
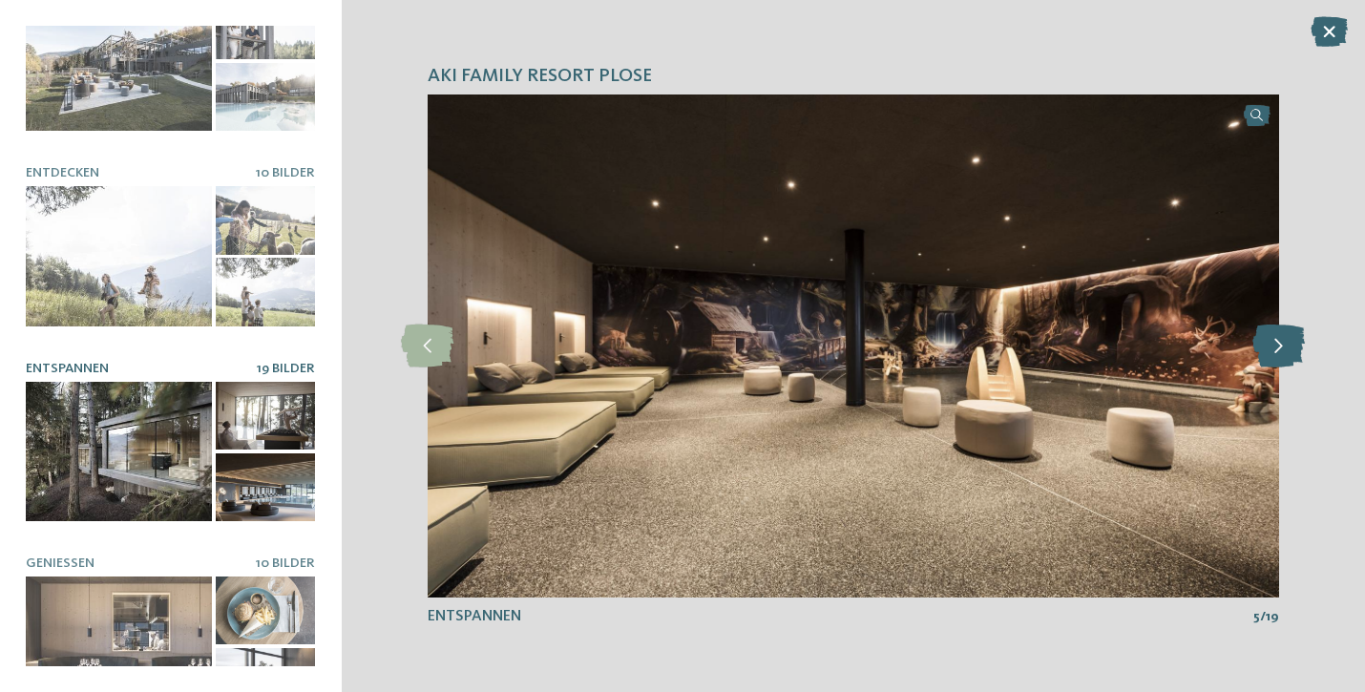
click at [1285, 348] on icon at bounding box center [1278, 346] width 52 height 43
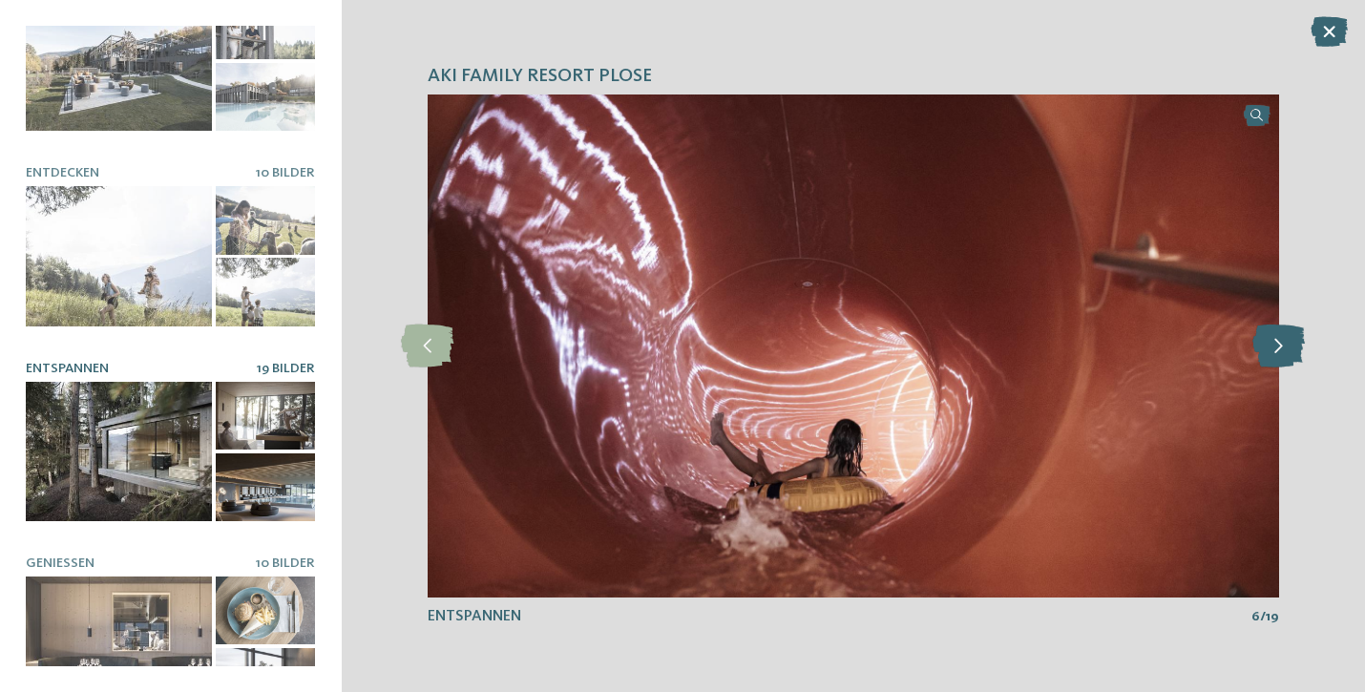
click at [1285, 348] on icon at bounding box center [1278, 346] width 52 height 43
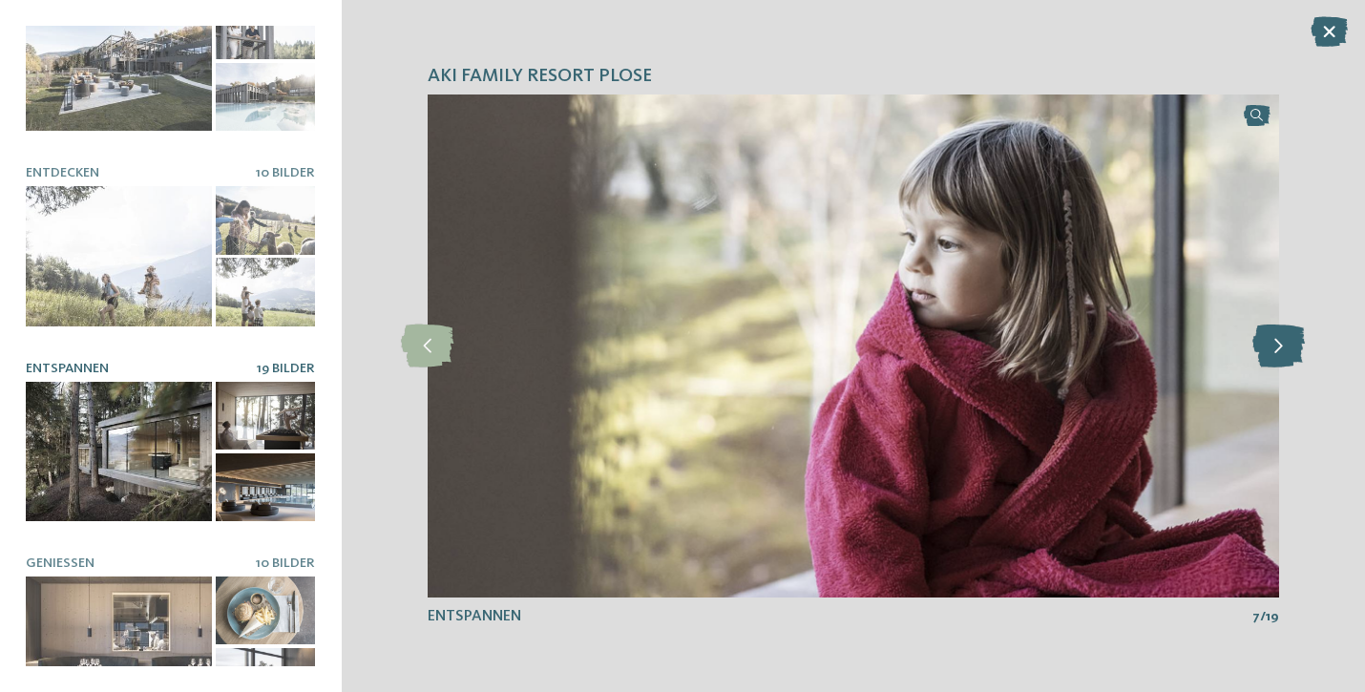
click at [1285, 348] on icon at bounding box center [1278, 346] width 52 height 43
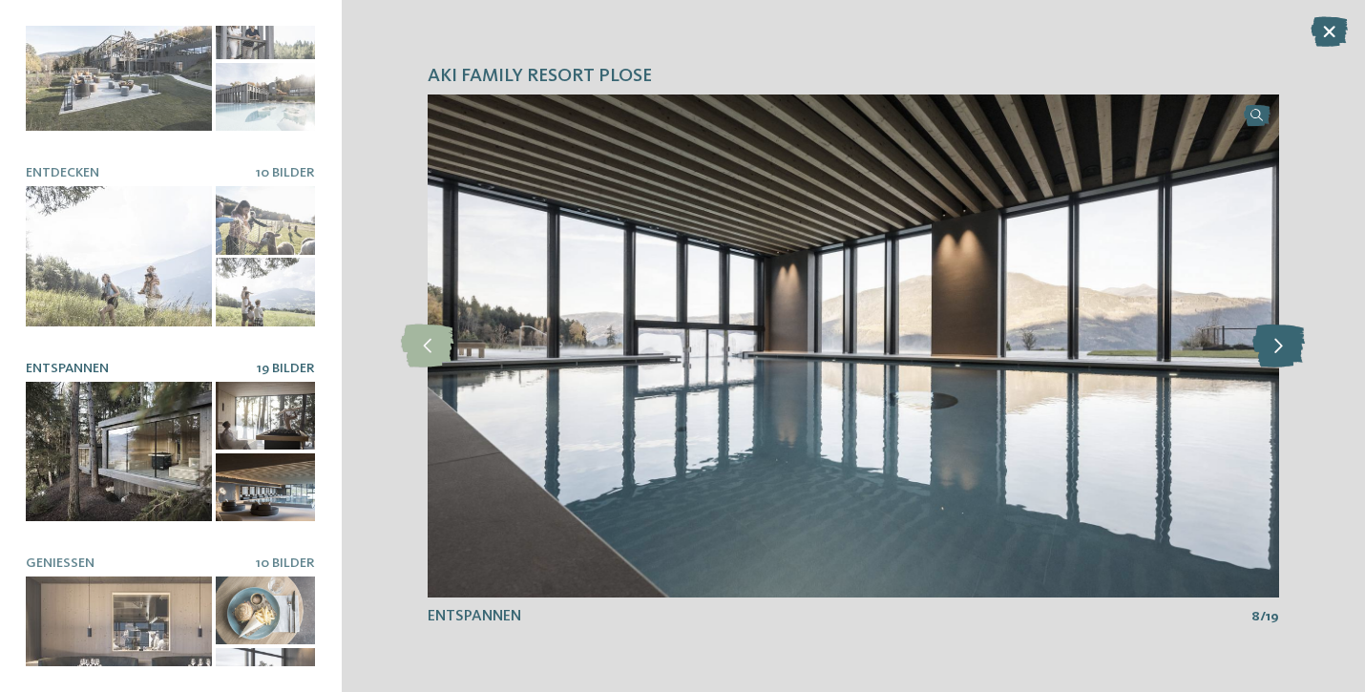
click at [1285, 348] on icon at bounding box center [1278, 346] width 52 height 43
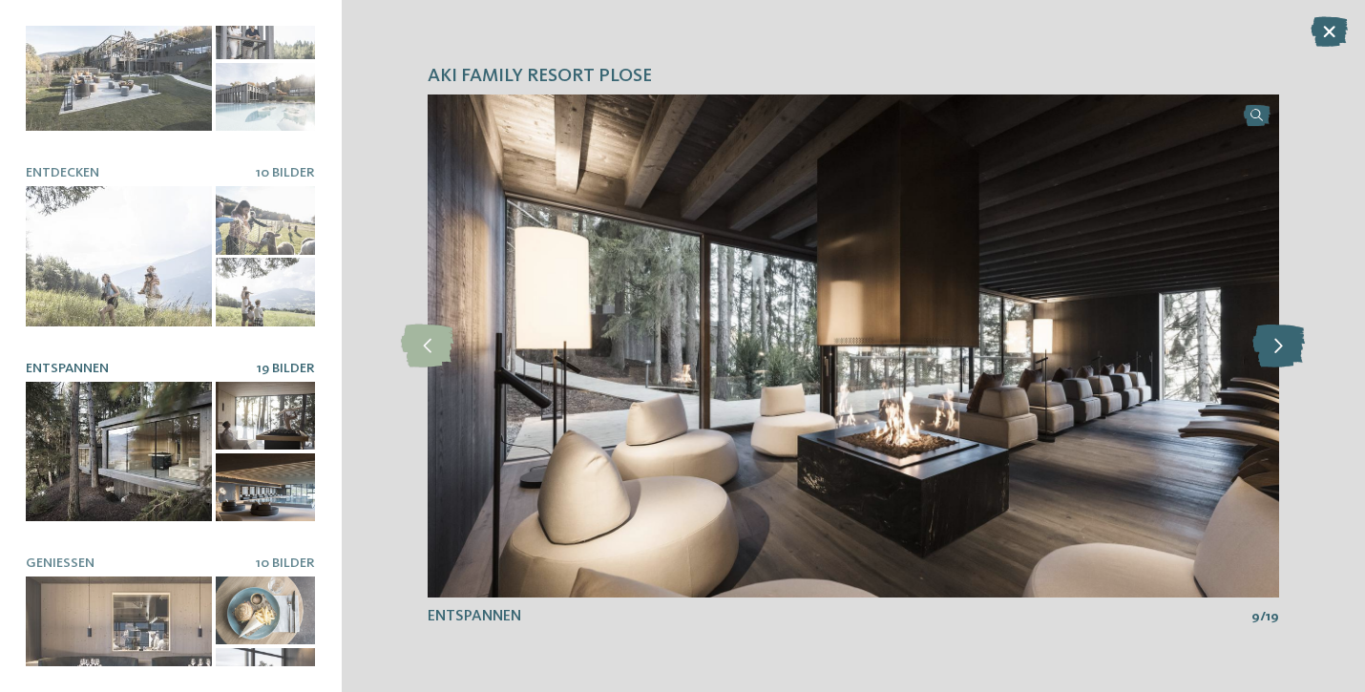
click at [1285, 348] on icon at bounding box center [1278, 346] width 52 height 43
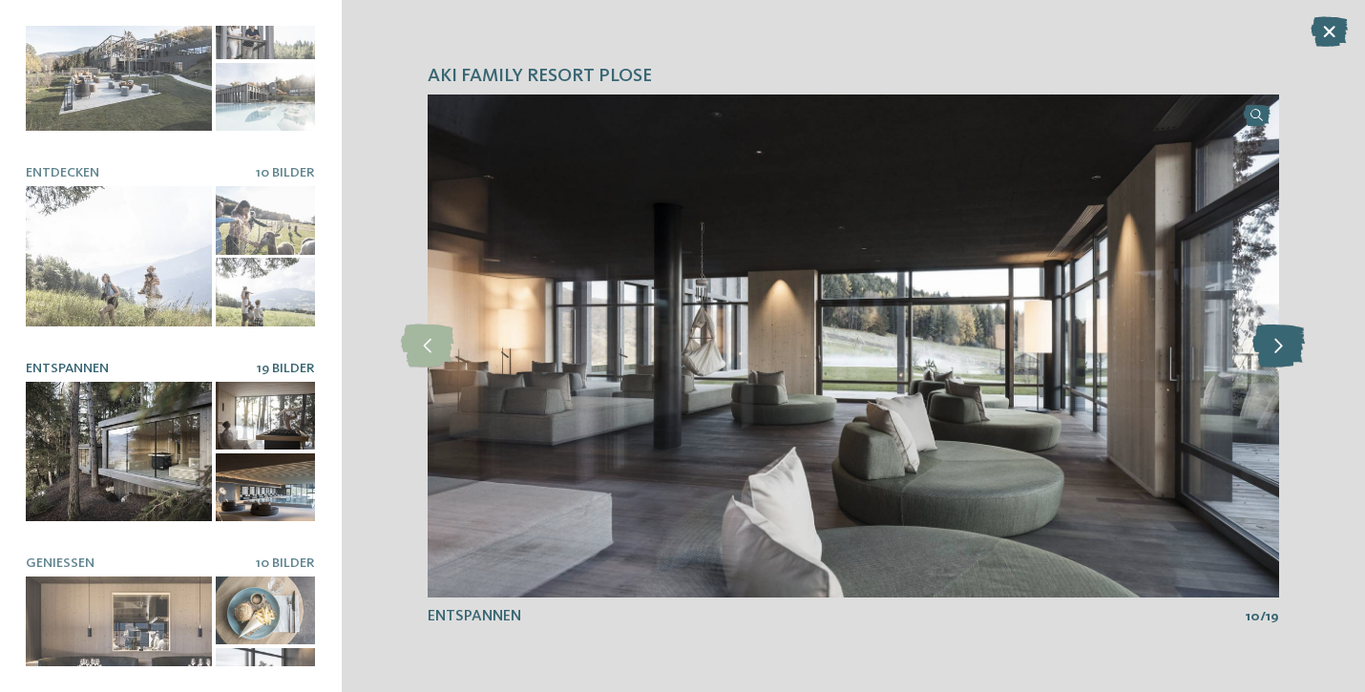
click at [1285, 348] on icon at bounding box center [1278, 346] width 52 height 43
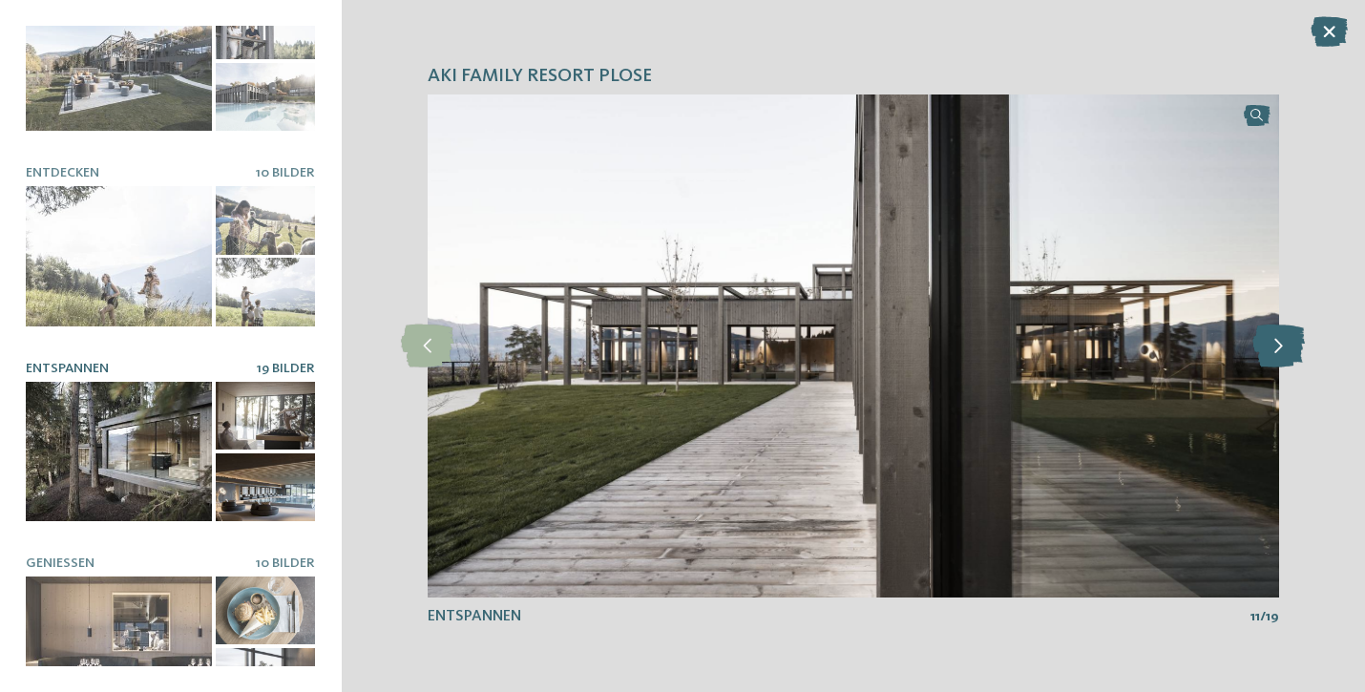
click at [1285, 348] on icon at bounding box center [1278, 346] width 52 height 43
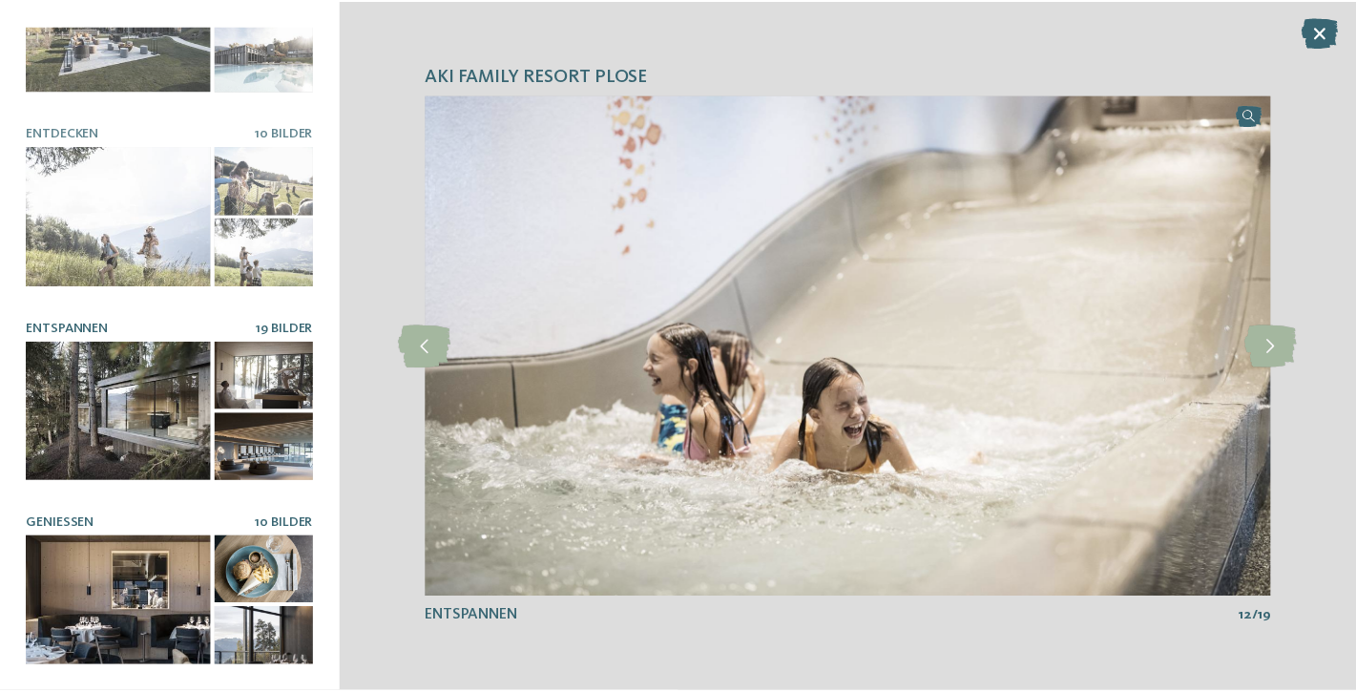
scroll to position [94, 0]
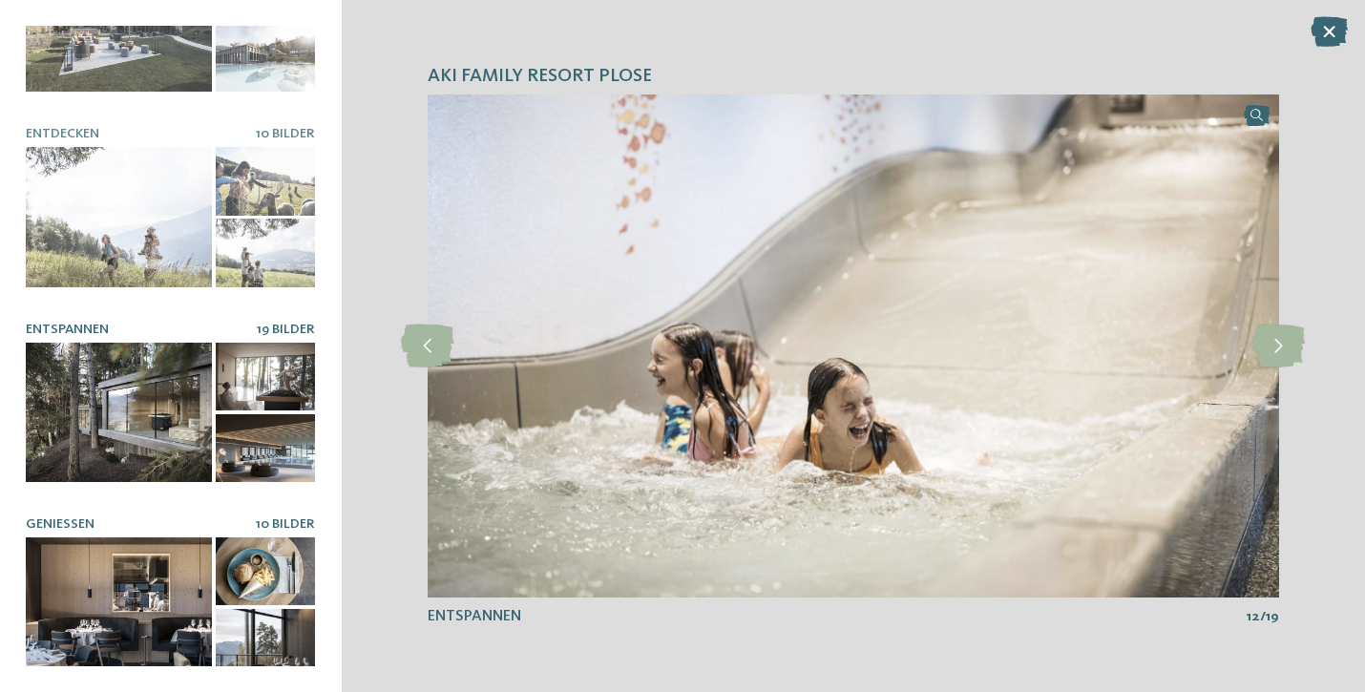
click at [101, 637] on div at bounding box center [119, 607] width 186 height 140
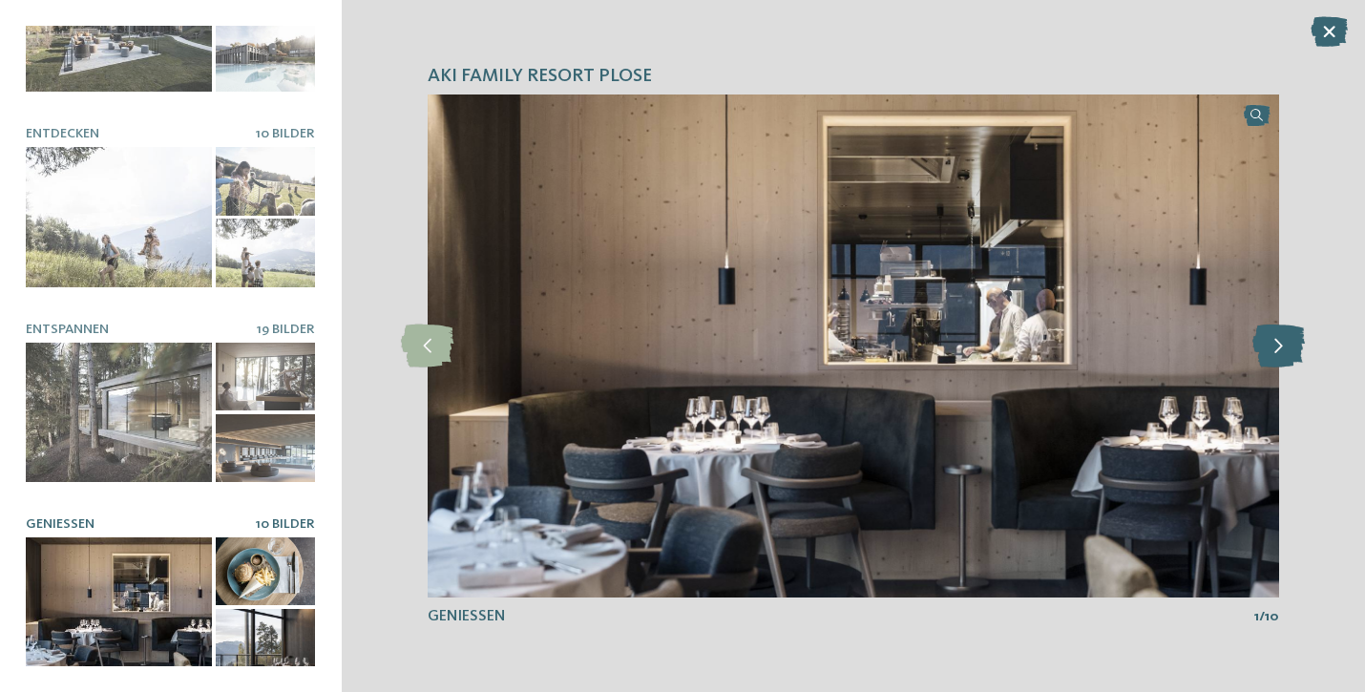
click at [1274, 334] on icon at bounding box center [1278, 346] width 52 height 43
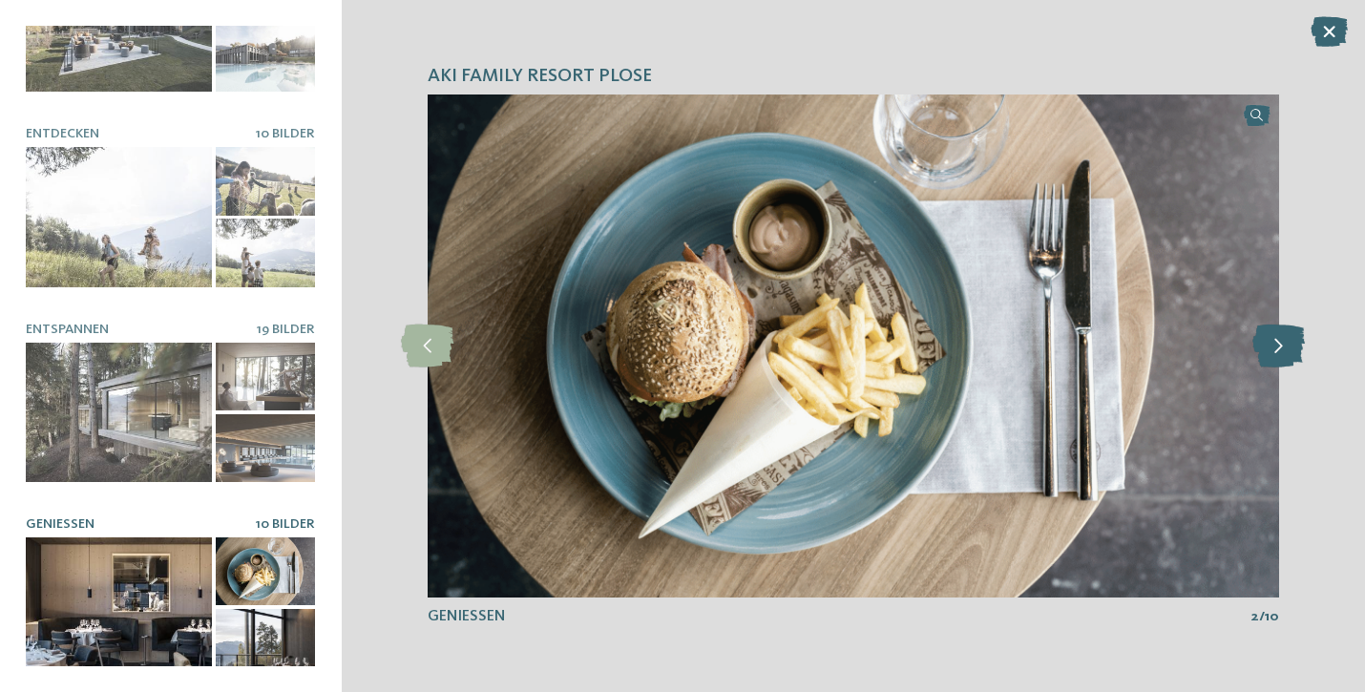
click at [1274, 339] on icon at bounding box center [1278, 346] width 52 height 43
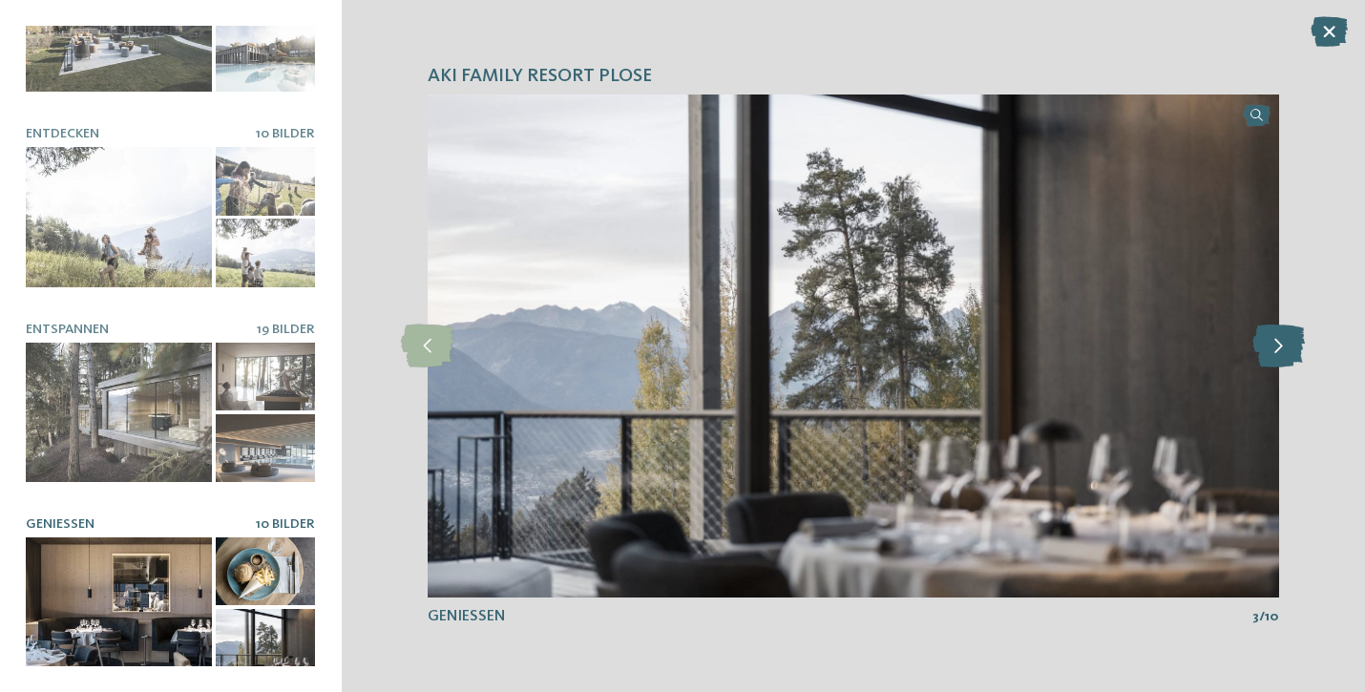
click at [1274, 339] on icon at bounding box center [1278, 346] width 52 height 43
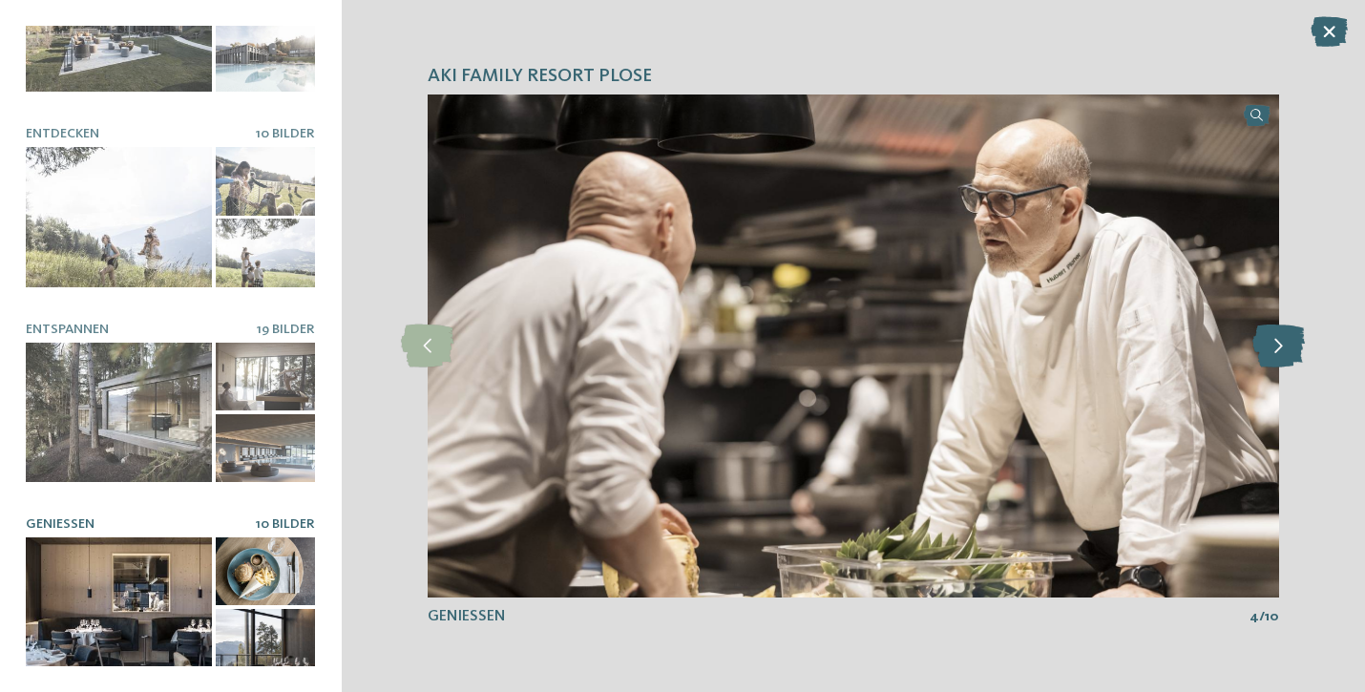
click at [1274, 339] on icon at bounding box center [1278, 346] width 52 height 43
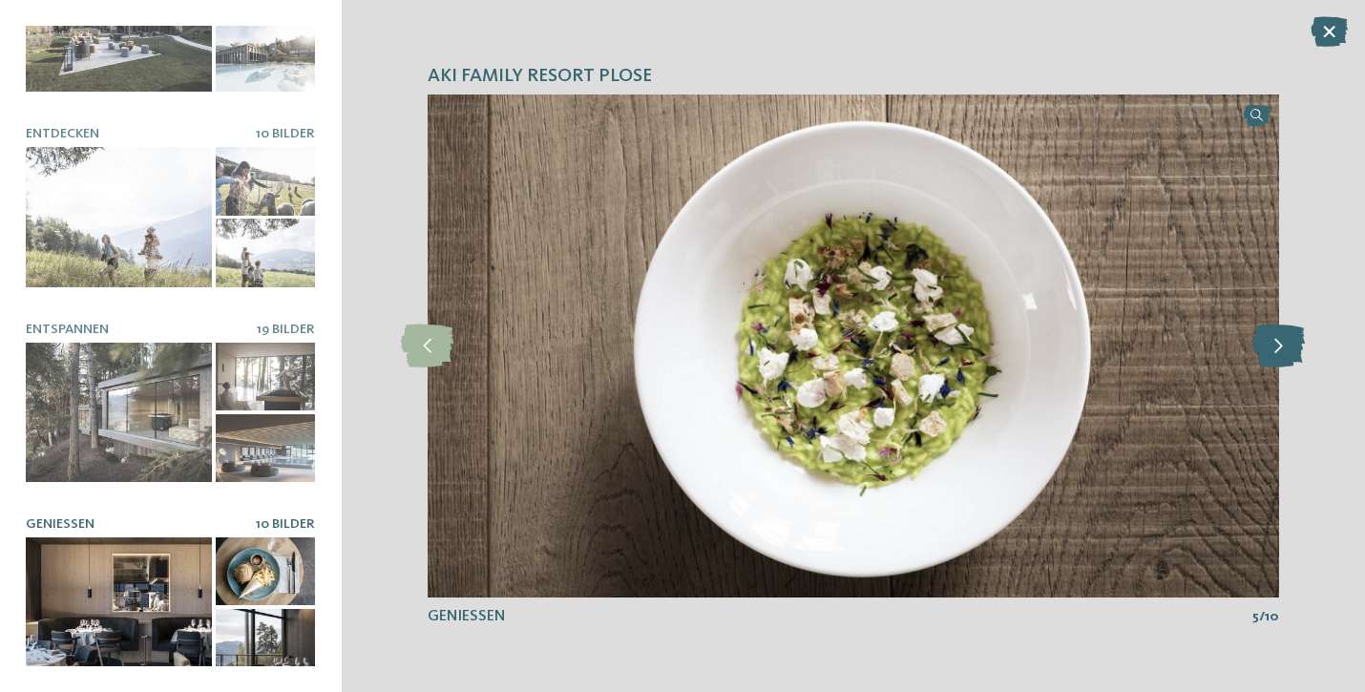
click at [1274, 339] on icon at bounding box center [1278, 346] width 52 height 43
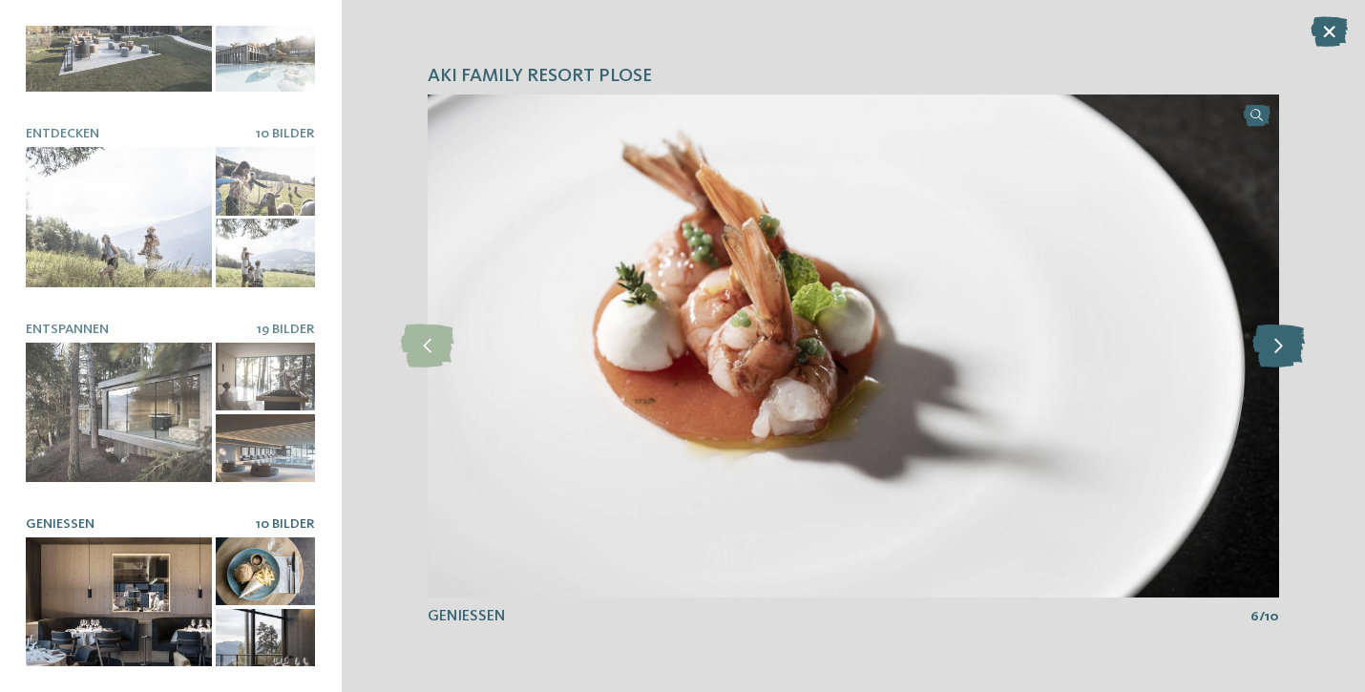
click at [1274, 339] on icon at bounding box center [1278, 346] width 52 height 43
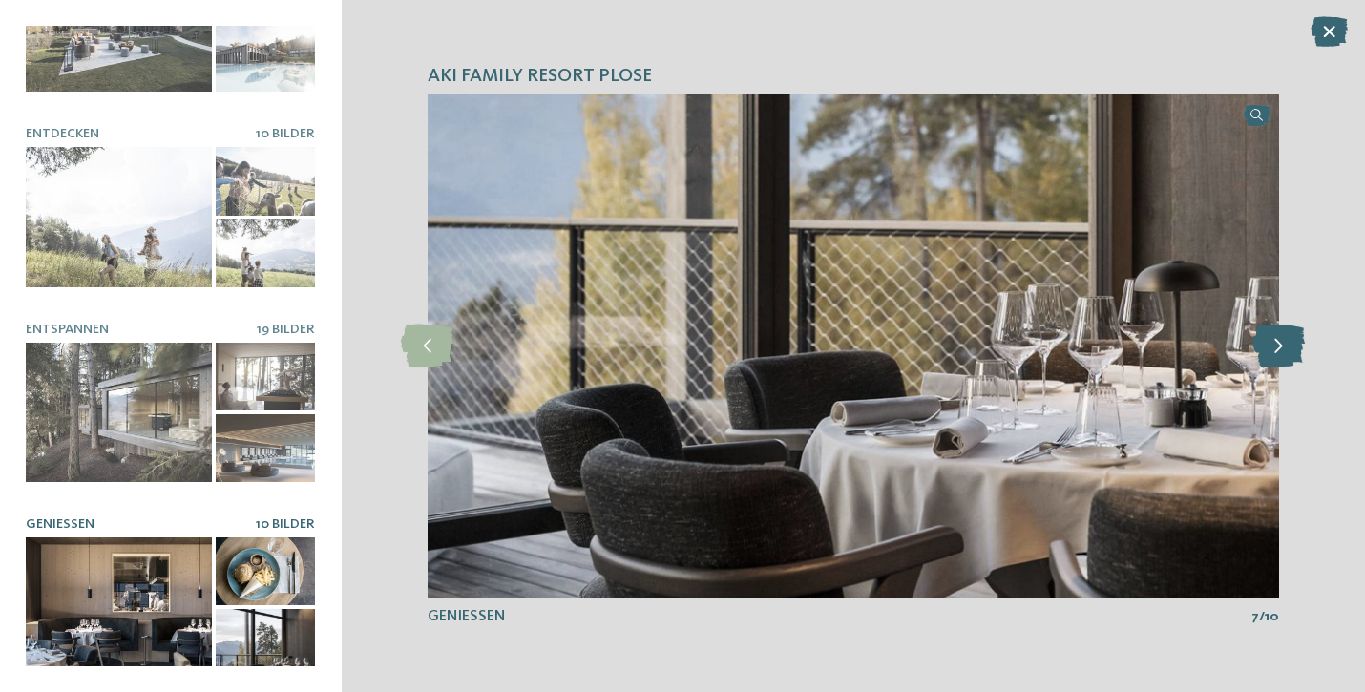
click at [1274, 339] on icon at bounding box center [1278, 346] width 52 height 43
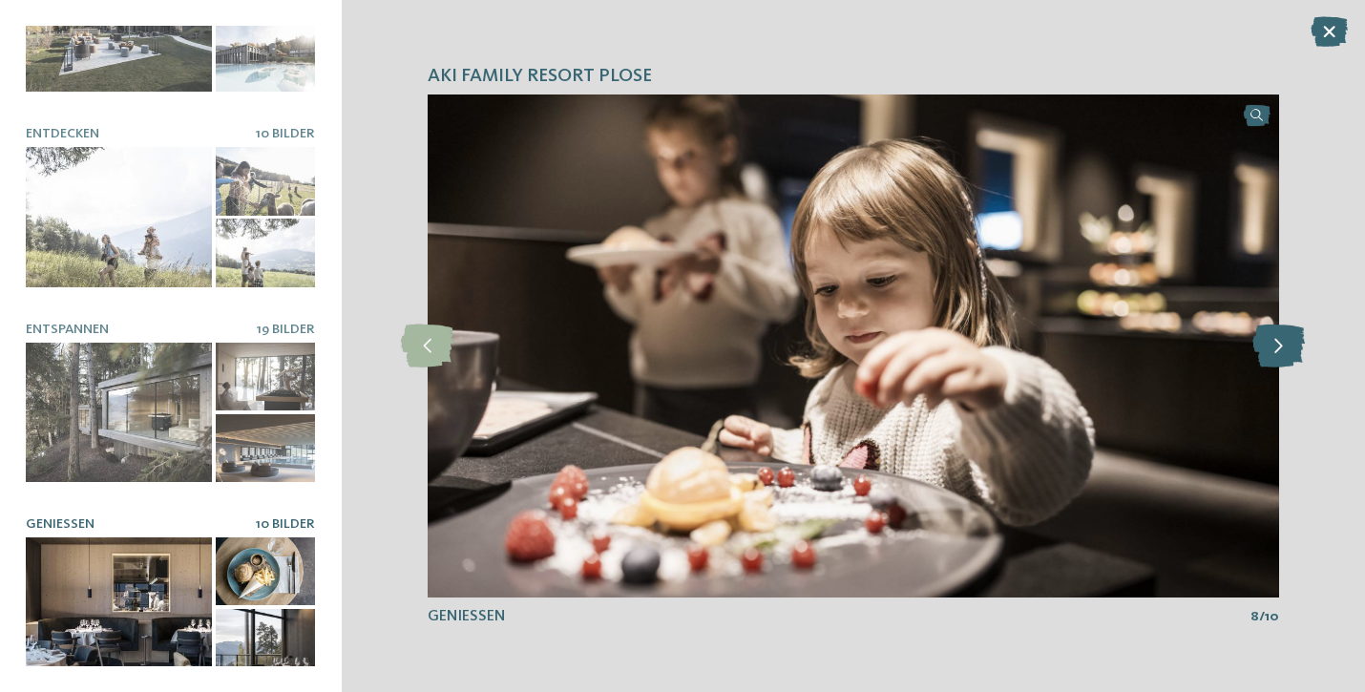
click at [1274, 339] on icon at bounding box center [1278, 346] width 52 height 43
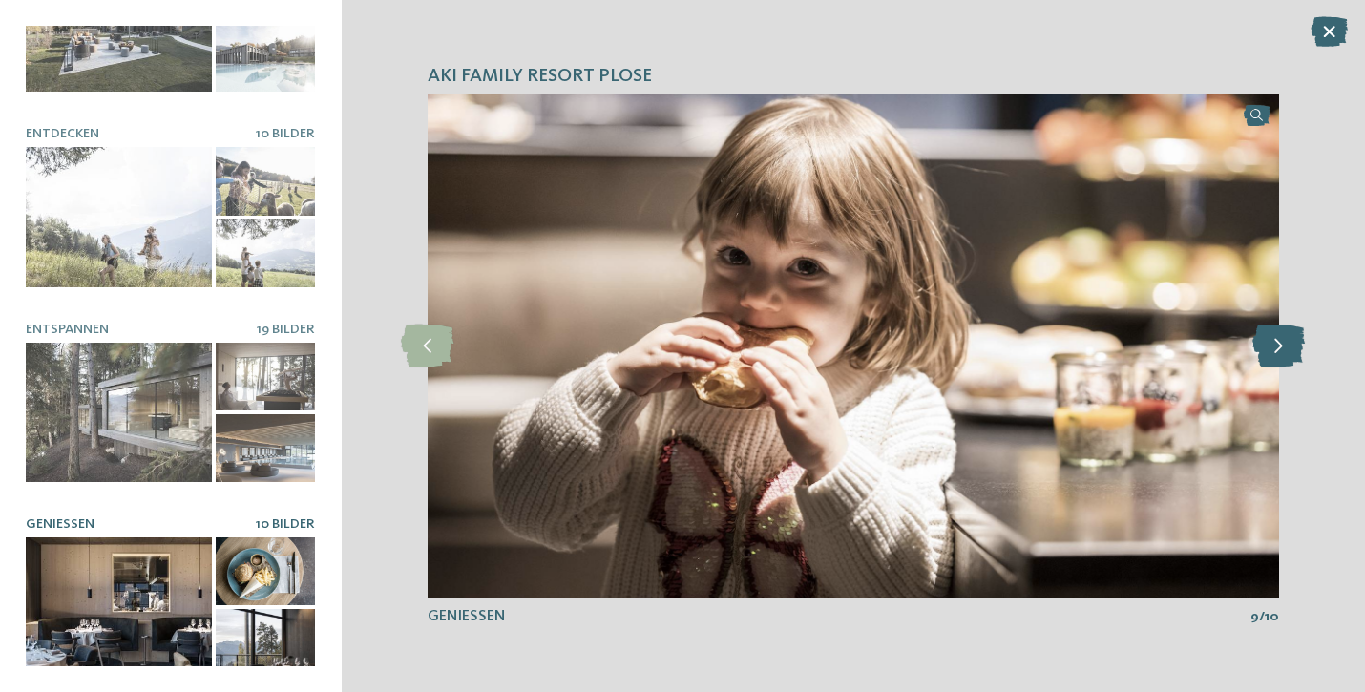
click at [1274, 339] on icon at bounding box center [1278, 346] width 52 height 43
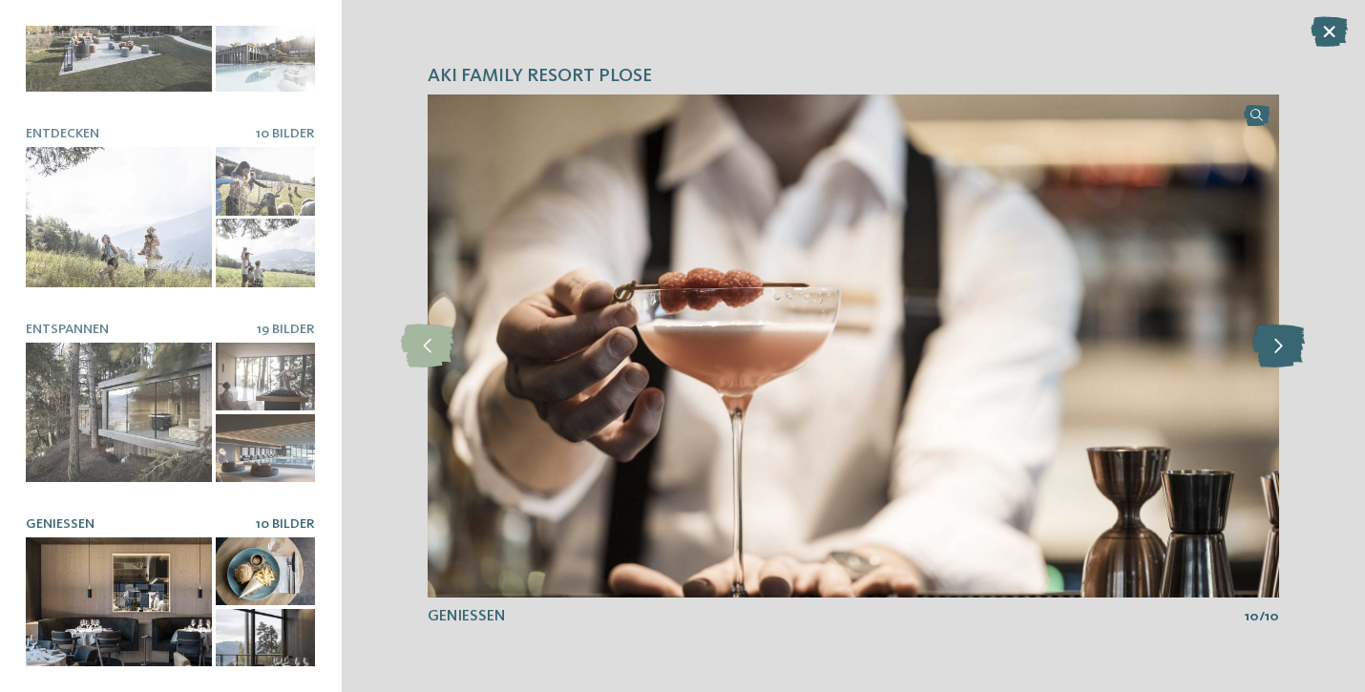
click at [1274, 339] on icon at bounding box center [1278, 346] width 52 height 43
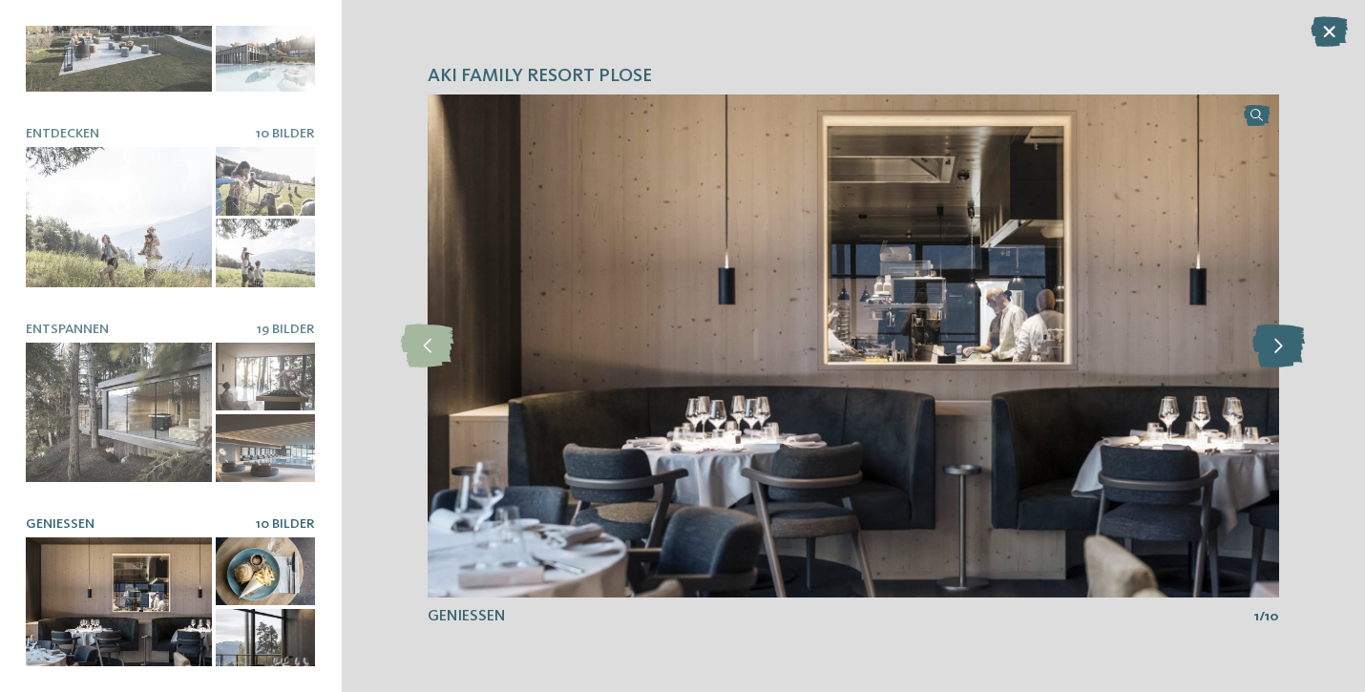
click at [1274, 339] on icon at bounding box center [1278, 346] width 52 height 43
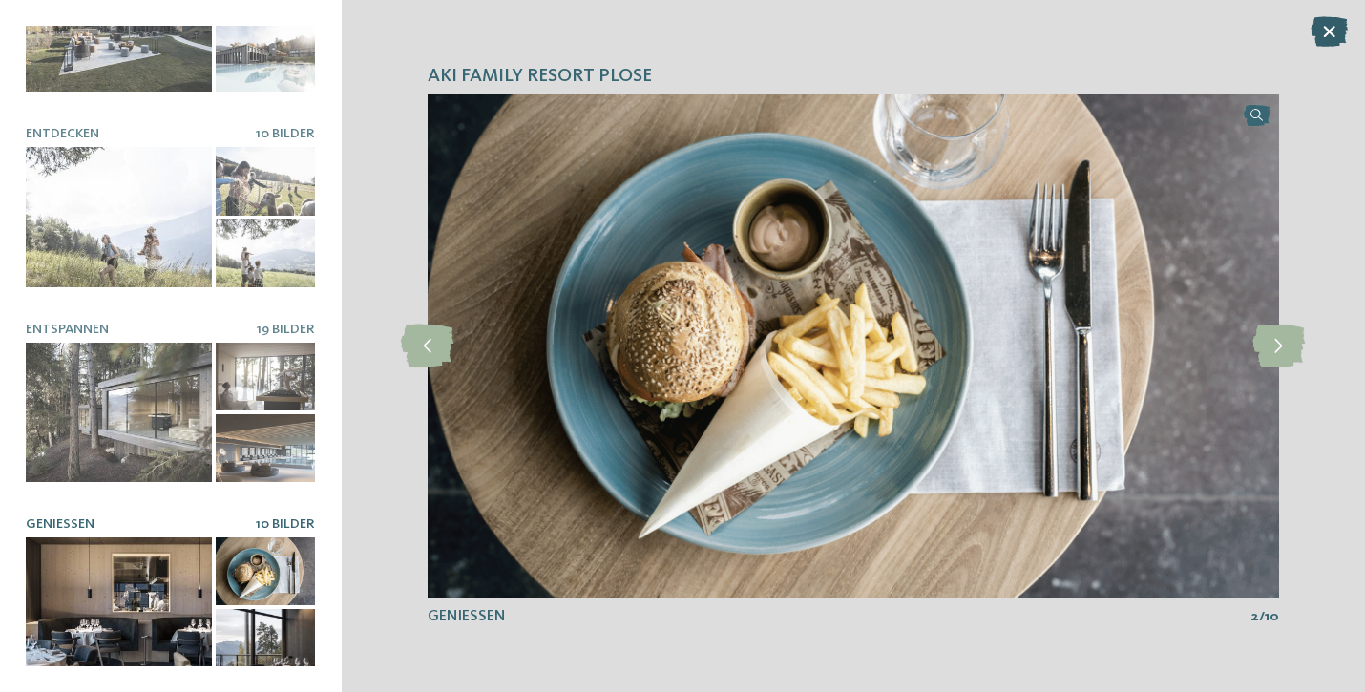
click at [1328, 38] on icon at bounding box center [1328, 31] width 37 height 31
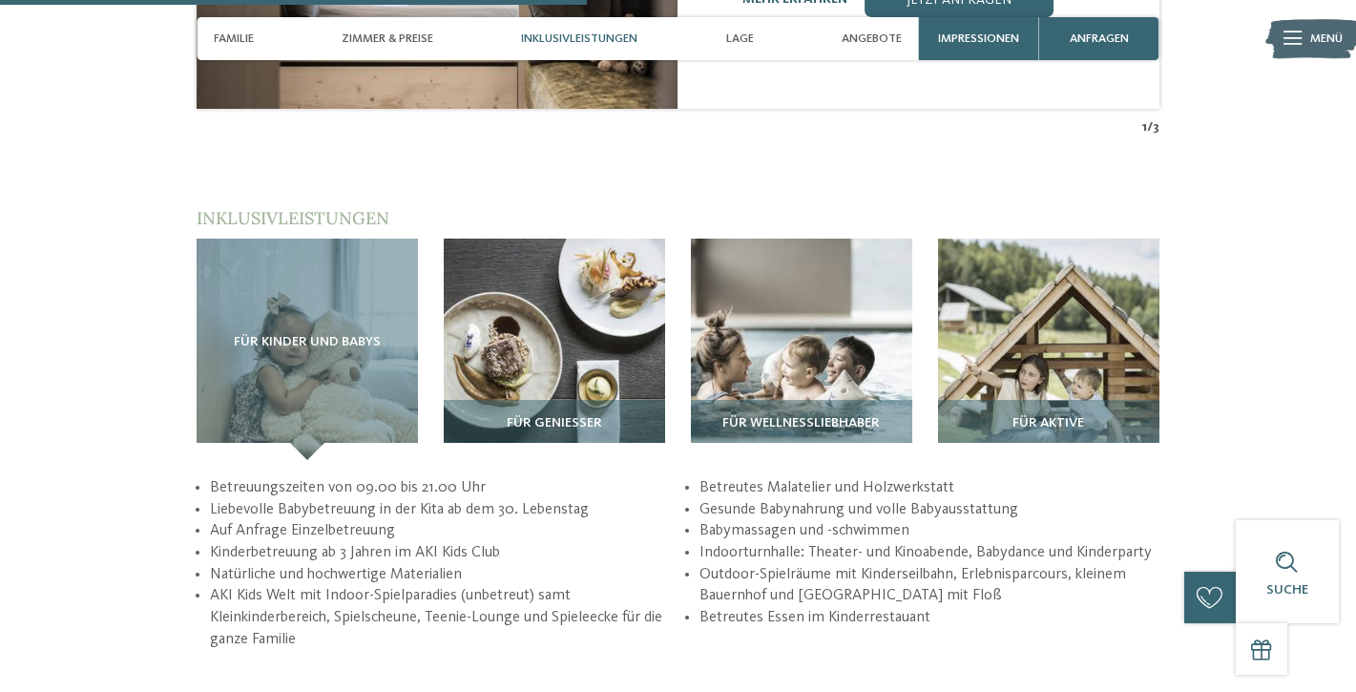
scroll to position [2621, 0]
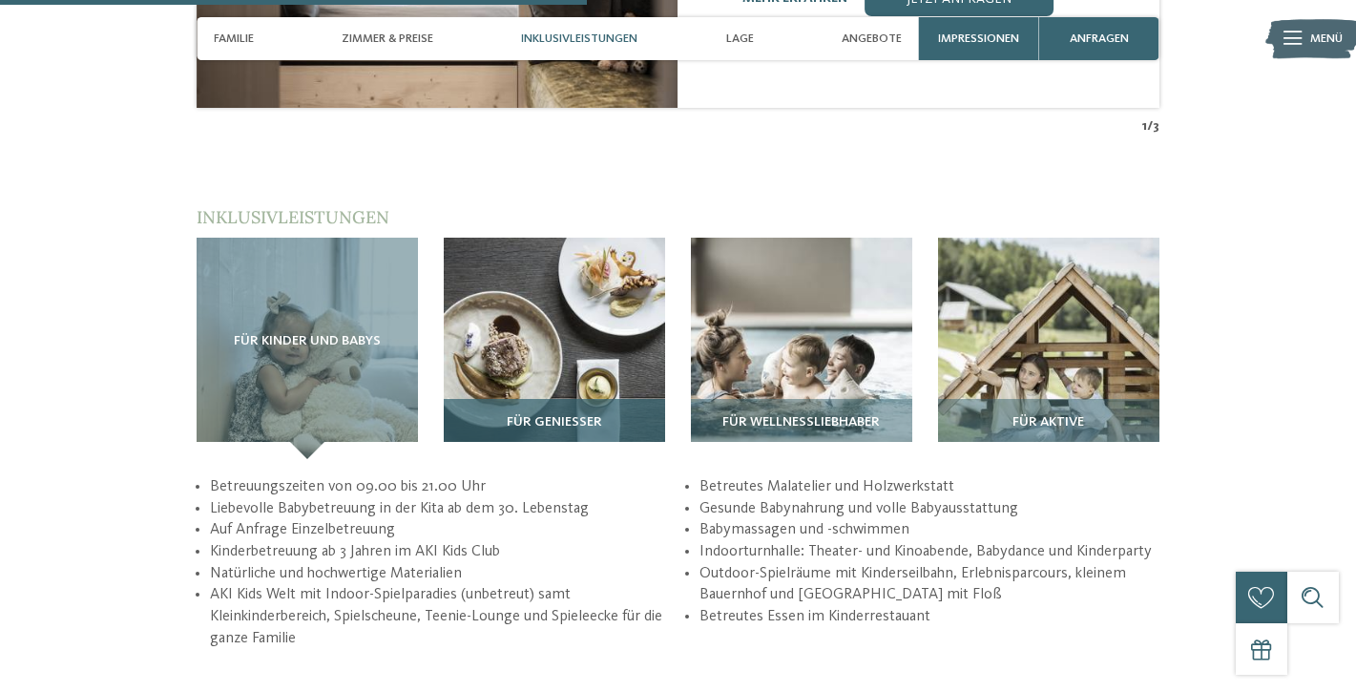
click at [620, 415] on h3 "Für Genießer" at bounding box center [554, 422] width 204 height 15
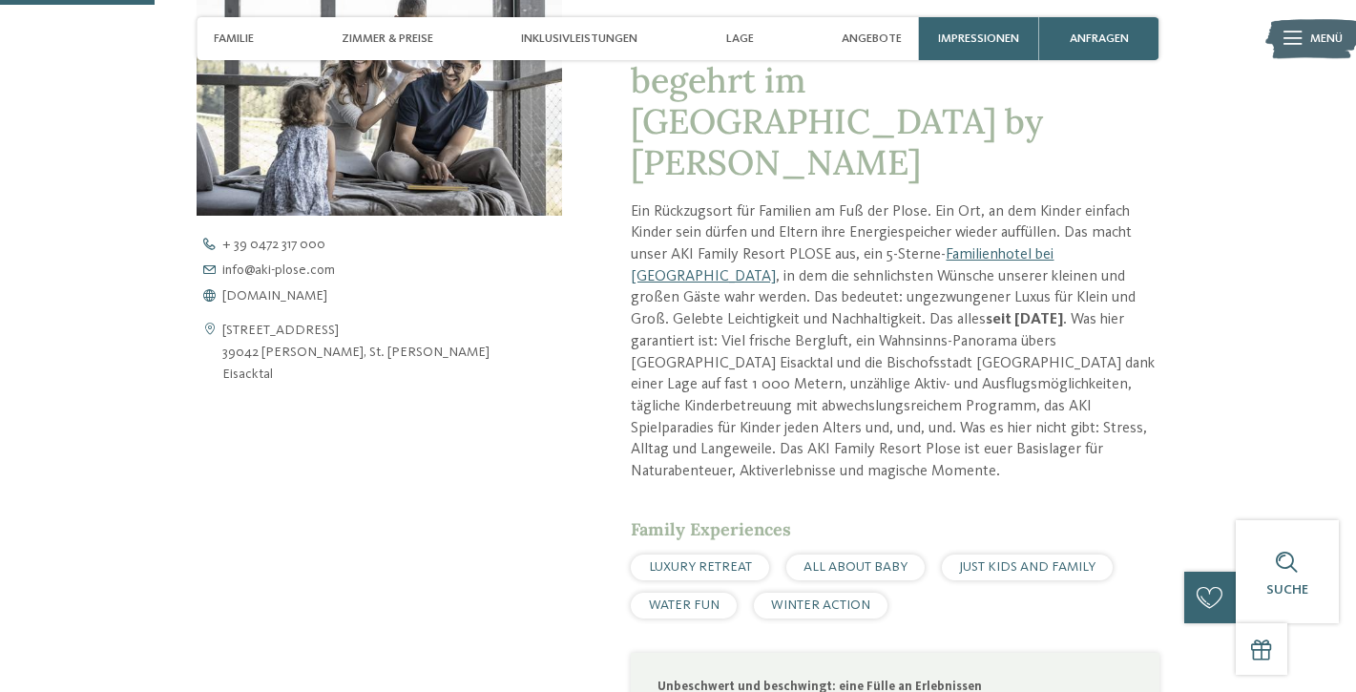
scroll to position [653, 0]
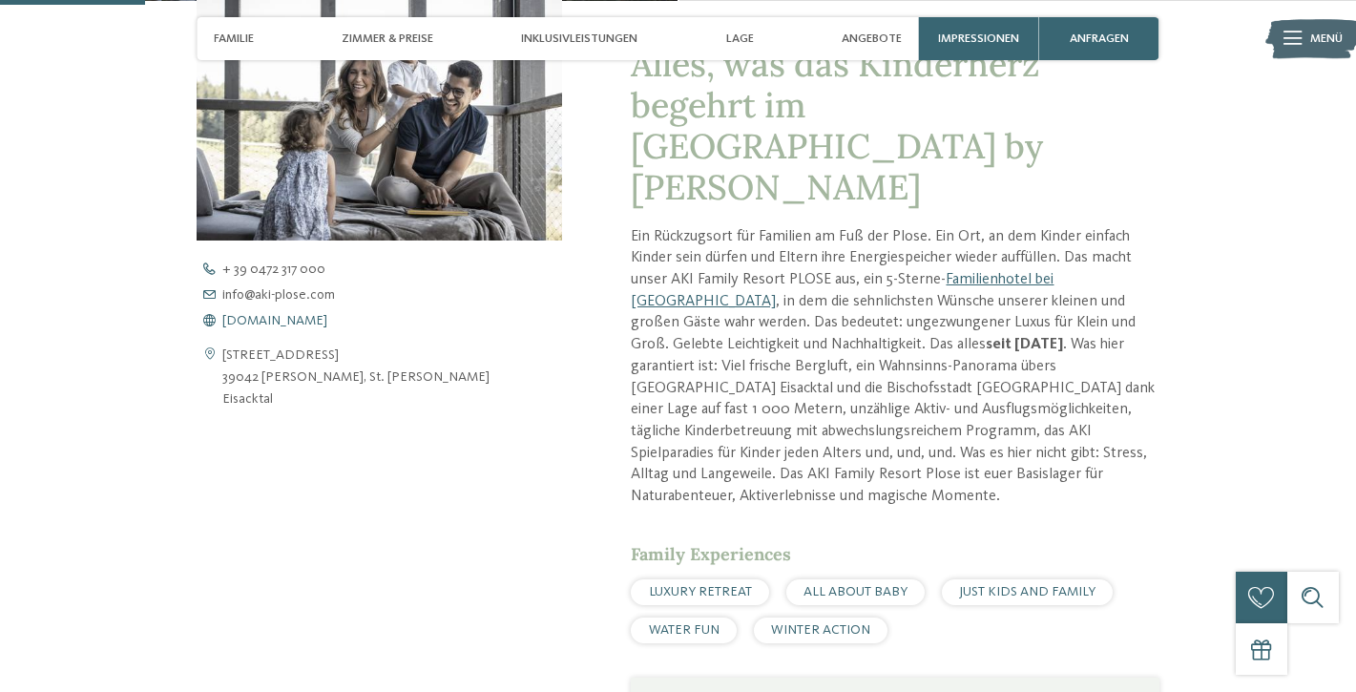
click at [274, 314] on span "www.aki-plose.com" at bounding box center [274, 320] width 105 height 13
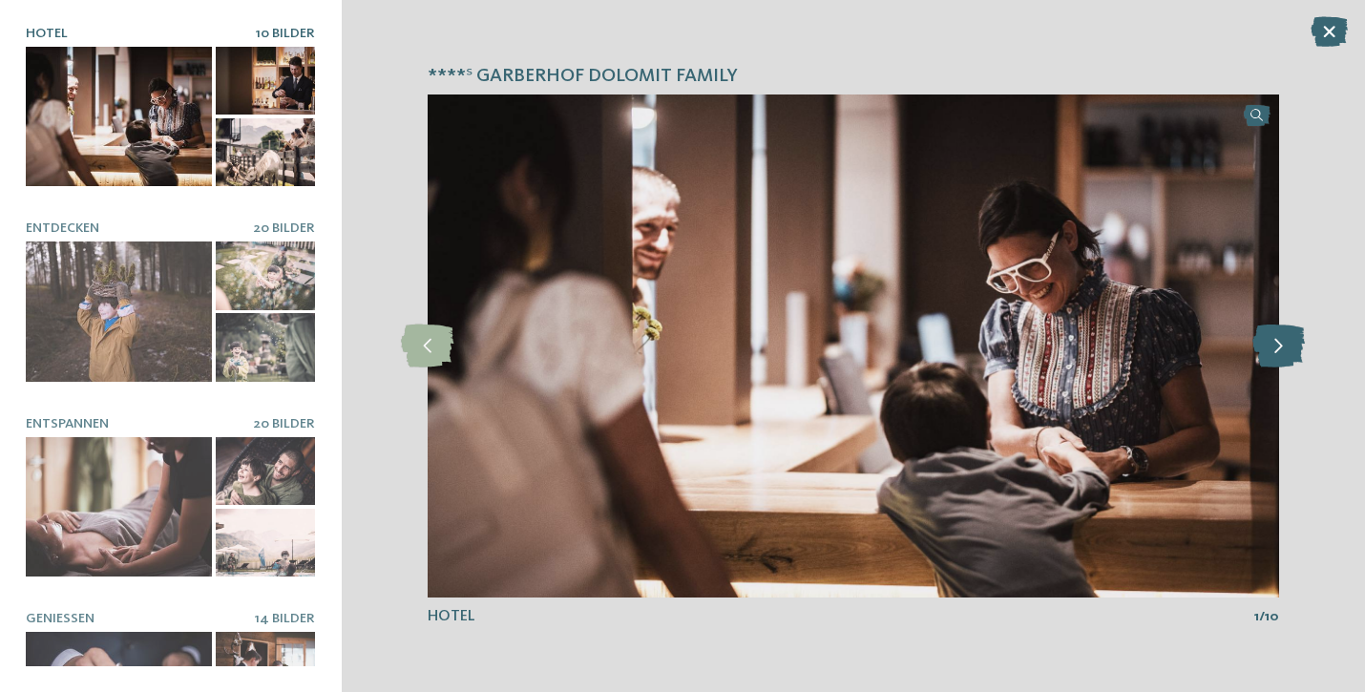
click at [1290, 345] on icon at bounding box center [1278, 346] width 52 height 43
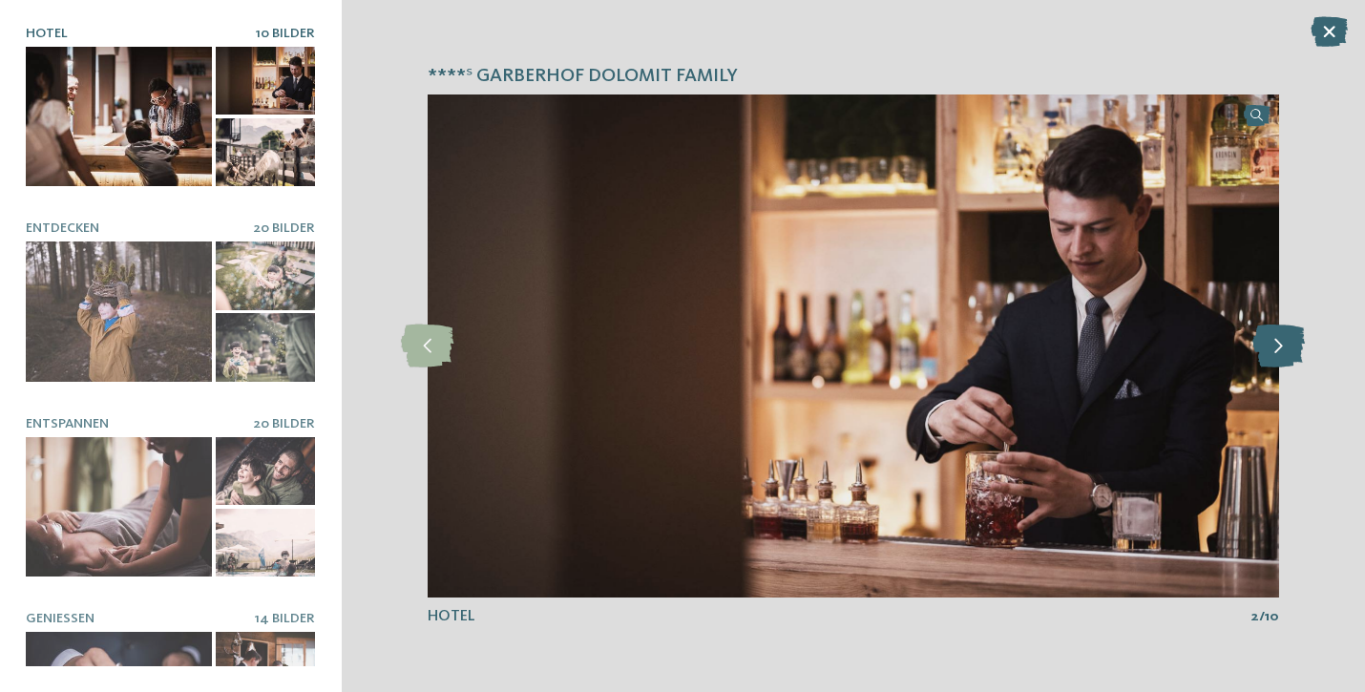
click at [1290, 345] on icon at bounding box center [1278, 346] width 52 height 43
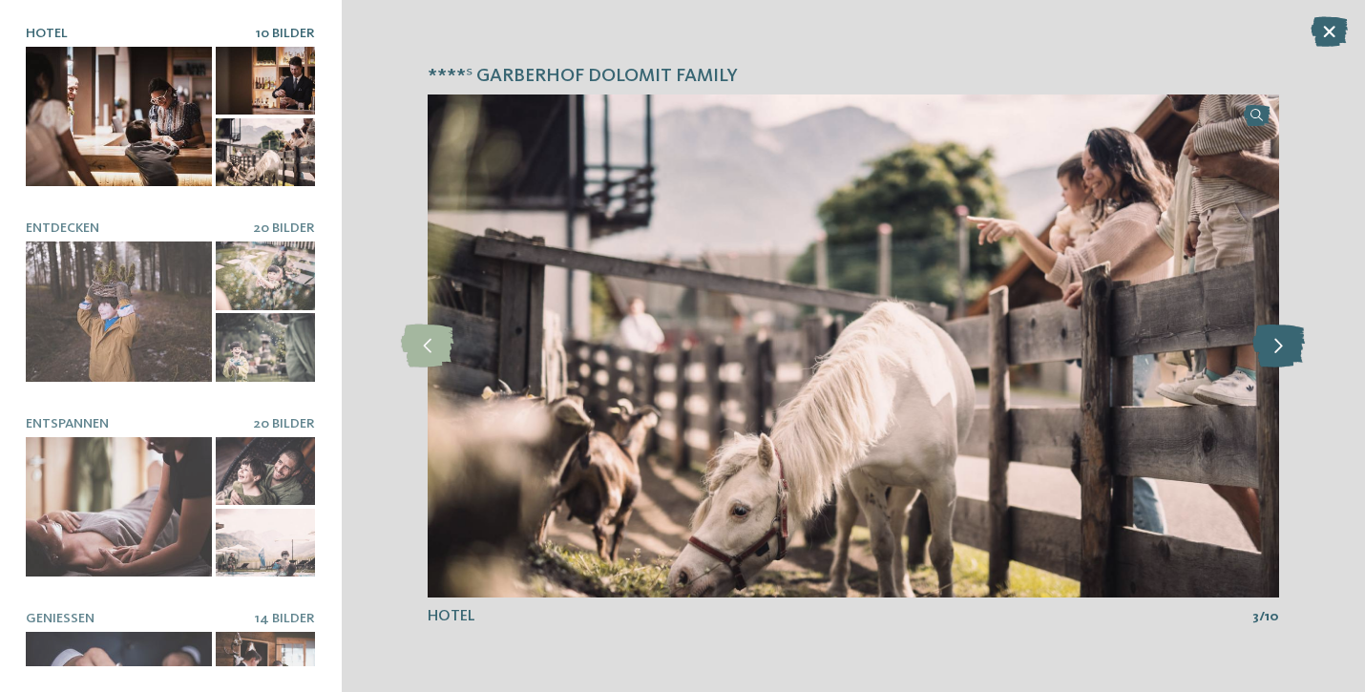
click at [1290, 345] on icon at bounding box center [1278, 346] width 52 height 43
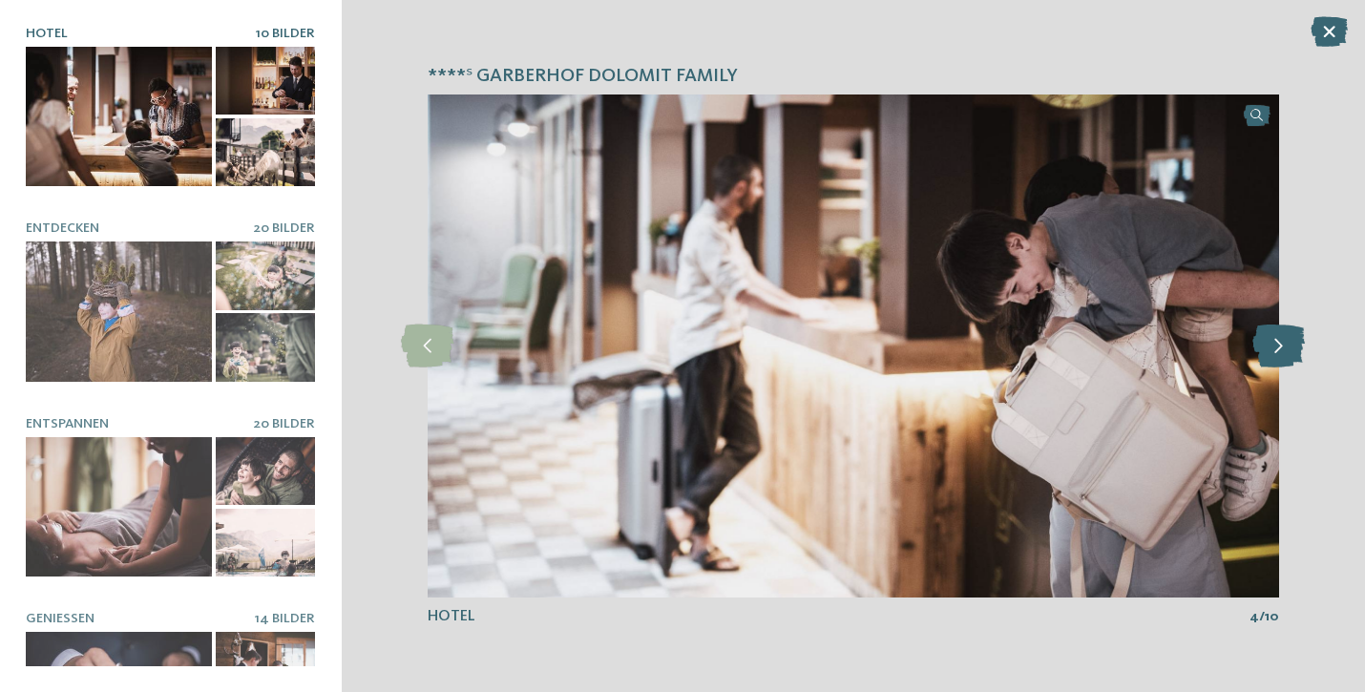
click at [1290, 345] on icon at bounding box center [1278, 346] width 52 height 43
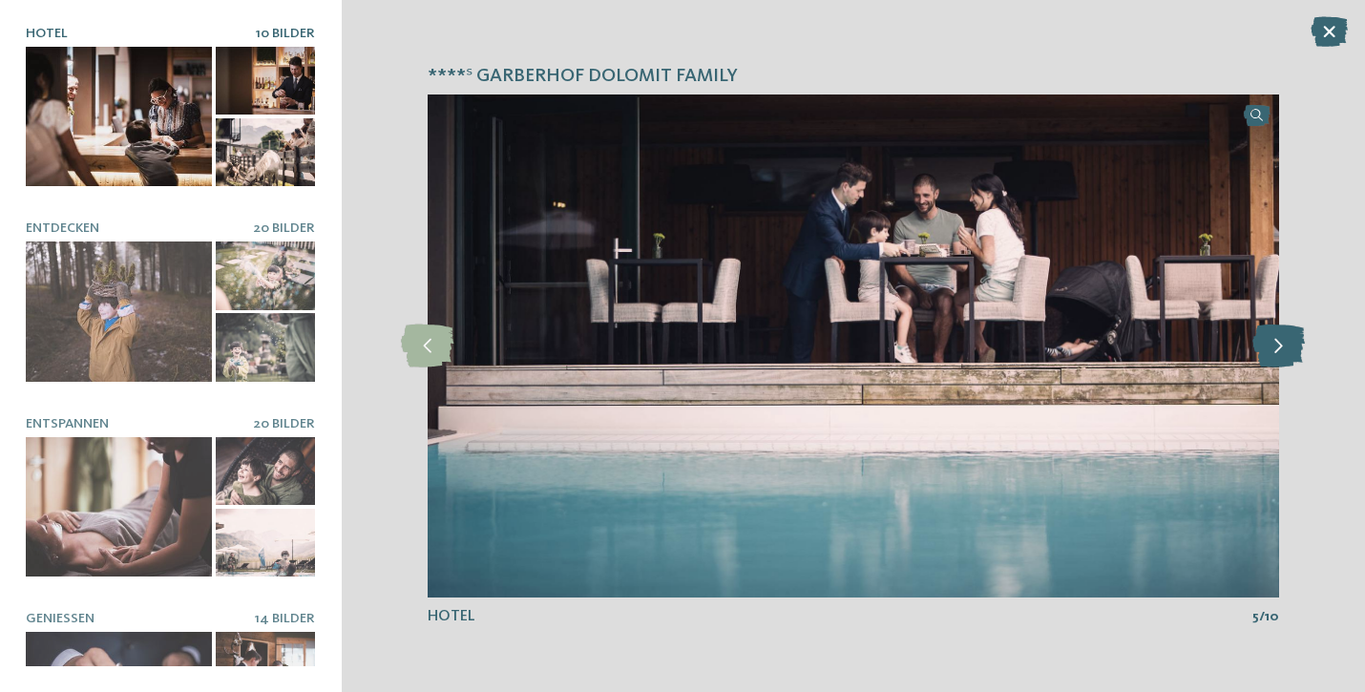
click at [1290, 345] on icon at bounding box center [1278, 346] width 52 height 43
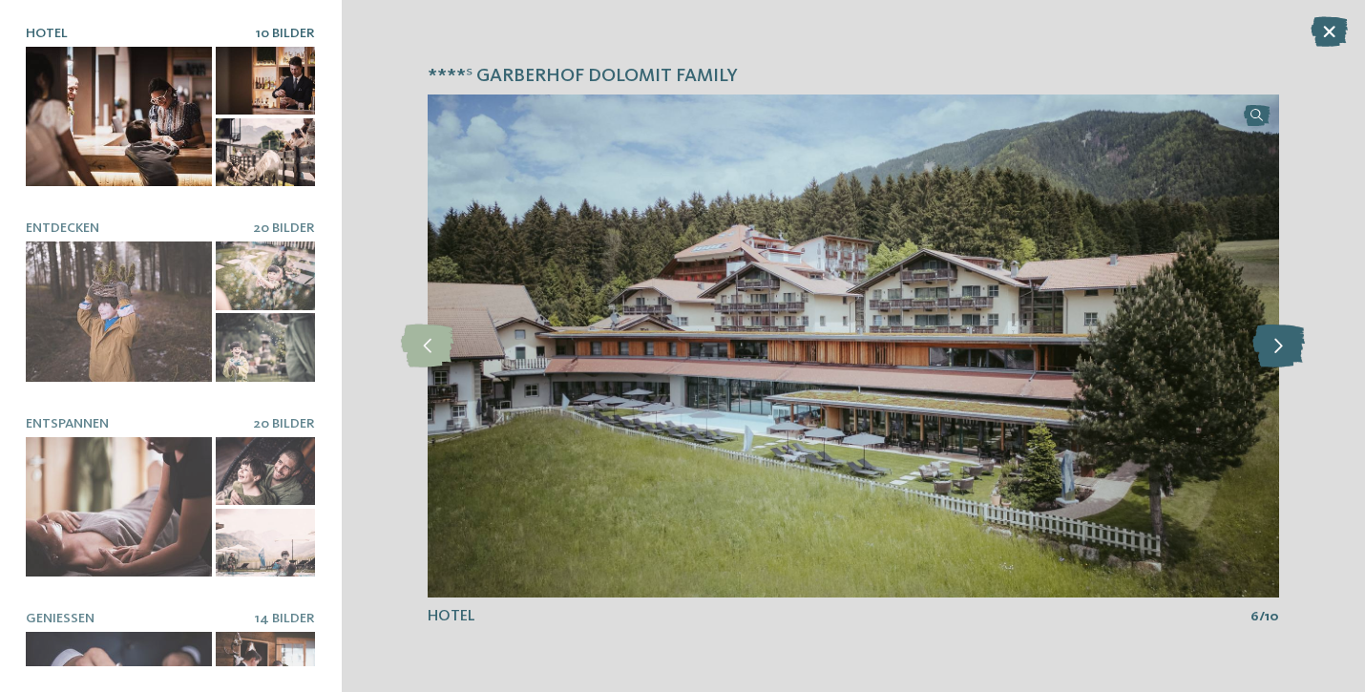
click at [1290, 345] on icon at bounding box center [1278, 346] width 52 height 43
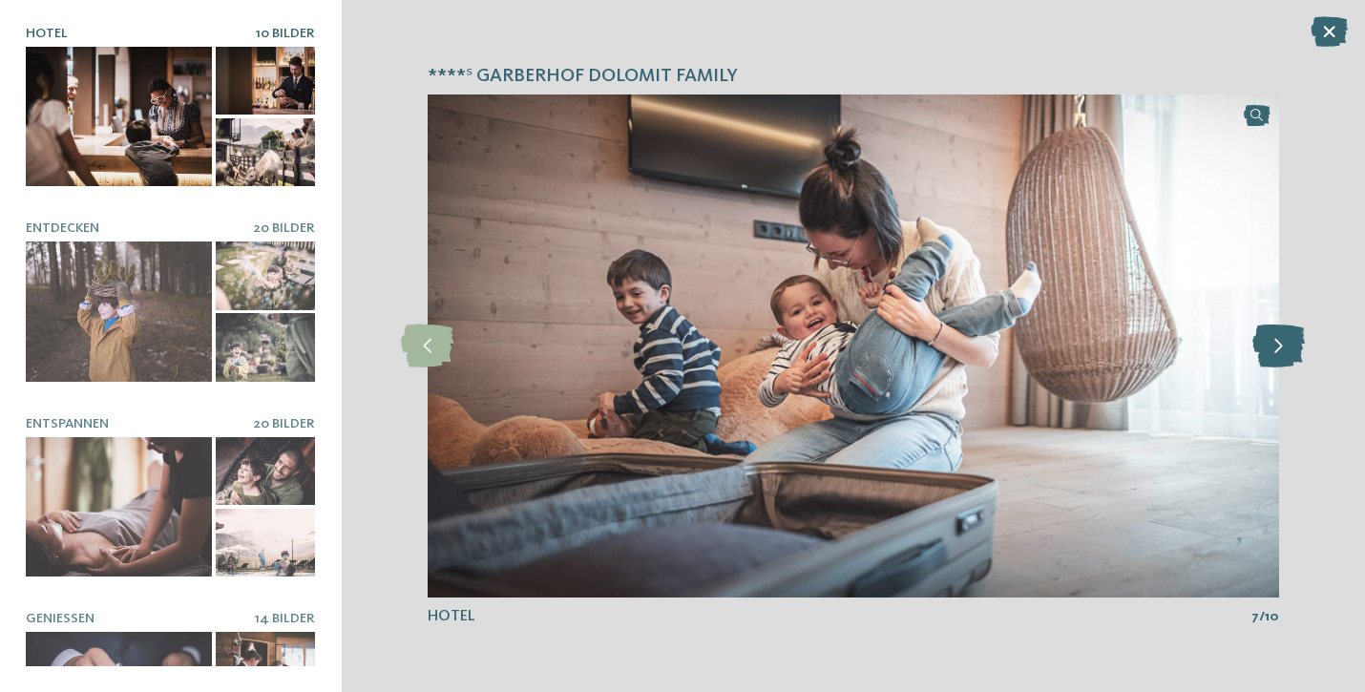
click at [1290, 345] on icon at bounding box center [1278, 346] width 52 height 43
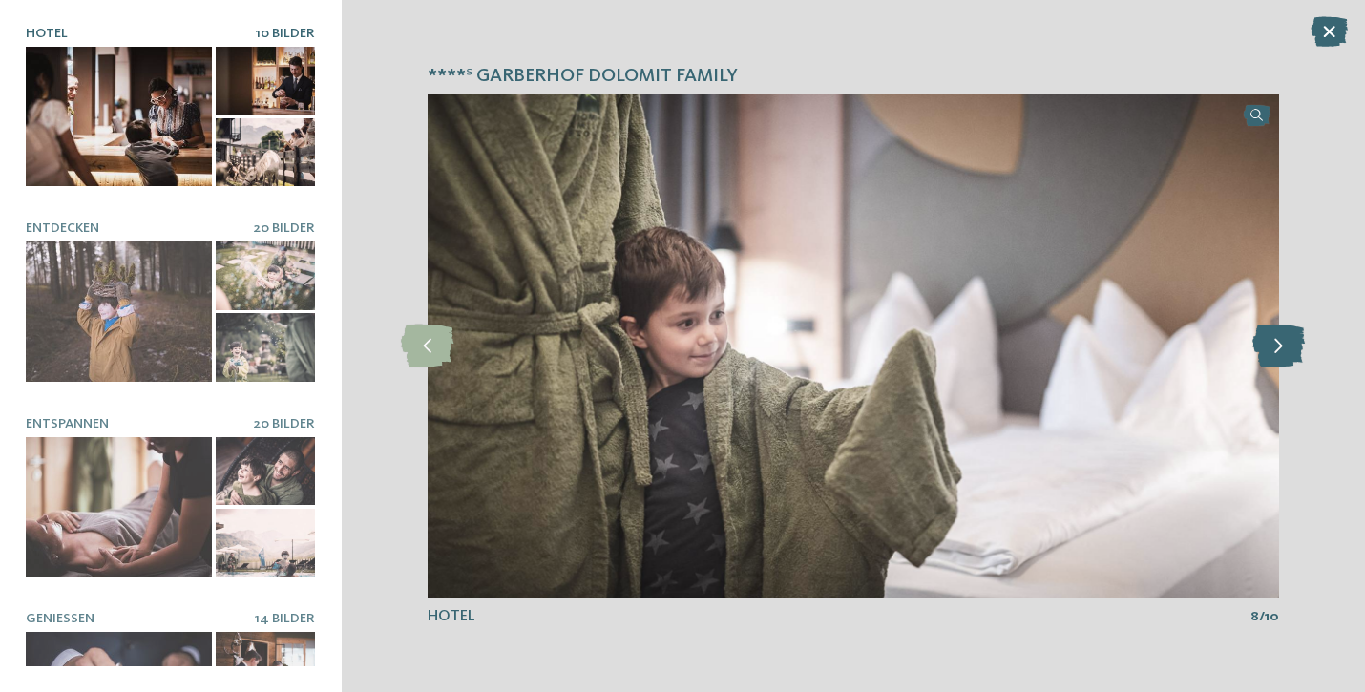
click at [1290, 345] on icon at bounding box center [1278, 346] width 52 height 43
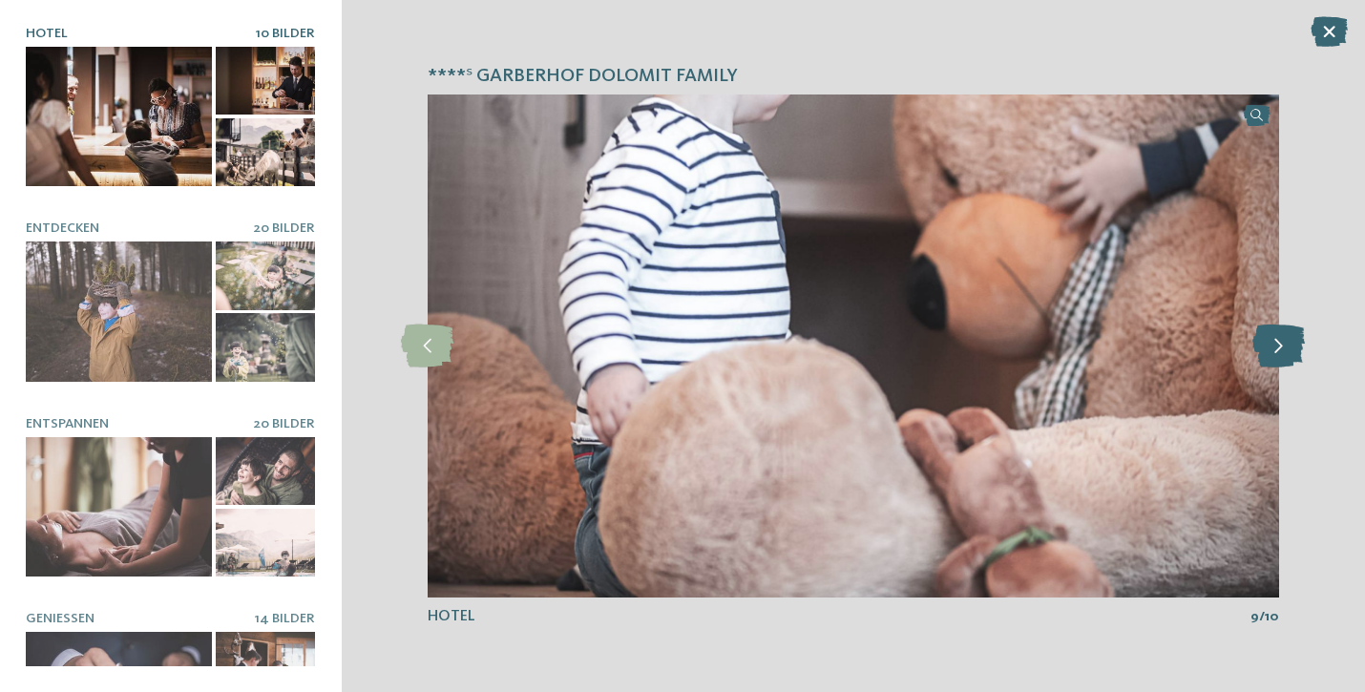
click at [1290, 345] on icon at bounding box center [1278, 346] width 52 height 43
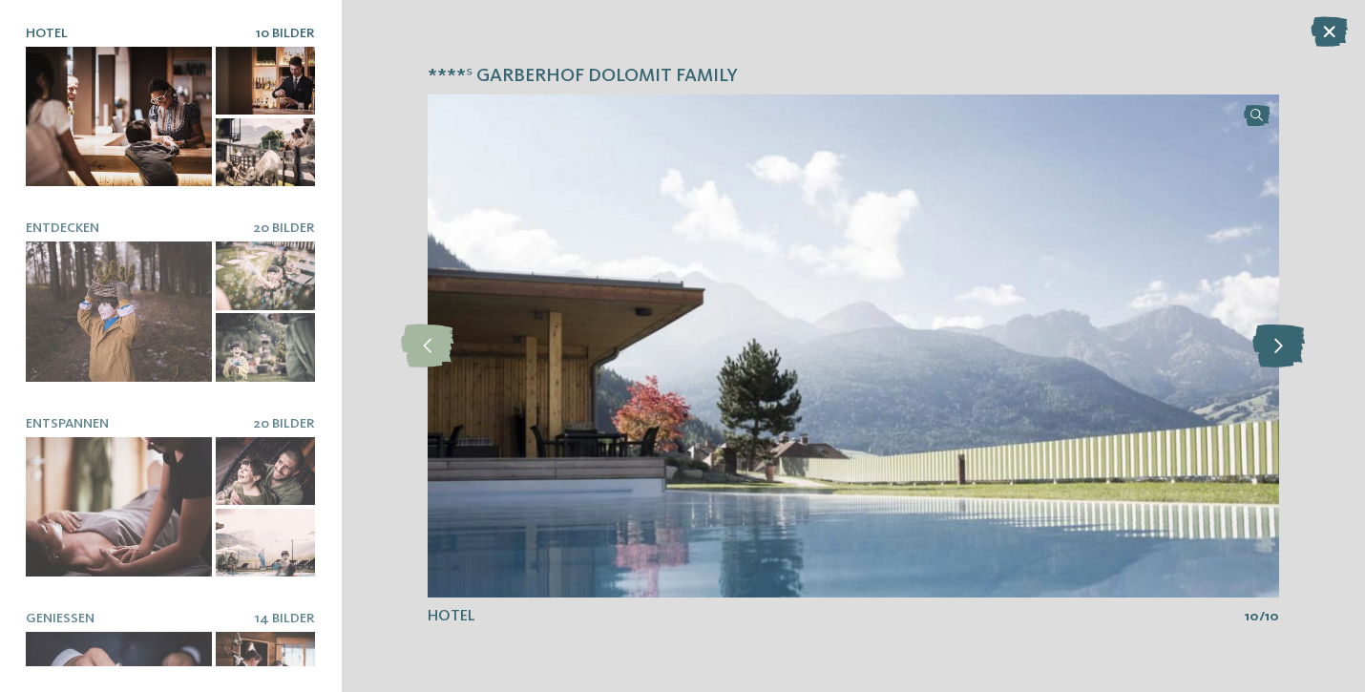
click at [1290, 345] on icon at bounding box center [1278, 346] width 52 height 43
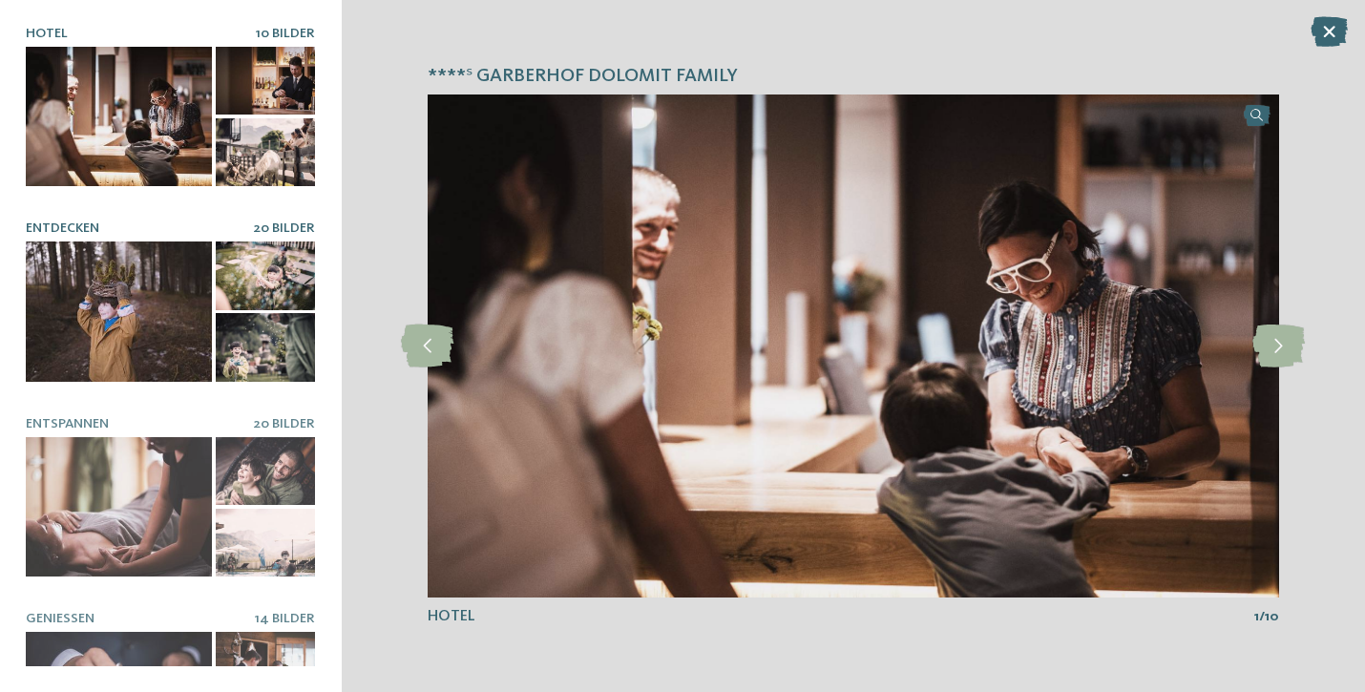
click at [127, 276] on div at bounding box center [119, 311] width 186 height 140
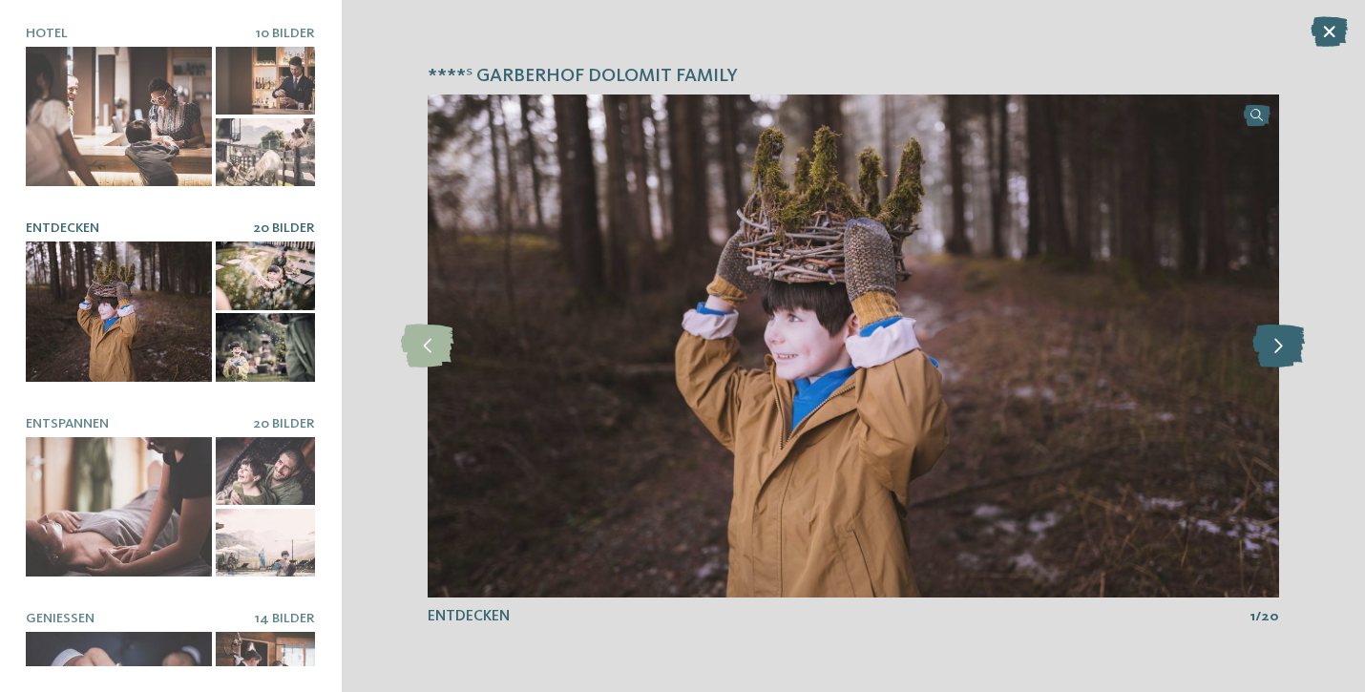
click at [1283, 348] on icon at bounding box center [1278, 346] width 52 height 43
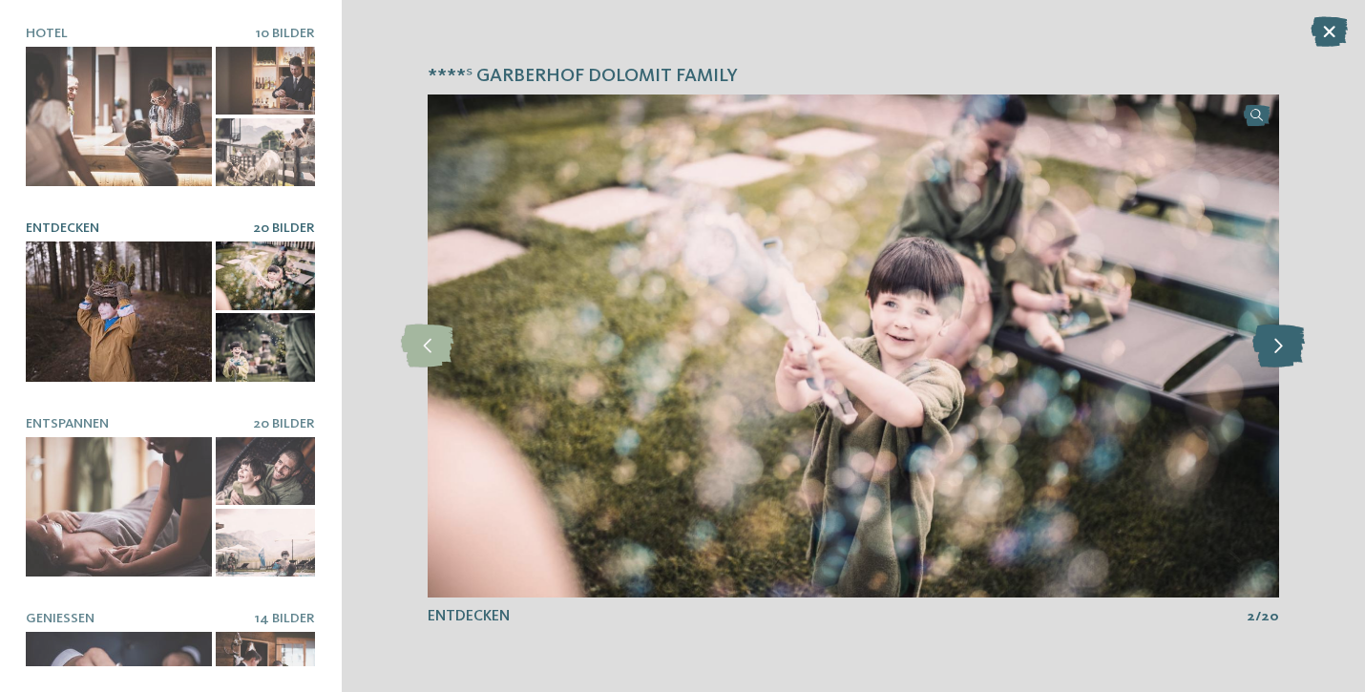
click at [1283, 348] on icon at bounding box center [1278, 346] width 52 height 43
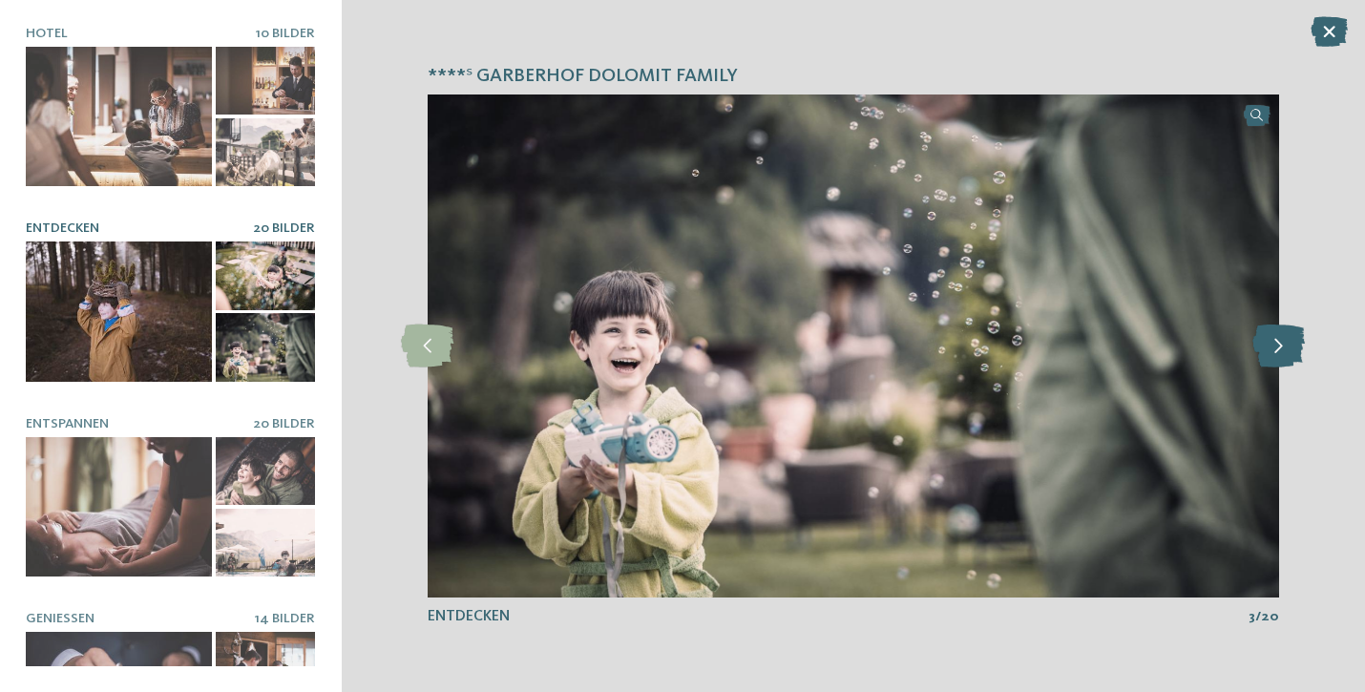
click at [1283, 348] on icon at bounding box center [1278, 346] width 52 height 43
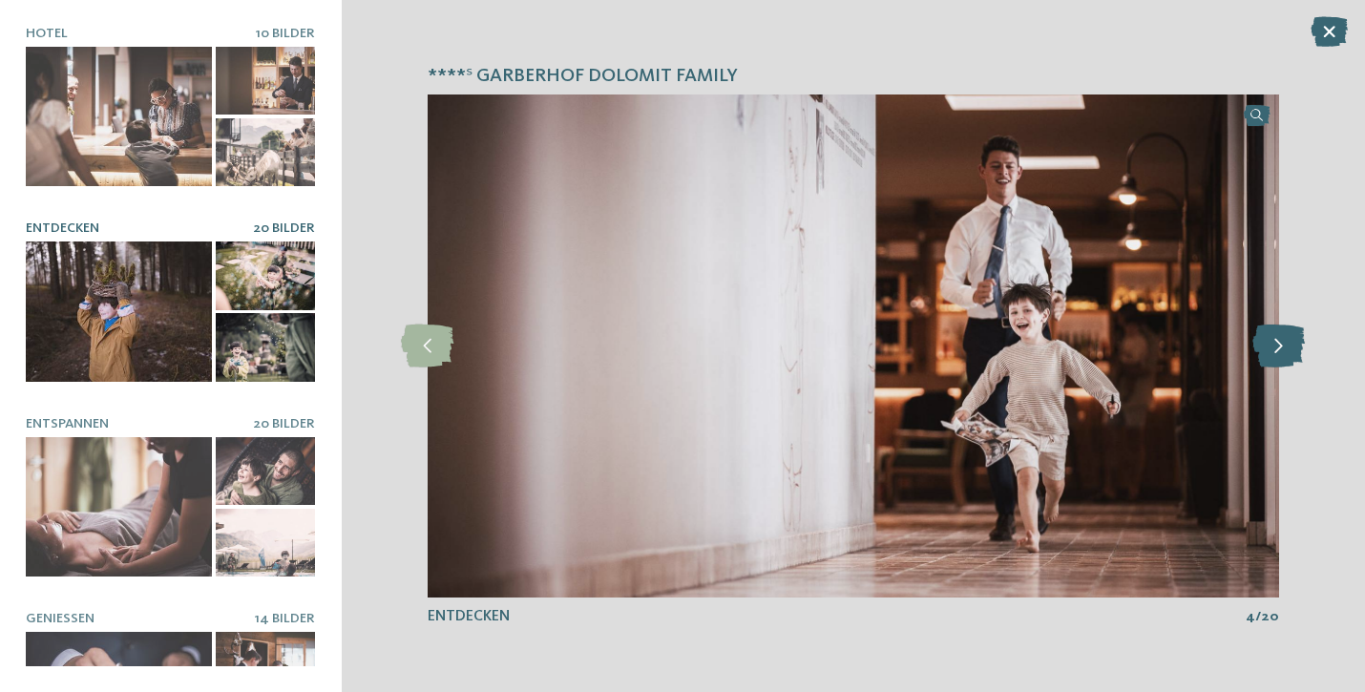
click at [1283, 348] on icon at bounding box center [1278, 346] width 52 height 43
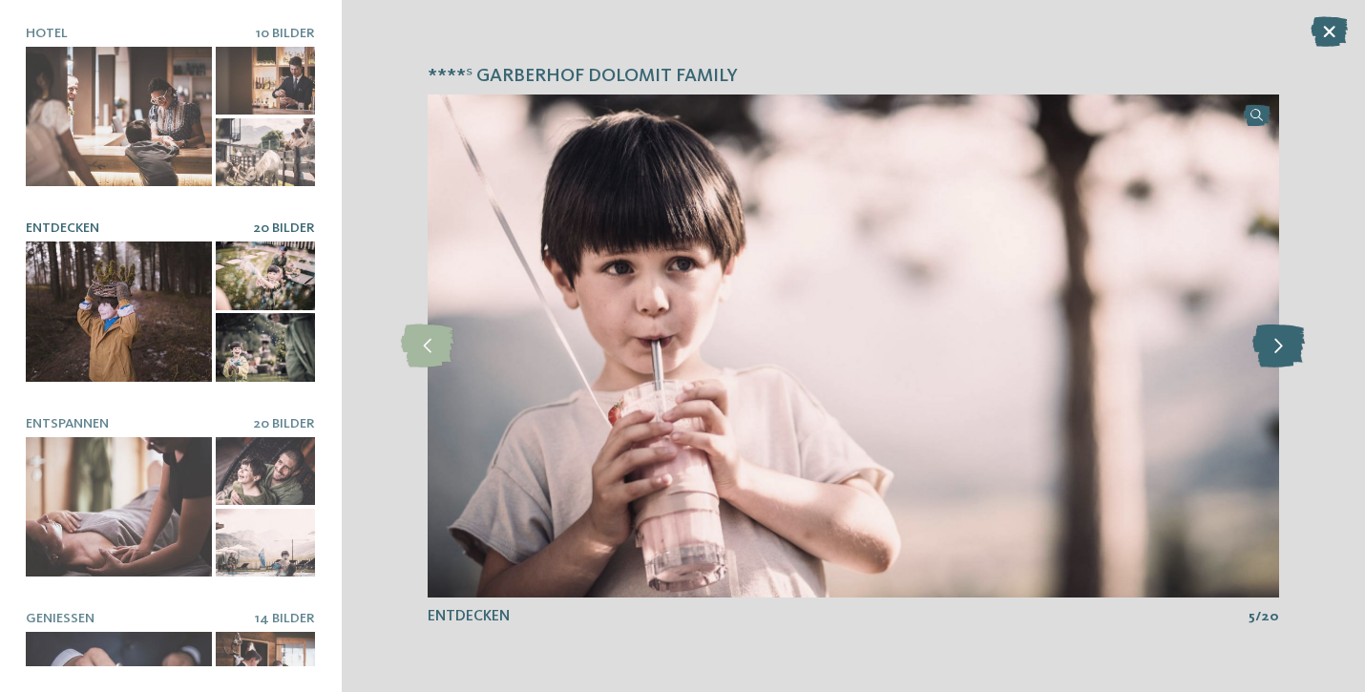
click at [1283, 348] on icon at bounding box center [1278, 346] width 52 height 43
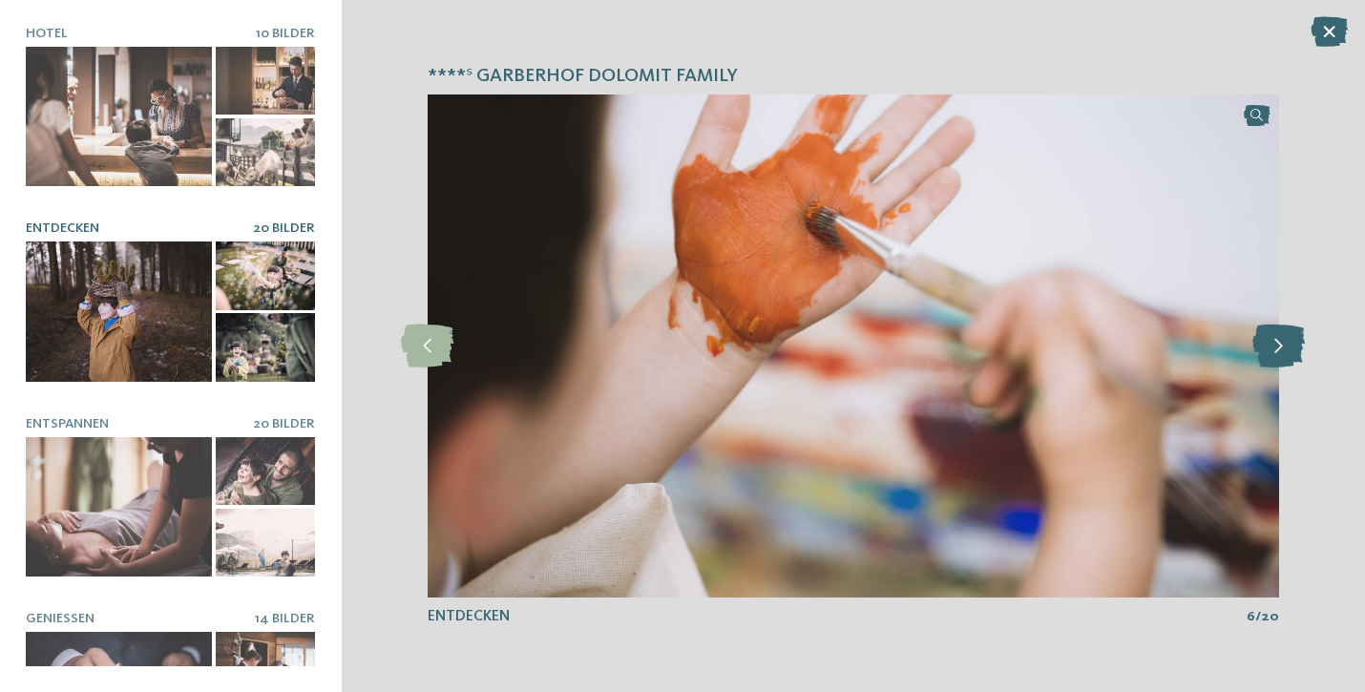
click at [1283, 348] on icon at bounding box center [1278, 346] width 52 height 43
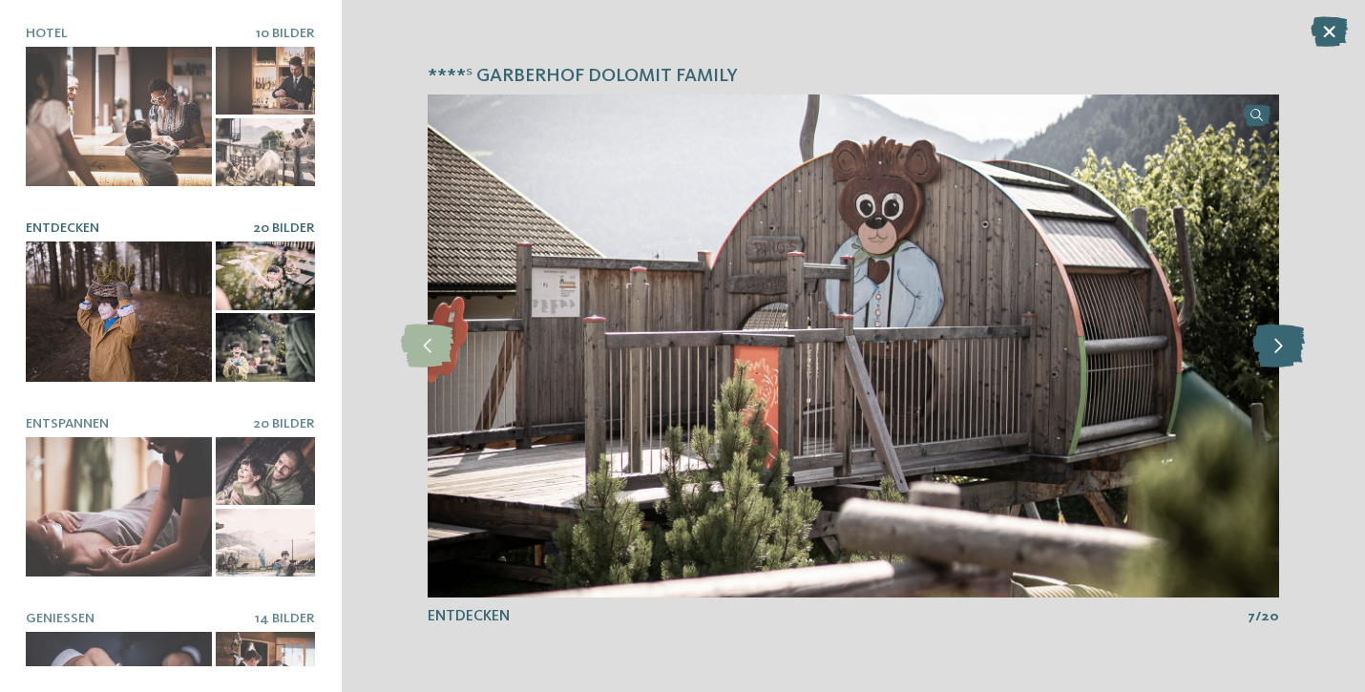
click at [1283, 348] on icon at bounding box center [1278, 346] width 52 height 43
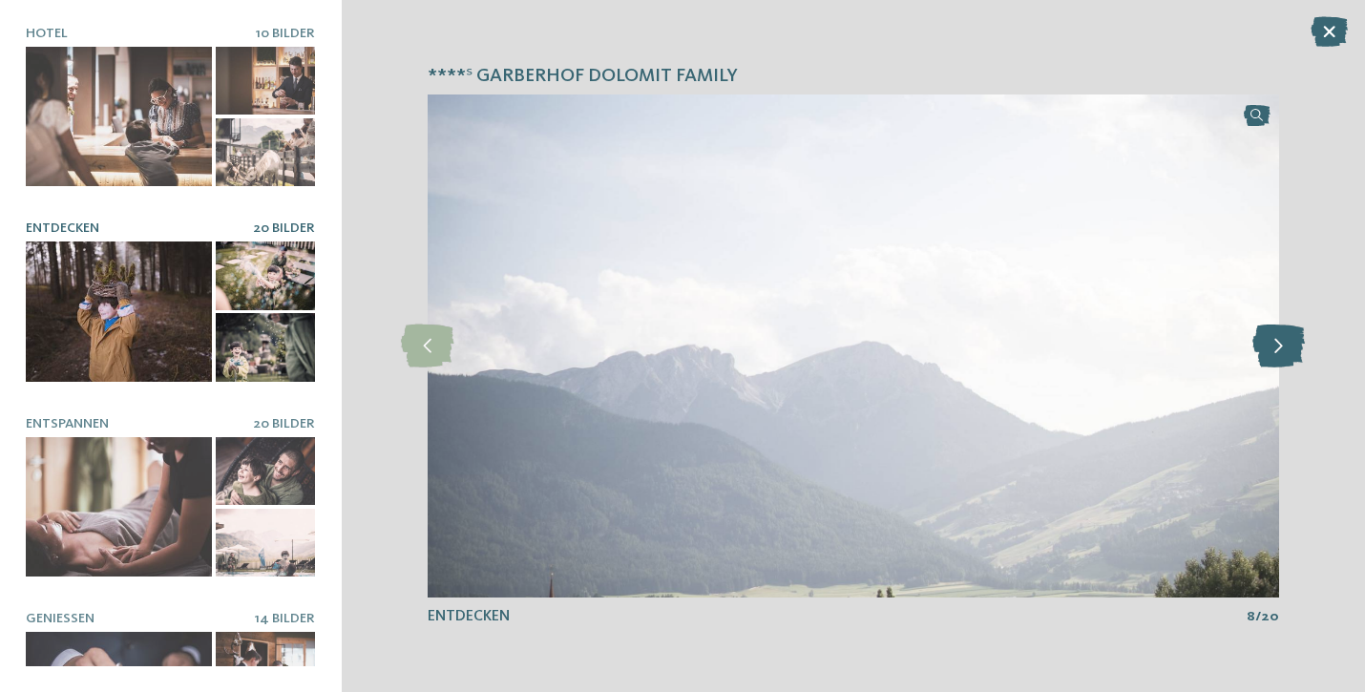
click at [1283, 348] on icon at bounding box center [1278, 346] width 52 height 43
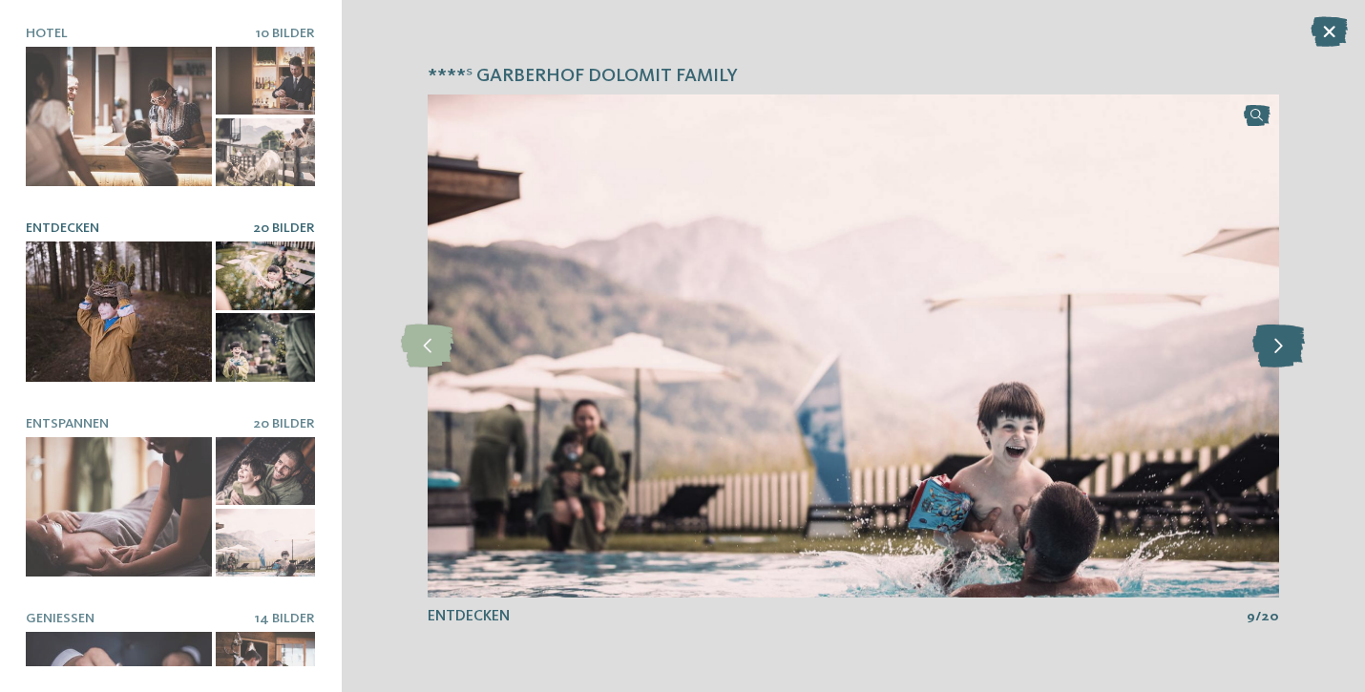
click at [1283, 348] on icon at bounding box center [1278, 346] width 52 height 43
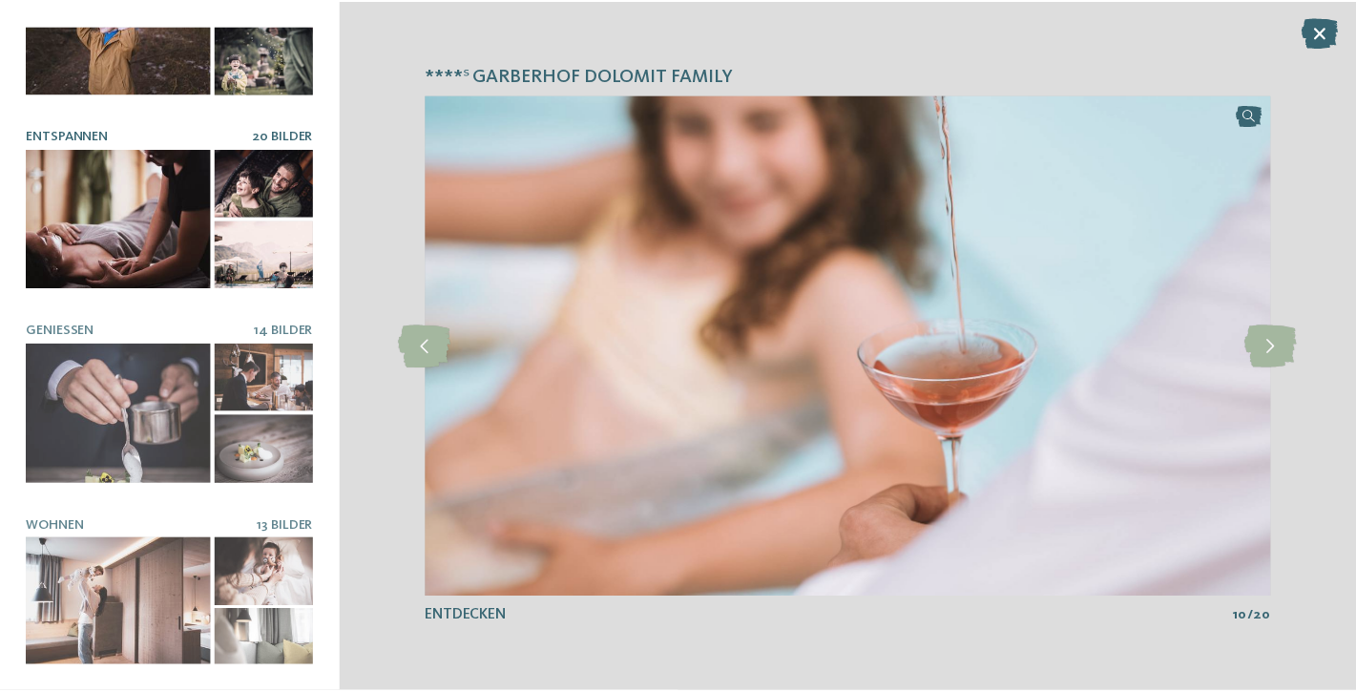
scroll to position [287, 0]
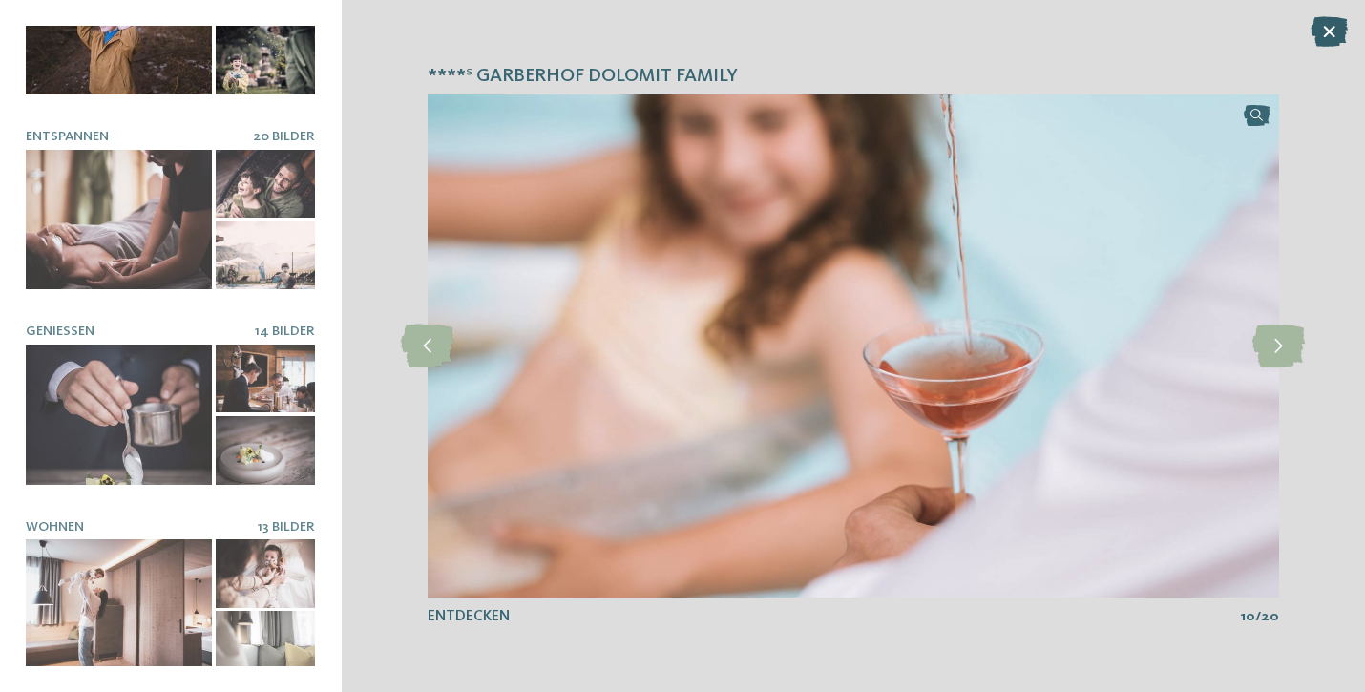
click at [1330, 34] on icon at bounding box center [1328, 31] width 37 height 31
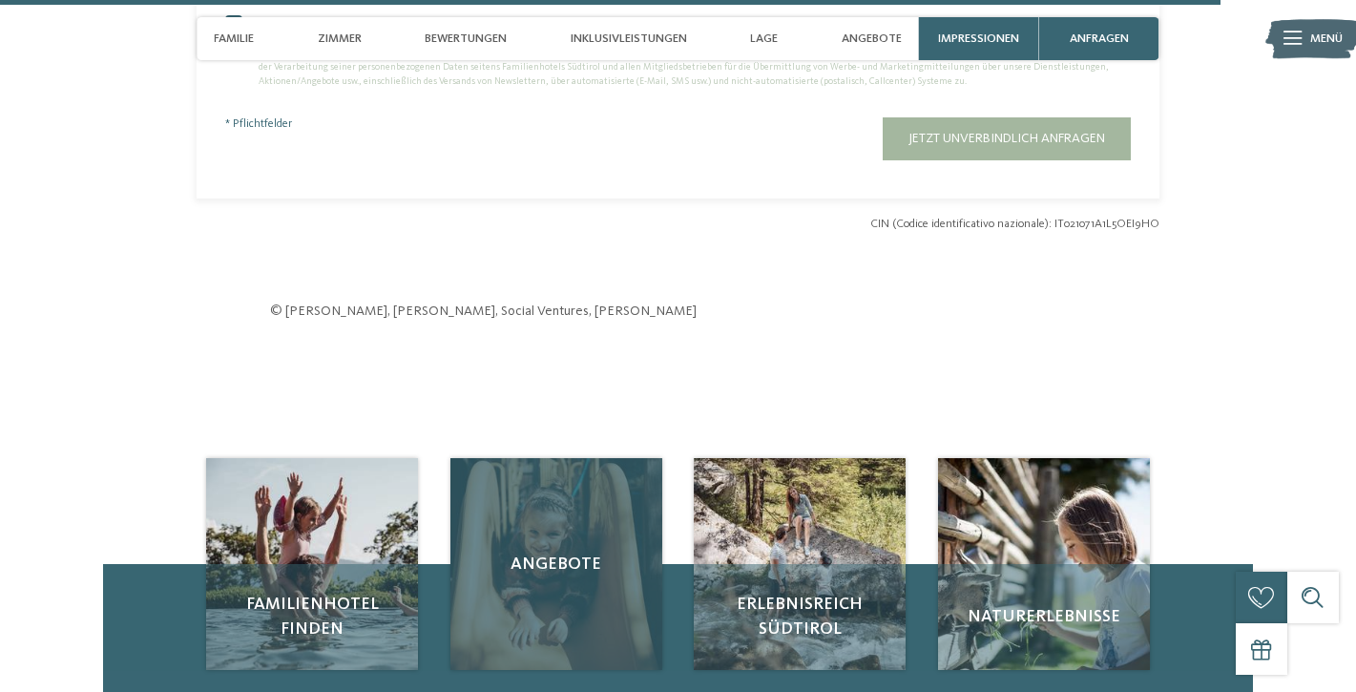
scroll to position [6225, 0]
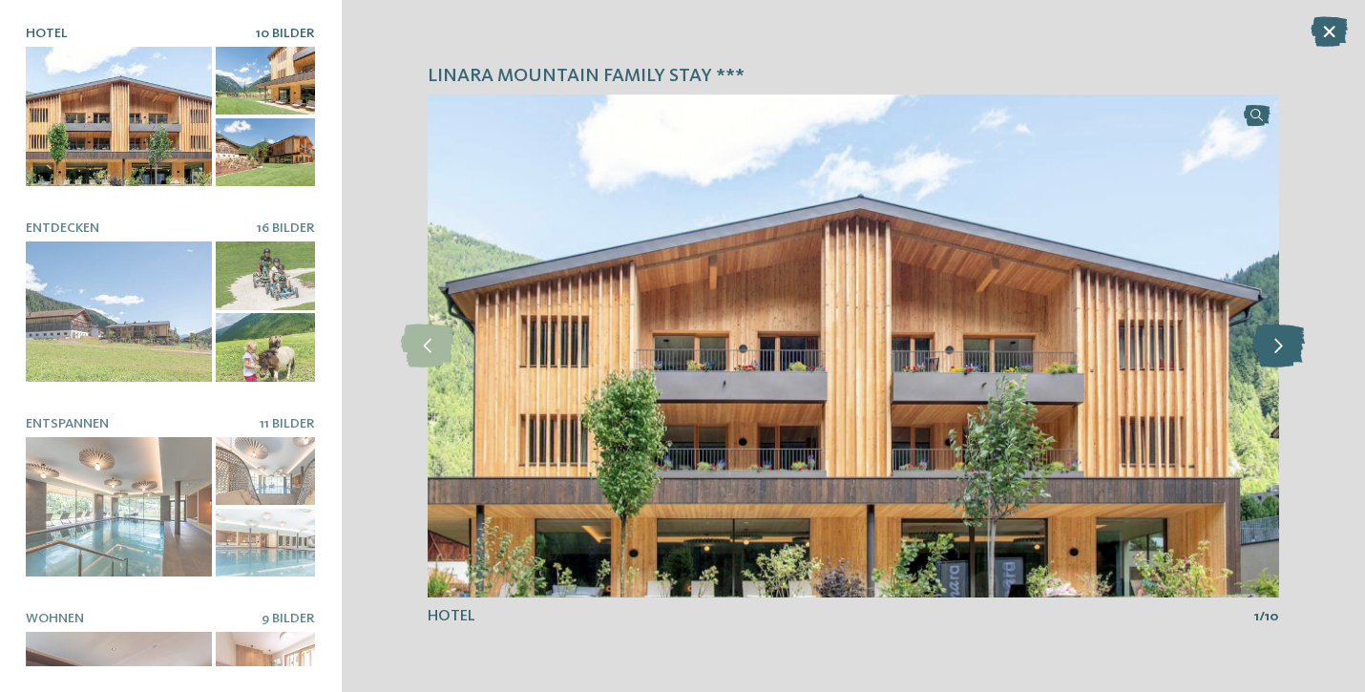
click at [1280, 339] on icon at bounding box center [1278, 346] width 52 height 43
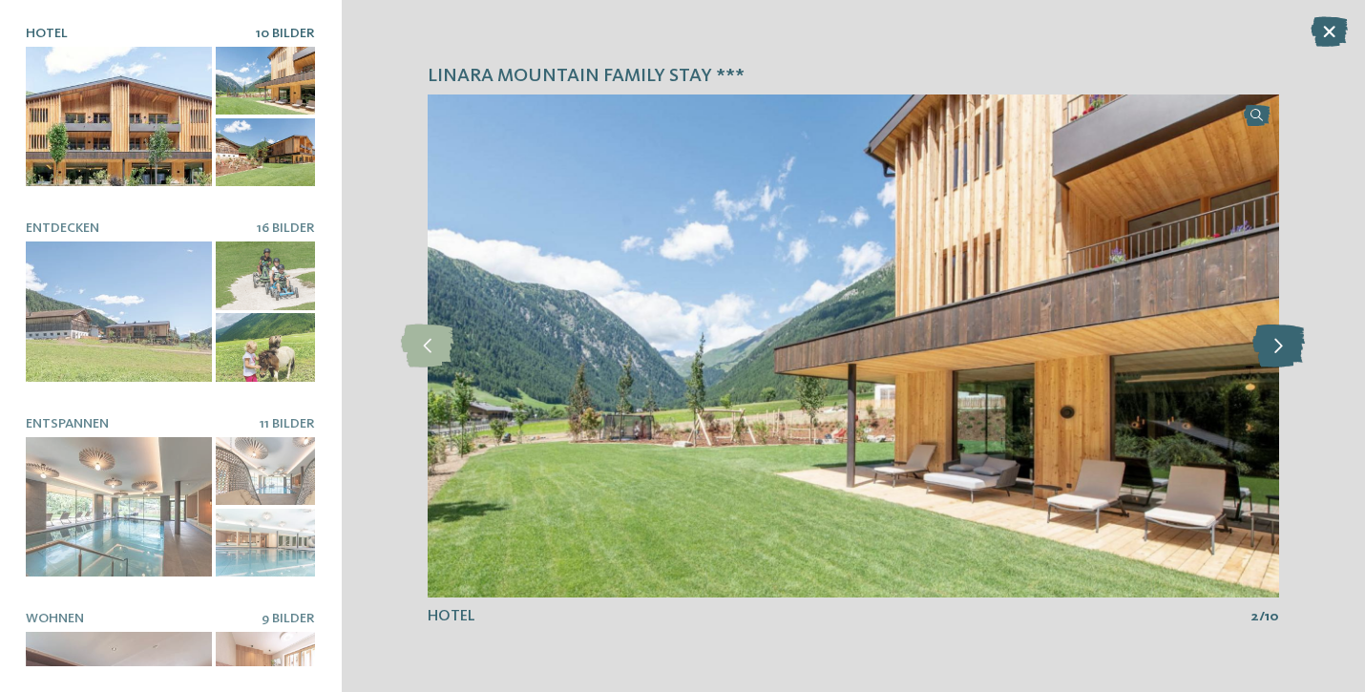
click at [1280, 339] on icon at bounding box center [1278, 346] width 52 height 43
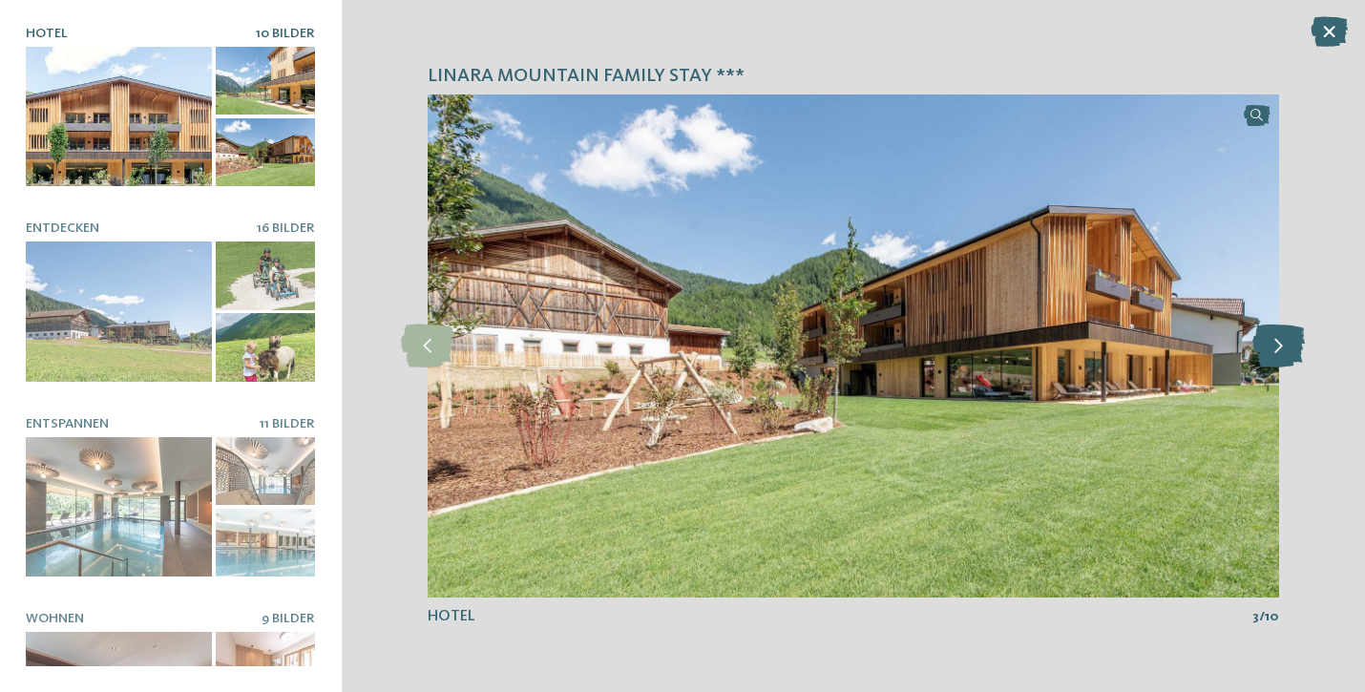
click at [1280, 339] on icon at bounding box center [1278, 346] width 52 height 43
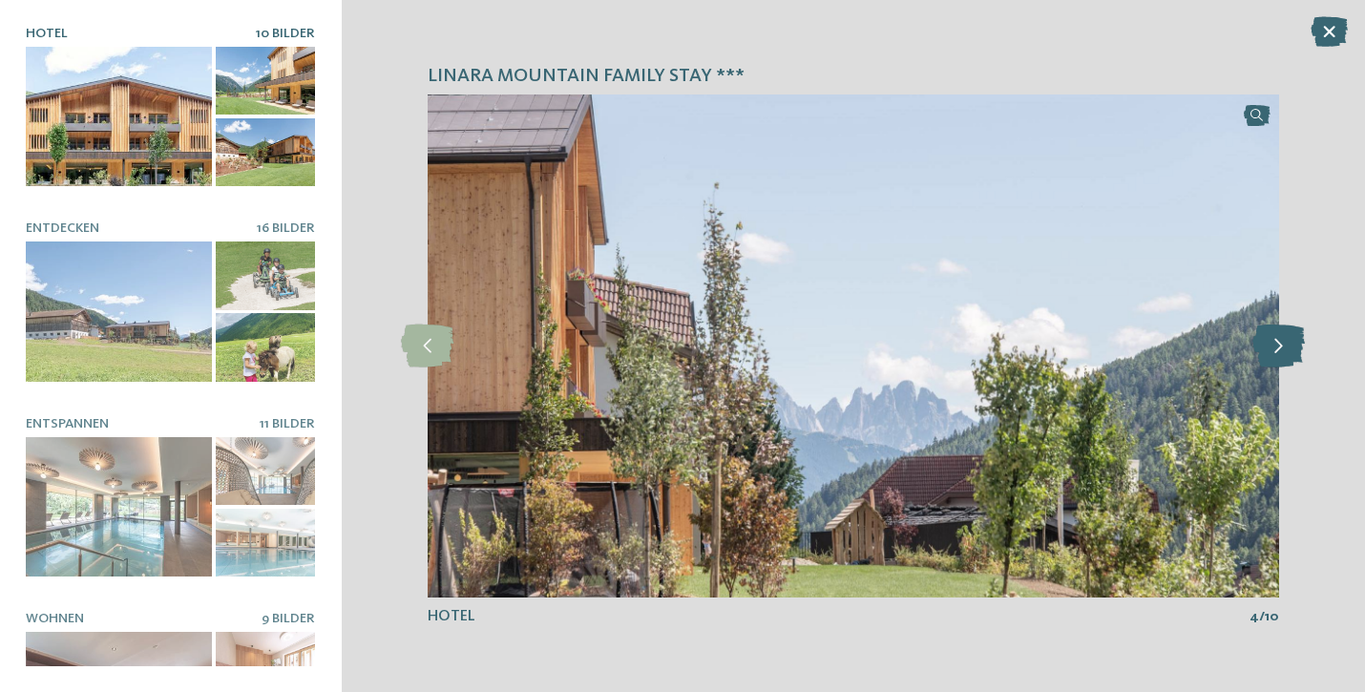
click at [1280, 339] on icon at bounding box center [1278, 346] width 52 height 43
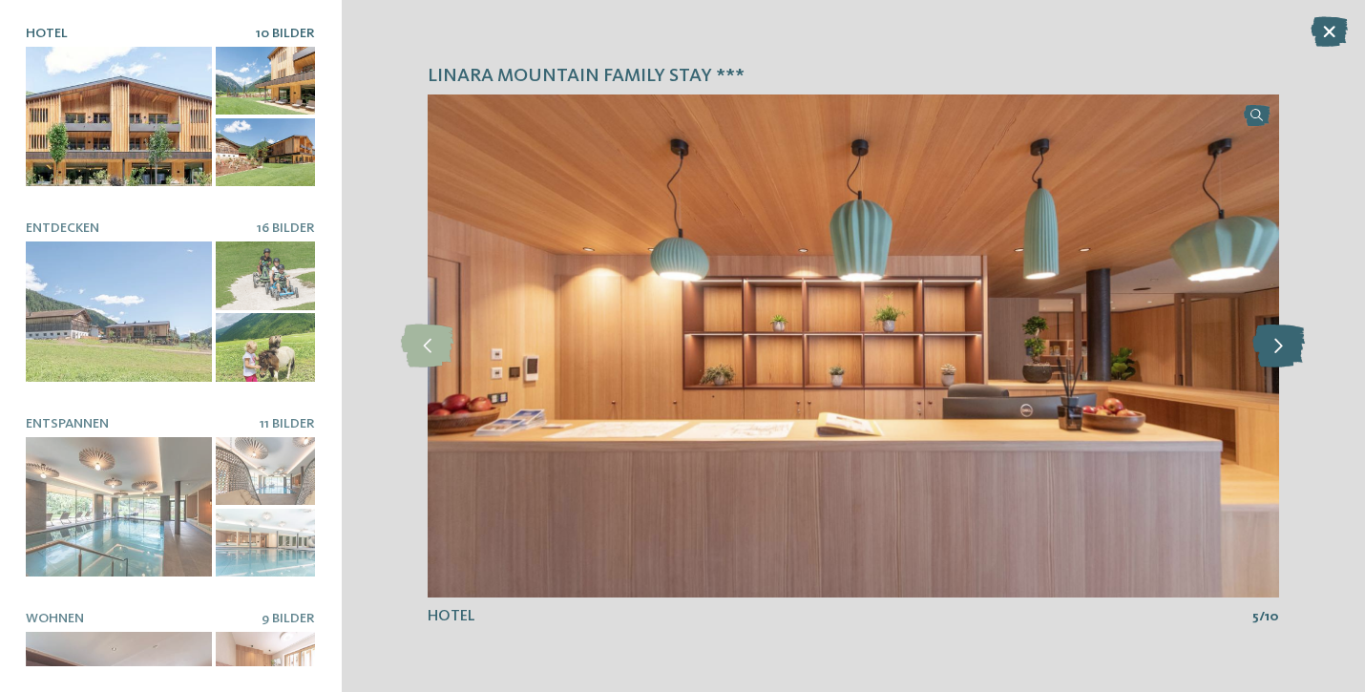
click at [1280, 339] on icon at bounding box center [1278, 346] width 52 height 43
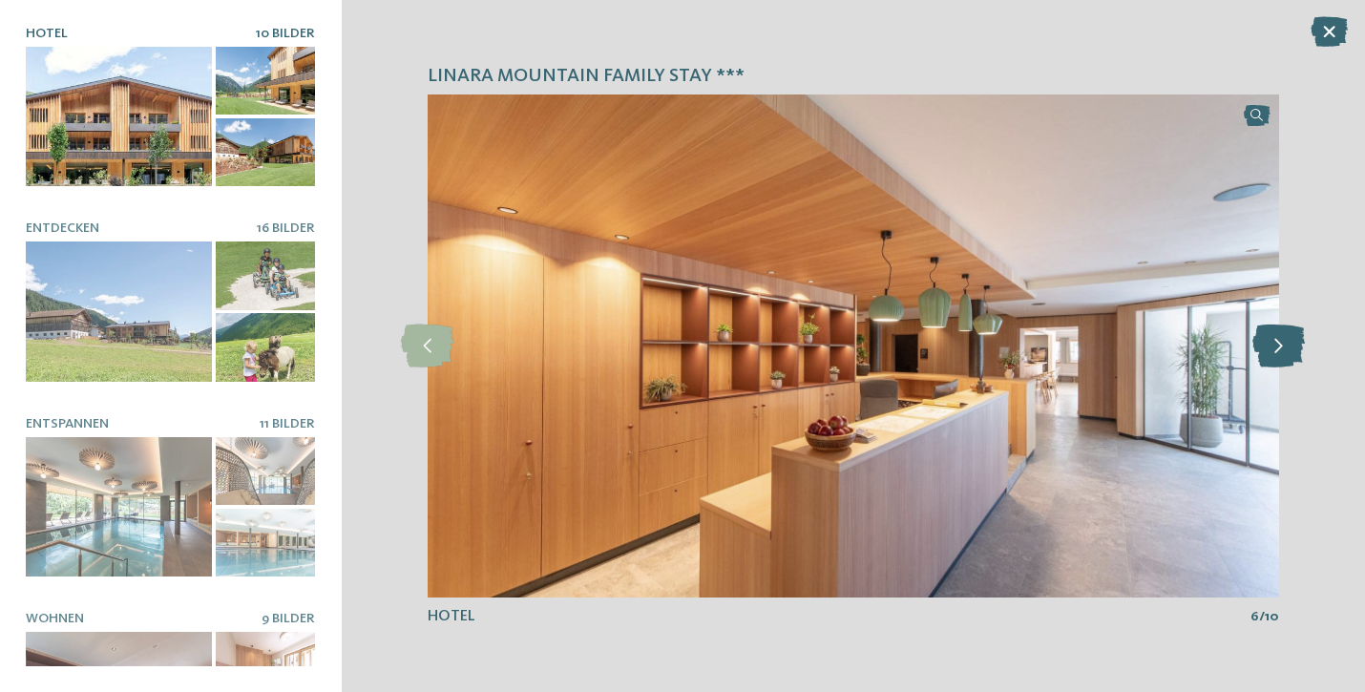
click at [1280, 339] on icon at bounding box center [1278, 346] width 52 height 43
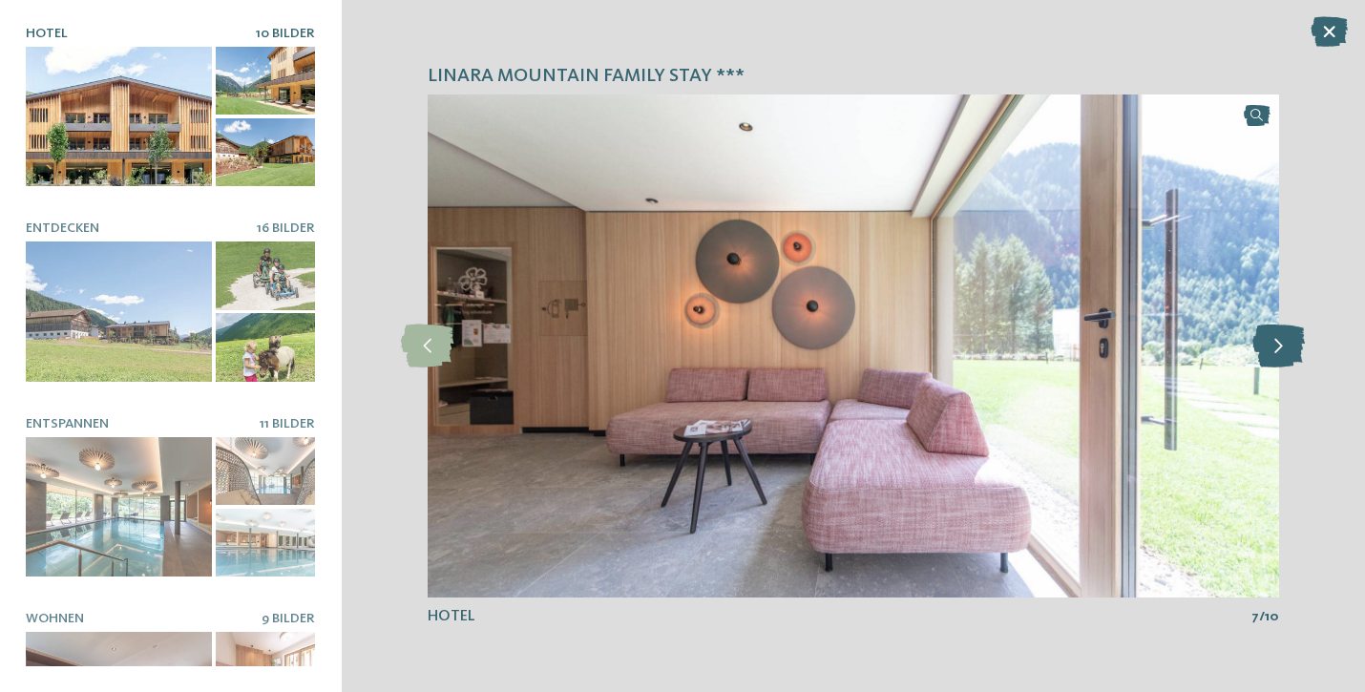
click at [1280, 339] on icon at bounding box center [1278, 346] width 52 height 43
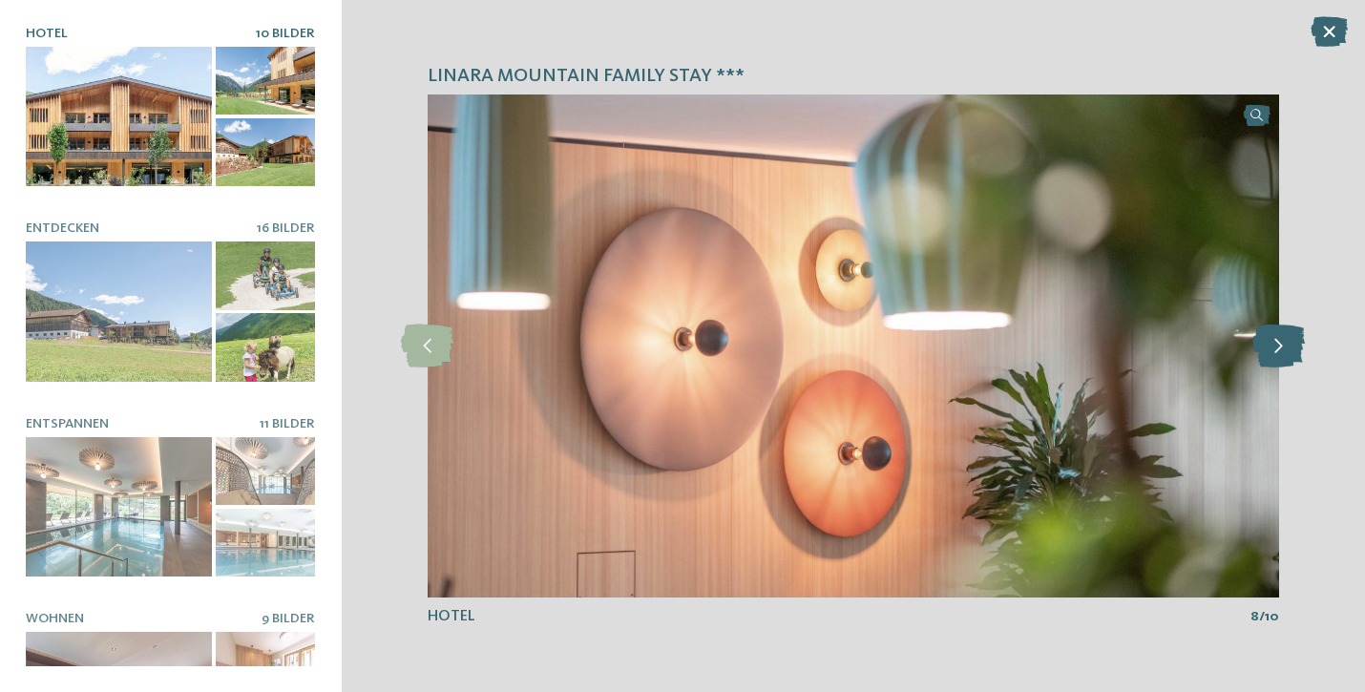
click at [1280, 339] on icon at bounding box center [1278, 346] width 52 height 43
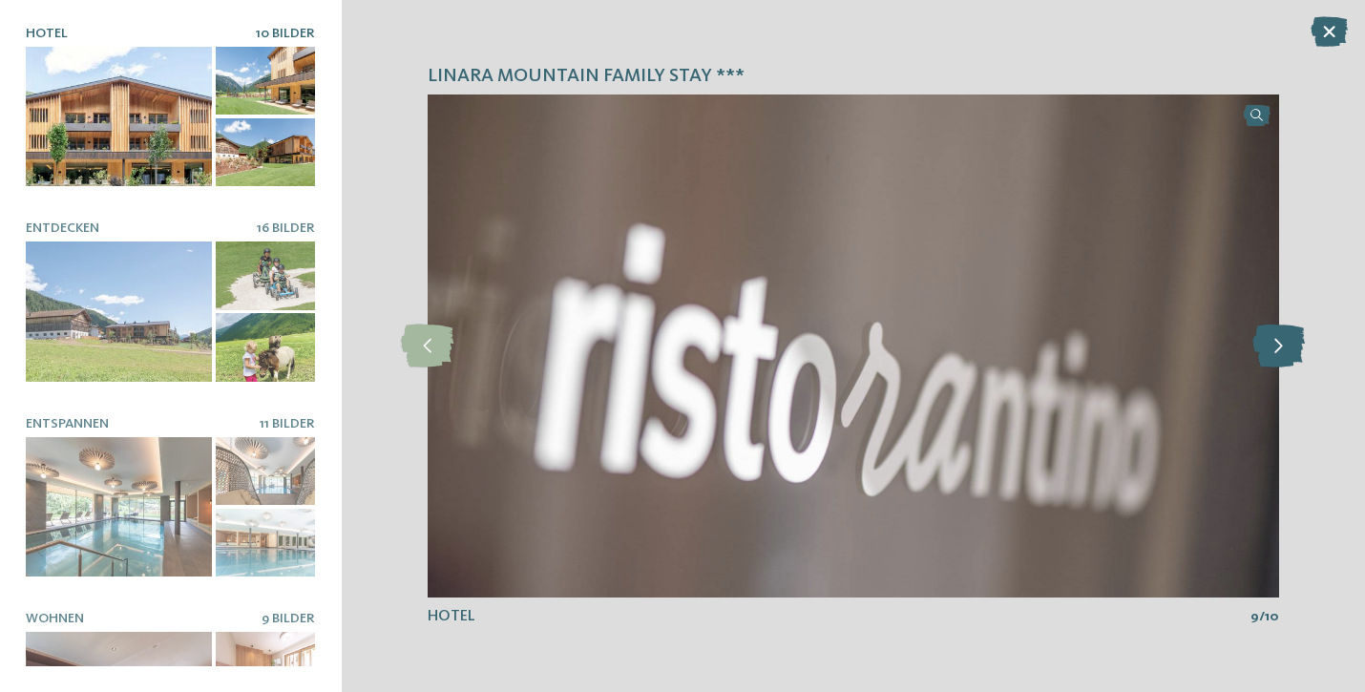
click at [1280, 339] on icon at bounding box center [1278, 346] width 52 height 43
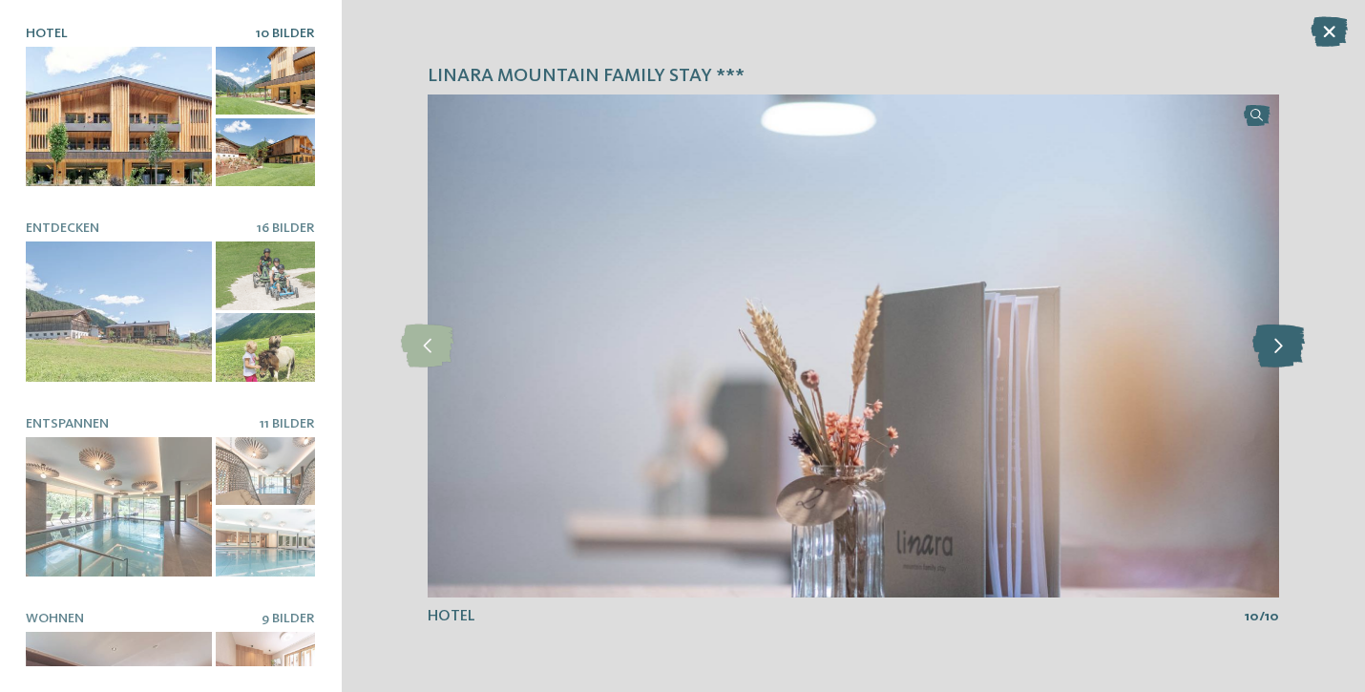
click at [1280, 339] on icon at bounding box center [1278, 346] width 52 height 43
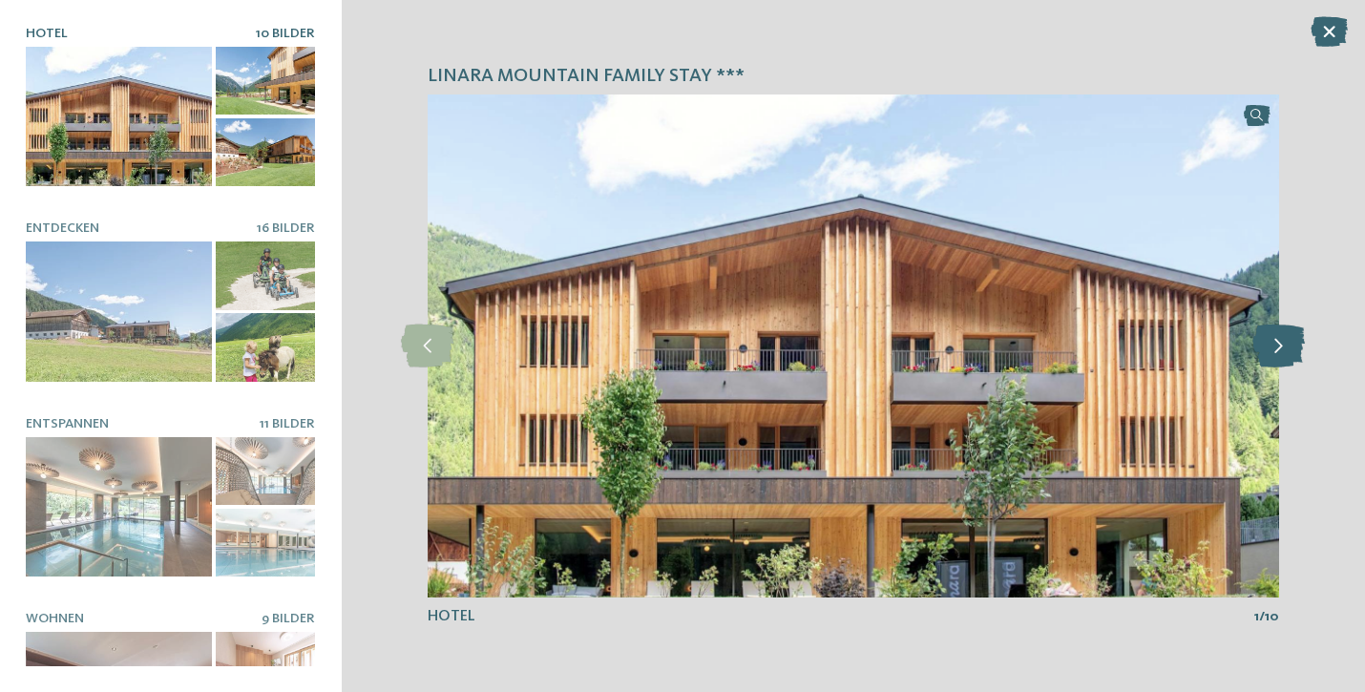
click at [1280, 339] on icon at bounding box center [1278, 346] width 52 height 43
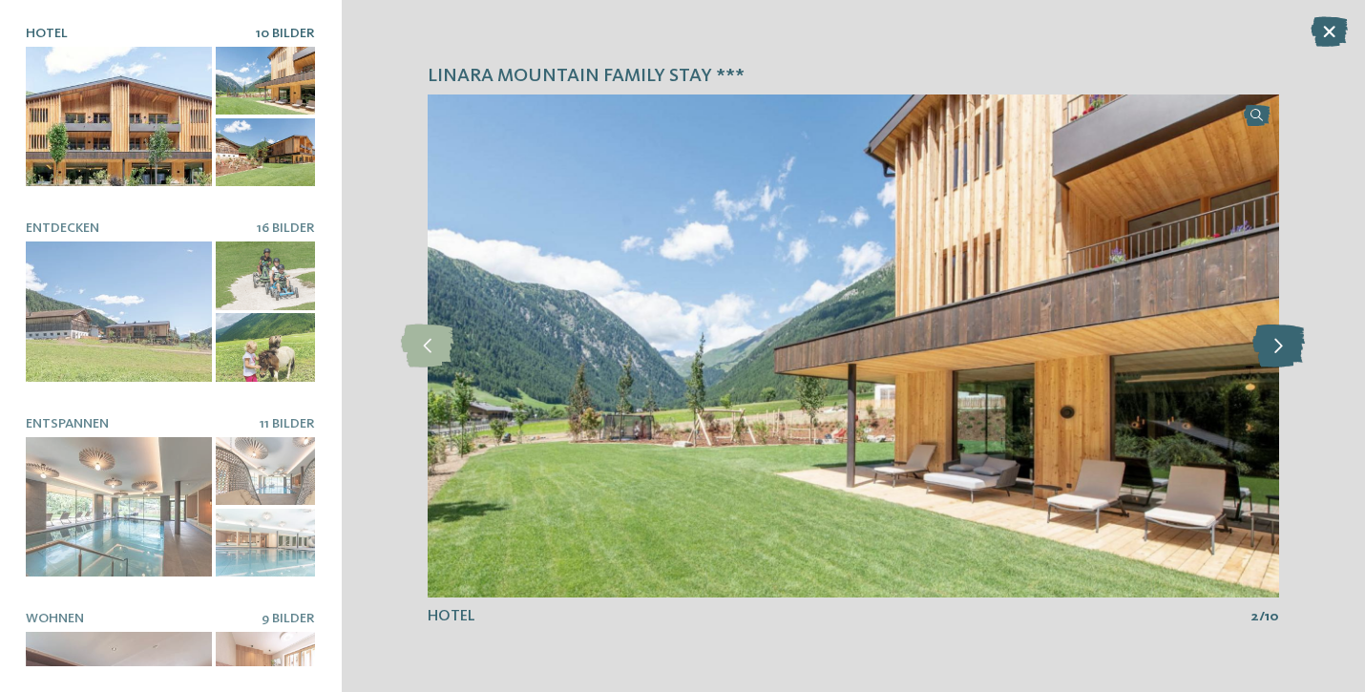
click at [1280, 339] on icon at bounding box center [1278, 346] width 52 height 43
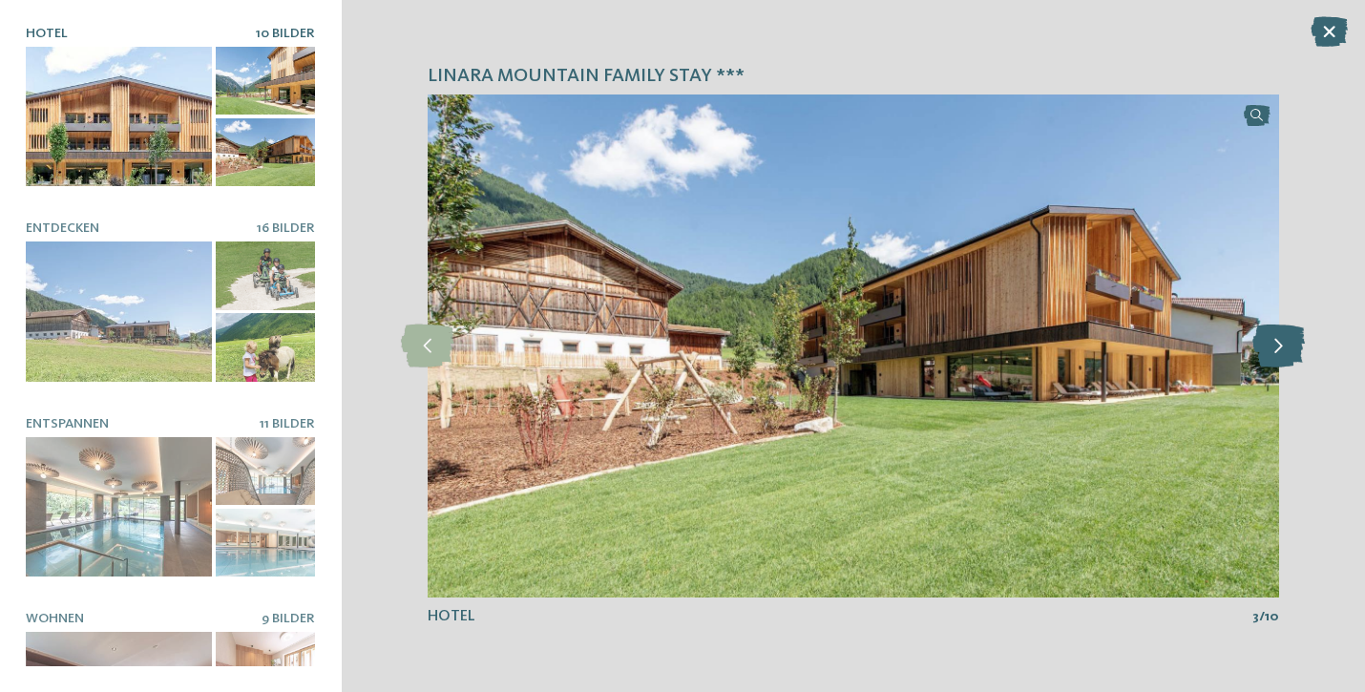
click at [1280, 339] on icon at bounding box center [1278, 346] width 52 height 43
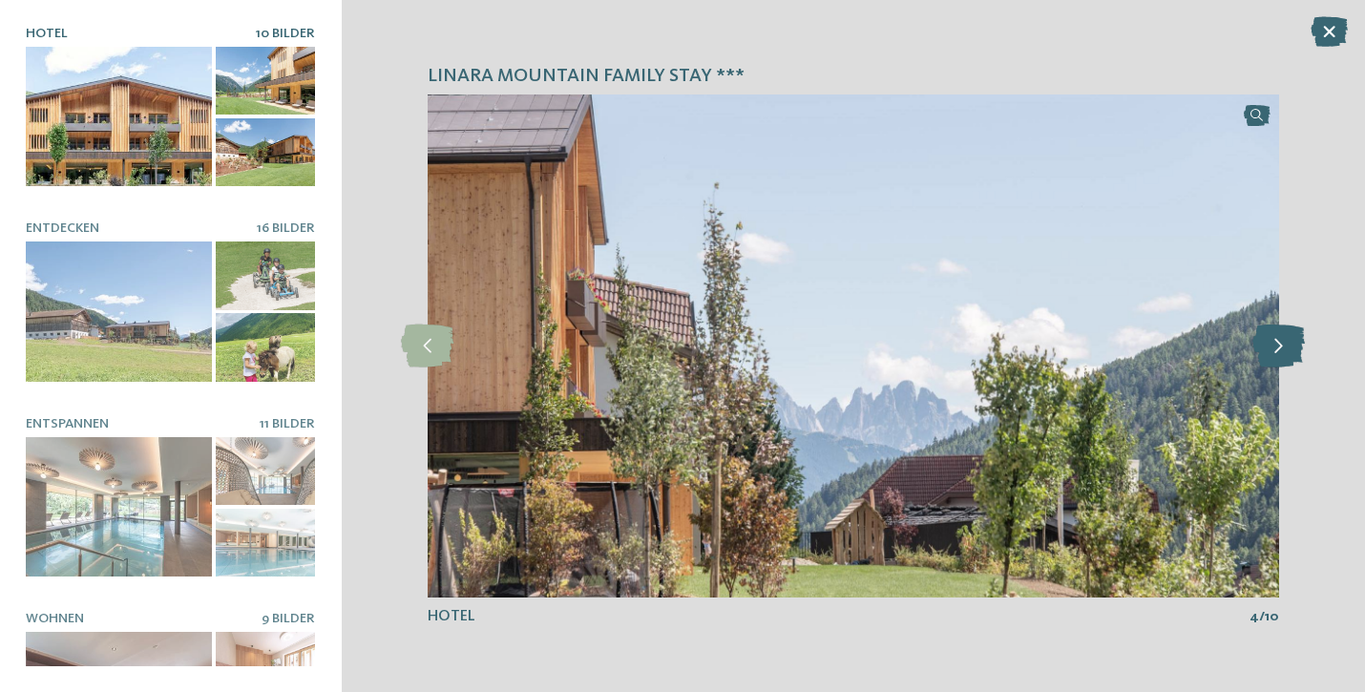
click at [1280, 339] on icon at bounding box center [1278, 346] width 52 height 43
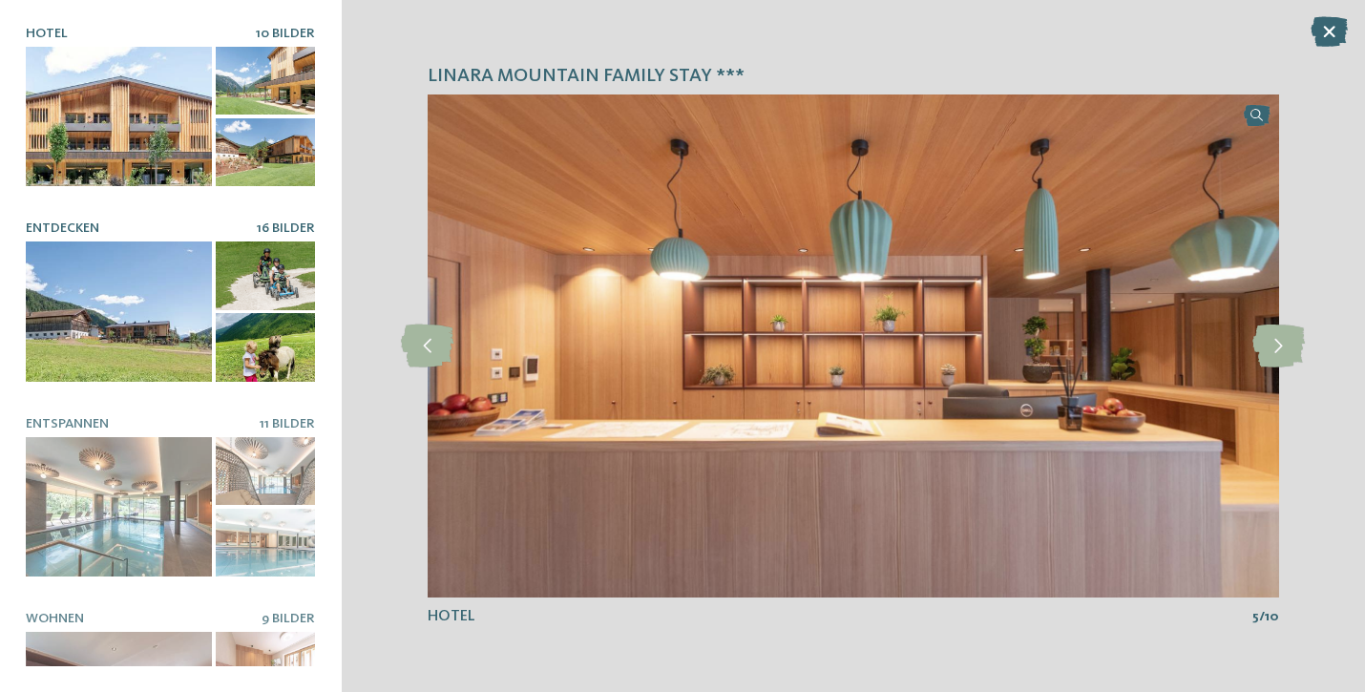
click at [139, 307] on div at bounding box center [119, 311] width 186 height 140
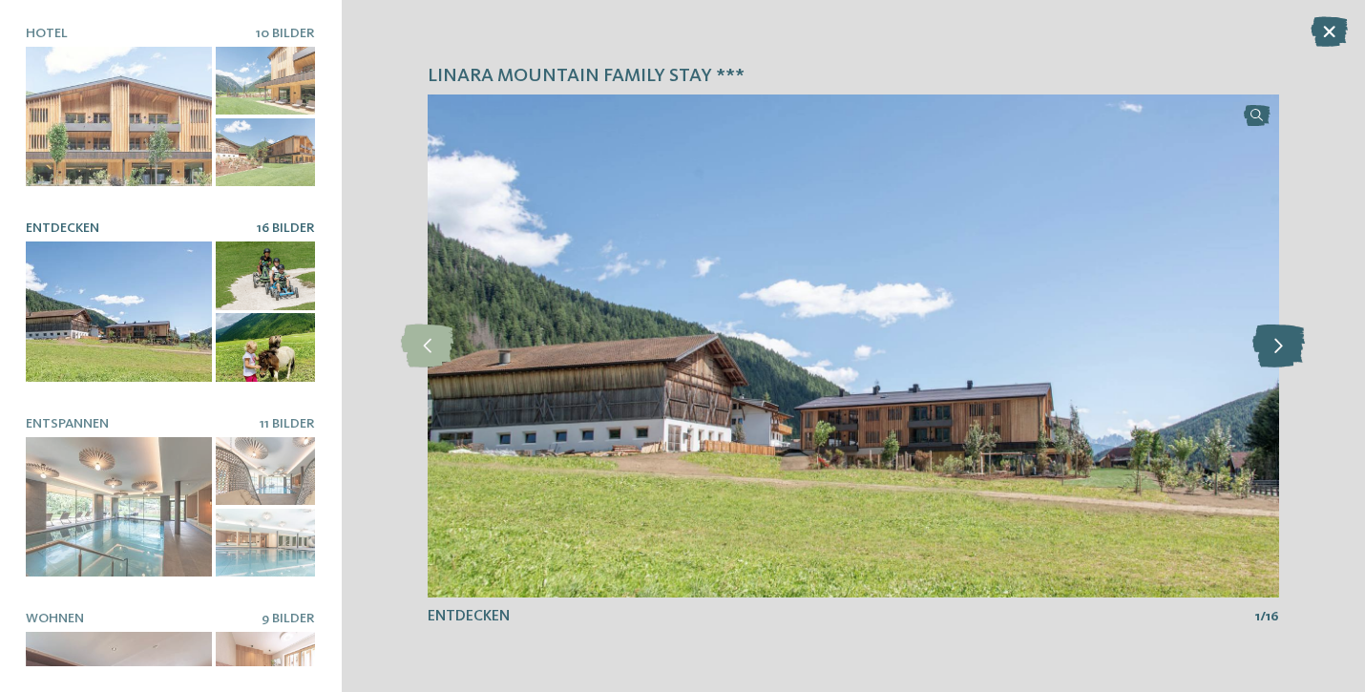
click at [1283, 348] on icon at bounding box center [1278, 346] width 52 height 43
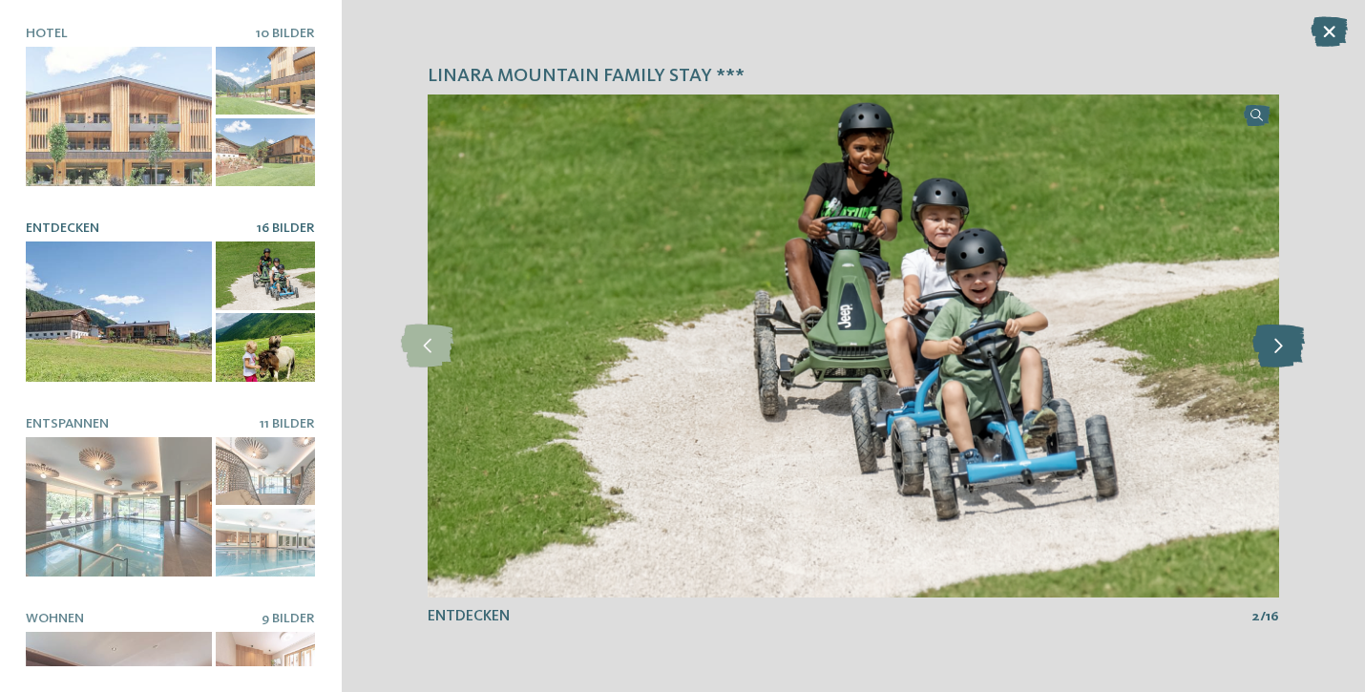
click at [1283, 348] on icon at bounding box center [1278, 346] width 52 height 43
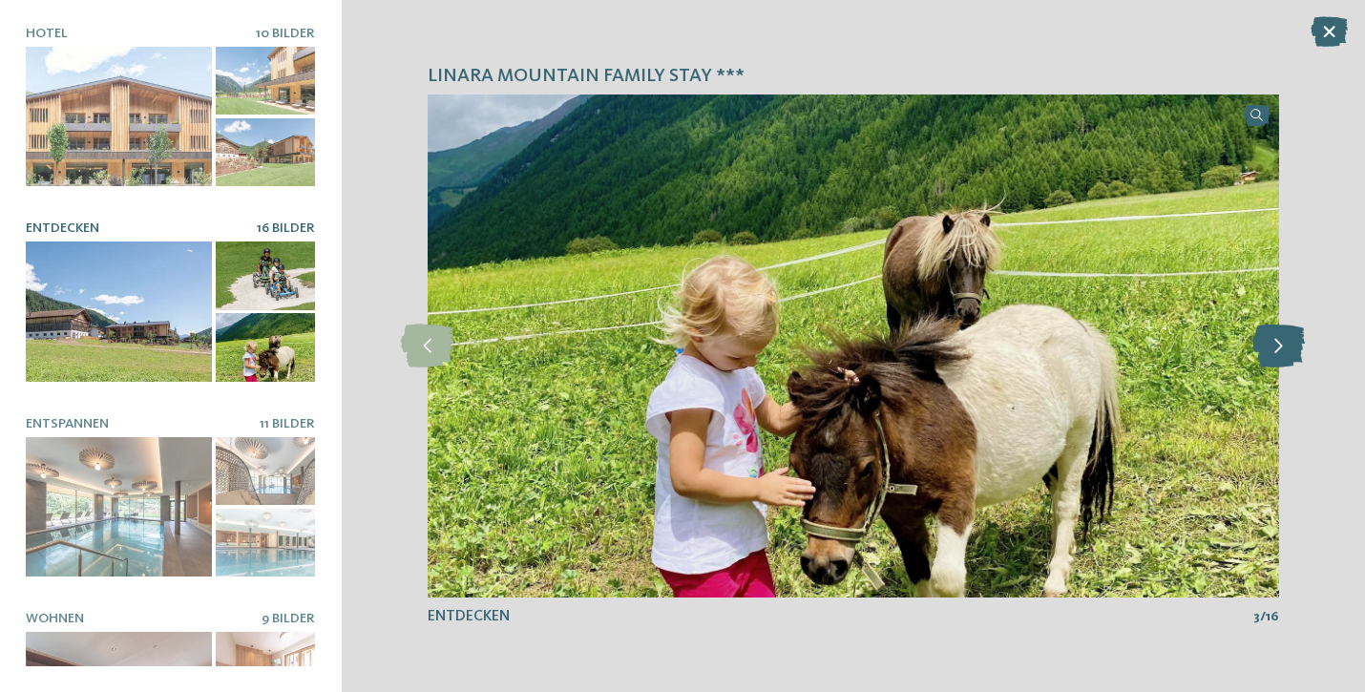
click at [1283, 348] on icon at bounding box center [1278, 346] width 52 height 43
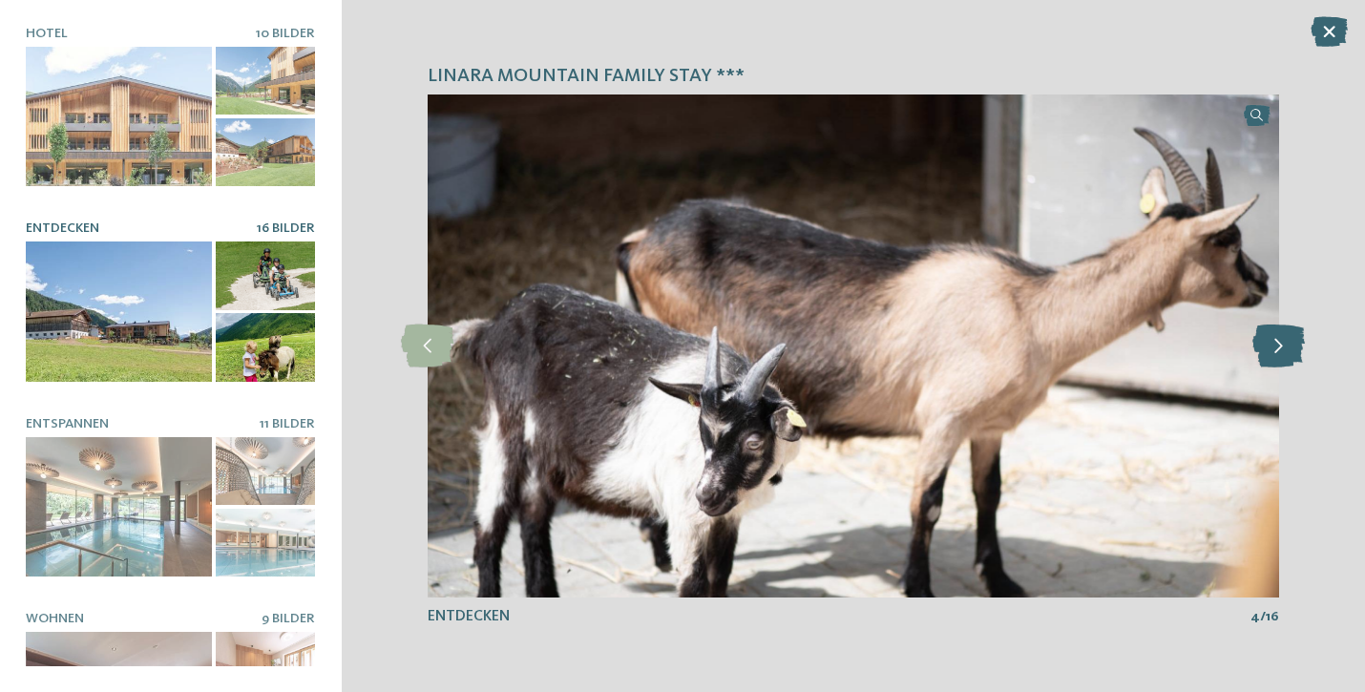
click at [1283, 348] on icon at bounding box center [1278, 346] width 52 height 43
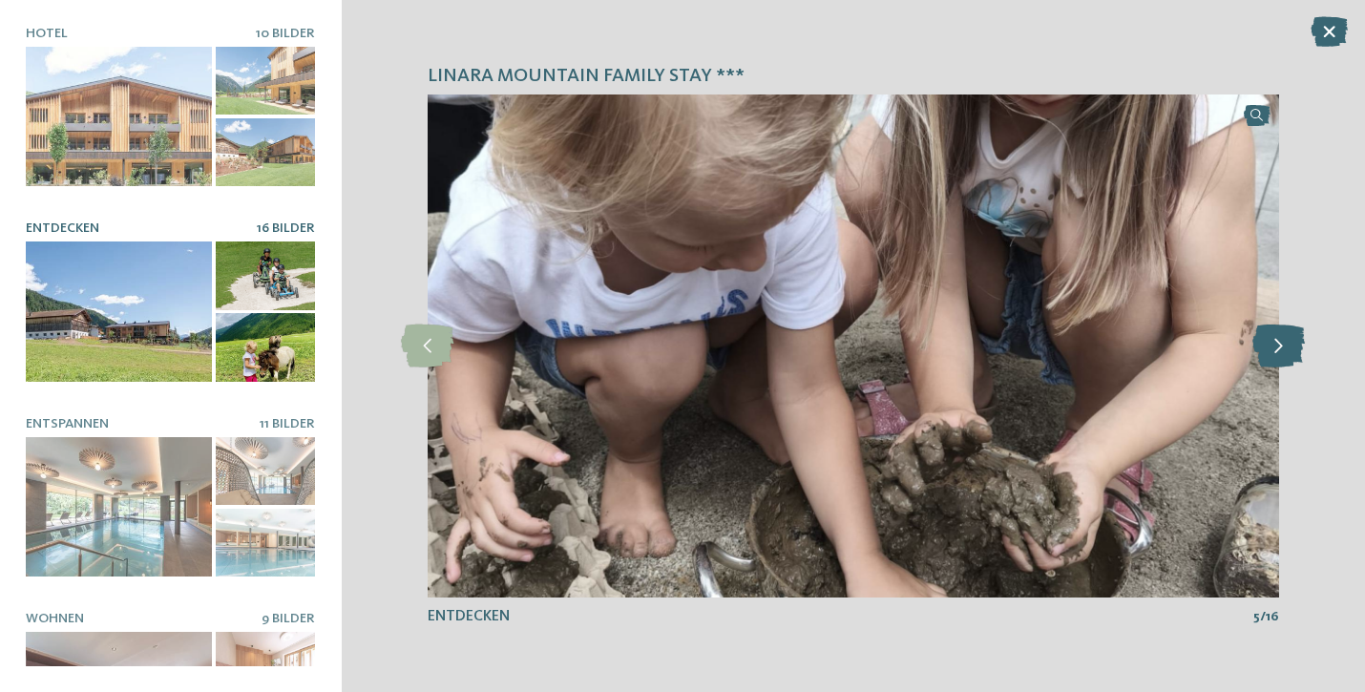
click at [1283, 348] on icon at bounding box center [1278, 346] width 52 height 43
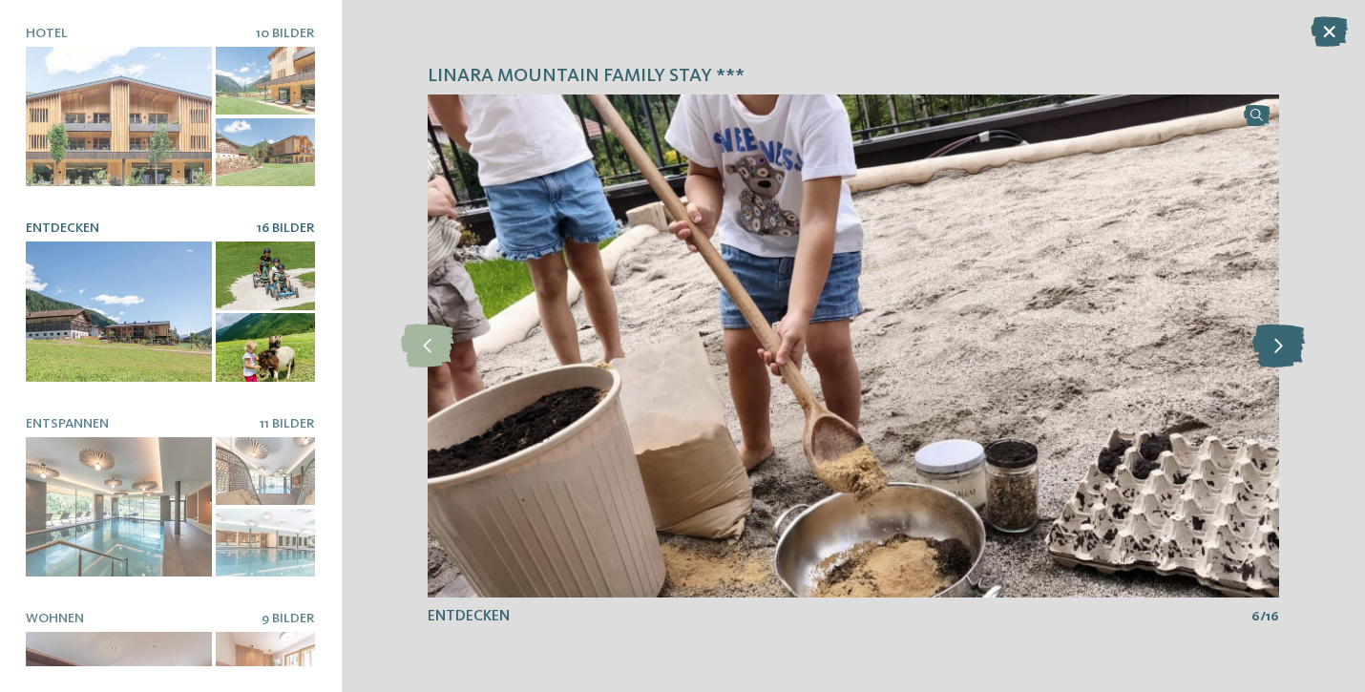
click at [1283, 348] on icon at bounding box center [1278, 346] width 52 height 43
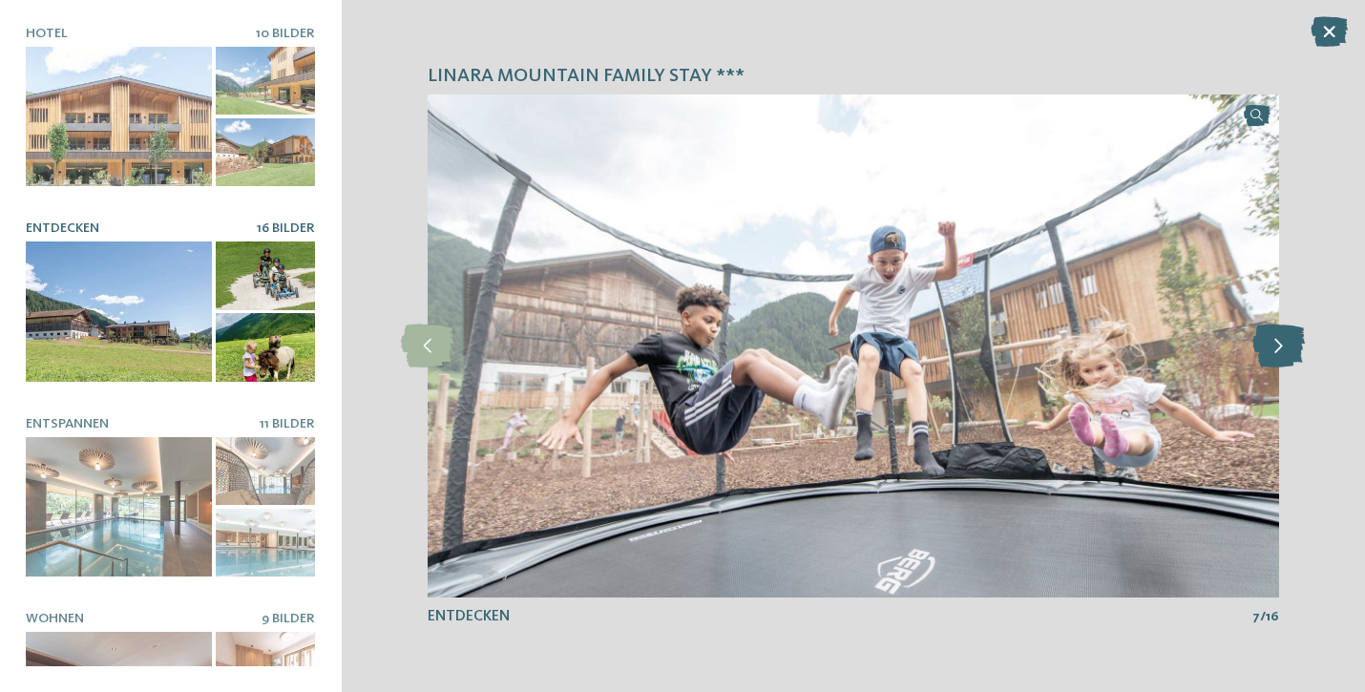
click at [1283, 348] on icon at bounding box center [1278, 346] width 52 height 43
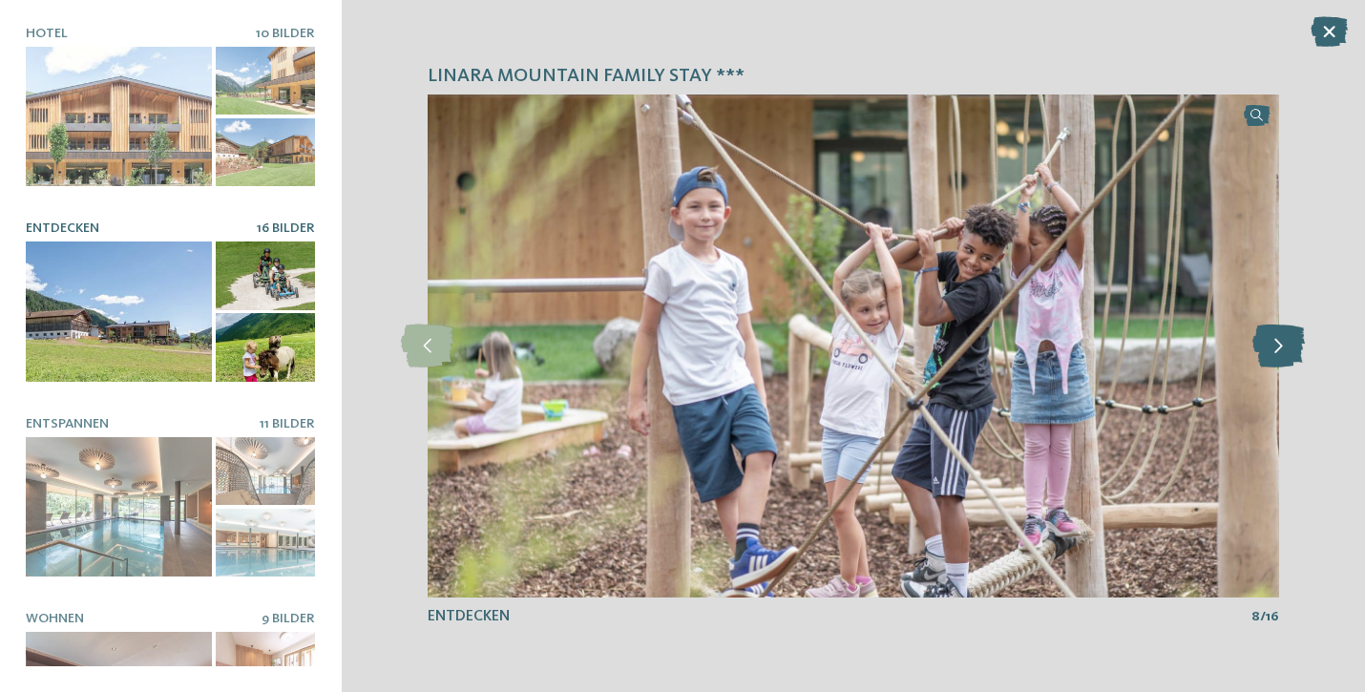
click at [1283, 348] on icon at bounding box center [1278, 346] width 52 height 43
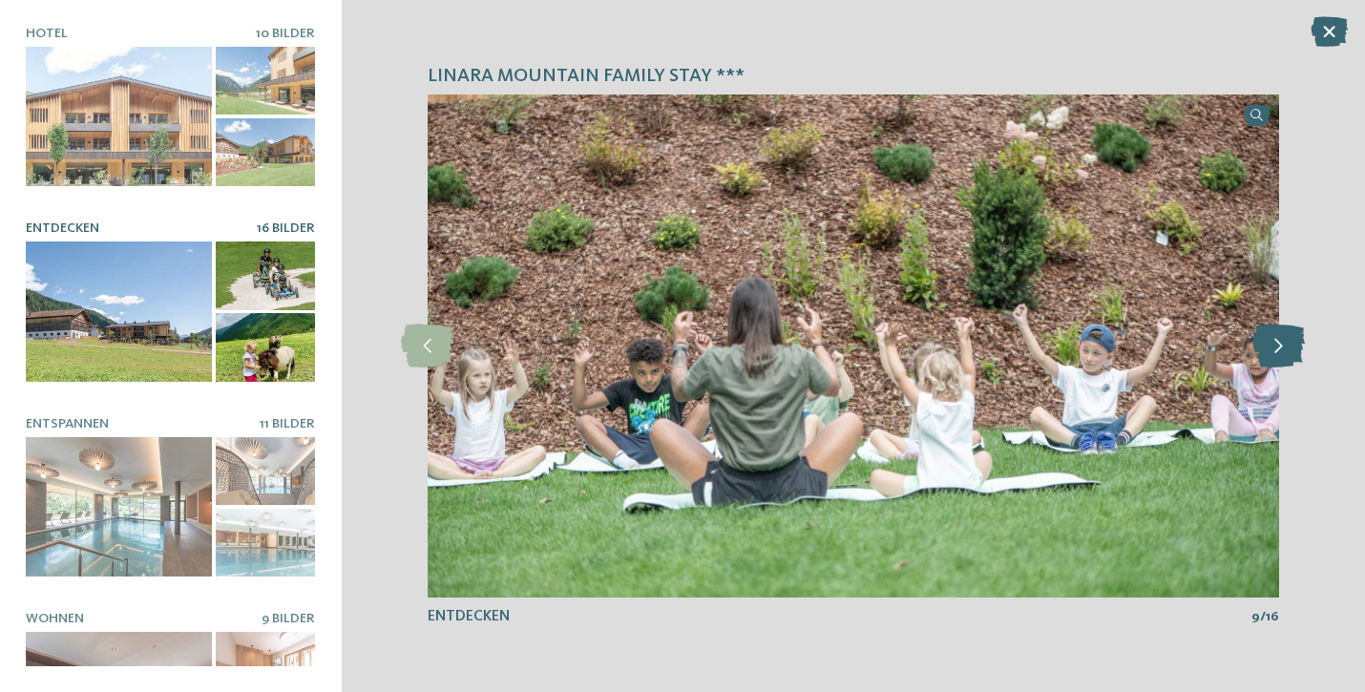
click at [1283, 348] on icon at bounding box center [1278, 346] width 52 height 43
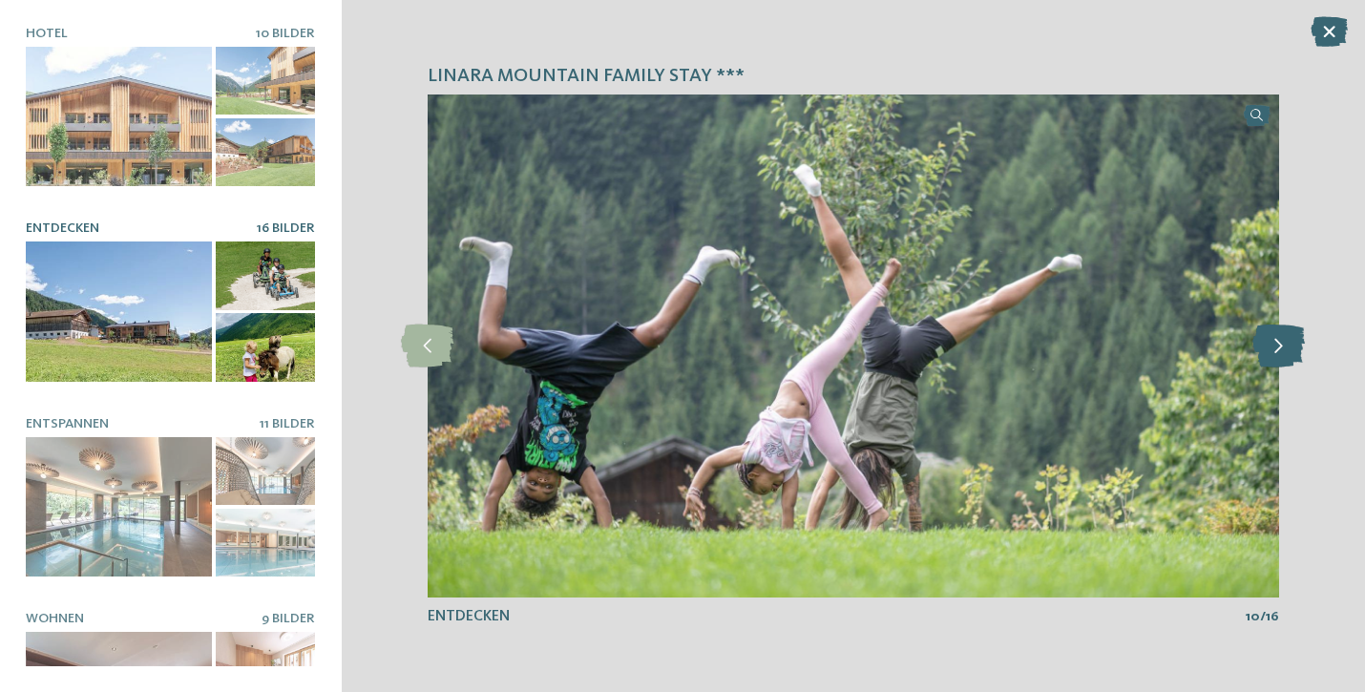
click at [1283, 348] on icon at bounding box center [1278, 346] width 52 height 43
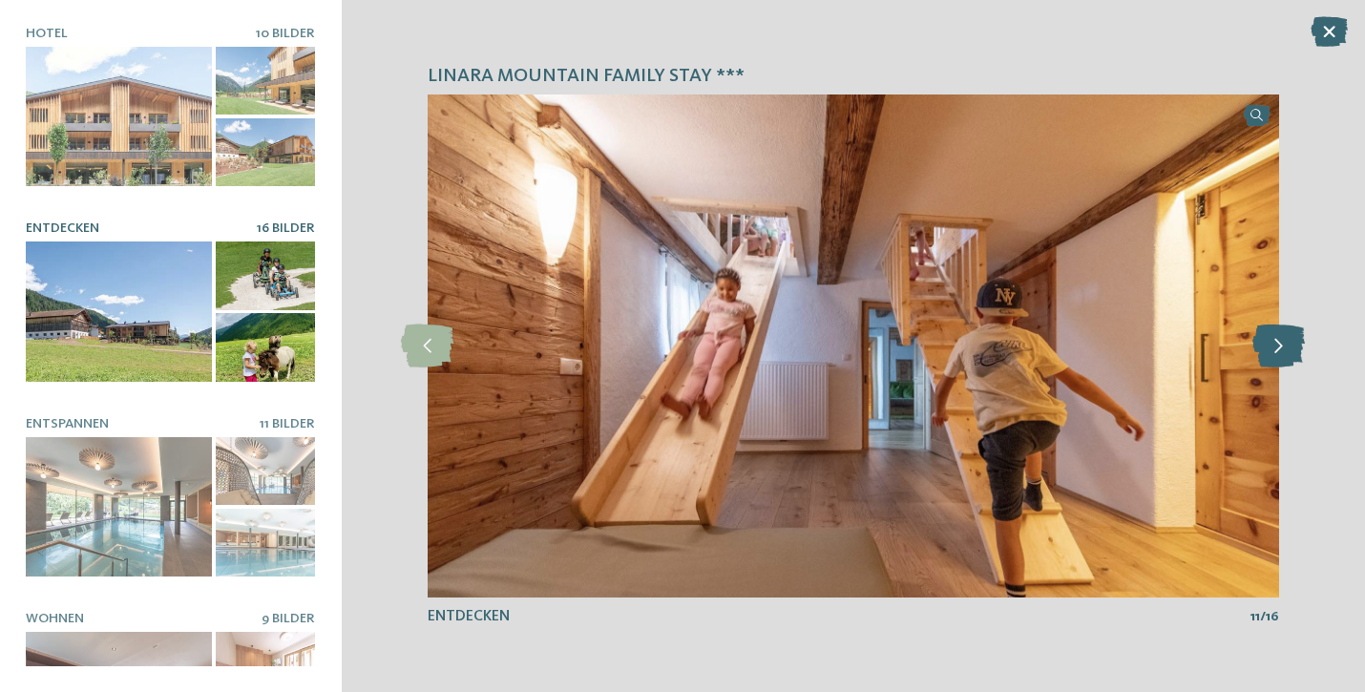
click at [1283, 348] on icon at bounding box center [1278, 346] width 52 height 43
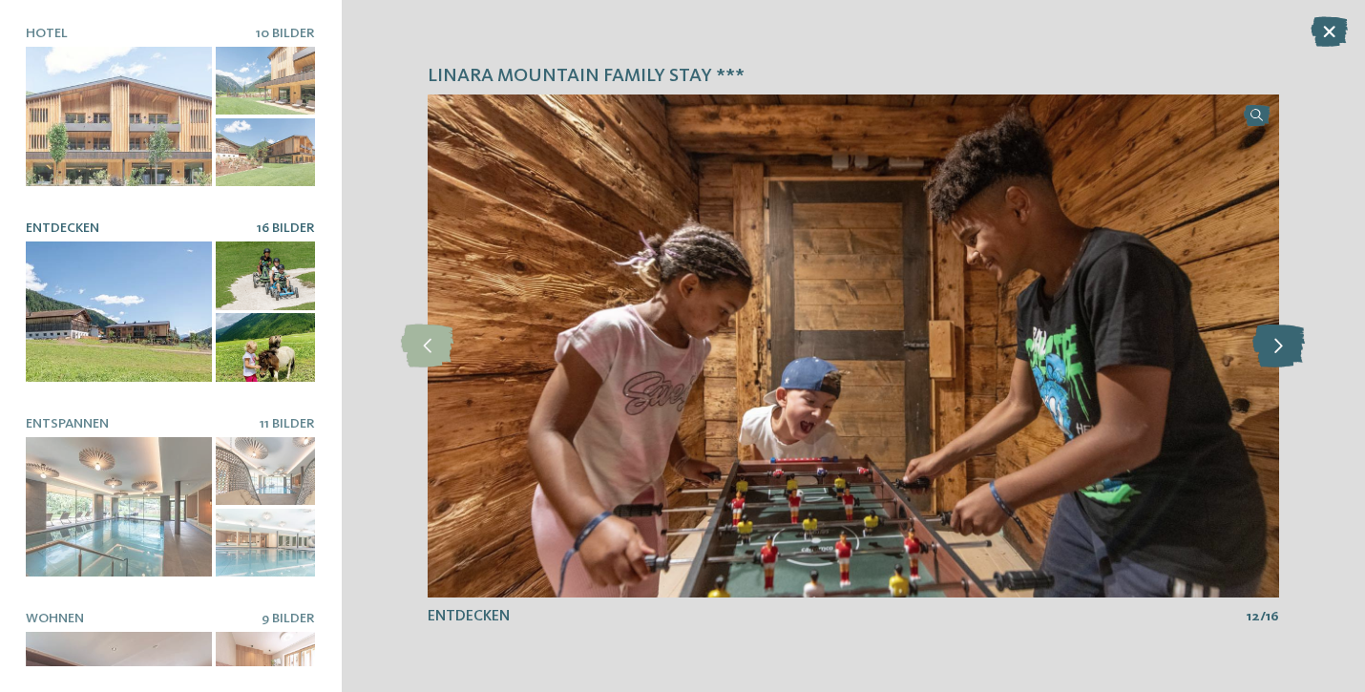
click at [1283, 348] on icon at bounding box center [1278, 346] width 52 height 43
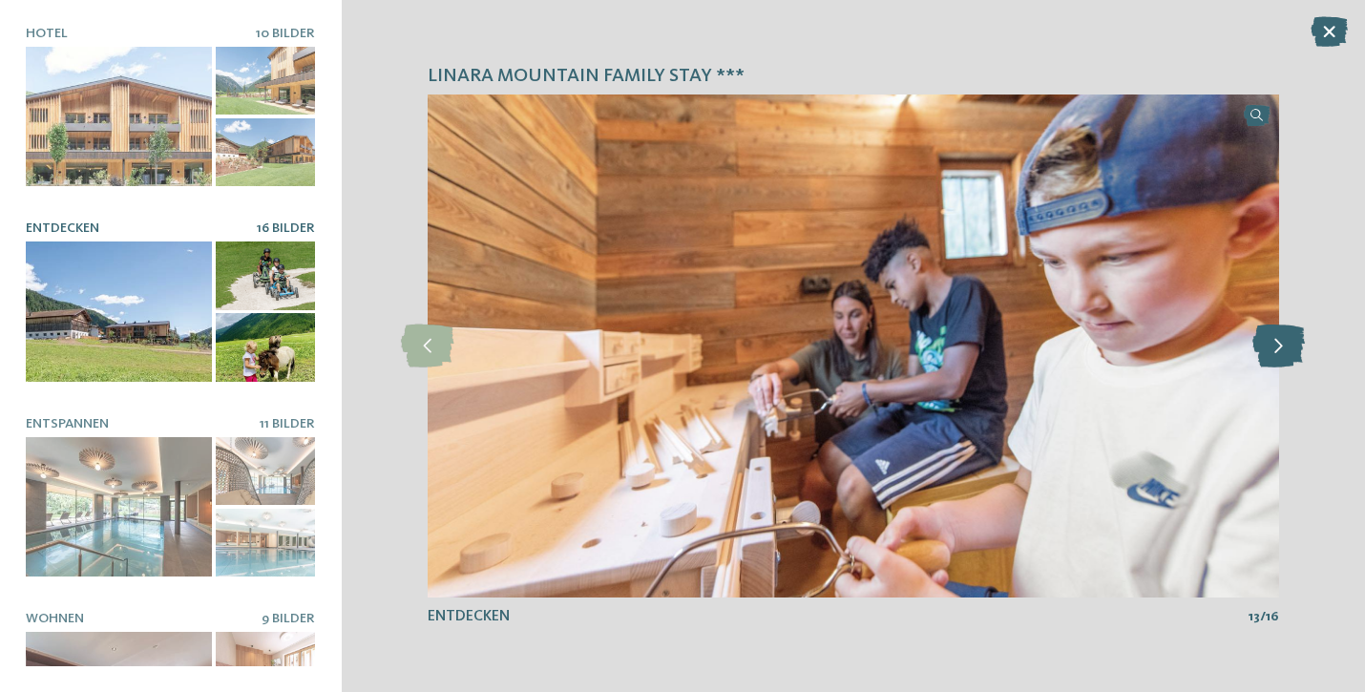
click at [1283, 348] on icon at bounding box center [1278, 346] width 52 height 43
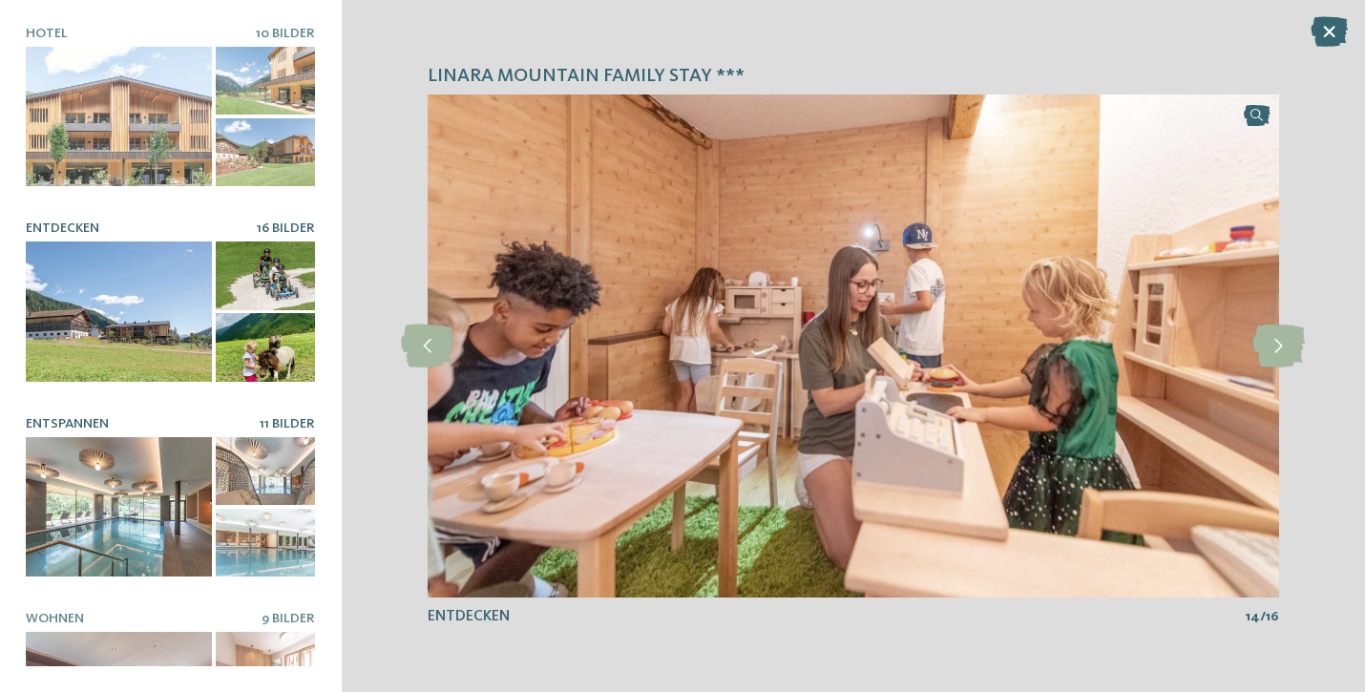
click at [153, 503] on div at bounding box center [119, 507] width 186 height 140
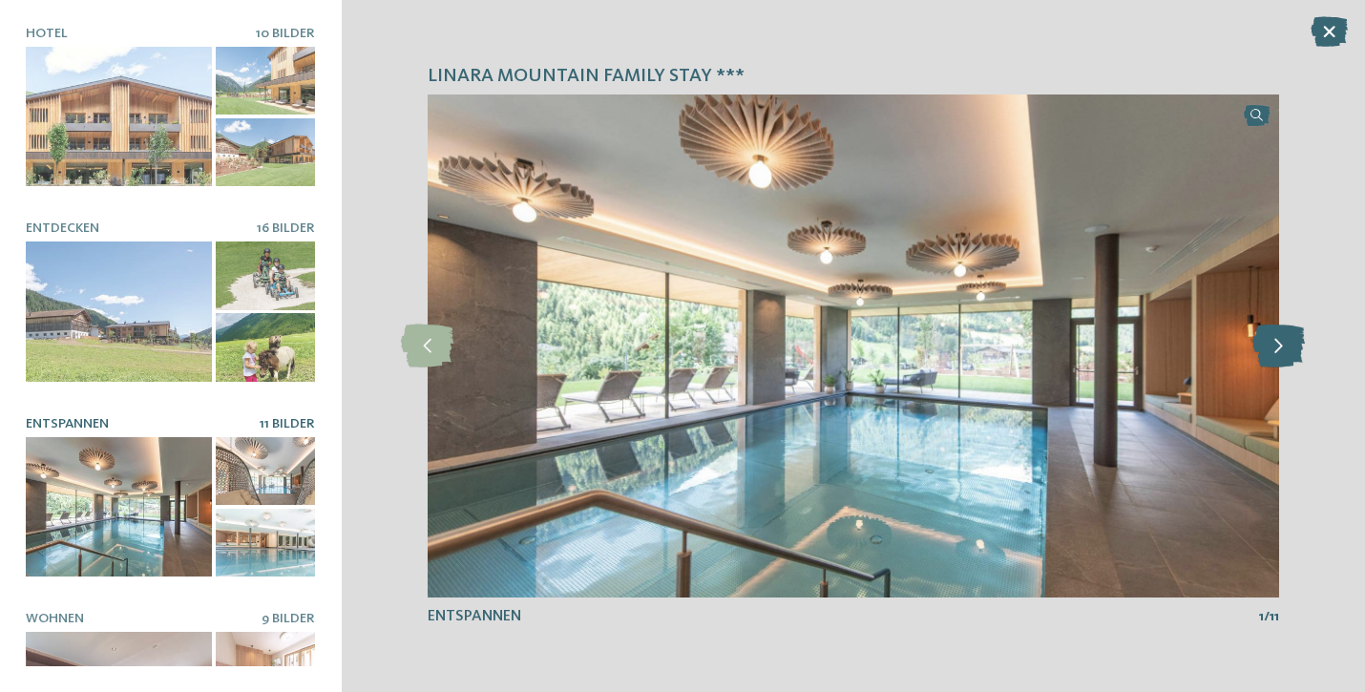
click at [1270, 346] on icon at bounding box center [1278, 346] width 52 height 43
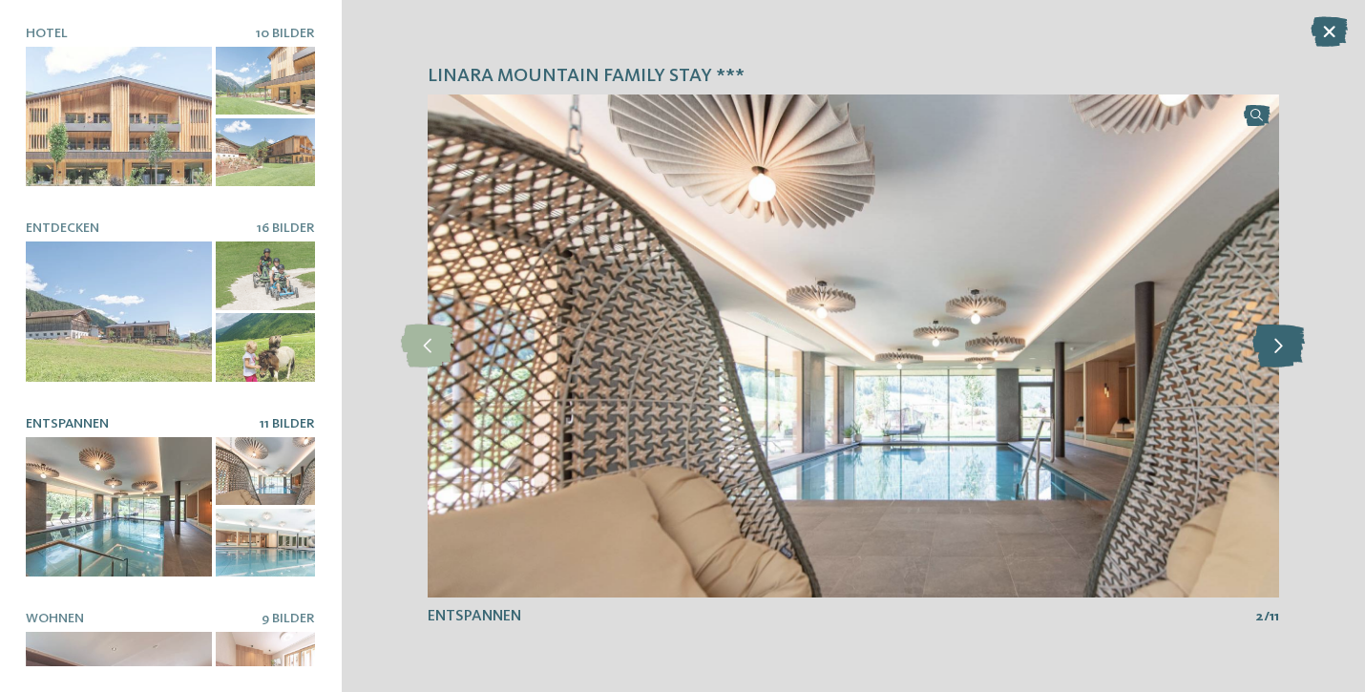
click at [1270, 346] on icon at bounding box center [1278, 346] width 52 height 43
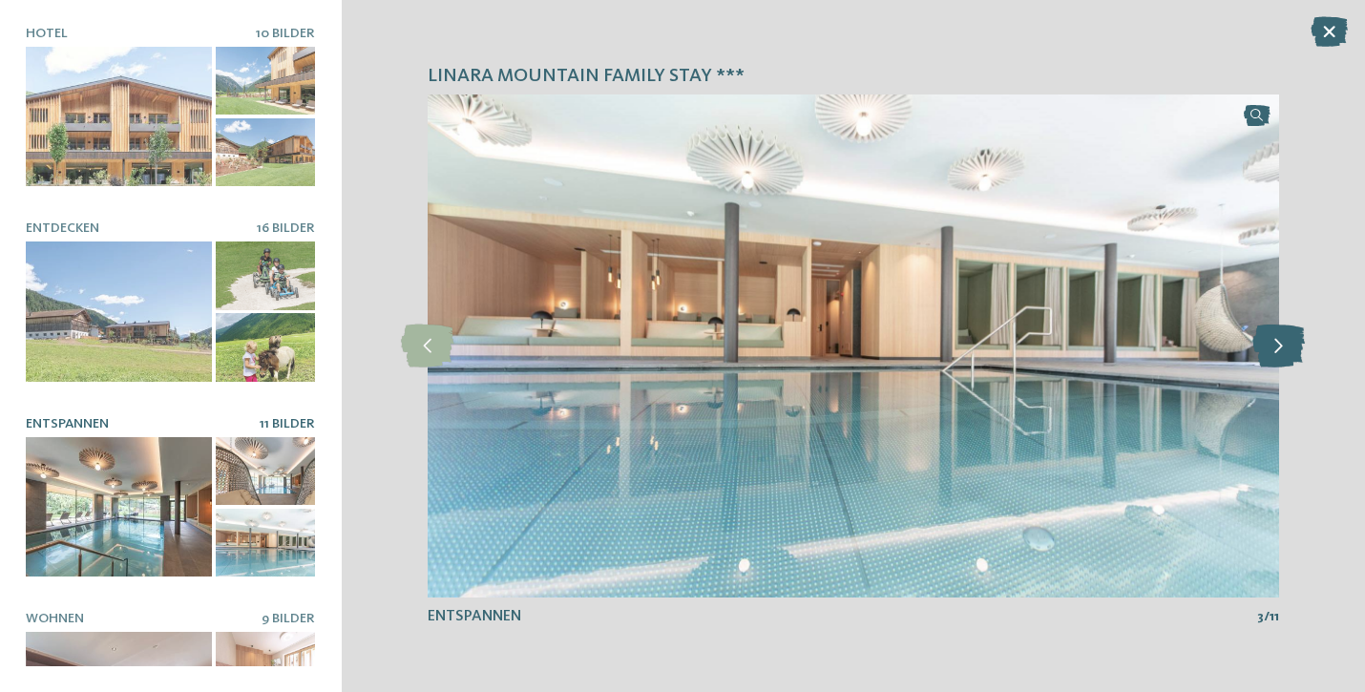
click at [1270, 346] on icon at bounding box center [1278, 346] width 52 height 43
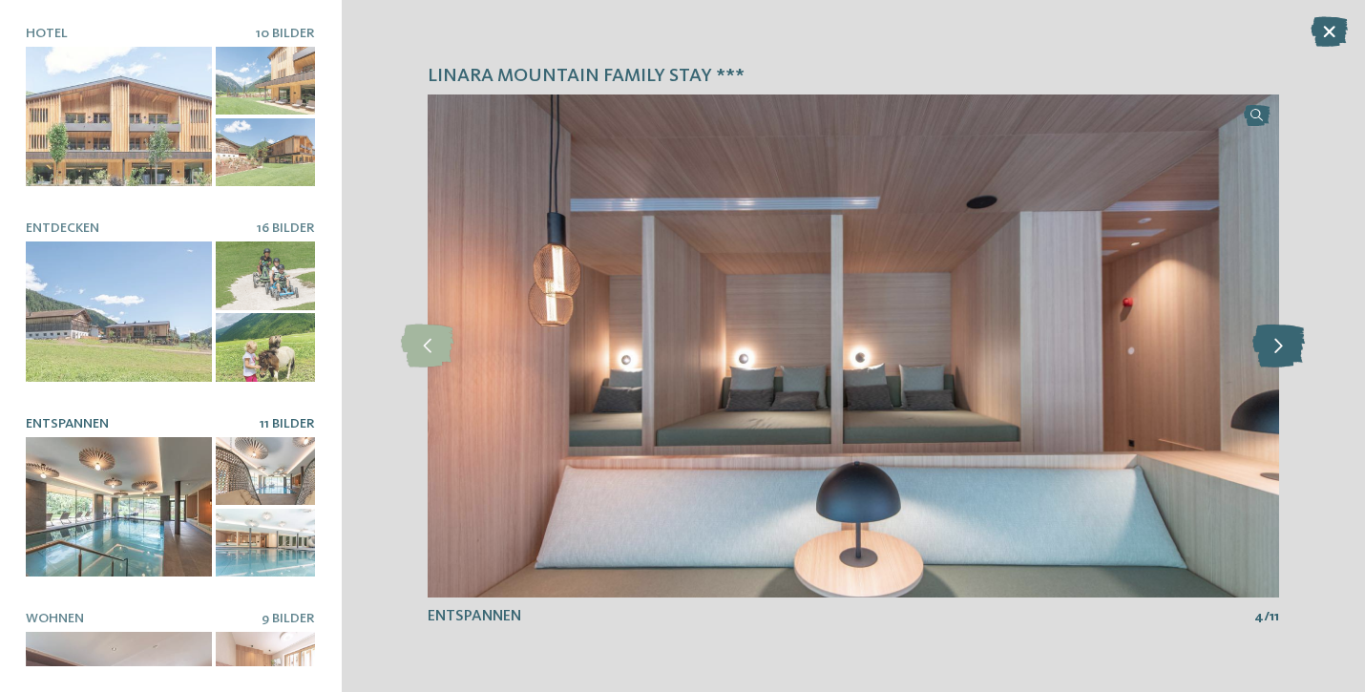
click at [1270, 346] on icon at bounding box center [1278, 346] width 52 height 43
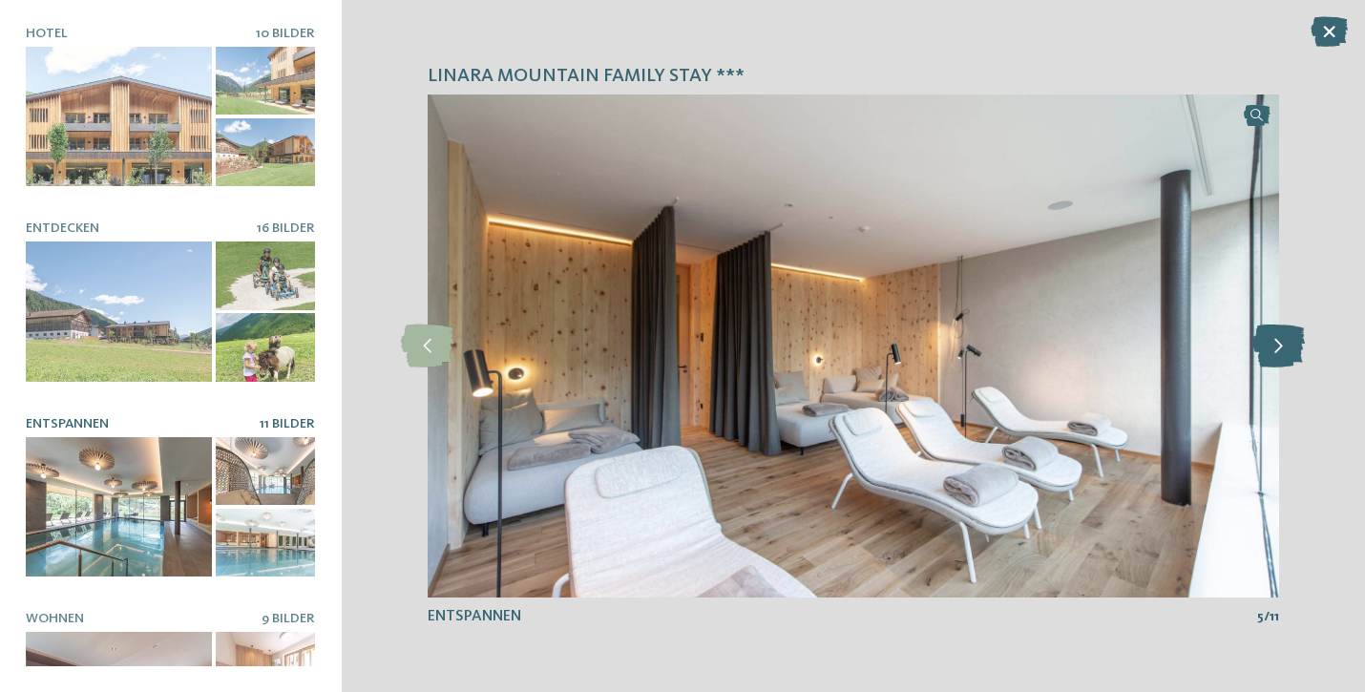
click at [1270, 346] on icon at bounding box center [1278, 346] width 52 height 43
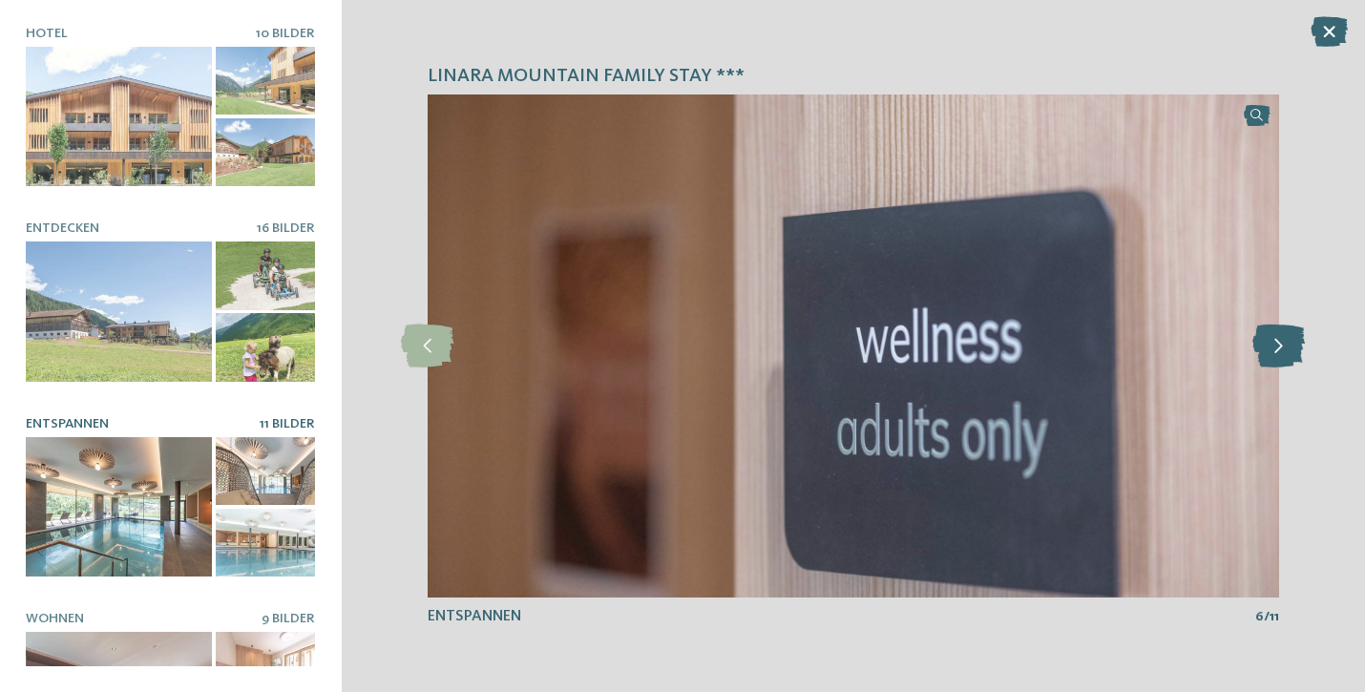
click at [1270, 346] on icon at bounding box center [1278, 346] width 52 height 43
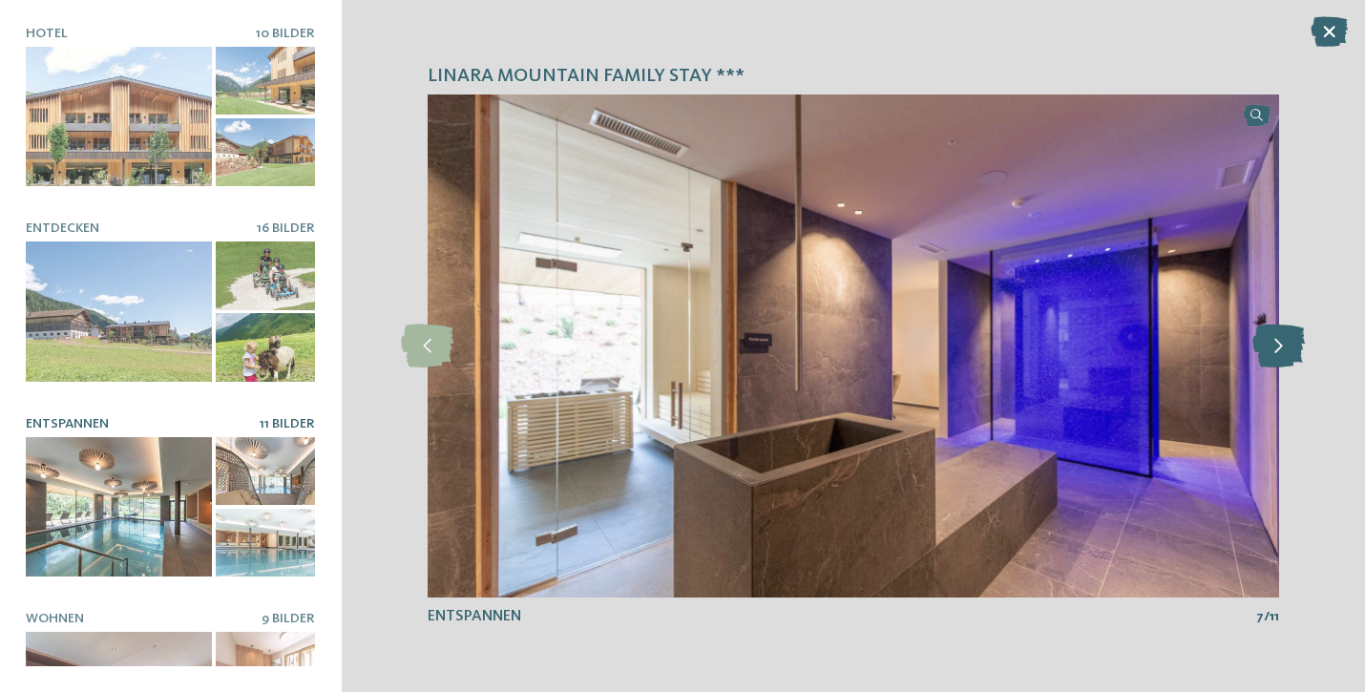
click at [1270, 346] on icon at bounding box center [1278, 346] width 52 height 43
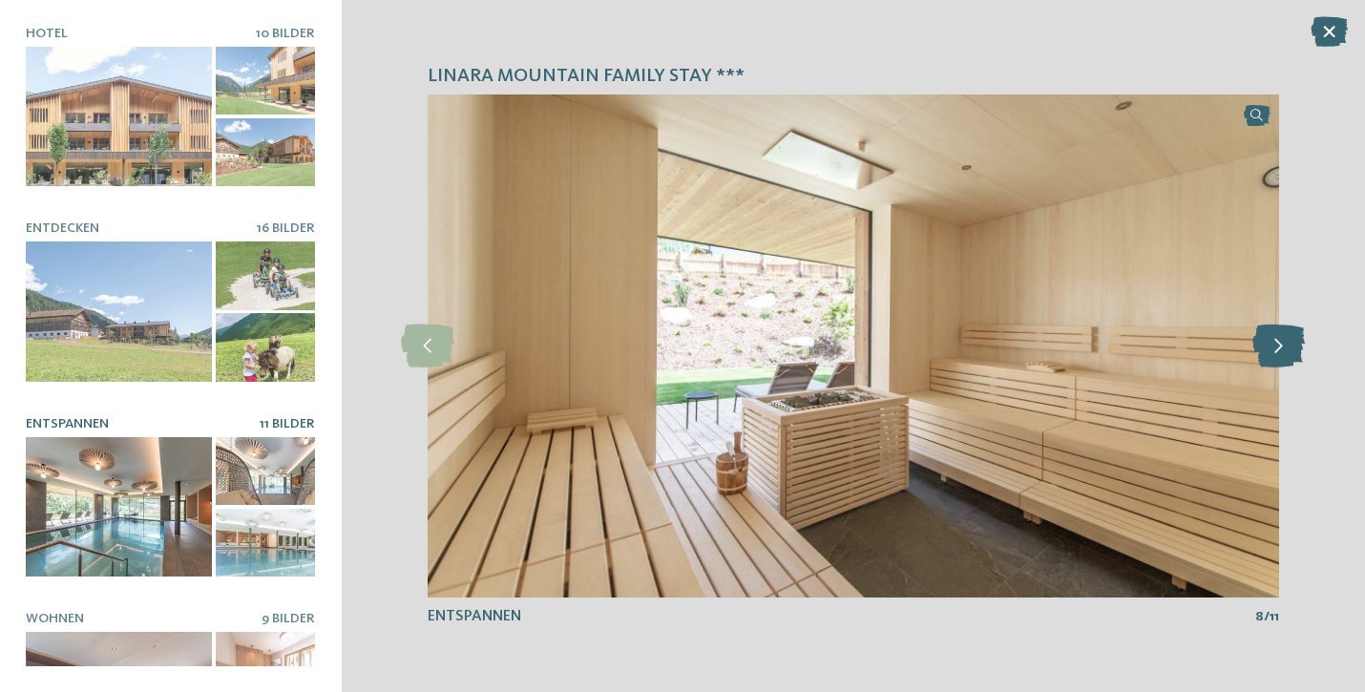
click at [1270, 346] on icon at bounding box center [1278, 346] width 52 height 43
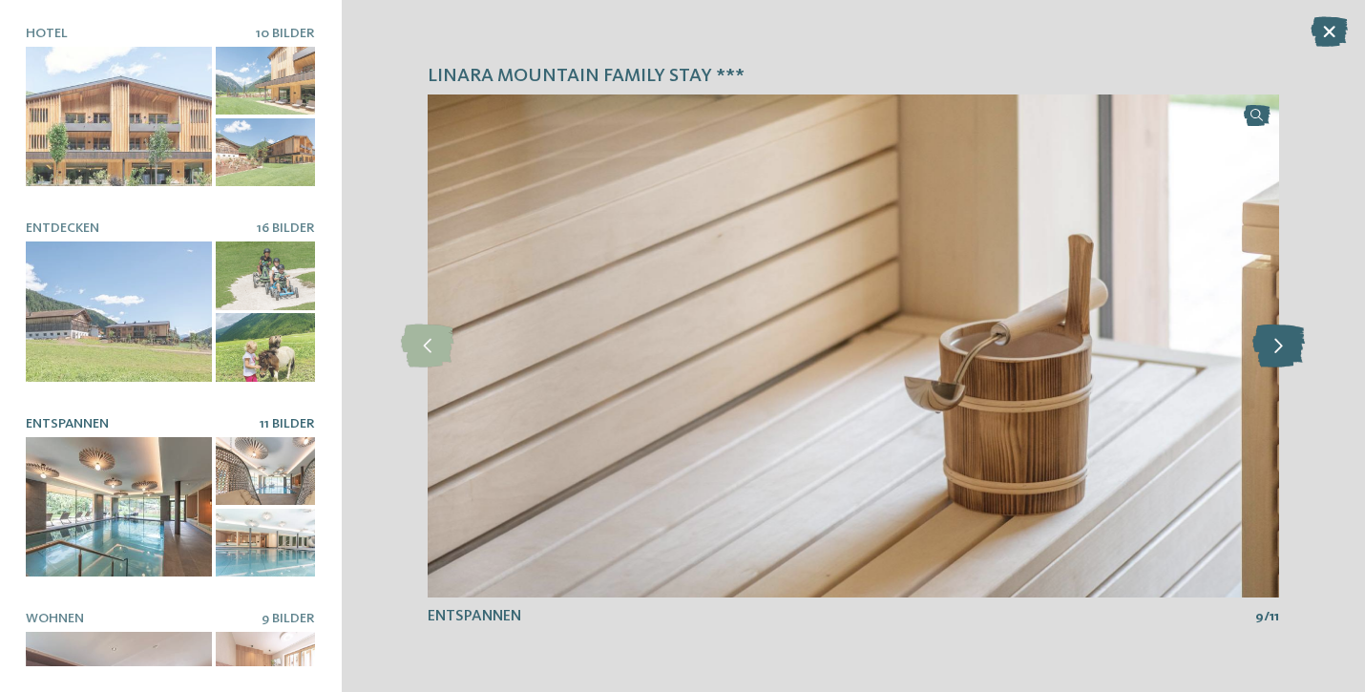
click at [1270, 346] on icon at bounding box center [1278, 346] width 52 height 43
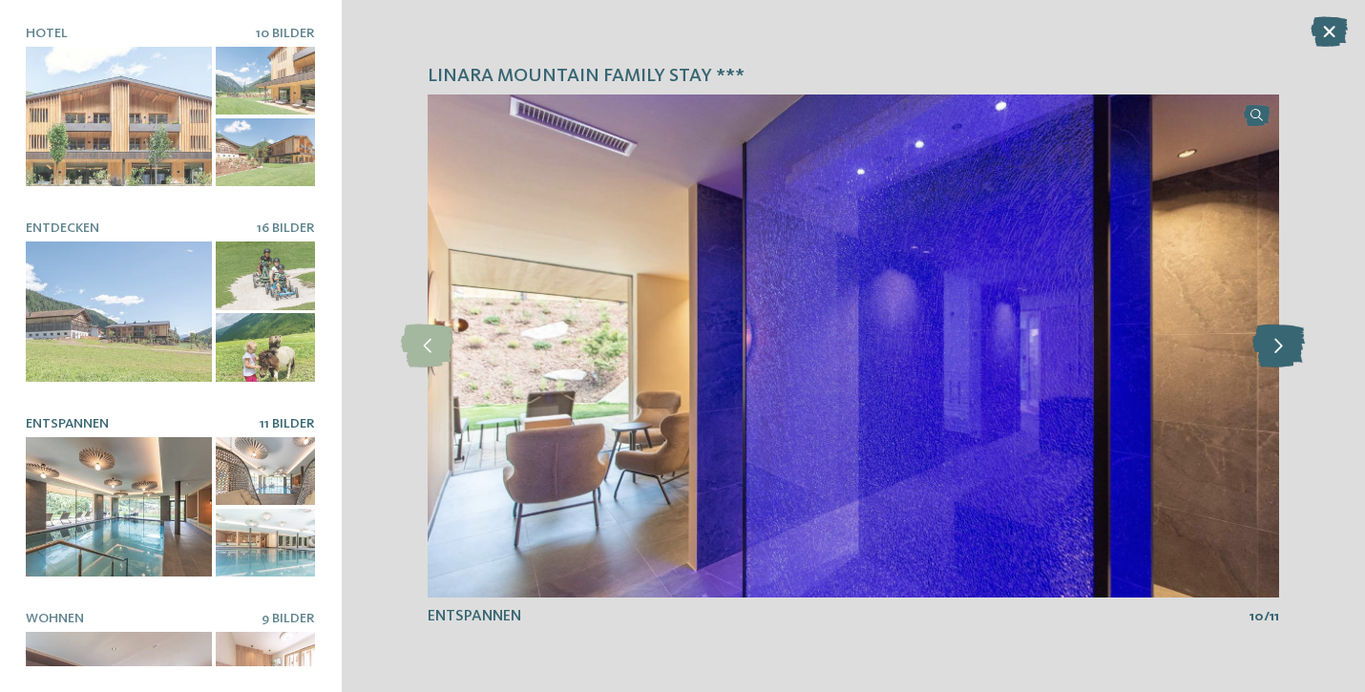
click at [1270, 346] on icon at bounding box center [1278, 346] width 52 height 43
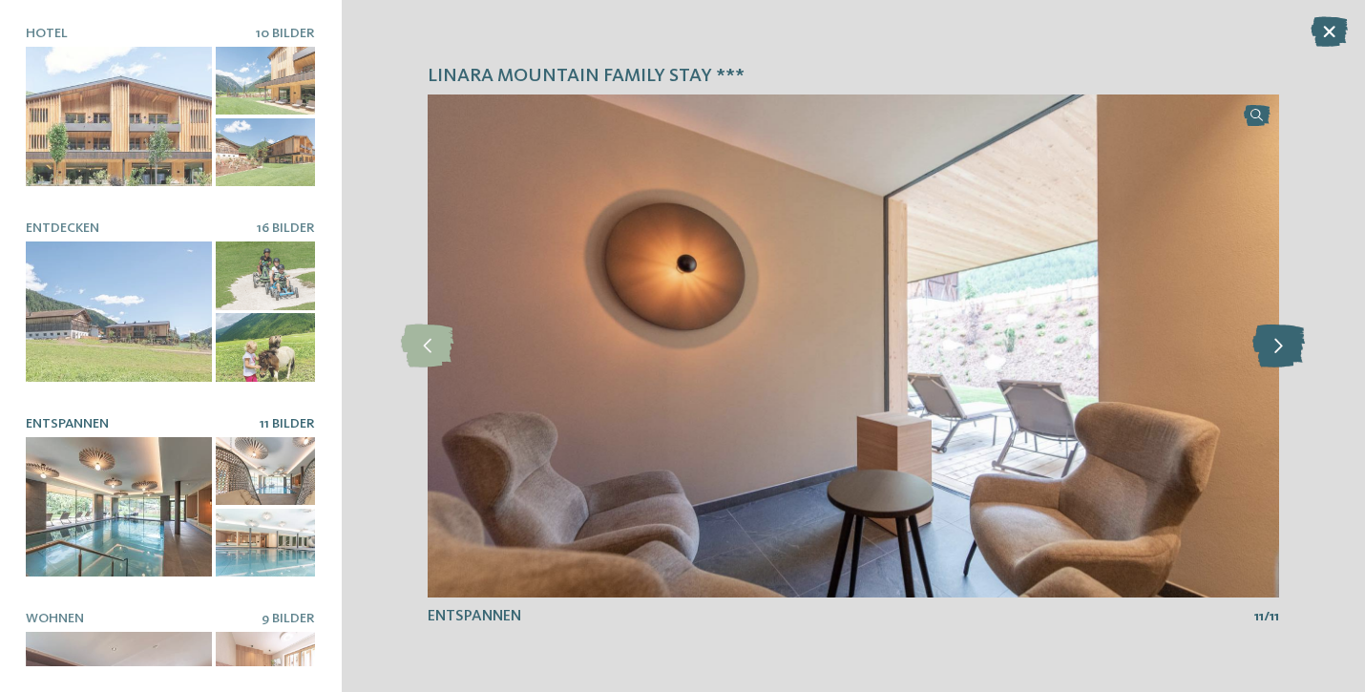
click at [1270, 346] on icon at bounding box center [1278, 346] width 52 height 43
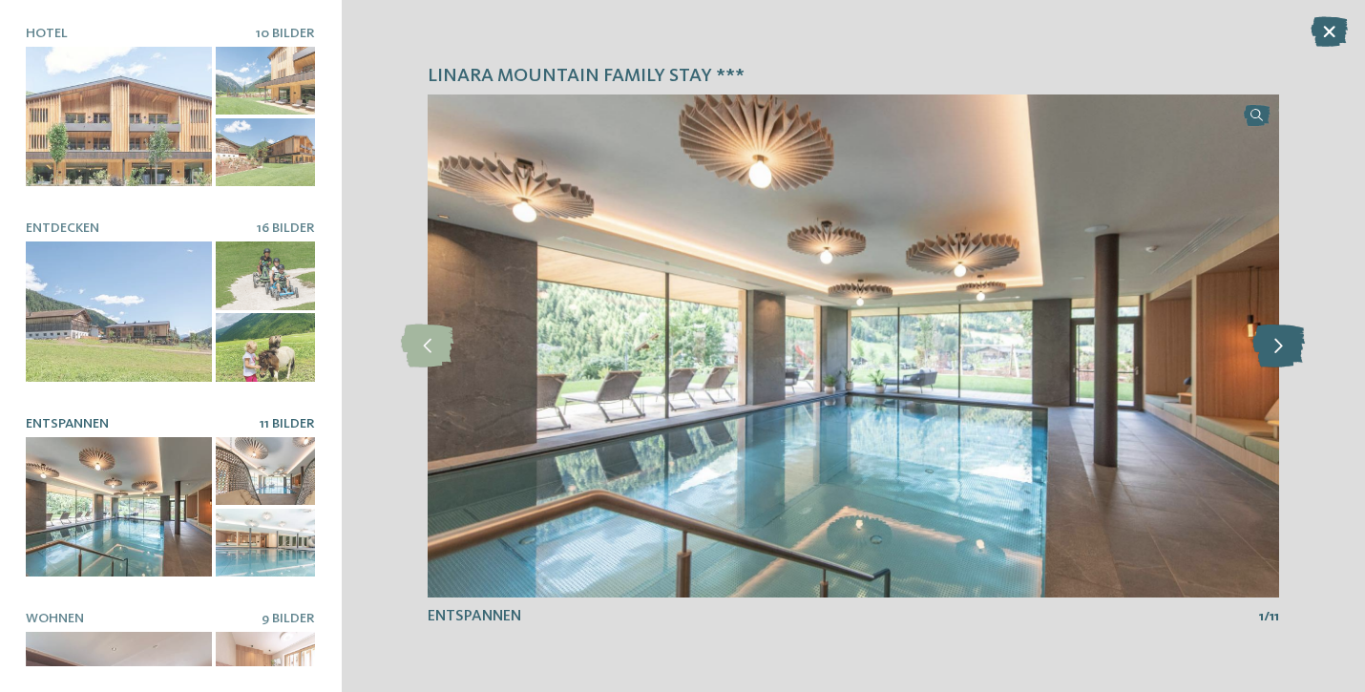
click at [1270, 346] on icon at bounding box center [1278, 346] width 52 height 43
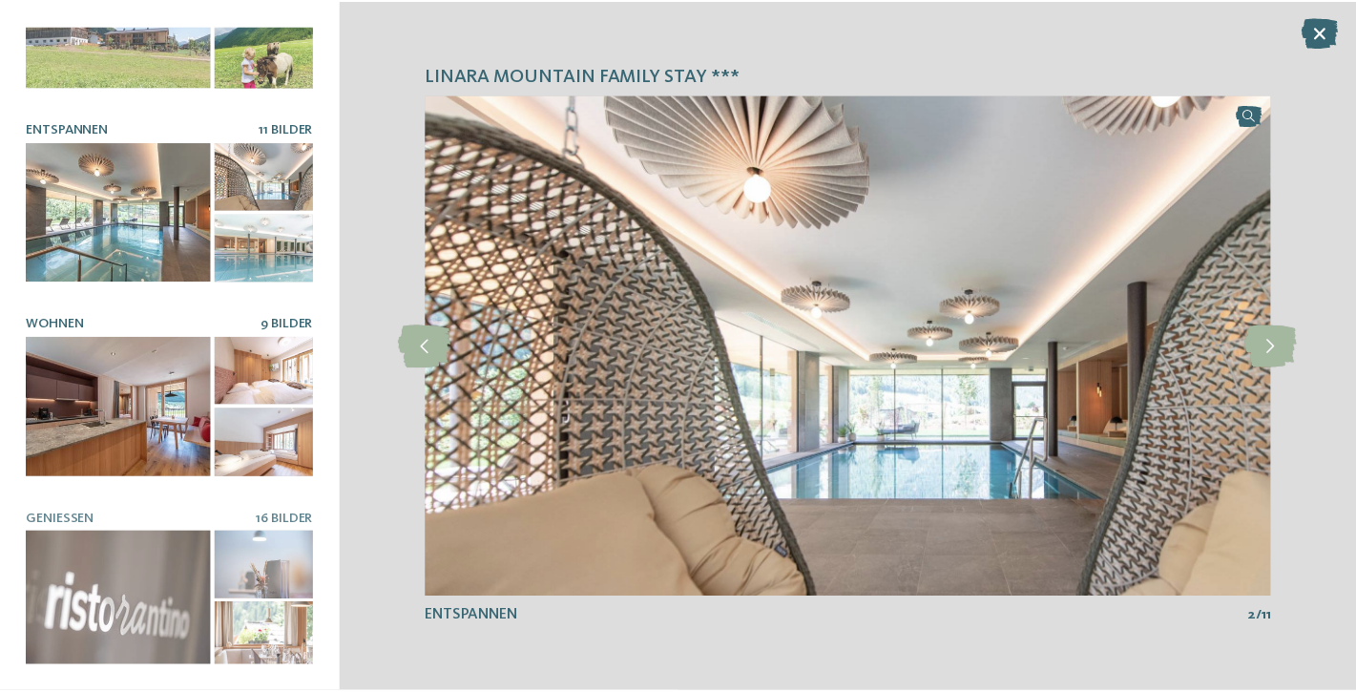
scroll to position [287, 0]
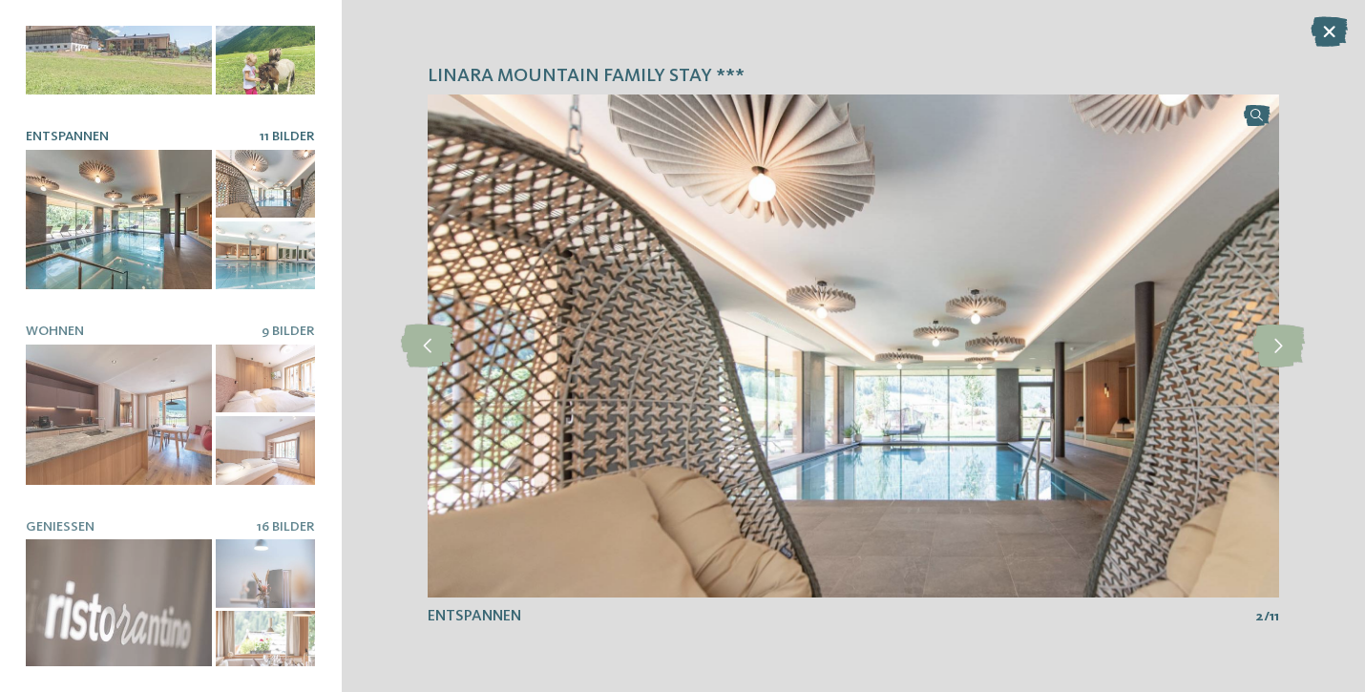
click at [1325, 38] on icon at bounding box center [1328, 31] width 37 height 31
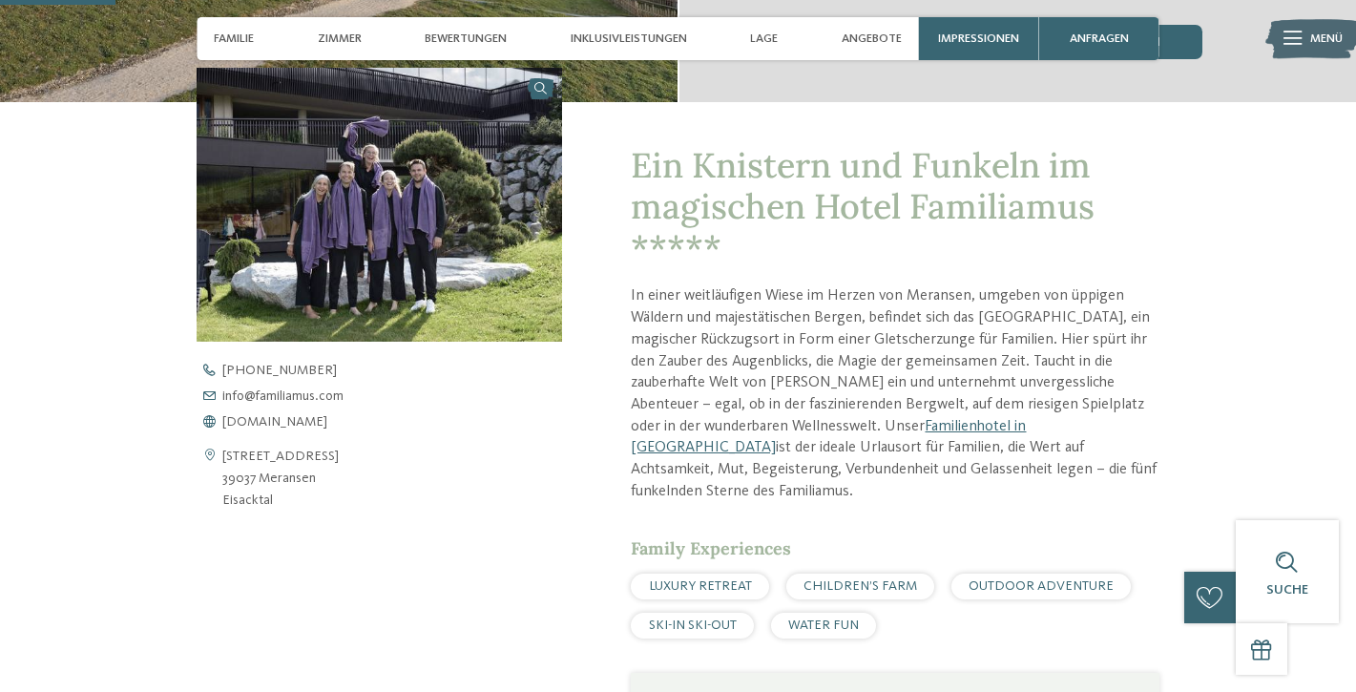
scroll to position [621, 0]
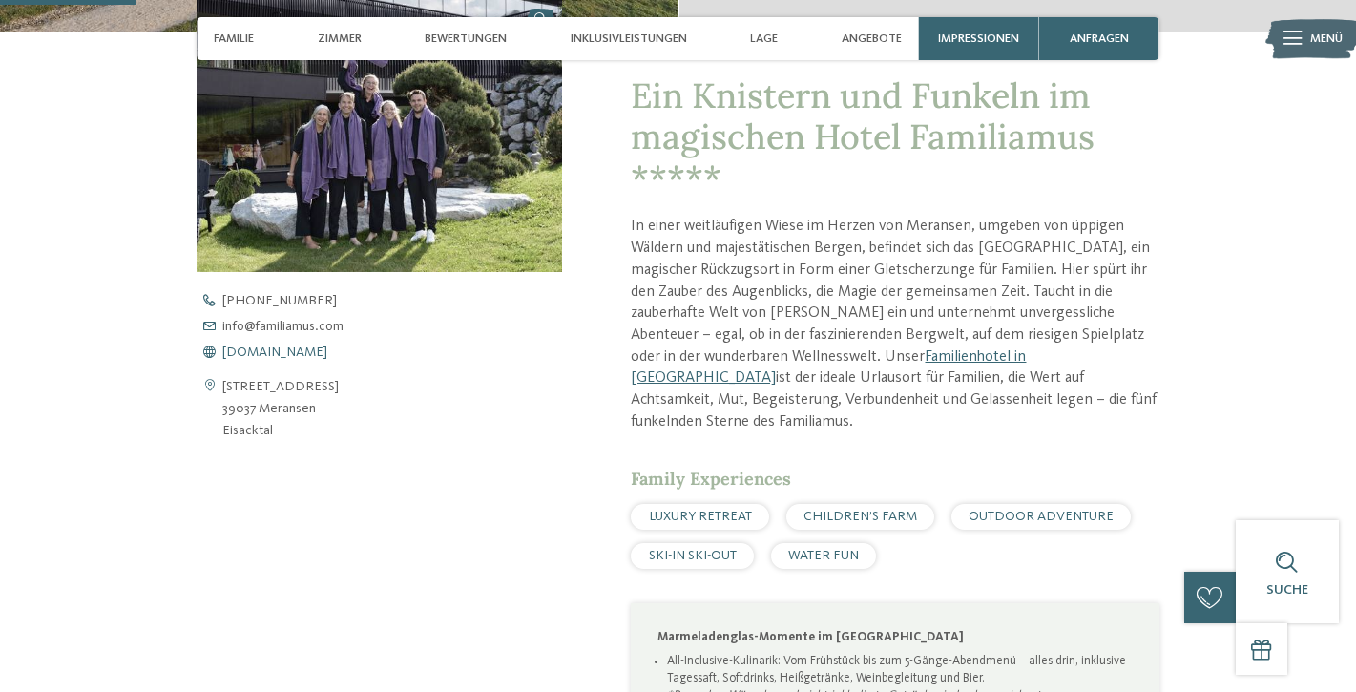
click at [276, 346] on span "[DOMAIN_NAME]" at bounding box center [274, 352] width 105 height 13
